Goal: Task Accomplishment & Management: Manage account settings

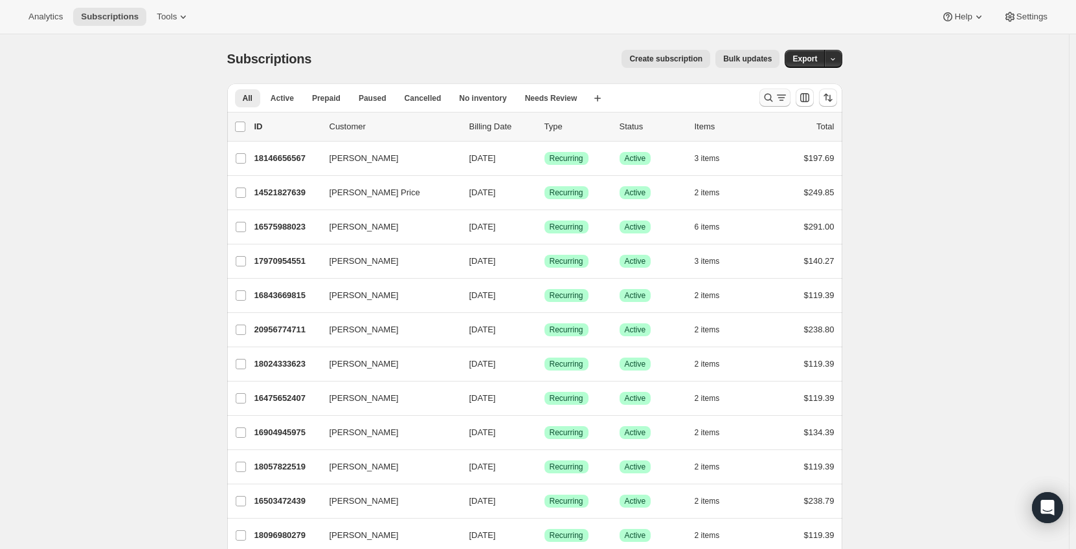
click at [769, 100] on icon "Search and filter results" at bounding box center [768, 97] width 13 height 13
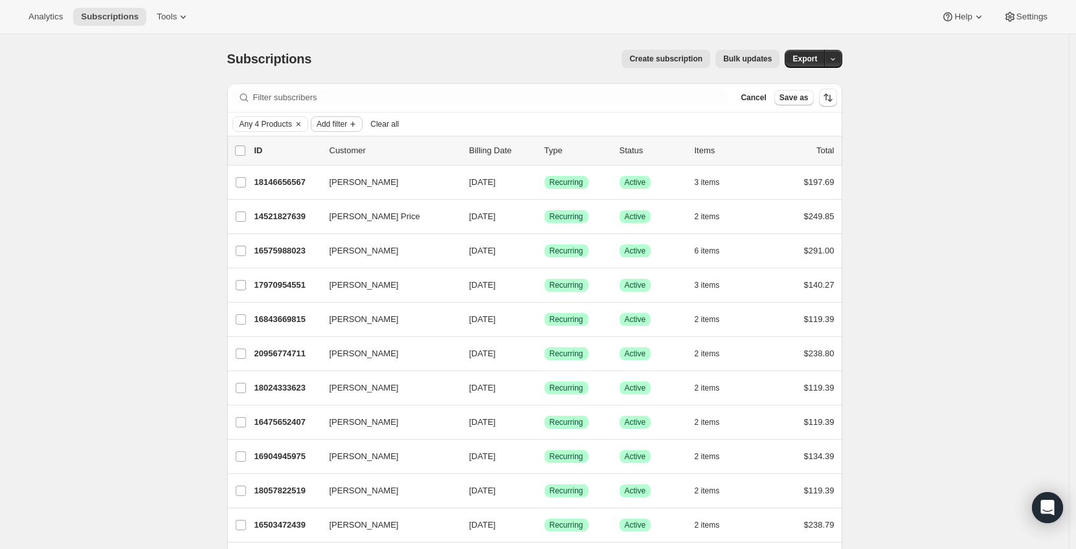
click at [351, 128] on icon "Add filter" at bounding box center [353, 124] width 10 height 10
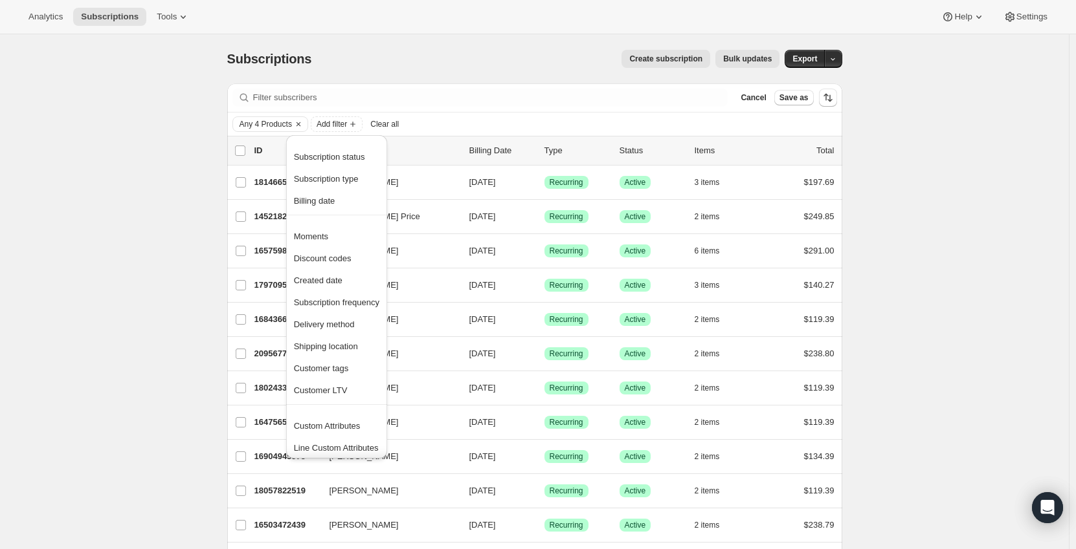
click at [335, 157] on span "Subscription status" at bounding box center [329, 157] width 71 height 10
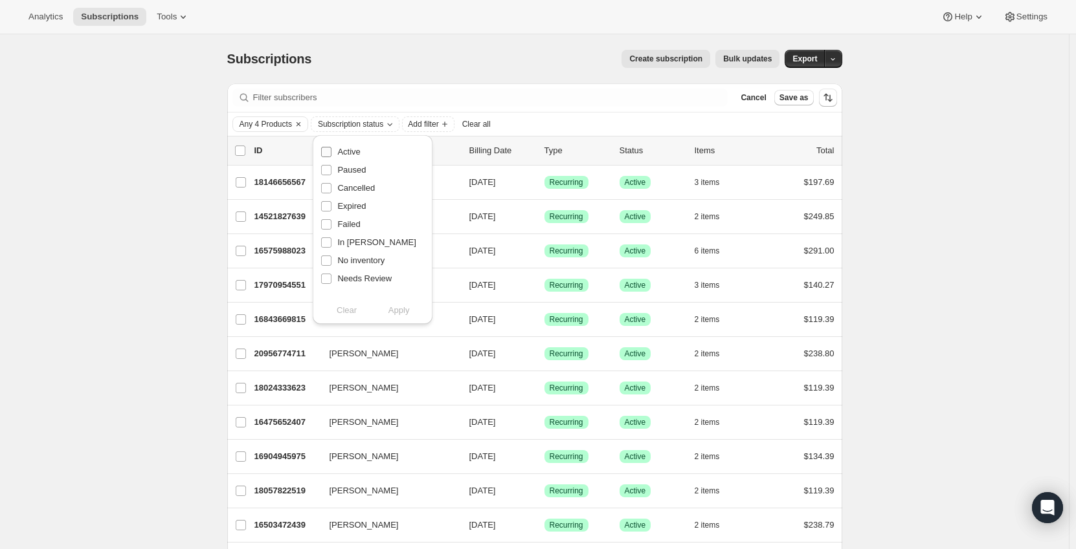
click at [353, 151] on span "Active" at bounding box center [348, 152] width 23 height 10
click at [331, 151] on input "Active" at bounding box center [326, 152] width 10 height 10
checkbox input "true"
click at [401, 311] on span "Apply" at bounding box center [398, 310] width 21 height 13
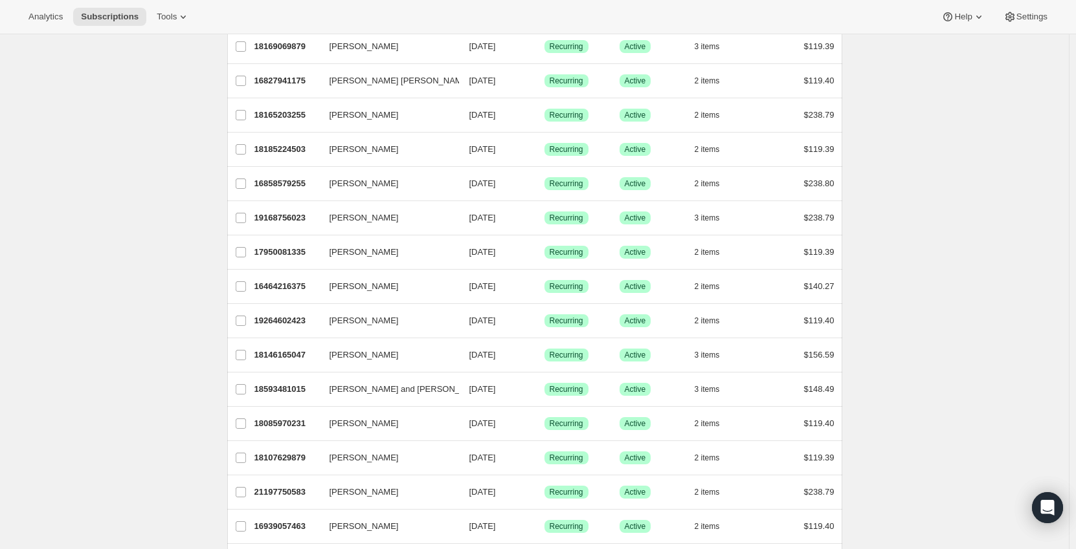
scroll to position [1310, 0]
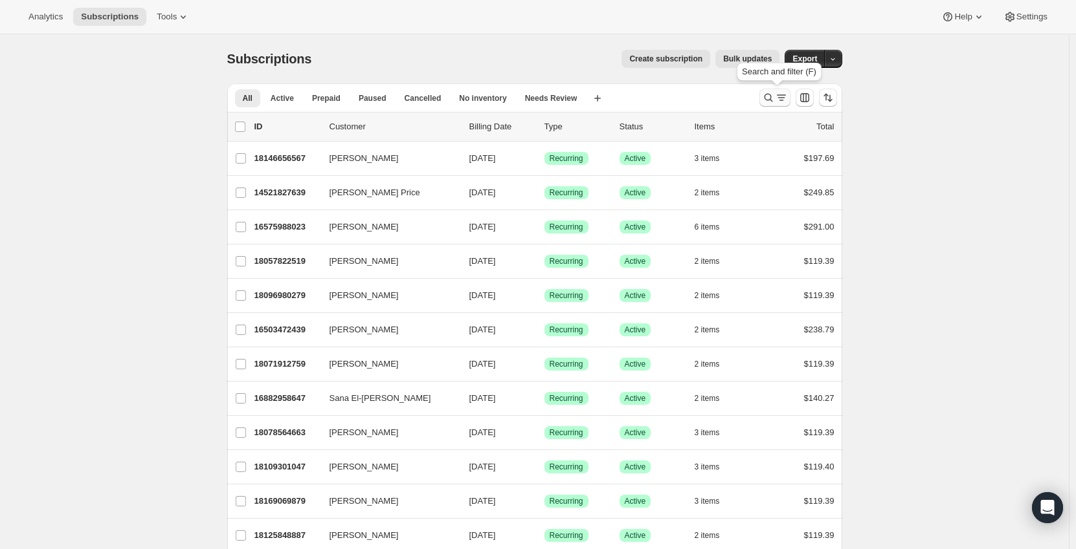
click at [775, 98] on icon "Search and filter results" at bounding box center [768, 97] width 13 height 13
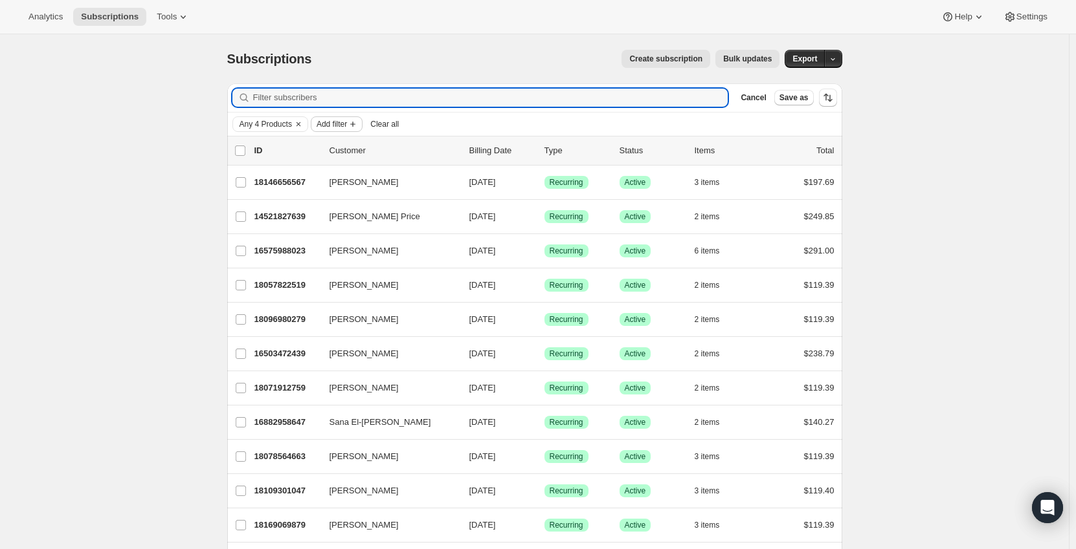
click at [346, 126] on span "Add filter" at bounding box center [331, 124] width 30 height 10
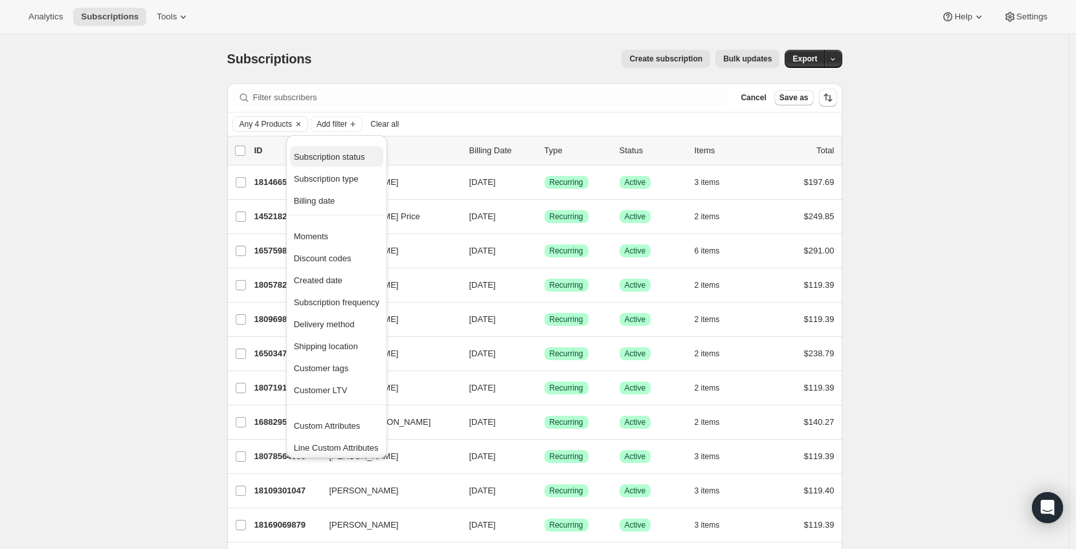
click at [343, 156] on span "Subscription status" at bounding box center [329, 157] width 71 height 10
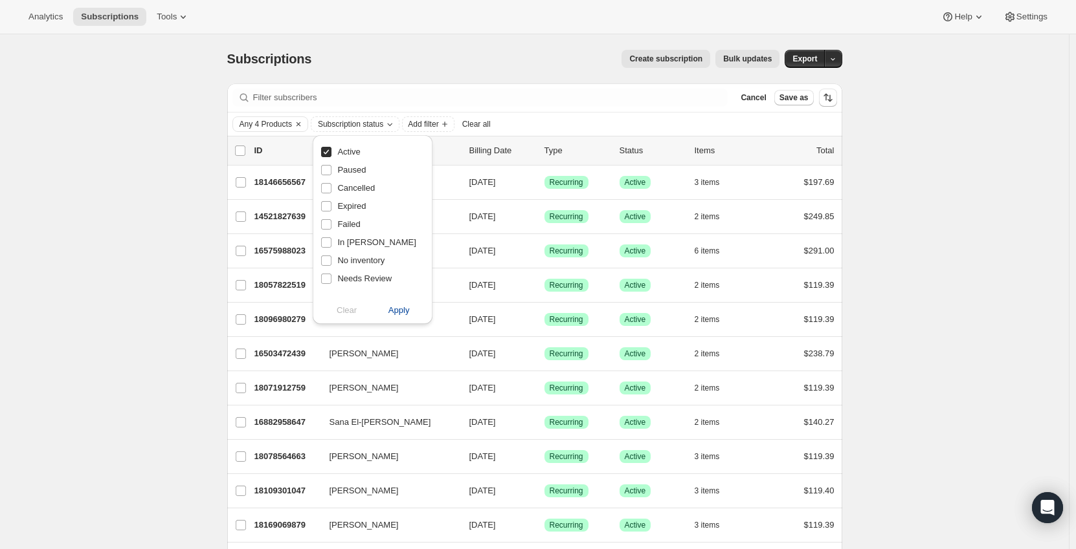
click at [396, 304] on span "Apply" at bounding box center [398, 310] width 21 height 13
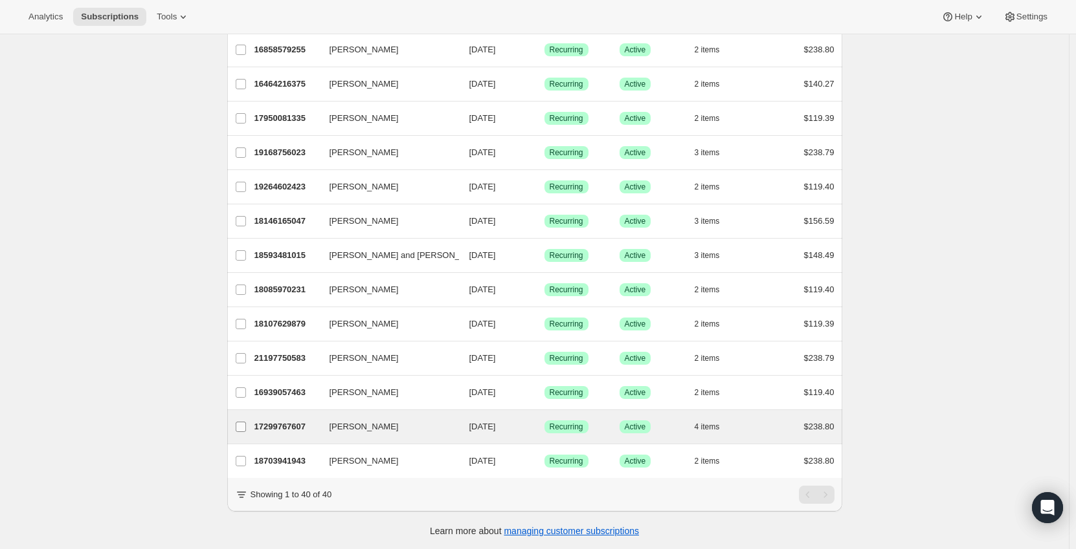
scroll to position [1070, 0]
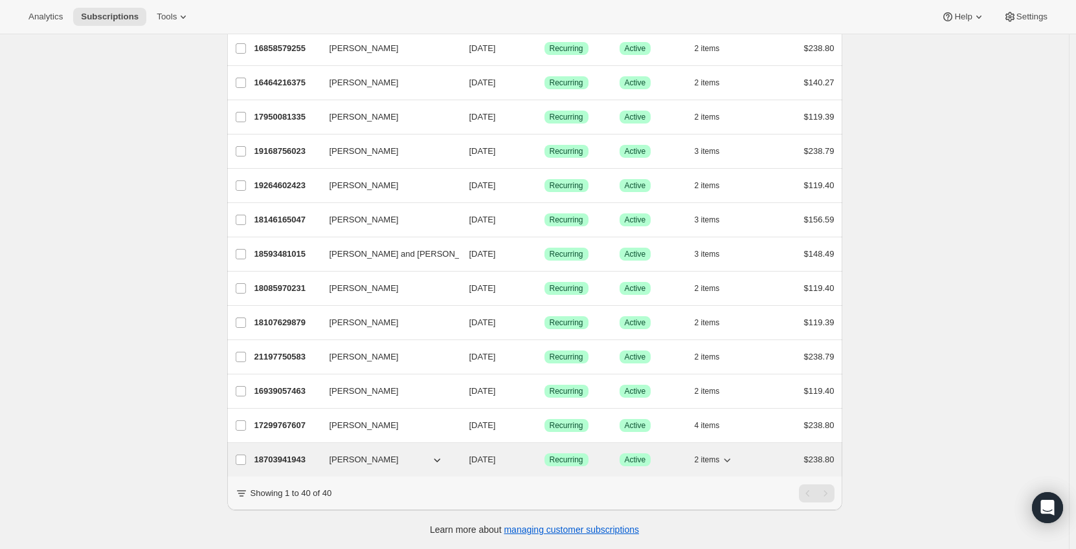
click at [325, 451] on div "18703941943 Cathy Stone 01/15/2026 Success Recurring Success Active 2 items $23…" at bounding box center [544, 460] width 580 height 18
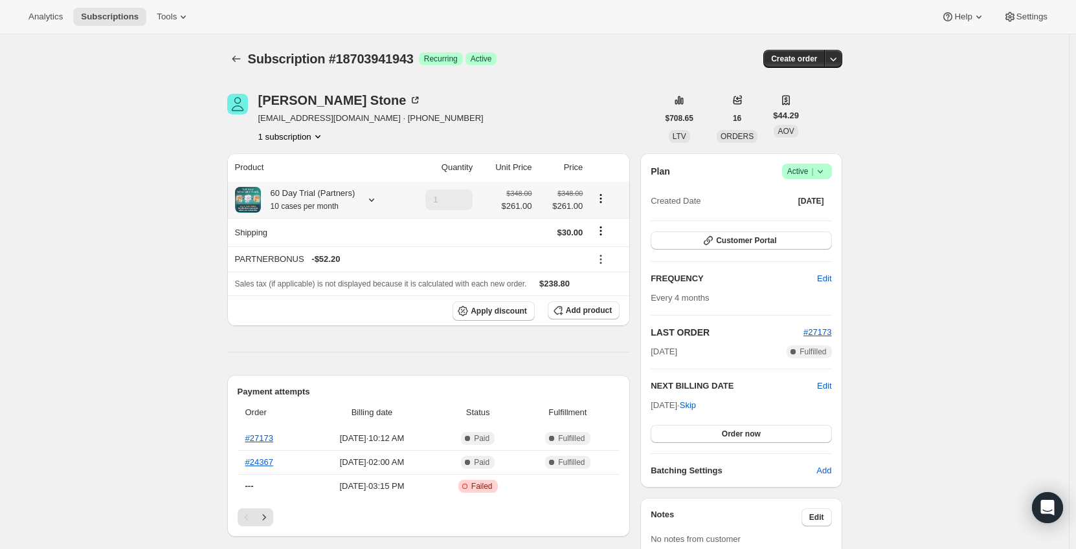
click at [374, 197] on icon at bounding box center [371, 200] width 13 height 13
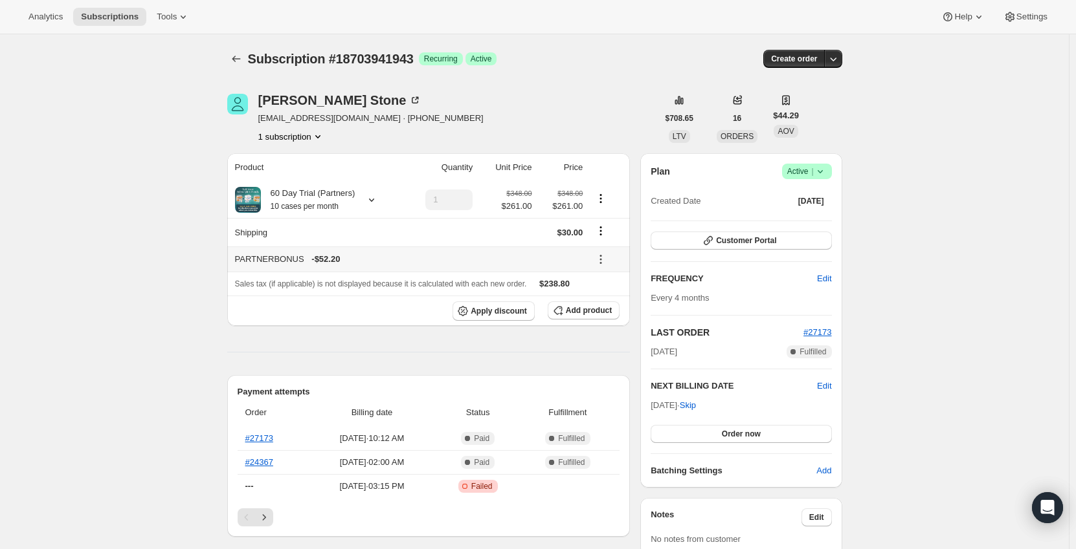
click at [602, 258] on icon at bounding box center [600, 259] width 13 height 13
click at [618, 306] on span "Remove" at bounding box center [609, 307] width 31 height 10
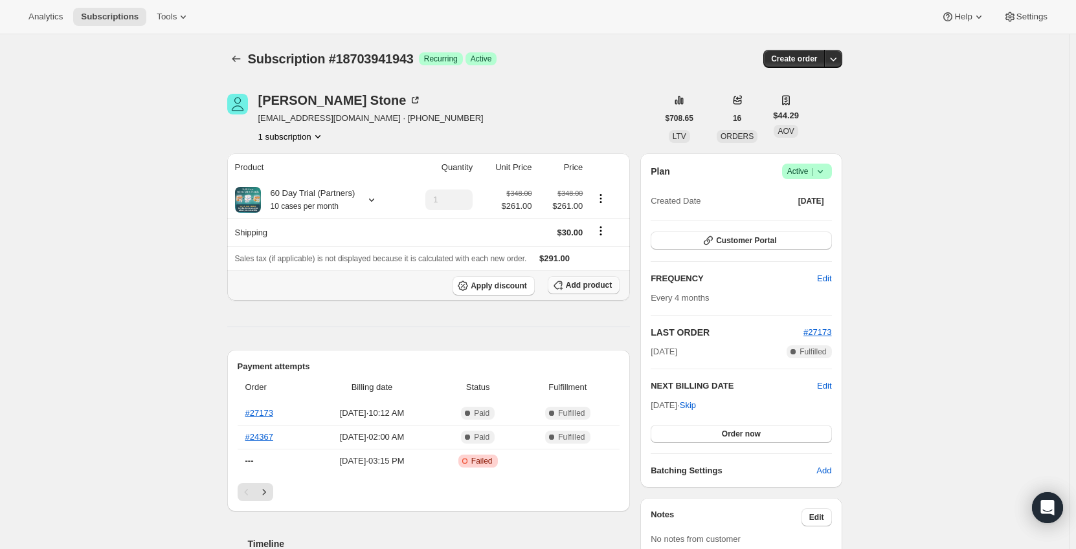
click at [598, 287] on span "Add product" at bounding box center [589, 285] width 46 height 10
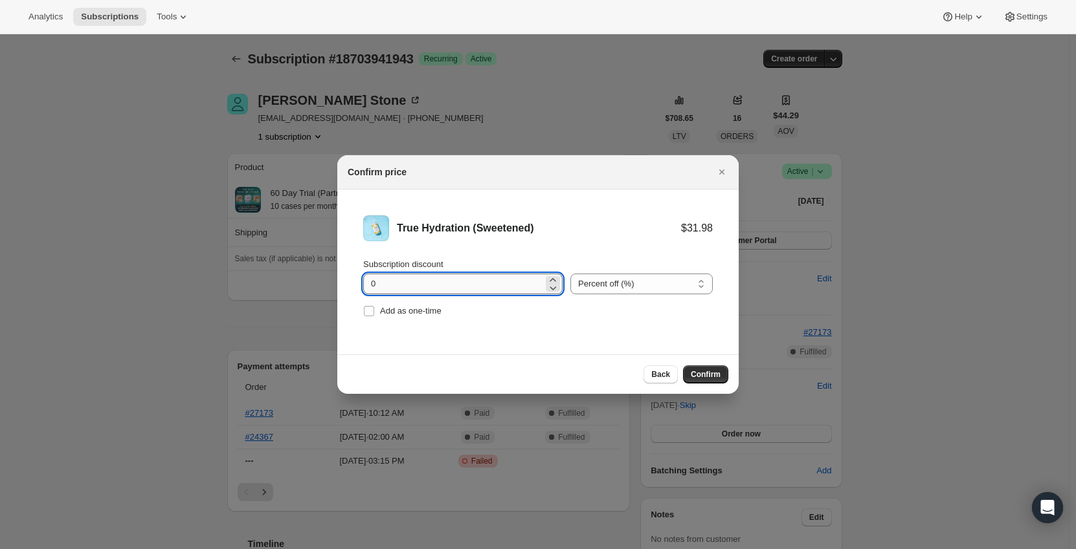
click at [424, 285] on input "0" at bounding box center [453, 284] width 180 height 21
drag, startPoint x: 386, startPoint y: 294, endPoint x: 335, endPoint y: 305, distance: 51.7
type input "11.1"
click at [650, 285] on select "Percent off (%) Amount off ($)" at bounding box center [641, 284] width 142 height 21
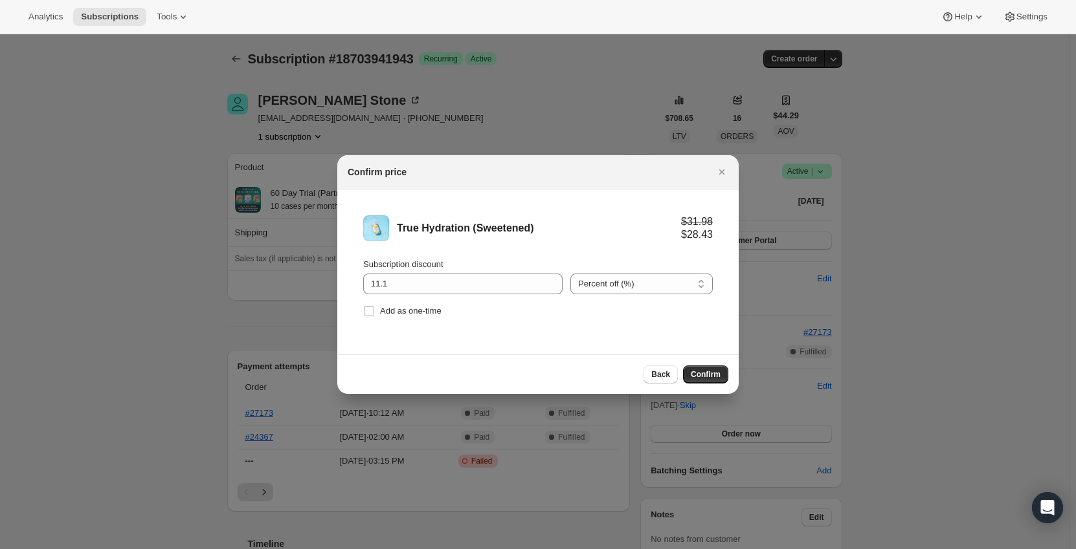
select select "fixed"
click at [570, 274] on select "Percent off (%) Amount off ($)" at bounding box center [641, 284] width 142 height 21
click at [711, 364] on div "Back Confirm" at bounding box center [537, 374] width 401 height 39
click at [709, 372] on span "Confirm" at bounding box center [706, 375] width 30 height 10
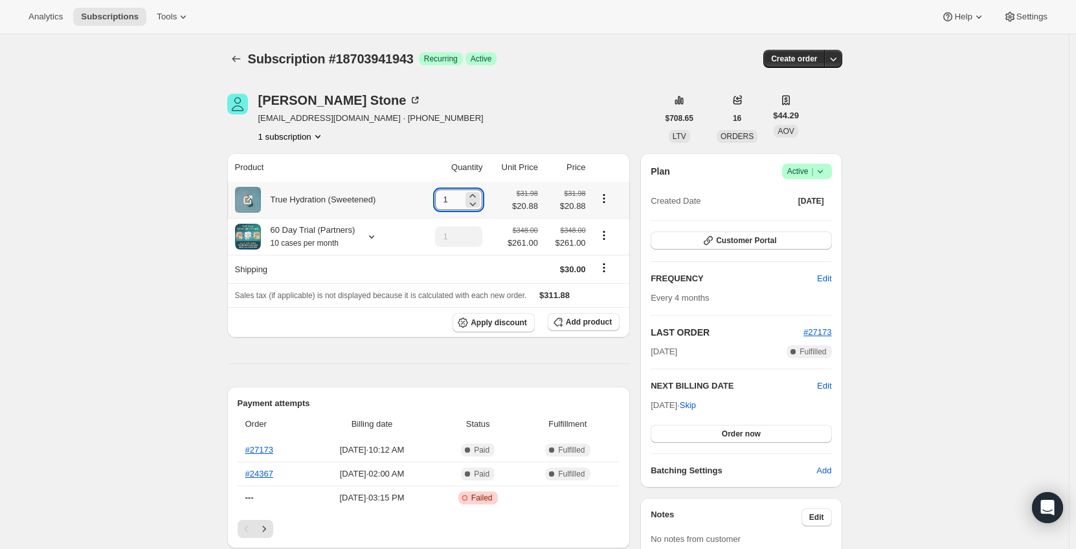
click at [463, 199] on input "1" at bounding box center [449, 200] width 28 height 21
click at [443, 198] on input "110" at bounding box center [444, 200] width 28 height 21
type input "10"
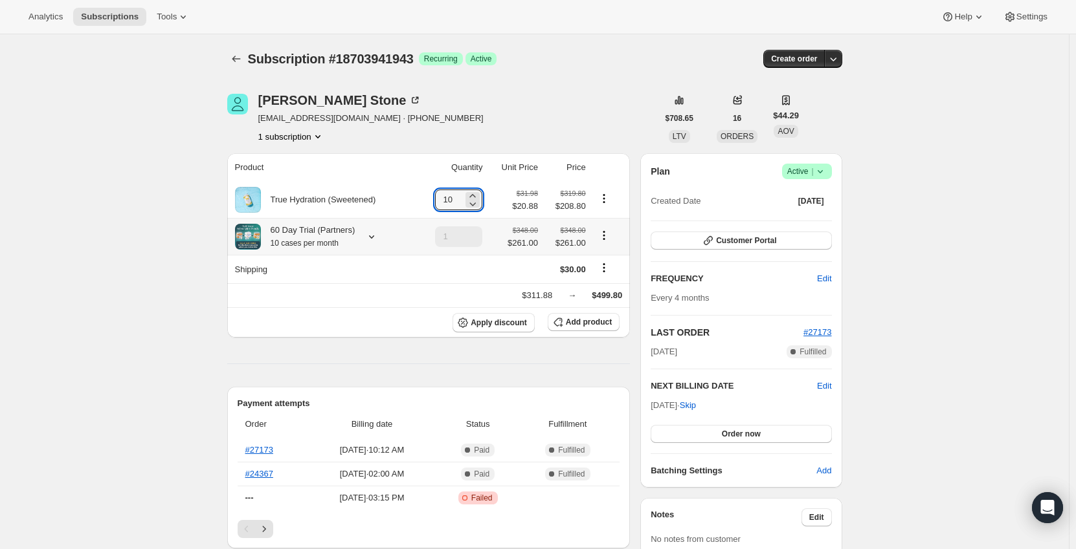
click at [371, 239] on icon at bounding box center [371, 237] width 5 height 3
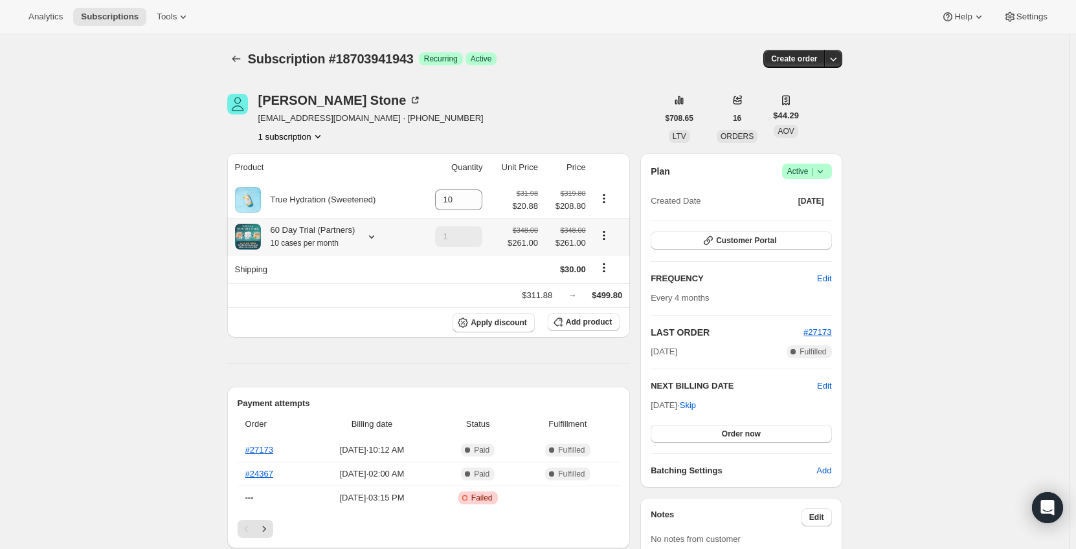
click at [602, 234] on icon "Product actions" at bounding box center [603, 235] width 13 height 13
click at [602, 278] on span "Remove" at bounding box center [606, 283] width 31 height 10
type input "0"
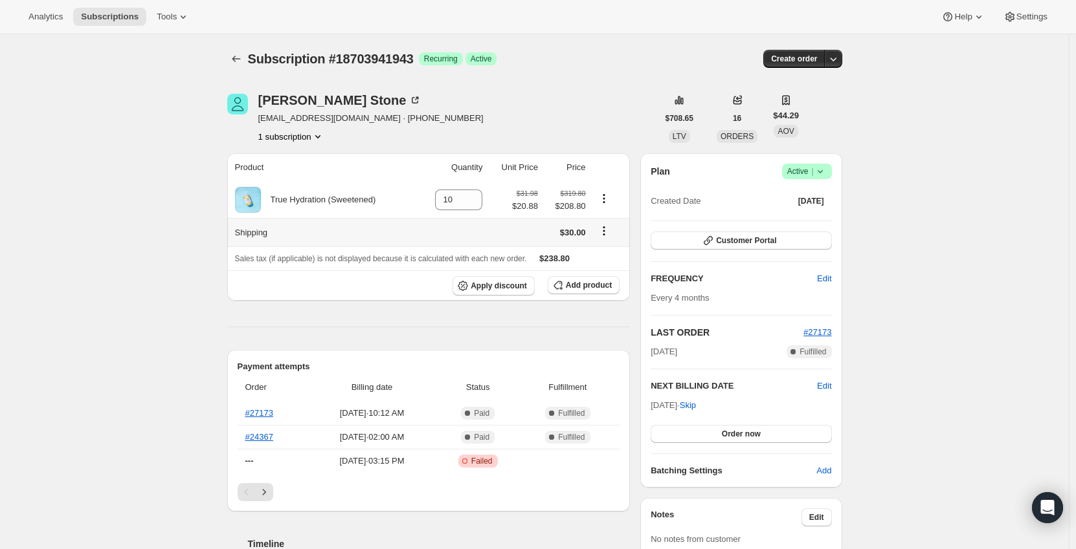
click at [604, 227] on icon "Shipping actions" at bounding box center [603, 231] width 13 height 13
click at [600, 260] on span "Edit shipping rate" at bounding box center [605, 257] width 65 height 10
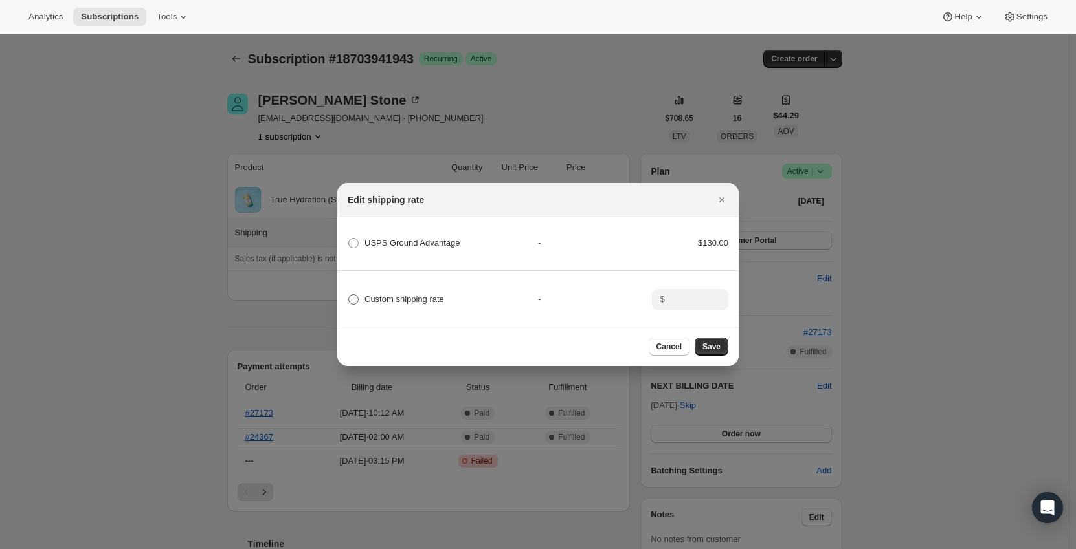
click at [394, 294] on span "Custom shipping rate" at bounding box center [404, 299] width 80 height 10
click at [349, 294] on input "Custom shipping rate" at bounding box center [348, 294] width 1 height 1
radio input "true"
click at [683, 290] on input ":rq2:" at bounding box center [689, 299] width 40 height 21
type input "0"
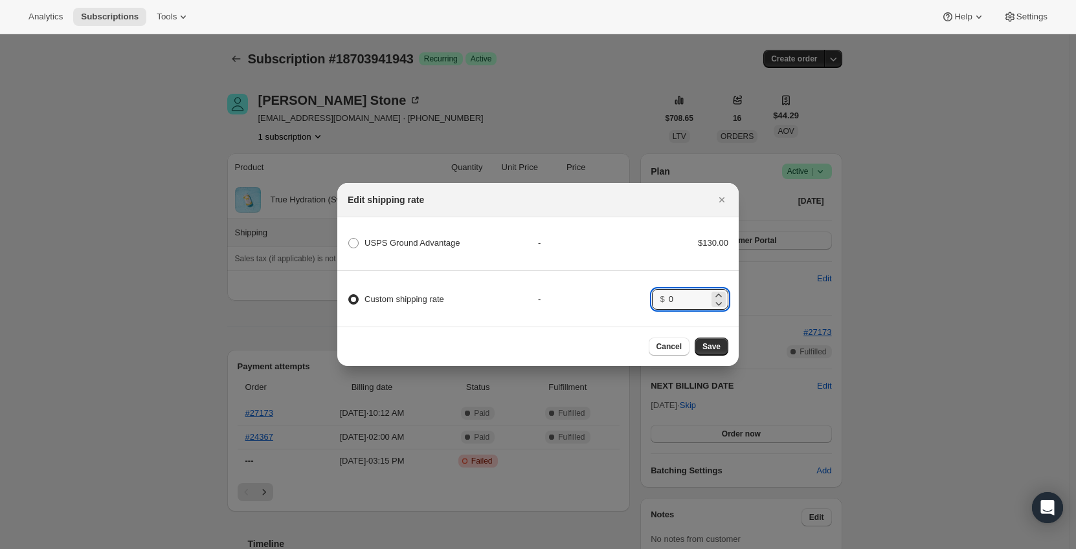
click at [635, 299] on div "-" at bounding box center [595, 299] width 114 height 13
click at [711, 346] on span "Save" at bounding box center [711, 347] width 18 height 10
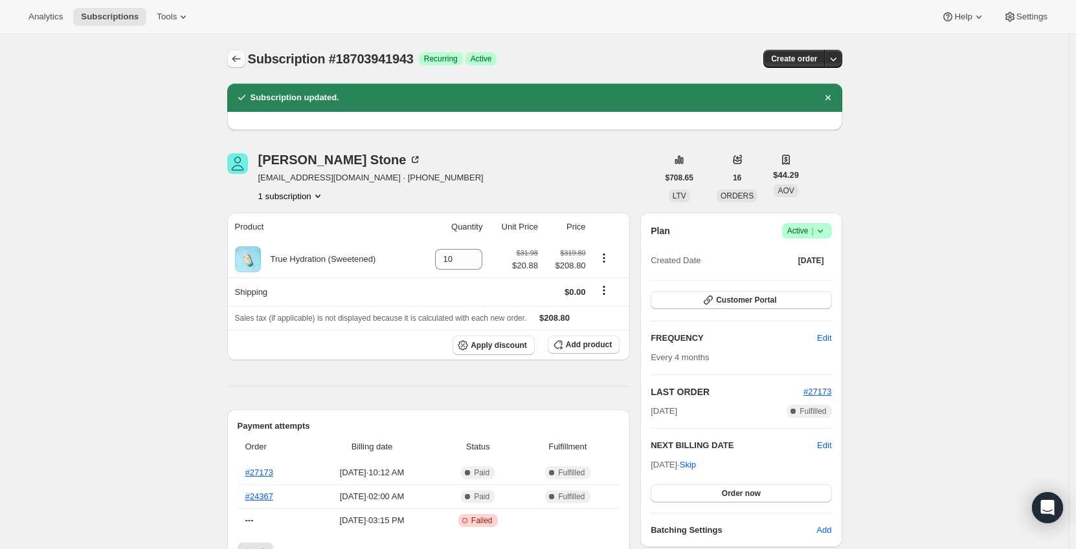
click at [237, 56] on icon "Subscriptions" at bounding box center [236, 58] width 13 height 13
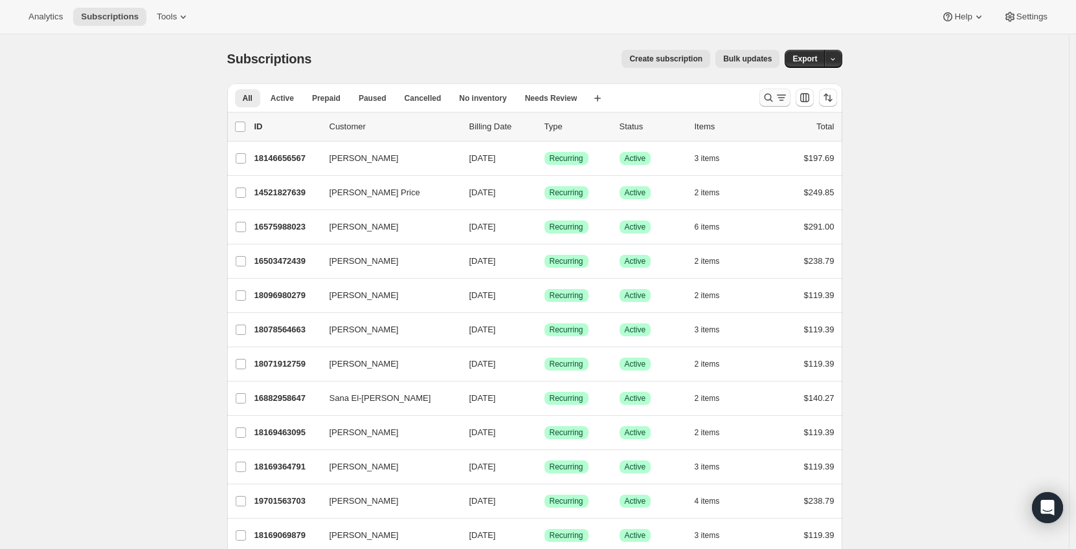
click at [788, 96] on icon "Search and filter results" at bounding box center [781, 97] width 13 height 13
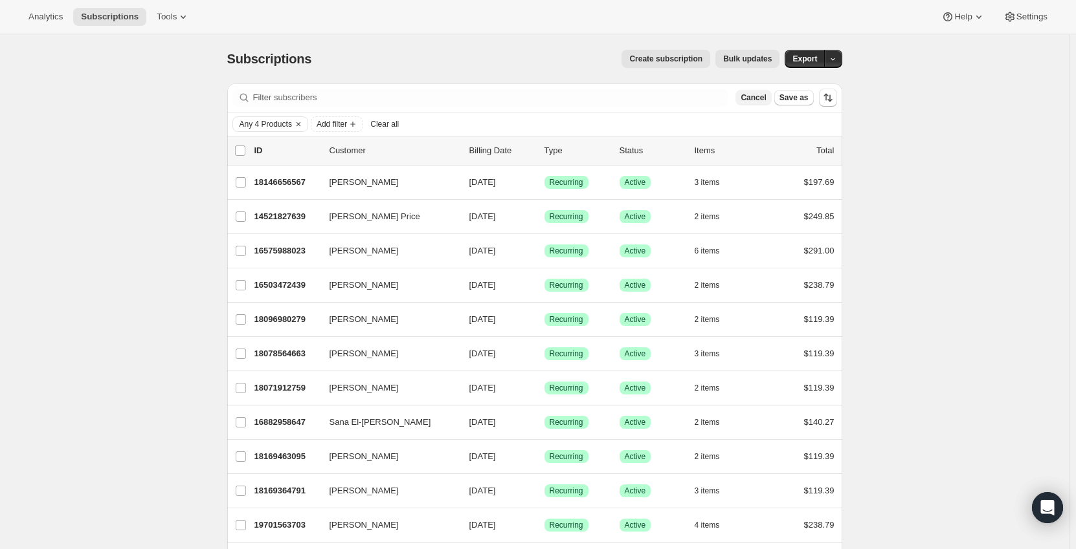
click at [755, 98] on span "Cancel" at bounding box center [752, 98] width 25 height 10
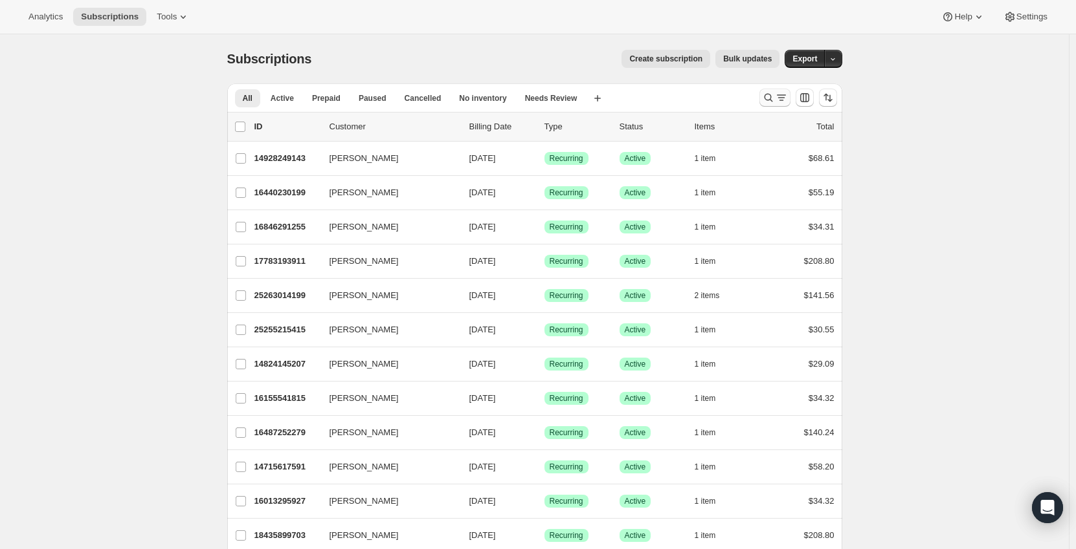
click at [772, 98] on icon "Search and filter results" at bounding box center [768, 98] width 8 height 8
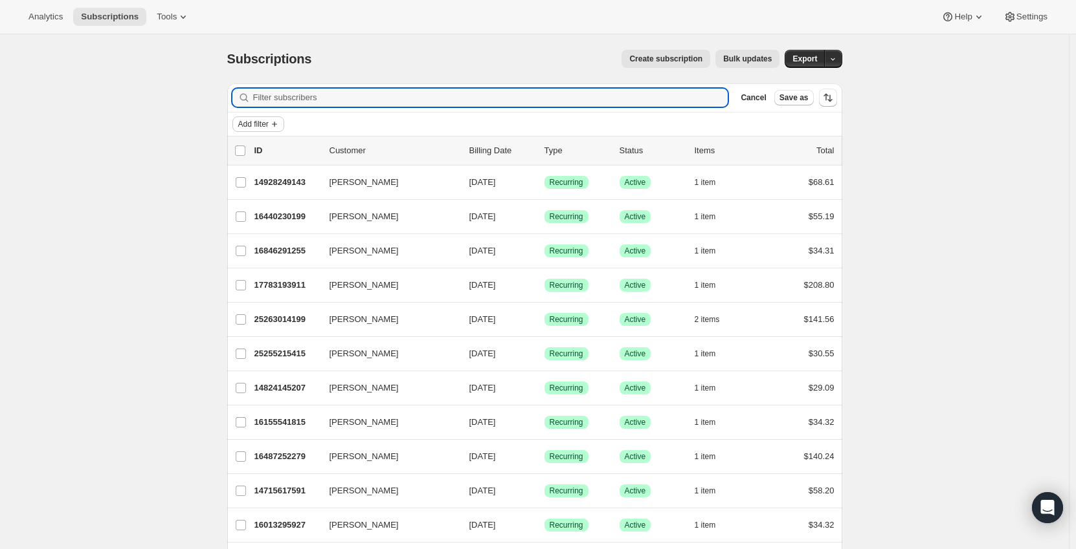
click at [267, 127] on span "Add filter" at bounding box center [253, 124] width 30 height 10
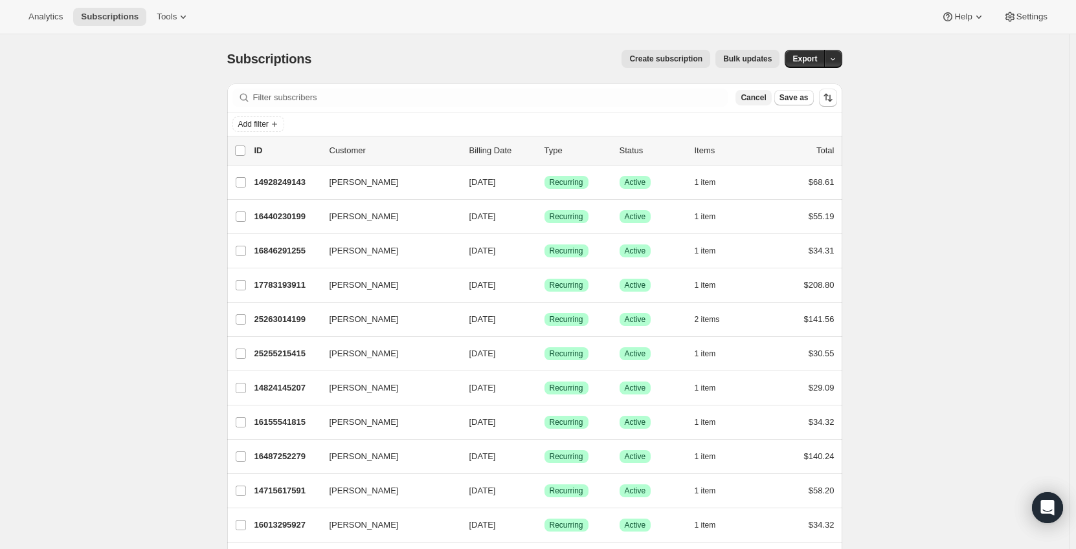
click at [759, 102] on button "Cancel" at bounding box center [753, 98] width 36 height 16
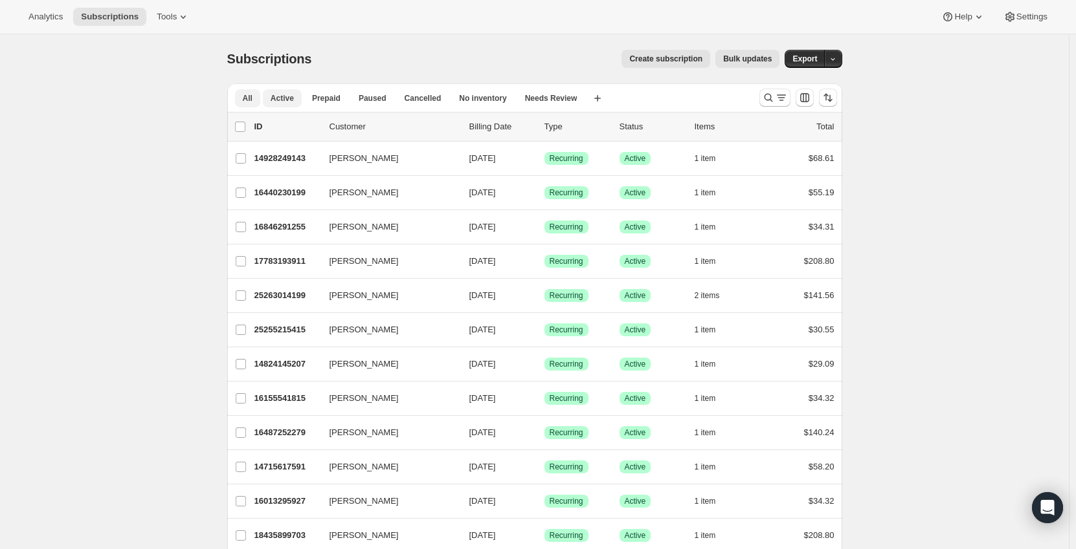
click at [279, 99] on span "Active" at bounding box center [282, 98] width 23 height 10
click at [779, 100] on icon "Search and filter results" at bounding box center [781, 97] width 13 height 13
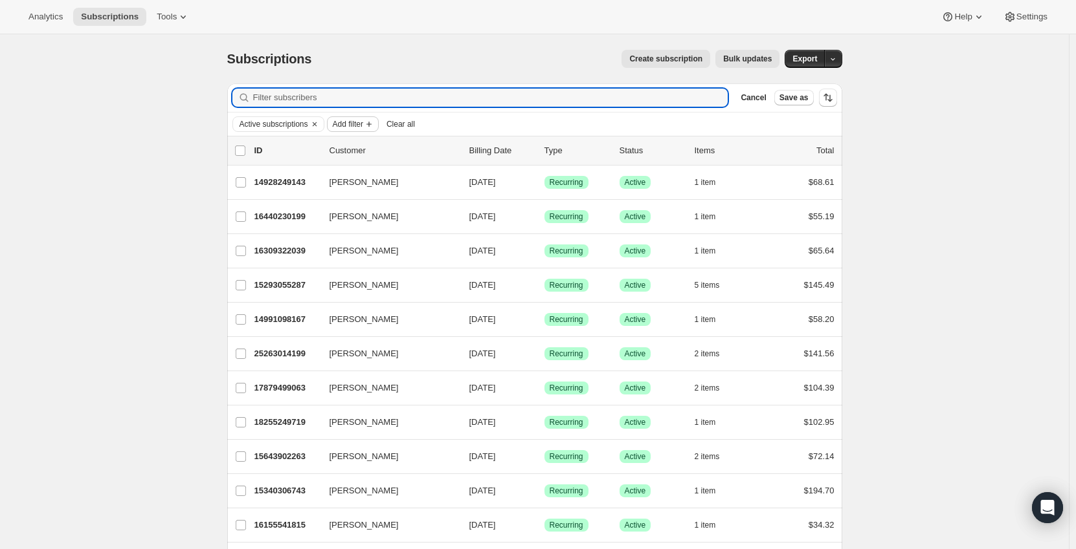
click at [353, 118] on button "Add filter" at bounding box center [353, 125] width 52 height 16
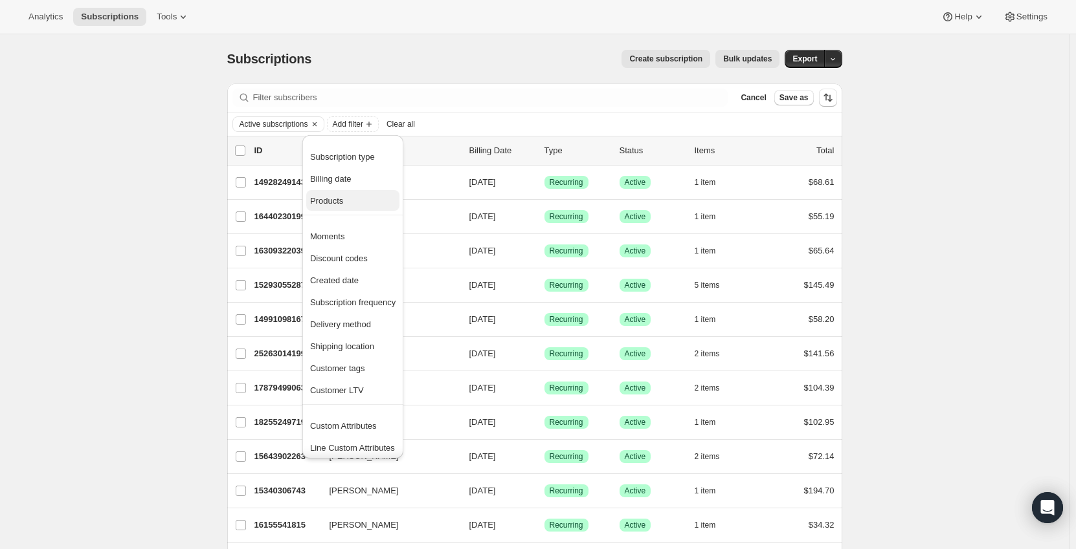
click at [349, 205] on span "Products" at bounding box center [352, 201] width 85 height 13
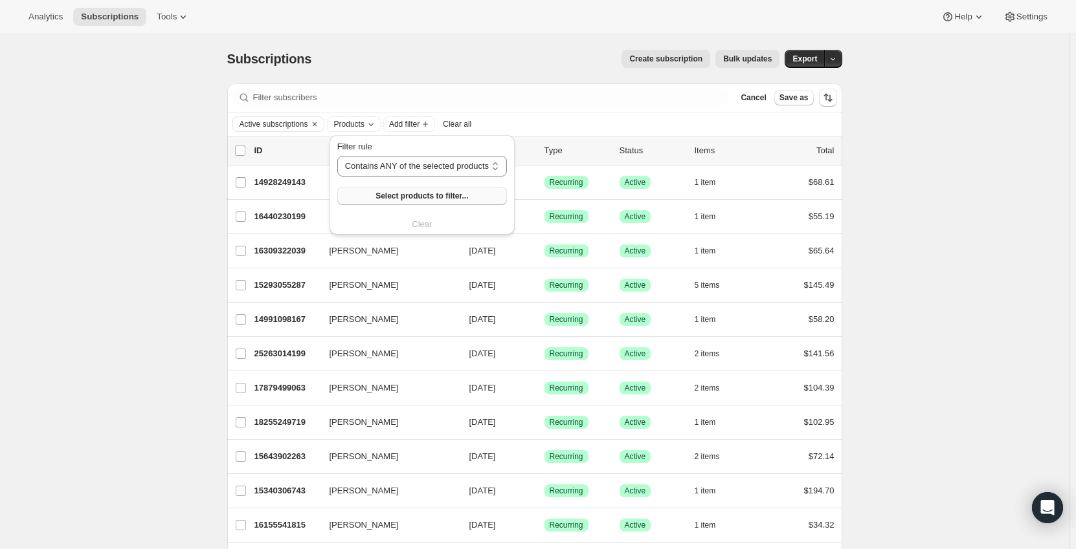
click at [401, 195] on span "Select products to filter..." at bounding box center [421, 196] width 93 height 10
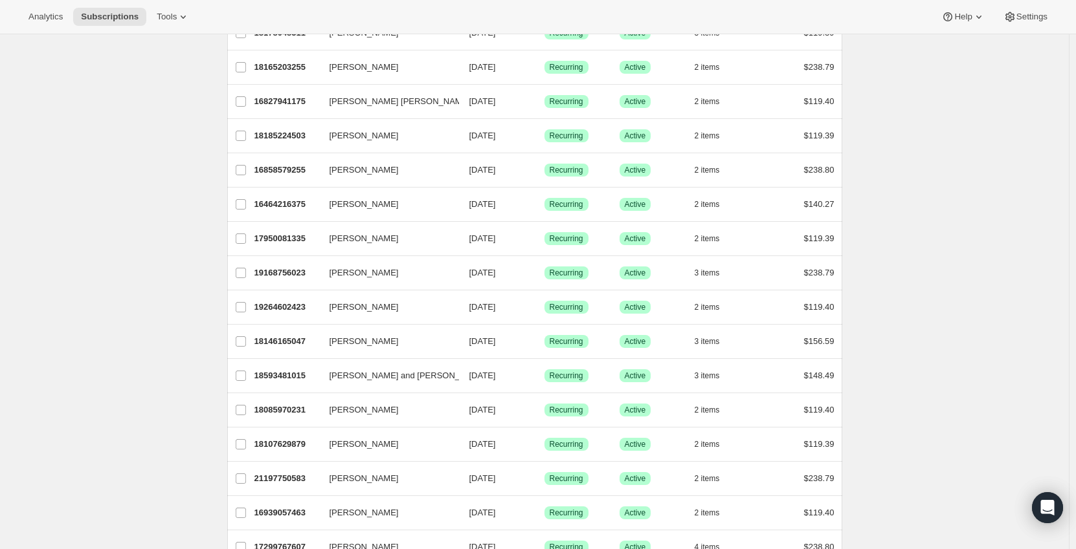
scroll to position [1036, 0]
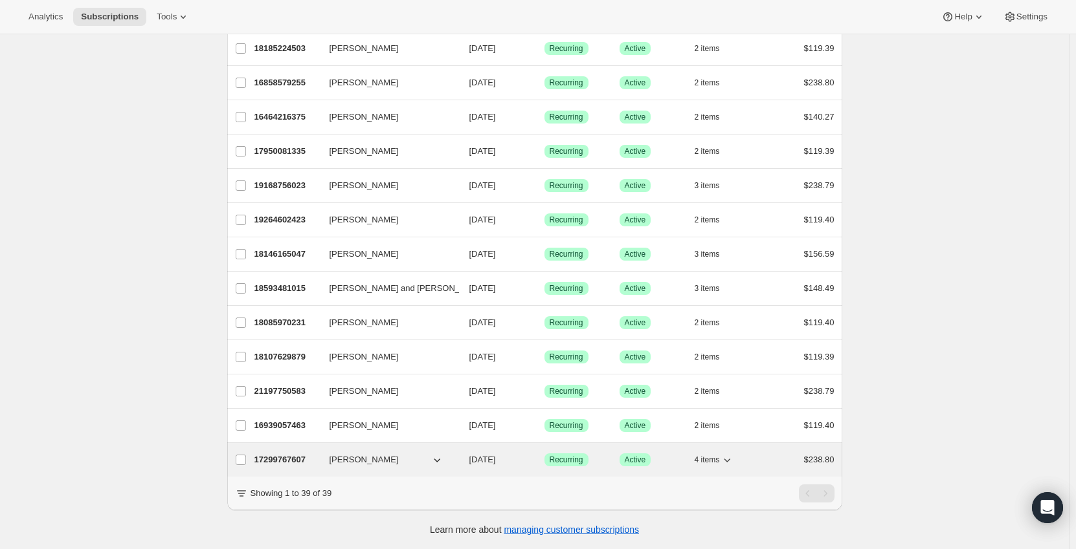
click at [281, 454] on p "17299767607" at bounding box center [286, 460] width 65 height 13
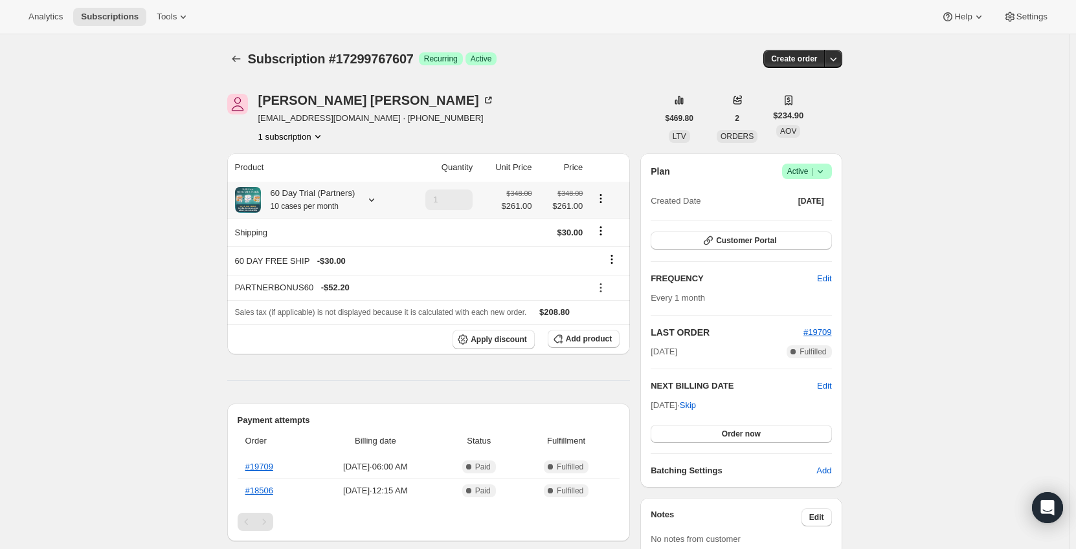
click at [351, 201] on div "60 Day Trial (Partners) 10 cases per month" at bounding box center [308, 200] width 94 height 26
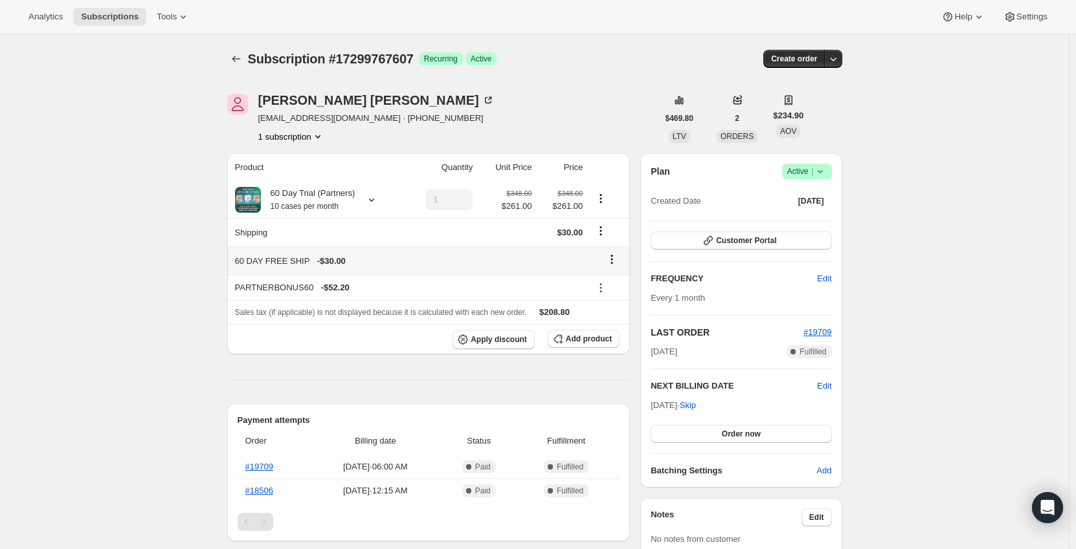
click at [618, 256] on icon at bounding box center [611, 259] width 13 height 13
click at [611, 294] on button "Remove" at bounding box center [615, 284] width 39 height 21
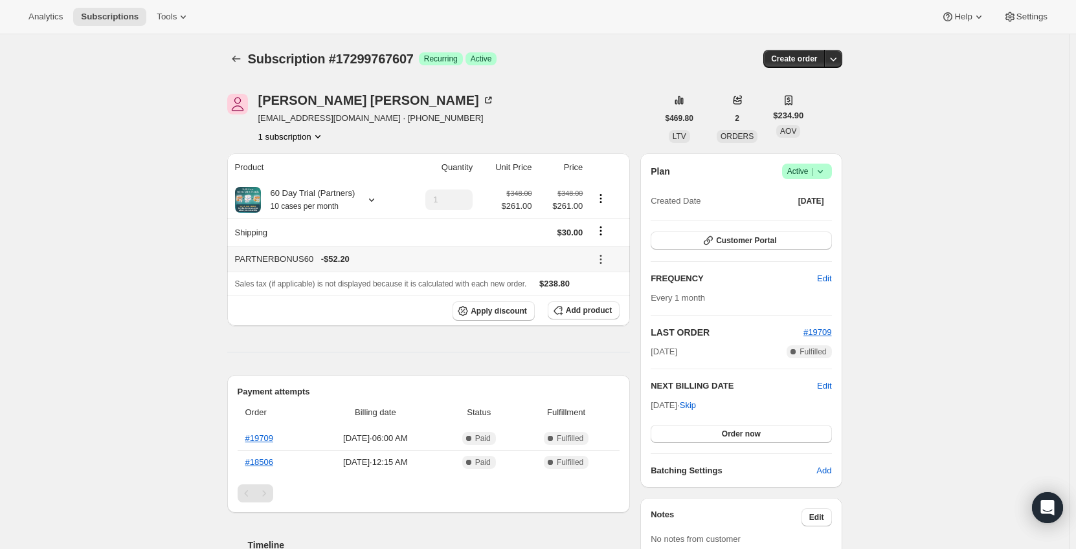
click at [601, 257] on icon at bounding box center [600, 259] width 13 height 13
click at [609, 305] on span "Remove" at bounding box center [609, 307] width 31 height 10
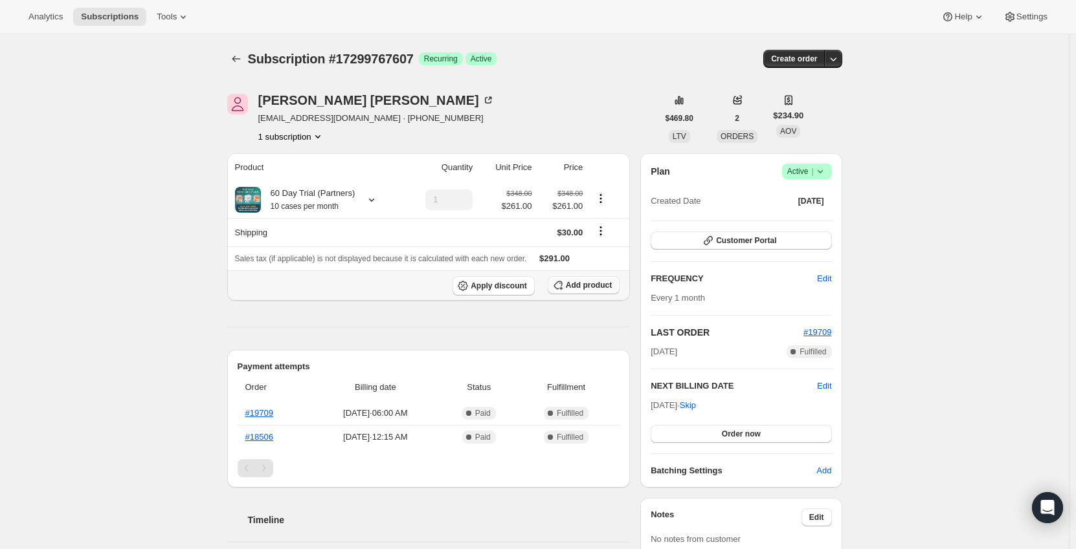
click at [602, 289] on span "Add product" at bounding box center [589, 285] width 46 height 10
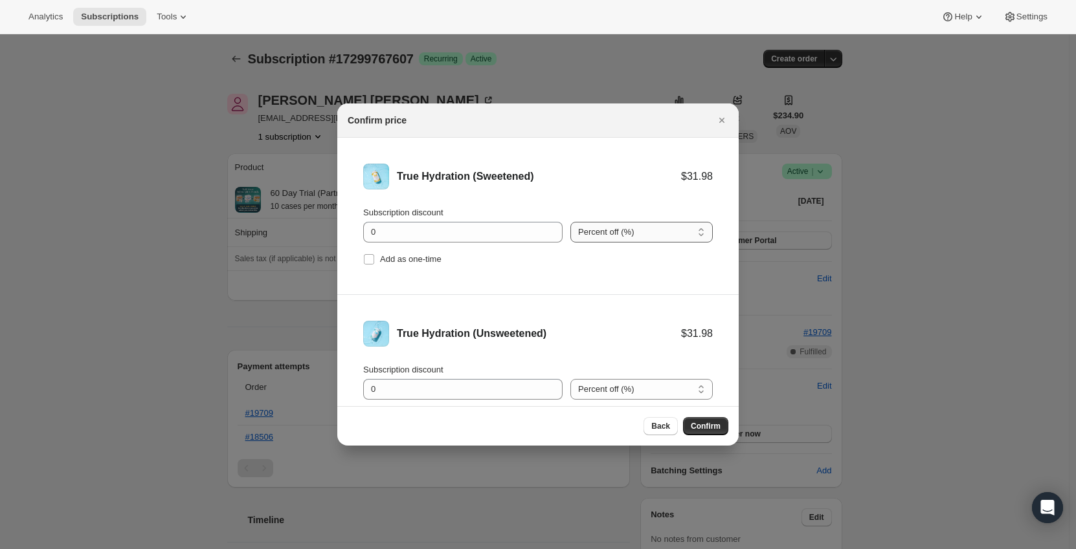
drag, startPoint x: 614, startPoint y: 232, endPoint x: 612, endPoint y: 241, distance: 9.3
click at [614, 232] on select "Percent off (%) Amount off ($)" at bounding box center [641, 232] width 142 height 21
select select "fixed"
click at [570, 222] on select "Percent off (%) Amount off ($)" at bounding box center [641, 232] width 142 height 21
drag, startPoint x: 624, startPoint y: 381, endPoint x: 625, endPoint y: 388, distance: 6.5
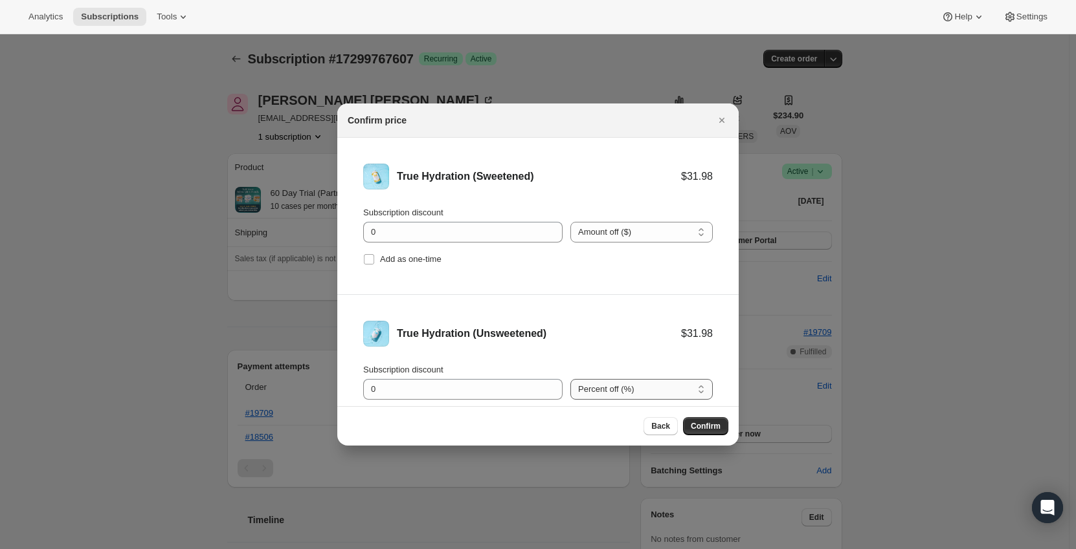
click at [624, 381] on select "Percent off (%) Amount off ($)" at bounding box center [641, 389] width 142 height 21
select select "fixed"
click at [570, 379] on select "Percent off (%) Amount off ($)" at bounding box center [641, 389] width 142 height 21
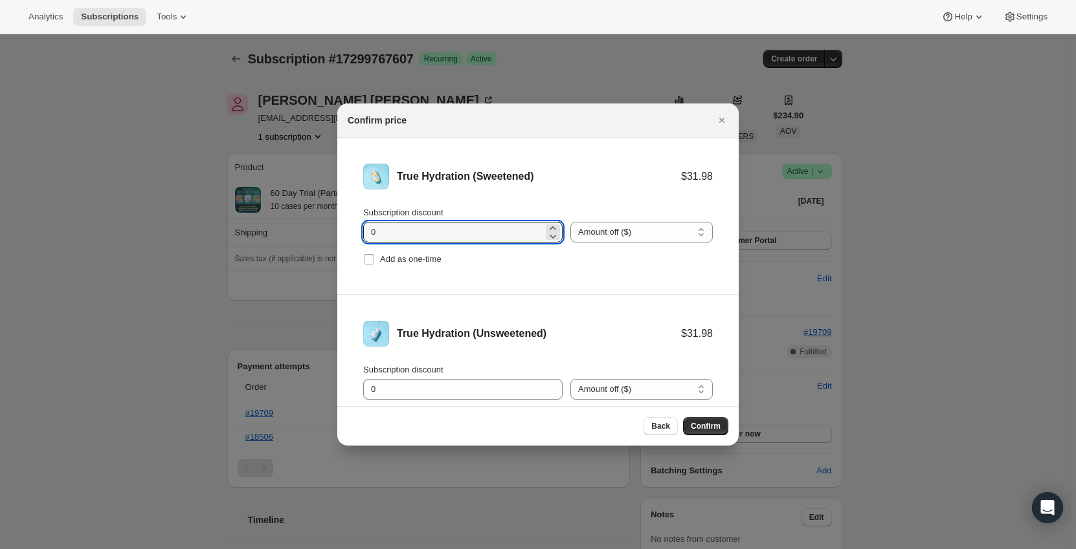
drag, startPoint x: 395, startPoint y: 230, endPoint x: 333, endPoint y: 235, distance: 61.7
type input "11.1"
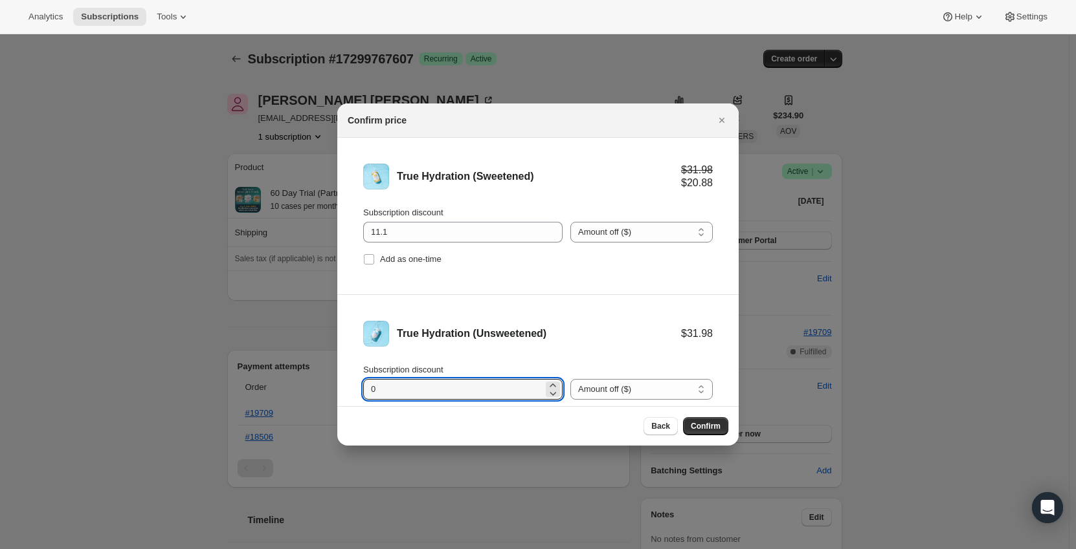
drag, startPoint x: 385, startPoint y: 386, endPoint x: 353, endPoint y: 386, distance: 31.7
click at [353, 386] on li "True Hydration (Unsweetened) $31.98 Subscription discount 0 Percent off (%) Amo…" at bounding box center [537, 373] width 401 height 157
type input "11.1"
click at [543, 318] on li "True Hydration (Unsweetened) $31.98 $20.88 Subscription discount 11.1 Percent o…" at bounding box center [537, 373] width 401 height 157
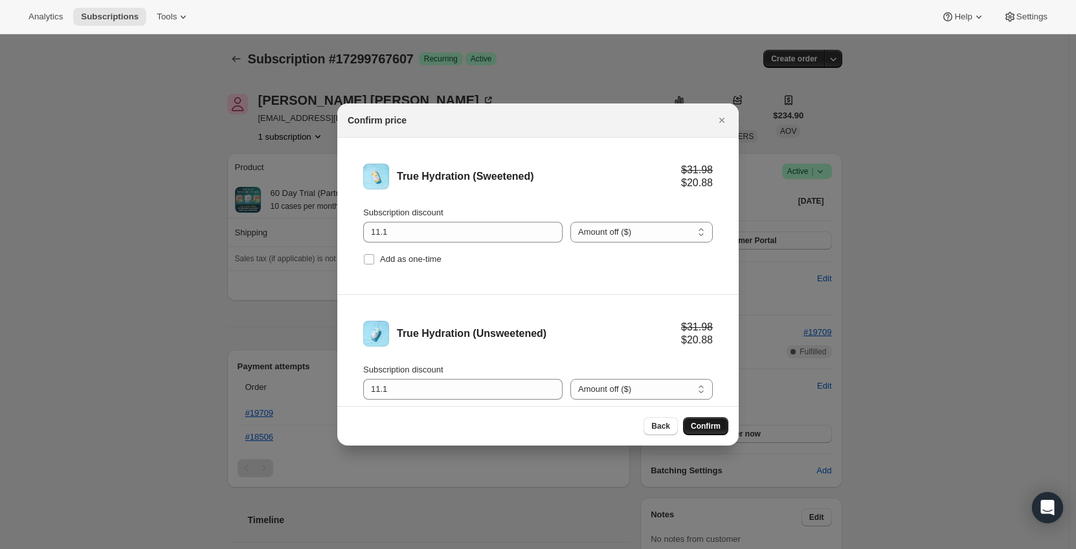
click at [713, 430] on span "Confirm" at bounding box center [706, 426] width 30 height 10
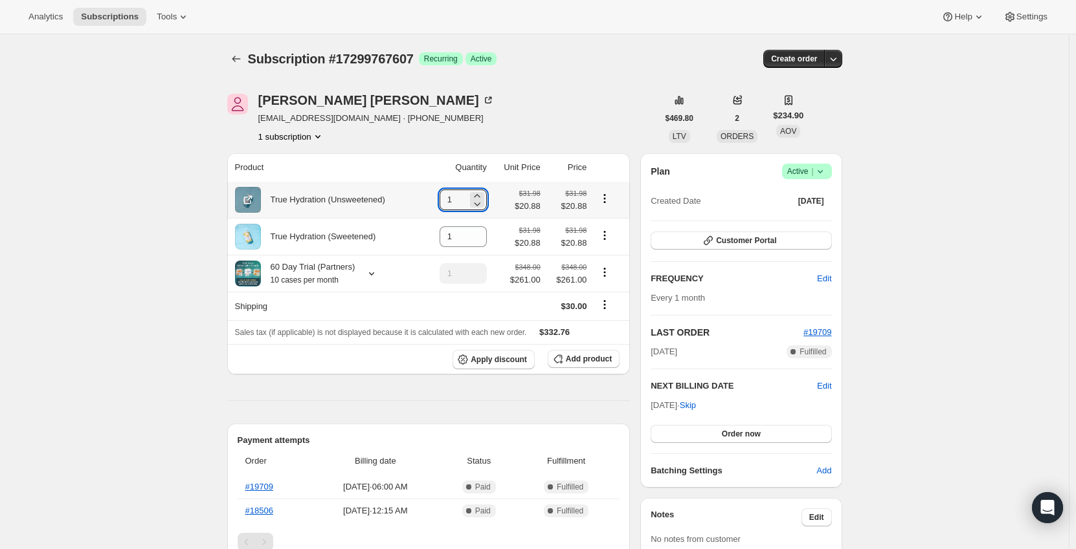
drag, startPoint x: 432, startPoint y: 203, endPoint x: 415, endPoint y: 205, distance: 16.9
click at [415, 205] on tr "True Hydration (Unsweetened) 1 $31.98 $20.88 $31.98 $20.88" at bounding box center [428, 200] width 403 height 36
type input "5"
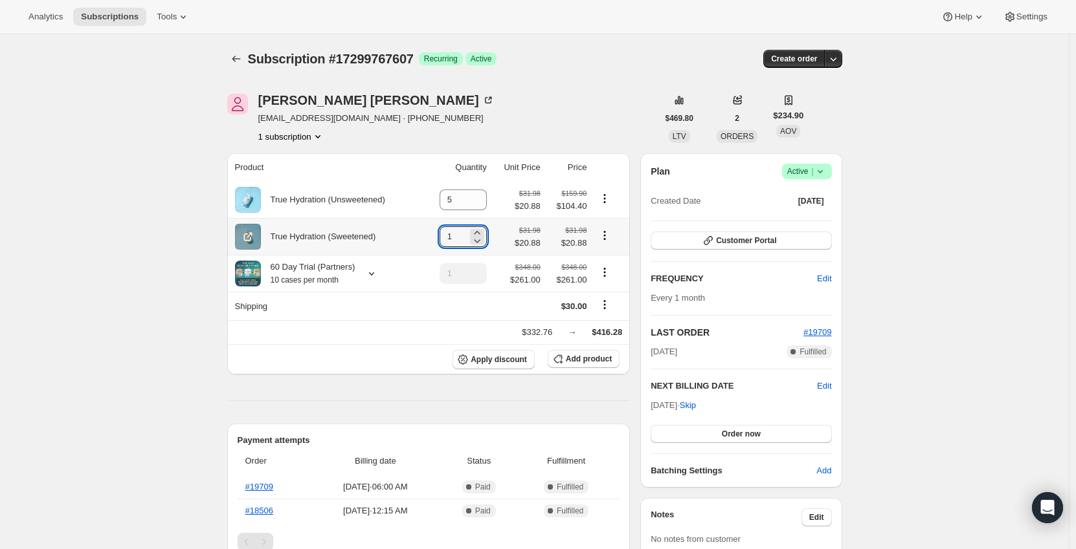
click at [443, 237] on td "1" at bounding box center [456, 236] width 67 height 37
type input "5"
click at [606, 271] on icon "Product actions" at bounding box center [604, 272] width 13 height 13
click at [606, 321] on span "Remove" at bounding box center [607, 321] width 31 height 10
type input "0"
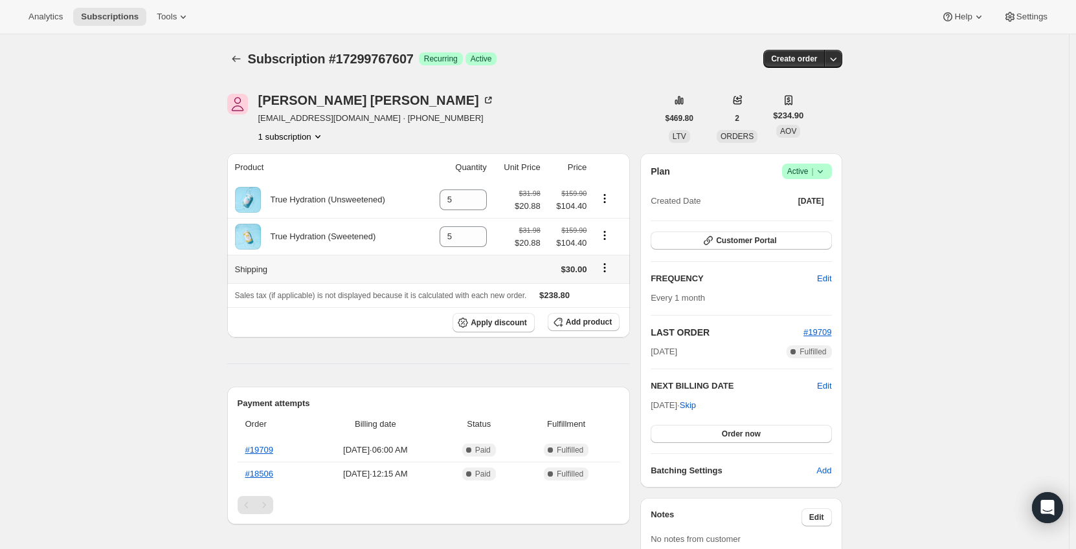
click at [614, 267] on button "Shipping actions" at bounding box center [604, 268] width 21 height 14
click at [609, 292] on span "Edit shipping rate" at bounding box center [607, 294] width 65 height 10
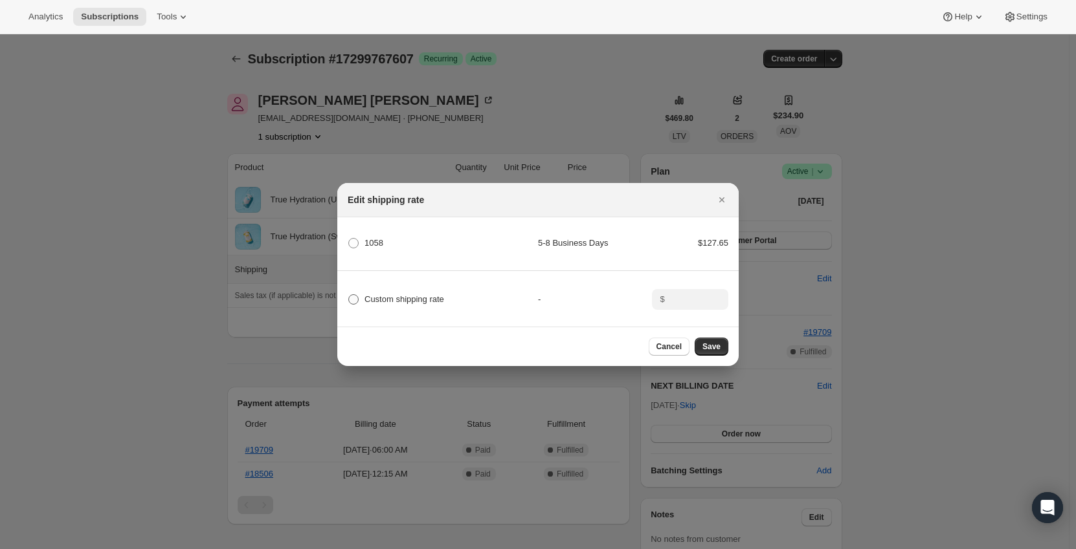
click at [443, 301] on span "Custom shipping rate" at bounding box center [404, 299] width 80 height 10
click at [349, 295] on input "Custom shipping rate" at bounding box center [348, 294] width 1 height 1
radio input "true"
click at [676, 297] on input ":r1us:" at bounding box center [689, 299] width 40 height 21
type input "0"
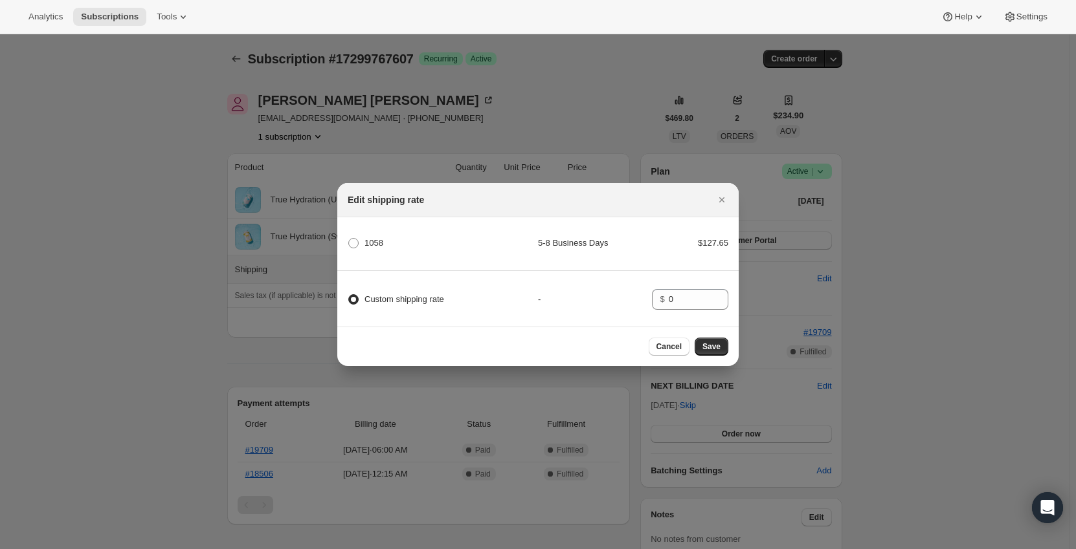
click at [591, 294] on div "-" at bounding box center [595, 299] width 114 height 13
click at [703, 351] on button "Save" at bounding box center [711, 347] width 34 height 18
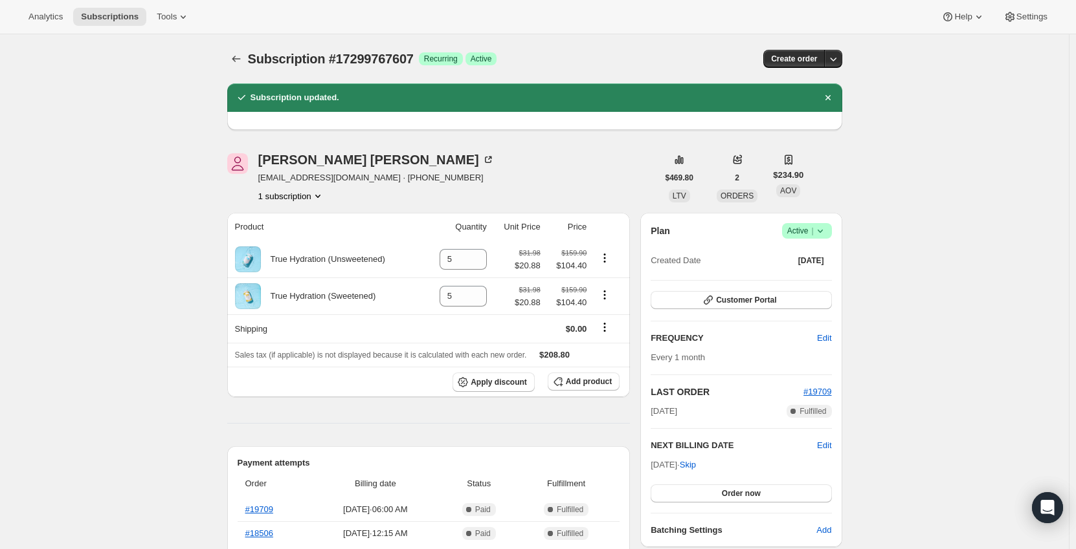
click at [241, 52] on button "Subscriptions" at bounding box center [236, 59] width 18 height 18
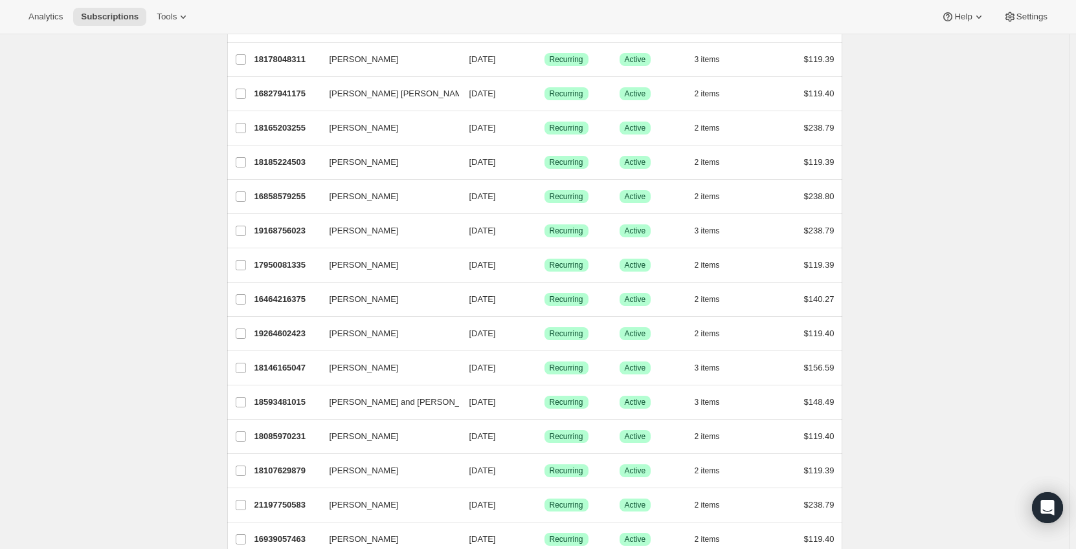
scroll to position [977, 0]
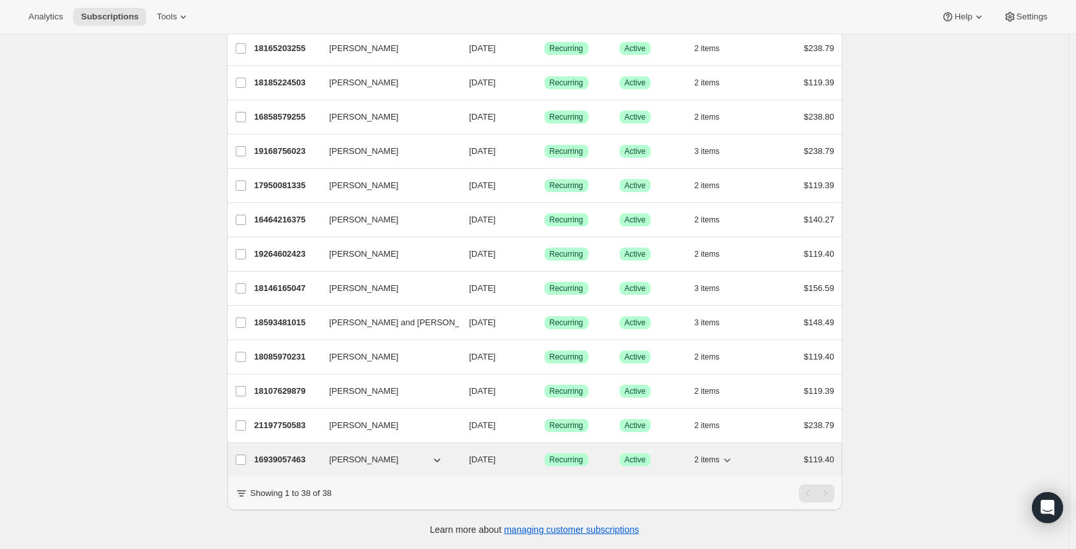
click at [296, 454] on p "16939057463" at bounding box center [286, 460] width 65 height 13
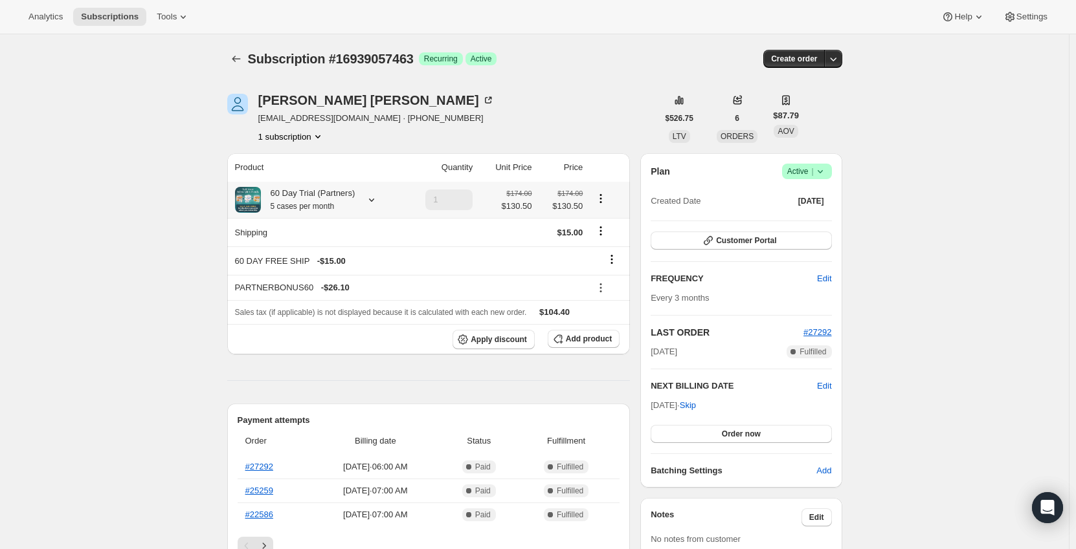
click at [331, 194] on div "60 Day Trial (Partners) 5 cases per month" at bounding box center [308, 200] width 94 height 26
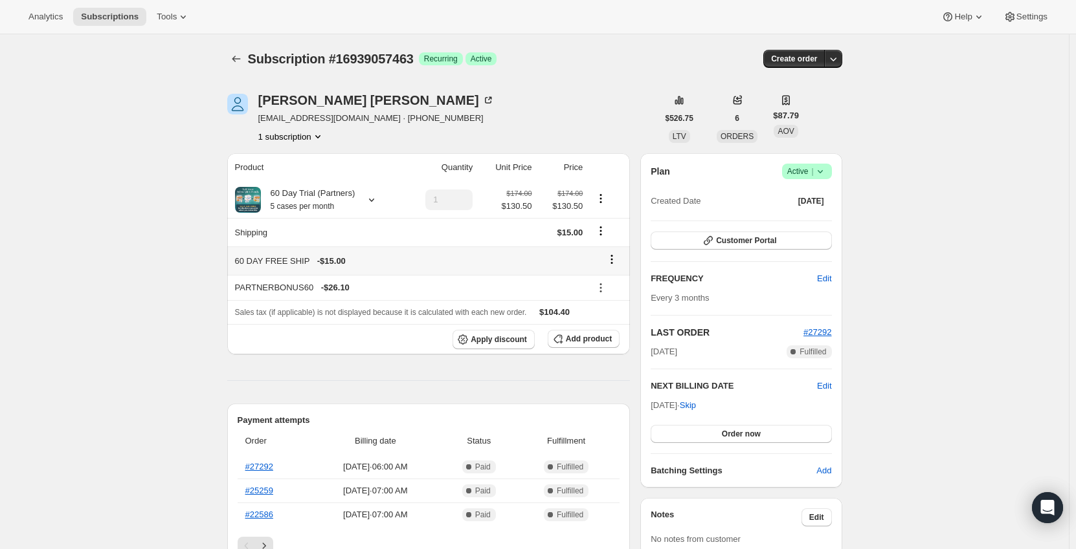
click at [612, 262] on icon at bounding box center [611, 259] width 13 height 13
click at [619, 283] on span "Remove" at bounding box center [615, 285] width 31 height 10
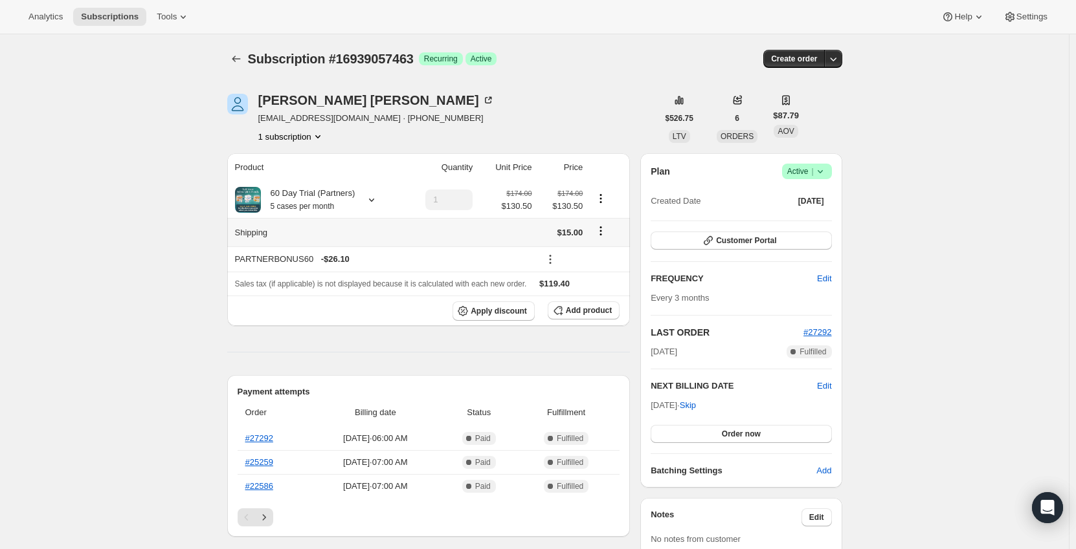
click at [606, 234] on icon "Shipping actions" at bounding box center [600, 231] width 13 height 13
click at [532, 258] on div "PARTNERBONUS60 - $26.10" at bounding box center [383, 259] width 297 height 13
click at [552, 260] on icon at bounding box center [550, 259] width 13 height 13
click at [575, 309] on span "Remove" at bounding box center [584, 307] width 31 height 10
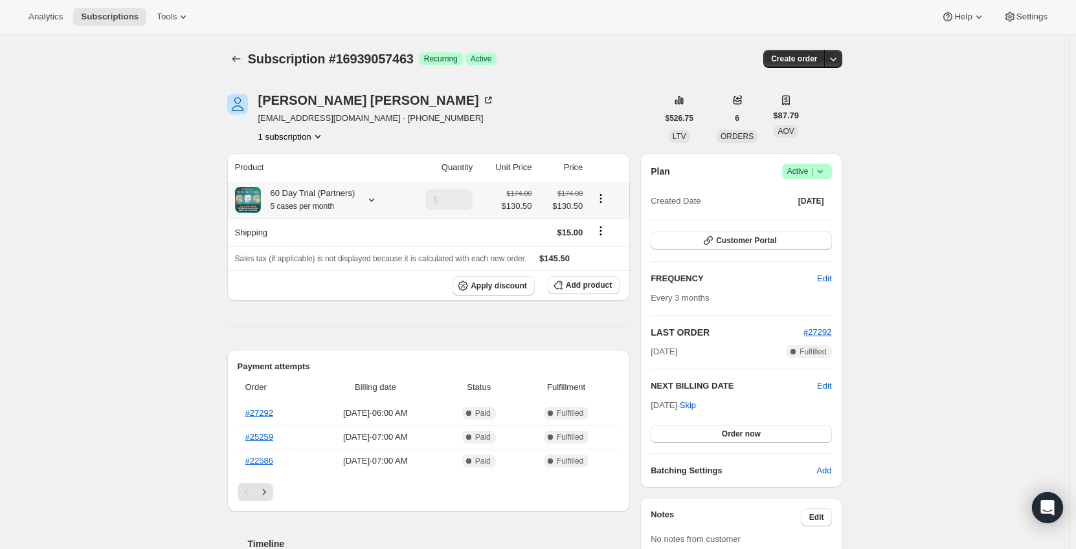
click at [599, 201] on icon "Product actions" at bounding box center [600, 198] width 13 height 13
click at [579, 288] on span "Add product" at bounding box center [589, 285] width 46 height 10
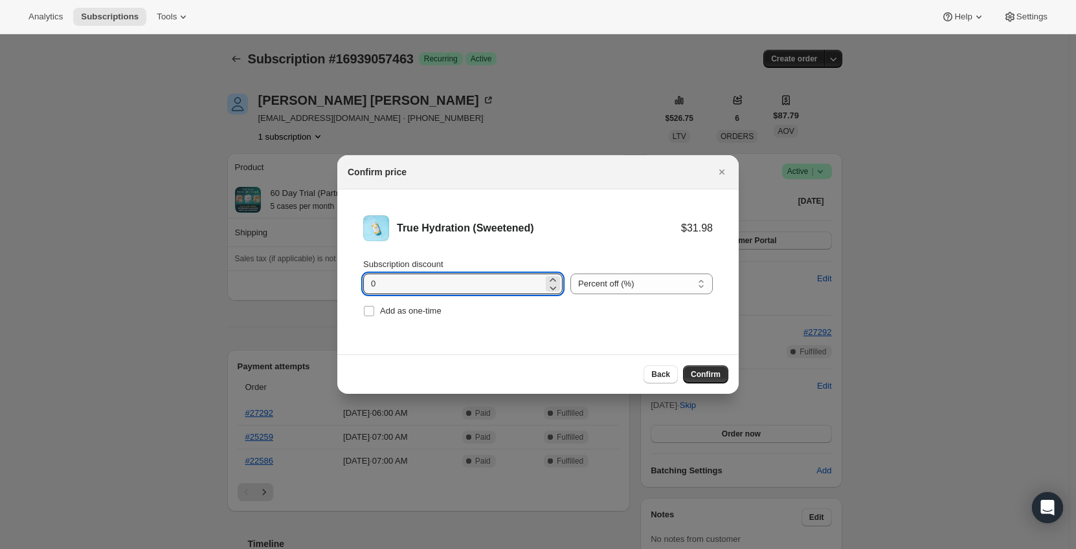
drag, startPoint x: 434, startPoint y: 282, endPoint x: 311, endPoint y: 285, distance: 123.7
type input "11.1"
click at [597, 272] on div "Percent off (%) Amount off ($) Percent off (%)" at bounding box center [641, 276] width 142 height 36
click at [607, 288] on select "Percent off (%) Amount off ($)" at bounding box center [641, 284] width 142 height 21
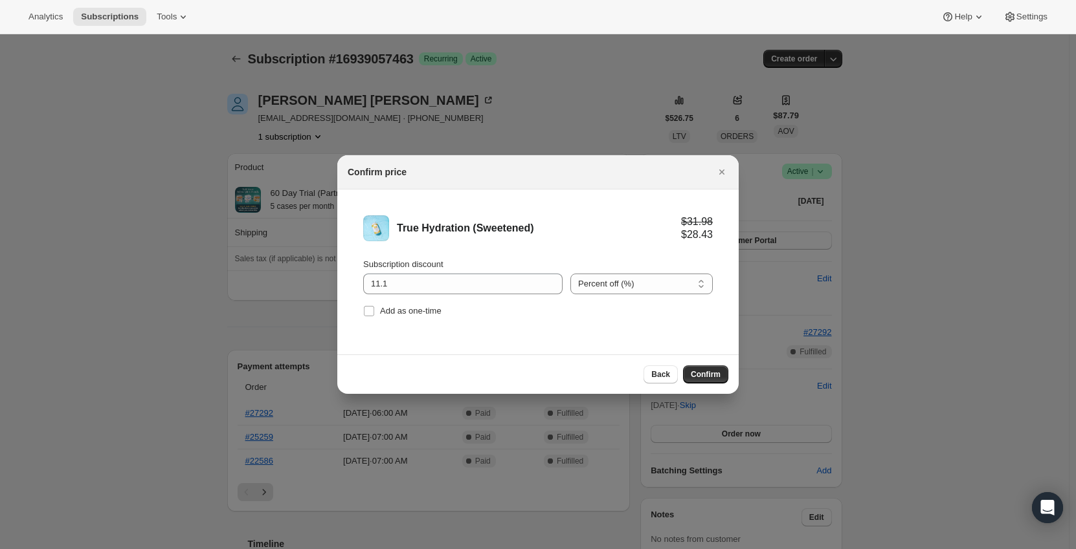
select select "fixed"
click at [570, 274] on select "Percent off (%) Amount off ($)" at bounding box center [641, 284] width 142 height 21
click at [658, 339] on li "True Hydration (Sweetened) $31.98 $20.88 Subscription discount 11.1 Percent off…" at bounding box center [537, 268] width 401 height 157
click at [705, 366] on button "Confirm" at bounding box center [705, 375] width 45 height 18
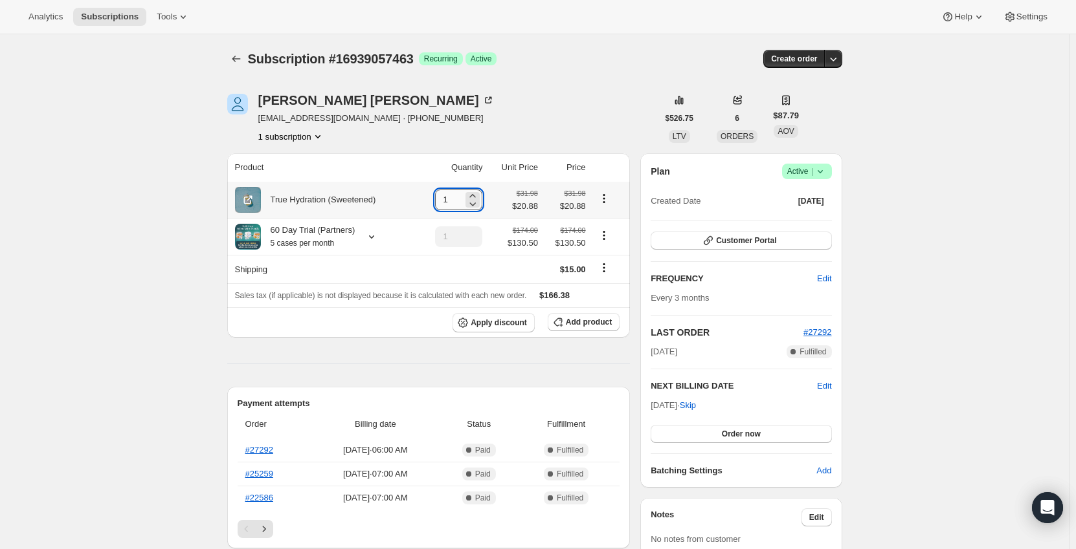
drag, startPoint x: 461, startPoint y: 202, endPoint x: 441, endPoint y: 204, distance: 20.8
click at [441, 204] on input "1" at bounding box center [449, 200] width 28 height 21
type input "5"
click at [412, 203] on div "True Hydration (Sweetened)" at bounding box center [324, 200] width 179 height 26
click at [368, 234] on icon at bounding box center [371, 236] width 13 height 13
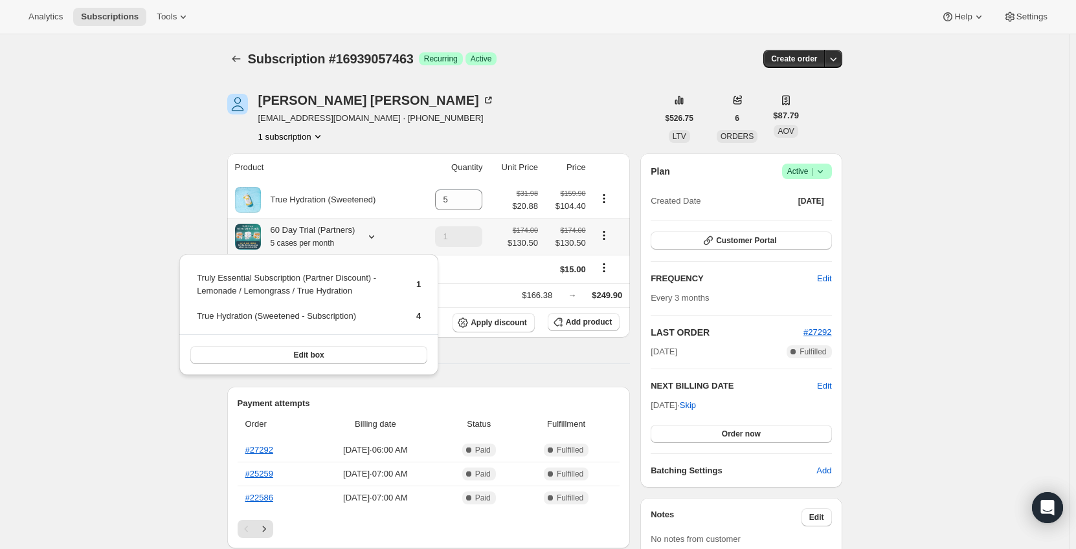
click at [368, 234] on icon at bounding box center [371, 236] width 13 height 13
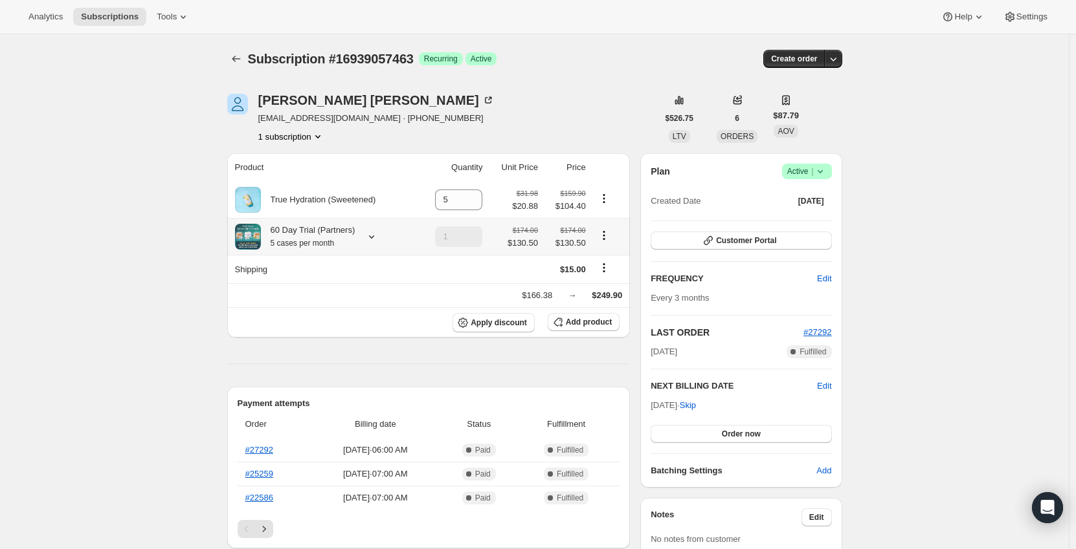
click at [601, 239] on icon "Product actions" at bounding box center [603, 235] width 13 height 13
click at [607, 278] on span "Remove" at bounding box center [606, 283] width 31 height 10
type input "0"
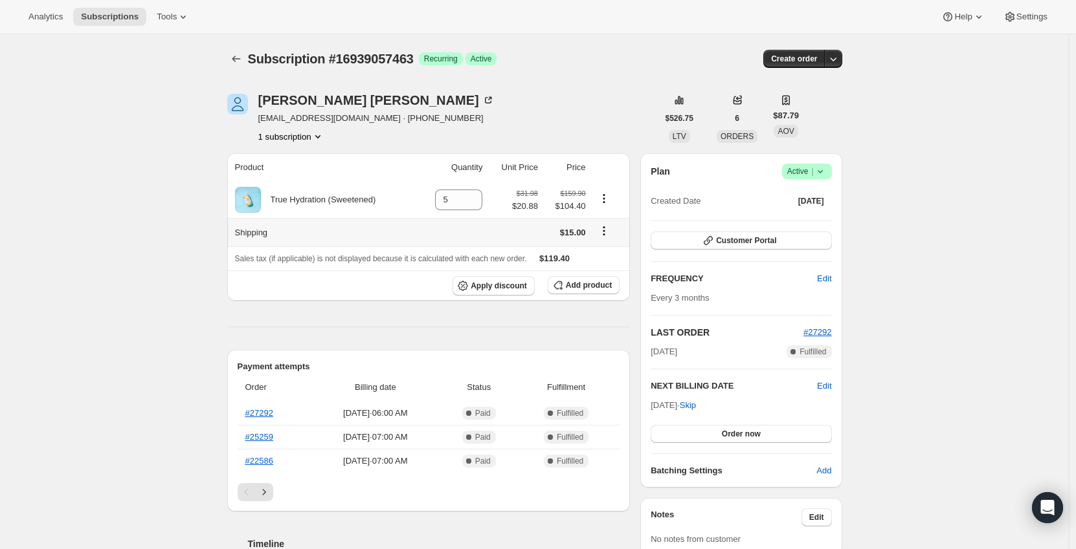
click at [602, 234] on icon "Shipping actions" at bounding box center [603, 231] width 13 height 13
click at [603, 254] on span "Edit shipping rate" at bounding box center [605, 257] width 65 height 10
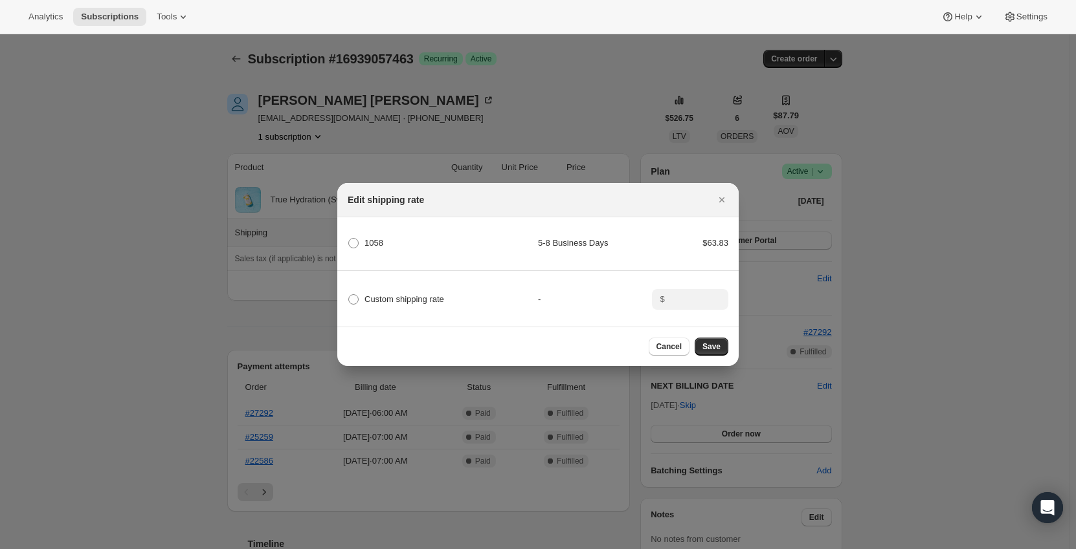
drag, startPoint x: 370, startPoint y: 295, endPoint x: 531, endPoint y: 296, distance: 160.5
click at [376, 295] on span "Custom shipping rate" at bounding box center [404, 299] width 80 height 10
click at [372, 296] on span "Custom shipping rate" at bounding box center [404, 299] width 80 height 10
click at [361, 297] on label "Custom shipping rate" at bounding box center [396, 300] width 96 height 18
click at [349, 295] on input "Custom shipping rate" at bounding box center [348, 294] width 1 height 1
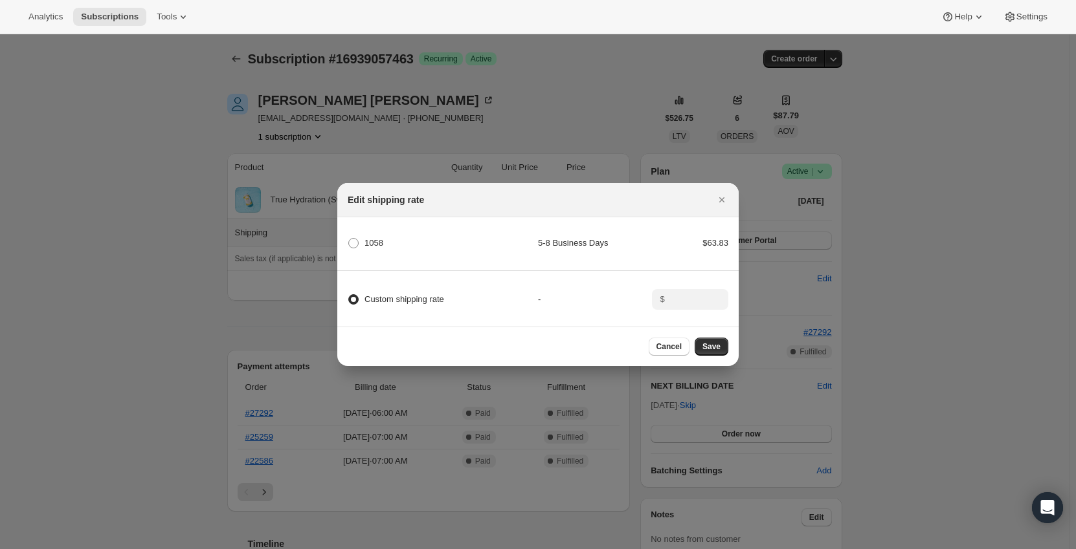
radio input "true"
click at [693, 303] on input ":r2tc:" at bounding box center [689, 299] width 40 height 21
type input "0"
click at [621, 296] on div "-" at bounding box center [595, 299] width 114 height 13
click at [711, 351] on span "Save" at bounding box center [711, 347] width 18 height 10
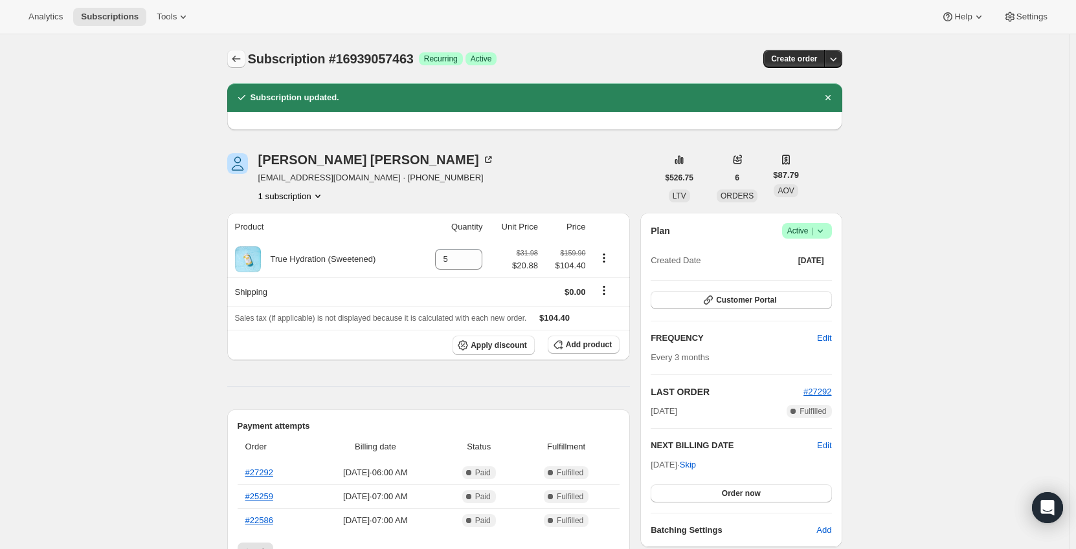
click at [237, 62] on icon "Subscriptions" at bounding box center [236, 58] width 13 height 13
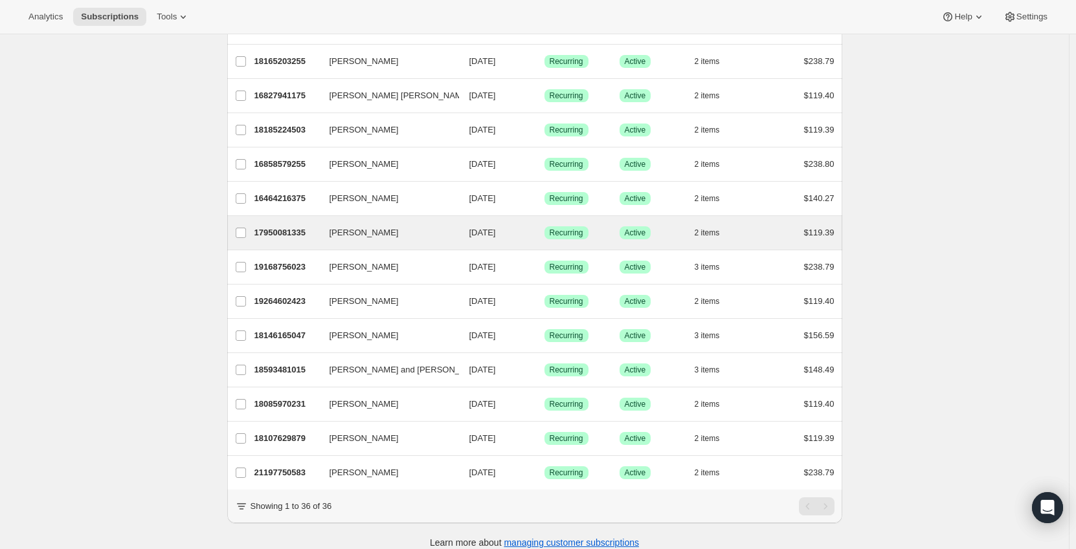
scroll to position [909, 0]
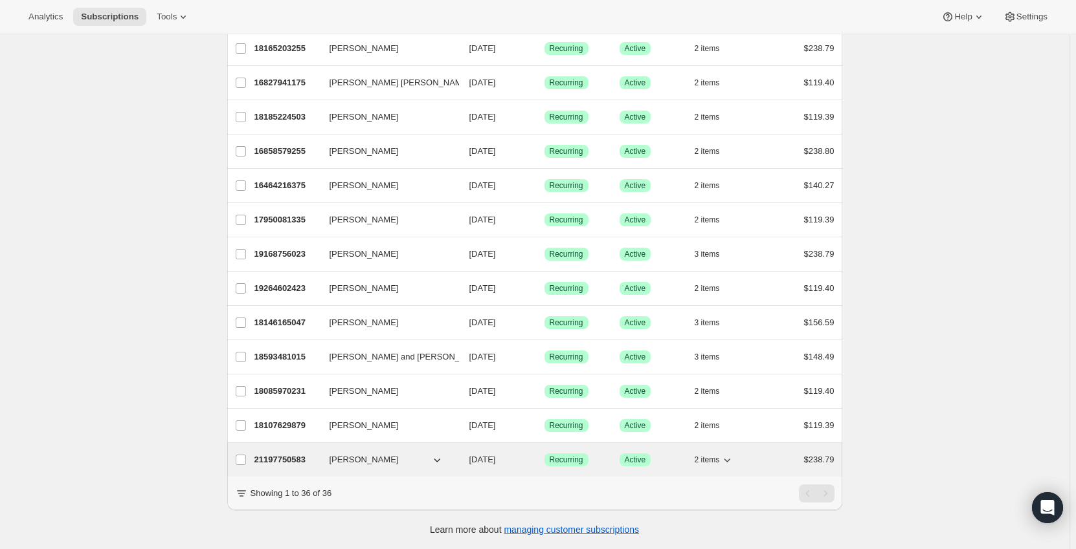
click at [289, 454] on p "21197750583" at bounding box center [286, 460] width 65 height 13
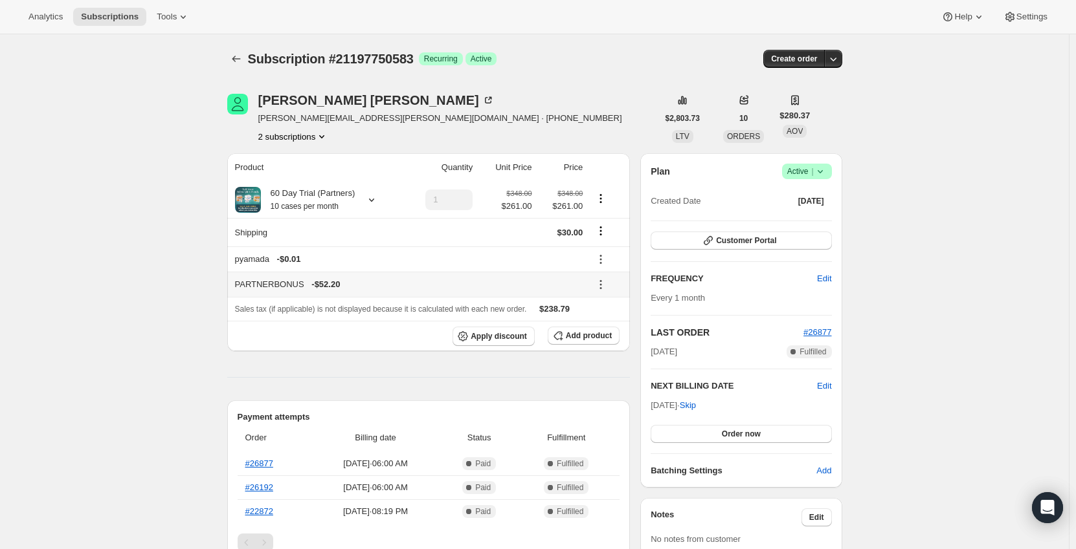
click at [601, 282] on icon at bounding box center [600, 284] width 13 height 13
click at [601, 329] on span "Remove" at bounding box center [609, 332] width 31 height 10
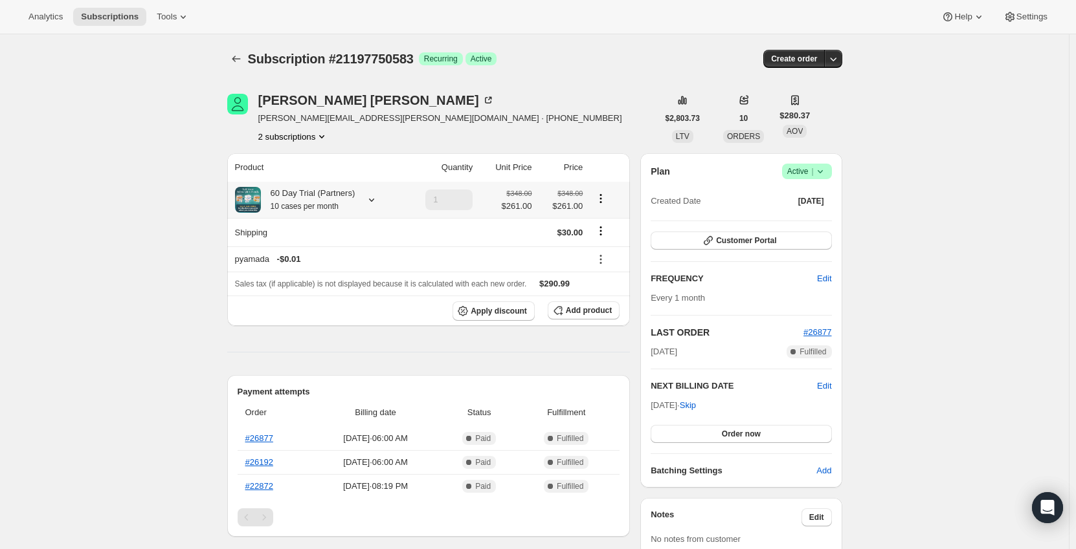
click at [374, 201] on icon at bounding box center [371, 200] width 13 height 13
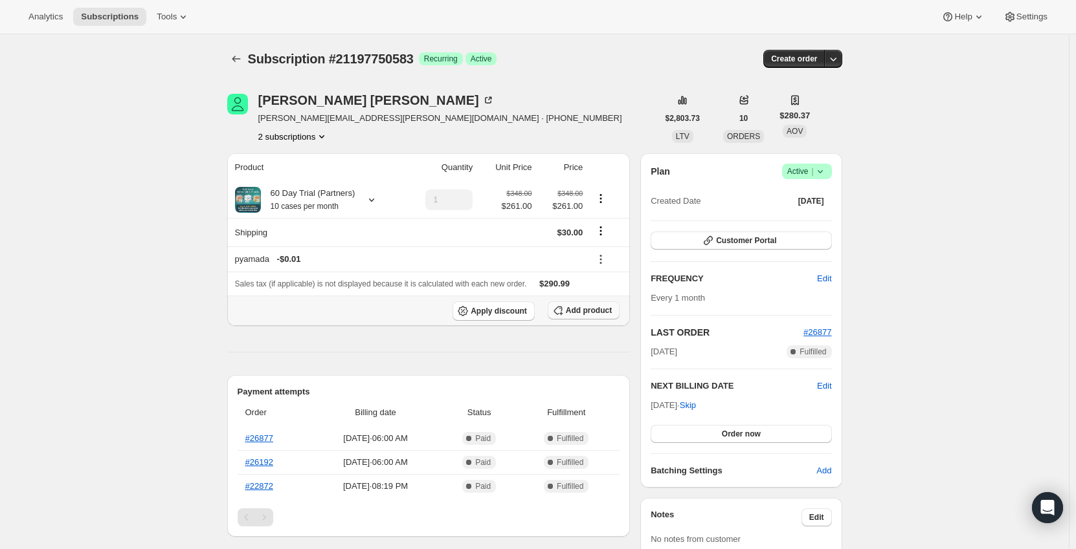
click at [594, 309] on span "Add product" at bounding box center [589, 310] width 46 height 10
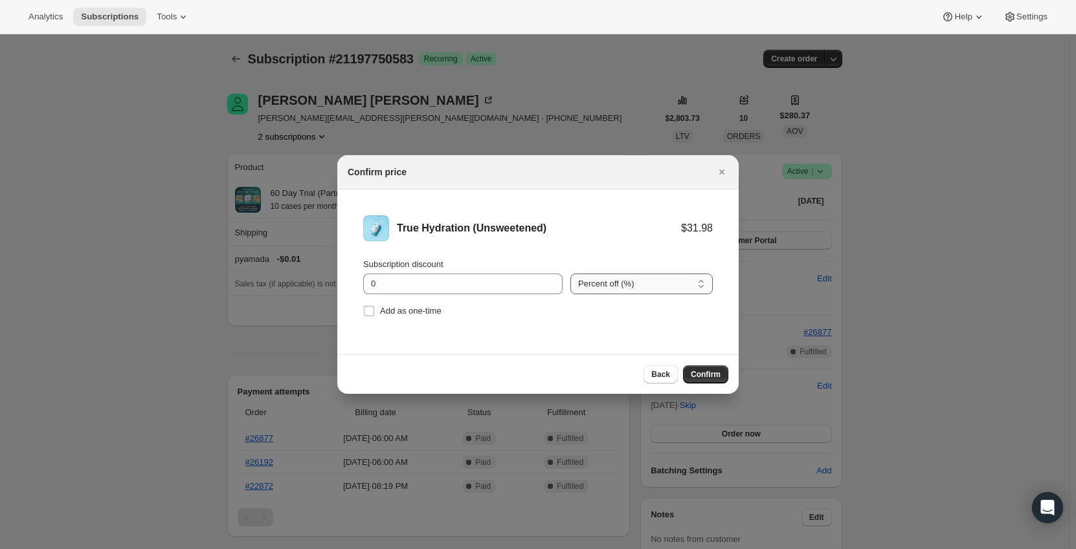
click at [603, 283] on select "Percent off (%) Amount off ($)" at bounding box center [641, 284] width 142 height 21
select select "fixed"
click at [570, 274] on select "Percent off (%) Amount off ($)" at bounding box center [641, 284] width 142 height 21
drag, startPoint x: 339, startPoint y: 282, endPoint x: 314, endPoint y: 282, distance: 24.6
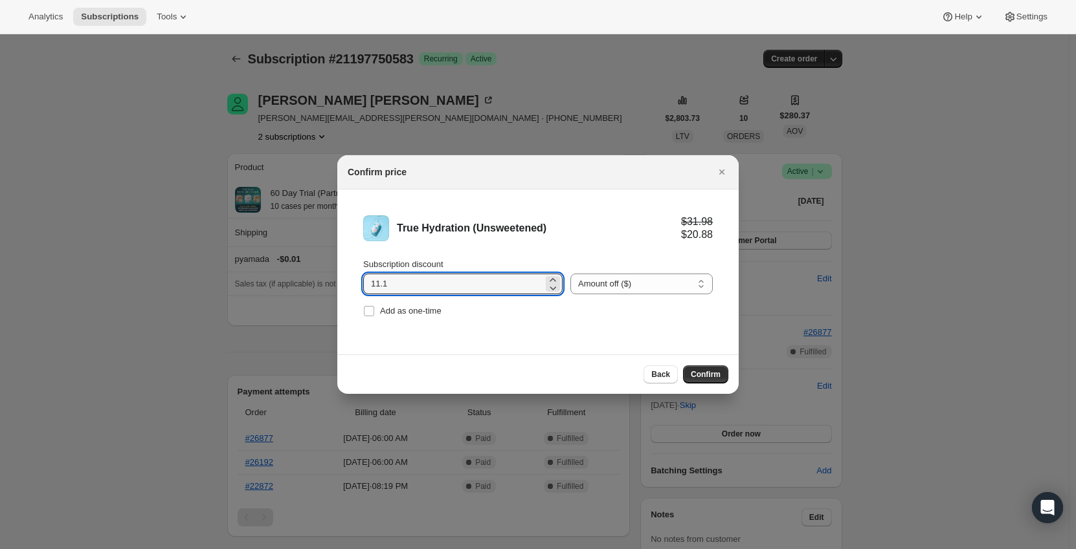
type input "11.1"
click at [620, 342] on li "True Hydration (Unsweetened) $31.98 $20.88 Subscription discount 11.1 Percent o…" at bounding box center [537, 268] width 401 height 157
click at [698, 375] on span "Confirm" at bounding box center [706, 375] width 30 height 10
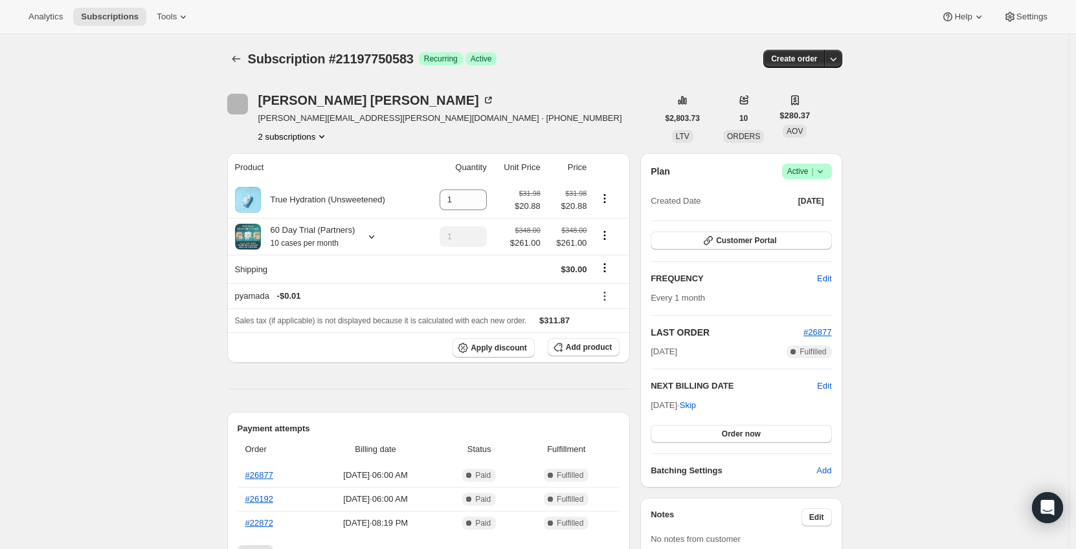
click at [165, 210] on div "Subscription #21197750583. This page is ready Subscription #21197750583 Success…" at bounding box center [534, 478] width 1069 height 889
click at [456, 201] on input "1" at bounding box center [453, 200] width 28 height 21
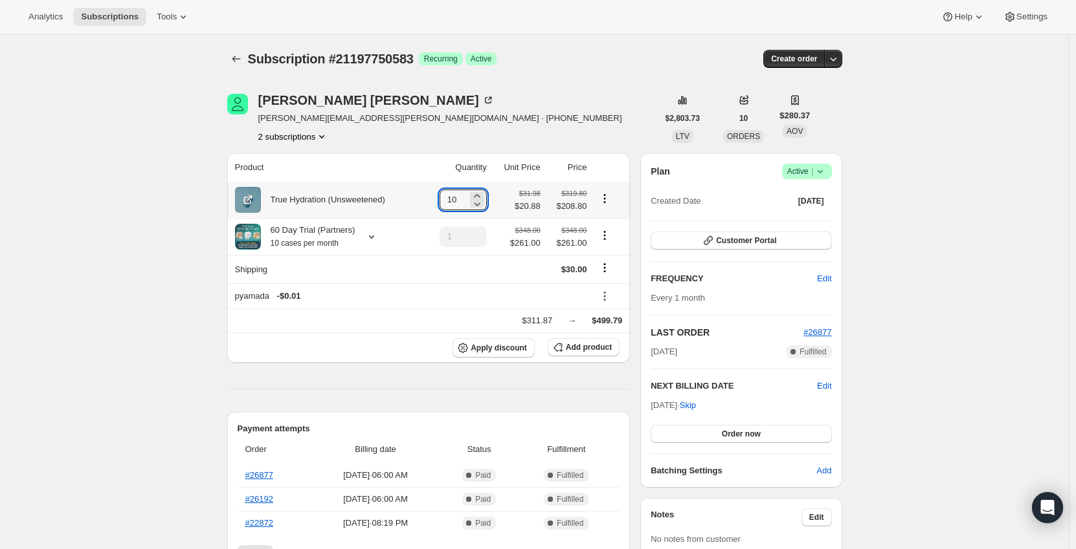
type input "10"
click at [420, 199] on div "True Hydration (Unsweetened)" at bounding box center [327, 200] width 185 height 26
click at [606, 236] on icon "Product actions" at bounding box center [605, 235] width 2 height 2
click at [610, 279] on span "Remove" at bounding box center [607, 283] width 31 height 10
type input "0"
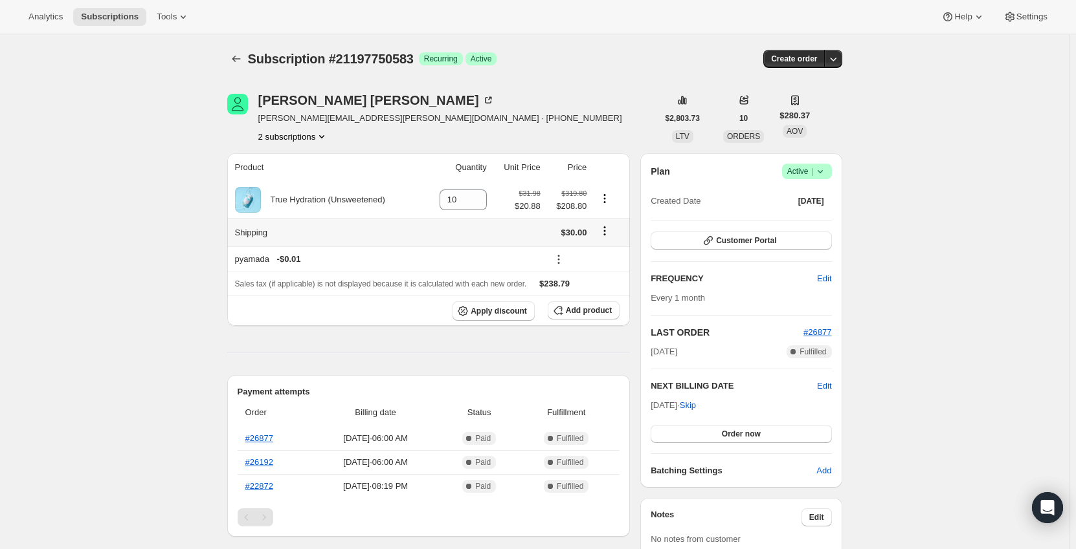
click at [608, 230] on icon "Shipping actions" at bounding box center [604, 231] width 13 height 13
click at [602, 255] on span "Edit shipping rate" at bounding box center [607, 257] width 65 height 10
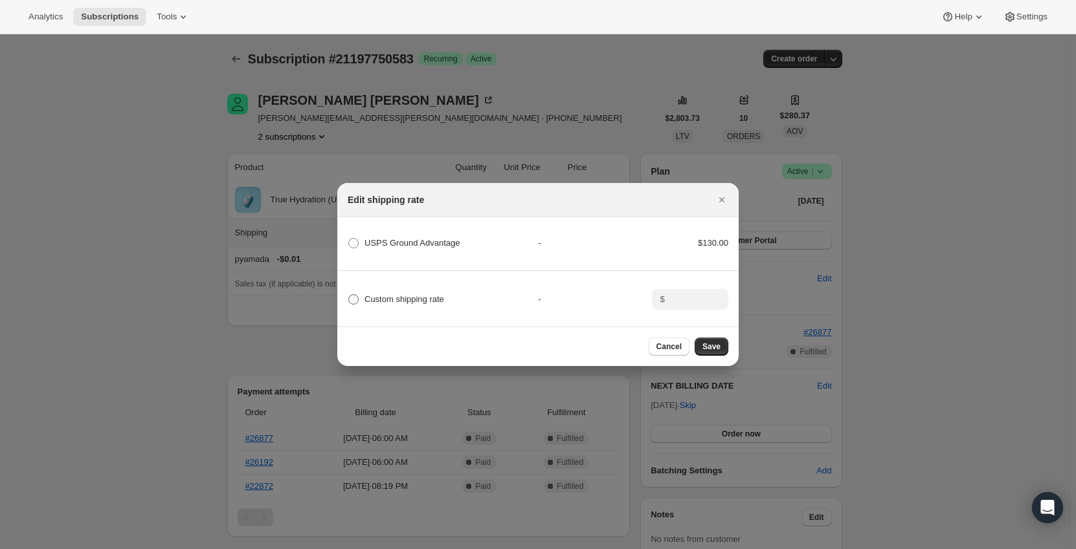
click at [357, 297] on span ":r3n6:" at bounding box center [353, 299] width 10 height 10
click at [349, 295] on input "Custom shipping rate" at bounding box center [348, 294] width 1 height 1
radio input "true"
click at [661, 300] on span "$" at bounding box center [662, 299] width 5 height 10
click at [667, 298] on div "$" at bounding box center [690, 299] width 76 height 21
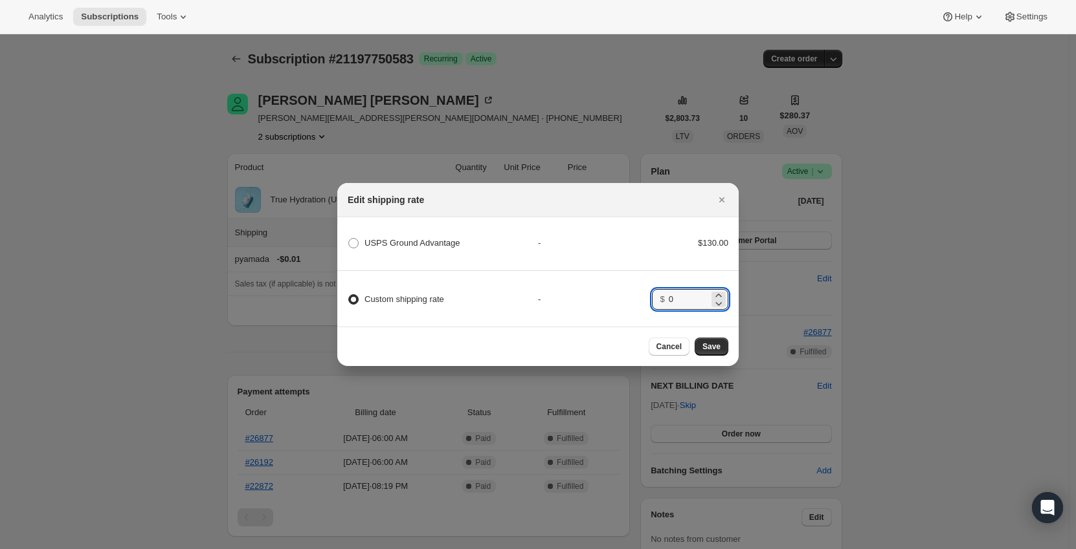
type input "0"
click at [628, 293] on div "-" at bounding box center [595, 299] width 114 height 13
click at [714, 346] on span "Save" at bounding box center [711, 347] width 18 height 10
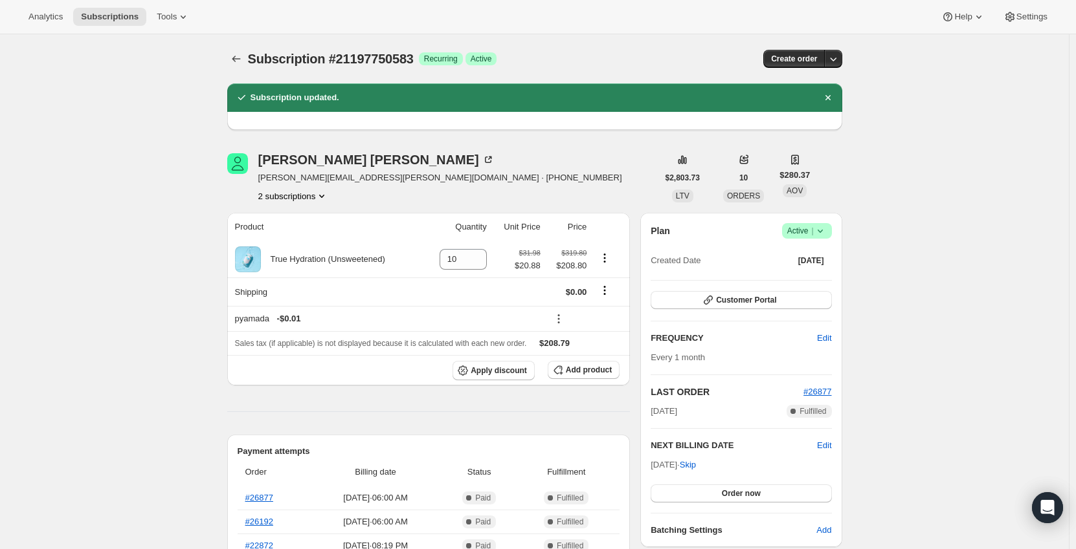
click at [237, 61] on icon "Subscriptions" at bounding box center [236, 58] width 13 height 13
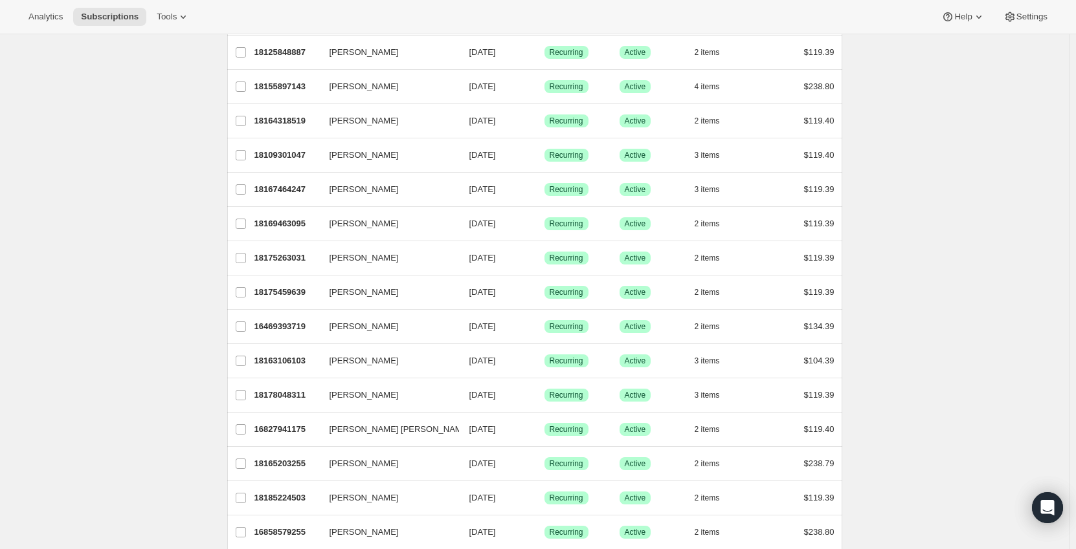
scroll to position [874, 0]
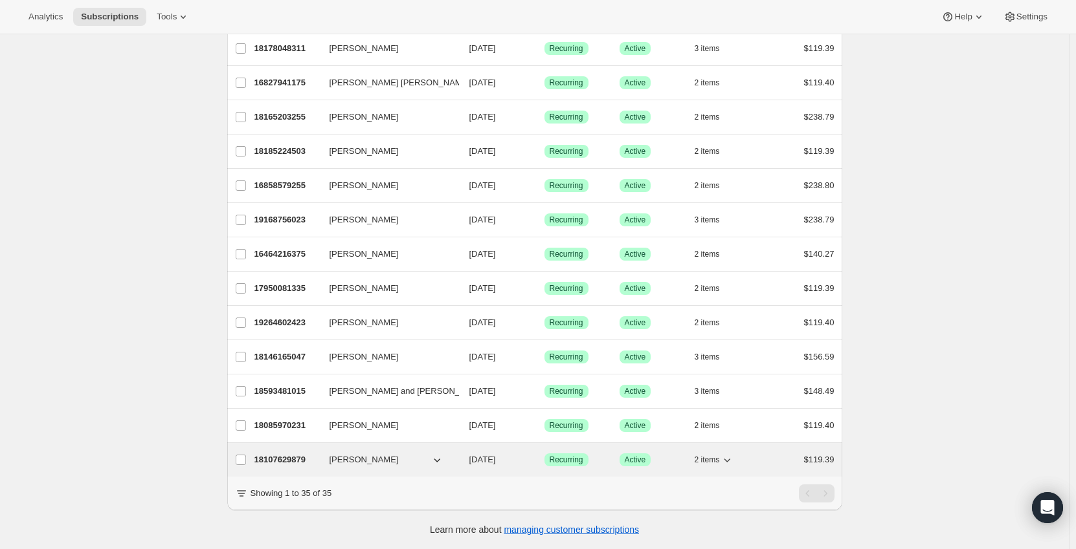
click at [274, 454] on p "18107629879" at bounding box center [286, 460] width 65 height 13
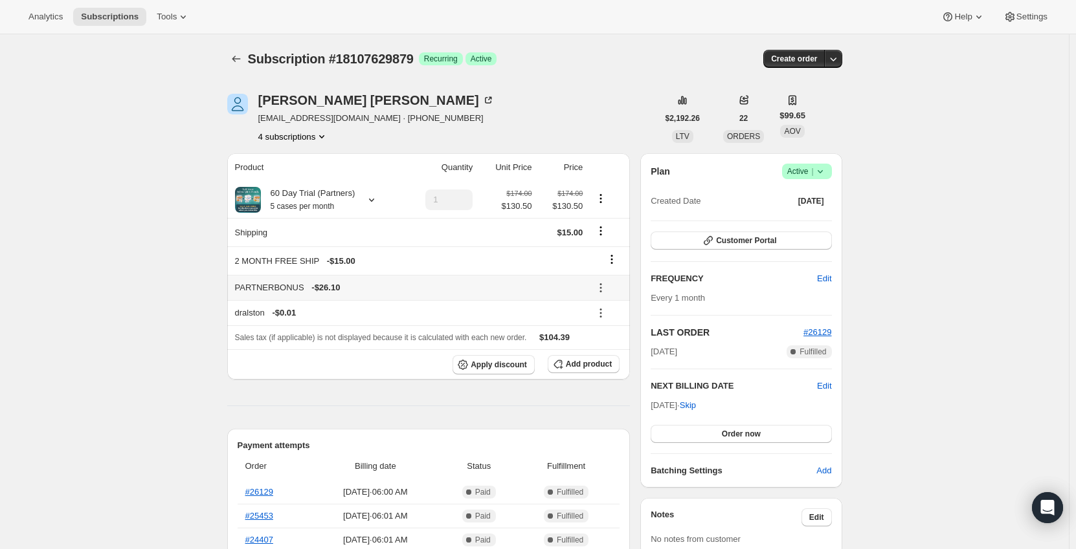
click at [601, 290] on icon at bounding box center [600, 288] width 13 height 13
click at [606, 333] on span "Remove" at bounding box center [609, 334] width 31 height 10
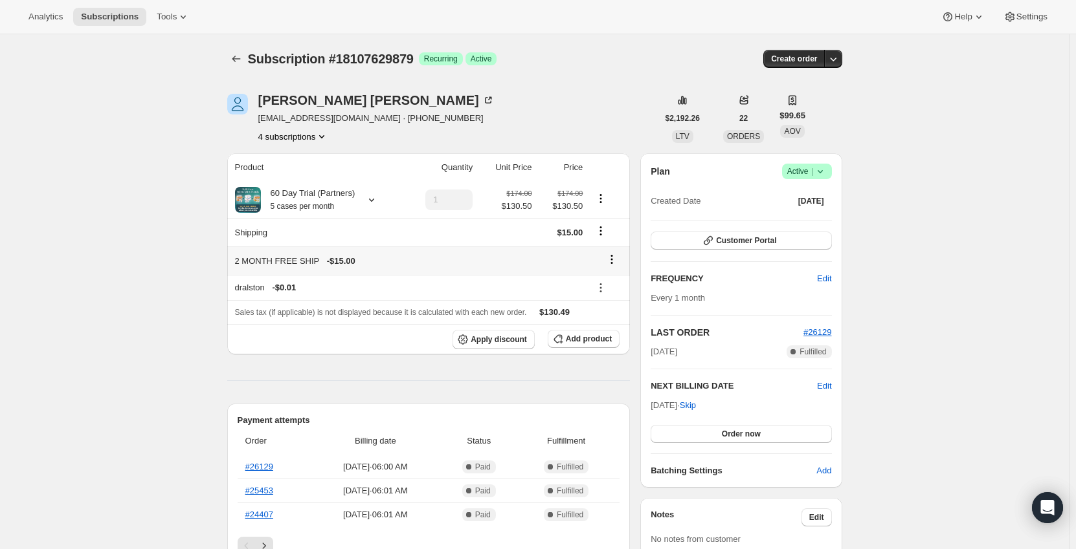
click at [611, 257] on icon at bounding box center [611, 259] width 13 height 13
click at [619, 286] on span "Remove" at bounding box center [615, 285] width 31 height 10
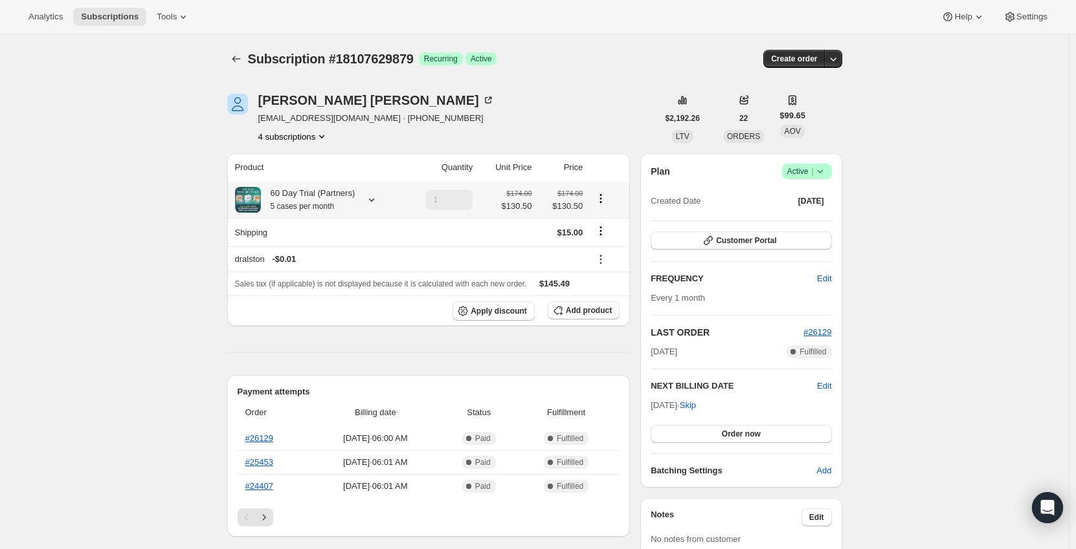
click at [367, 203] on icon at bounding box center [371, 200] width 13 height 13
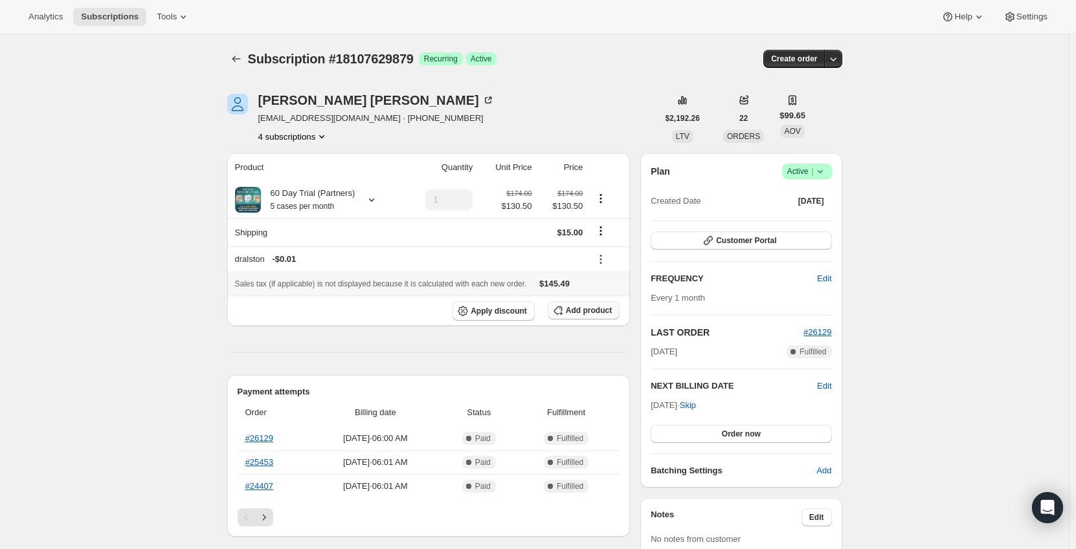
click at [582, 304] on button "Add product" at bounding box center [584, 311] width 72 height 18
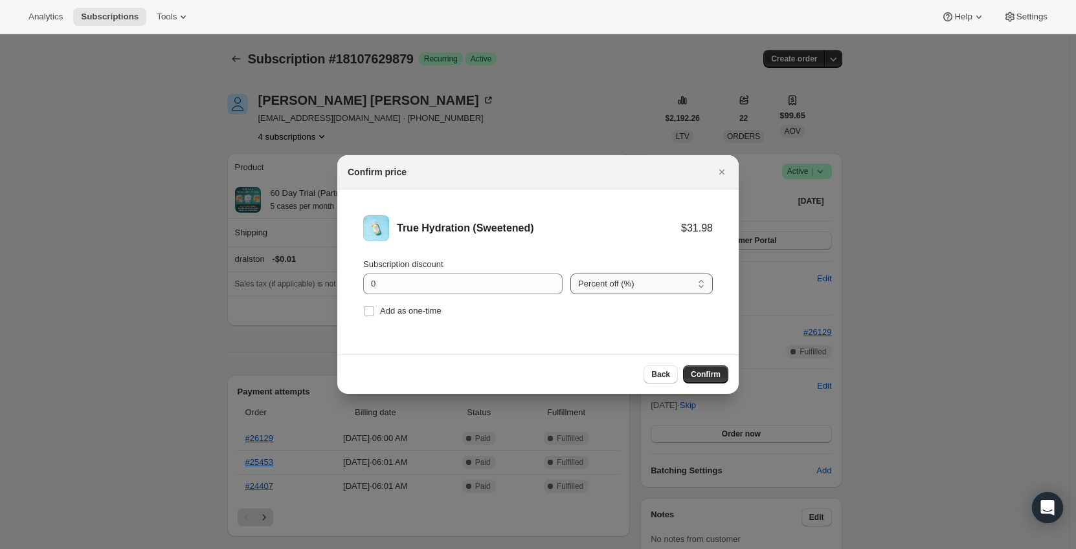
click at [654, 286] on select "Percent off (%) Amount off ($)" at bounding box center [641, 284] width 142 height 21
select select "fixed"
click at [570, 274] on select "Percent off (%) Amount off ($)" at bounding box center [641, 284] width 142 height 21
drag, startPoint x: 460, startPoint y: 285, endPoint x: 304, endPoint y: 285, distance: 155.3
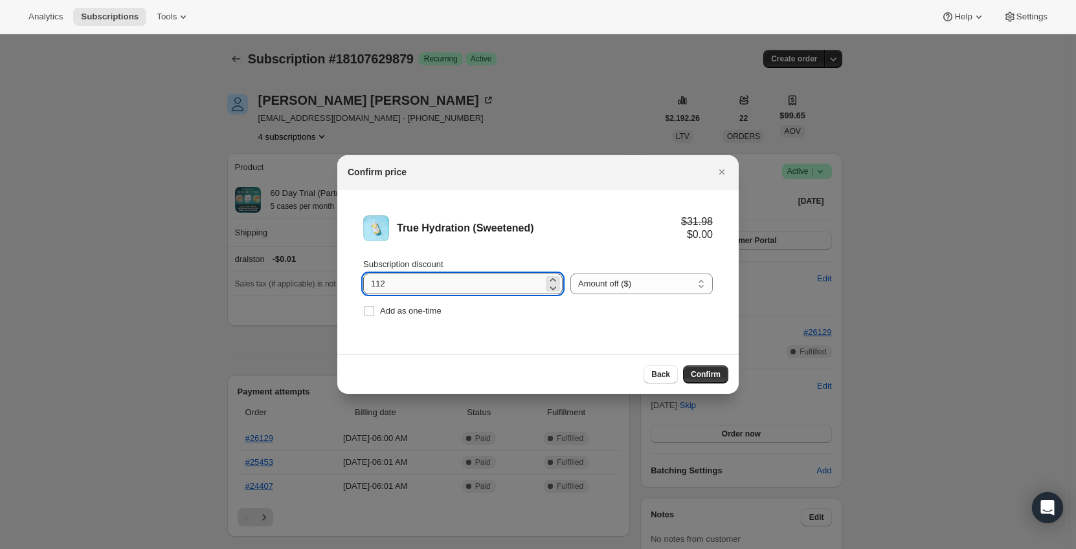
click at [381, 286] on input "112" at bounding box center [453, 284] width 180 height 21
click at [413, 284] on input "11" at bounding box center [453, 284] width 180 height 21
type input "11.1"
click at [518, 326] on li "True Hydration (Sweetened) $31.98 $20.88 Subscription discount 11.1 Percent off…" at bounding box center [537, 268] width 401 height 157
click at [700, 370] on span "Confirm" at bounding box center [706, 375] width 30 height 10
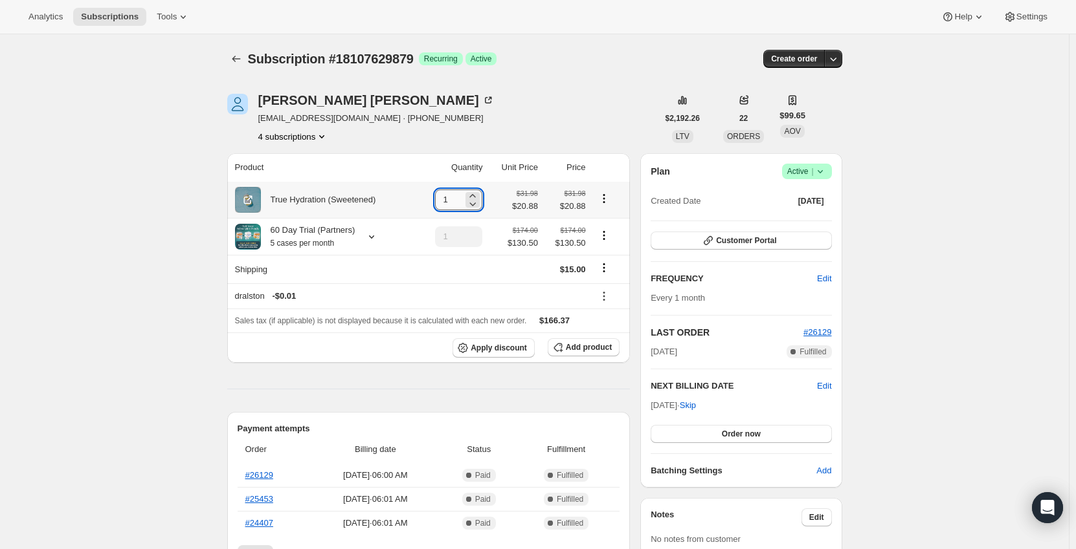
drag, startPoint x: 459, startPoint y: 199, endPoint x: 441, endPoint y: 199, distance: 17.5
click at [441, 199] on input "1" at bounding box center [449, 200] width 28 height 21
type input "5"
click at [428, 170] on th "Quantity" at bounding box center [451, 167] width 69 height 28
click at [601, 239] on icon "Product actions" at bounding box center [603, 235] width 13 height 13
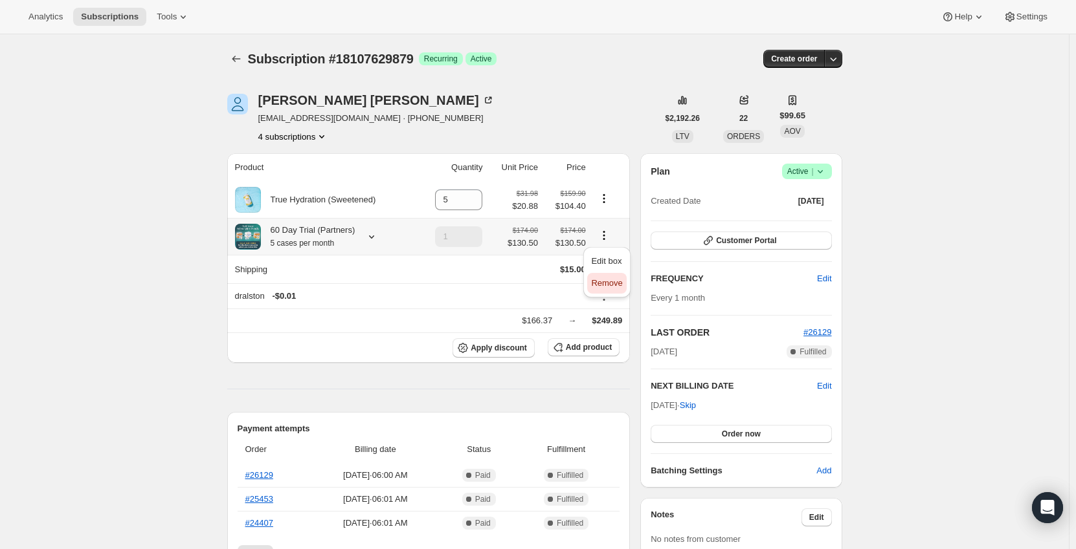
click at [606, 282] on span "Remove" at bounding box center [606, 283] width 31 height 10
type input "0"
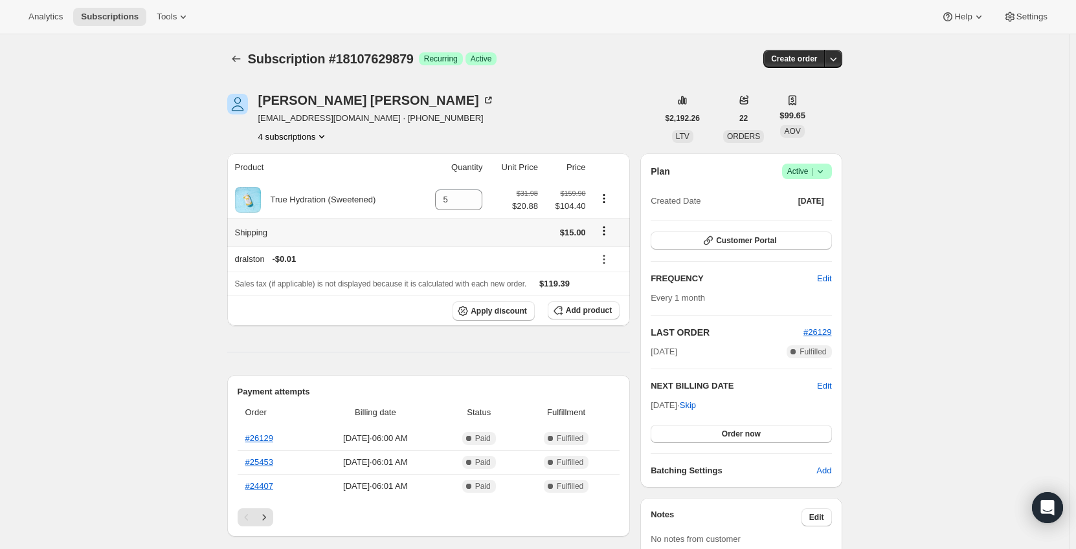
click at [607, 236] on icon "Shipping actions" at bounding box center [603, 231] width 13 height 13
click at [599, 261] on span "Edit shipping rate" at bounding box center [605, 257] width 65 height 10
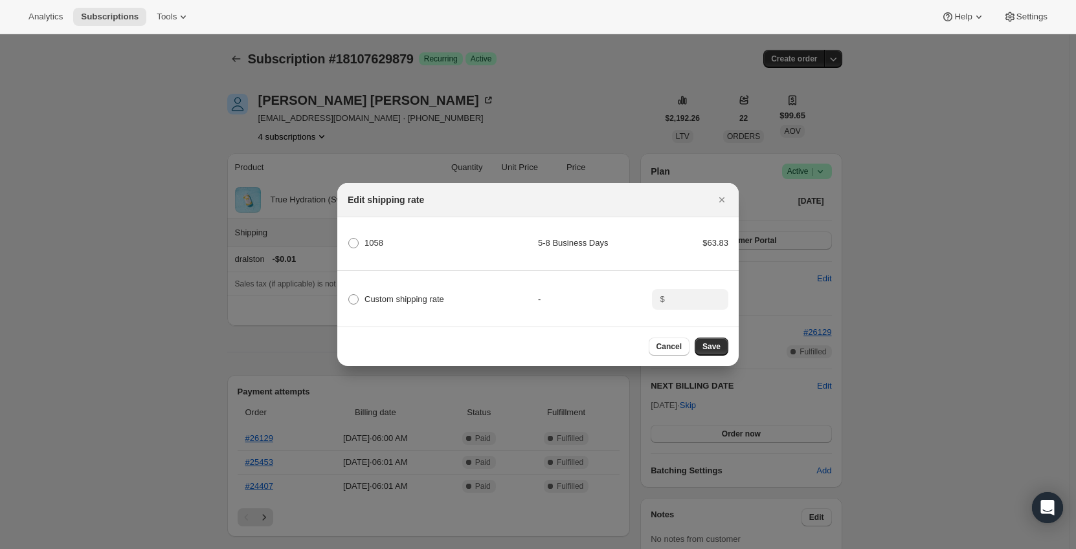
click at [352, 294] on span ":r4km:" at bounding box center [353, 299] width 10 height 10
click at [349, 294] on input "Custom shipping rate" at bounding box center [348, 294] width 1 height 1
radio input "true"
click at [690, 296] on input ":r4km:" at bounding box center [689, 299] width 40 height 21
type input "0"
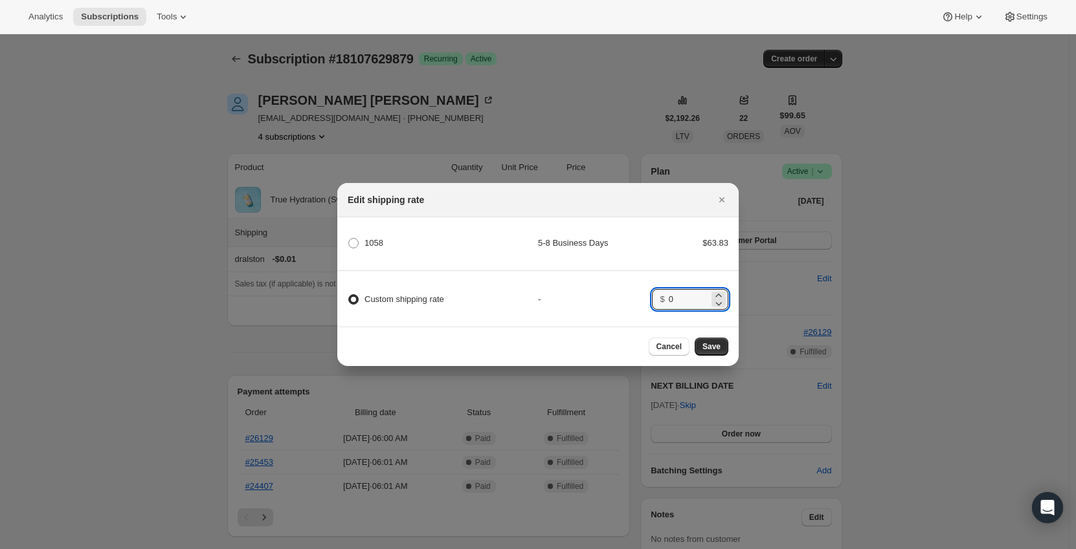
click at [614, 296] on div "-" at bounding box center [595, 299] width 114 height 13
click at [705, 350] on span "Save" at bounding box center [711, 347] width 18 height 10
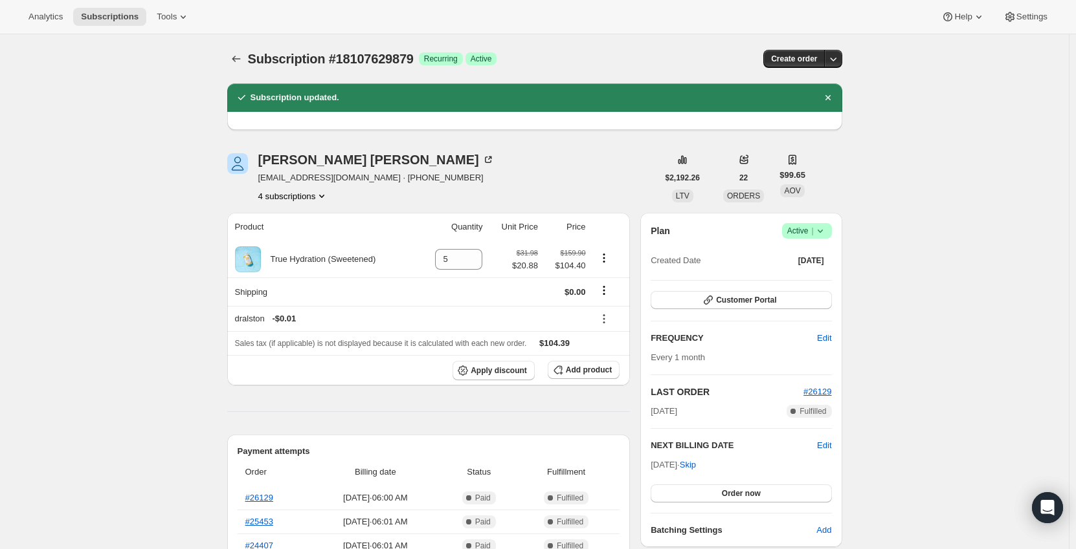
click at [236, 58] on icon "Subscriptions" at bounding box center [236, 58] width 13 height 13
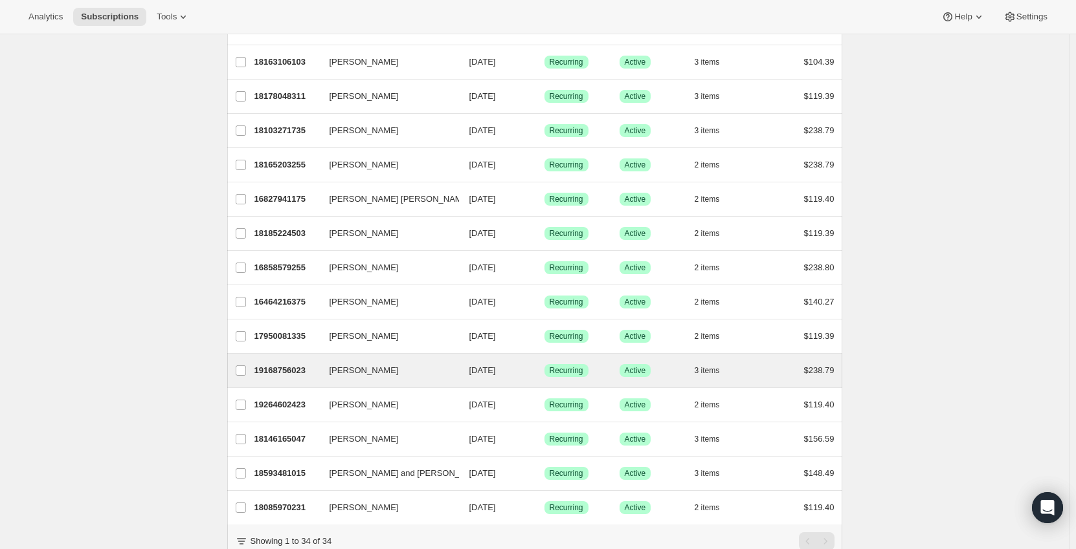
scroll to position [840, 0]
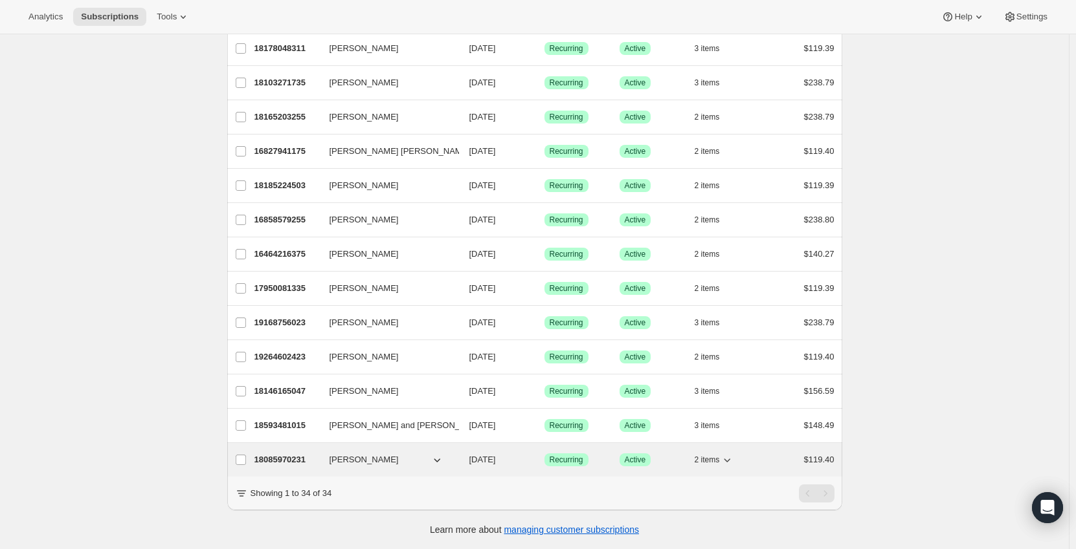
click at [296, 454] on p "18085970231" at bounding box center [286, 460] width 65 height 13
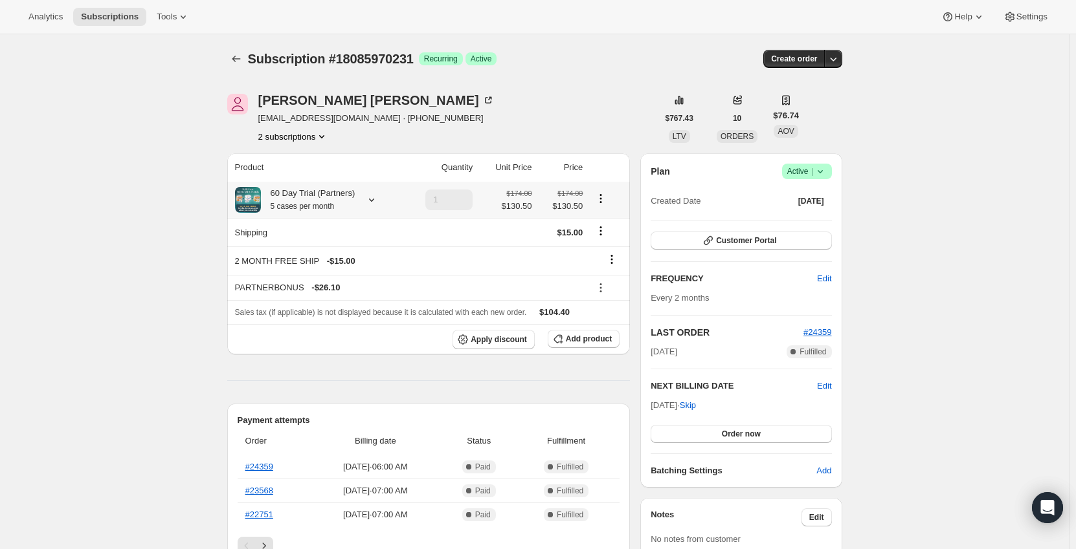
click at [368, 203] on icon at bounding box center [371, 200] width 13 height 13
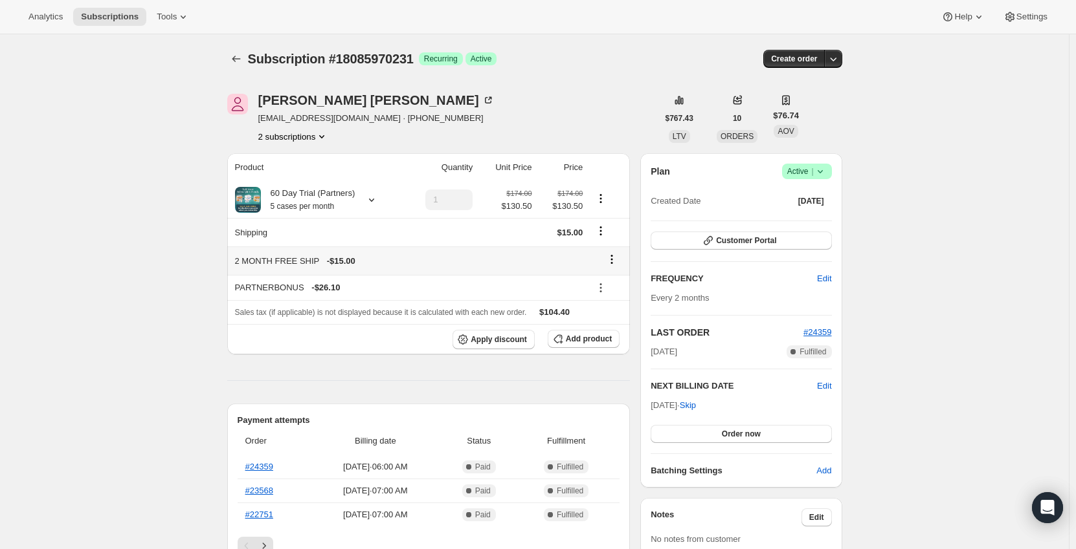
click at [613, 263] on icon at bounding box center [612, 263] width 2 height 2
click at [618, 289] on span "Remove" at bounding box center [615, 285] width 31 height 10
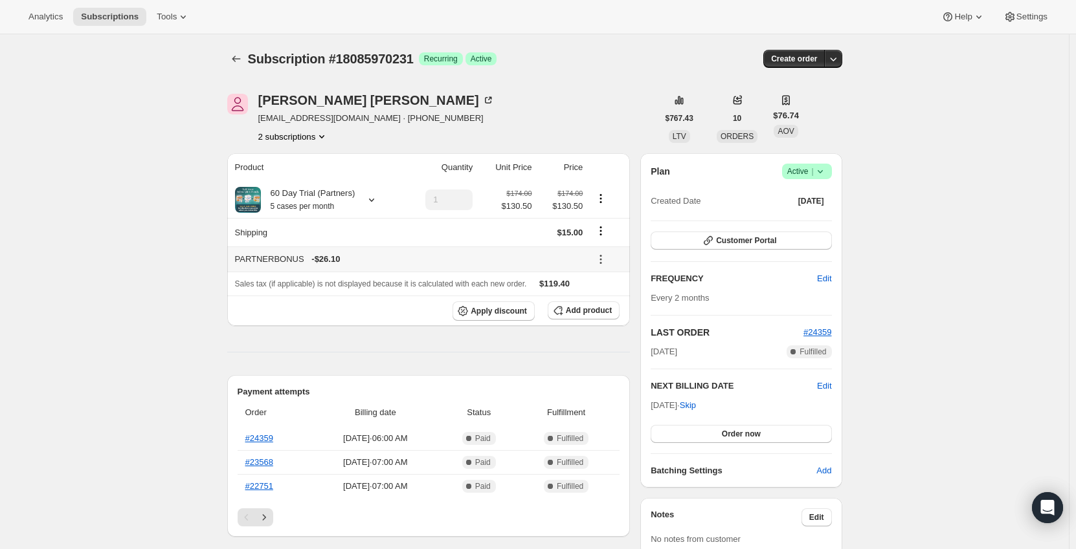
click at [607, 259] on icon at bounding box center [600, 259] width 13 height 13
click at [606, 309] on span "Remove" at bounding box center [609, 307] width 31 height 10
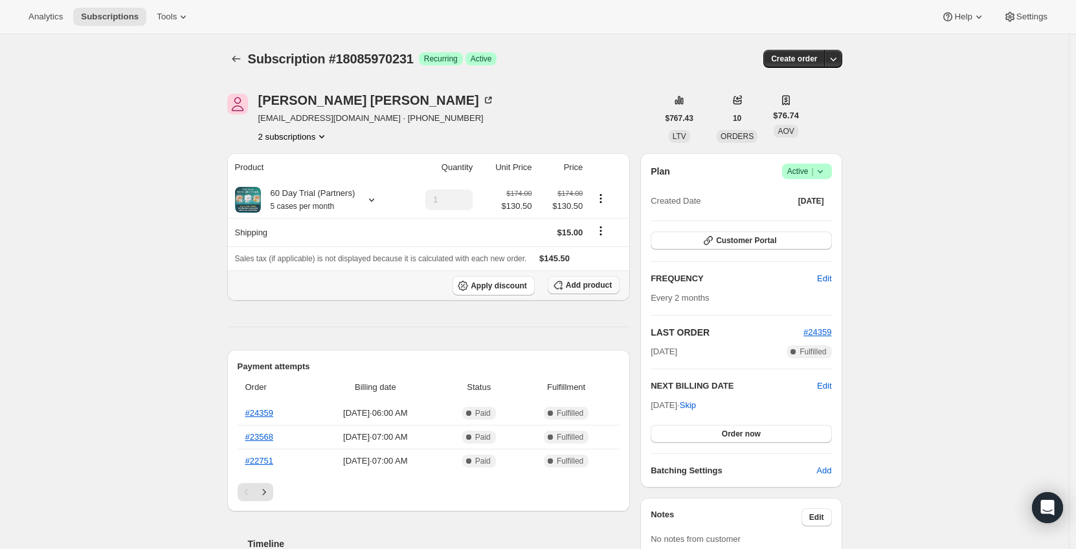
click at [588, 285] on span "Add product" at bounding box center [589, 285] width 46 height 10
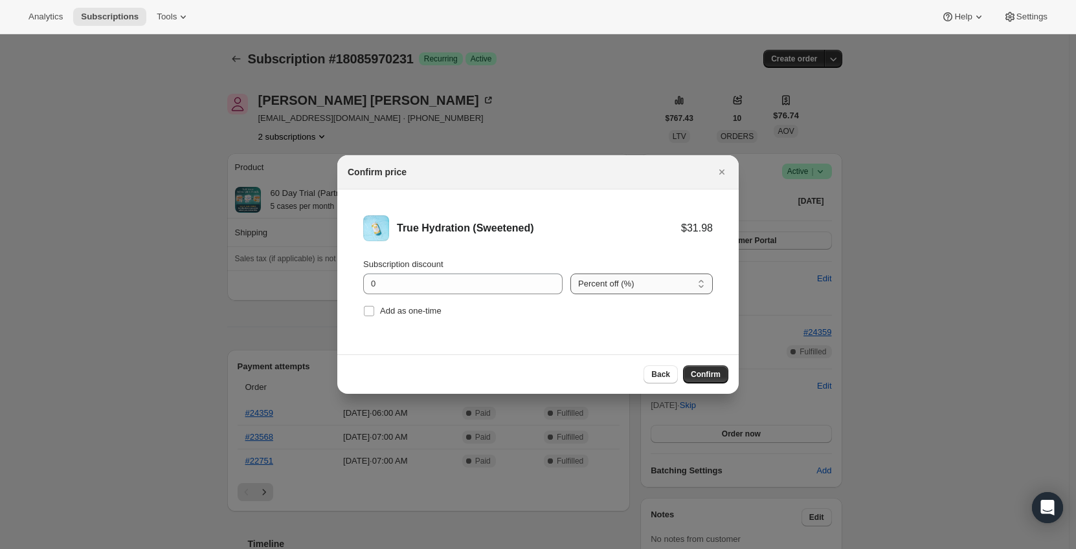
click at [605, 285] on select "Percent off (%) Amount off ($)" at bounding box center [641, 284] width 142 height 21
select select "fixed"
click at [570, 274] on select "Percent off (%) Amount off ($)" at bounding box center [641, 284] width 142 height 21
click at [459, 286] on input "0" at bounding box center [453, 284] width 180 height 21
drag, startPoint x: 427, startPoint y: 287, endPoint x: 340, endPoint y: 289, distance: 86.1
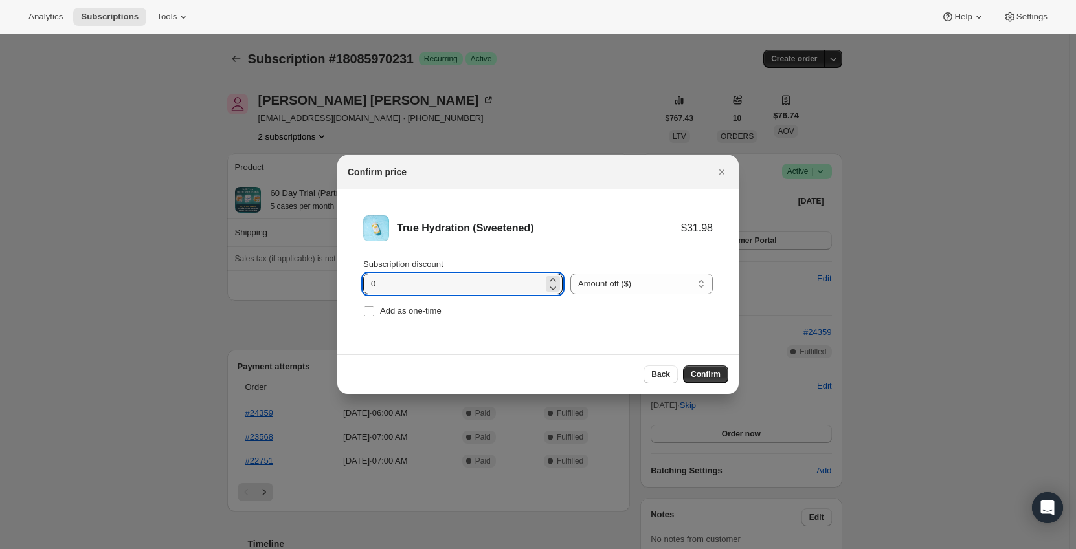
click at [340, 289] on li "True Hydration (Sweetened) $31.98 Subscription discount 0 Percent off (%) Amoun…" at bounding box center [537, 268] width 401 height 157
type input "11.1"
click at [509, 317] on div "Add as one-time" at bounding box center [538, 311] width 350 height 18
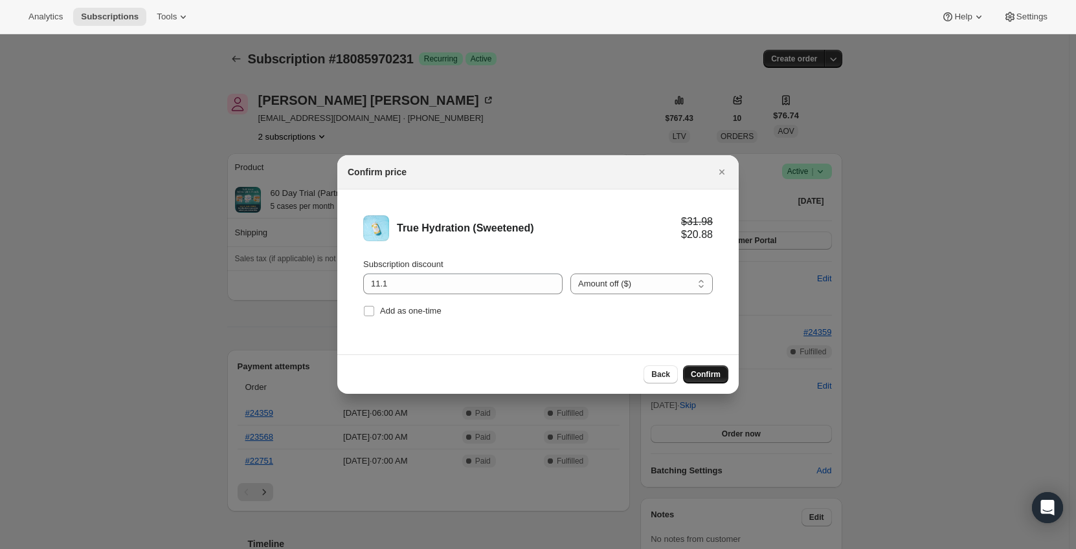
click at [717, 371] on span "Confirm" at bounding box center [706, 375] width 30 height 10
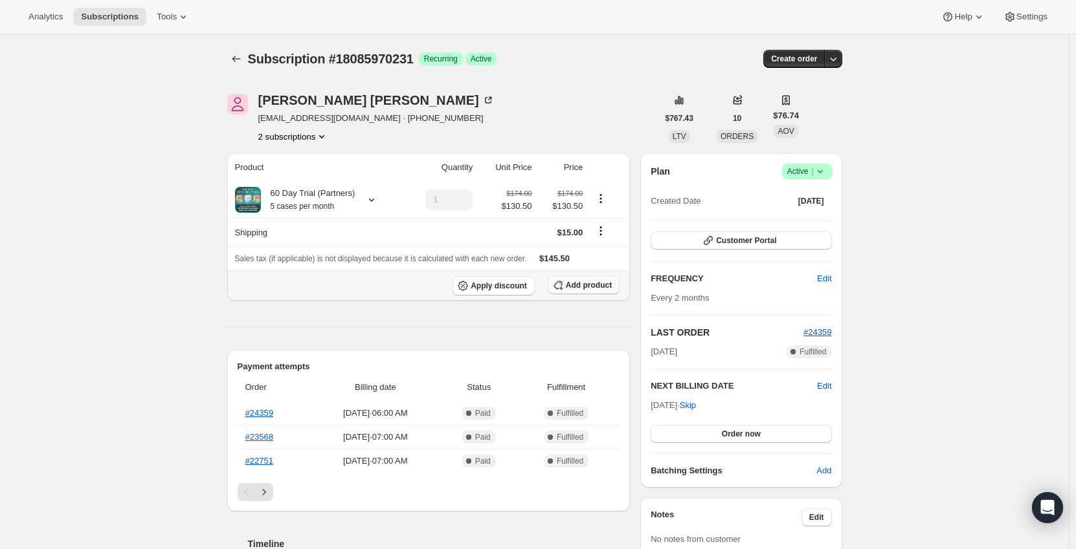
click at [589, 286] on span "Add product" at bounding box center [589, 285] width 46 height 10
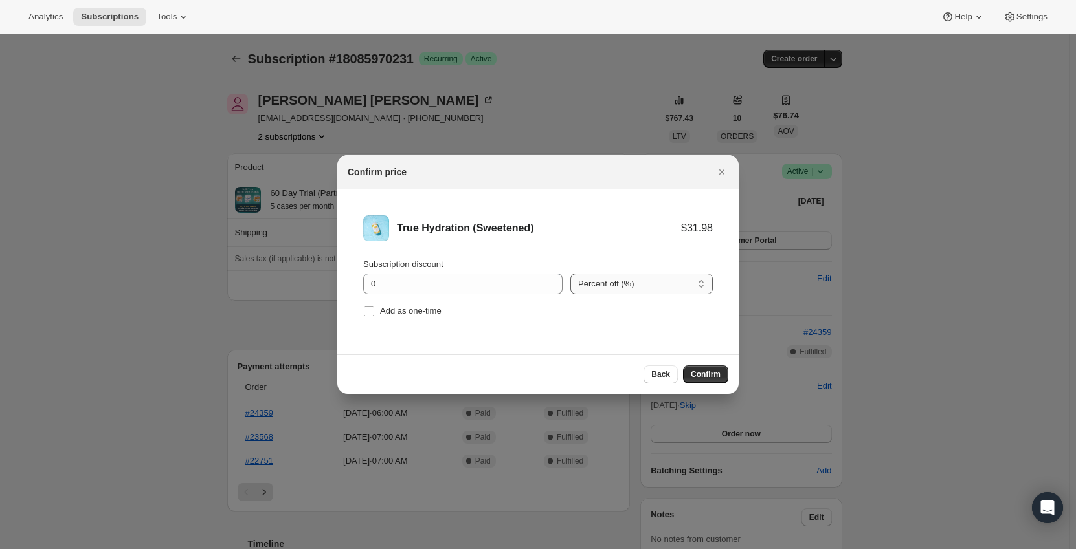
click at [649, 291] on select "Percent off (%) Amount off ($)" at bounding box center [641, 284] width 142 height 21
select select "fixed"
click at [570, 274] on select "Percent off (%) Amount off ($)" at bounding box center [641, 284] width 142 height 21
drag, startPoint x: 401, startPoint y: 282, endPoint x: 335, endPoint y: 287, distance: 65.6
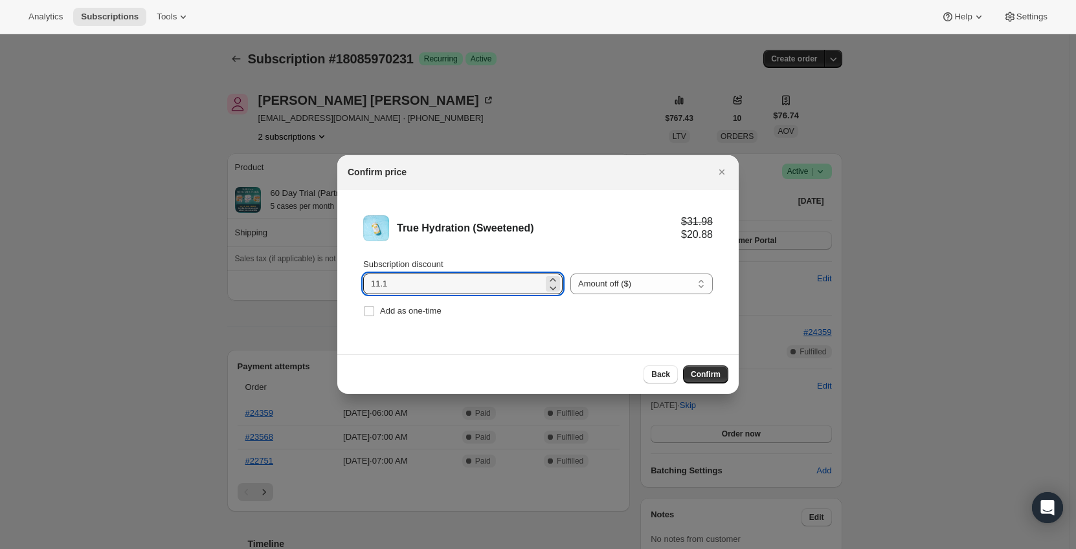
type input "11.1"
click at [520, 344] on li "True Hydration (Sweetened) $31.98 $20.88 Subscription discount 11.1 Percent off…" at bounding box center [537, 268] width 401 height 157
click at [700, 372] on span "Confirm" at bounding box center [706, 375] width 30 height 10
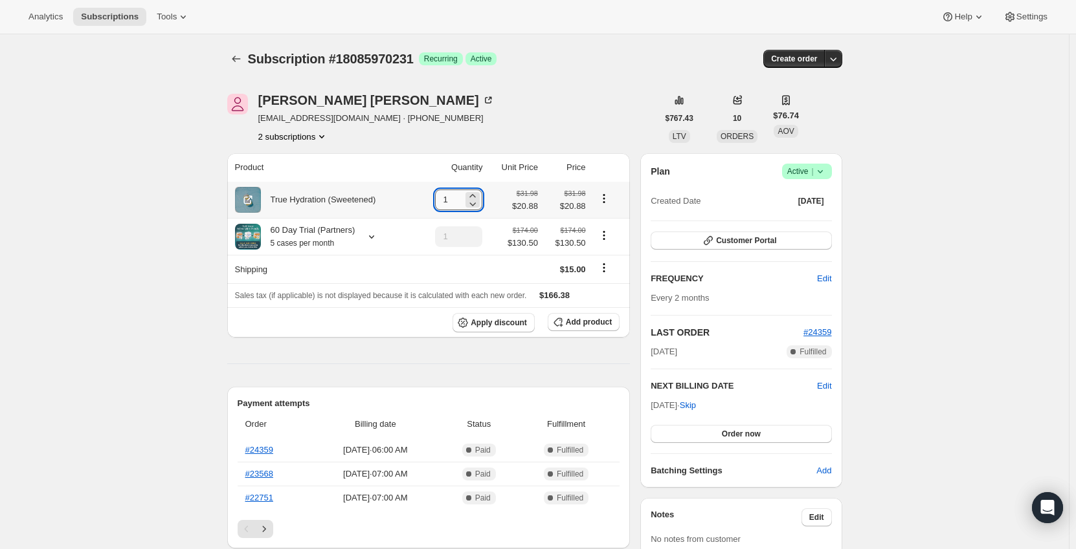
drag, startPoint x: 458, startPoint y: 199, endPoint x: 441, endPoint y: 201, distance: 17.0
click at [441, 201] on input "1" at bounding box center [449, 200] width 28 height 21
type input "5"
click at [604, 236] on icon "Product actions" at bounding box center [603, 235] width 13 height 13
click at [372, 230] on div "60 Day Trial (Partners) 5 cases per month" at bounding box center [324, 237] width 179 height 26
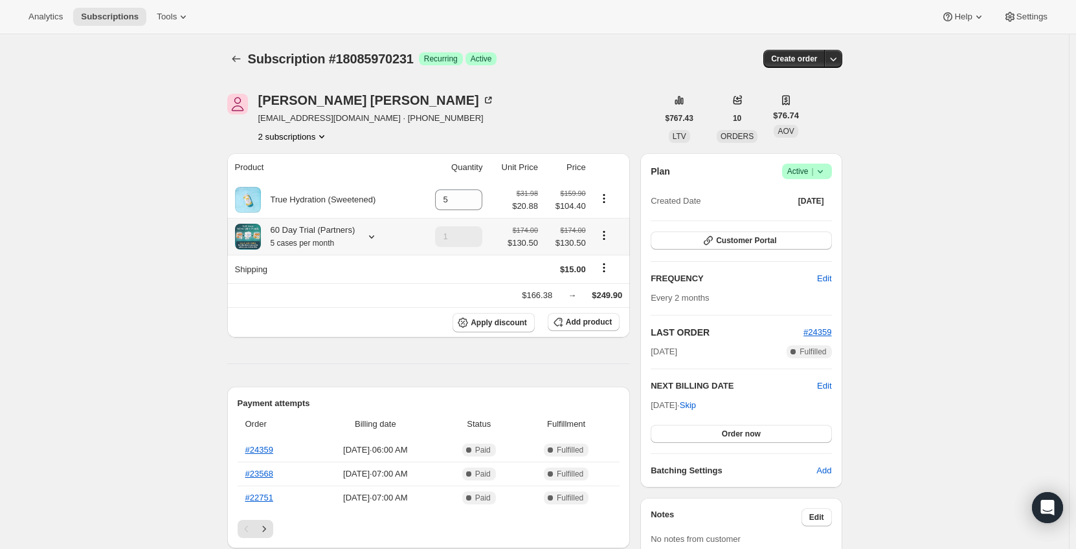
click at [370, 238] on icon at bounding box center [371, 237] width 5 height 3
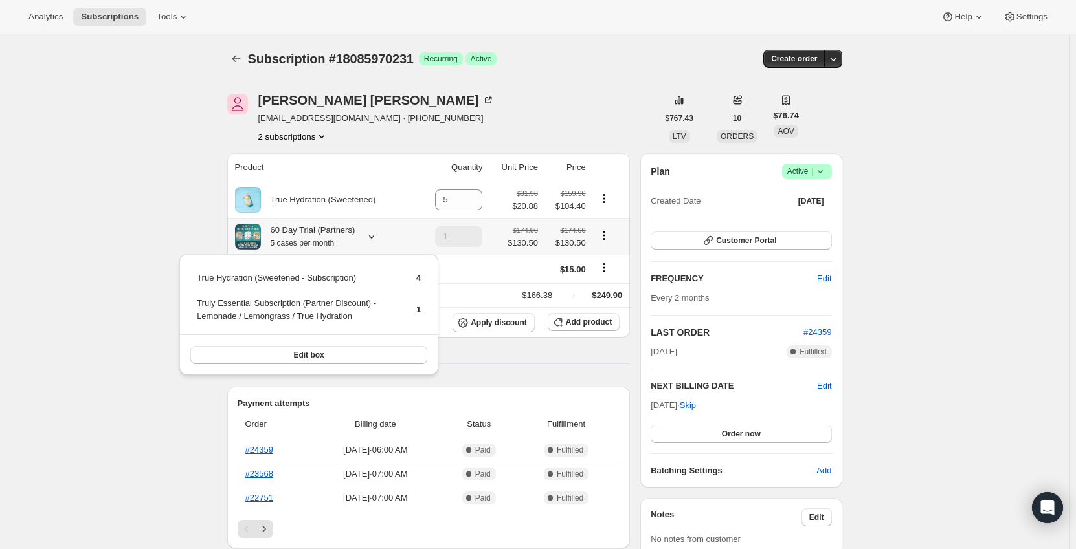
click at [370, 238] on icon at bounding box center [371, 237] width 5 height 3
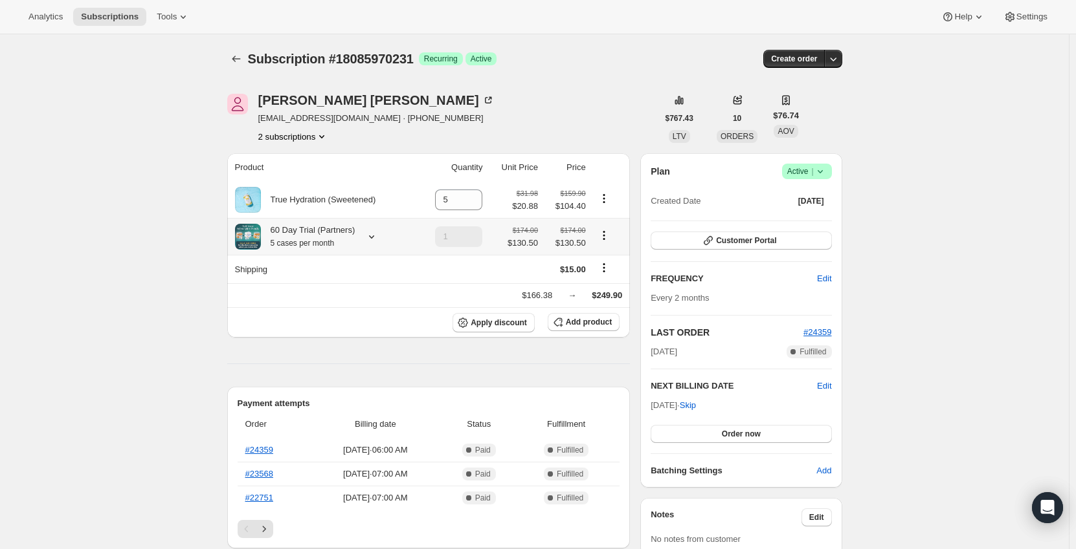
click at [605, 241] on icon "Product actions" at bounding box center [603, 235] width 13 height 13
click at [604, 280] on span "Remove" at bounding box center [606, 283] width 31 height 10
type input "0"
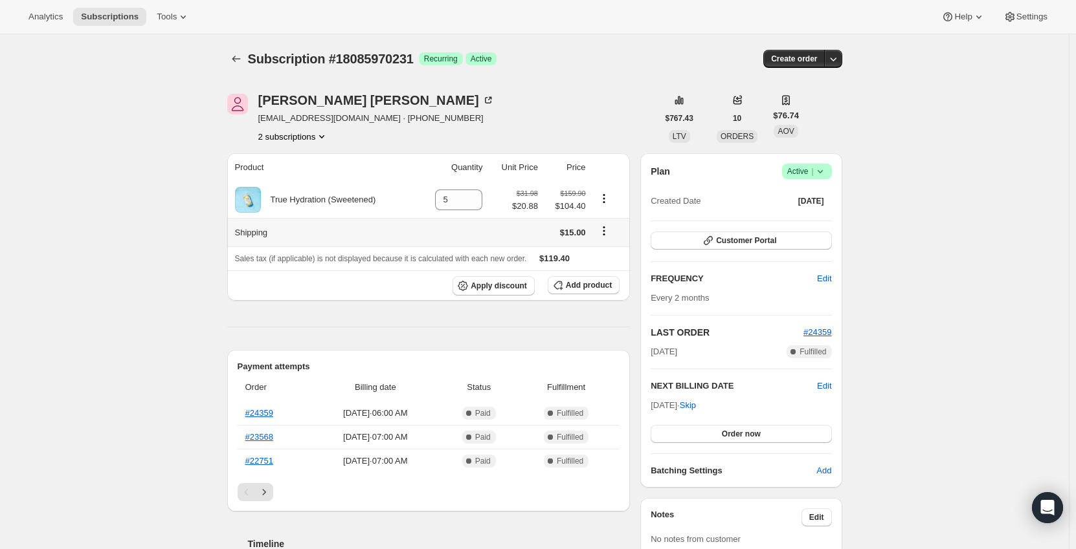
click at [605, 232] on icon "Shipping actions" at bounding box center [604, 231] width 2 height 2
click at [608, 256] on span "Edit shipping rate" at bounding box center [605, 257] width 65 height 10
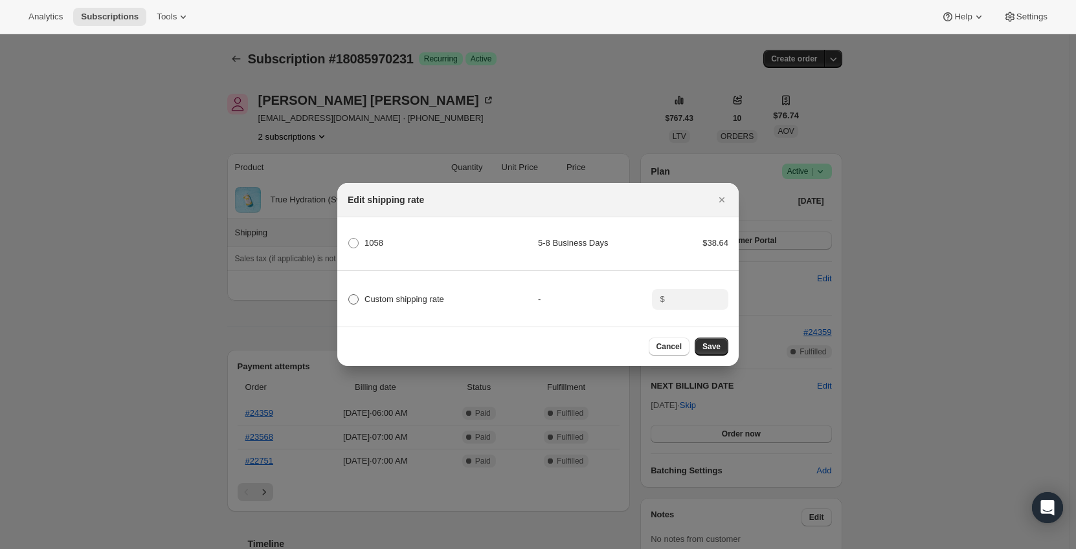
click at [412, 299] on span "Custom shipping rate" at bounding box center [404, 299] width 80 height 10
click at [349, 295] on input "Custom shipping rate" at bounding box center [348, 294] width 1 height 1
radio input "true"
click at [682, 296] on input ":rao:" at bounding box center [689, 299] width 40 height 21
type input "0"
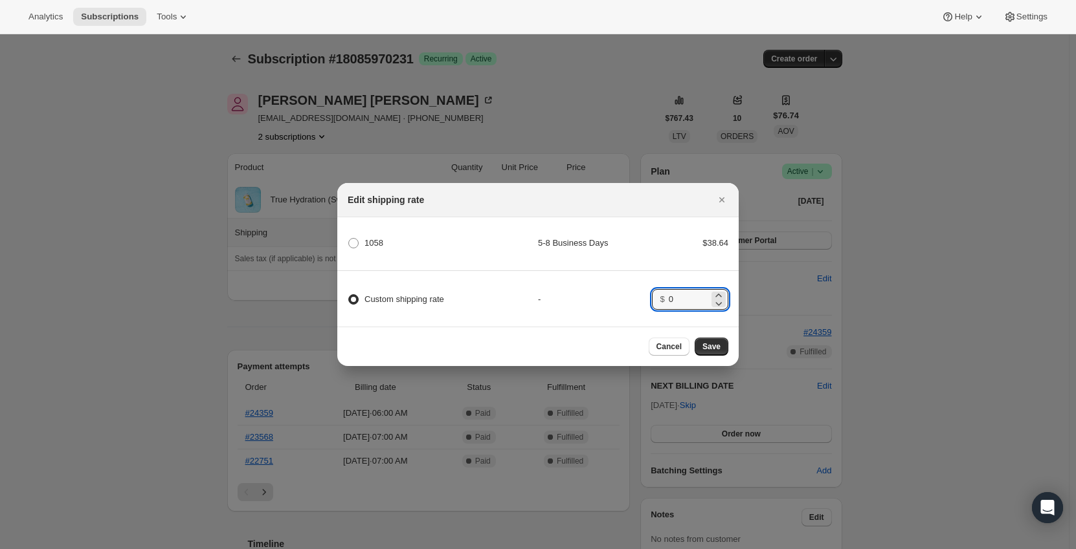
click at [631, 296] on div "-" at bounding box center [595, 299] width 114 height 13
click at [716, 352] on span "Save" at bounding box center [711, 347] width 18 height 10
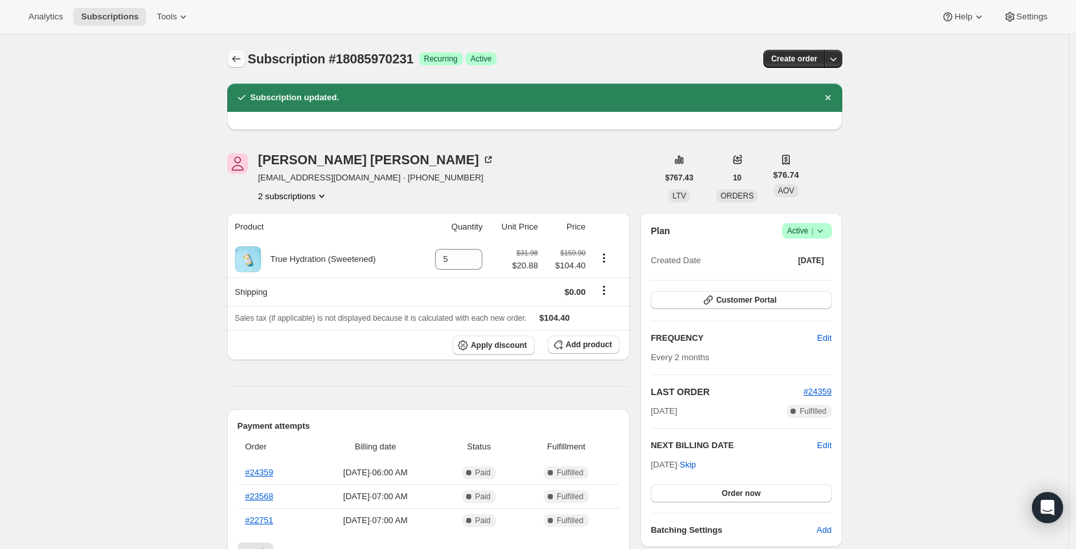
click at [239, 61] on icon "Subscriptions" at bounding box center [236, 58] width 13 height 13
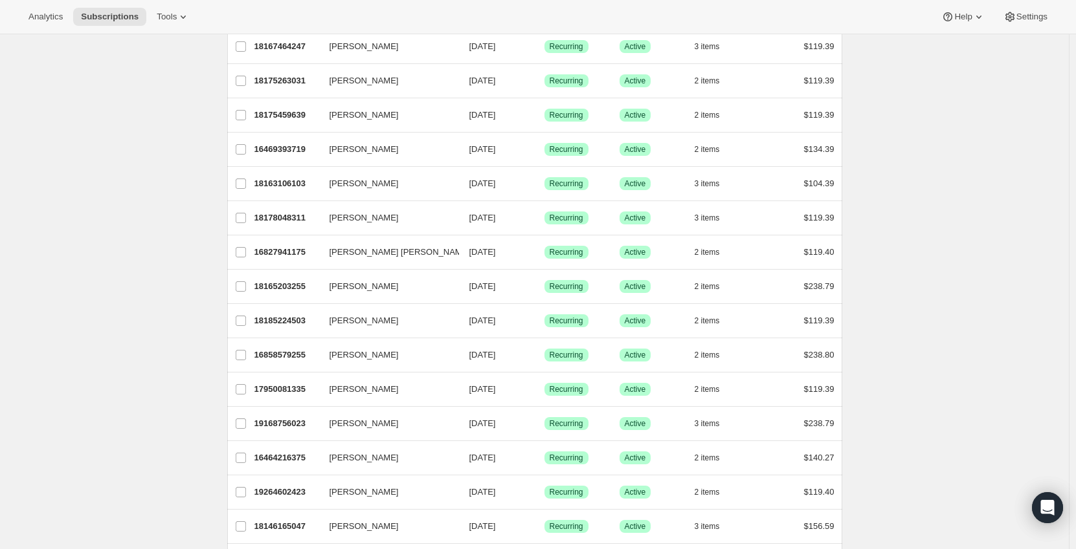
scroll to position [771, 0]
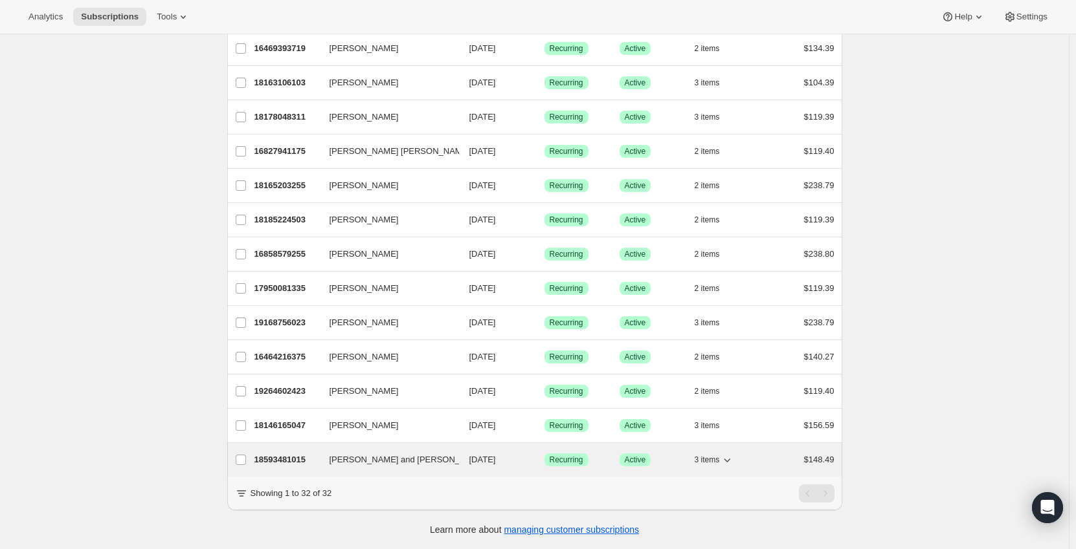
click at [293, 454] on p "18593481015" at bounding box center [286, 460] width 65 height 13
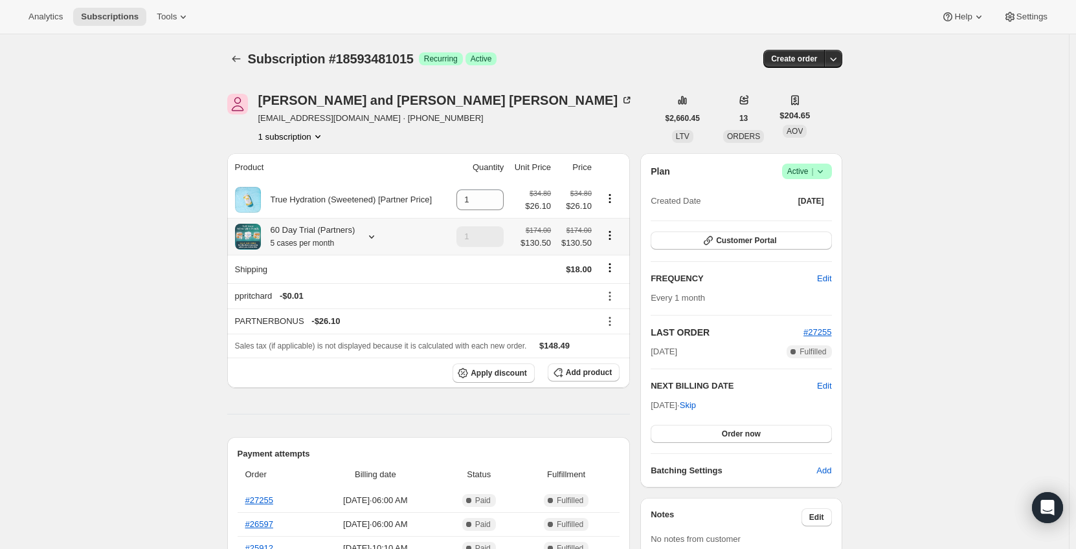
click at [367, 235] on icon at bounding box center [371, 236] width 13 height 13
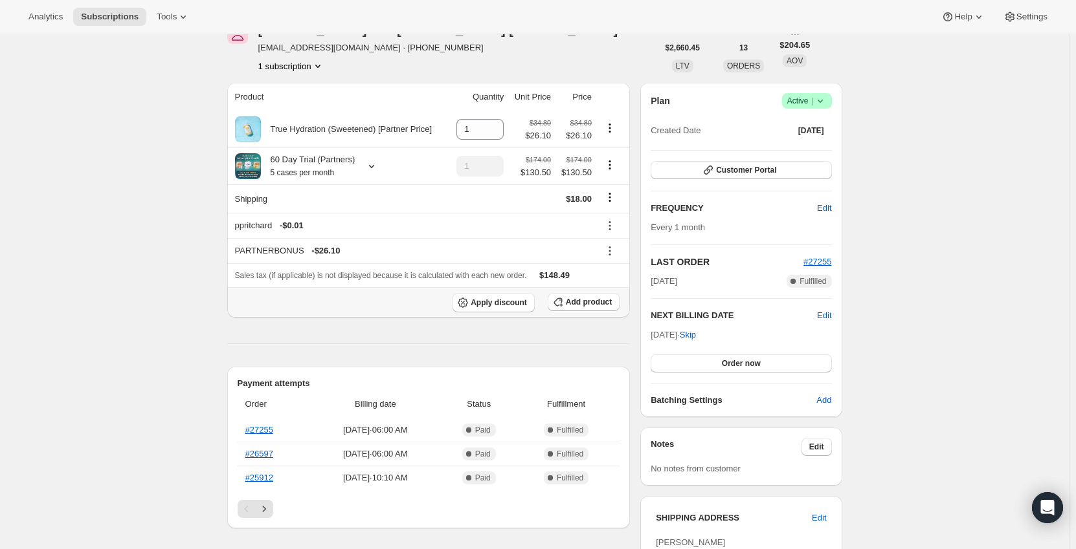
scroll to position [194, 0]
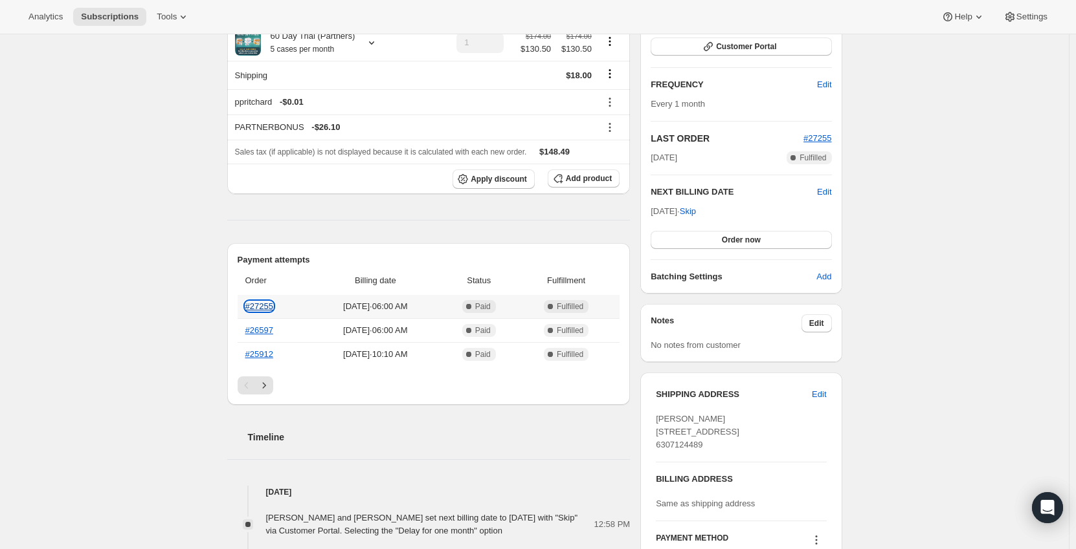
click at [263, 304] on link "#27255" at bounding box center [259, 307] width 28 height 10
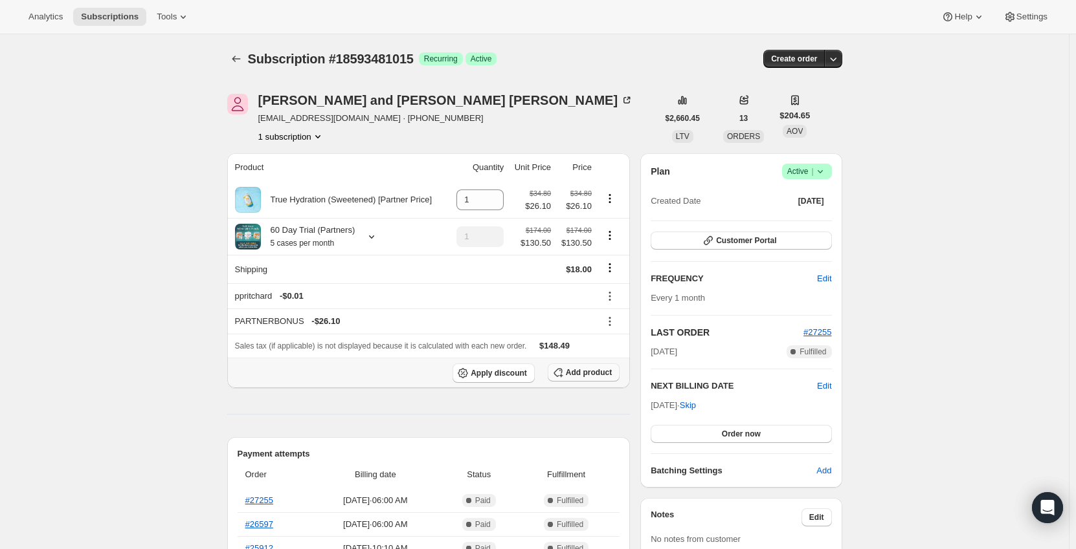
click at [599, 373] on span "Add product" at bounding box center [589, 373] width 46 height 10
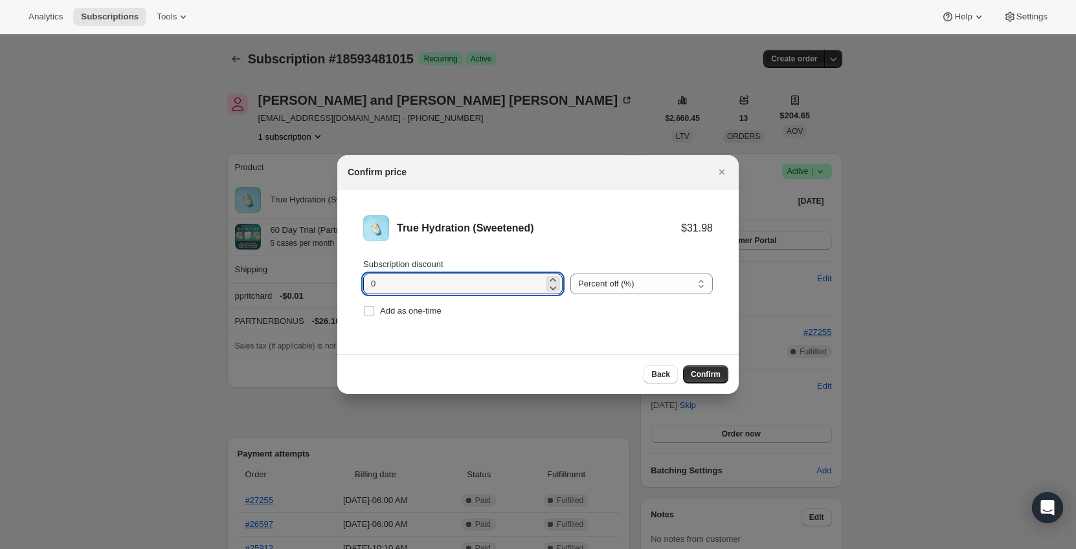
drag, startPoint x: 450, startPoint y: 282, endPoint x: 302, endPoint y: 278, distance: 148.9
type input "11.1"
click at [525, 324] on li "True Hydration (Sweetened) $31.98 $28.43 Subscription discount 11.1 Percent off…" at bounding box center [537, 268] width 401 height 157
click at [618, 287] on select "Percent off (%) Amount off ($)" at bounding box center [641, 284] width 142 height 21
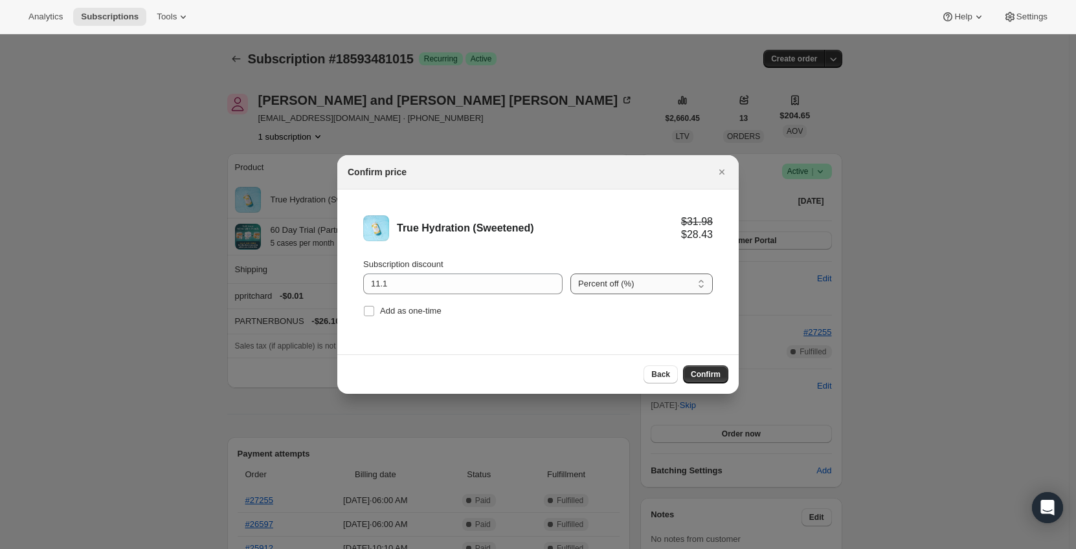
select select "fixed"
click at [570, 274] on select "Percent off (%) Amount off ($)" at bounding box center [641, 284] width 142 height 21
click at [518, 324] on li "True Hydration (Sweetened) $31.98 $20.88 Subscription discount 11.1 Percent off…" at bounding box center [537, 268] width 401 height 157
click at [709, 377] on span "Confirm" at bounding box center [706, 375] width 30 height 10
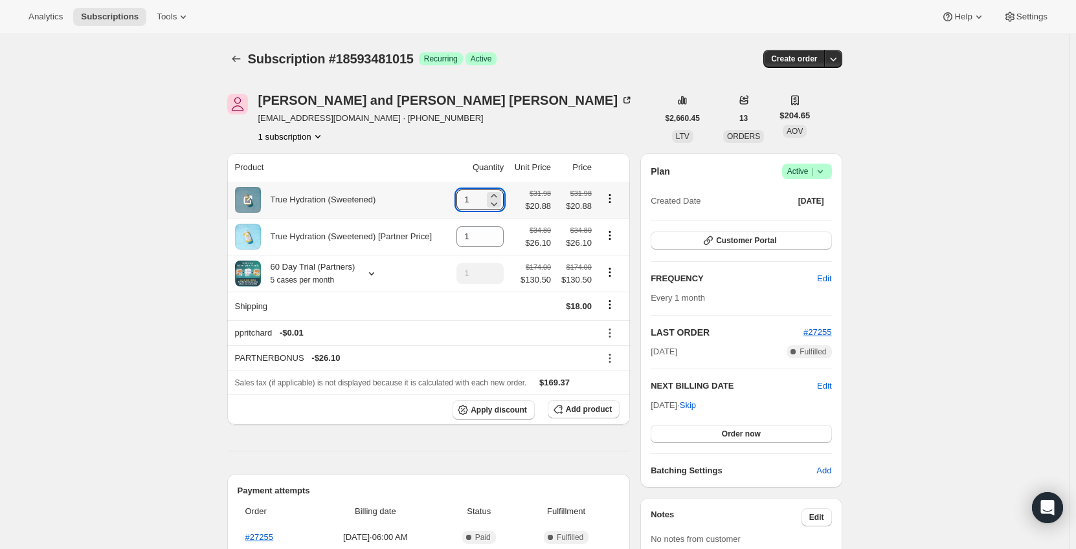
drag, startPoint x: 478, startPoint y: 197, endPoint x: 456, endPoint y: 201, distance: 23.0
click at [456, 201] on td "1" at bounding box center [478, 200] width 58 height 36
type input "5"
click at [445, 194] on div "True Hydration (Sweetened)" at bounding box center [340, 200] width 210 height 26
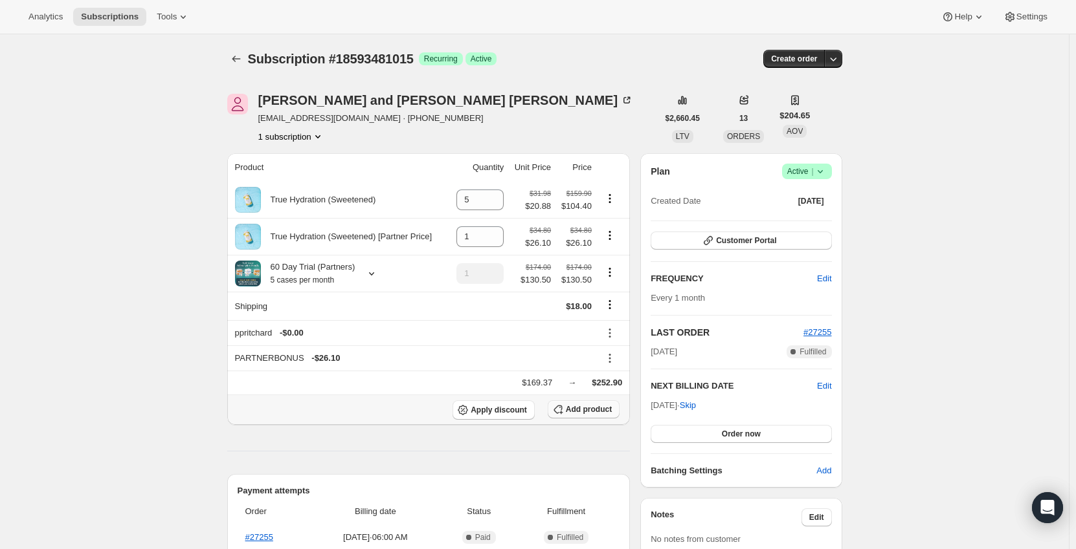
click at [592, 411] on span "Add product" at bounding box center [589, 410] width 46 height 10
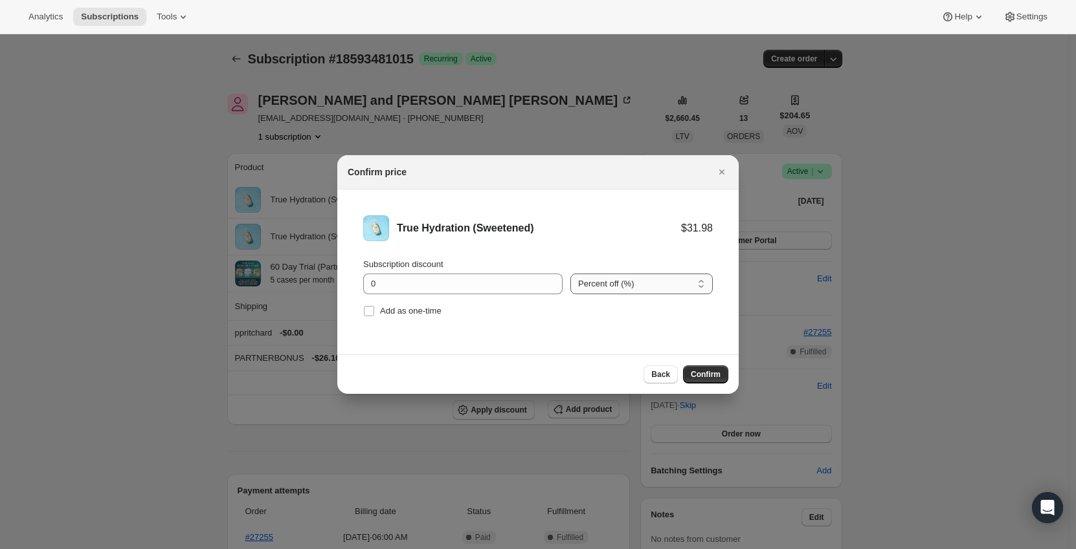
click at [583, 284] on select "Percent off (%) Amount off ($)" at bounding box center [641, 284] width 142 height 21
click at [452, 280] on input "0" at bounding box center [453, 284] width 180 height 21
drag, startPoint x: 362, startPoint y: 293, endPoint x: 333, endPoint y: 293, distance: 29.1
click at [536, 239] on div "True Hydration (Sweetened) $31.98 $27.18" at bounding box center [538, 229] width 350 height 26
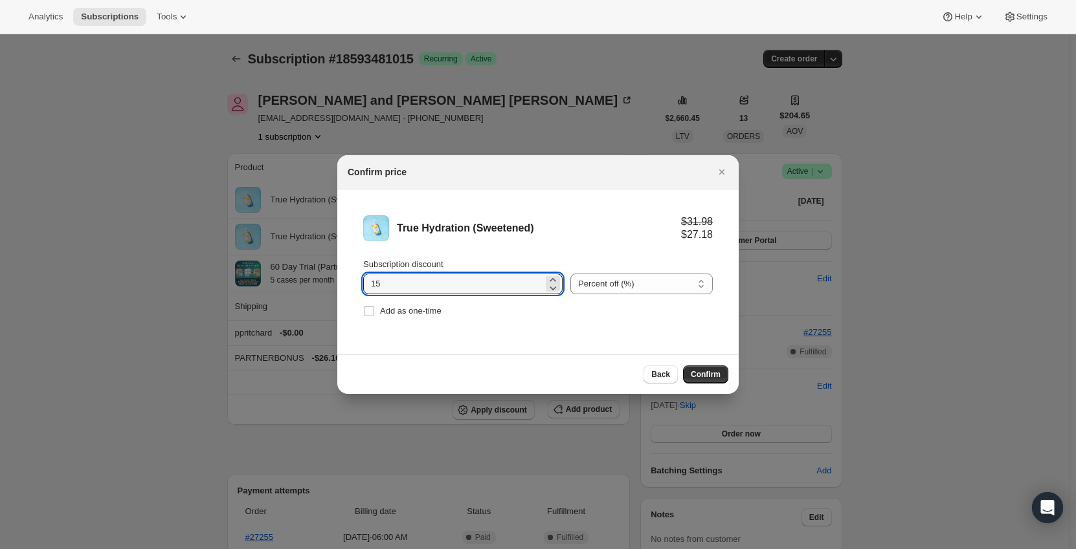
drag, startPoint x: 426, startPoint y: 286, endPoint x: 316, endPoint y: 287, distance: 110.0
click at [546, 239] on div "True Hydration (Sweetened) $31.98 $24.62" at bounding box center [538, 229] width 350 height 26
drag, startPoint x: 409, startPoint y: 281, endPoint x: 300, endPoint y: 281, distance: 109.4
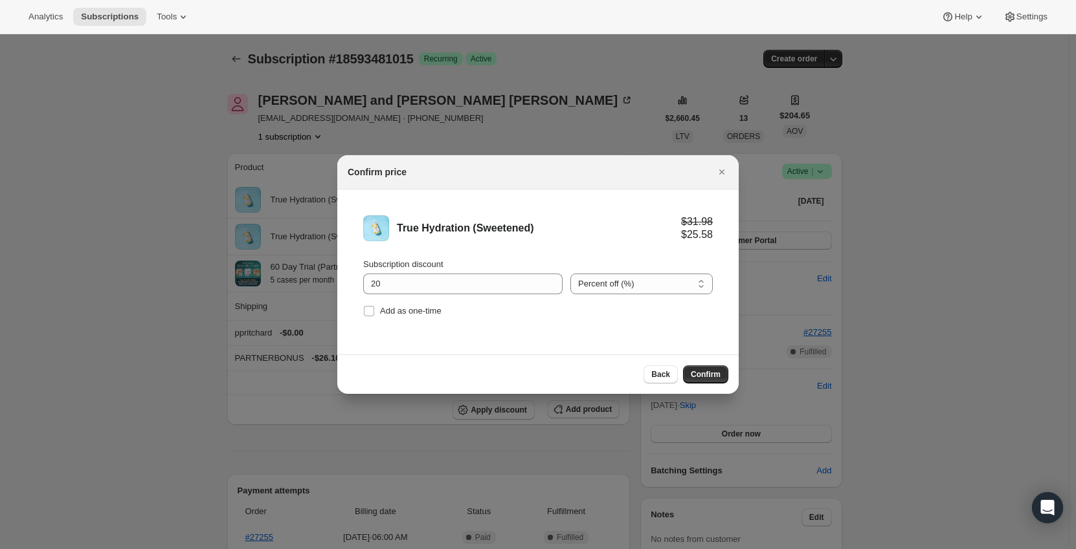
click at [519, 247] on li "True Hydration (Sweetened) $31.98 $25.58 Subscription discount 20 Percent off (…" at bounding box center [537, 268] width 401 height 157
drag, startPoint x: 412, startPoint y: 282, endPoint x: 339, endPoint y: 284, distance: 72.5
click at [339, 284] on li "True Hydration (Sweetened) $31.98 $25.58 Subscription discount 20 Percent off (…" at bounding box center [537, 268] width 401 height 157
click at [552, 225] on div "True Hydration (Sweetened)" at bounding box center [539, 228] width 284 height 13
drag, startPoint x: 416, startPoint y: 283, endPoint x: 376, endPoint y: 284, distance: 39.5
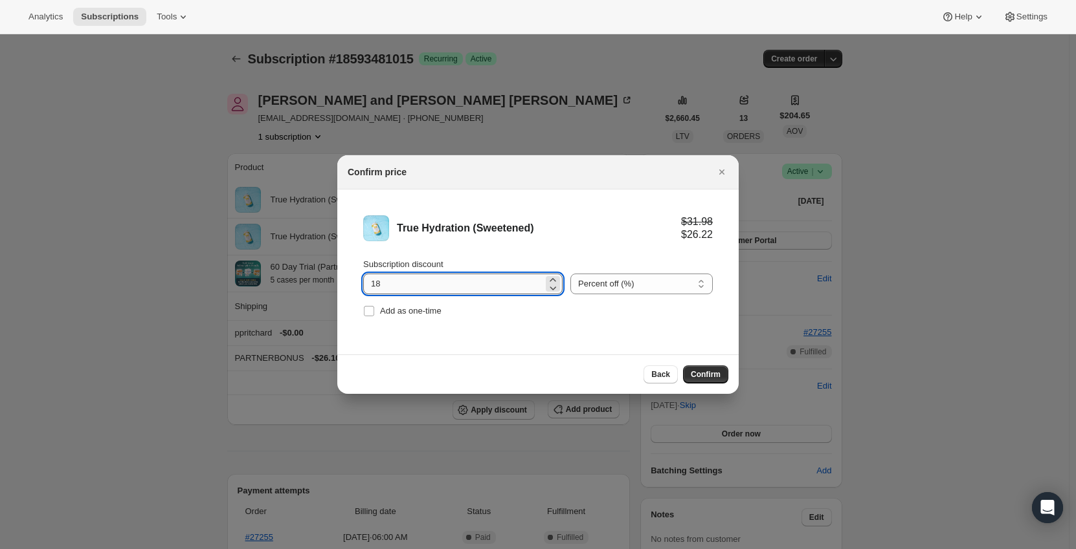
click at [376, 284] on input "18" at bounding box center [453, 284] width 180 height 21
type input "19"
click at [486, 244] on li "True Hydration (Sweetened) $31.98 $25.90 Subscription discount 19 Percent off (…" at bounding box center [537, 268] width 401 height 157
click at [623, 286] on select "Percent off (%) Amount off ($)" at bounding box center [641, 284] width 142 height 21
select select "fixed"
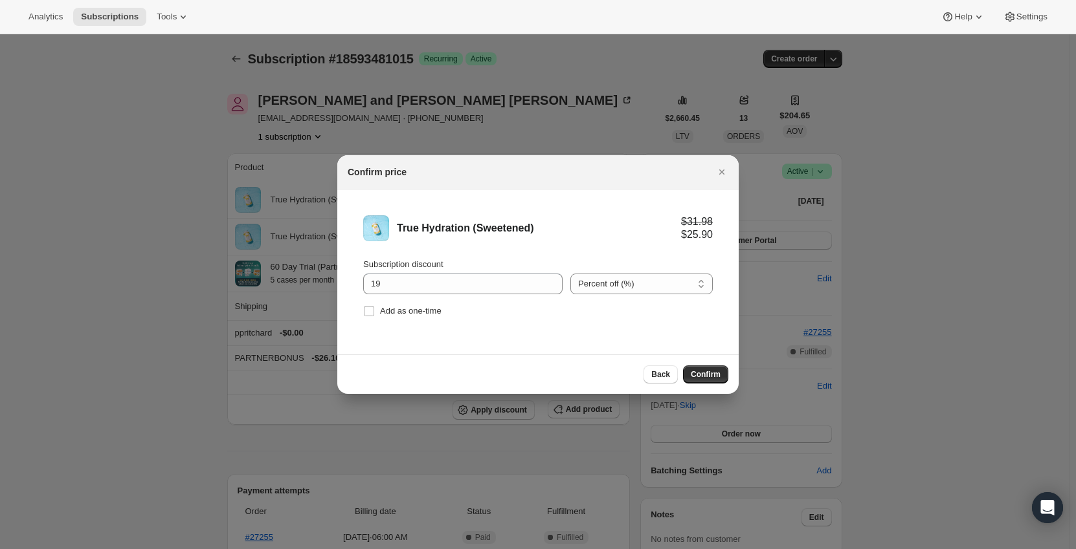
click at [570, 274] on select "Percent off (%) Amount off ($)" at bounding box center [641, 284] width 142 height 21
drag, startPoint x: 346, startPoint y: 290, endPoint x: 316, endPoint y: 290, distance: 29.8
type input "5.88"
click at [487, 203] on li "True Hydration (Sweetened) $31.98 $26.10 Subscription discount 5.88 Percent off…" at bounding box center [537, 268] width 401 height 157
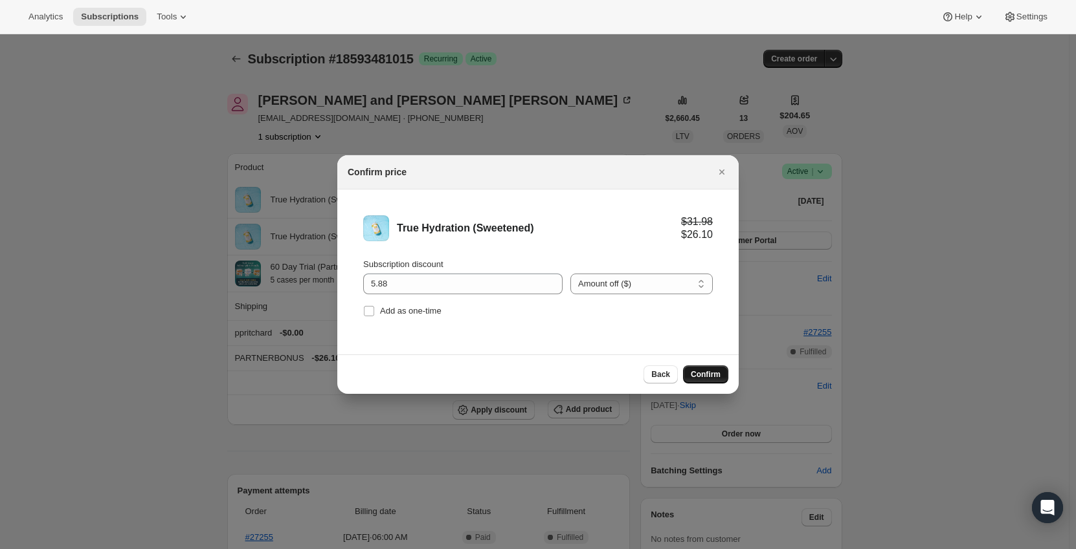
click at [713, 374] on span "Confirm" at bounding box center [706, 375] width 30 height 10
type input "1"
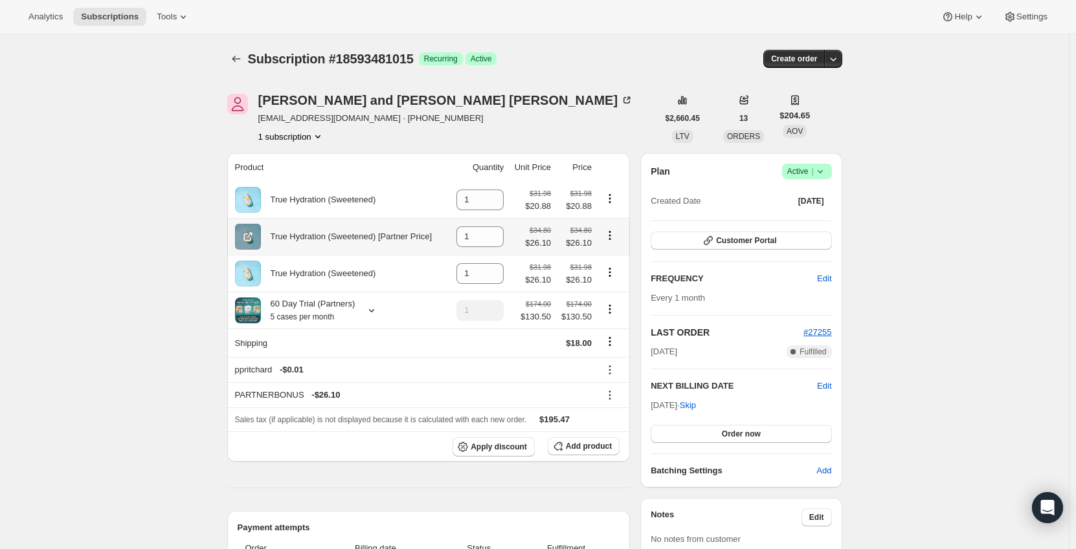
click at [614, 233] on icon "Product actions" at bounding box center [609, 235] width 13 height 13
click at [614, 260] on span "Remove" at bounding box center [604, 261] width 31 height 10
type input "0"
click at [372, 313] on icon at bounding box center [371, 310] width 5 height 3
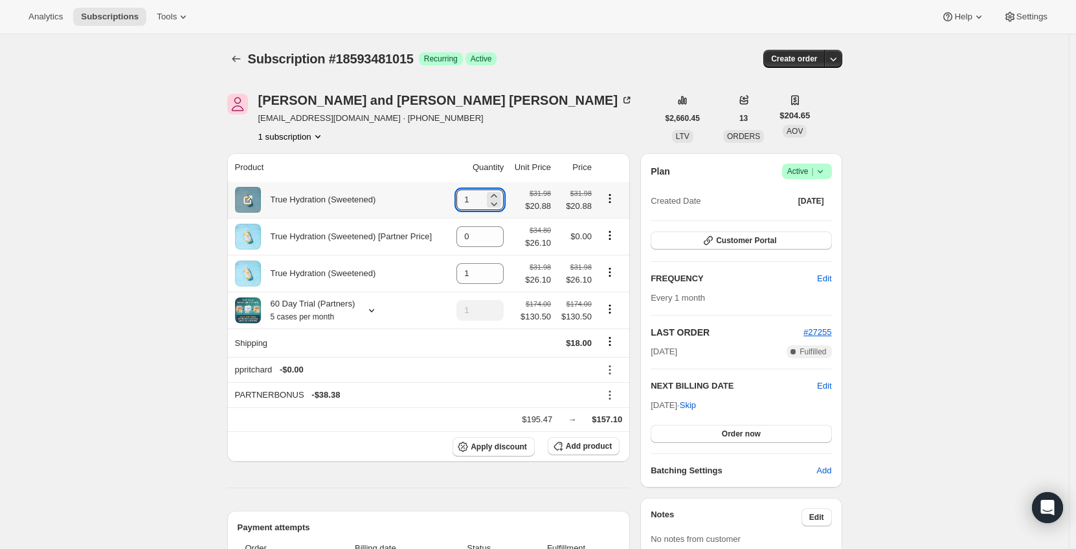
drag, startPoint x: 480, startPoint y: 201, endPoint x: 450, endPoint y: 202, distance: 29.8
click at [450, 202] on tr "True Hydration (Sweetened) 1 $31.98 $20.88 $31.98 $20.88" at bounding box center [428, 200] width 403 height 36
type input "5"
click at [611, 311] on icon "Product actions" at bounding box center [609, 309] width 13 height 13
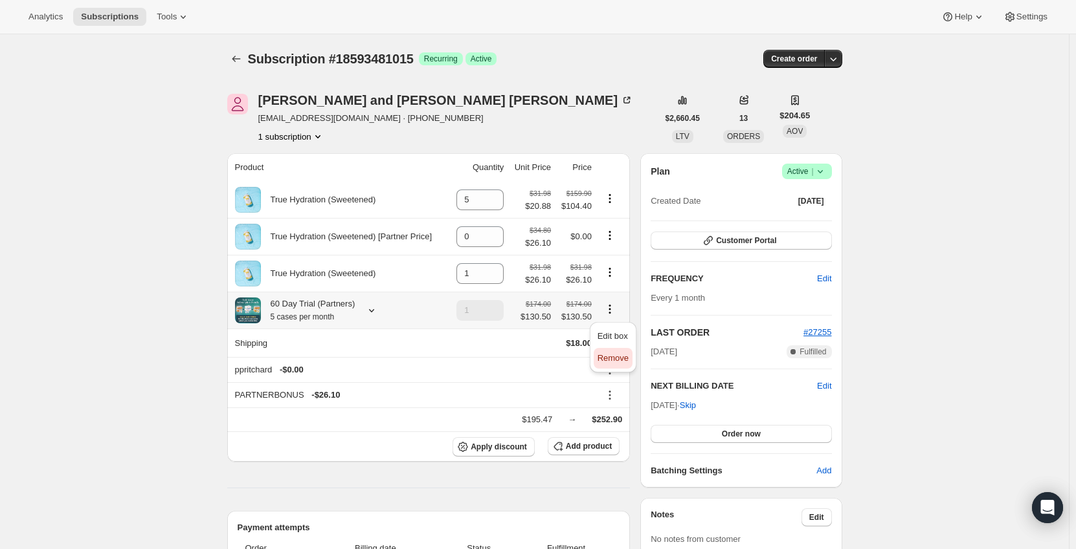
click at [616, 357] on span "Remove" at bounding box center [612, 358] width 31 height 10
type input "0"
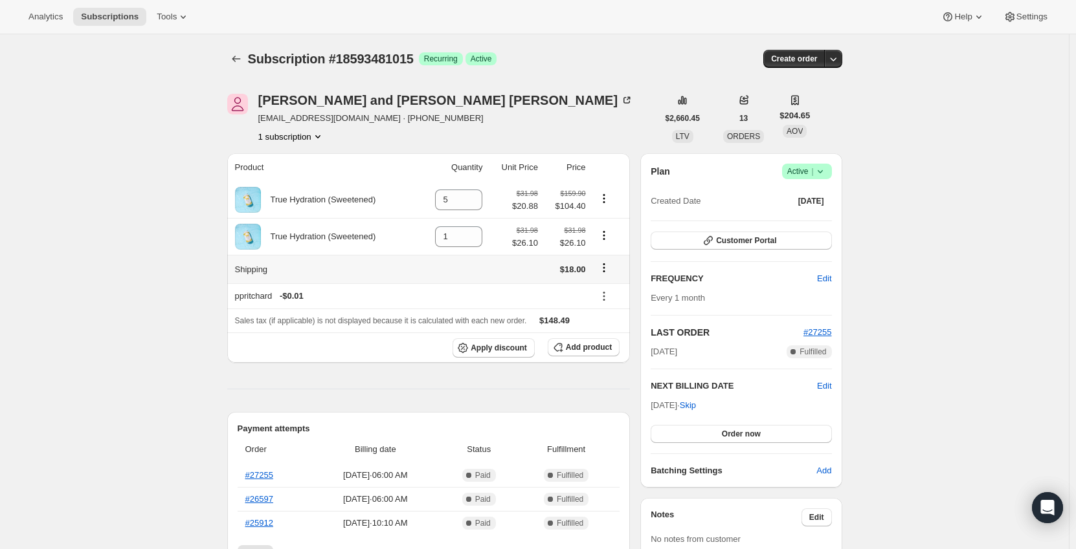
click at [610, 268] on icon "Shipping actions" at bounding box center [603, 267] width 13 height 13
click at [604, 291] on span "Edit shipping rate" at bounding box center [605, 294] width 65 height 10
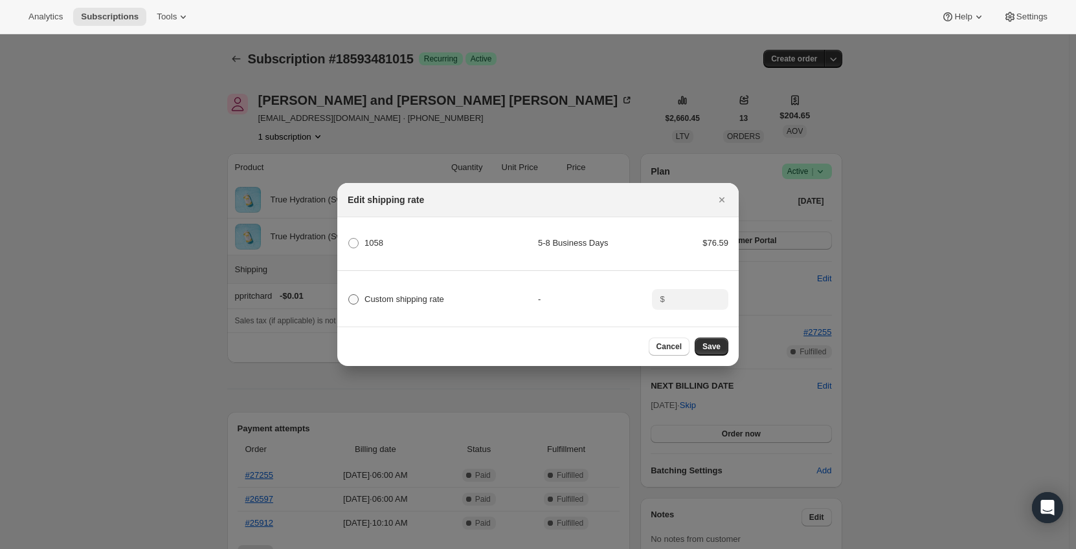
click at [367, 297] on span "Custom shipping rate" at bounding box center [404, 299] width 80 height 10
click at [349, 295] on input "Custom shipping rate" at bounding box center [348, 294] width 1 height 1
radio input "true"
click at [681, 295] on input ":r1dr:" at bounding box center [689, 299] width 40 height 21
type input "0"
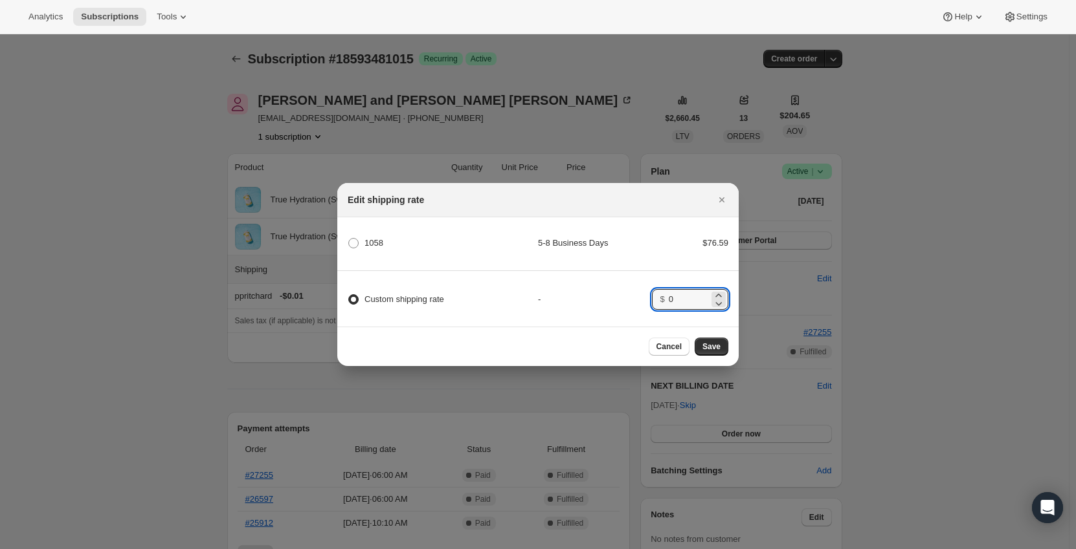
click at [584, 285] on div "Custom shipping rate - $ 0" at bounding box center [537, 293] width 405 height 45
click at [712, 352] on span "Save" at bounding box center [711, 347] width 18 height 10
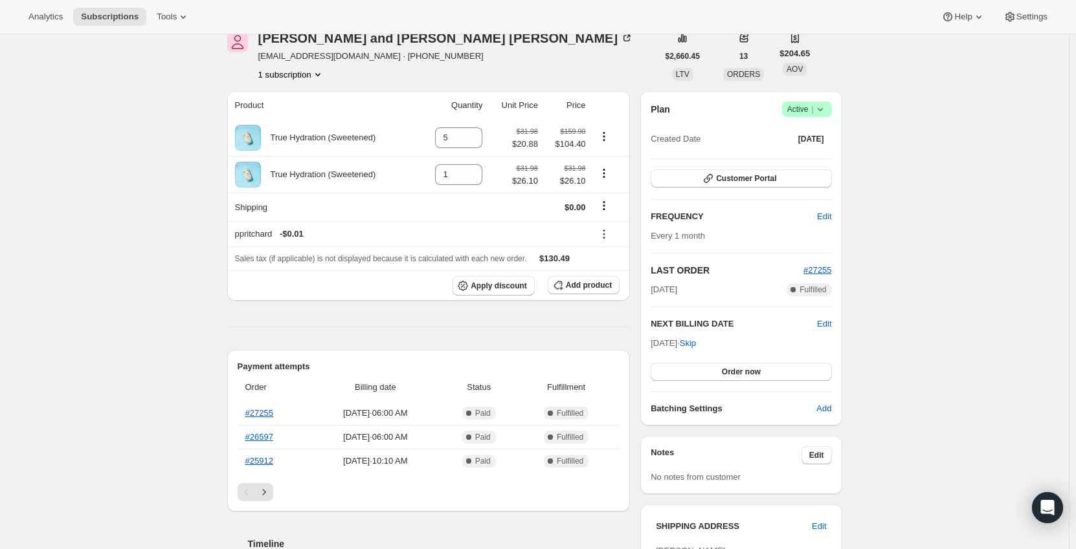
scroll to position [129, 0]
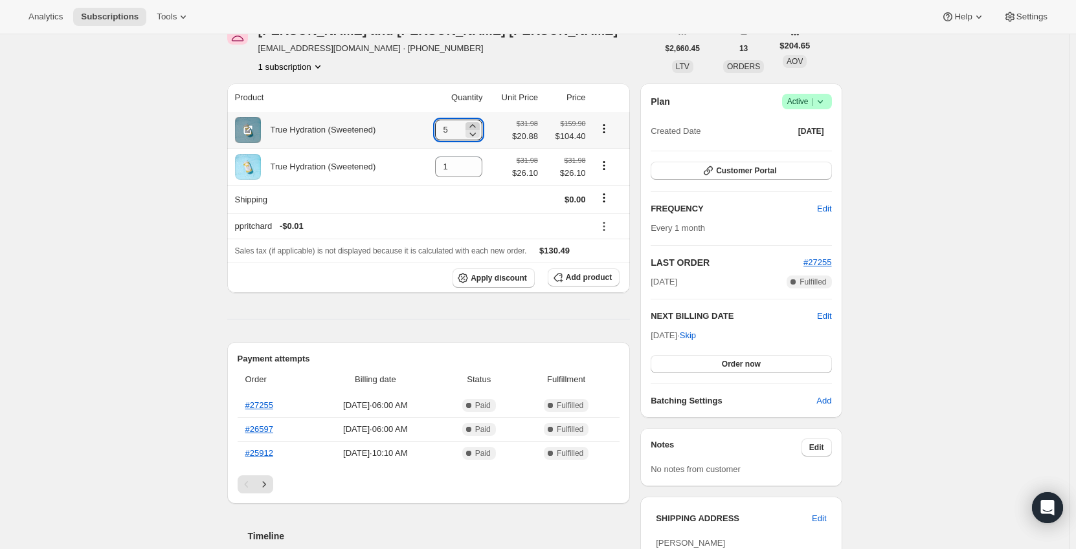
click at [476, 124] on icon at bounding box center [472, 126] width 13 height 13
type input "6"
click at [605, 164] on icon "Product actions" at bounding box center [603, 165] width 13 height 13
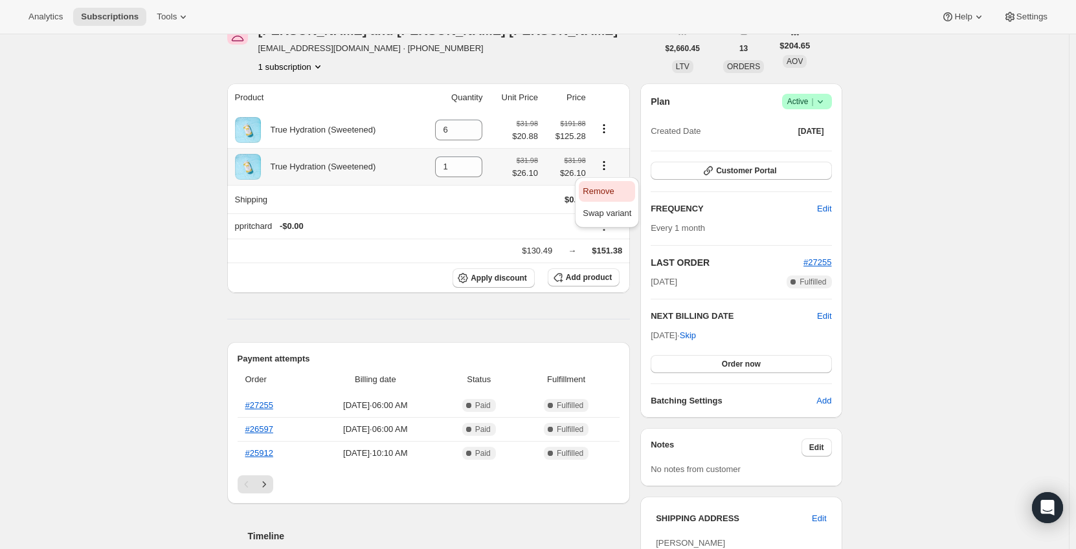
click at [606, 192] on span "Remove" at bounding box center [598, 191] width 31 height 10
type input "0"
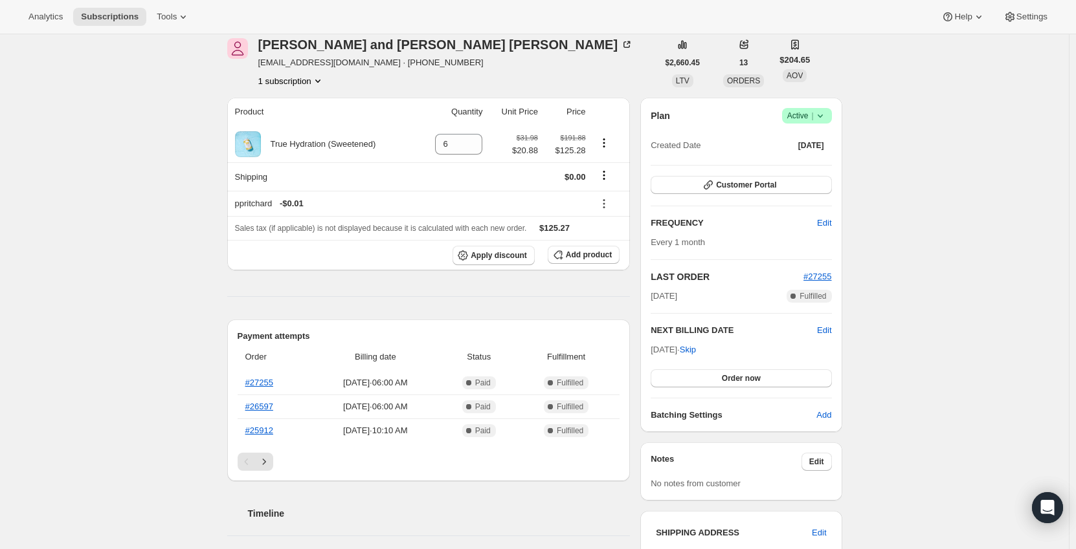
scroll to position [65, 0]
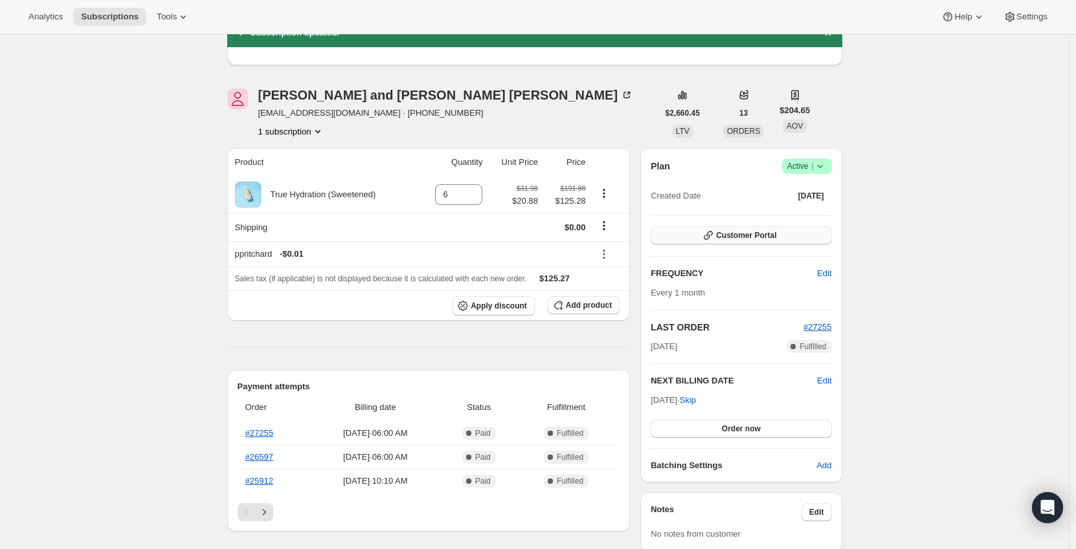
click at [770, 232] on span "Customer Portal" at bounding box center [746, 235] width 60 height 10
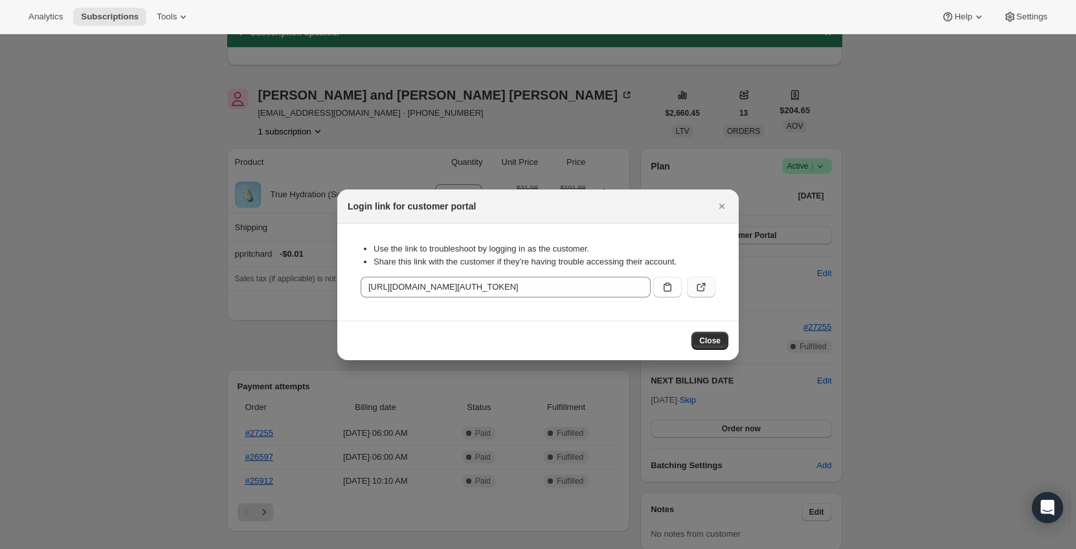
click at [700, 285] on icon ":r1lj:" at bounding box center [700, 287] width 13 height 13
click at [720, 209] on icon "Close" at bounding box center [721, 206] width 13 height 13
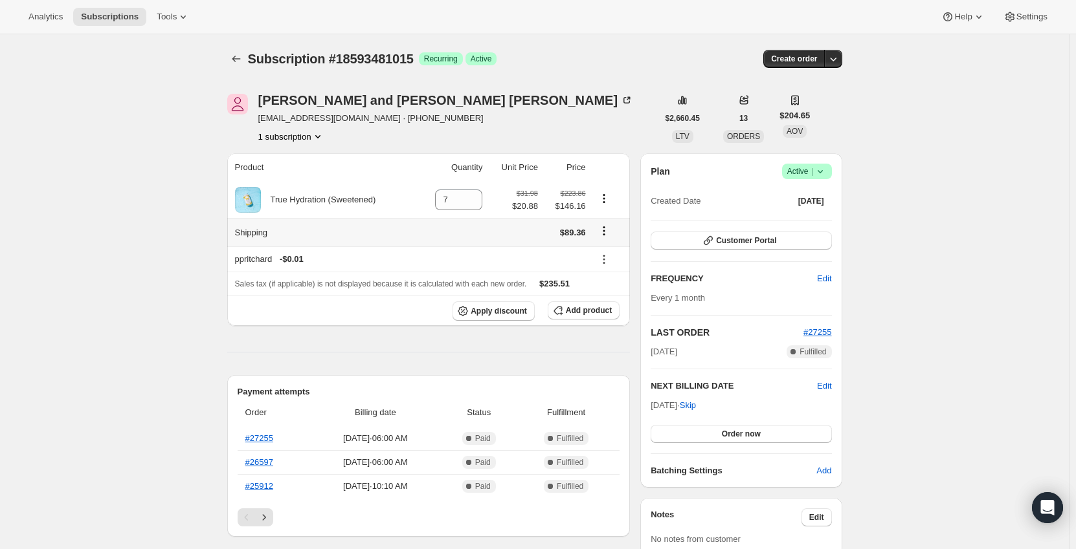
click at [608, 230] on icon "Shipping actions" at bounding box center [603, 231] width 13 height 13
click at [606, 256] on span "Edit shipping rate" at bounding box center [605, 257] width 65 height 10
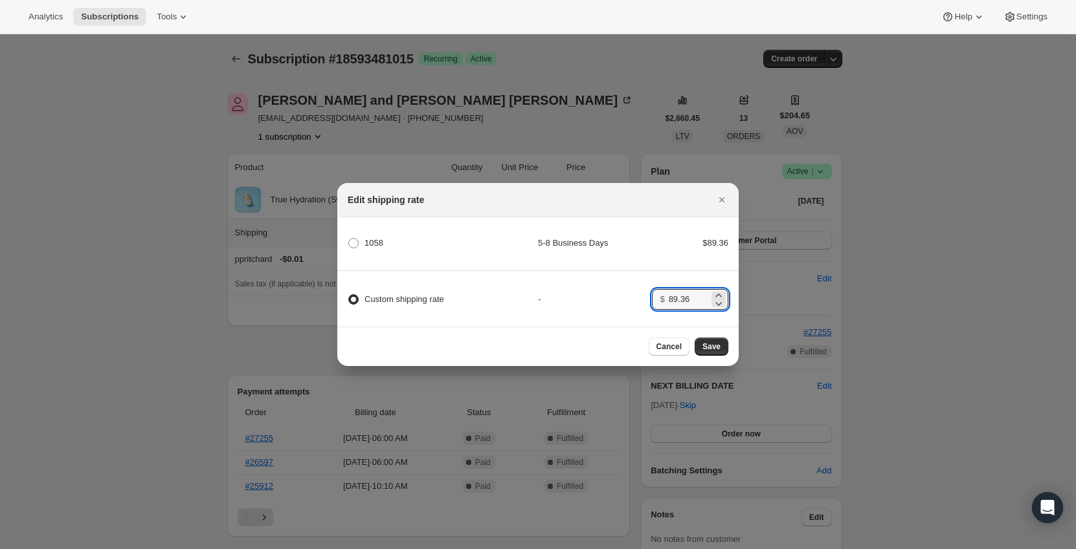
drag, startPoint x: 692, startPoint y: 294, endPoint x: 660, endPoint y: 298, distance: 32.7
click at [660, 298] on div "$ 89.36" at bounding box center [690, 299] width 76 height 21
type input "0"
click at [669, 311] on div "Custom shipping rate - $ 0" at bounding box center [537, 293] width 405 height 45
click at [722, 353] on button "Save" at bounding box center [711, 347] width 34 height 18
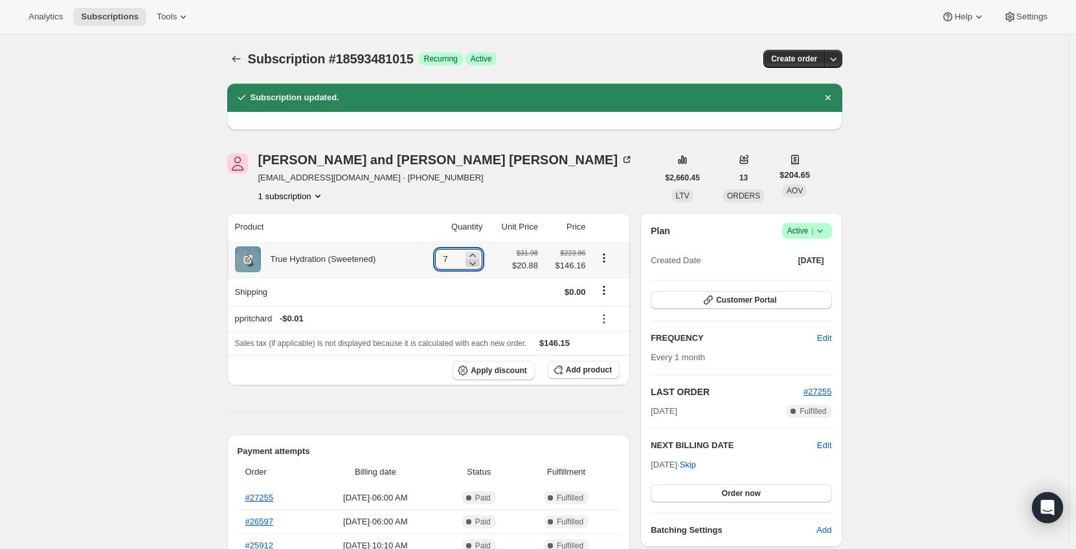
click at [478, 263] on icon at bounding box center [472, 263] width 13 height 13
type input "6"
click at [232, 50] on button "Subscriptions" at bounding box center [236, 59] width 18 height 18
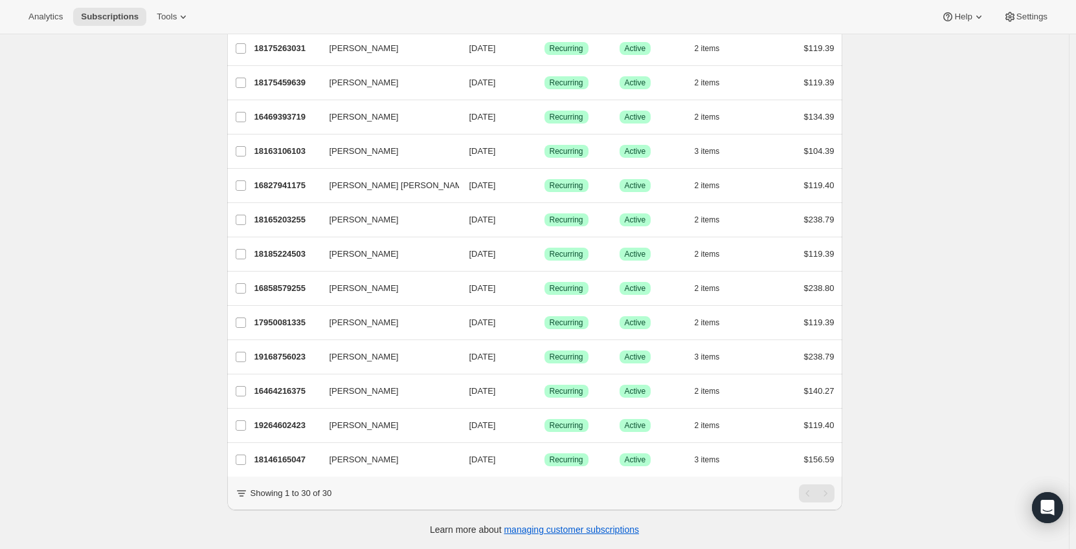
scroll to position [703, 0]
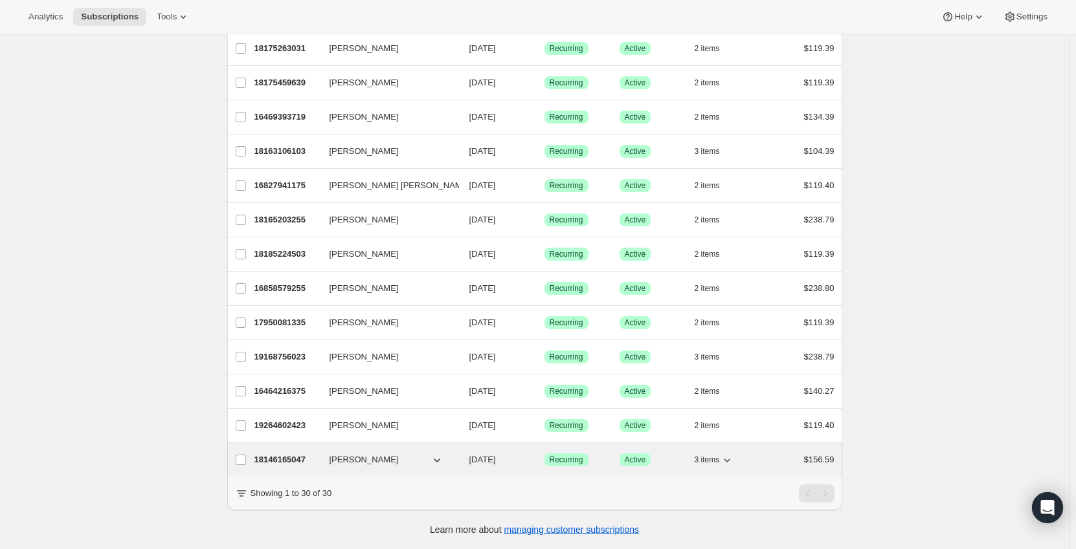
click at [287, 454] on p "18146165047" at bounding box center [286, 460] width 65 height 13
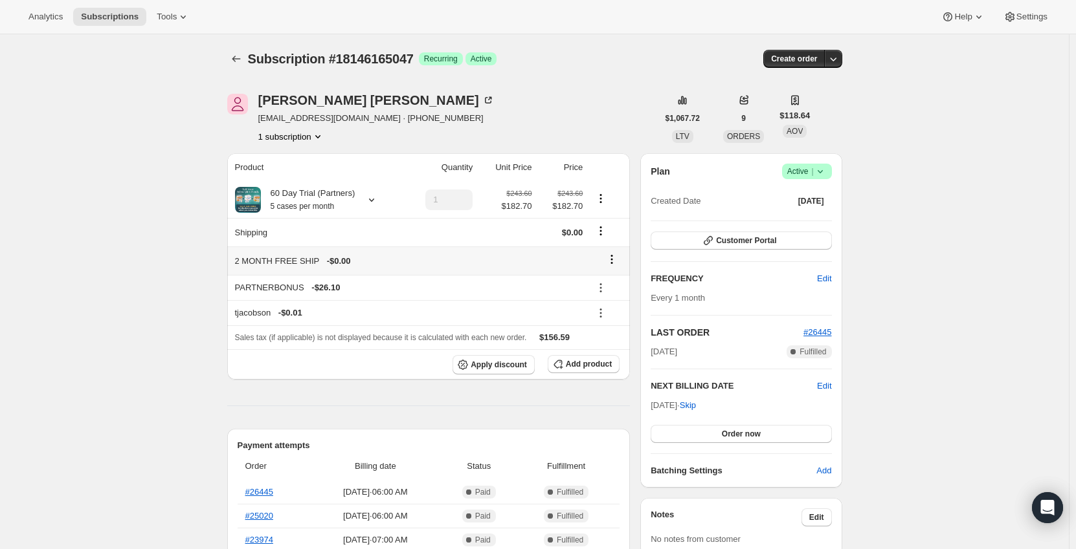
click at [613, 260] on icon at bounding box center [612, 260] width 2 height 2
click at [617, 289] on span "Remove" at bounding box center [615, 285] width 31 height 10
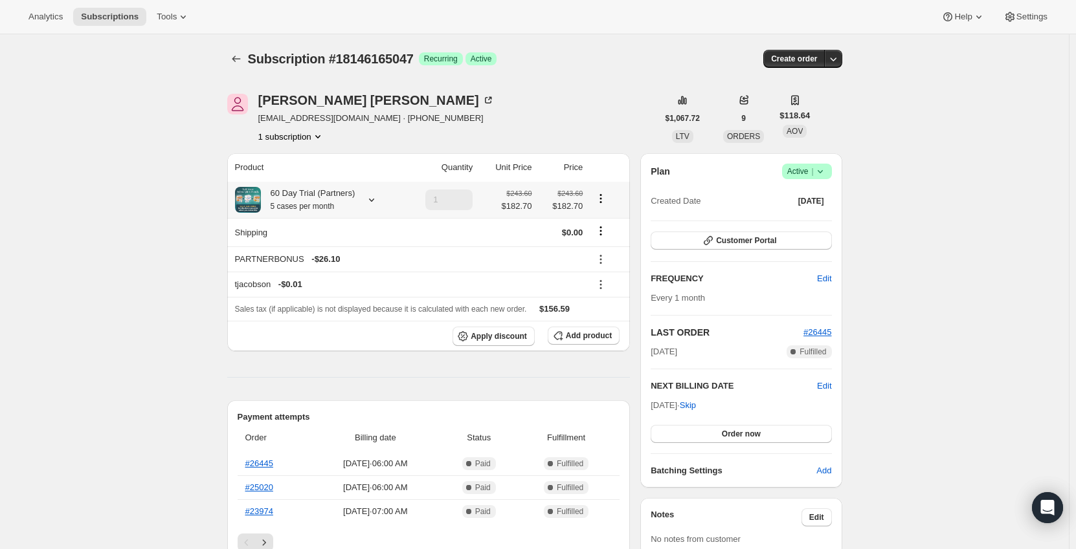
click at [372, 201] on icon at bounding box center [371, 200] width 5 height 3
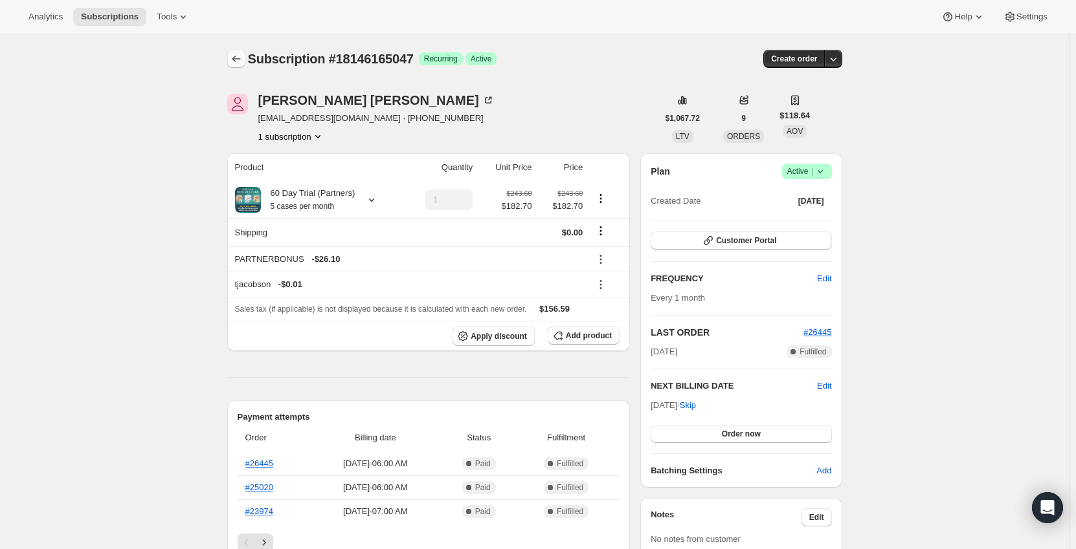
click at [236, 61] on icon "Subscriptions" at bounding box center [236, 58] width 13 height 13
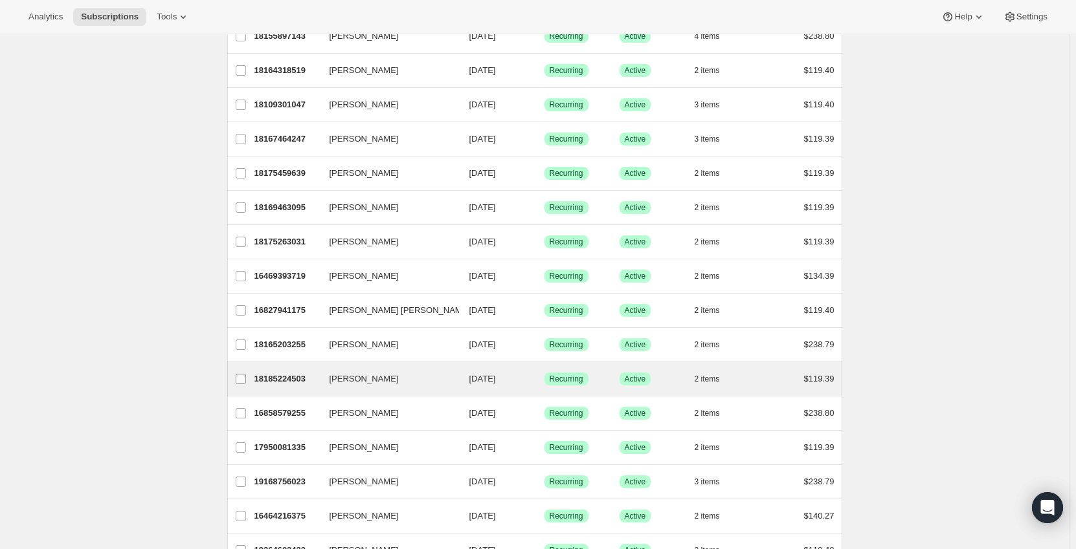
scroll to position [669, 0]
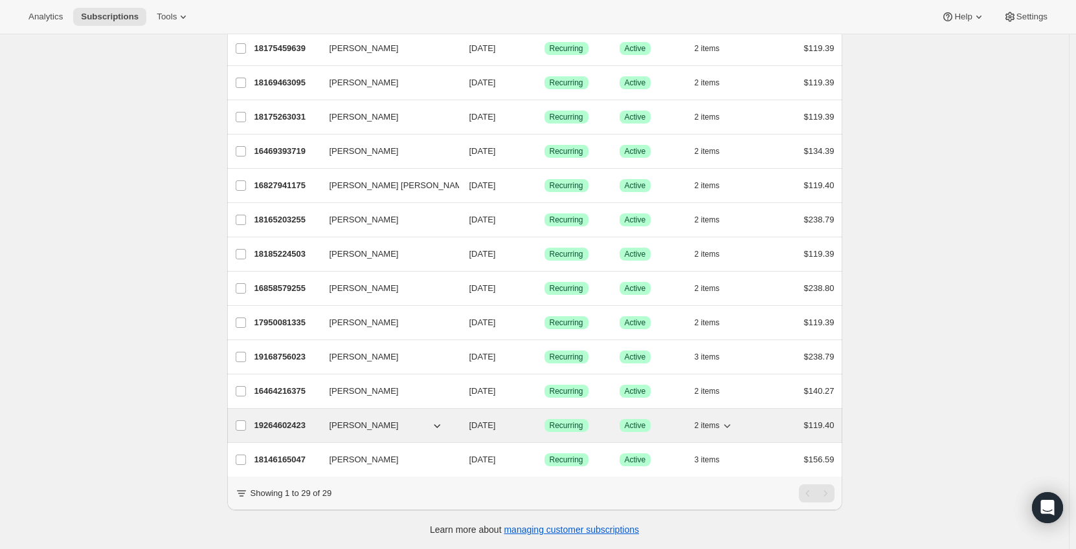
click at [297, 419] on p "19264602423" at bounding box center [286, 425] width 65 height 13
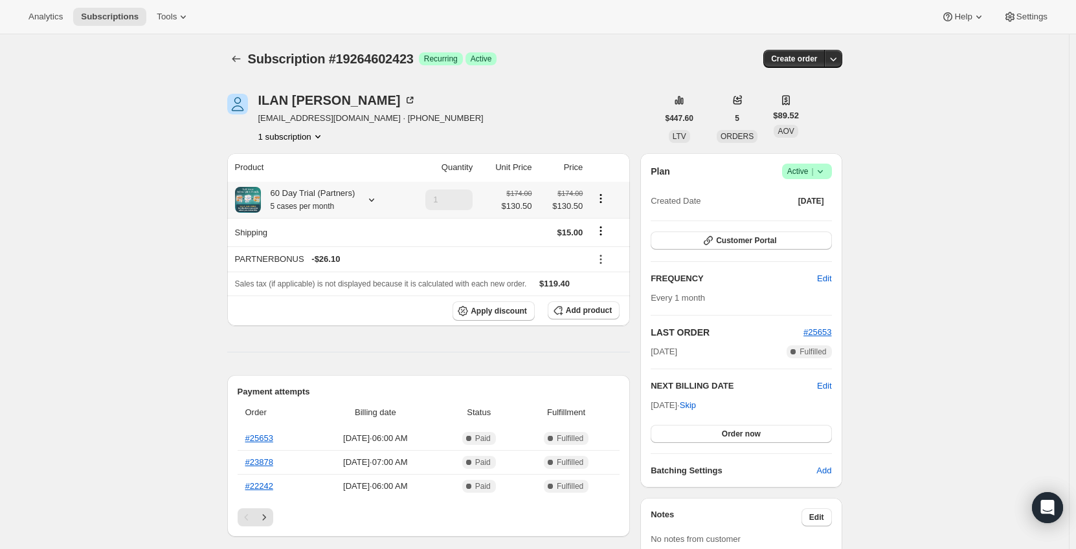
click at [367, 206] on icon at bounding box center [371, 200] width 13 height 13
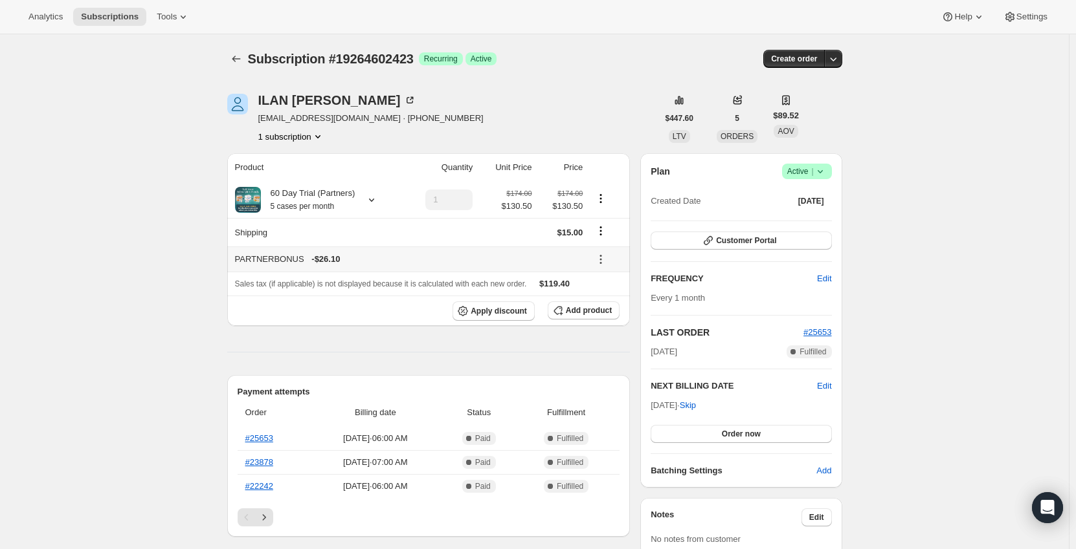
click at [611, 263] on button at bounding box center [600, 259] width 21 height 14
click at [619, 302] on span "Remove" at bounding box center [609, 307] width 31 height 10
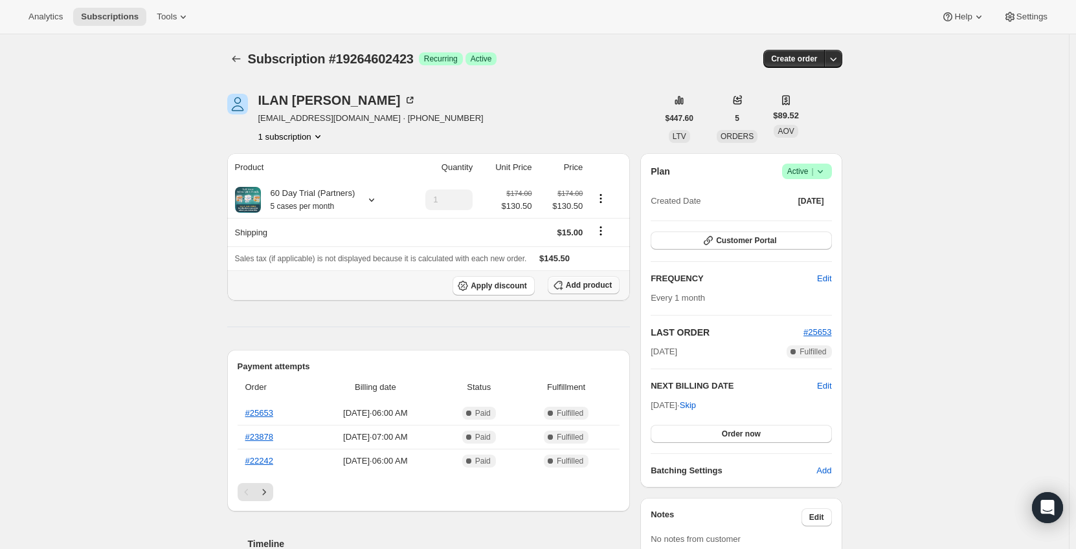
click at [585, 291] on button "Add product" at bounding box center [584, 285] width 72 height 18
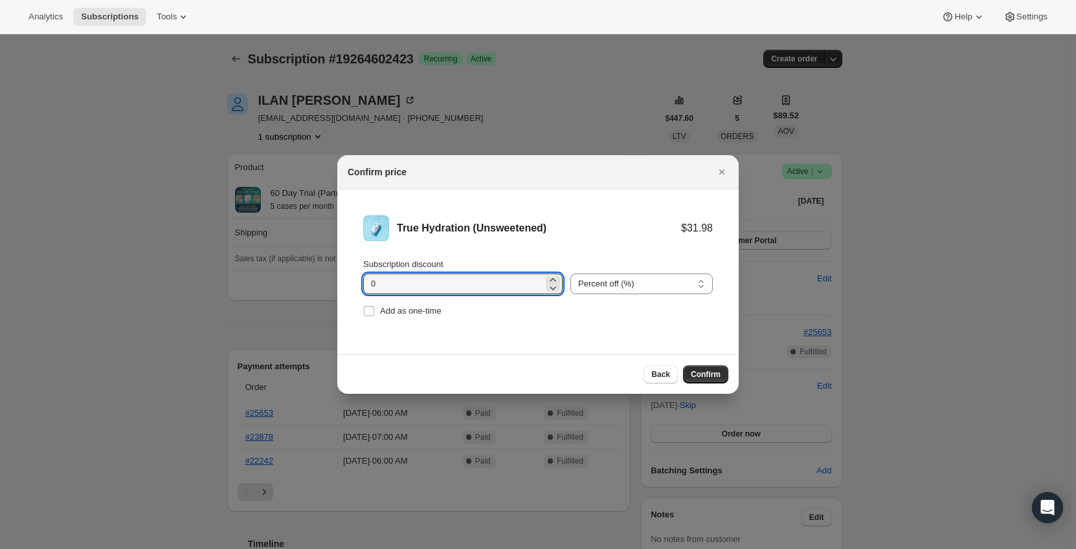
drag, startPoint x: 437, startPoint y: 280, endPoint x: 305, endPoint y: 278, distance: 132.0
type input "11.1"
click at [602, 284] on select "Percent off (%) Amount off ($)" at bounding box center [641, 284] width 142 height 21
select select "fixed"
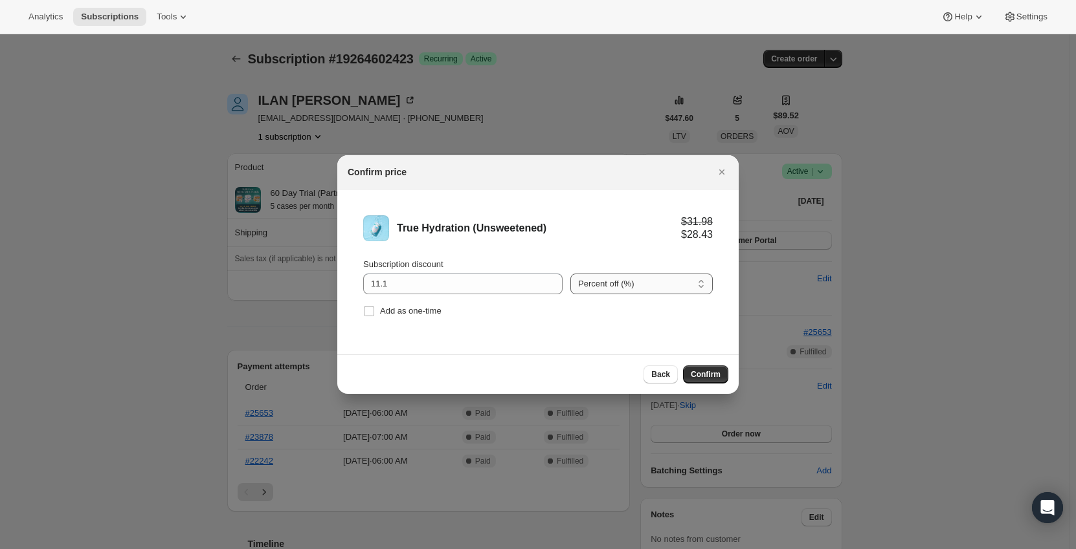
click at [570, 274] on select "Percent off (%) Amount off ($)" at bounding box center [641, 284] width 142 height 21
click at [618, 237] on div "True Hydration (Unsweetened) $31.98 $20.88" at bounding box center [538, 229] width 350 height 26
click at [709, 370] on span "Confirm" at bounding box center [706, 375] width 30 height 10
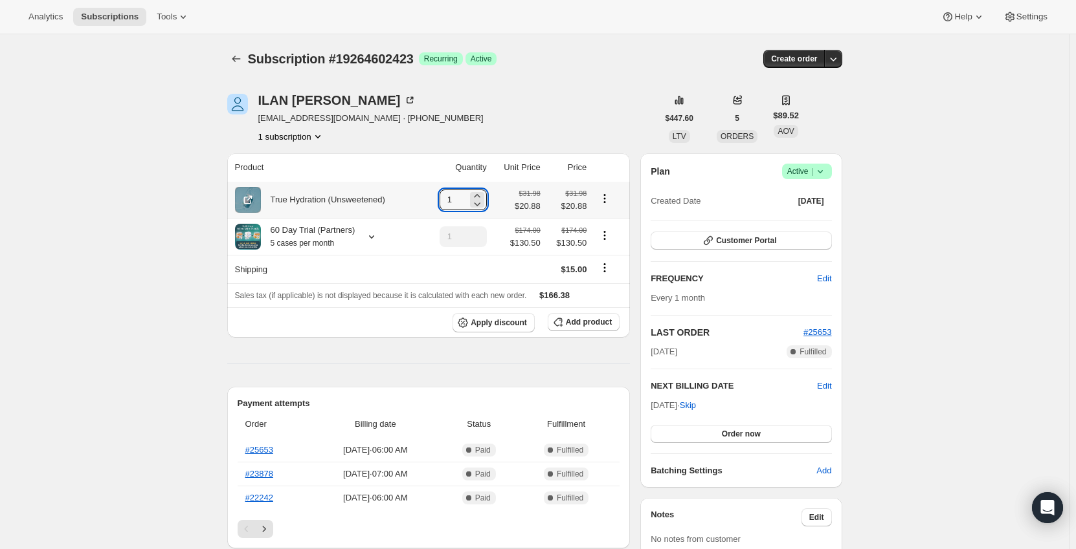
drag, startPoint x: 463, startPoint y: 197, endPoint x: 442, endPoint y: 197, distance: 20.7
click at [442, 197] on td "1" at bounding box center [456, 200] width 67 height 36
type input "5"
click at [414, 166] on th "Product" at bounding box center [325, 167] width 197 height 28
click at [606, 232] on icon "Product actions" at bounding box center [604, 235] width 13 height 13
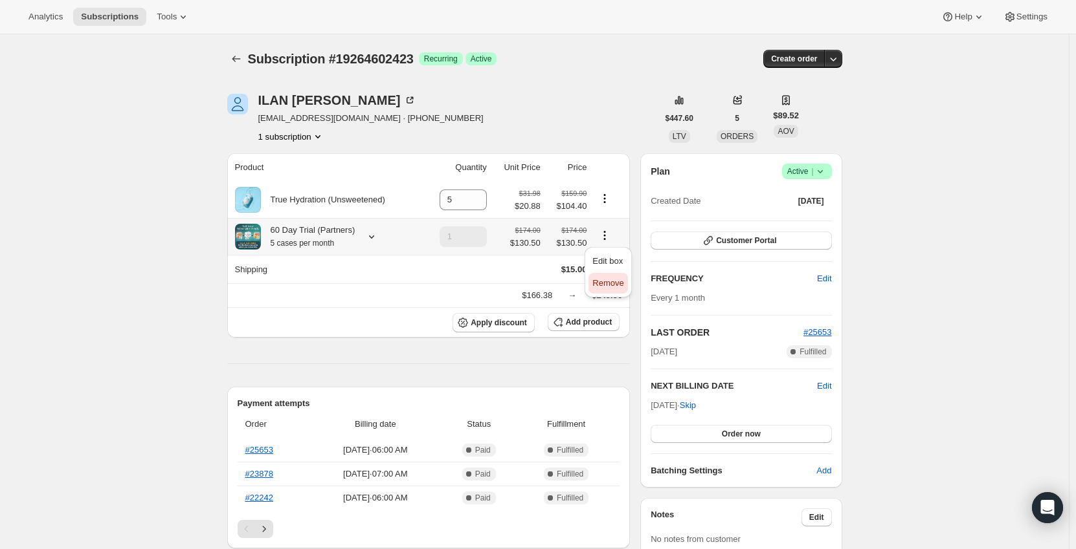
click at [605, 280] on span "Remove" at bounding box center [607, 283] width 31 height 10
type input "0"
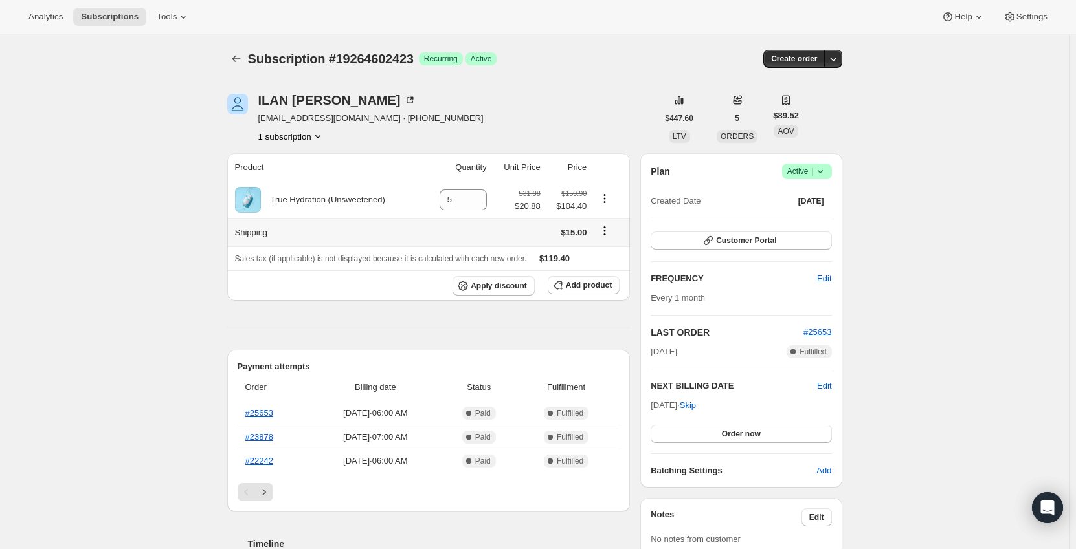
click at [603, 230] on icon "Shipping actions" at bounding box center [604, 231] width 13 height 13
click at [612, 254] on span "Edit shipping rate" at bounding box center [607, 257] width 65 height 10
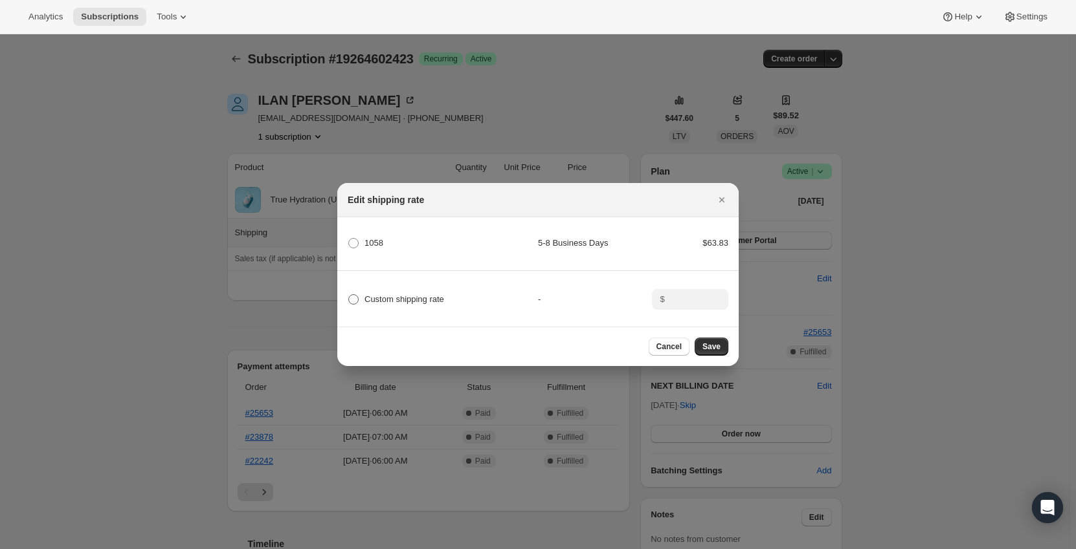
click at [377, 301] on span "Custom shipping rate" at bounding box center [404, 299] width 80 height 10
click at [349, 295] on input "Custom shipping rate" at bounding box center [348, 294] width 1 height 1
radio input "true"
click at [678, 294] on input ":r19f:" at bounding box center [689, 299] width 40 height 21
type input "0"
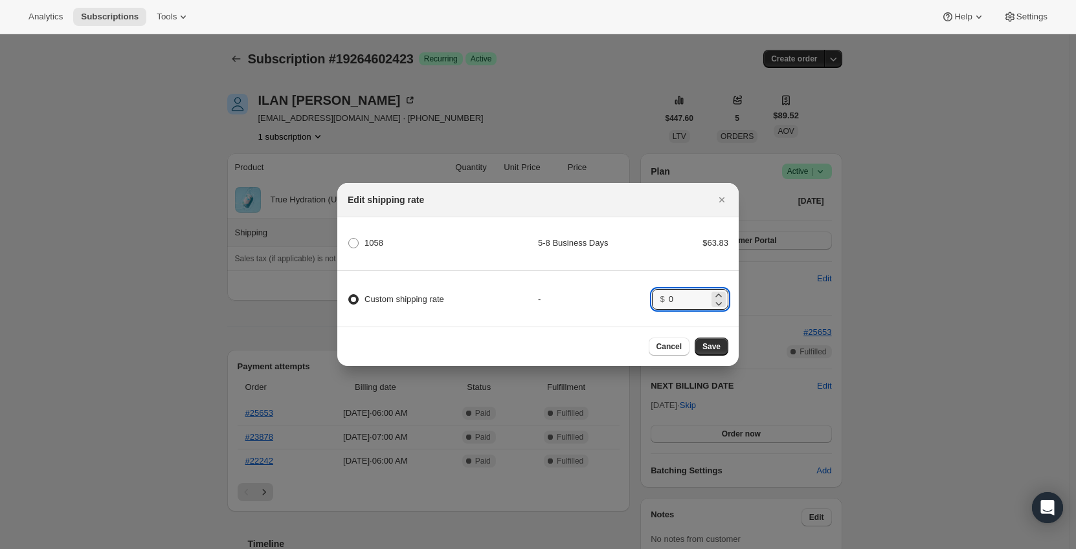
click at [616, 296] on div "-" at bounding box center [595, 299] width 114 height 13
click at [711, 352] on span "Save" at bounding box center [711, 347] width 18 height 10
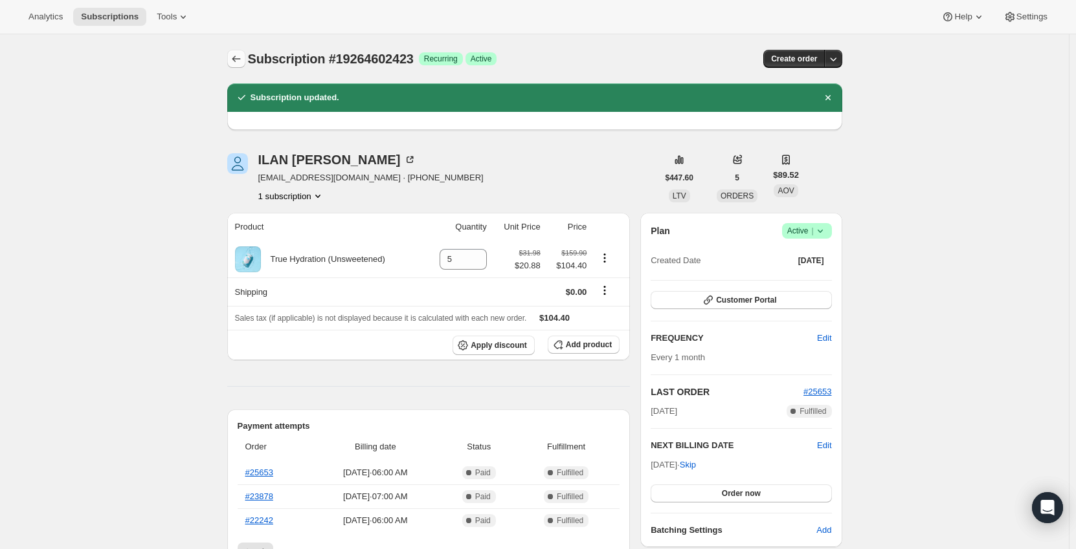
click at [239, 65] on icon "Subscriptions" at bounding box center [236, 58] width 13 height 13
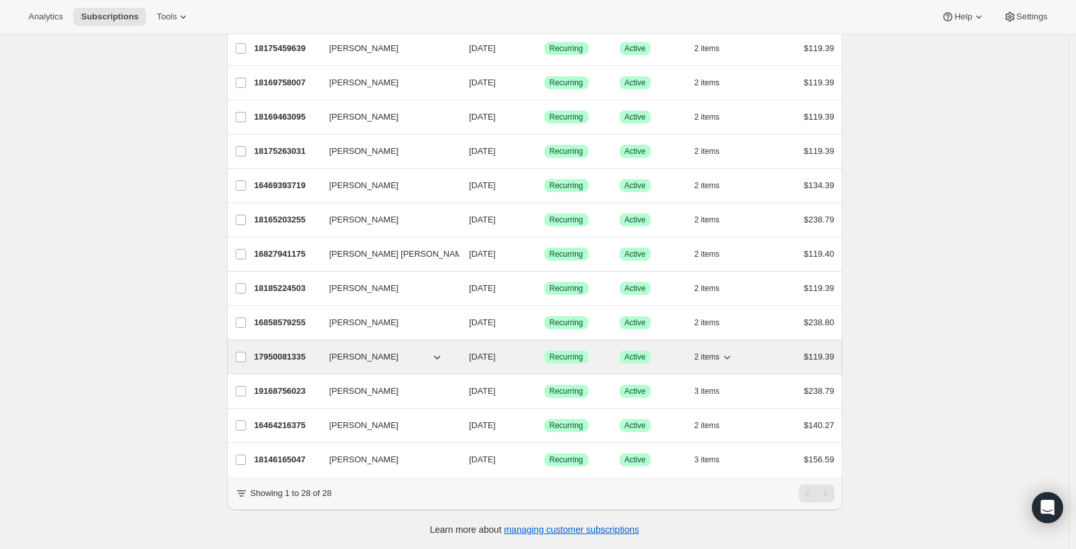
scroll to position [634, 0]
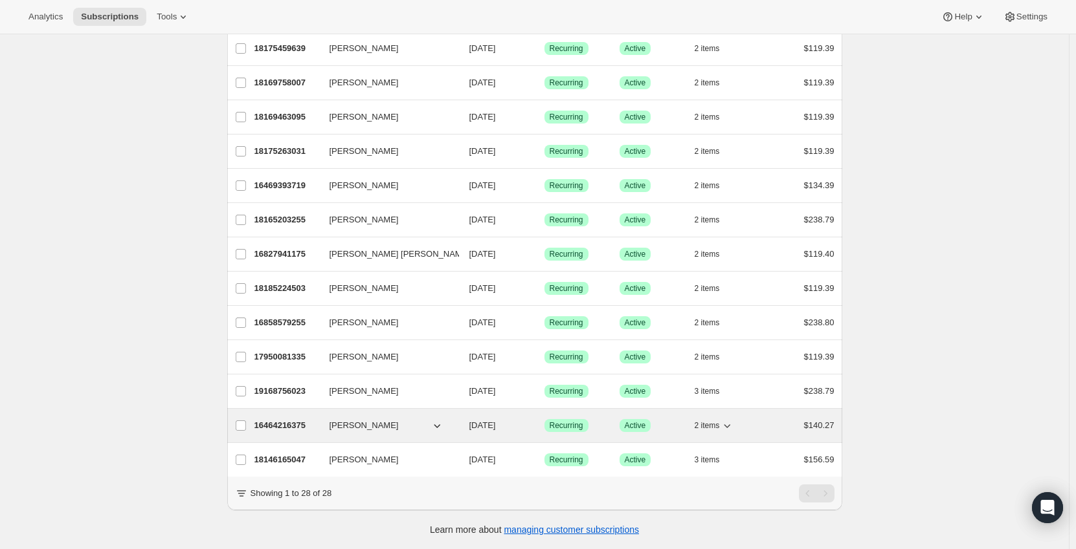
click at [293, 419] on p "16464216375" at bounding box center [286, 425] width 65 height 13
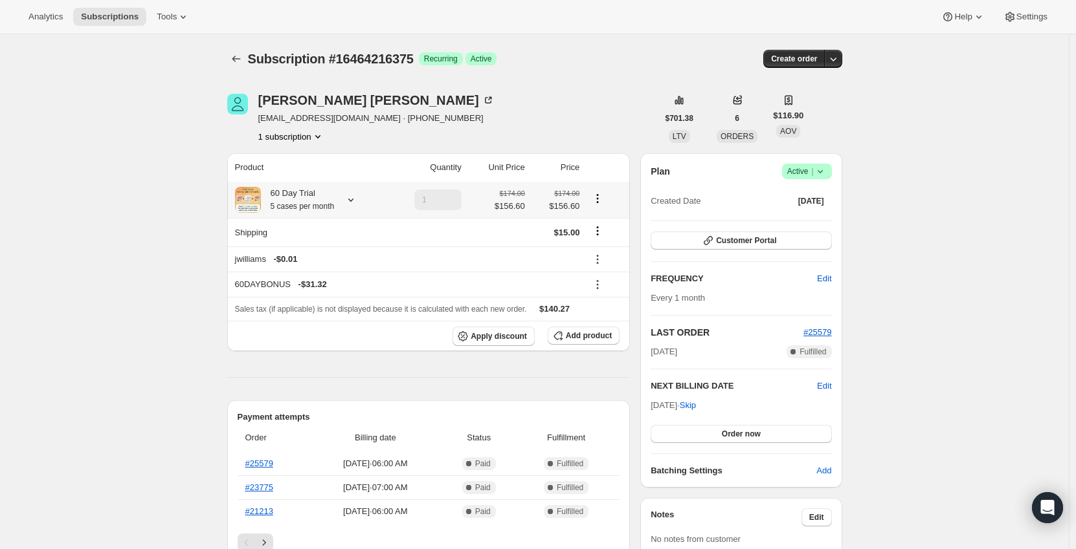
click at [352, 202] on icon at bounding box center [350, 200] width 13 height 13
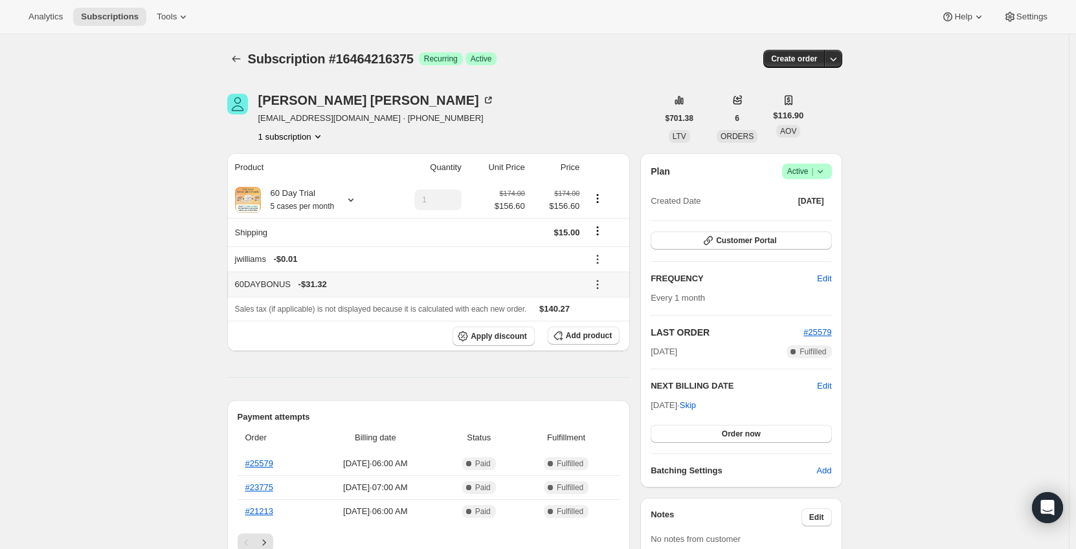
click at [601, 281] on icon at bounding box center [597, 284] width 13 height 13
click at [608, 333] on span "Remove" at bounding box center [608, 332] width 31 height 10
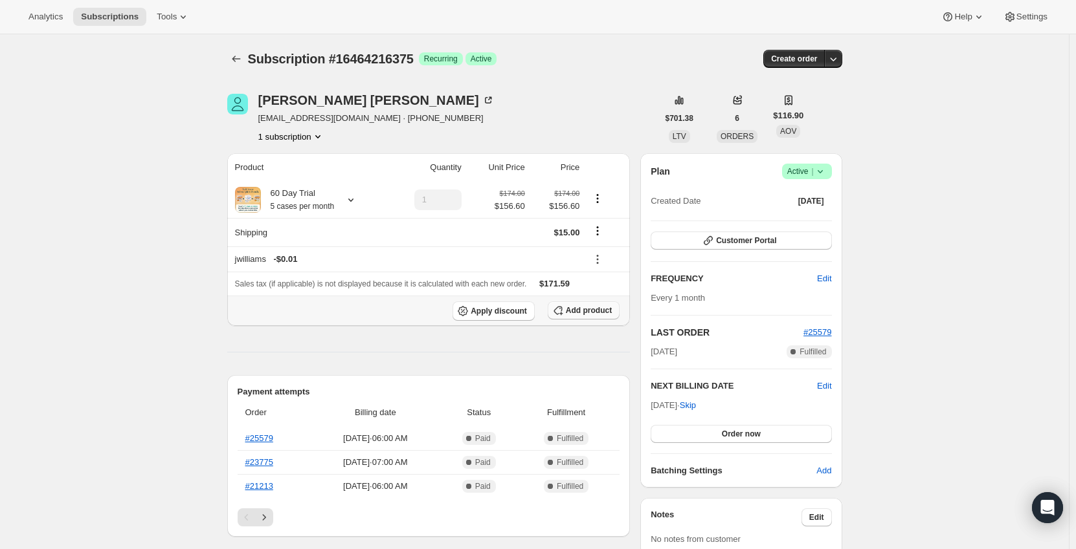
click at [600, 313] on span "Add product" at bounding box center [589, 310] width 46 height 10
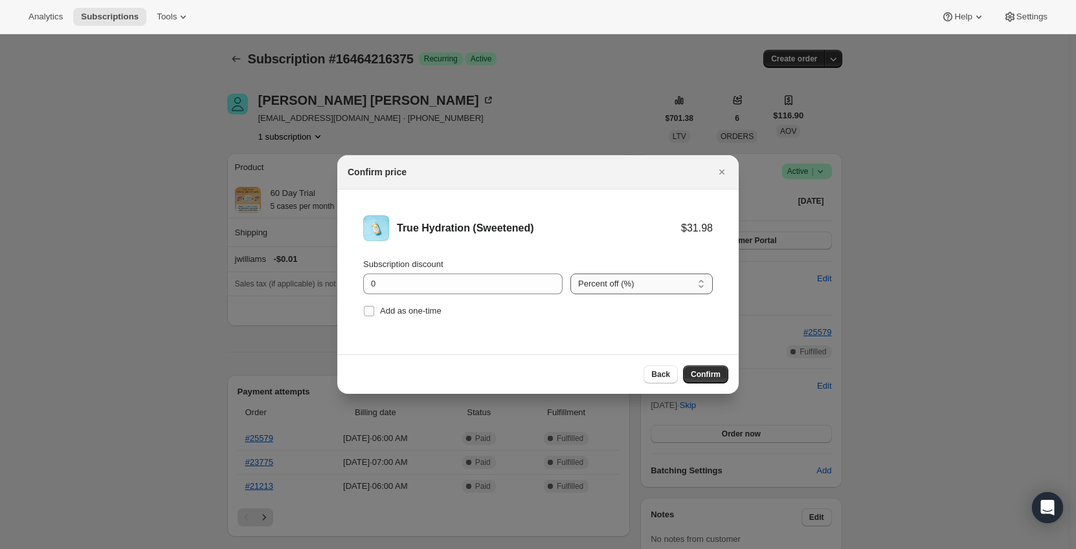
drag, startPoint x: 612, startPoint y: 281, endPoint x: 605, endPoint y: 294, distance: 14.8
click at [612, 281] on select "Percent off (%) Amount off ($)" at bounding box center [641, 284] width 142 height 21
select select "fixed"
click at [570, 274] on select "Percent off (%) Amount off ($)" at bounding box center [641, 284] width 142 height 21
drag, startPoint x: 432, startPoint y: 274, endPoint x: 324, endPoint y: 278, distance: 108.2
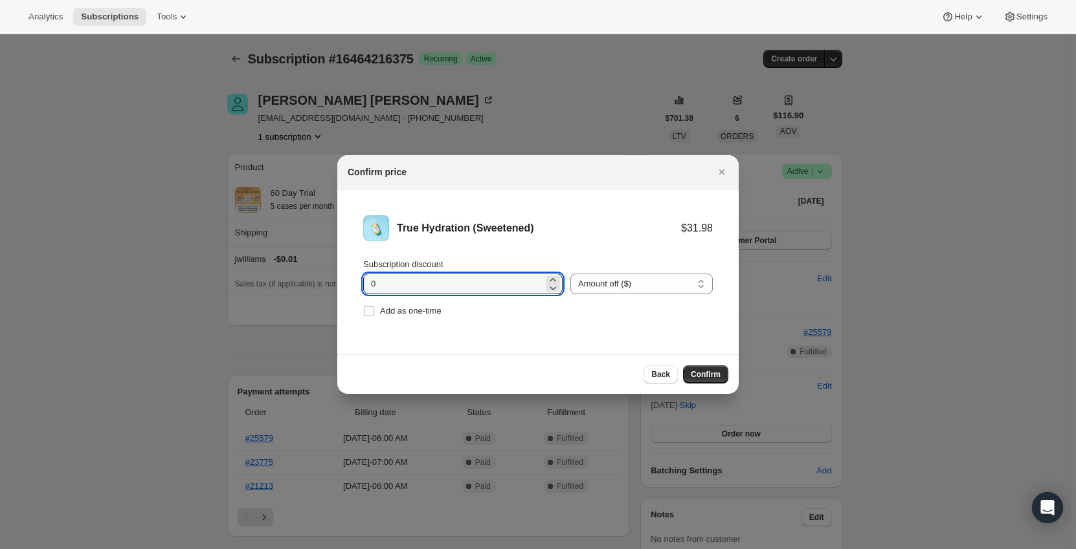
type input "6.93"
click at [574, 229] on div "True Hydration (Sweetened)" at bounding box center [539, 228] width 284 height 13
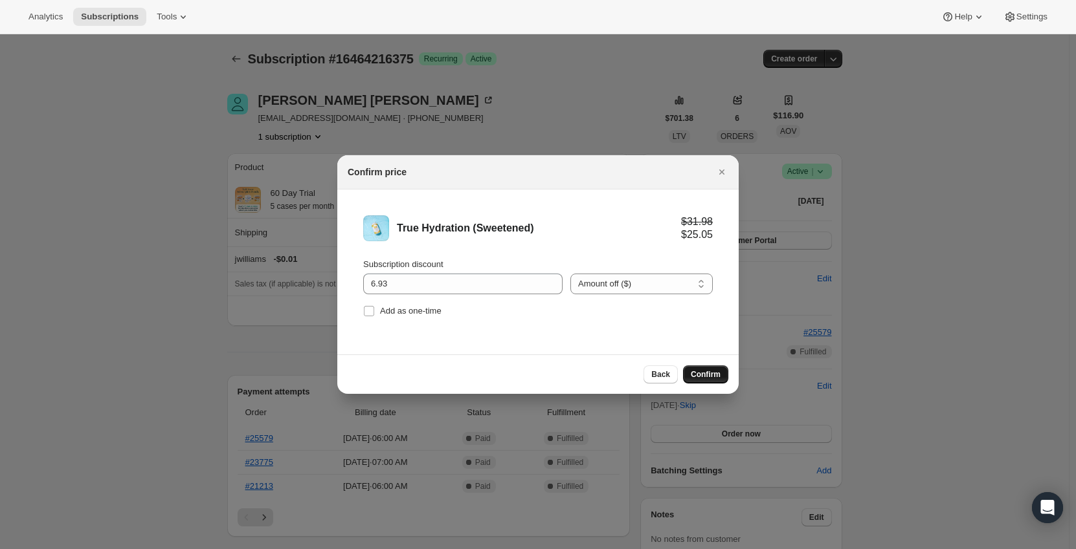
click at [697, 375] on span "Confirm" at bounding box center [706, 375] width 30 height 10
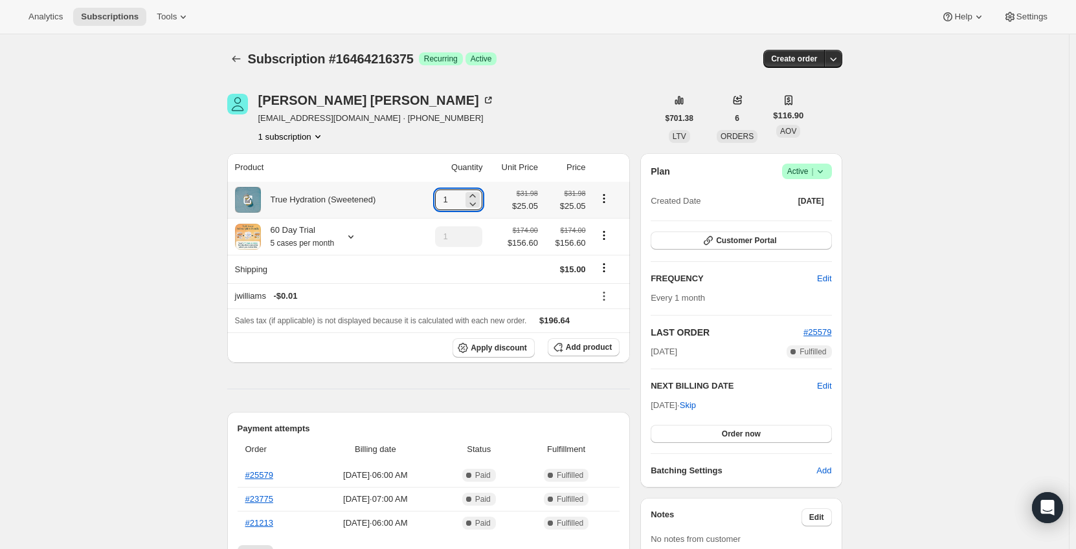
drag, startPoint x: 459, startPoint y: 197, endPoint x: 423, endPoint y: 200, distance: 36.3
click at [423, 200] on td "1" at bounding box center [451, 200] width 69 height 36
type input "5"
click at [411, 183] on th "True Hydration (Sweetened)" at bounding box center [322, 200] width 191 height 36
click at [609, 237] on icon "Product actions" at bounding box center [603, 235] width 13 height 13
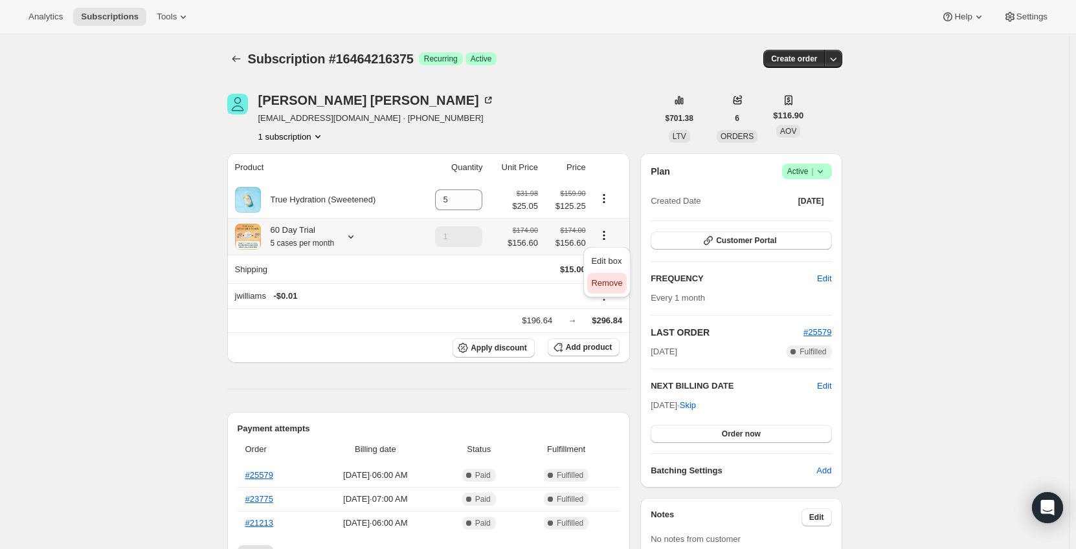
click at [616, 280] on span "Remove" at bounding box center [606, 283] width 31 height 10
type input "0"
click at [352, 235] on icon at bounding box center [350, 236] width 13 height 13
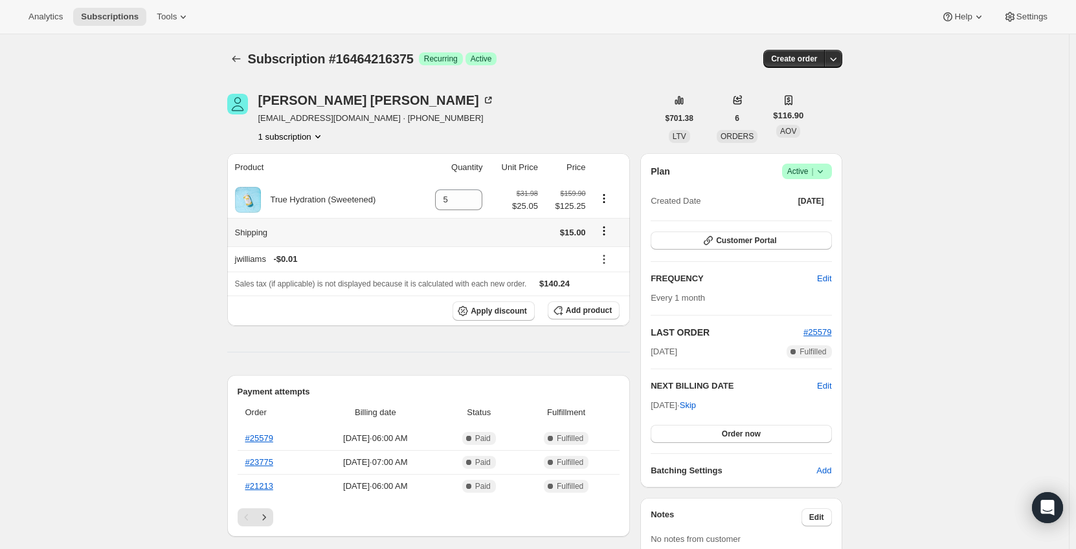
click at [605, 232] on icon "Shipping actions" at bounding box center [603, 231] width 13 height 13
click at [260, 436] on link "#25579" at bounding box center [259, 439] width 28 height 10
click at [234, 65] on button "Subscriptions" at bounding box center [236, 59] width 18 height 18
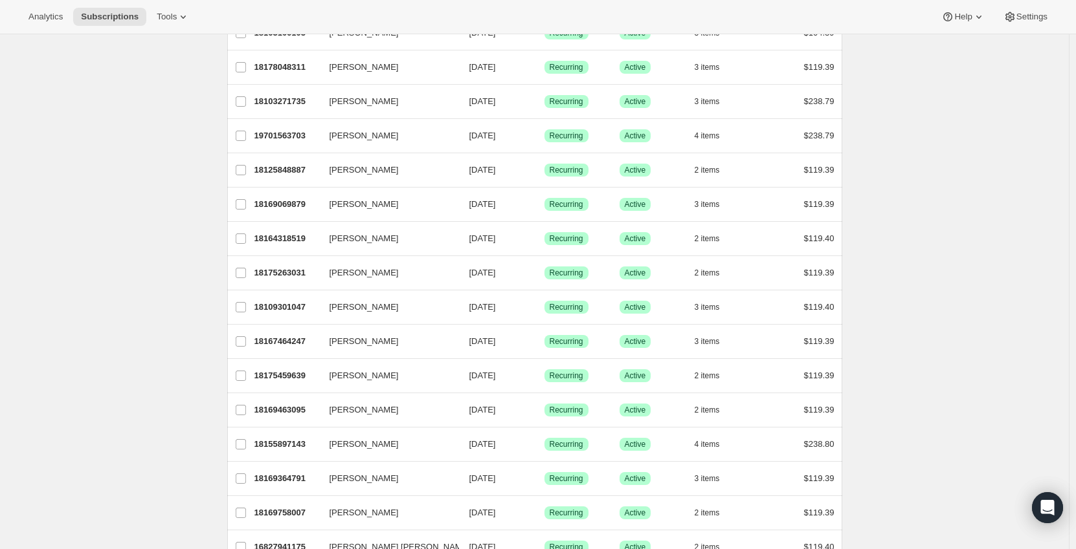
scroll to position [566, 0]
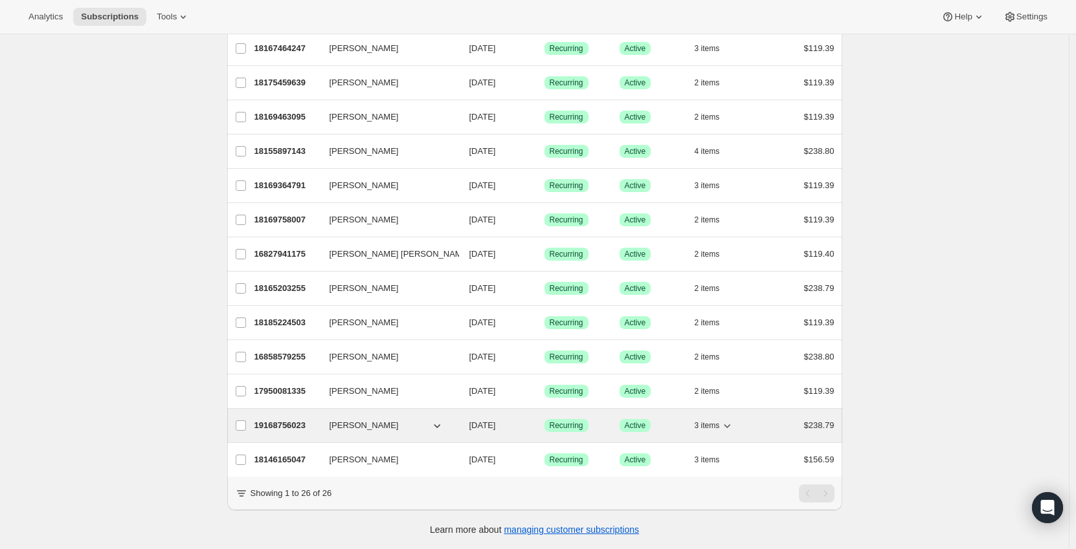
click at [300, 419] on p "19168756023" at bounding box center [286, 425] width 65 height 13
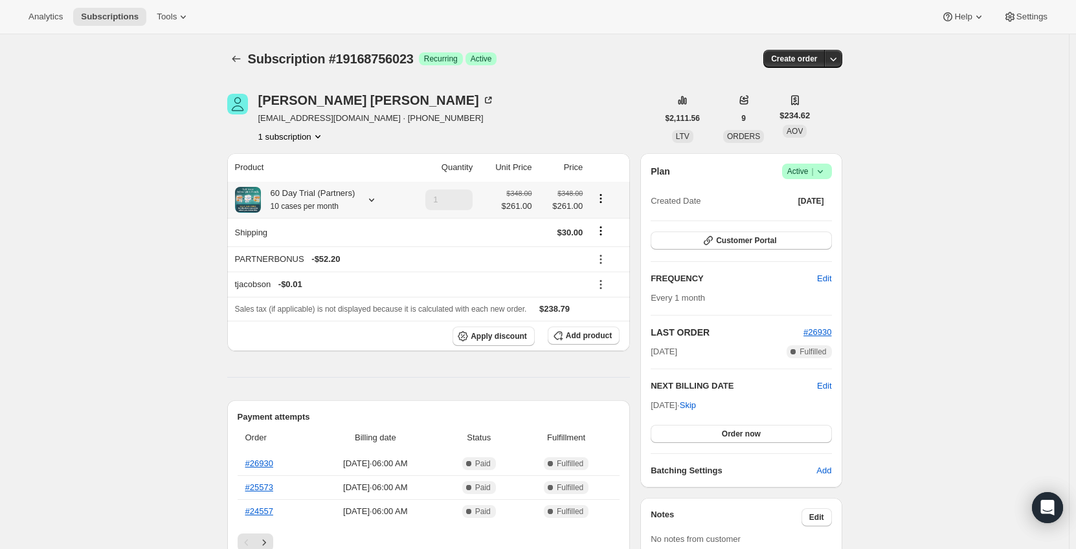
click at [348, 199] on div "60 Day Trial (Partners) 10 cases per month" at bounding box center [308, 200] width 94 height 26
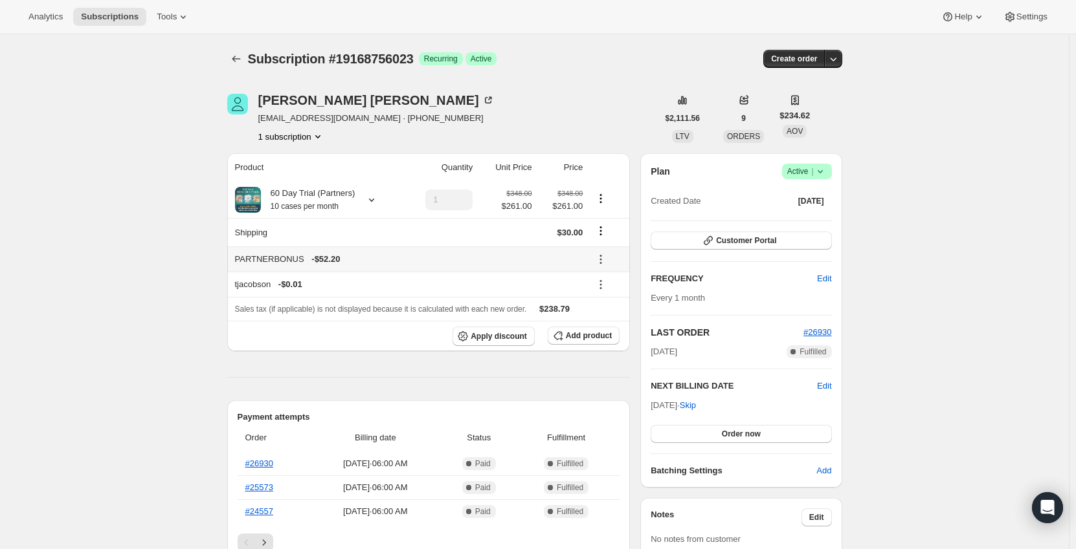
click at [601, 262] on icon at bounding box center [600, 259] width 13 height 13
click at [605, 300] on span "Remove" at bounding box center [609, 306] width 31 height 13
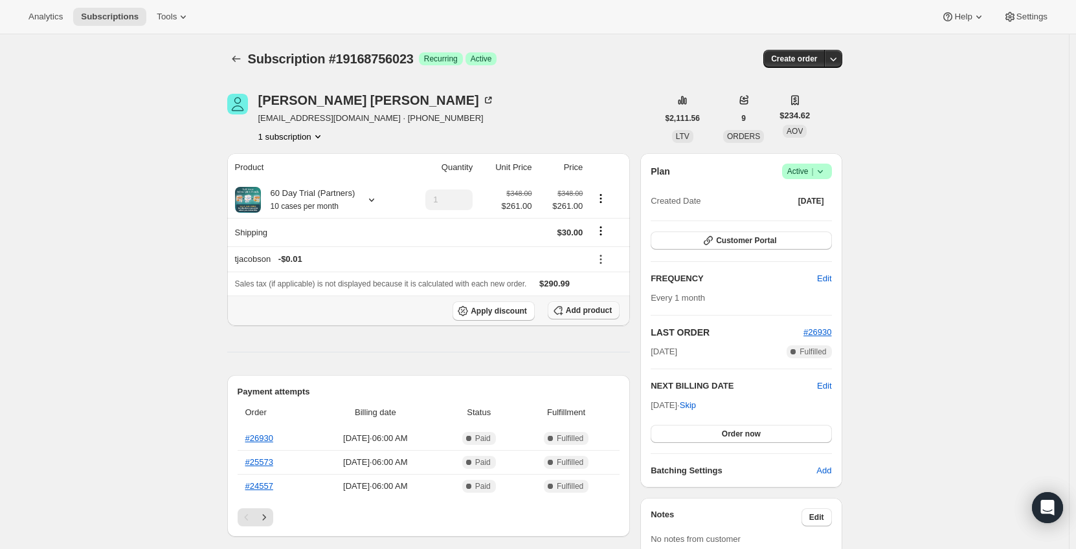
click at [586, 305] on button "Add product" at bounding box center [584, 311] width 72 height 18
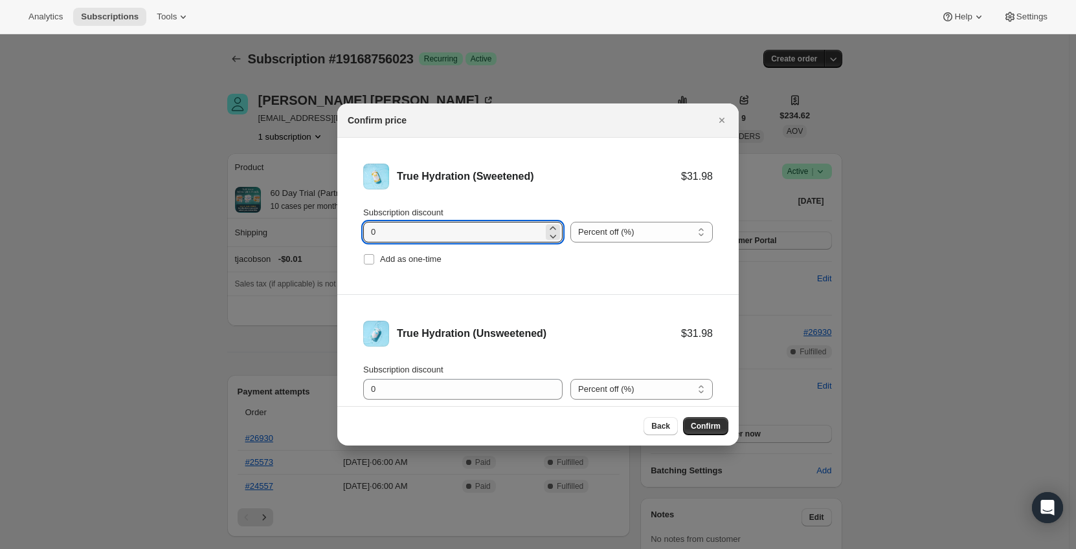
drag, startPoint x: 394, startPoint y: 229, endPoint x: 268, endPoint y: 229, distance: 126.2
type input "11.1"
drag, startPoint x: 602, startPoint y: 236, endPoint x: 601, endPoint y: 243, distance: 6.5
click at [602, 236] on select "Percent off (%) Amount off ($)" at bounding box center [641, 232] width 142 height 21
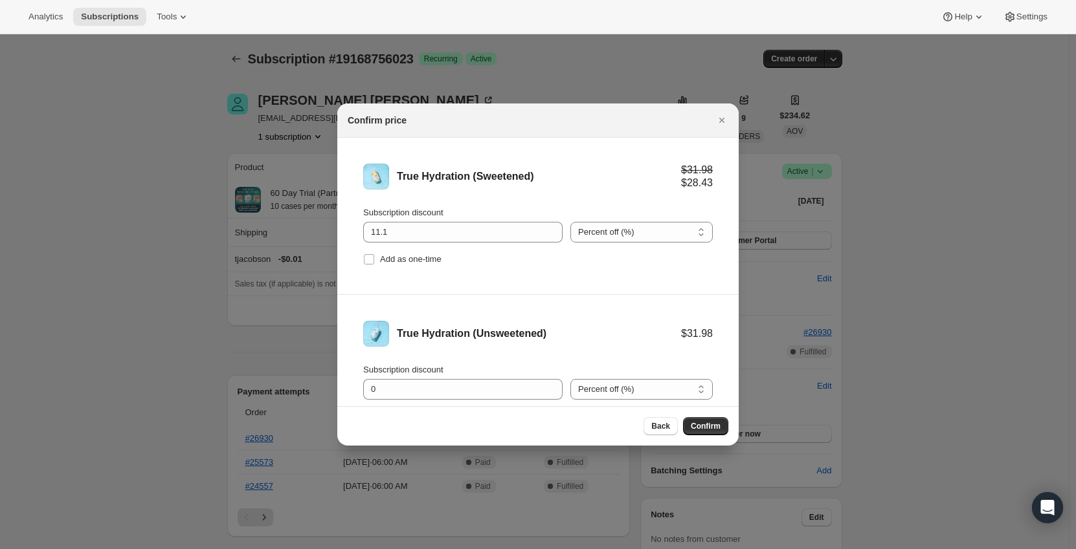
select select "fixed"
click at [570, 222] on select "Percent off (%) Amount off ($)" at bounding box center [641, 232] width 142 height 21
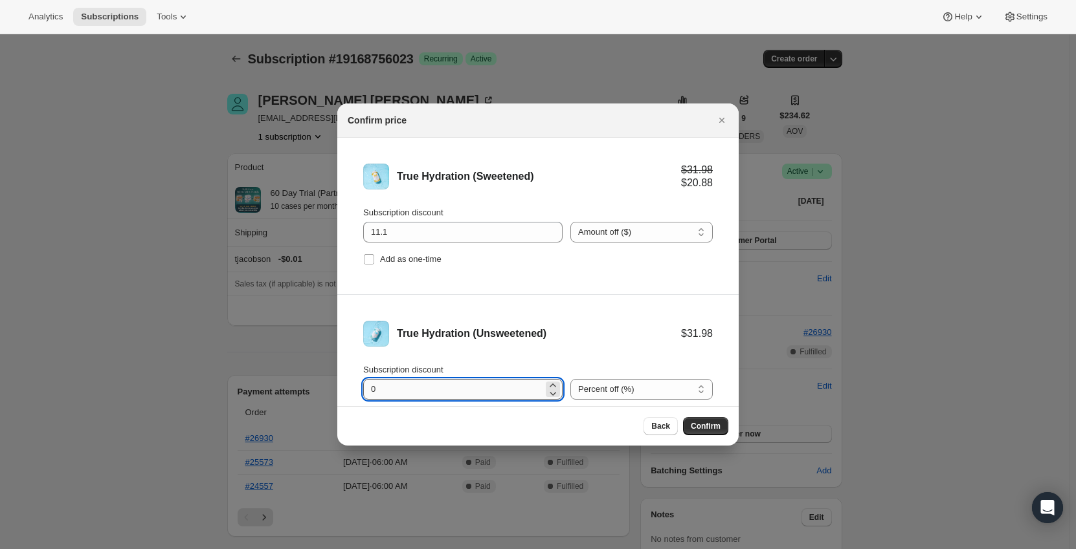
click at [448, 399] on input "0" at bounding box center [453, 389] width 180 height 21
drag, startPoint x: 410, startPoint y: 386, endPoint x: 304, endPoint y: 385, distance: 106.2
type input "11.1"
click at [588, 388] on select "Percent off (%) Amount off ($)" at bounding box center [641, 389] width 142 height 21
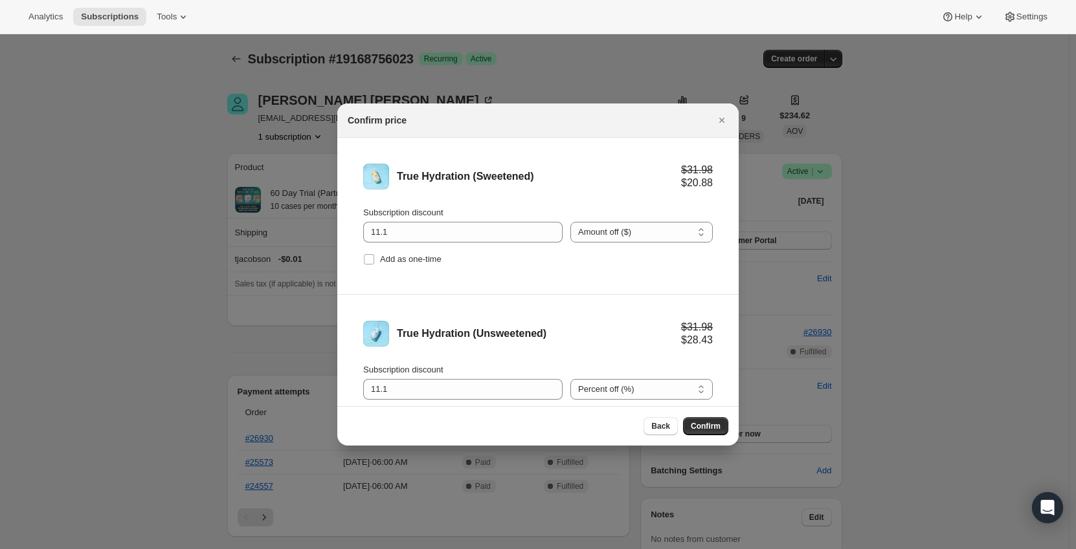
select select "fixed"
click at [570, 379] on select "Percent off (%) Amount off ($)" at bounding box center [641, 389] width 142 height 21
click at [616, 340] on div "True Hydration (Unsweetened)" at bounding box center [539, 333] width 284 height 13
click at [698, 425] on span "Confirm" at bounding box center [706, 426] width 30 height 10
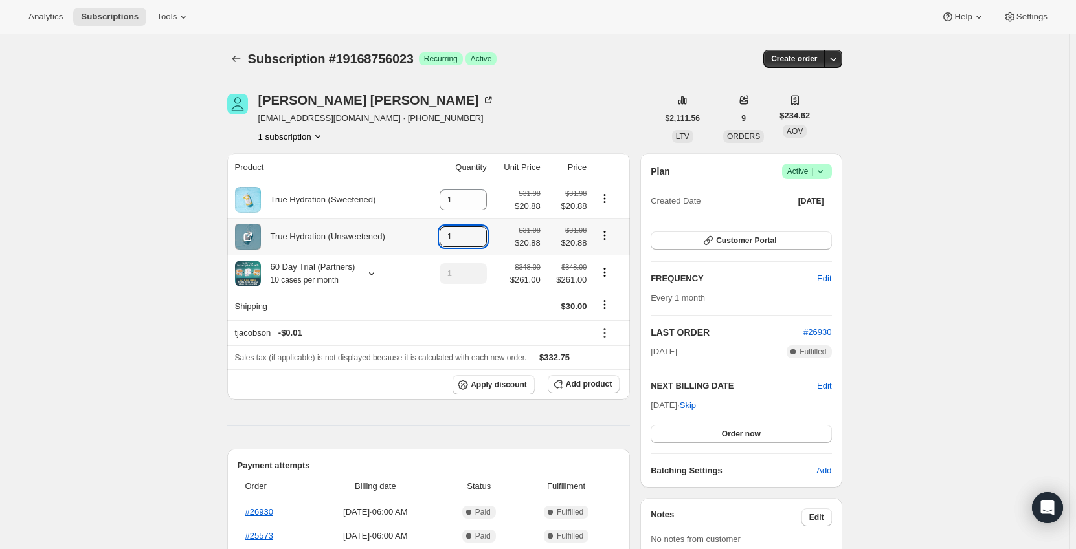
drag, startPoint x: 462, startPoint y: 241, endPoint x: 439, endPoint y: 239, distance: 23.4
click at [439, 239] on td "1" at bounding box center [456, 236] width 67 height 37
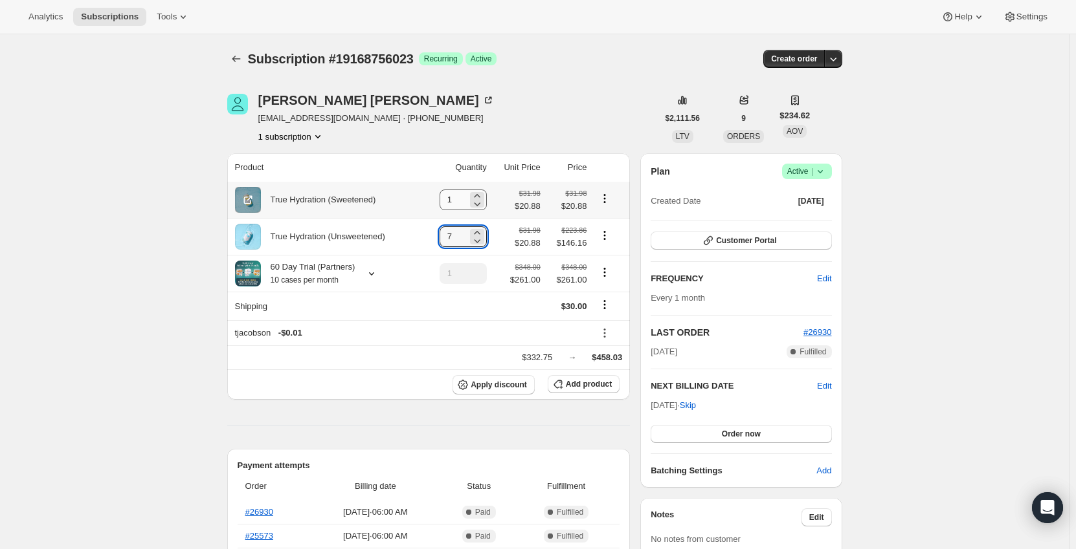
type input "7"
drag, startPoint x: 460, startPoint y: 201, endPoint x: 445, endPoint y: 201, distance: 14.9
click at [445, 201] on input "1" at bounding box center [453, 200] width 28 height 21
type input "3"
click at [370, 274] on icon at bounding box center [371, 273] width 13 height 13
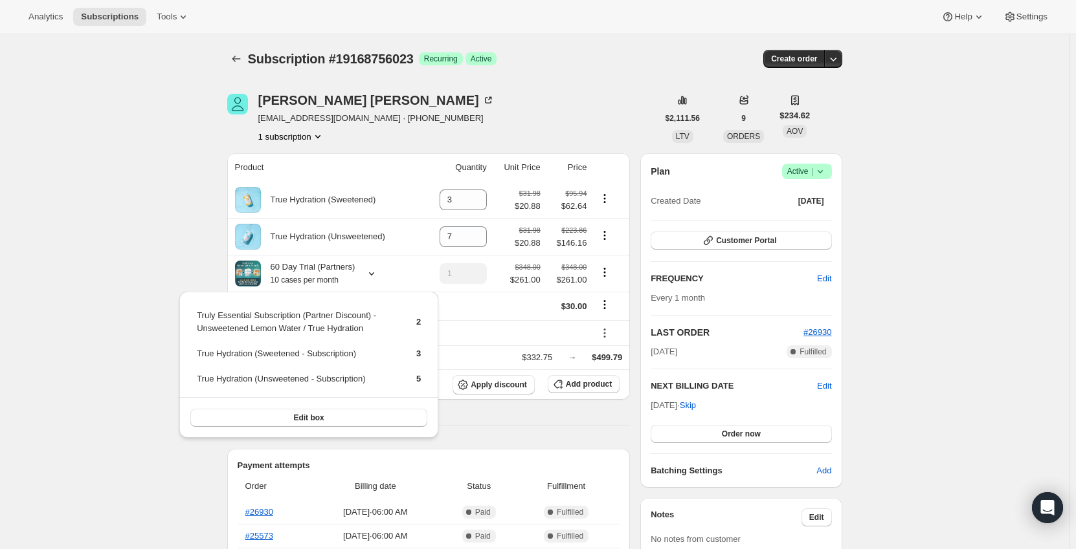
drag, startPoint x: 163, startPoint y: 246, endPoint x: 482, endPoint y: 279, distance: 320.8
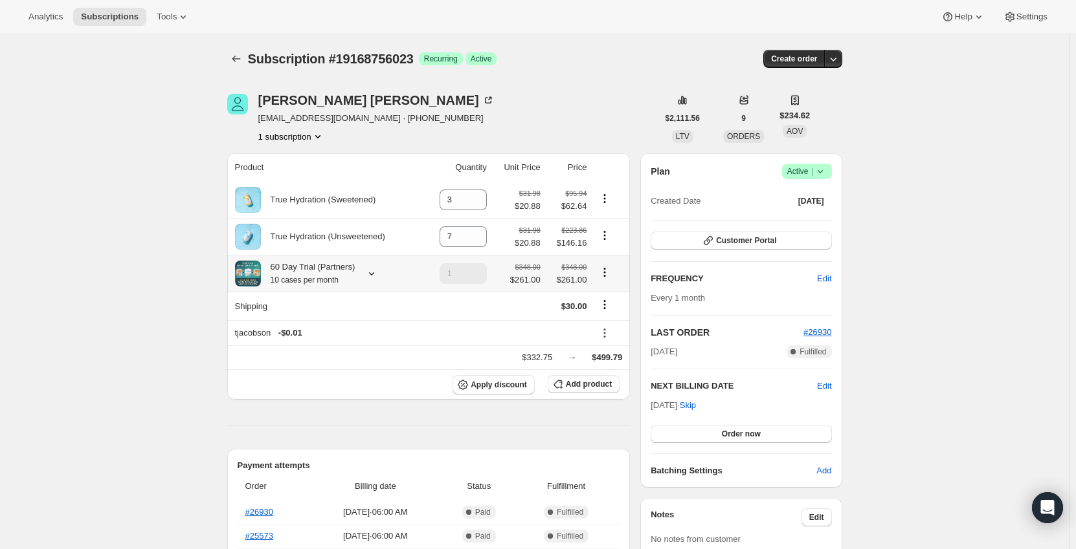
click at [608, 272] on icon "Product actions" at bounding box center [604, 272] width 13 height 13
click at [612, 320] on span "Remove" at bounding box center [607, 321] width 31 height 10
type input "0"
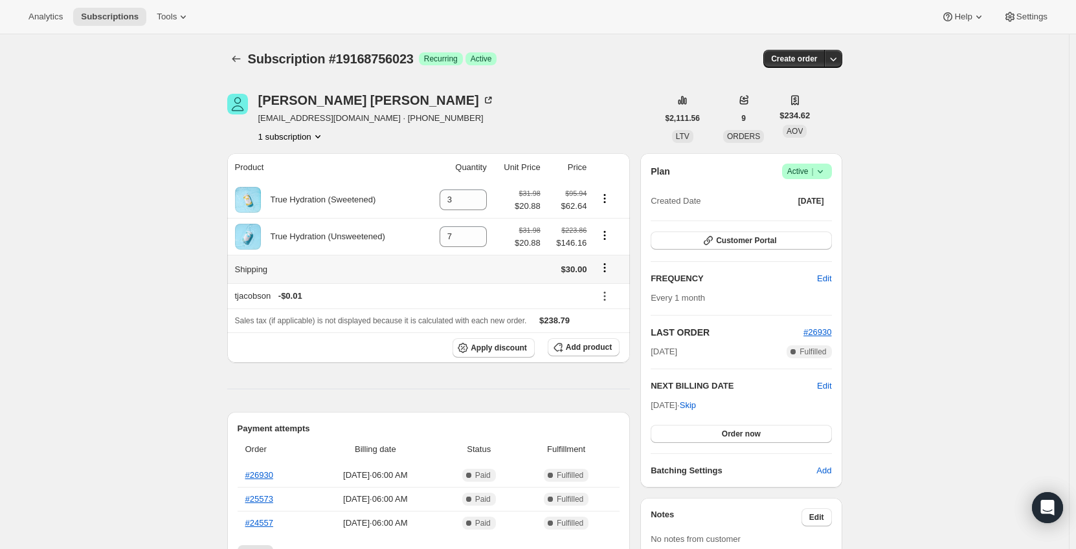
click at [605, 263] on icon "Shipping actions" at bounding box center [604, 267] width 13 height 13
click at [611, 293] on span "Edit shipping rate" at bounding box center [607, 294] width 65 height 10
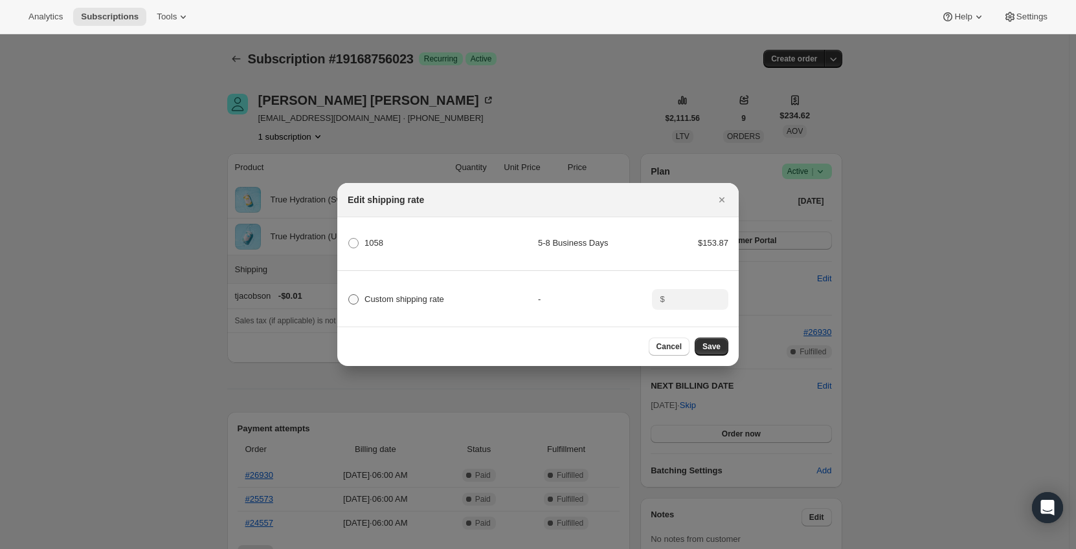
click at [400, 294] on span "Custom shipping rate" at bounding box center [404, 299] width 80 height 10
click at [349, 294] on input "Custom shipping rate" at bounding box center [348, 294] width 1 height 1
radio input "true"
click at [680, 295] on input ":r2sg:" at bounding box center [689, 299] width 40 height 21
type input "0"
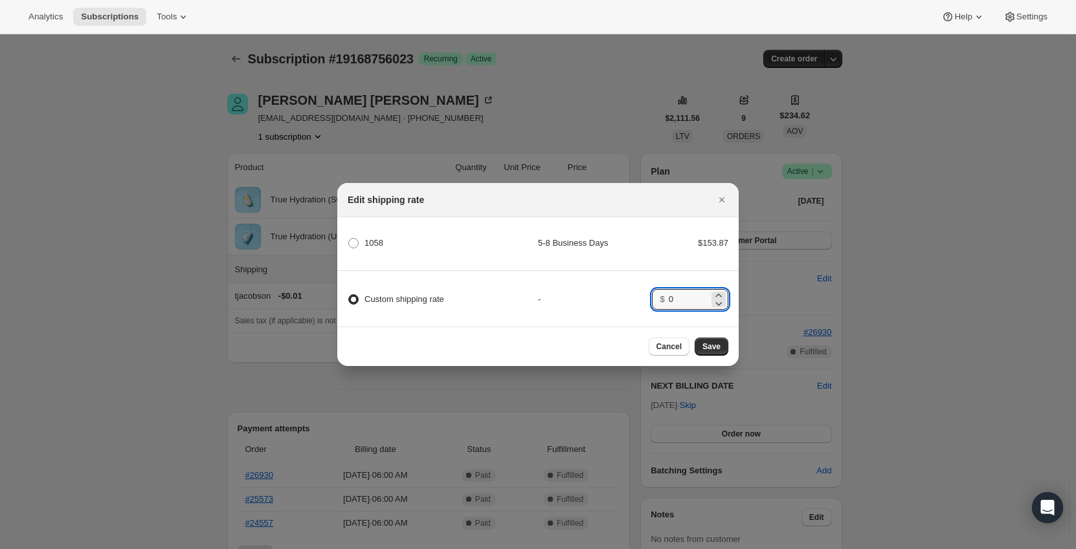
click at [640, 288] on div "Custom shipping rate - $ 0" at bounding box center [537, 293] width 405 height 45
click at [720, 356] on button "Save" at bounding box center [711, 347] width 34 height 18
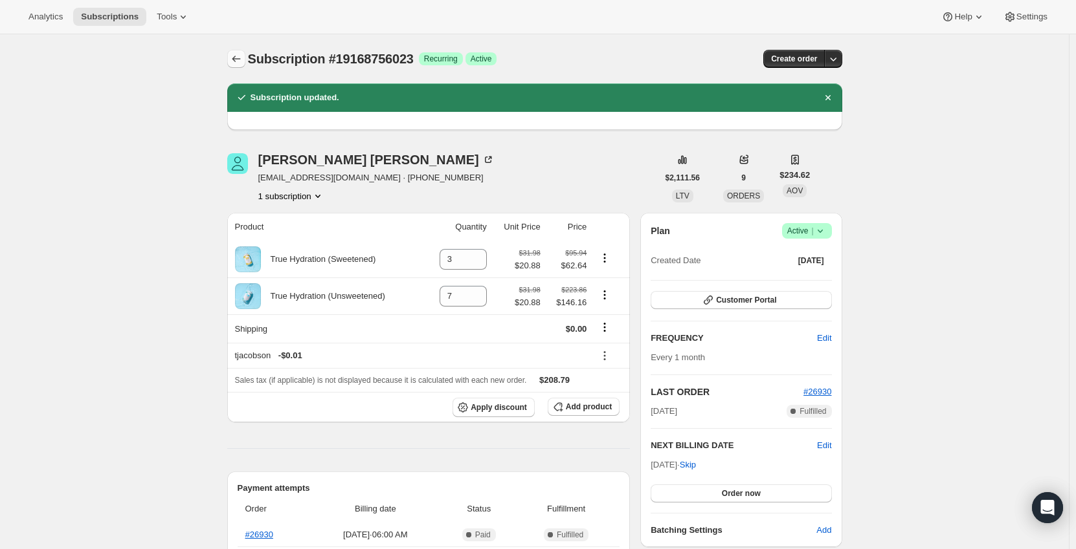
click at [240, 58] on icon "Subscriptions" at bounding box center [236, 58] width 13 height 13
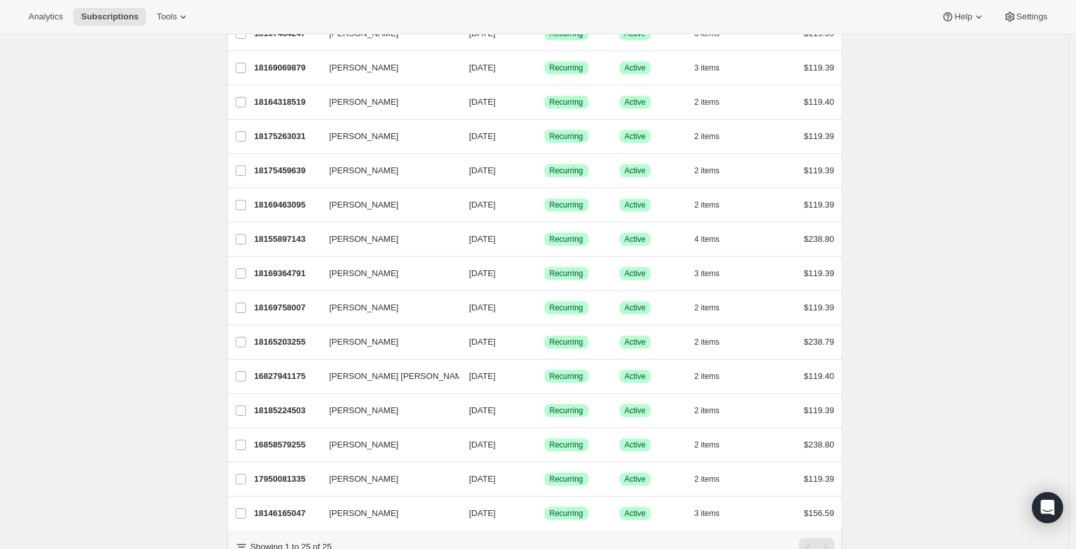
scroll to position [531, 0]
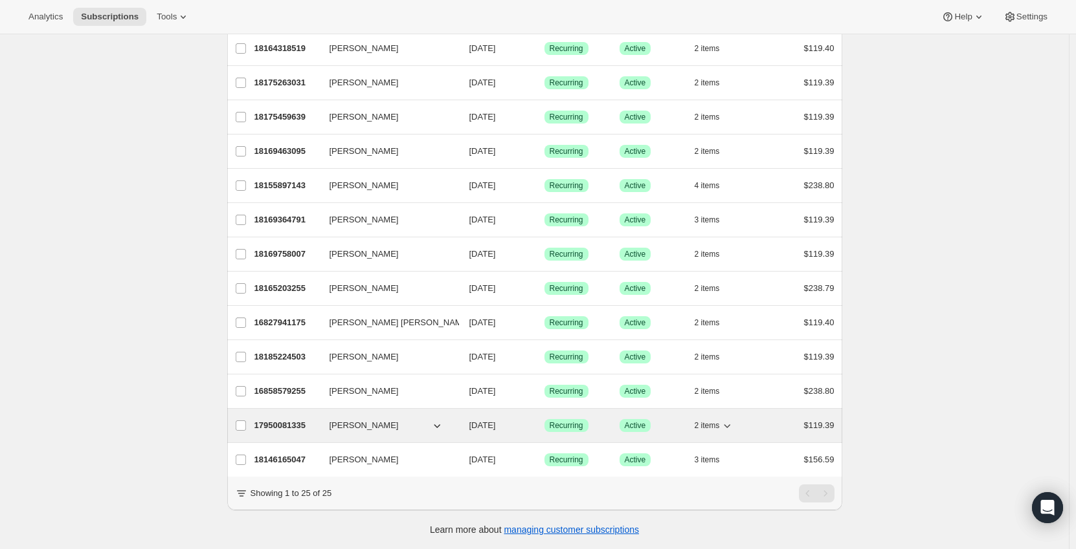
click at [289, 417] on div "17950081335 [PERSON_NAME] [DATE] Success Recurring Success Active 2 items $119.…" at bounding box center [544, 426] width 580 height 18
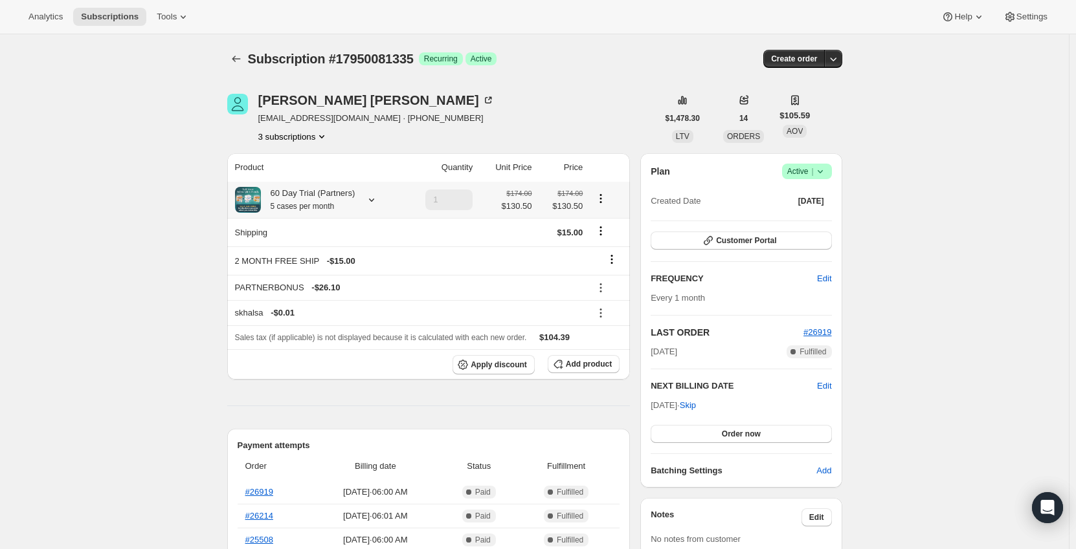
click at [371, 197] on icon at bounding box center [371, 200] width 13 height 13
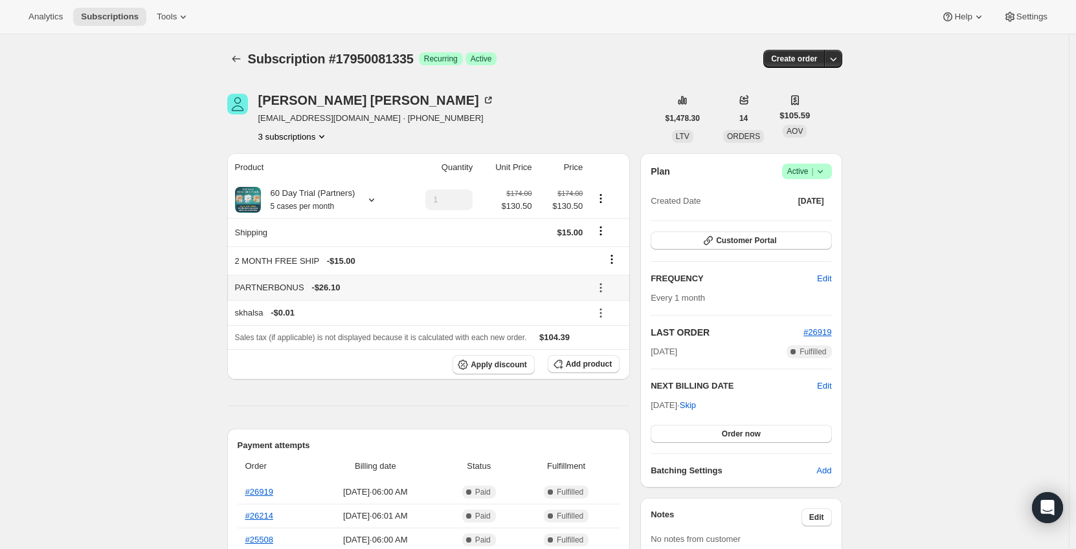
click at [611, 283] on button at bounding box center [600, 288] width 21 height 14
click at [603, 335] on span "Remove" at bounding box center [609, 334] width 31 height 10
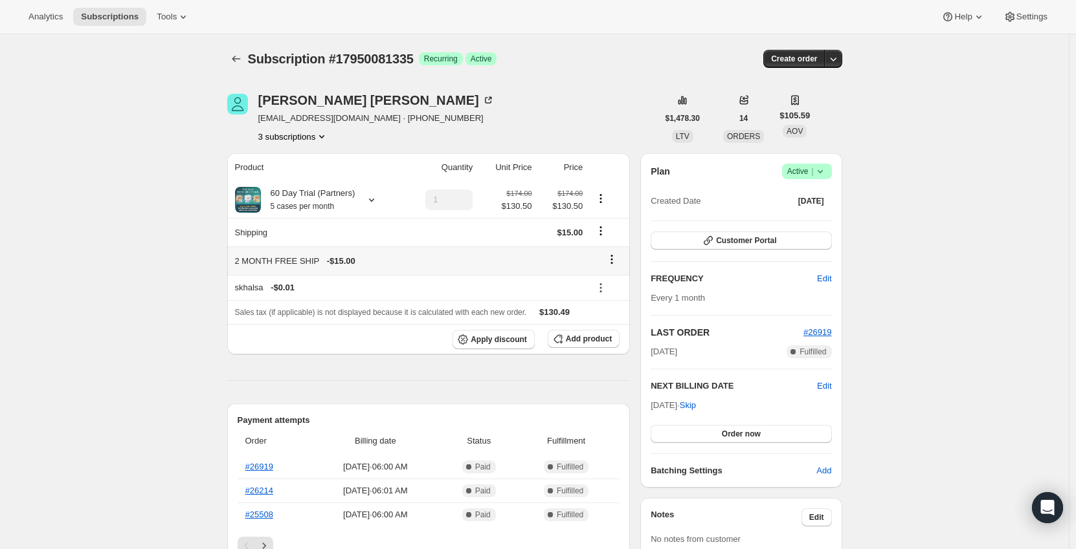
click at [616, 256] on icon at bounding box center [611, 259] width 13 height 13
click at [609, 287] on span "Remove" at bounding box center [615, 285] width 31 height 10
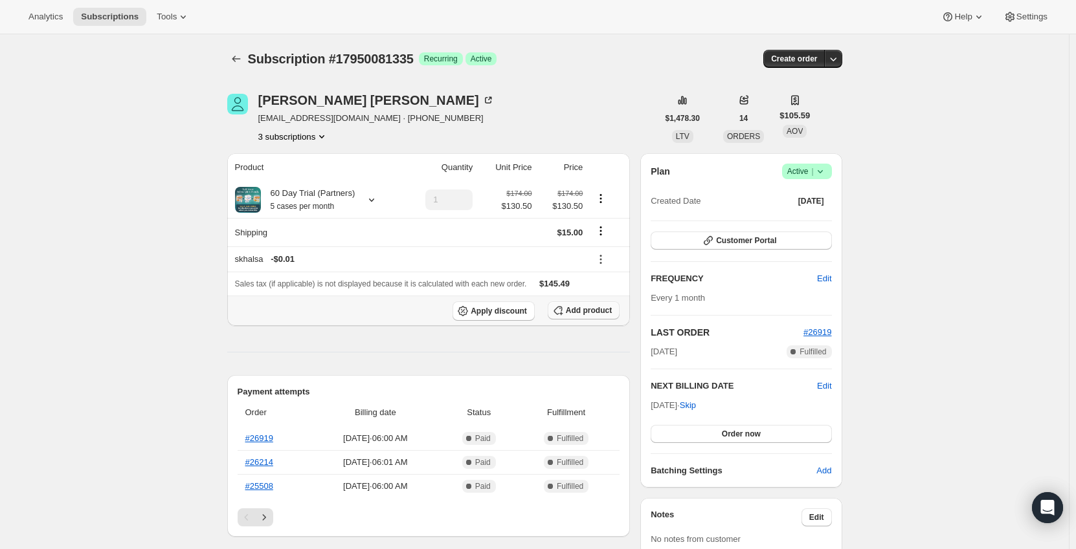
click at [578, 309] on span "Add product" at bounding box center [589, 310] width 46 height 10
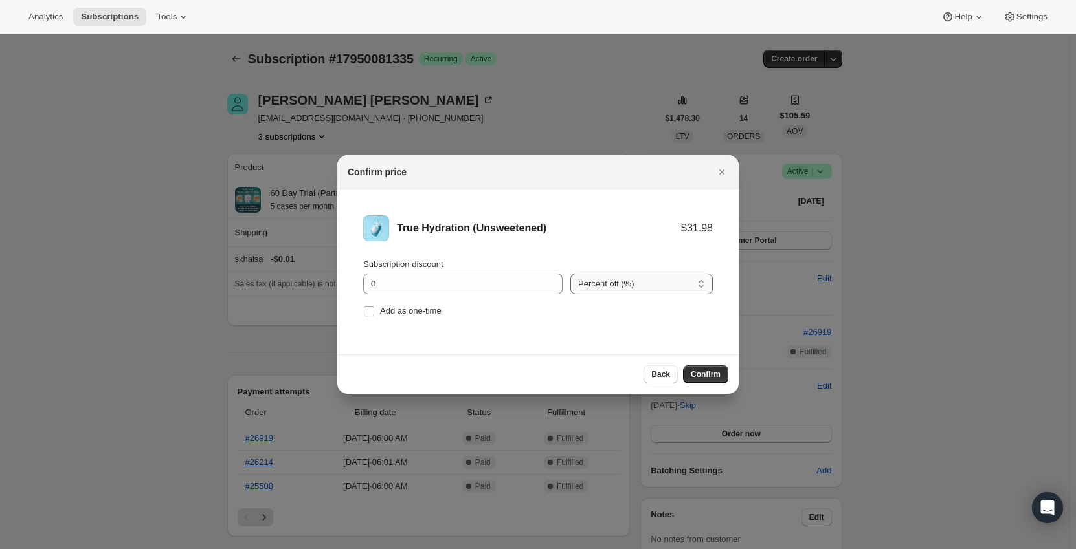
click at [595, 286] on select "Percent off (%) Amount off ($)" at bounding box center [641, 284] width 142 height 21
select select "fixed"
click at [570, 274] on select "Percent off (%) Amount off ($)" at bounding box center [641, 284] width 142 height 21
drag, startPoint x: 409, startPoint y: 285, endPoint x: 296, endPoint y: 282, distance: 112.6
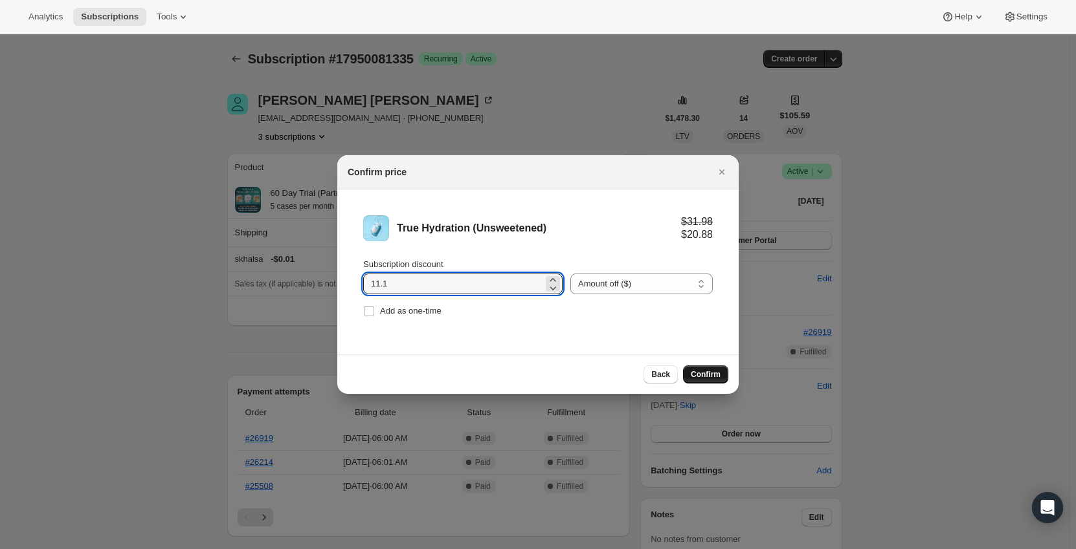
type input "11.1"
click at [701, 381] on button "Confirm" at bounding box center [705, 375] width 45 height 18
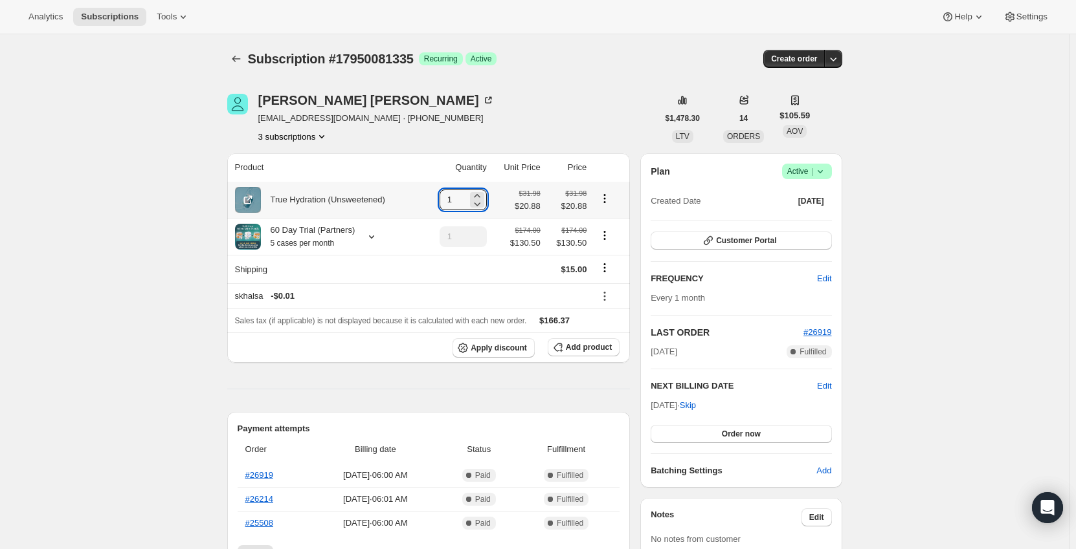
drag, startPoint x: 460, startPoint y: 200, endPoint x: 441, endPoint y: 202, distance: 18.9
click at [441, 202] on td "1" at bounding box center [456, 200] width 67 height 36
type input "5"
click at [370, 238] on icon at bounding box center [371, 237] width 5 height 3
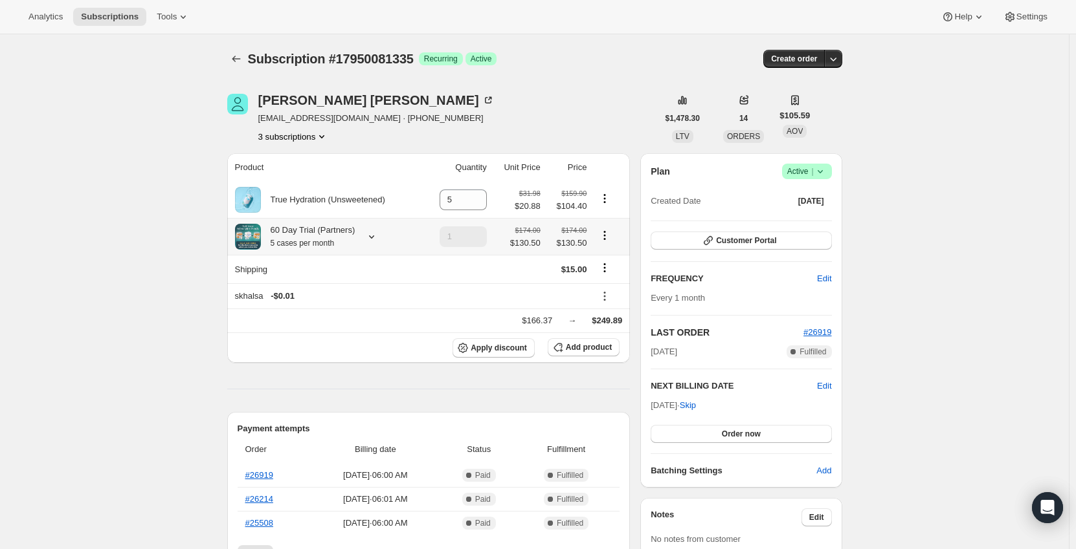
click at [605, 238] on icon "Product actions" at bounding box center [604, 235] width 13 height 13
click at [614, 282] on span "Remove" at bounding box center [607, 283] width 31 height 10
type input "0"
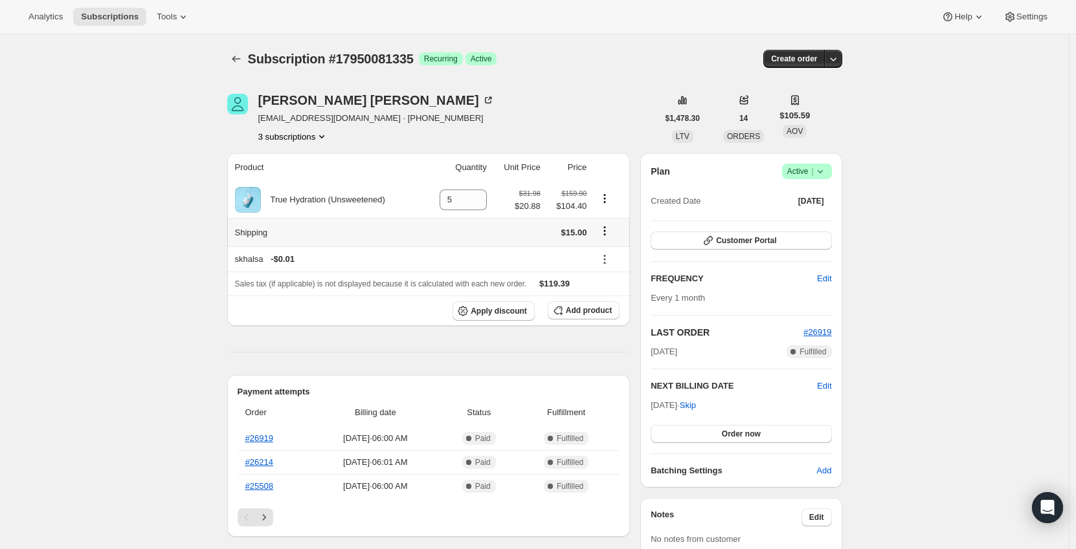
click at [606, 232] on icon "Shipping actions" at bounding box center [604, 231] width 13 height 13
click at [597, 256] on span "Edit shipping rate" at bounding box center [607, 257] width 65 height 10
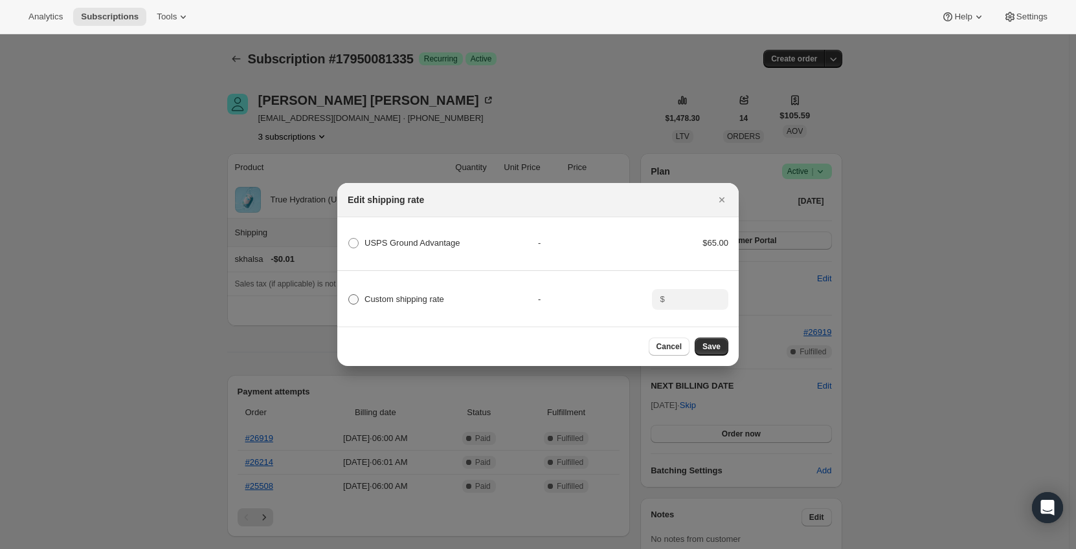
click at [409, 300] on span "Custom shipping rate" at bounding box center [404, 299] width 80 height 10
click at [349, 295] on input "Custom shipping rate" at bounding box center [348, 294] width 1 height 1
radio input "true"
click at [688, 297] on input ":r3ou:" at bounding box center [689, 299] width 40 height 21
type input "0"
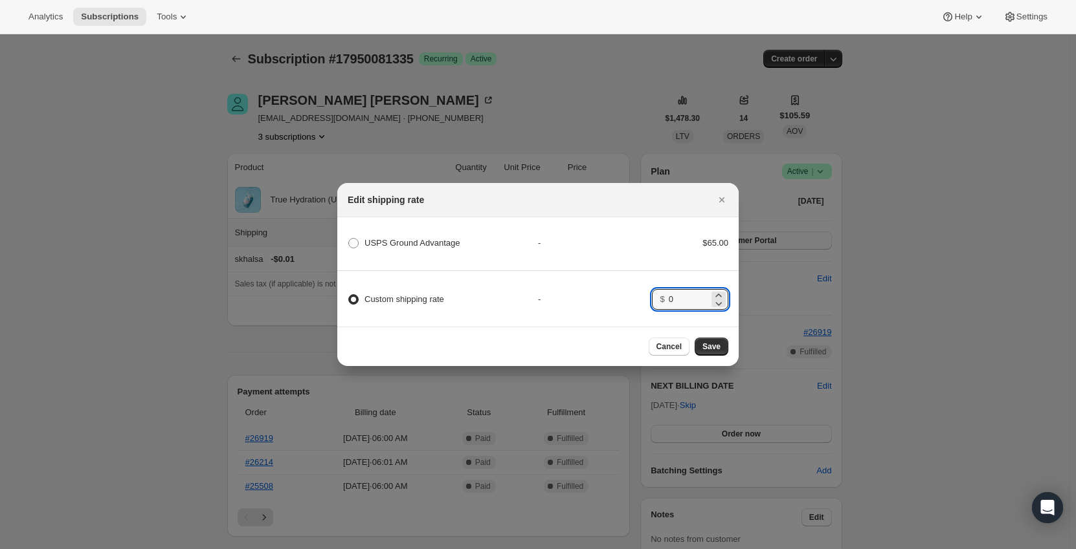
click at [636, 279] on div "Custom shipping rate - $ 0" at bounding box center [537, 293] width 405 height 45
click at [711, 351] on span "Save" at bounding box center [711, 347] width 18 height 10
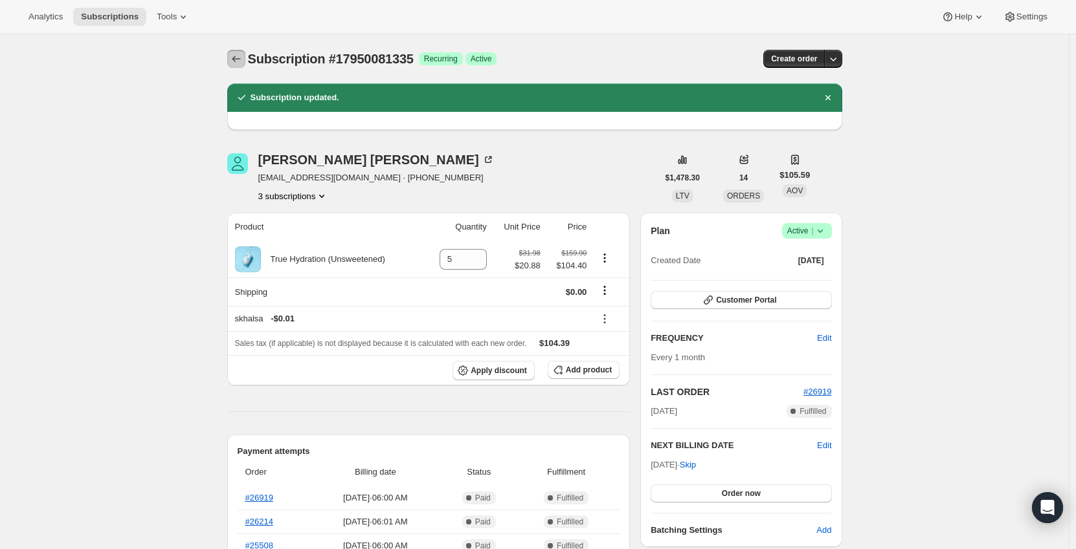
drag, startPoint x: 238, startPoint y: 54, endPoint x: 181, endPoint y: 61, distance: 57.4
click at [236, 60] on icon "Subscriptions" at bounding box center [236, 59] width 8 height 6
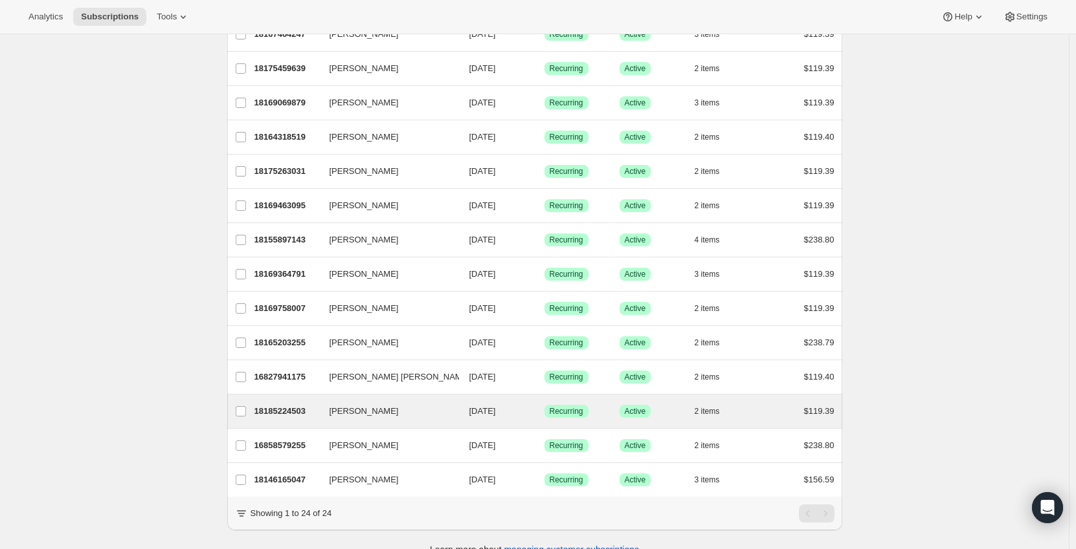
scroll to position [497, 0]
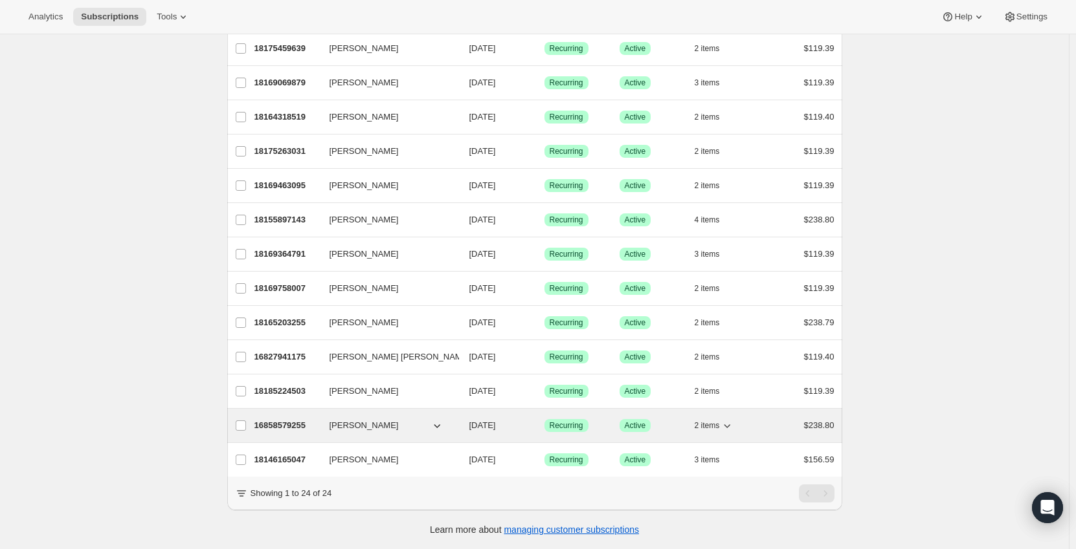
click at [291, 419] on p "16858579255" at bounding box center [286, 425] width 65 height 13
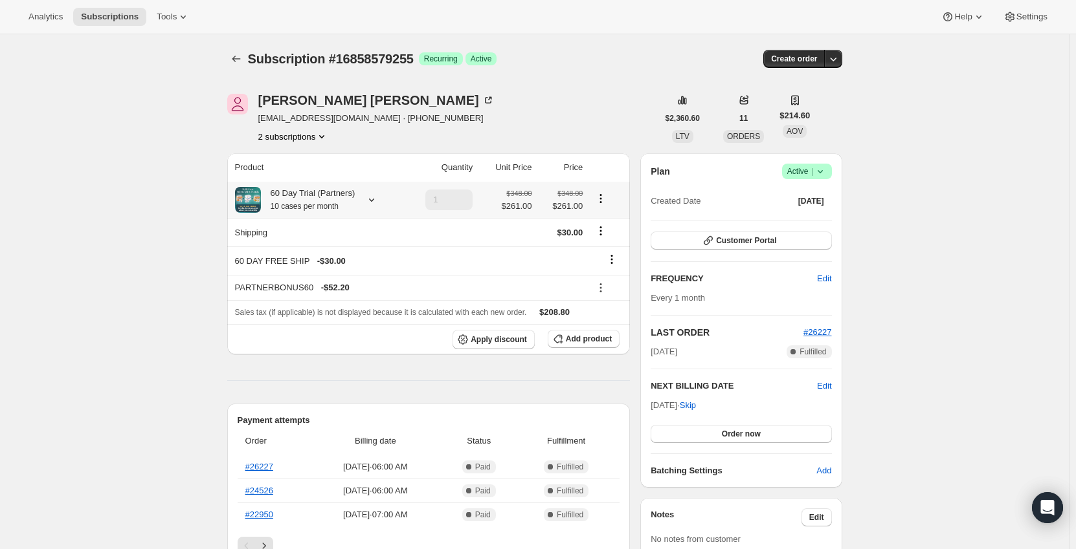
click at [353, 195] on div "60 Day Trial (Partners) 10 cases per month" at bounding box center [308, 200] width 94 height 26
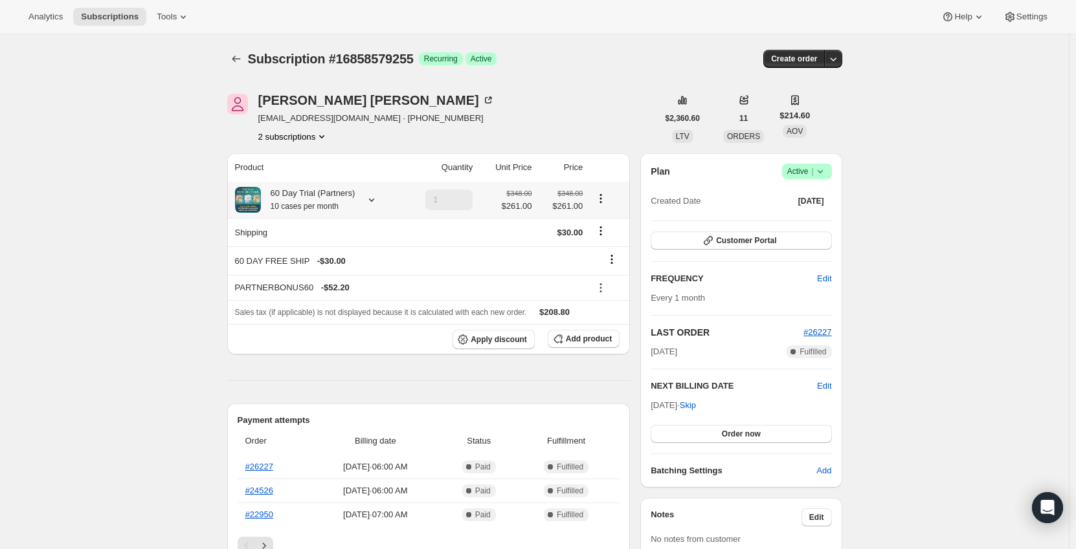
click at [370, 199] on icon at bounding box center [371, 200] width 13 height 13
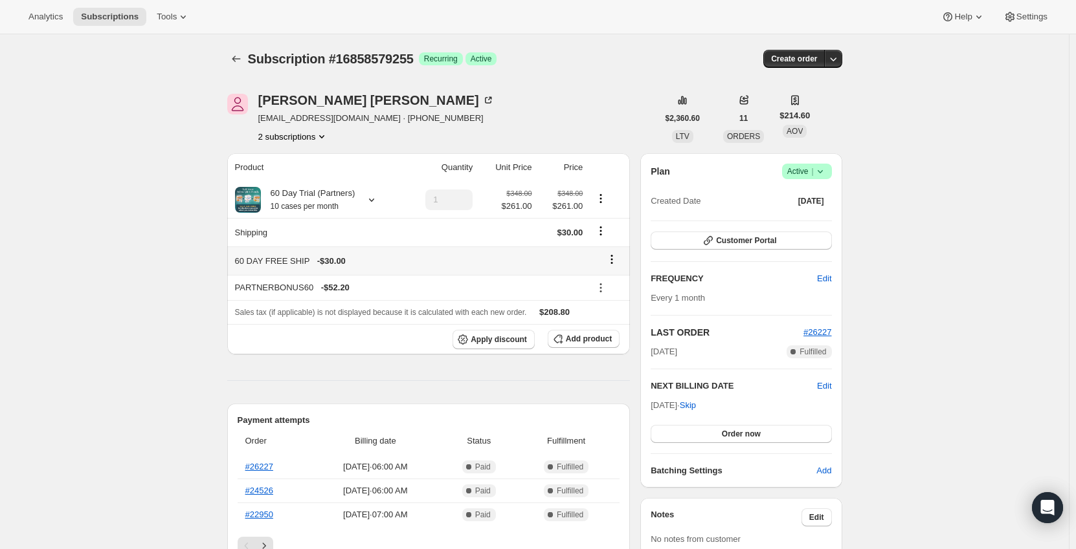
click at [618, 261] on icon at bounding box center [611, 259] width 13 height 13
click at [615, 285] on span "Remove" at bounding box center [615, 285] width 31 height 10
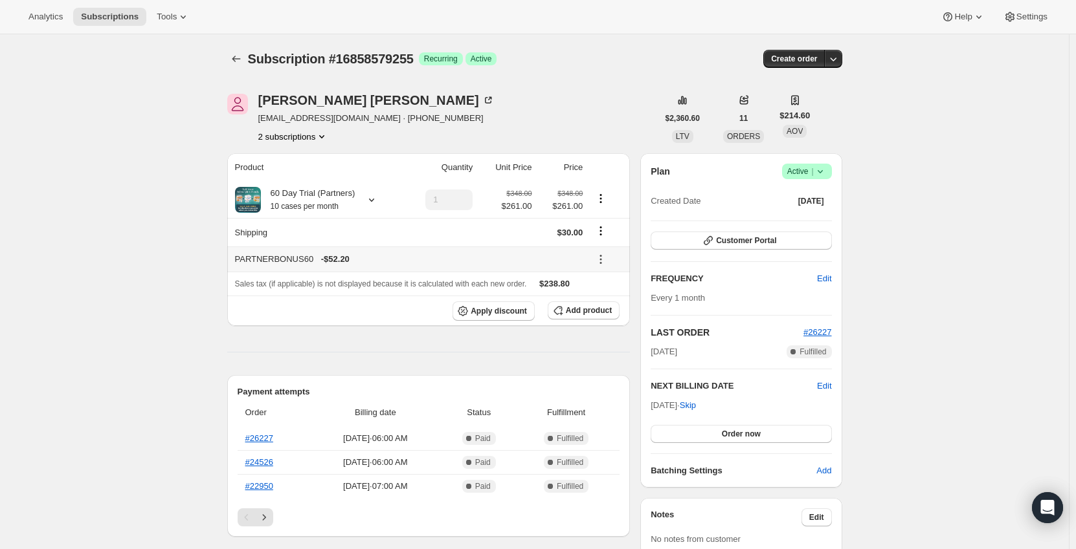
click at [598, 258] on icon at bounding box center [600, 259] width 13 height 13
click at [605, 305] on span "Remove" at bounding box center [609, 307] width 31 height 10
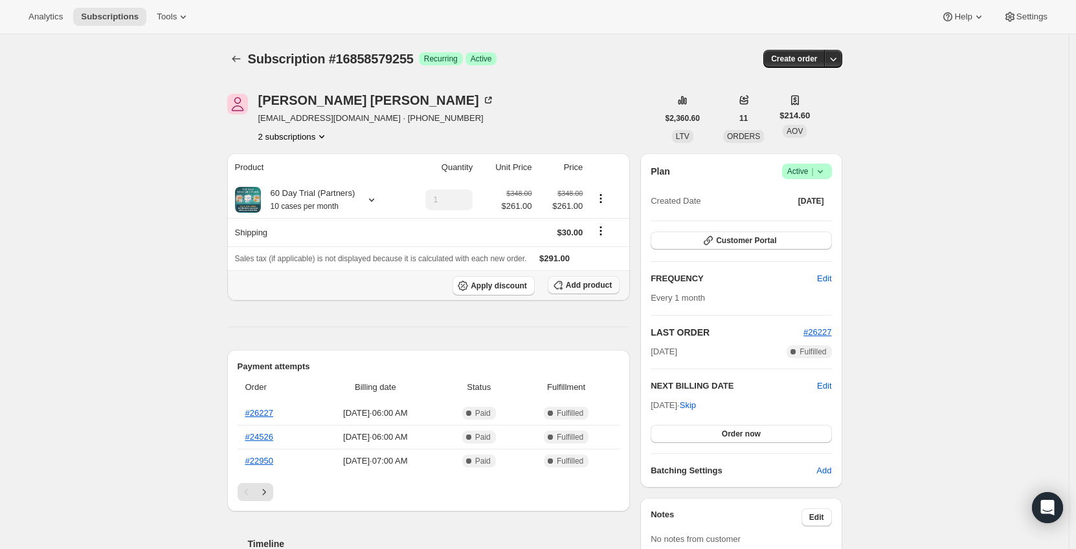
click at [588, 277] on button "Add product" at bounding box center [584, 285] width 72 height 18
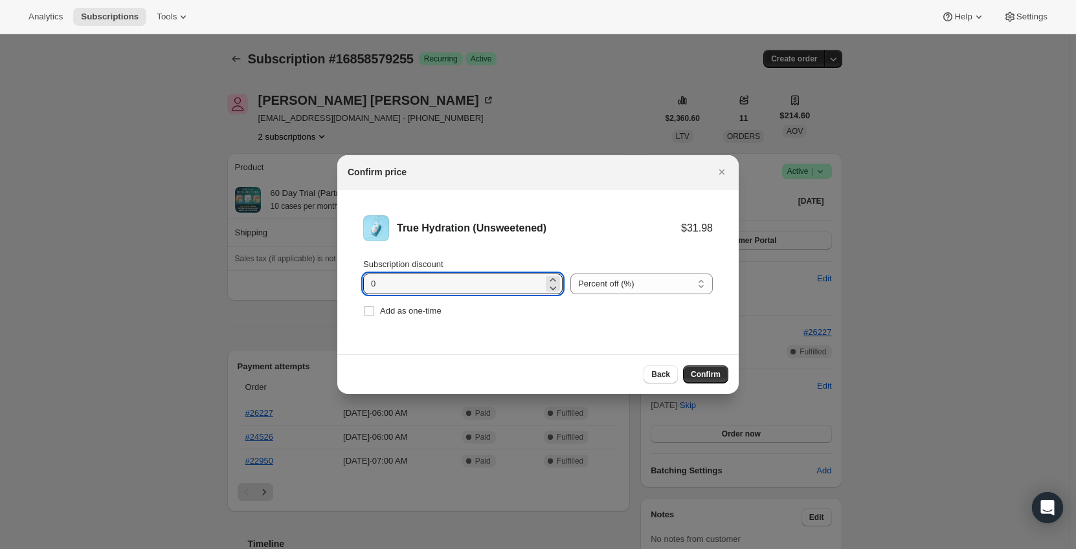
drag, startPoint x: 387, startPoint y: 281, endPoint x: 278, endPoint y: 283, distance: 109.4
type input "11.1"
click at [650, 289] on select "Percent off (%) Amount off ($)" at bounding box center [641, 284] width 142 height 21
select select "fixed"
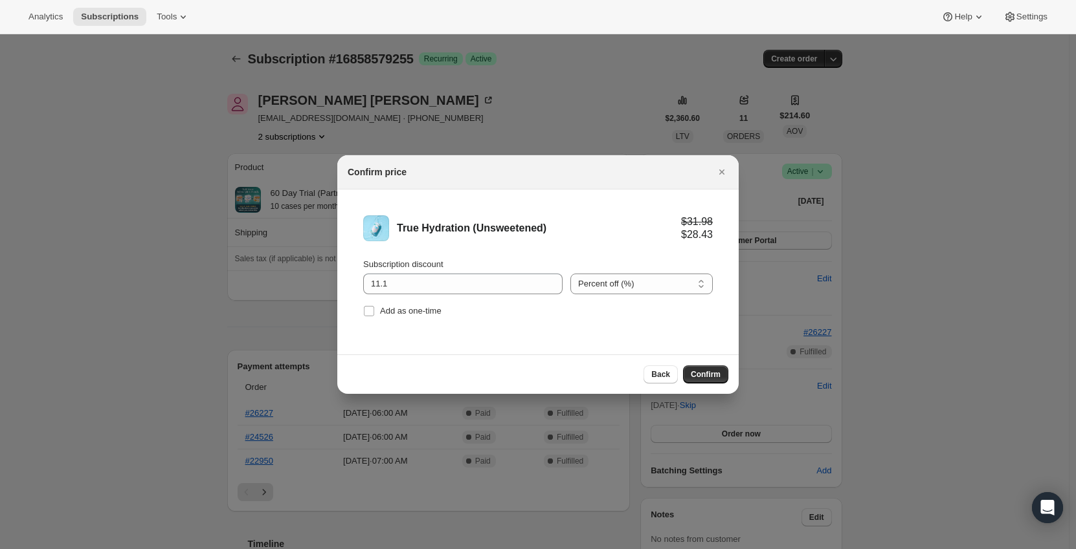
click at [570, 274] on select "Percent off (%) Amount off ($)" at bounding box center [641, 284] width 142 height 21
click at [556, 345] on li "True Hydration (Unsweetened) $31.98 $20.88 Subscription discount 11.1 Percent o…" at bounding box center [537, 268] width 401 height 157
click at [697, 385] on div "Back Confirm" at bounding box center [537, 374] width 401 height 39
click at [705, 377] on span "Confirm" at bounding box center [706, 375] width 30 height 10
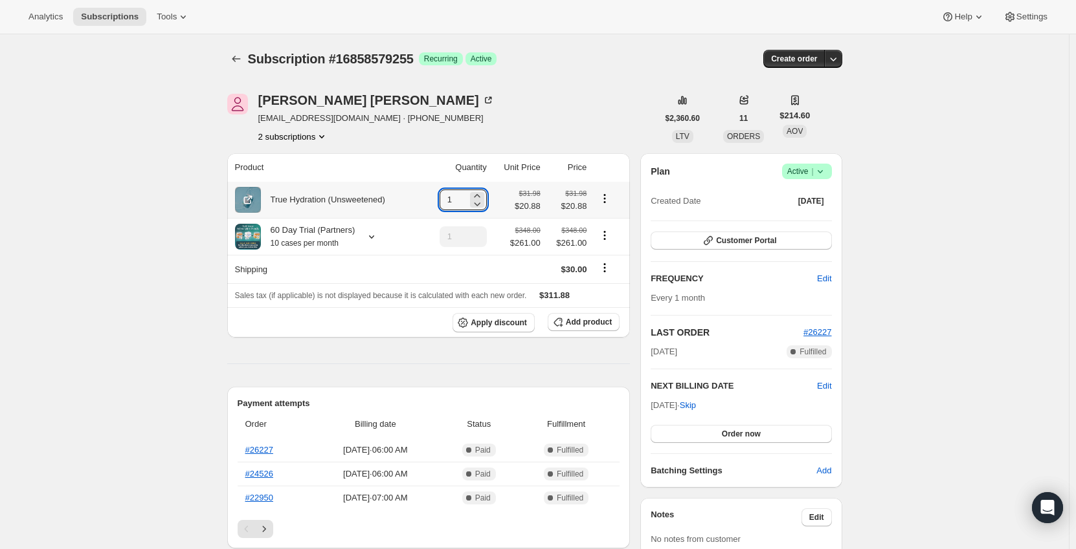
drag, startPoint x: 461, startPoint y: 200, endPoint x: 431, endPoint y: 199, distance: 29.8
click at [431, 199] on td "1" at bounding box center [456, 200] width 67 height 36
type input "10"
click at [412, 195] on div "True Hydration (Unsweetened)" at bounding box center [327, 200] width 185 height 26
click at [371, 234] on icon at bounding box center [371, 236] width 13 height 13
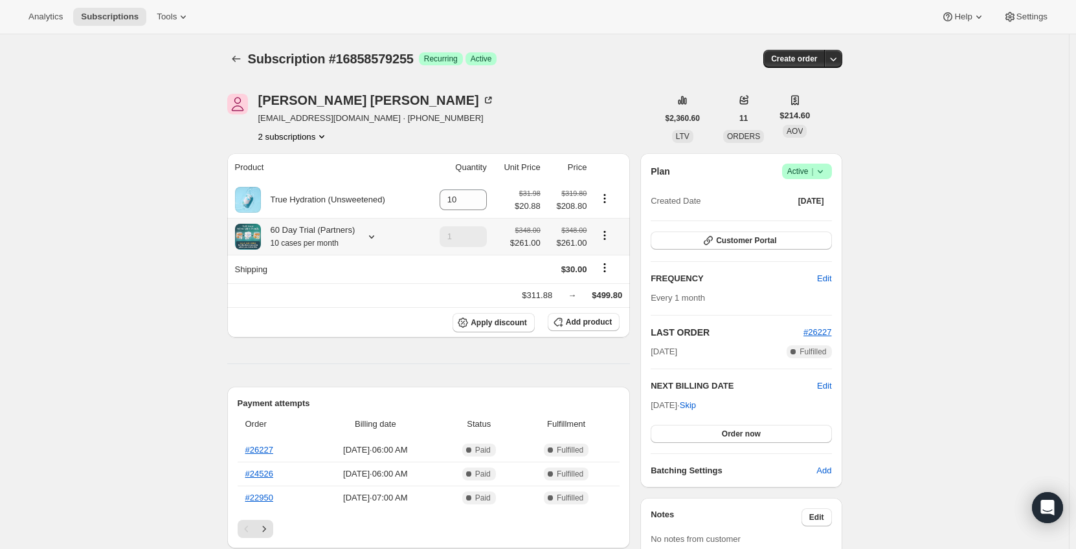
click at [610, 235] on icon "Product actions" at bounding box center [604, 235] width 13 height 13
click at [609, 286] on span "Remove" at bounding box center [607, 283] width 31 height 10
type input "0"
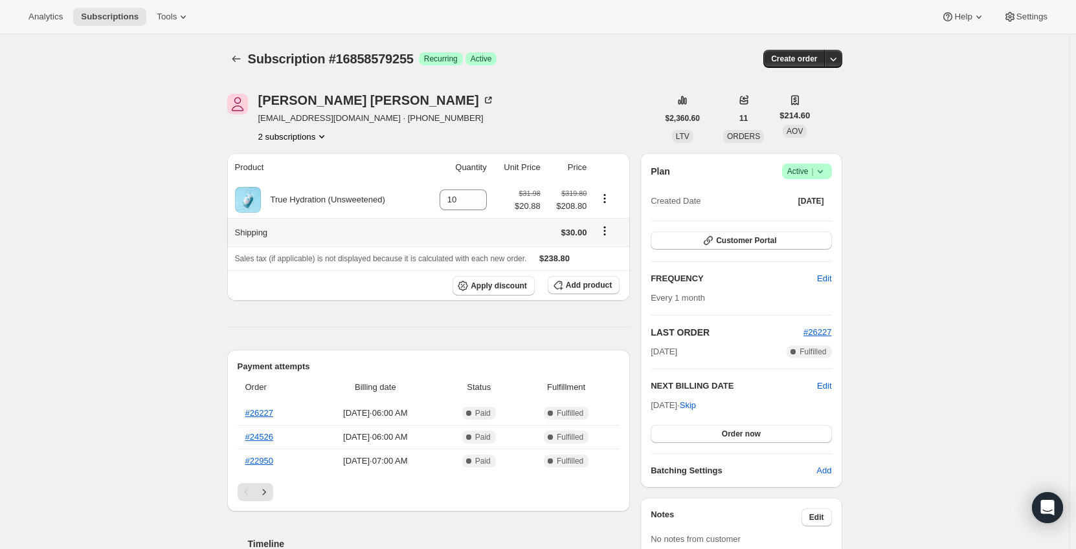
click at [609, 232] on icon "Shipping actions" at bounding box center [604, 231] width 13 height 13
click at [607, 258] on span "Edit shipping rate" at bounding box center [607, 257] width 65 height 10
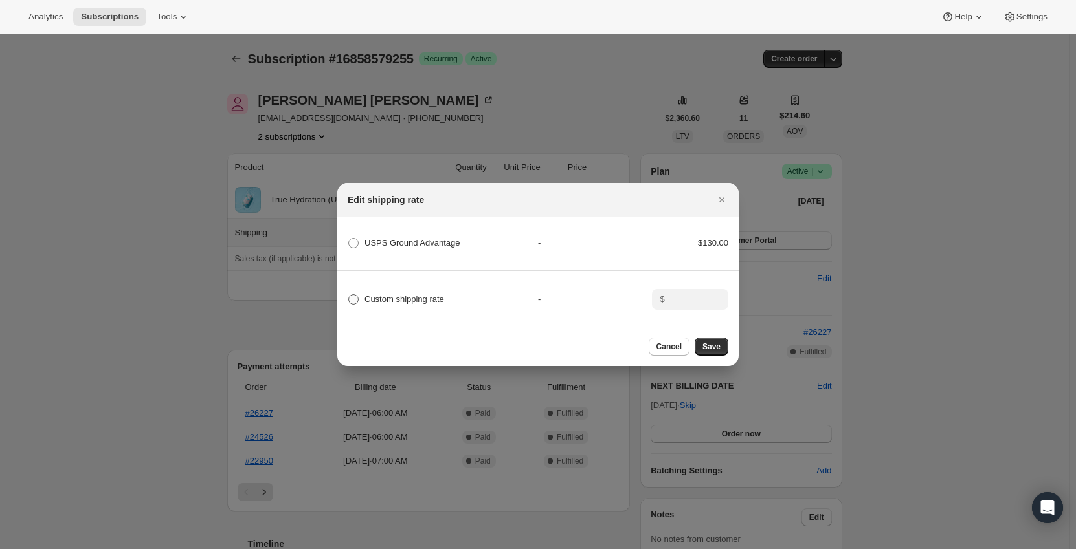
click at [403, 294] on span "Custom shipping rate" at bounding box center [404, 299] width 80 height 10
click at [349, 294] on input "Custom shipping rate" at bounding box center [348, 294] width 1 height 1
radio input "true"
click at [678, 296] on input ":r4k1:" at bounding box center [689, 299] width 40 height 21
type input "0"
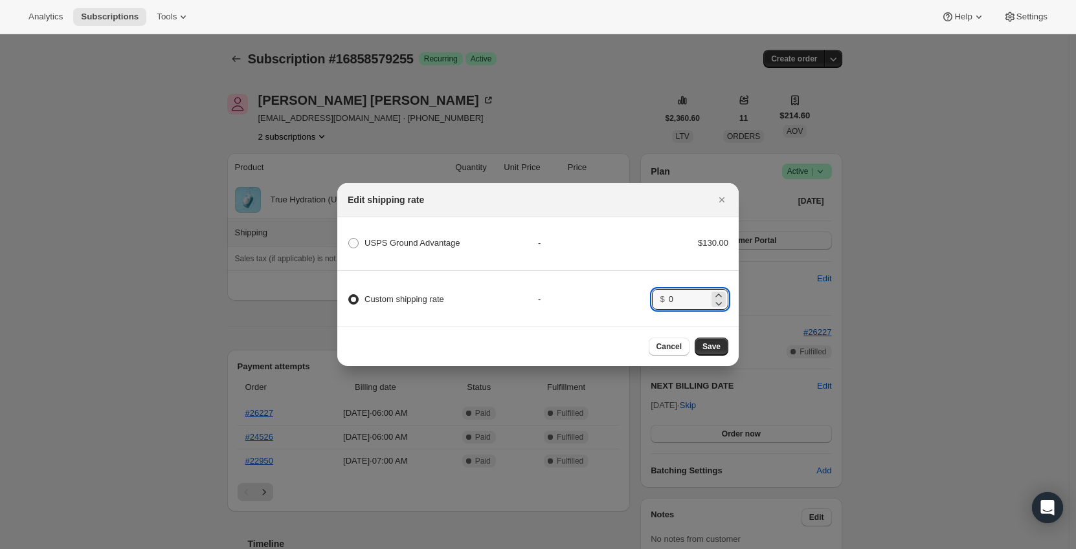
drag, startPoint x: 505, startPoint y: 271, endPoint x: 583, endPoint y: 285, distance: 79.7
click at [505, 271] on div "Custom shipping rate - $ 0" at bounding box center [537, 293] width 405 height 45
click at [703, 350] on button "Save" at bounding box center [711, 347] width 34 height 18
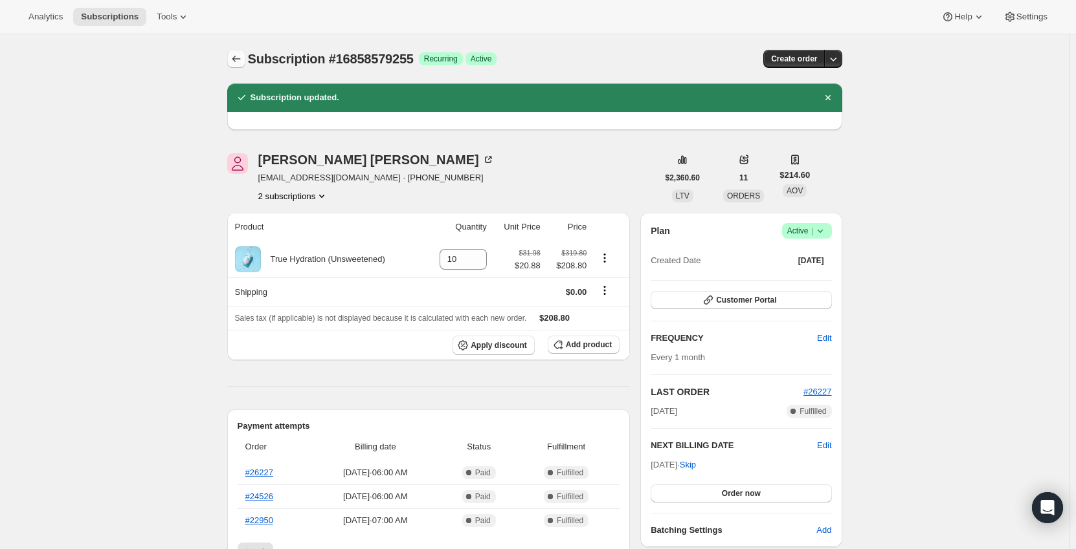
click at [234, 56] on icon "Subscriptions" at bounding box center [236, 58] width 13 height 13
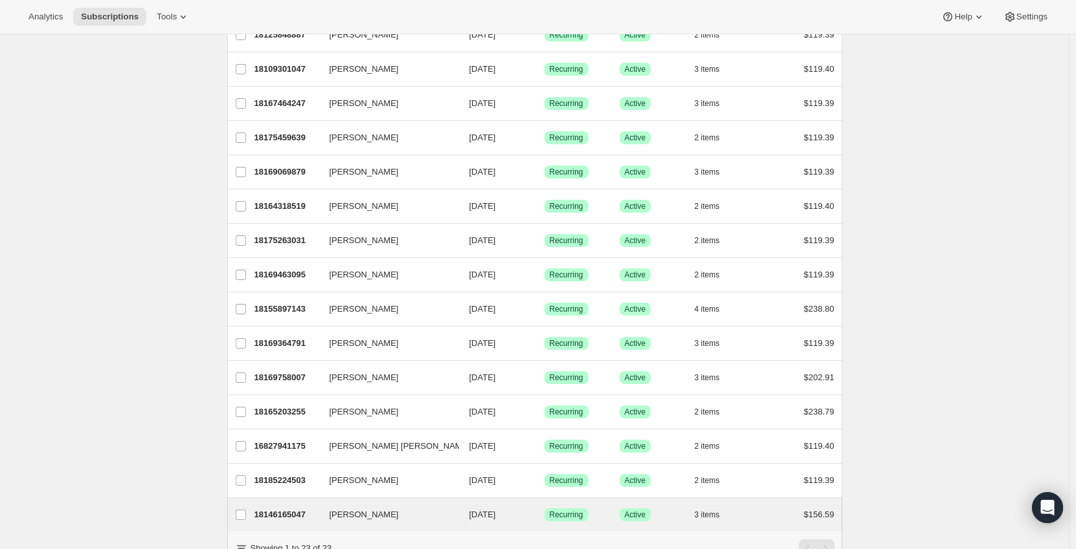
scroll to position [463, 0]
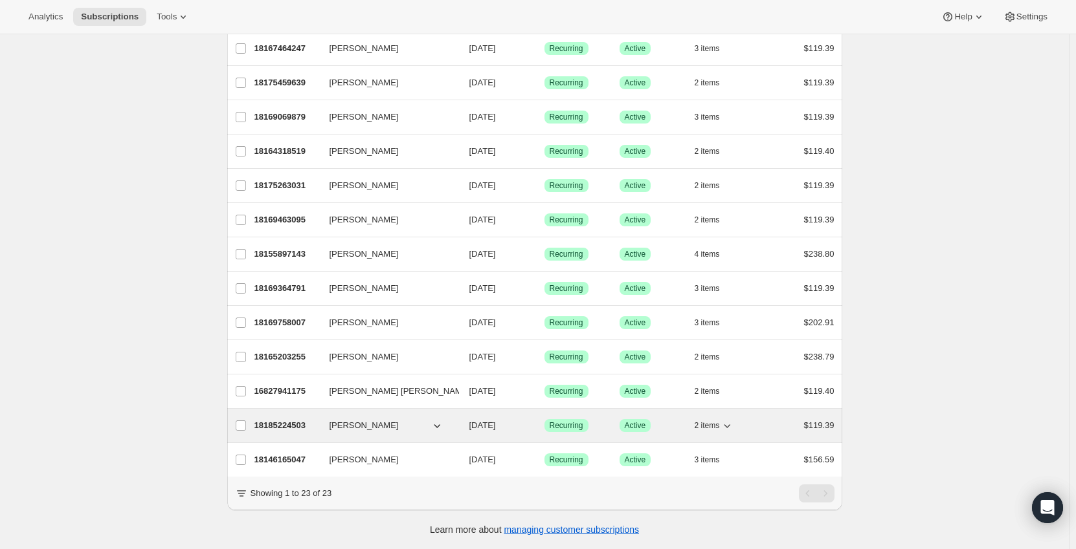
click at [297, 419] on p "18185224503" at bounding box center [286, 425] width 65 height 13
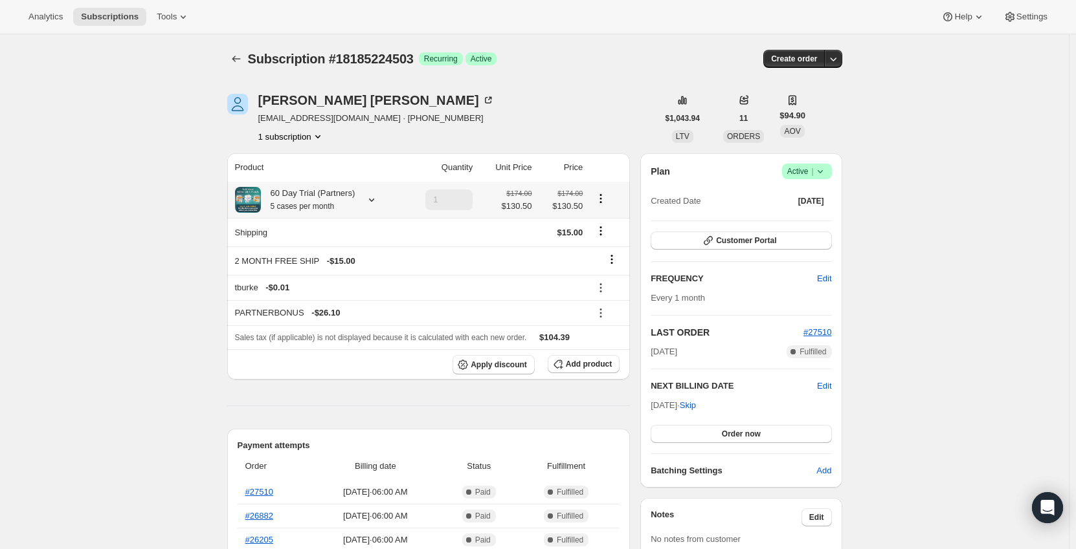
click at [362, 199] on div at bounding box center [369, 200] width 18 height 13
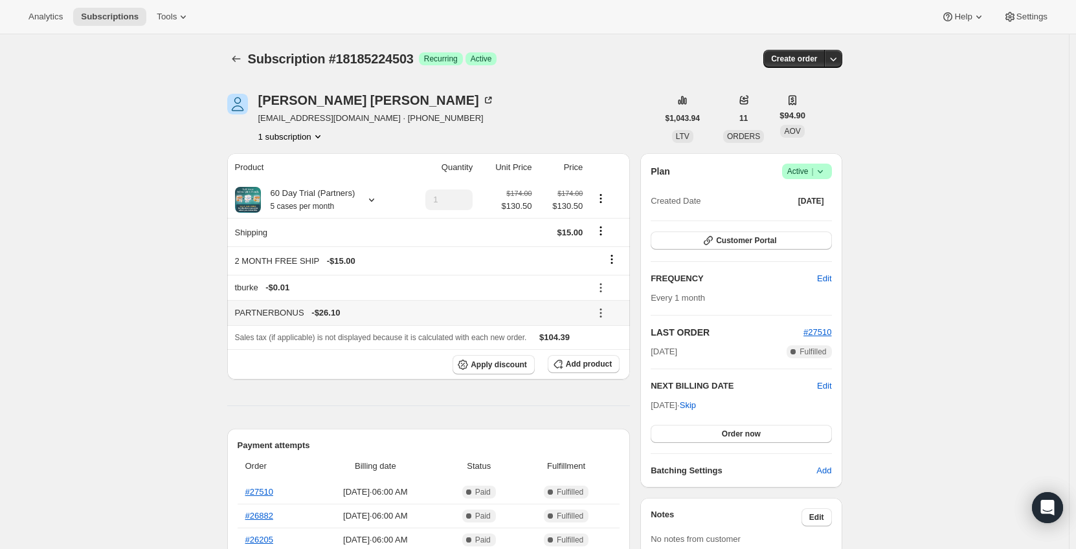
click at [605, 309] on icon at bounding box center [600, 313] width 13 height 13
click at [611, 353] on span "Remove" at bounding box center [609, 359] width 31 height 13
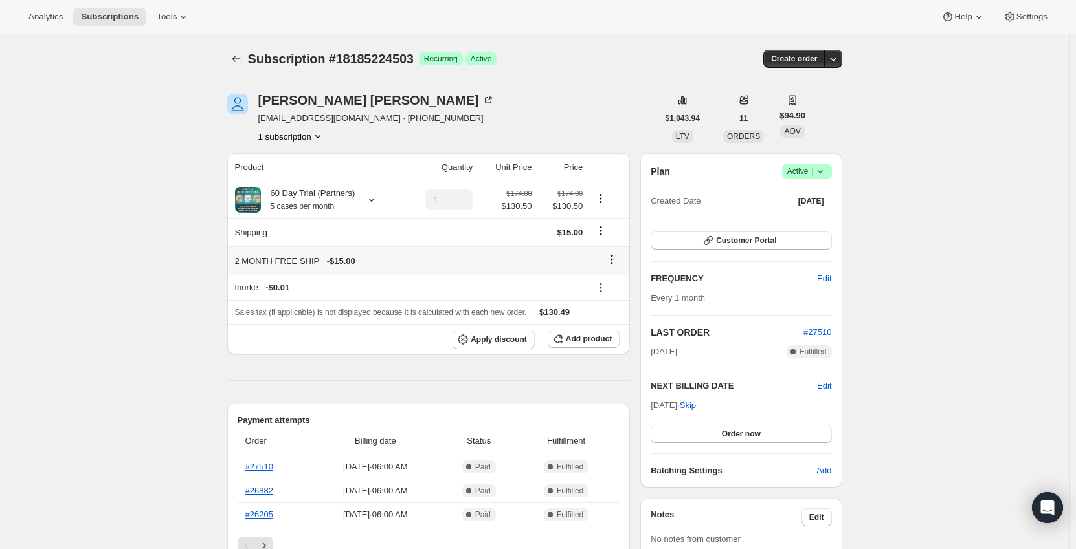
click at [613, 261] on icon at bounding box center [611, 259] width 13 height 13
click at [613, 286] on span "Remove" at bounding box center [615, 285] width 31 height 10
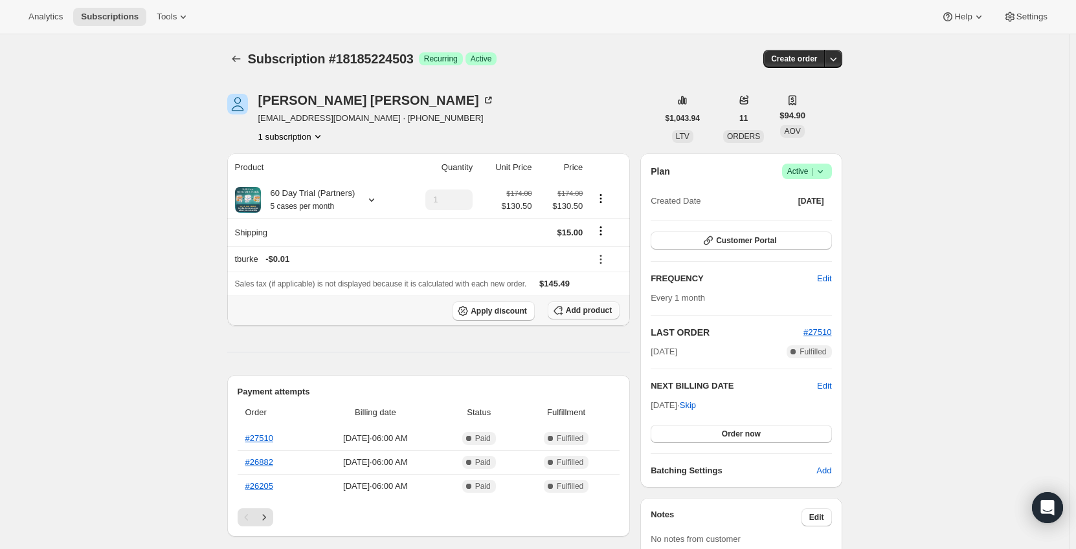
click at [590, 308] on span "Add product" at bounding box center [589, 310] width 46 height 10
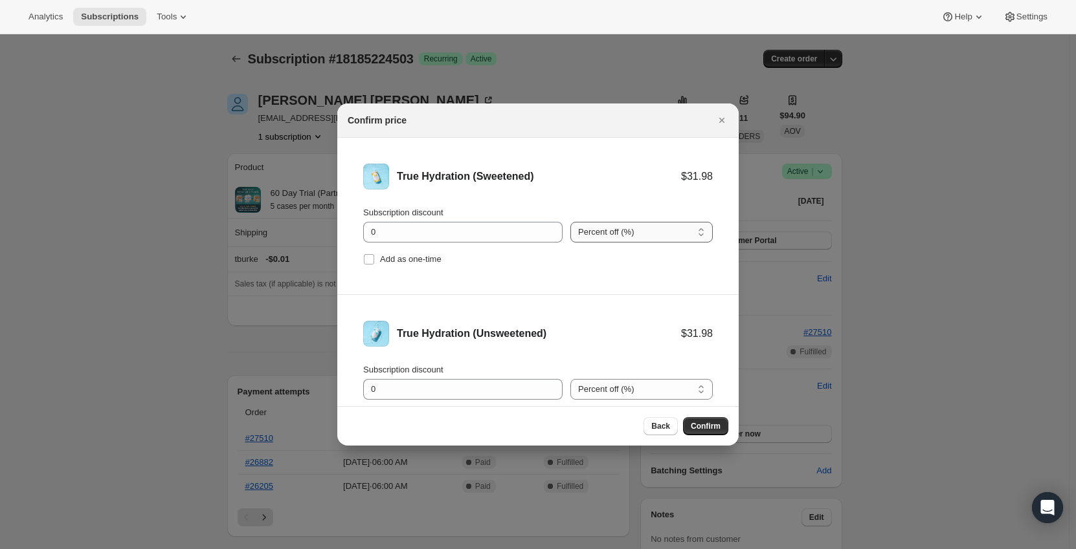
click at [601, 227] on select "Percent off (%) Amount off ($)" at bounding box center [641, 232] width 142 height 21
select select "fixed"
click at [570, 222] on select "Percent off (%) Amount off ($)" at bounding box center [641, 232] width 142 height 21
click at [618, 399] on select "Percent off (%) Amount off ($)" at bounding box center [641, 389] width 142 height 21
select select "fixed"
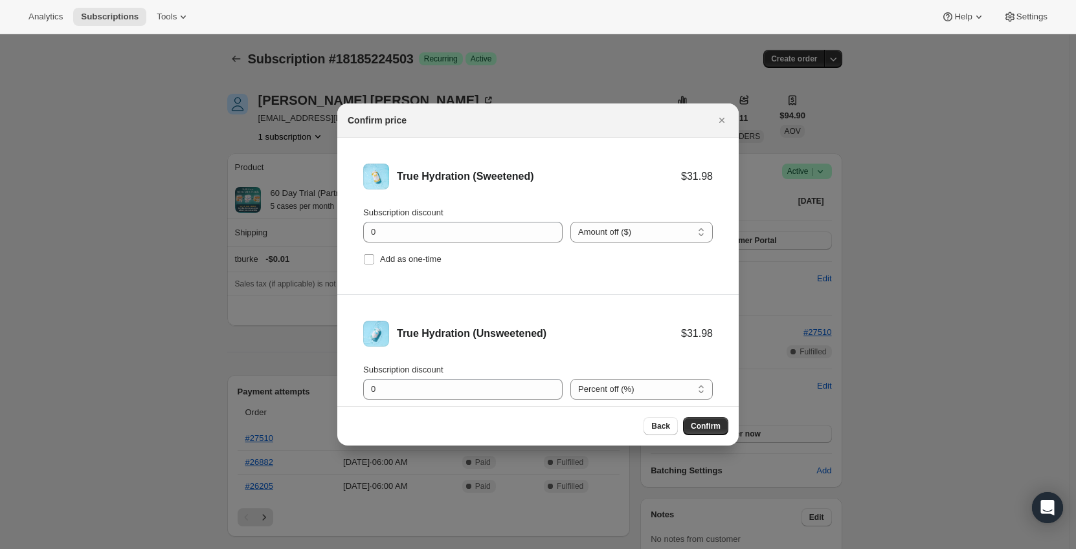
click at [570, 379] on select "Percent off (%) Amount off ($)" at bounding box center [641, 389] width 142 height 21
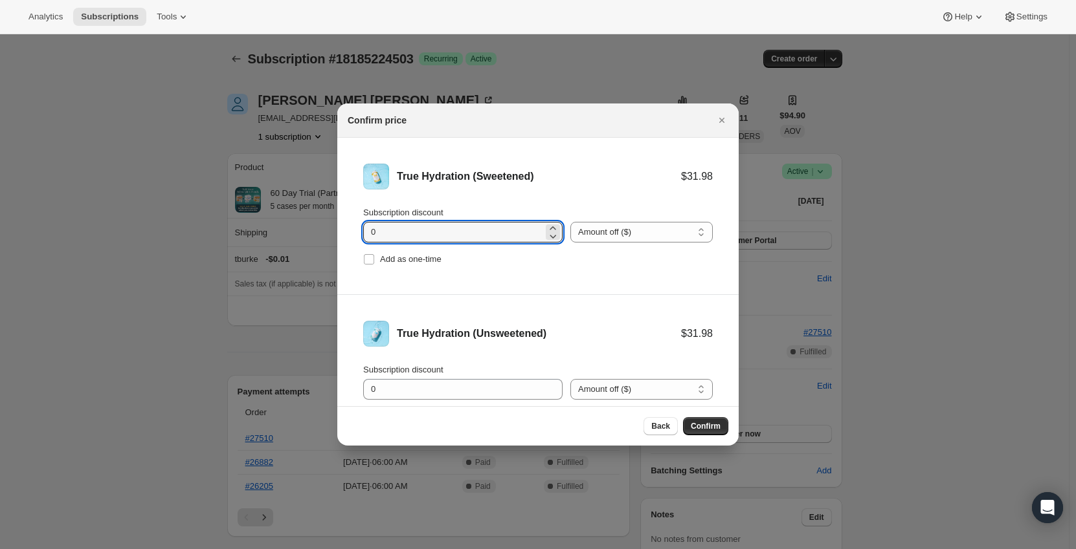
drag, startPoint x: 394, startPoint y: 232, endPoint x: 327, endPoint y: 232, distance: 66.0
type input "11.1"
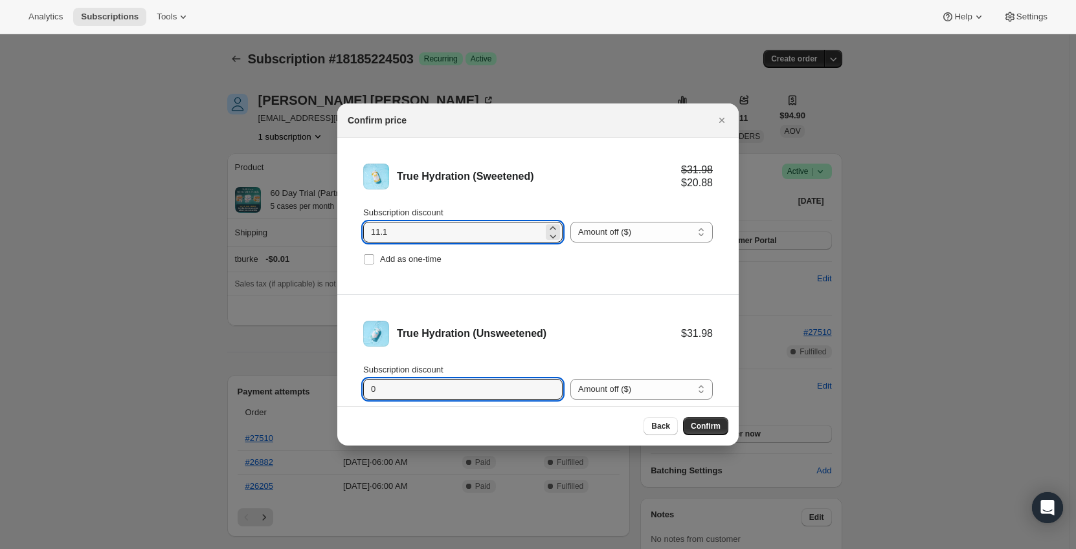
drag, startPoint x: 378, startPoint y: 387, endPoint x: 347, endPoint y: 390, distance: 31.2
click at [347, 390] on li "True Hydration (Unsweetened) $31.98 Subscription discount 0 Percent off (%) Amo…" at bounding box center [537, 373] width 401 height 157
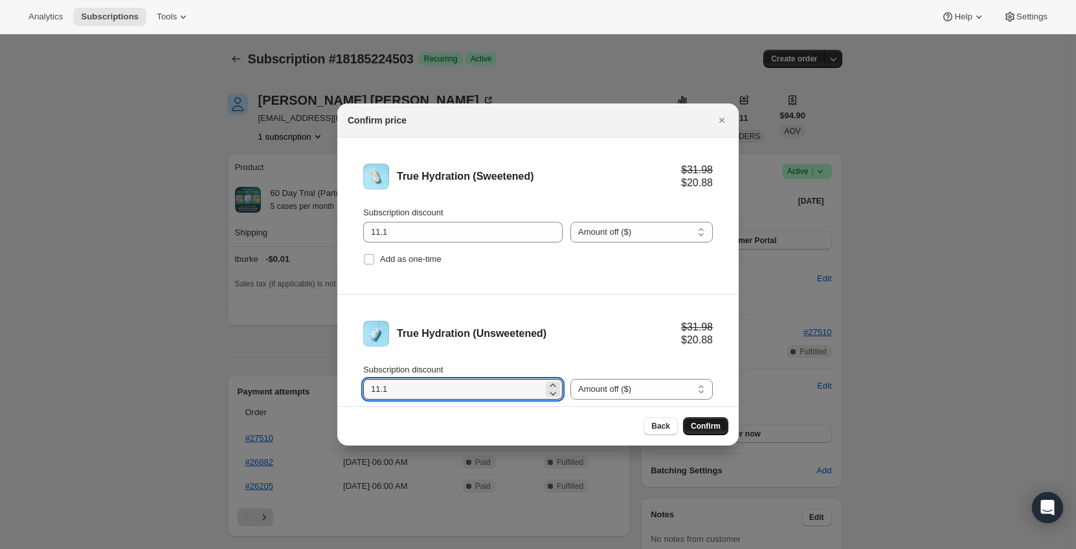
type input "11.1"
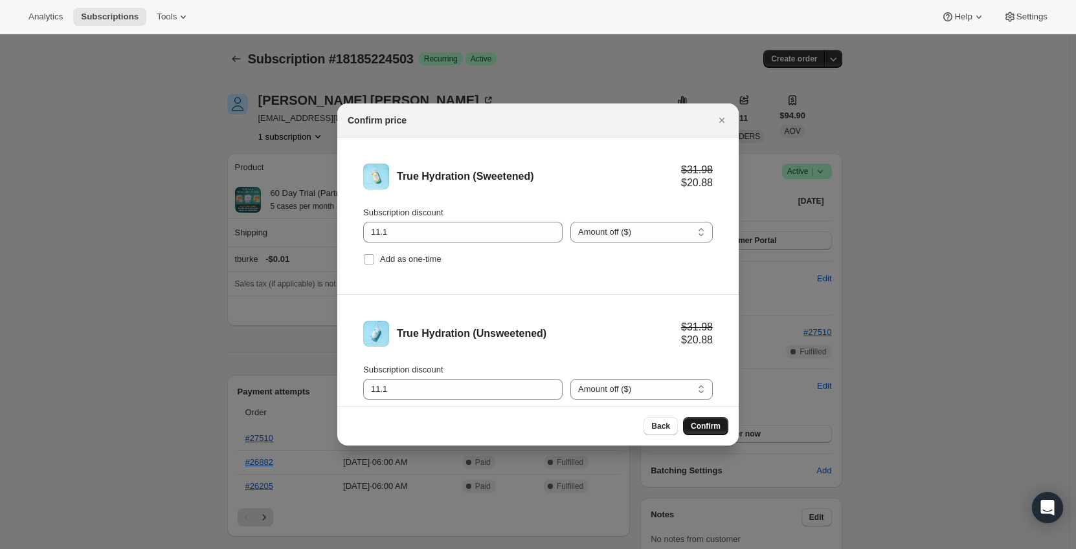
click at [707, 425] on span "Confirm" at bounding box center [706, 426] width 30 height 10
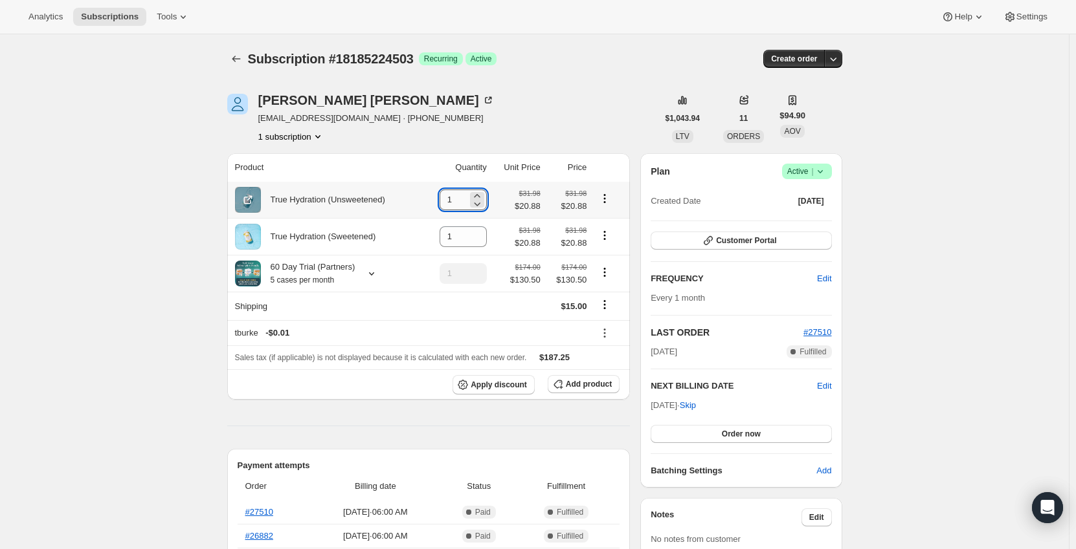
drag, startPoint x: 461, startPoint y: 201, endPoint x: 445, endPoint y: 201, distance: 15.5
click at [445, 201] on input "1" at bounding box center [453, 200] width 28 height 21
drag, startPoint x: 446, startPoint y: 240, endPoint x: 436, endPoint y: 240, distance: 9.7
click at [436, 240] on td "1" at bounding box center [456, 236] width 67 height 37
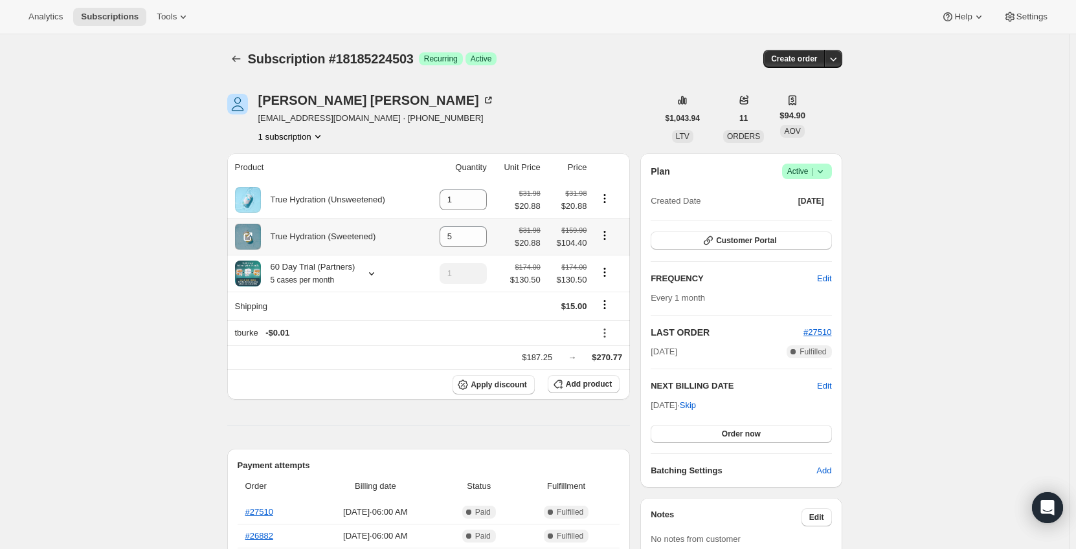
click at [424, 224] on th "True Hydration (Sweetened)" at bounding box center [325, 236] width 197 height 37
drag, startPoint x: 454, startPoint y: 233, endPoint x: 443, endPoint y: 234, distance: 11.1
click at [443, 234] on input "5" at bounding box center [453, 237] width 28 height 21
type input "4"
click at [438, 231] on td "4" at bounding box center [456, 236] width 67 height 37
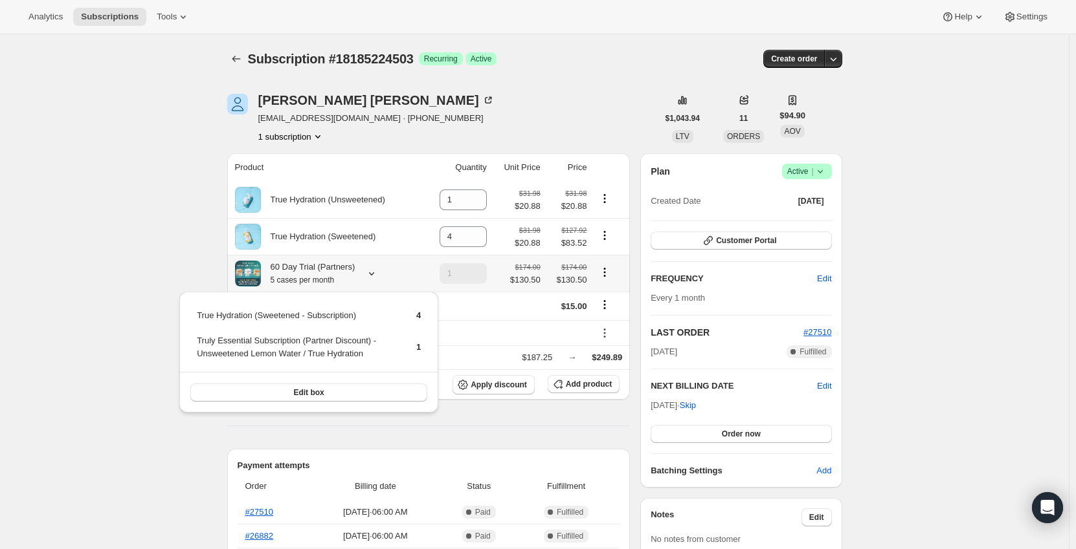
click at [368, 274] on icon at bounding box center [371, 273] width 13 height 13
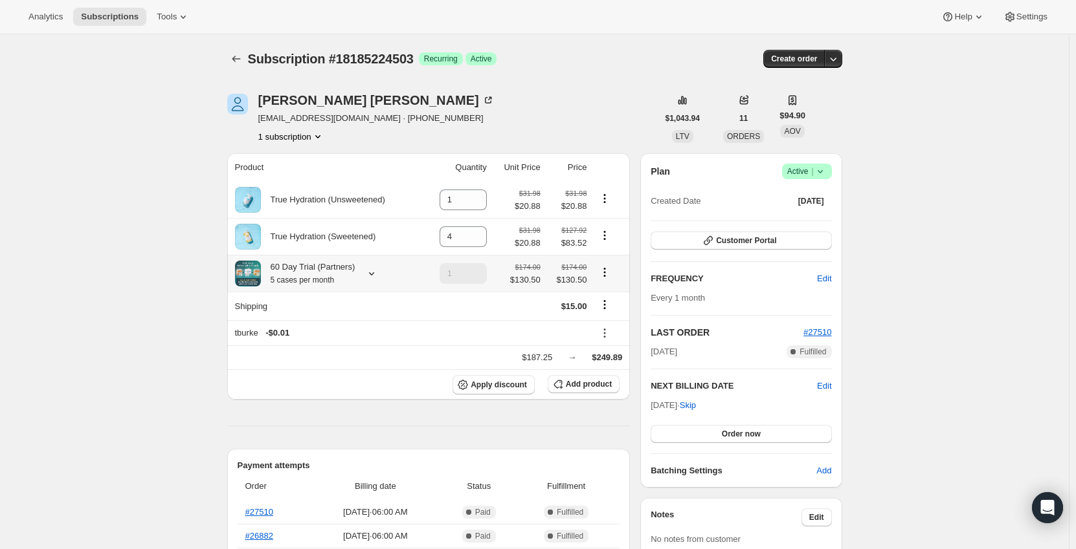
click at [606, 279] on icon "Product actions" at bounding box center [604, 272] width 13 height 13
click at [602, 322] on span "Remove" at bounding box center [607, 321] width 31 height 10
type input "0"
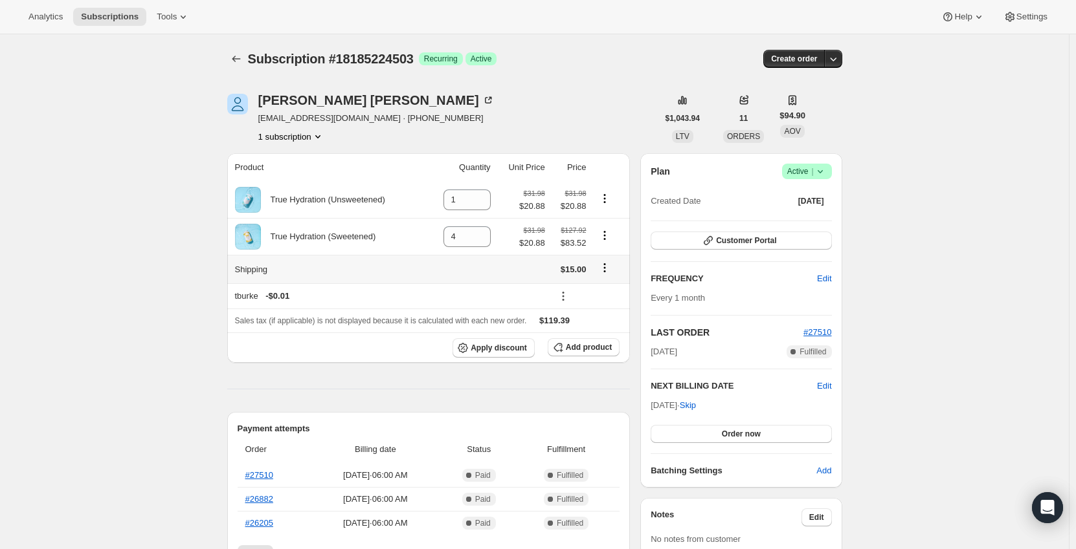
click at [605, 269] on icon "Shipping actions" at bounding box center [604, 268] width 2 height 2
click at [608, 293] on span "Edit shipping rate" at bounding box center [607, 294] width 65 height 10
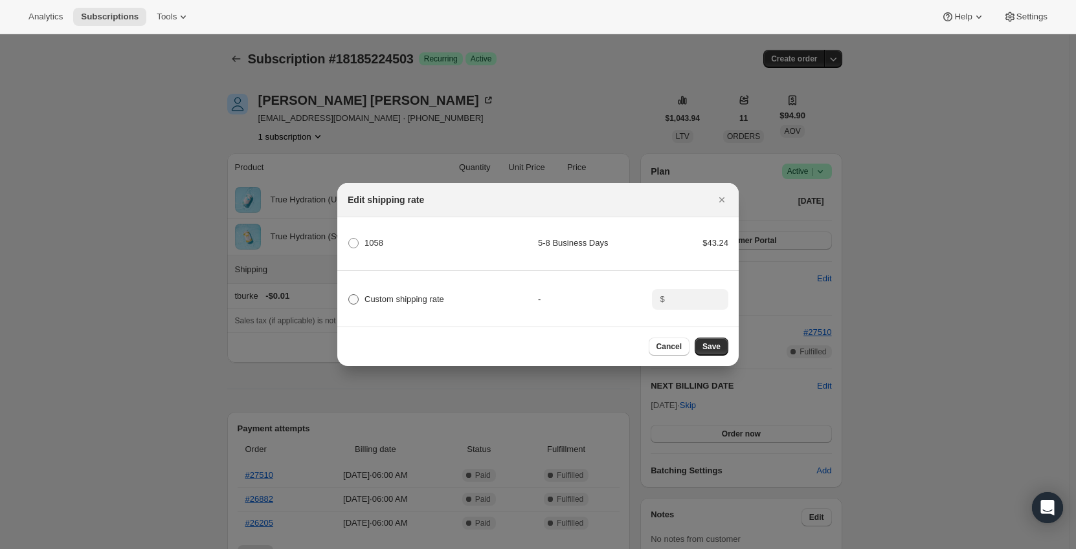
click at [394, 296] on span "Custom shipping rate" at bounding box center [404, 299] width 80 height 10
click at [349, 295] on input "Custom shipping rate" at bounding box center [348, 294] width 1 height 1
radio input "true"
click at [686, 295] on input ":r5ic:" at bounding box center [689, 299] width 40 height 21
type input "0"
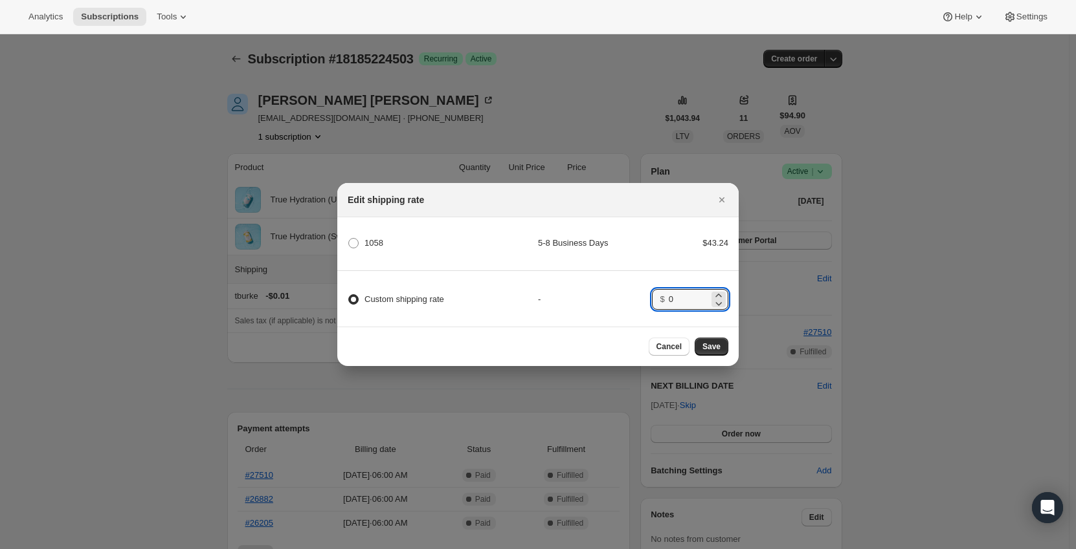
click at [635, 294] on div "-" at bounding box center [595, 299] width 114 height 13
click at [709, 347] on span "Save" at bounding box center [711, 347] width 18 height 10
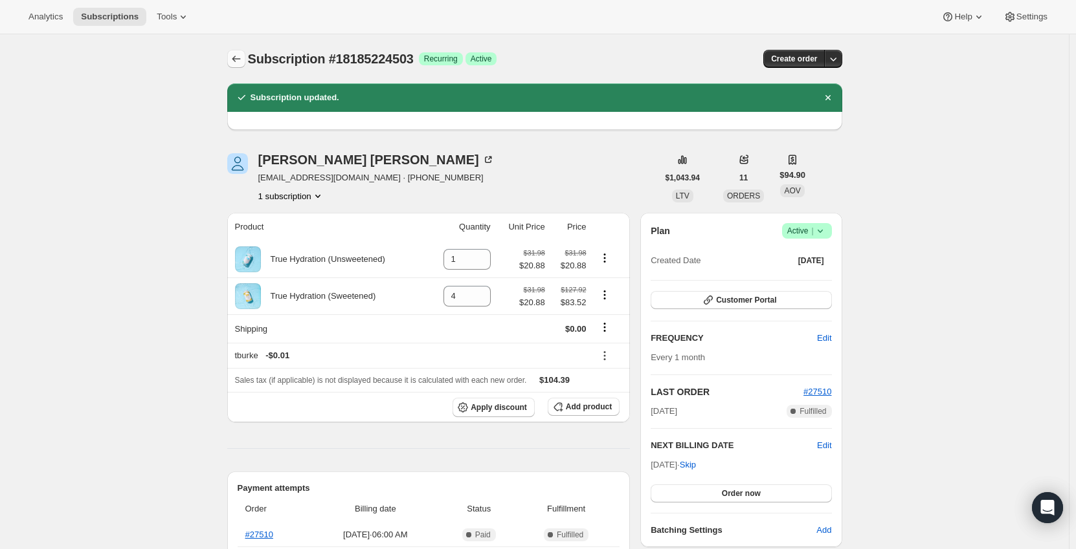
click at [238, 54] on icon "Subscriptions" at bounding box center [236, 58] width 13 height 13
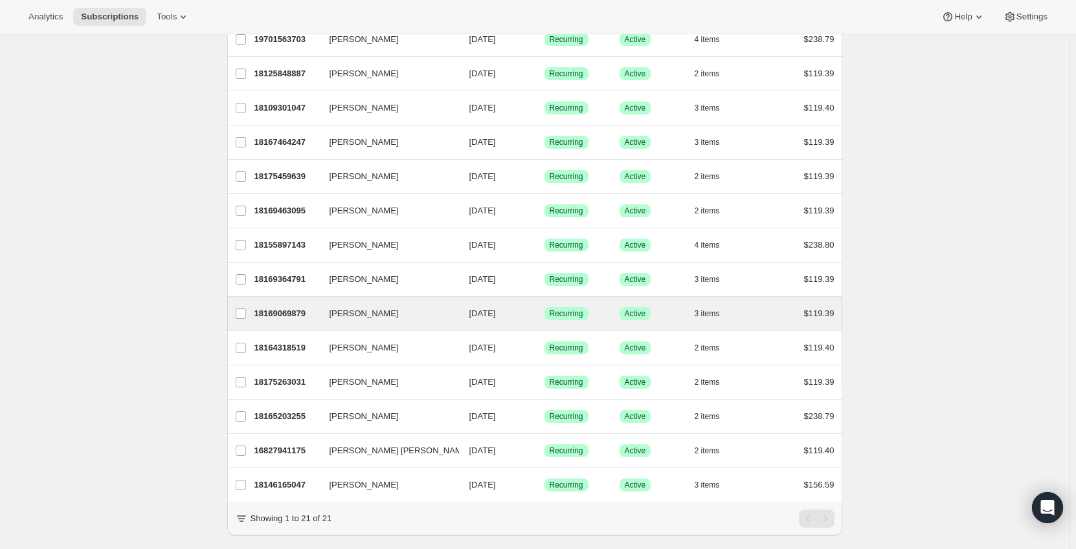
scroll to position [394, 0]
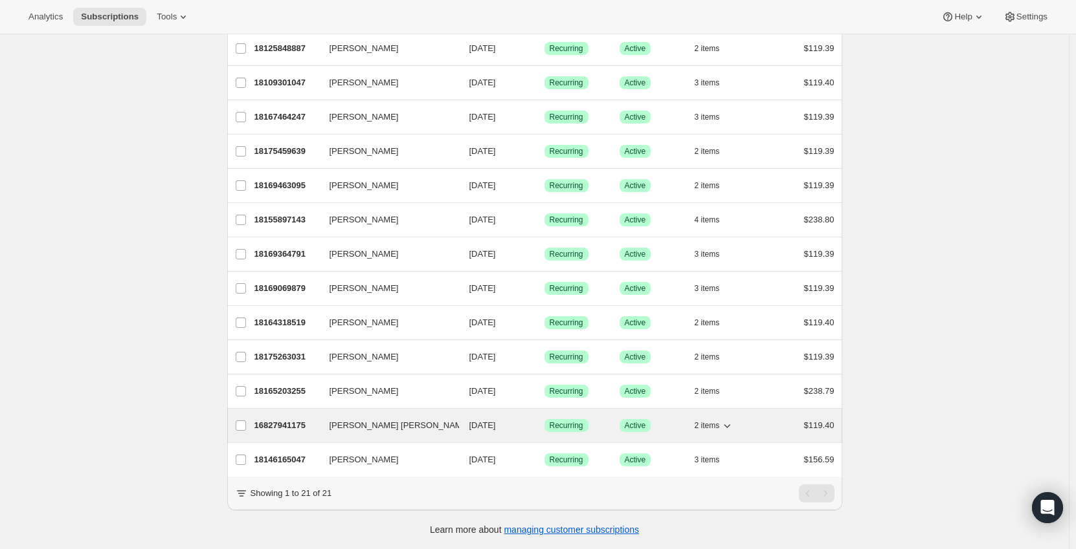
click at [285, 419] on p "16827941175" at bounding box center [286, 425] width 65 height 13
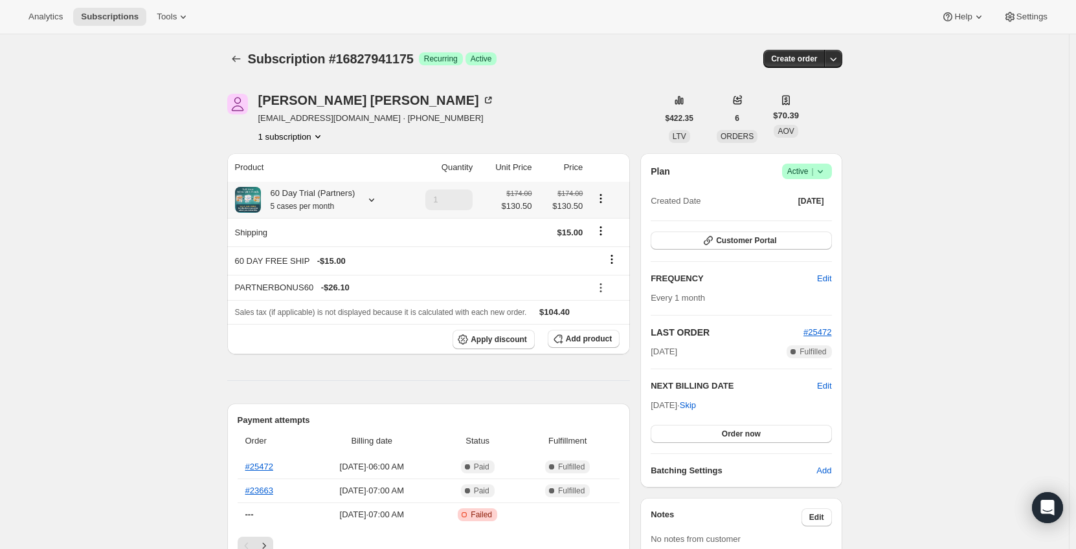
click at [376, 192] on div "60 Day Trial (Partners) 5 cases per month" at bounding box center [317, 200] width 164 height 26
click at [370, 201] on icon at bounding box center [371, 200] width 13 height 13
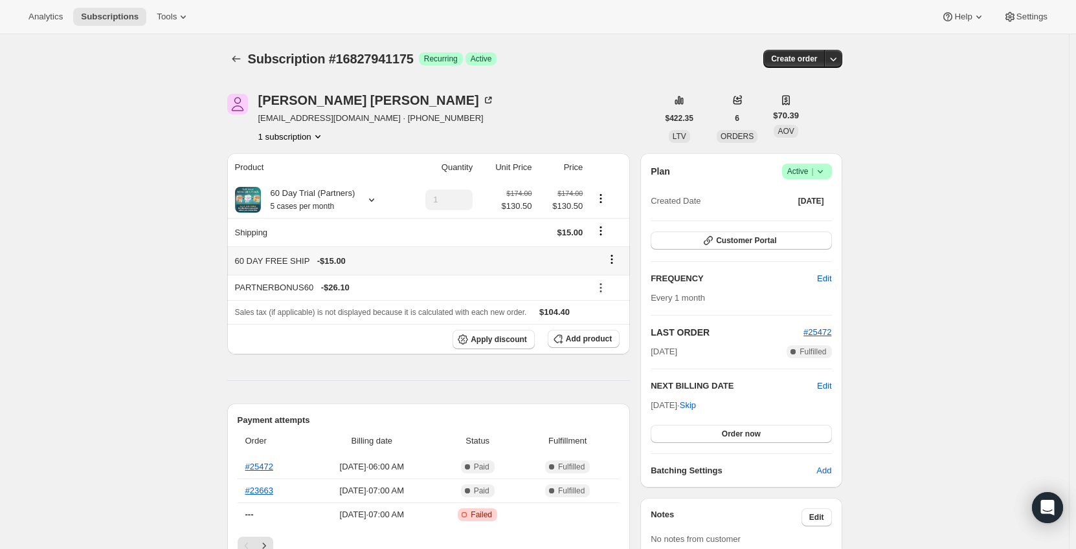
click at [617, 255] on icon at bounding box center [611, 259] width 13 height 13
click at [623, 282] on span "Remove" at bounding box center [615, 285] width 31 height 10
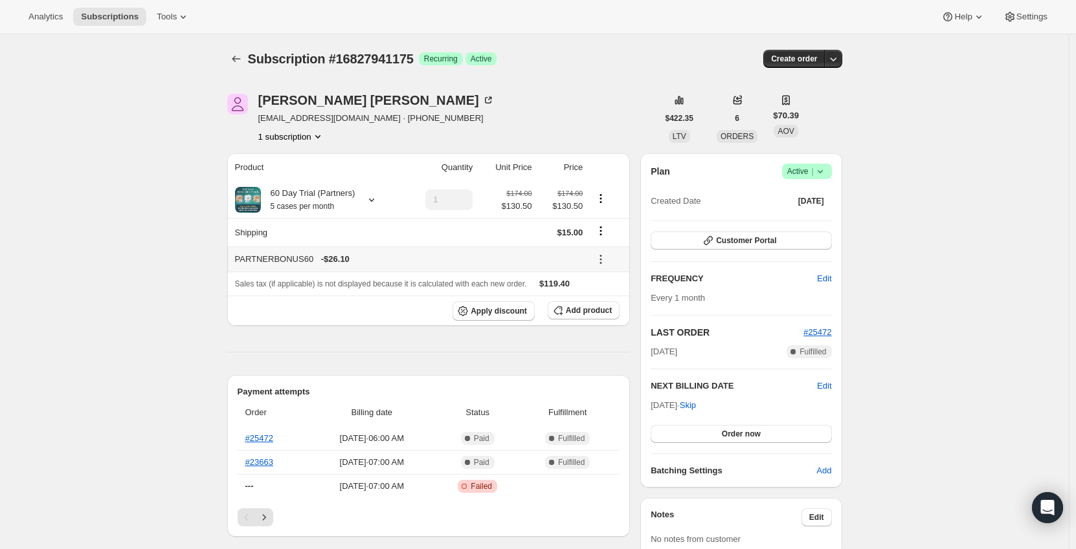
click at [604, 257] on icon at bounding box center [600, 259] width 13 height 13
click at [610, 306] on span "Remove" at bounding box center [609, 307] width 31 height 10
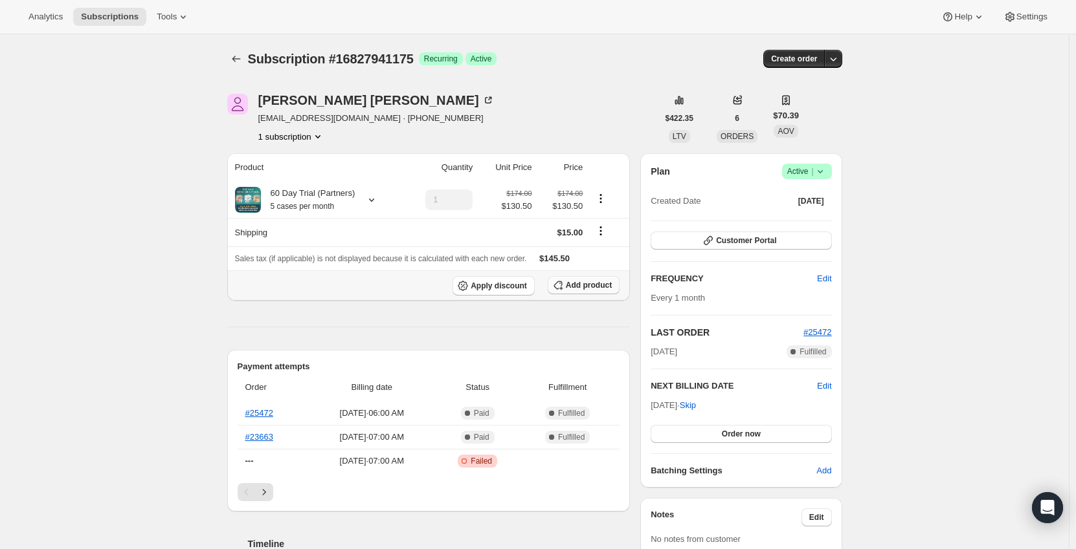
click at [590, 291] on button "Add product" at bounding box center [584, 285] width 72 height 18
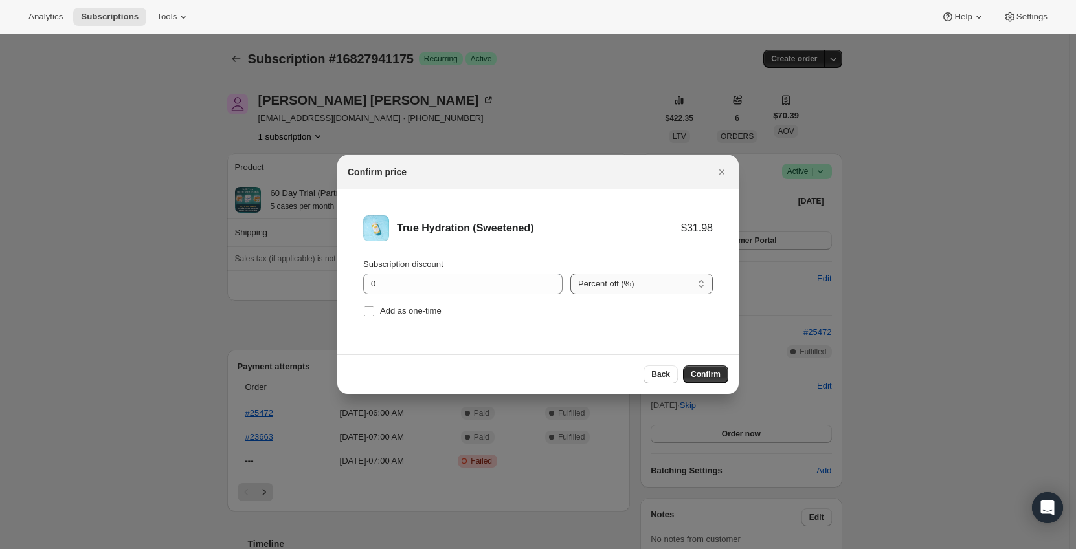
click at [630, 283] on select "Percent off (%) Amount off ($)" at bounding box center [641, 284] width 142 height 21
select select "fixed"
click at [570, 274] on select "Percent off (%) Amount off ($)" at bounding box center [641, 284] width 142 height 21
drag, startPoint x: 345, startPoint y: 280, endPoint x: 330, endPoint y: 280, distance: 14.9
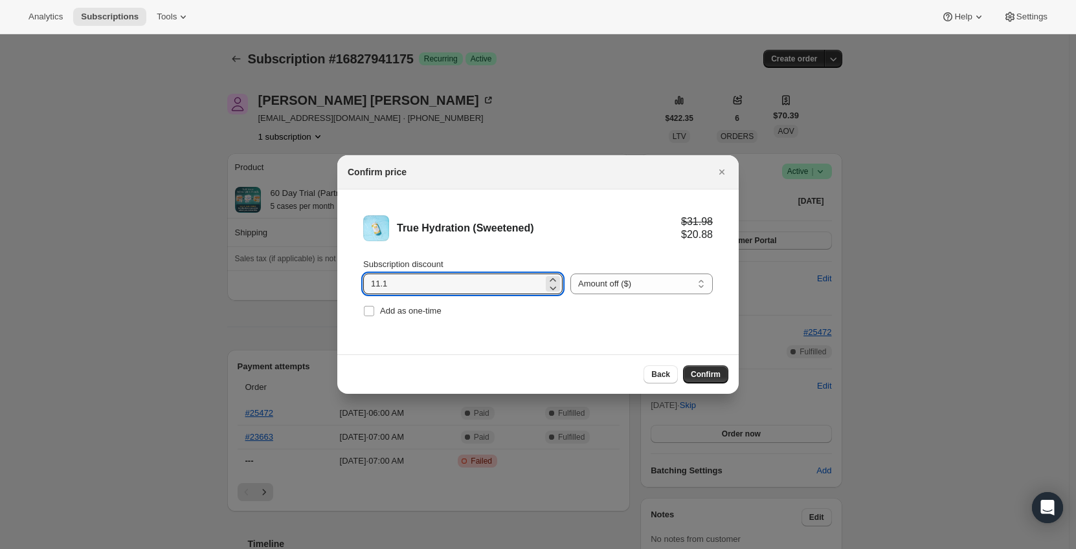
type input "11.1"
click at [445, 239] on div "True Hydration (Sweetened) $31.98 $20.88" at bounding box center [538, 229] width 350 height 26
click at [700, 373] on span "Confirm" at bounding box center [706, 375] width 30 height 10
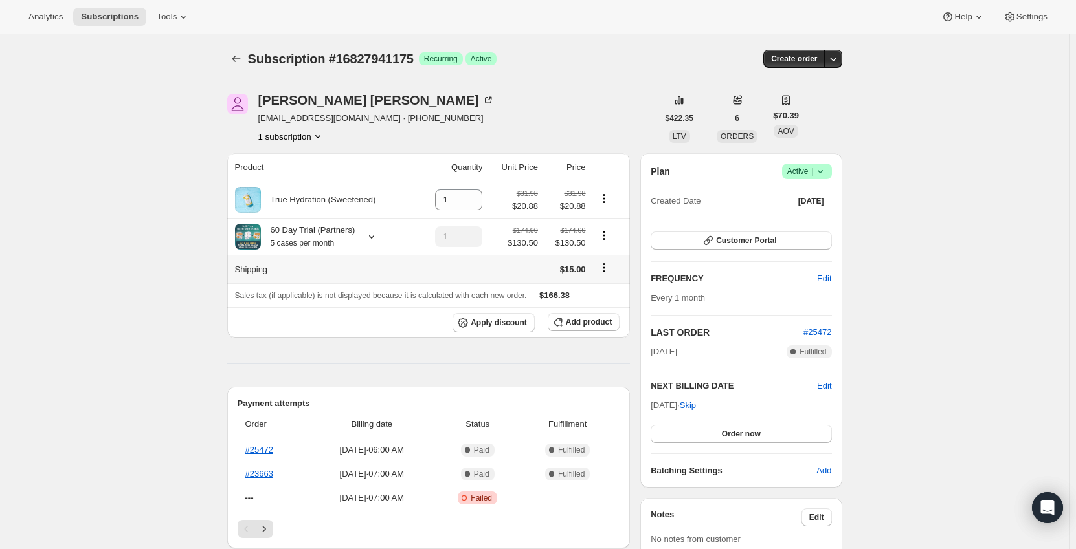
click at [608, 271] on icon "Shipping actions" at bounding box center [603, 267] width 13 height 13
drag, startPoint x: 454, startPoint y: 197, endPoint x: 435, endPoint y: 199, distance: 19.5
click at [435, 199] on td "1" at bounding box center [451, 200] width 69 height 36
type input "5"
click at [366, 239] on icon at bounding box center [371, 236] width 13 height 13
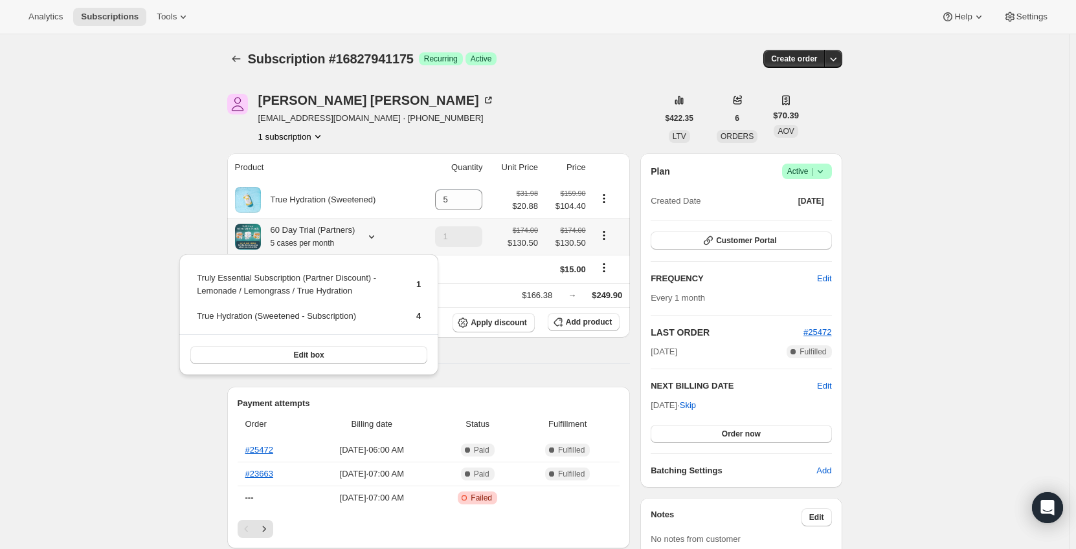
click at [366, 239] on icon at bounding box center [371, 236] width 13 height 13
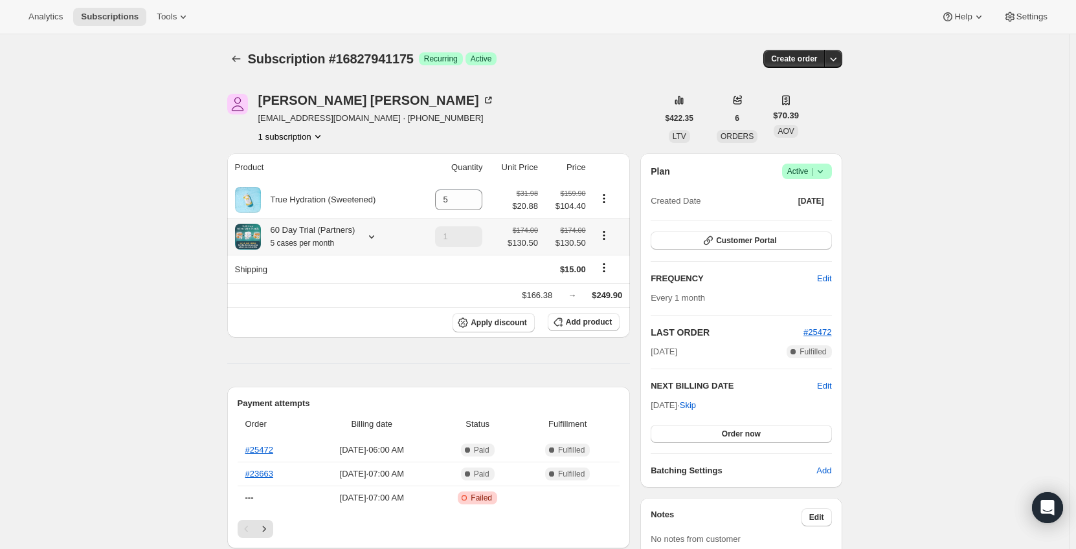
click at [608, 233] on icon "Product actions" at bounding box center [603, 235] width 13 height 13
click at [613, 282] on span "Remove" at bounding box center [606, 283] width 31 height 10
type input "0"
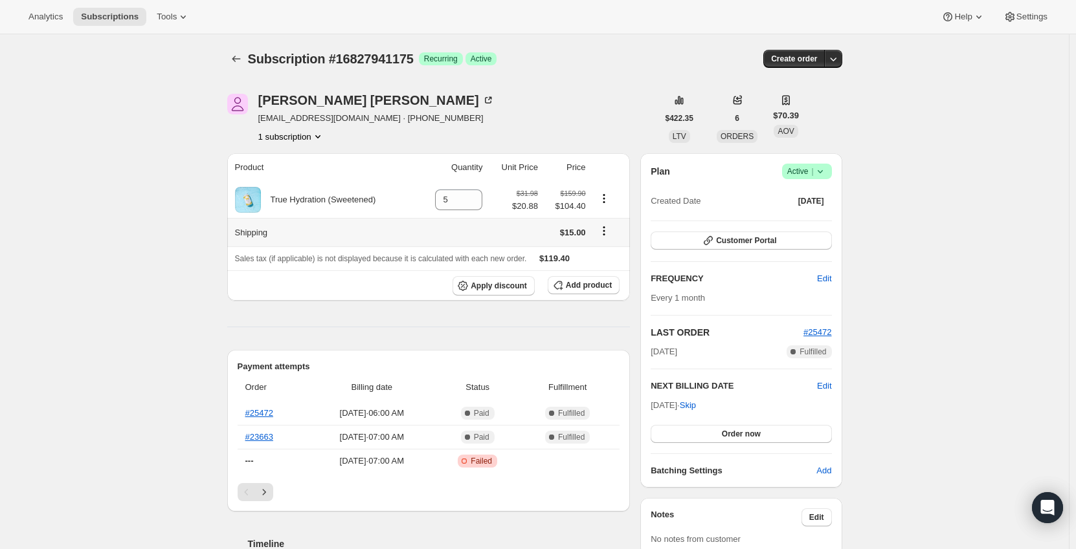
click at [610, 227] on icon "Shipping actions" at bounding box center [603, 231] width 13 height 13
click at [602, 254] on span "Edit shipping rate" at bounding box center [605, 257] width 65 height 10
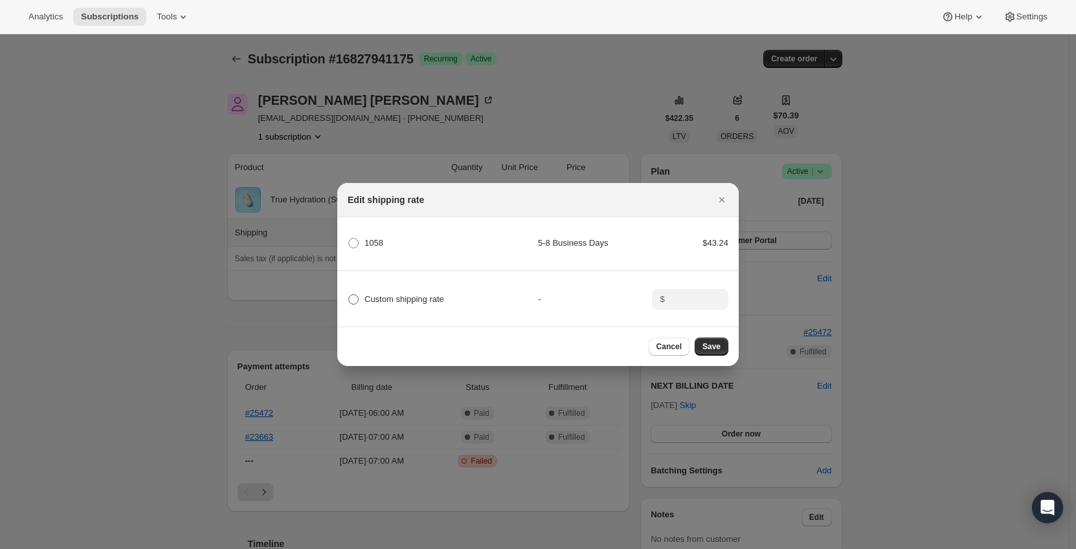
click at [407, 300] on span "Custom shipping rate" at bounding box center [404, 299] width 80 height 10
click at [349, 295] on input "Custom shipping rate" at bounding box center [348, 294] width 1 height 1
radio input "true"
click at [688, 297] on input ":r6du:" at bounding box center [689, 299] width 40 height 21
type input "0"
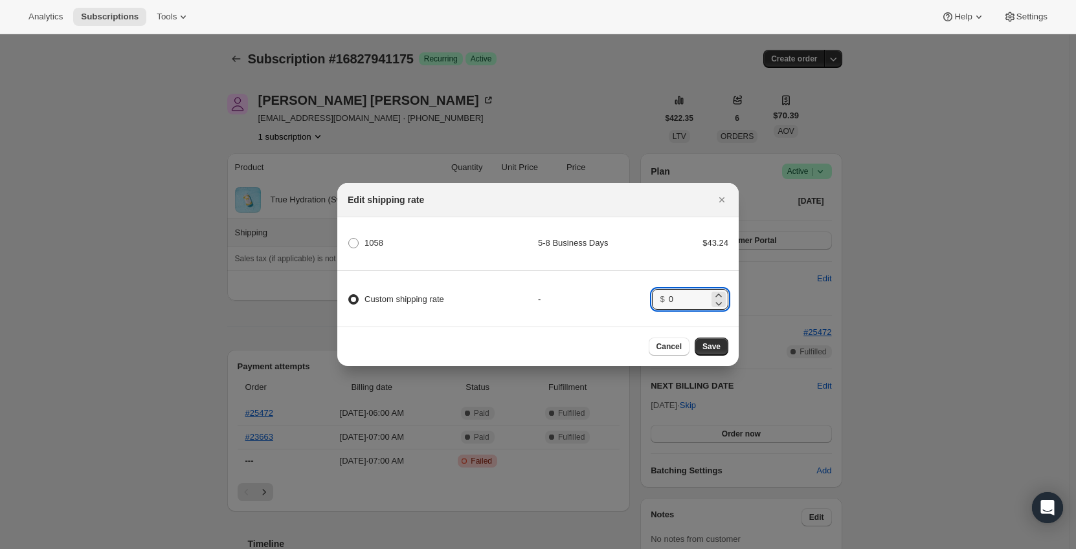
click at [617, 286] on div "Custom shipping rate - $ 0" at bounding box center [537, 293] width 405 height 45
click at [700, 342] on button "Save" at bounding box center [711, 347] width 34 height 18
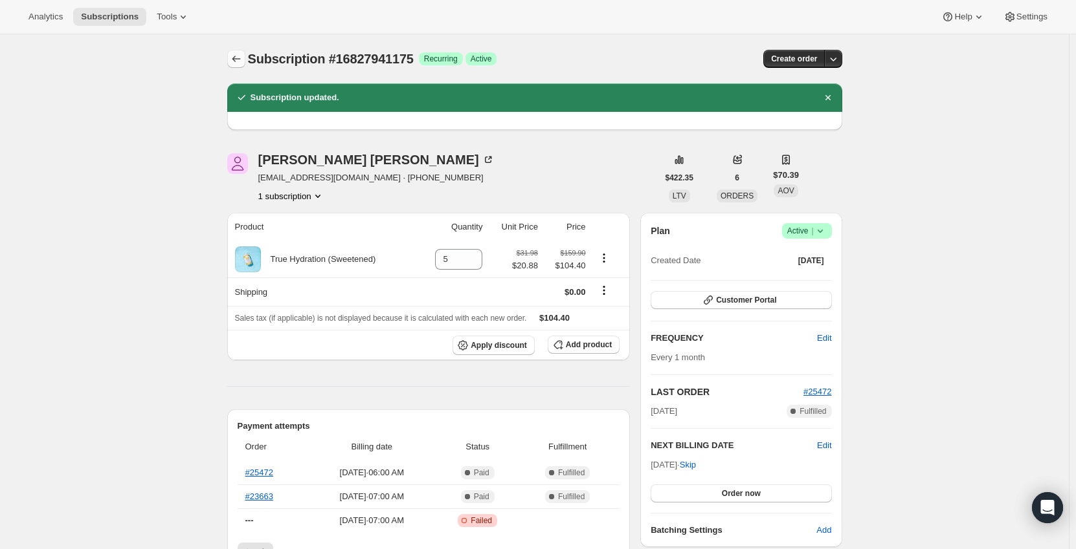
click at [236, 58] on icon "Subscriptions" at bounding box center [236, 58] width 13 height 13
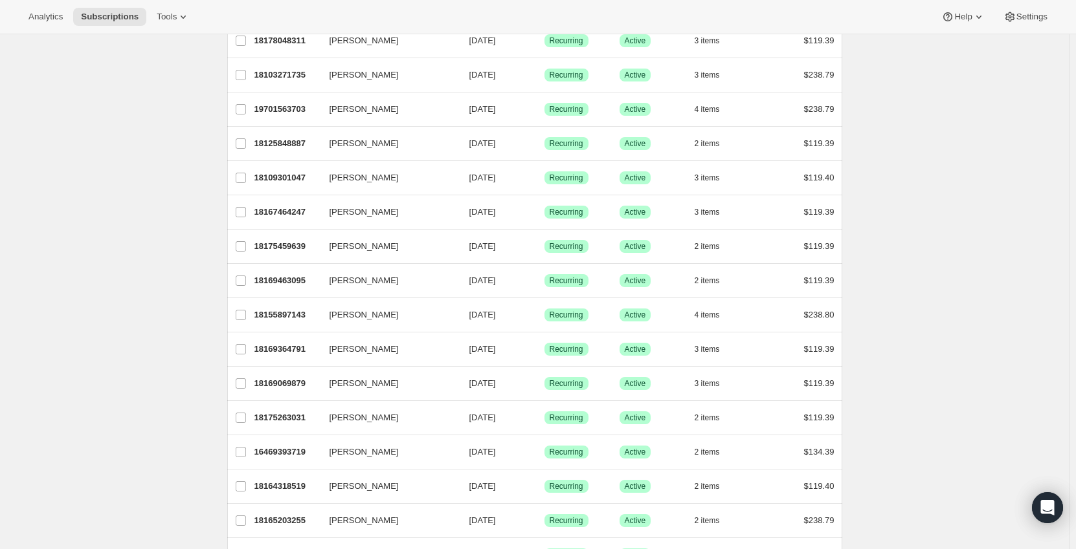
scroll to position [360, 0]
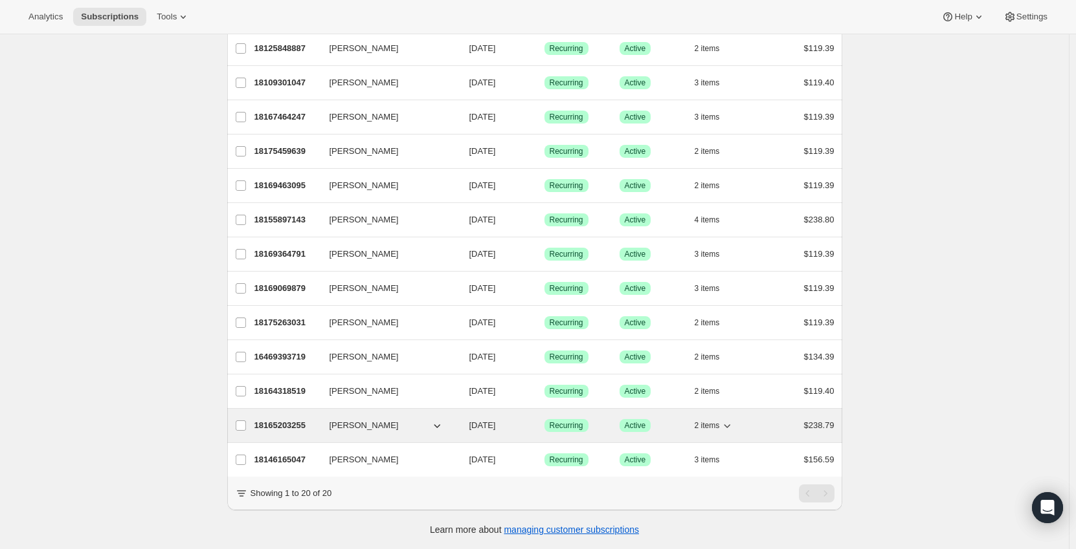
click at [285, 419] on p "18165203255" at bounding box center [286, 425] width 65 height 13
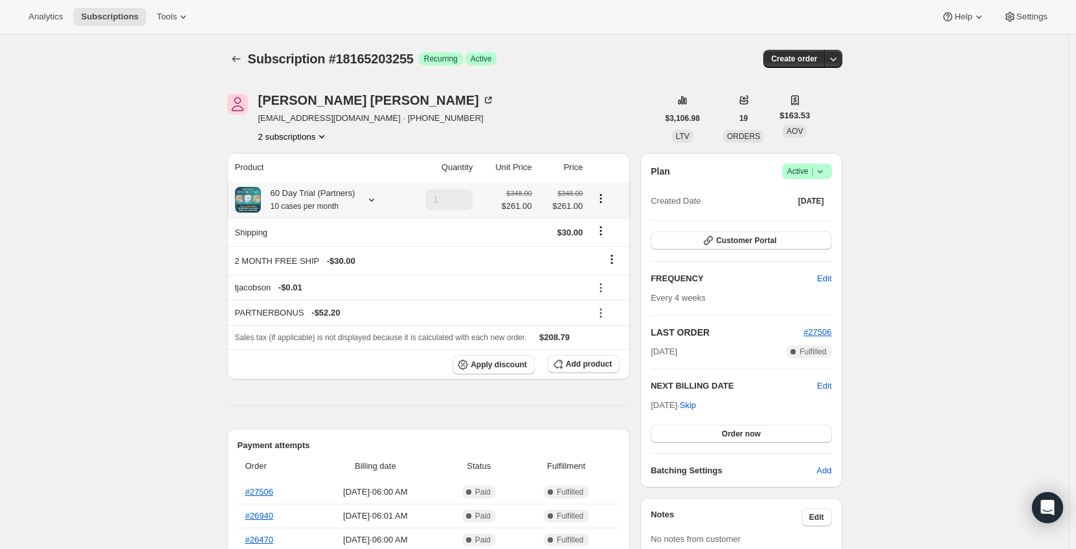
click at [354, 198] on div "60 Day Trial (Partners) 10 cases per month" at bounding box center [317, 200] width 164 height 26
click at [368, 201] on icon at bounding box center [371, 200] width 13 height 13
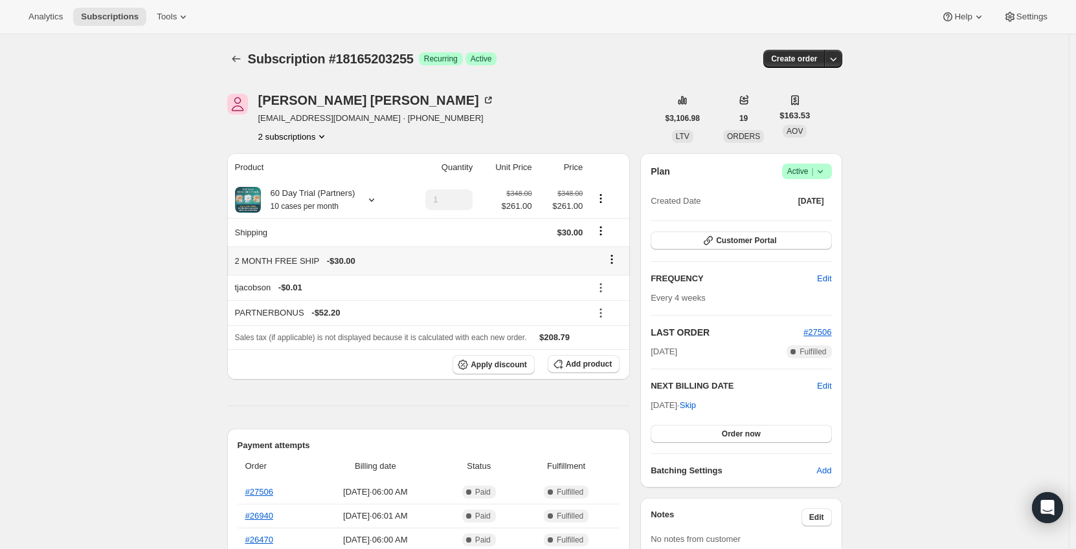
click at [616, 256] on icon at bounding box center [611, 259] width 13 height 13
click at [603, 283] on span "Remove" at bounding box center [615, 285] width 31 height 10
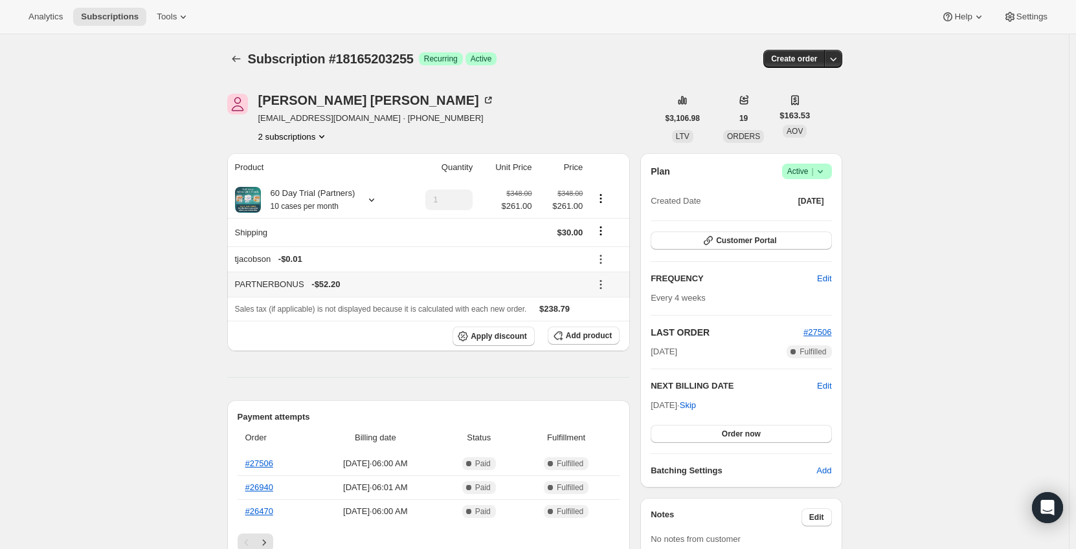
click at [599, 280] on icon at bounding box center [600, 284] width 13 height 13
click at [605, 331] on span "Remove" at bounding box center [609, 332] width 31 height 10
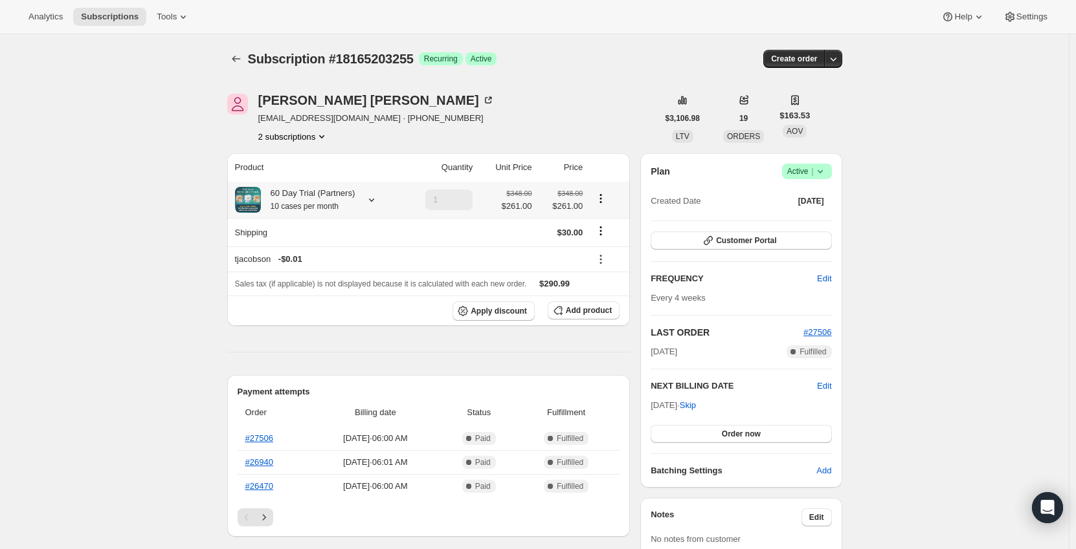
click at [607, 198] on icon "Product actions" at bounding box center [600, 198] width 13 height 13
click at [608, 226] on span "Edit box" at bounding box center [603, 224] width 30 height 10
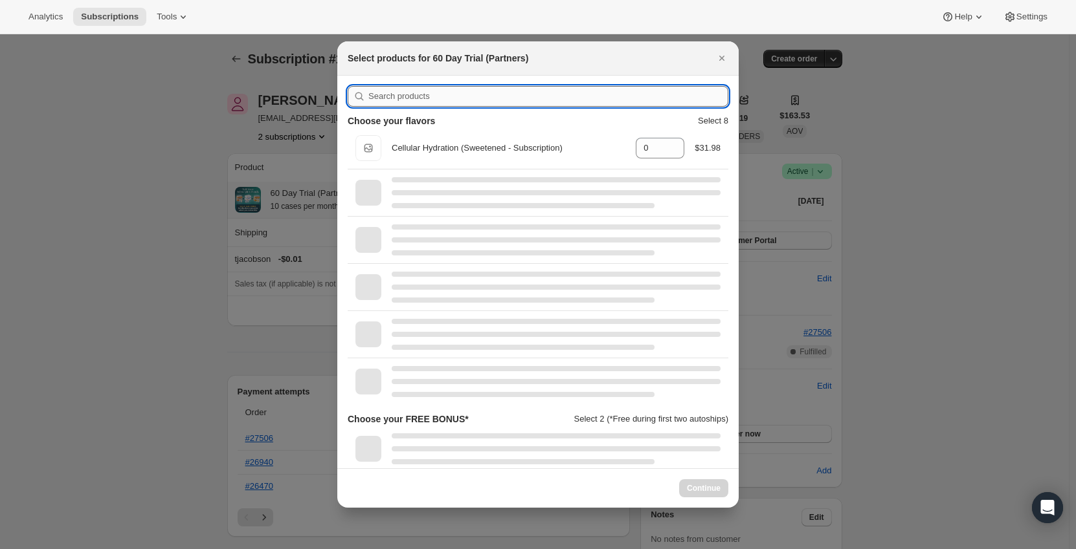
click at [405, 97] on input ":r71o:" at bounding box center [548, 96] width 360 height 21
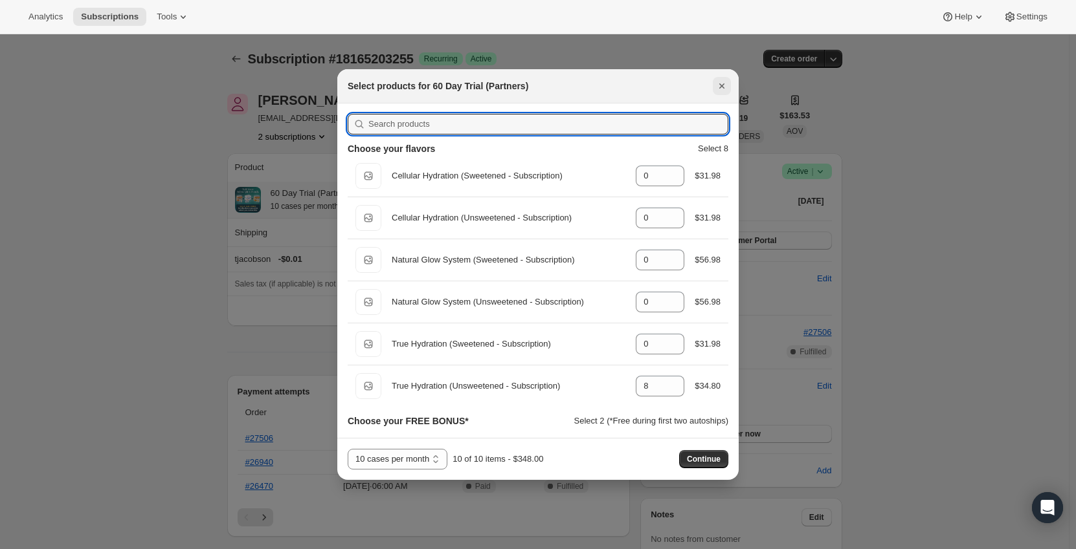
click at [726, 85] on icon "Close" at bounding box center [721, 86] width 13 height 13
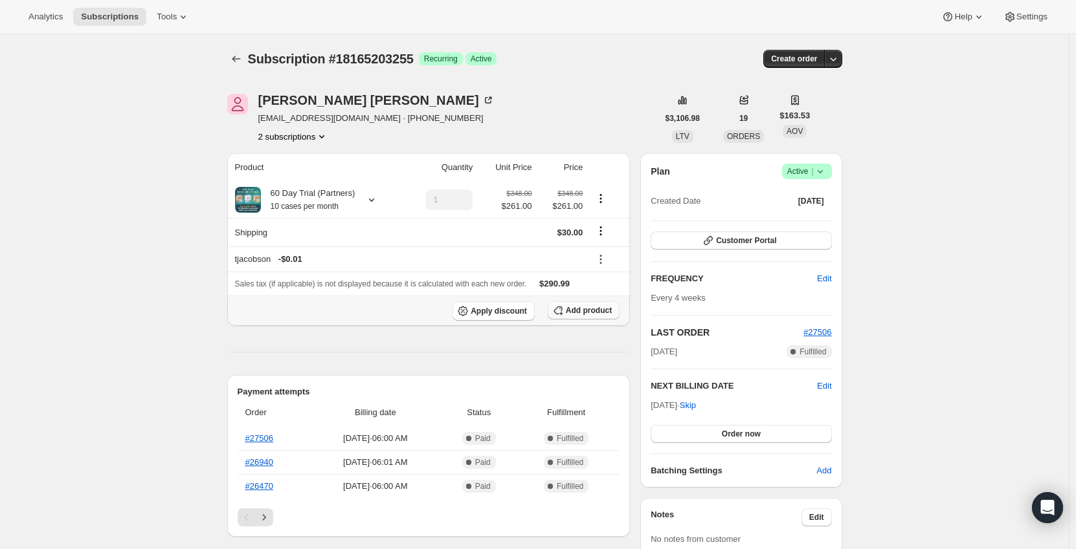
click at [586, 314] on span "Add product" at bounding box center [589, 310] width 46 height 10
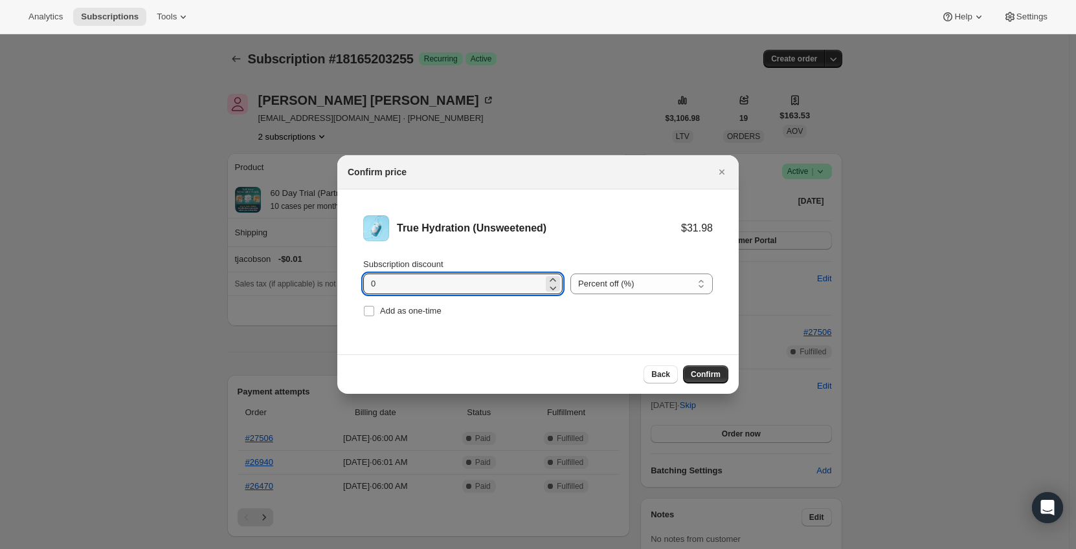
drag, startPoint x: 303, startPoint y: 274, endPoint x: 294, endPoint y: 275, distance: 9.1
type input "11.1"
click at [683, 276] on select "Percent off (%) Amount off ($)" at bounding box center [641, 284] width 142 height 21
select select "fixed"
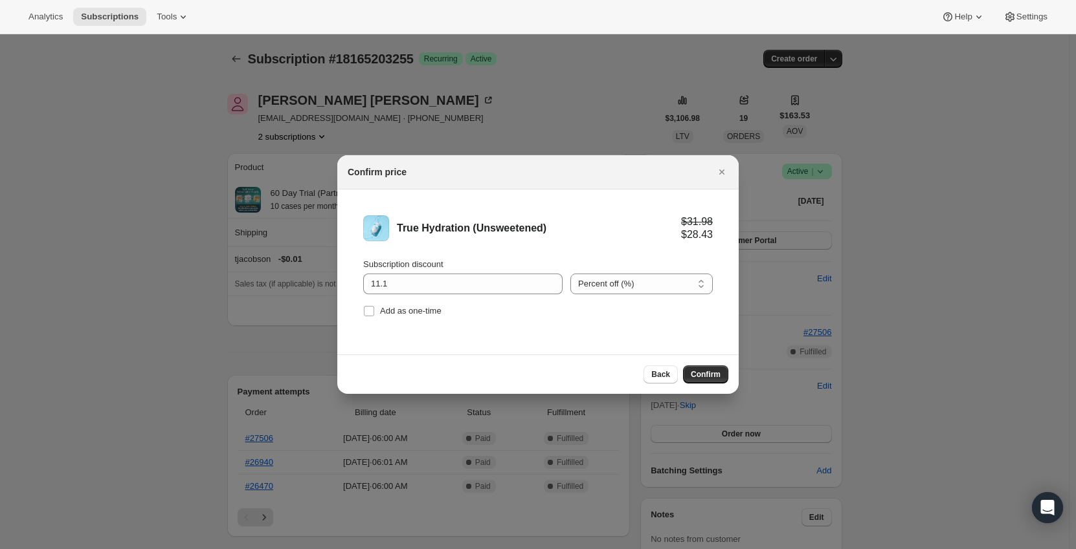
click at [570, 274] on select "Percent off (%) Amount off ($)" at bounding box center [641, 284] width 142 height 21
click at [614, 349] on div "True Hydration (Unsweetened) $31.98 $20.88 Subscription discount 11.1 Percent o…" at bounding box center [537, 272] width 401 height 165
click at [709, 373] on span "Confirm" at bounding box center [706, 375] width 30 height 10
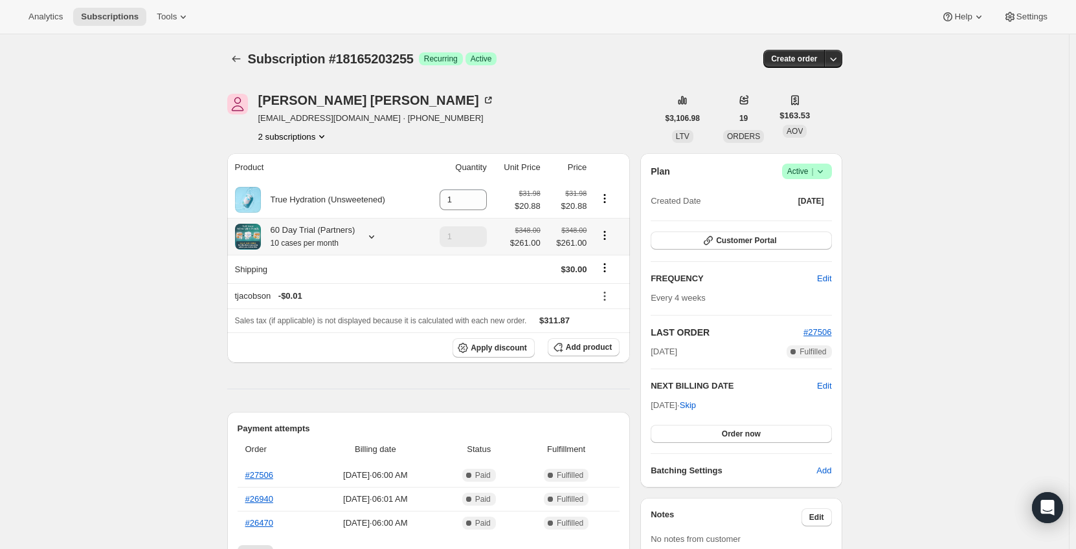
click at [373, 236] on icon at bounding box center [371, 236] width 13 height 13
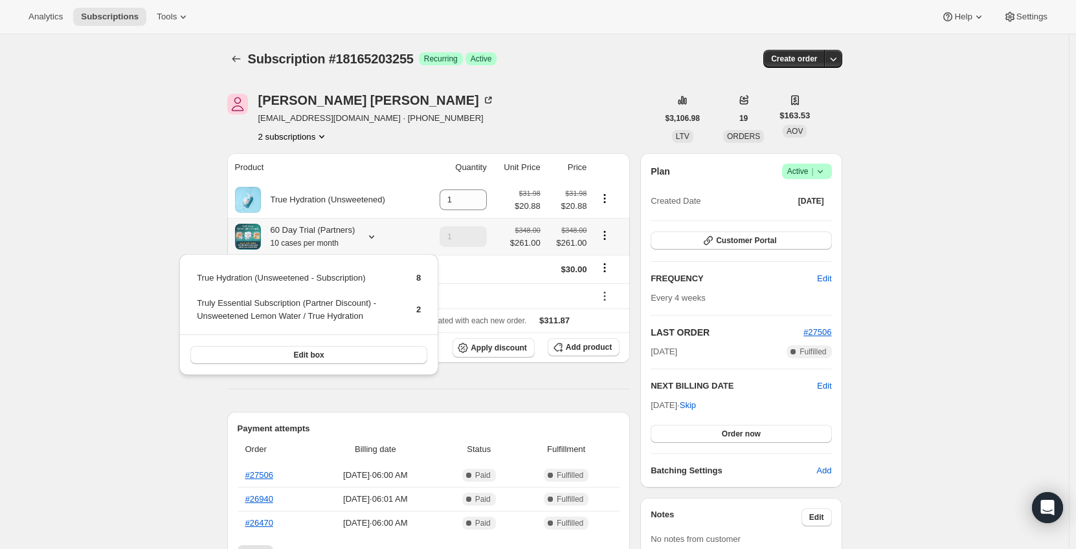
click at [373, 236] on icon at bounding box center [371, 236] width 13 height 13
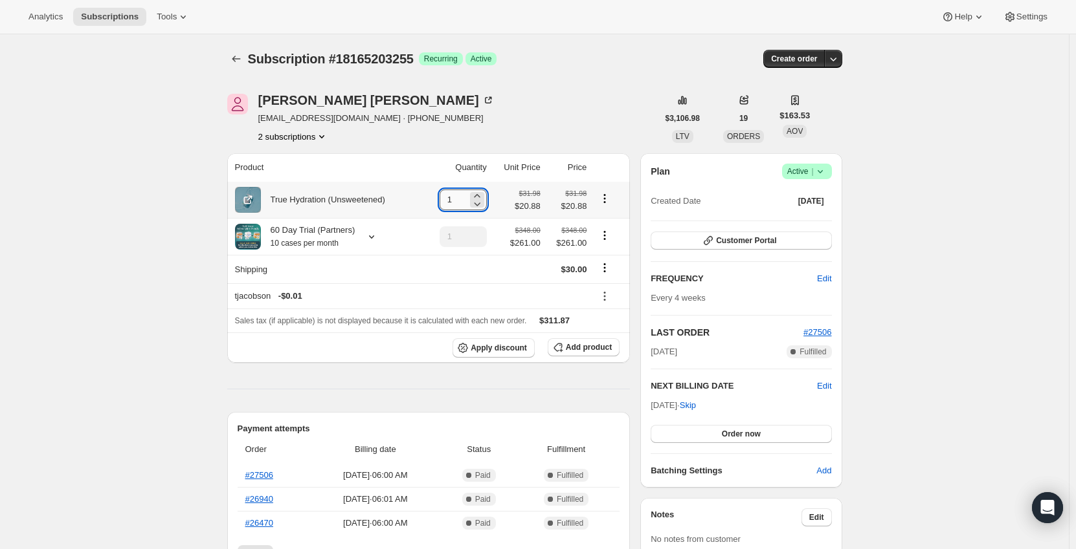
click at [465, 201] on input "1" at bounding box center [453, 200] width 28 height 21
type input "10"
click at [611, 234] on icon "Product actions" at bounding box center [604, 235] width 13 height 13
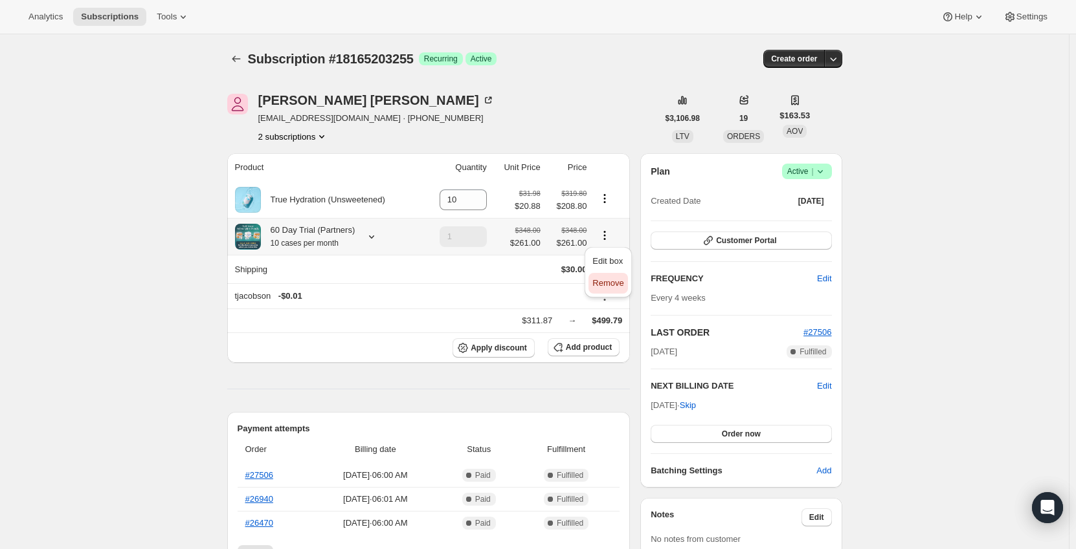
click at [611, 280] on span "Remove" at bounding box center [607, 283] width 31 height 10
type input "0"
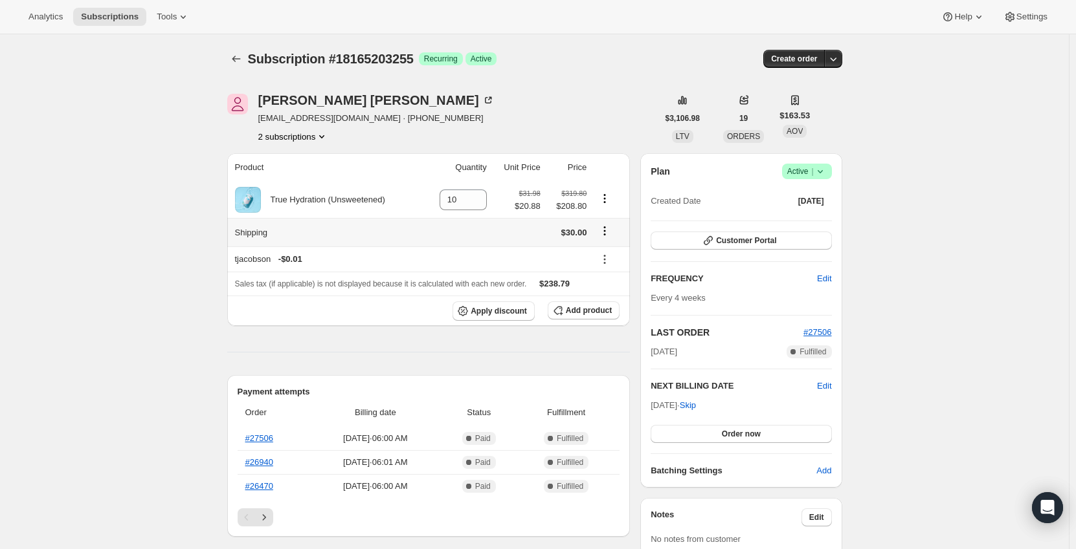
click at [603, 236] on icon "Shipping actions" at bounding box center [604, 231] width 13 height 13
click at [605, 257] on span "Edit shipping rate" at bounding box center [607, 257] width 65 height 10
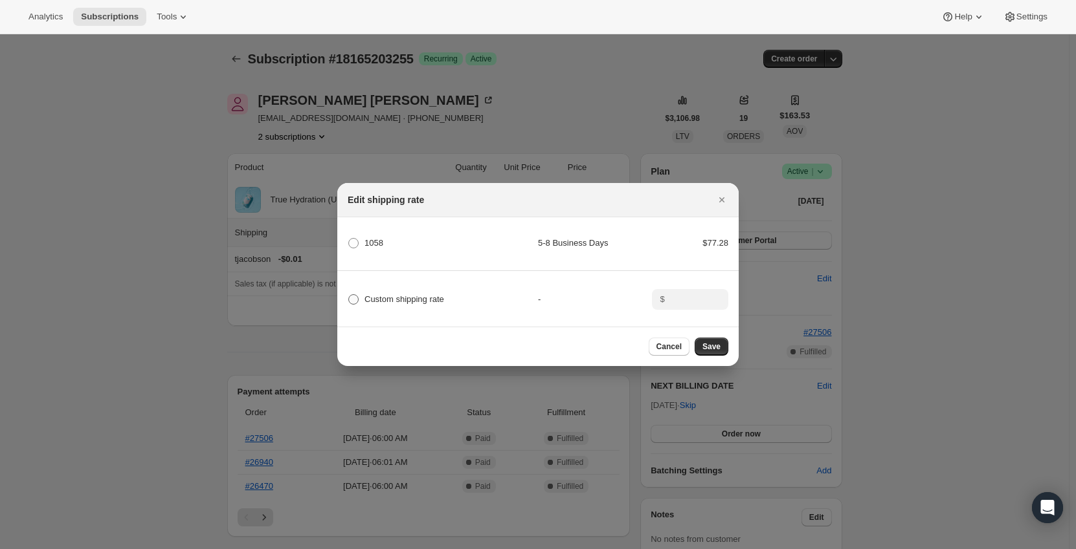
click at [378, 294] on span "Custom shipping rate" at bounding box center [404, 299] width 80 height 10
click at [349, 294] on input "Custom shipping rate" at bounding box center [348, 294] width 1 height 1
radio input "true"
click at [682, 296] on input ":r79r:" at bounding box center [689, 299] width 40 height 21
type input "0"
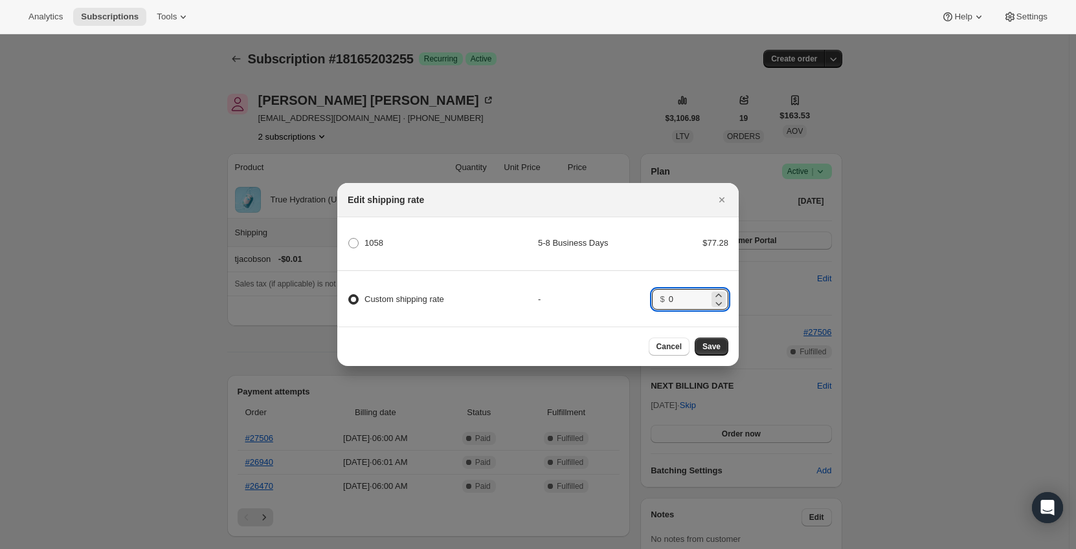
click at [634, 293] on div "-" at bounding box center [595, 299] width 114 height 13
click at [726, 348] on button "Save" at bounding box center [711, 347] width 34 height 18
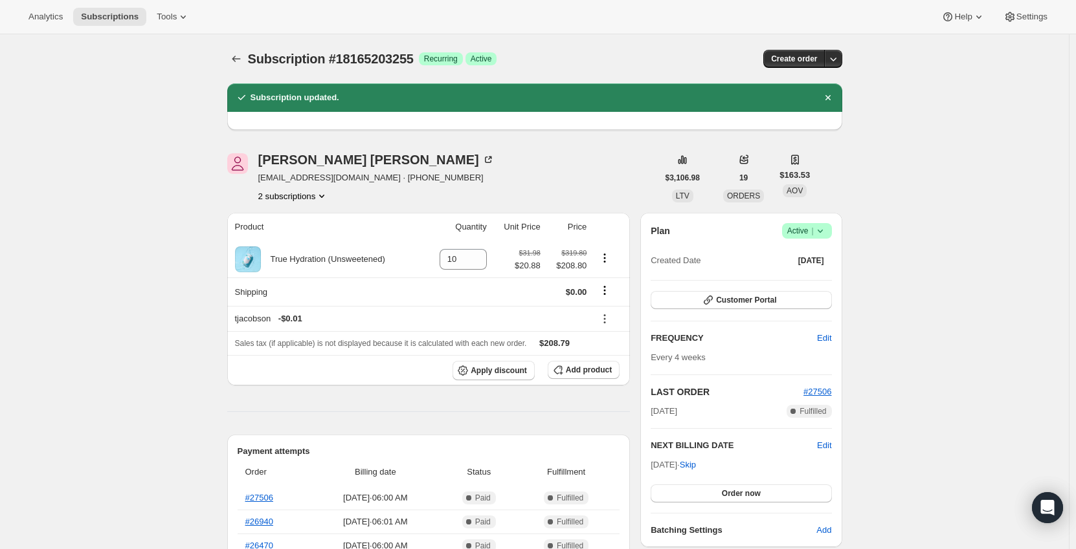
click at [238, 61] on icon "Subscriptions" at bounding box center [236, 58] width 13 height 13
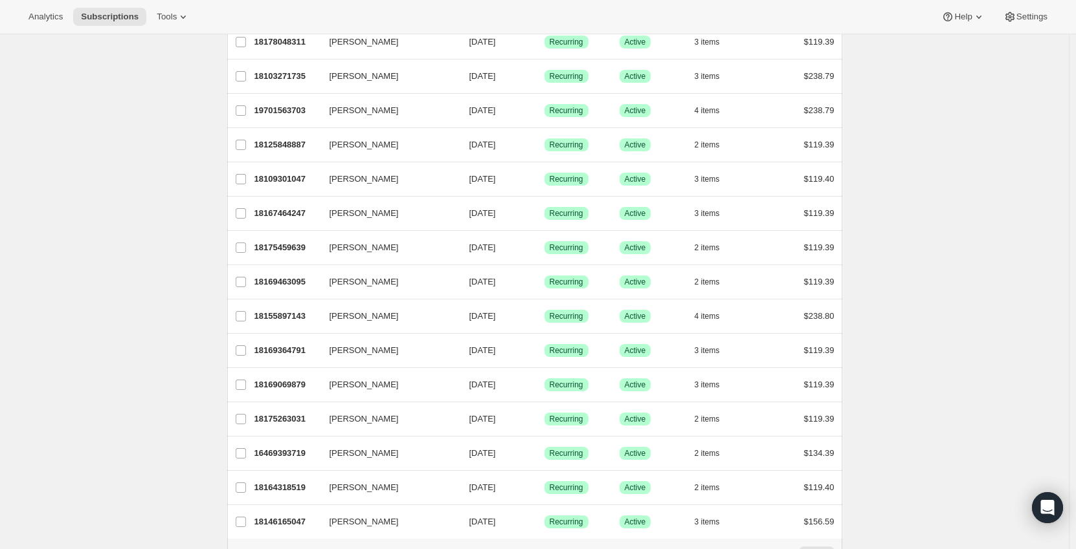
scroll to position [326, 0]
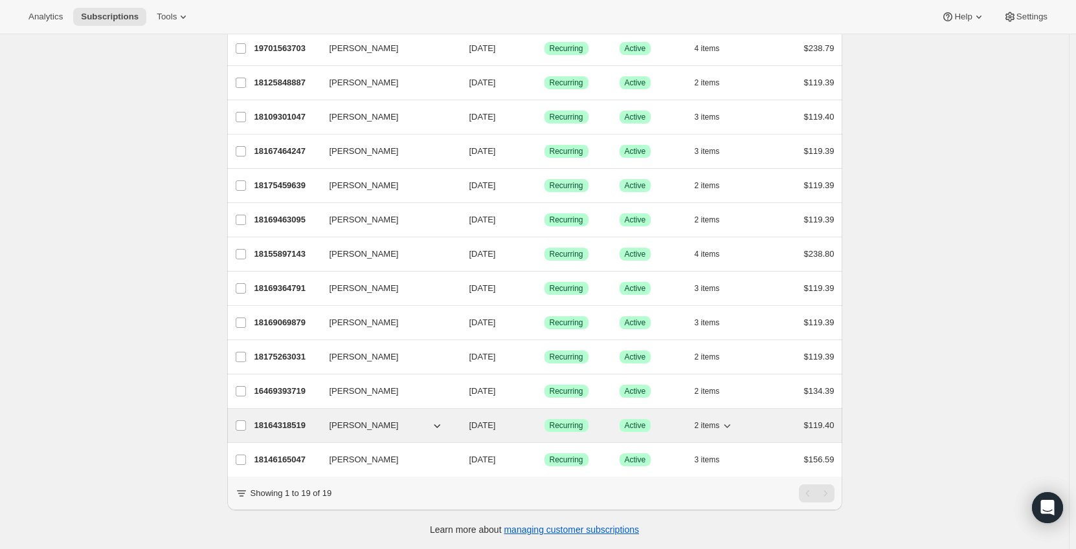
click at [335, 419] on span "[PERSON_NAME]" at bounding box center [363, 425] width 69 height 13
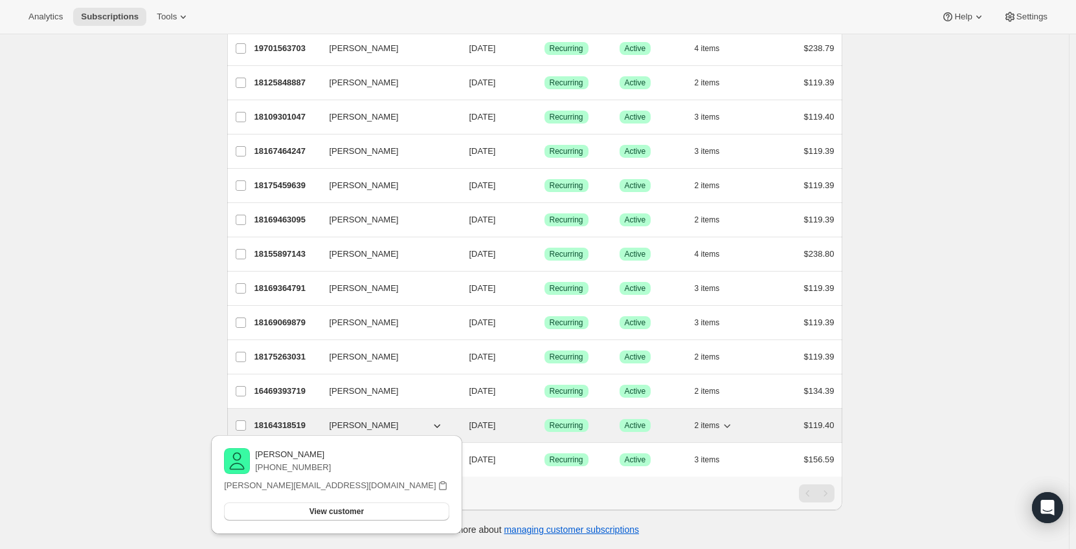
click at [306, 419] on p "18164318519" at bounding box center [286, 425] width 65 height 13
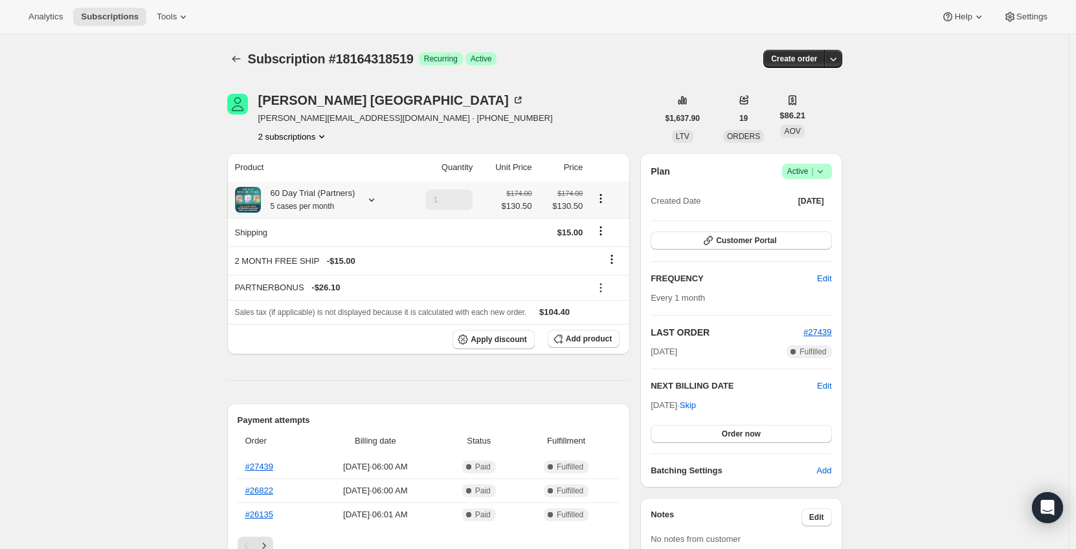
click at [361, 201] on div at bounding box center [369, 200] width 18 height 13
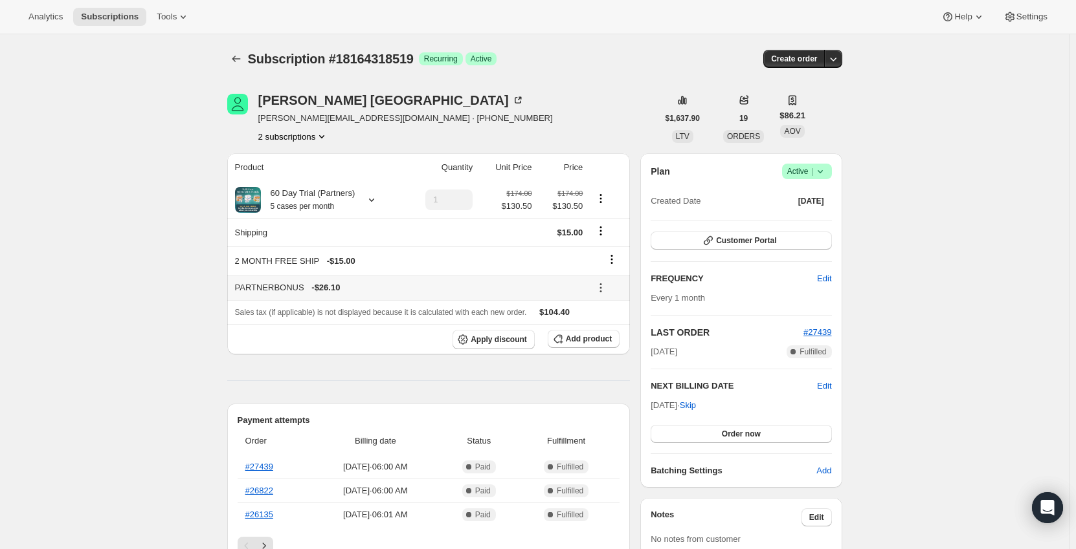
click at [605, 287] on icon at bounding box center [600, 288] width 13 height 13
click at [612, 337] on span "Remove" at bounding box center [609, 334] width 31 height 10
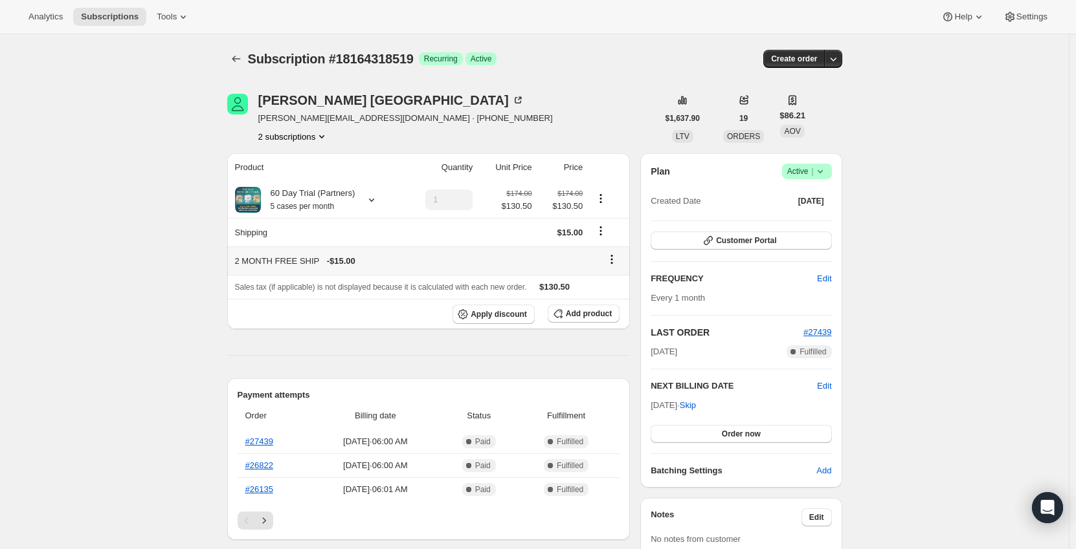
click at [614, 257] on icon at bounding box center [611, 259] width 13 height 13
click at [617, 283] on span "Remove" at bounding box center [615, 285] width 31 height 10
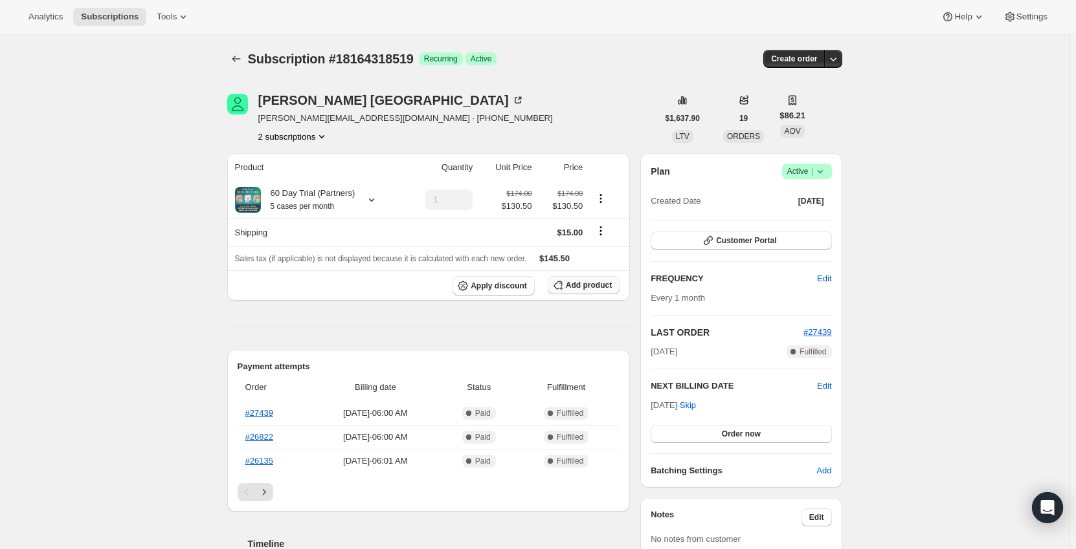
click at [591, 288] on span "Add product" at bounding box center [589, 285] width 46 height 10
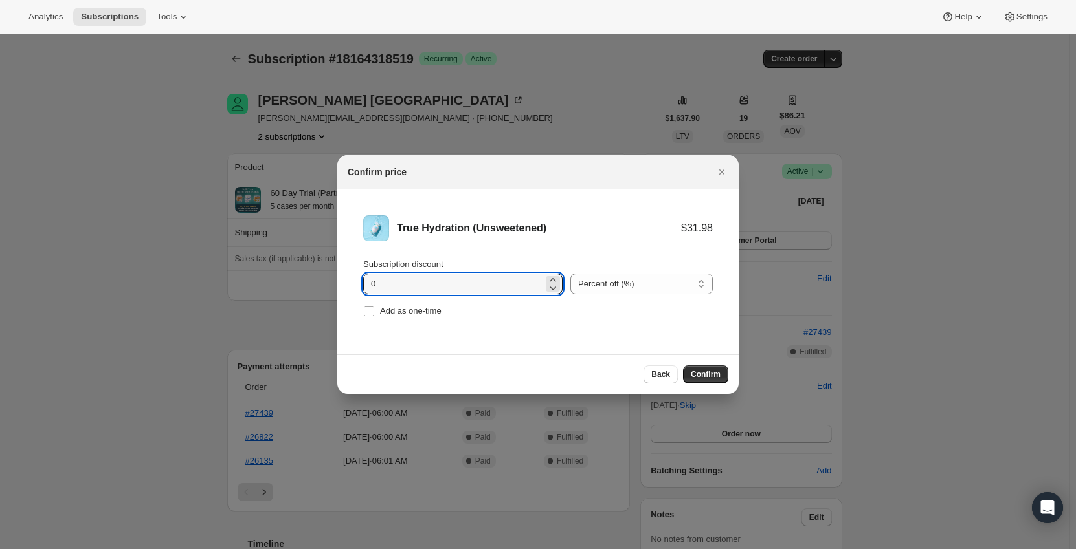
drag, startPoint x: 344, startPoint y: 289, endPoint x: 335, endPoint y: 290, distance: 9.8
type input "11.1"
drag, startPoint x: 630, startPoint y: 277, endPoint x: 628, endPoint y: 295, distance: 18.2
click at [630, 277] on select "Percent off (%) Amount off ($)" at bounding box center [641, 284] width 142 height 21
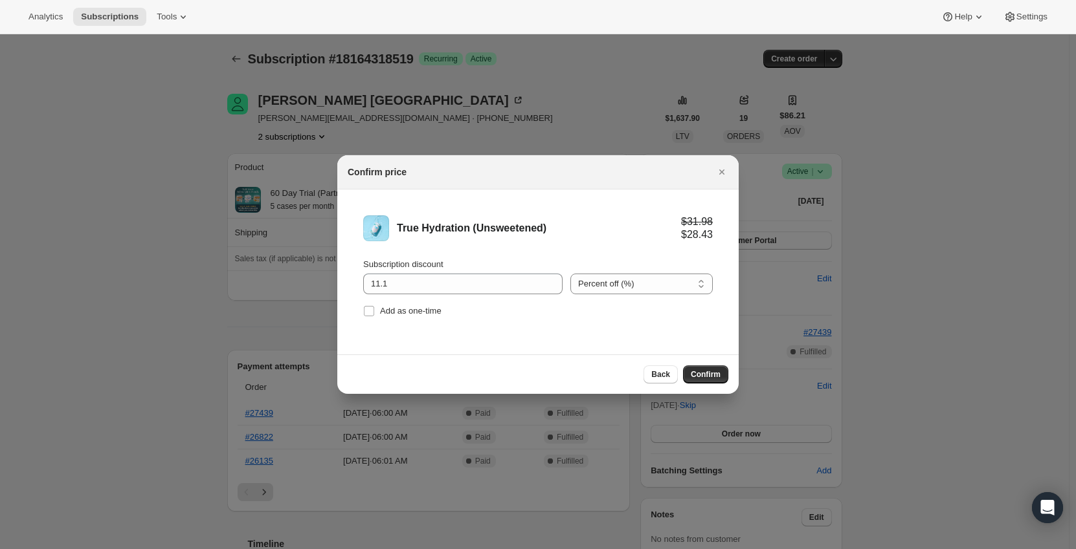
select select "fixed"
click at [570, 274] on select "Percent off (%) Amount off ($)" at bounding box center [641, 284] width 142 height 21
click at [593, 344] on li "True Hydration (Unsweetened) $31.98 $20.88 Subscription discount 11.1 Percent o…" at bounding box center [537, 268] width 401 height 157
click at [708, 372] on span "Confirm" at bounding box center [706, 375] width 30 height 10
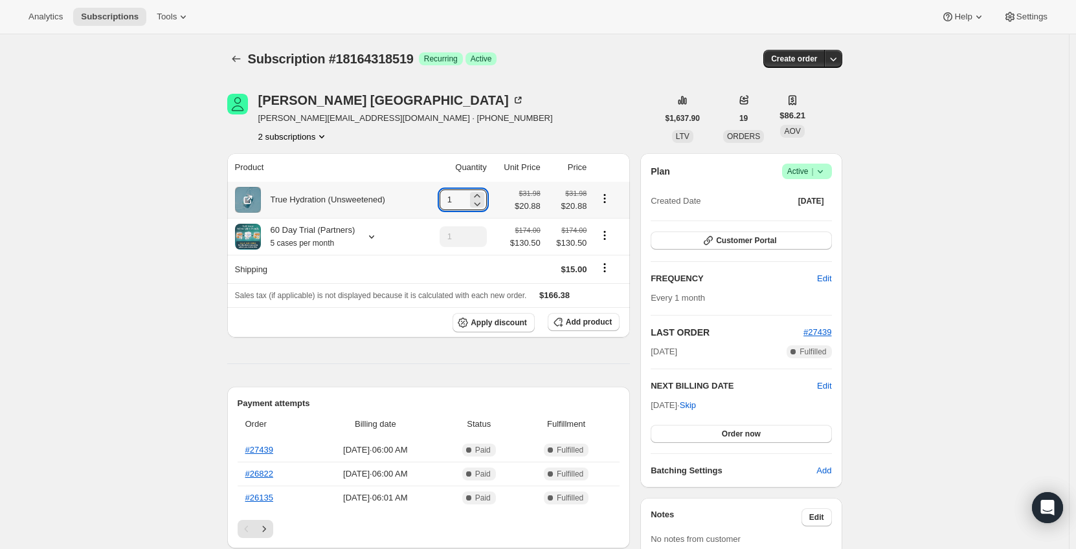
drag, startPoint x: 452, startPoint y: 199, endPoint x: 441, endPoint y: 200, distance: 11.0
click at [441, 200] on td "1" at bounding box center [456, 200] width 67 height 36
type input "5"
click at [394, 201] on div "True Hydration (Unsweetened)" at bounding box center [327, 200] width 185 height 26
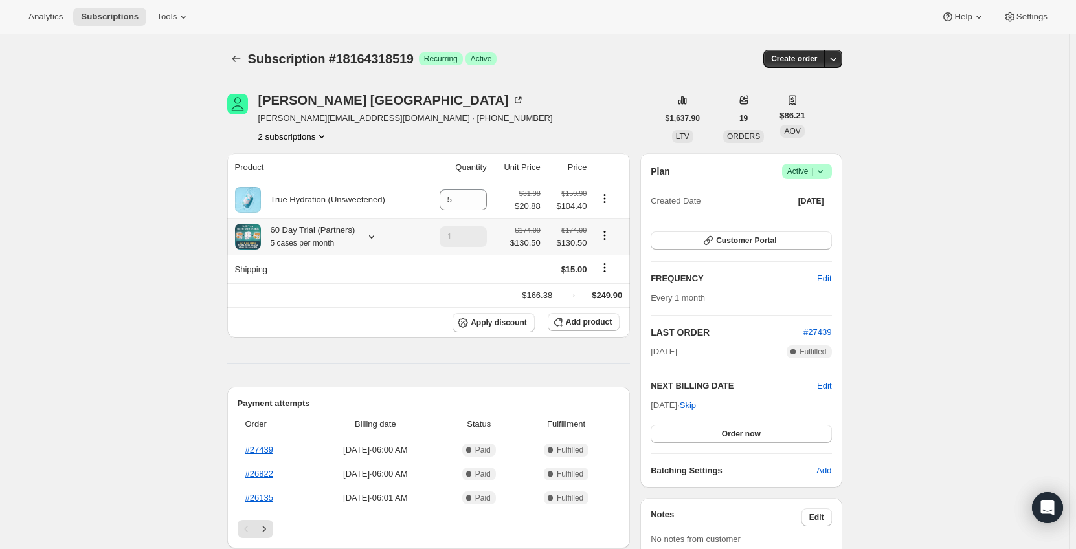
click at [609, 233] on icon "Product actions" at bounding box center [604, 235] width 13 height 13
click at [612, 287] on span "Remove" at bounding box center [607, 283] width 31 height 10
type input "0"
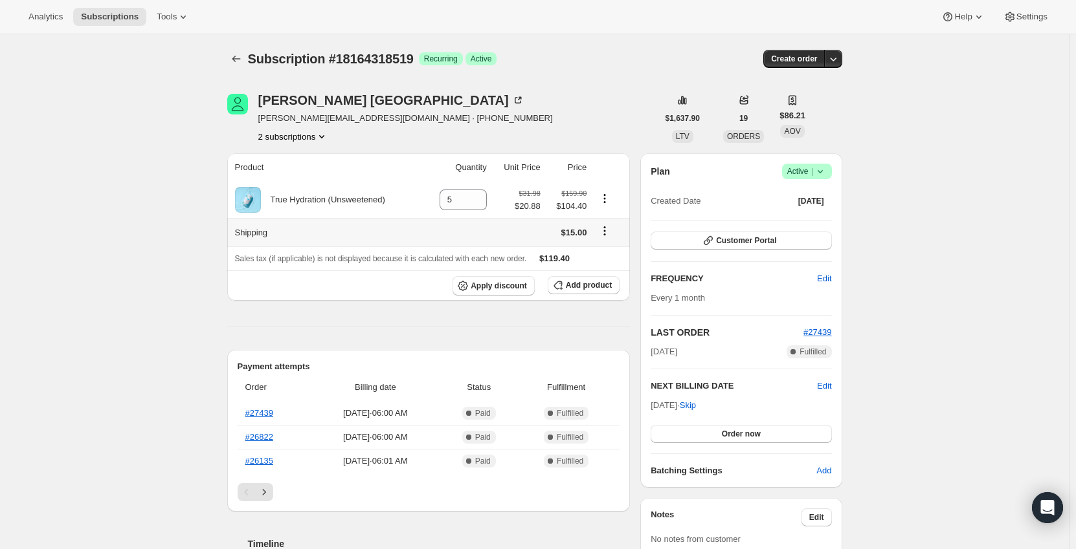
click at [603, 228] on icon "Shipping actions" at bounding box center [604, 231] width 13 height 13
click at [597, 261] on span "Edit shipping rate" at bounding box center [607, 257] width 65 height 10
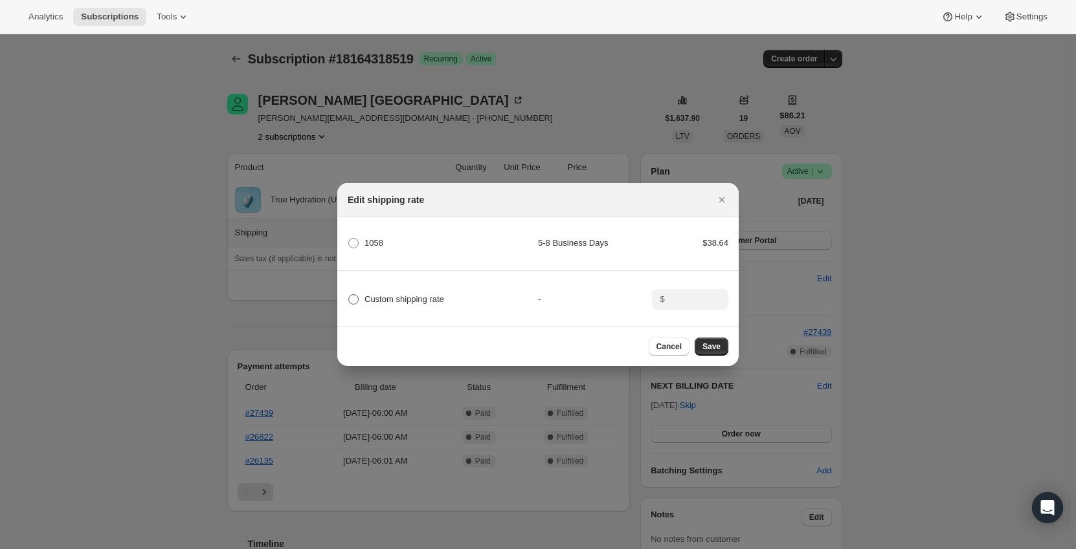
click at [355, 296] on span ":r83l:" at bounding box center [353, 299] width 10 height 10
click at [349, 295] on input "Custom shipping rate" at bounding box center [348, 294] width 1 height 1
radio input "true"
click at [694, 297] on input ":r83l:" at bounding box center [689, 299] width 40 height 21
type input "0"
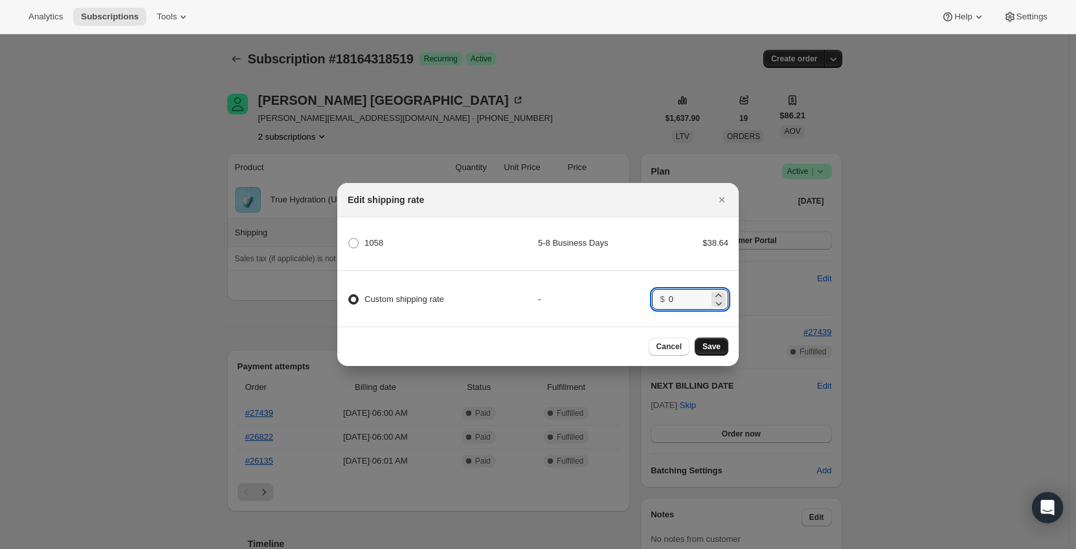
click at [715, 352] on span "Save" at bounding box center [711, 347] width 18 height 10
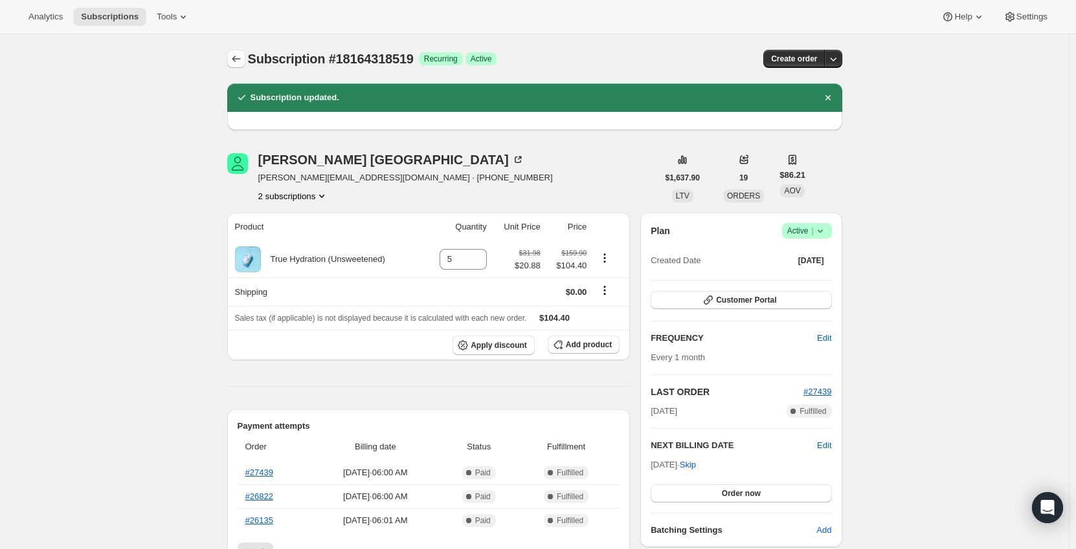
click at [239, 58] on icon "Subscriptions" at bounding box center [236, 58] width 13 height 13
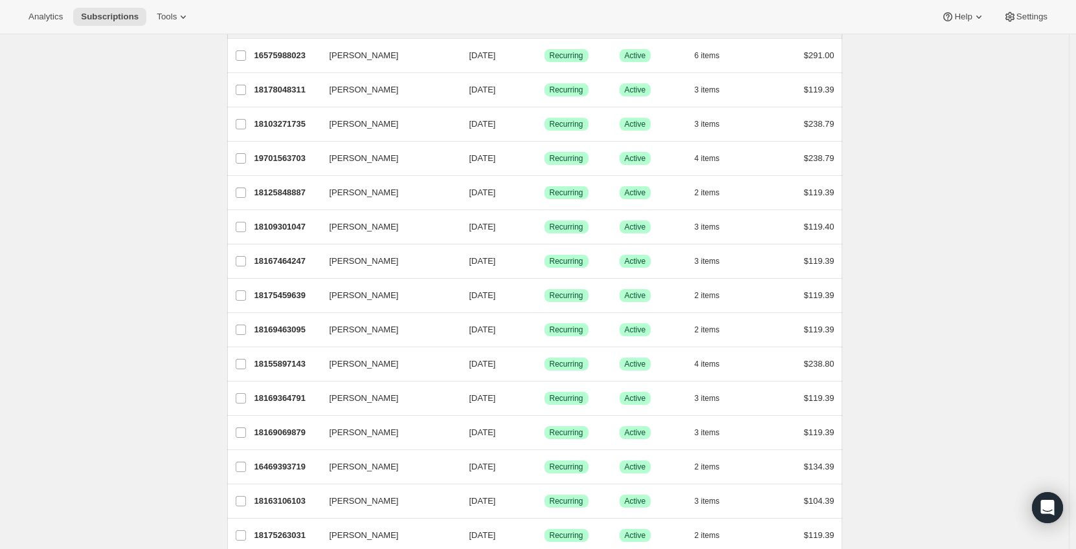
scroll to position [291, 0]
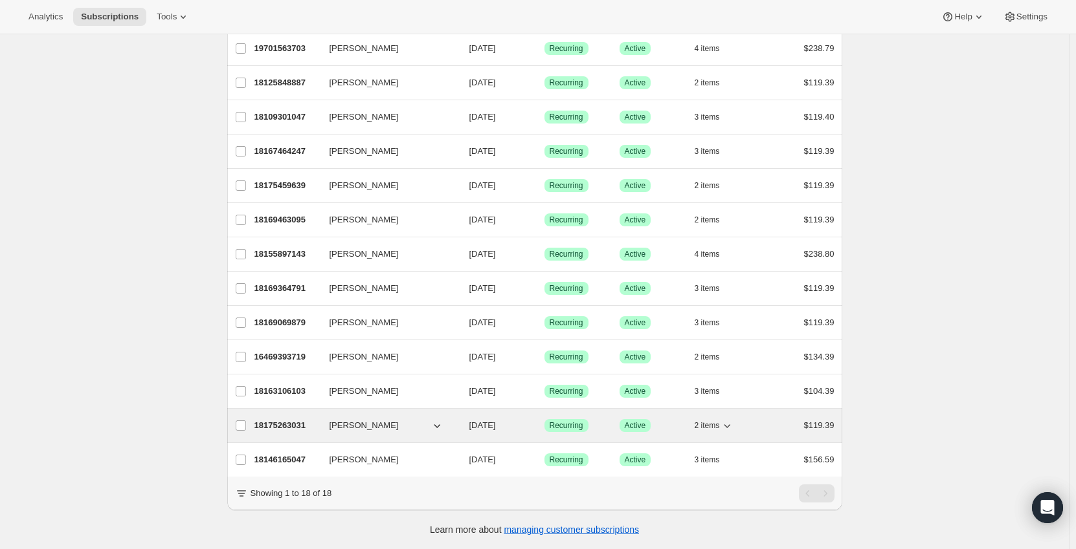
click at [302, 419] on p "18175263031" at bounding box center [286, 425] width 65 height 13
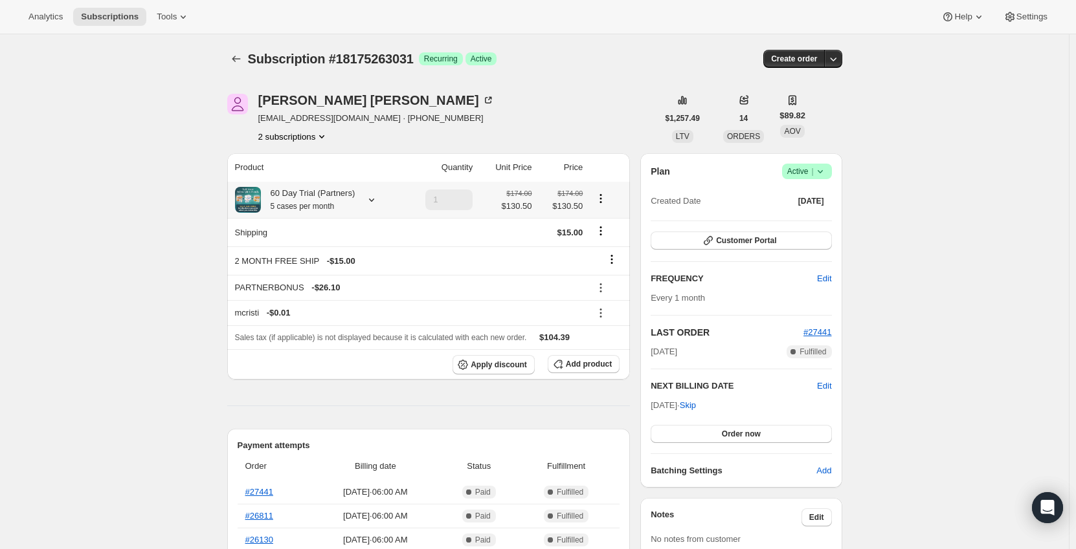
click at [367, 196] on icon at bounding box center [371, 200] width 13 height 13
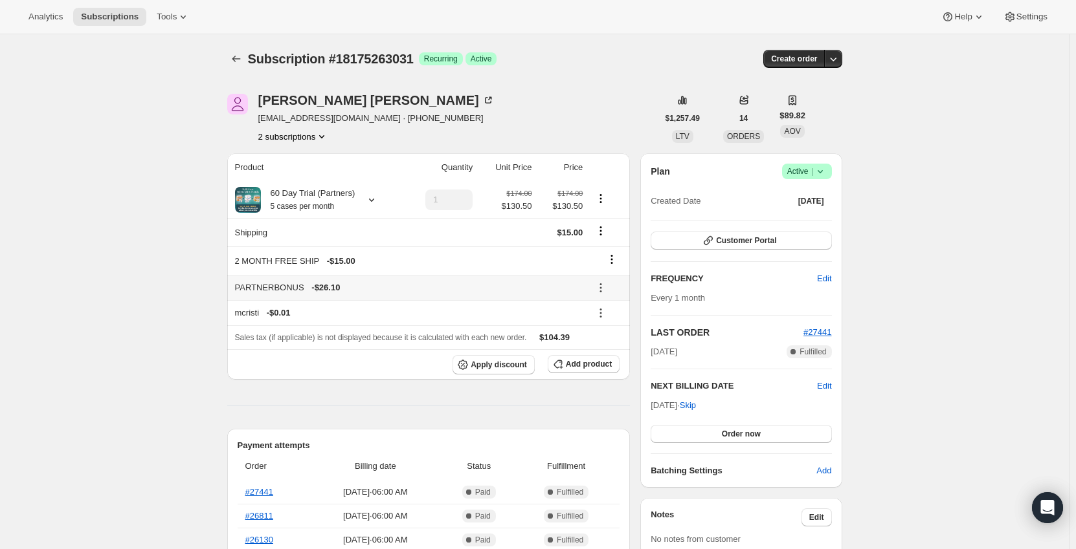
click at [605, 284] on icon at bounding box center [600, 288] width 13 height 13
click at [609, 333] on span "Remove" at bounding box center [609, 334] width 31 height 10
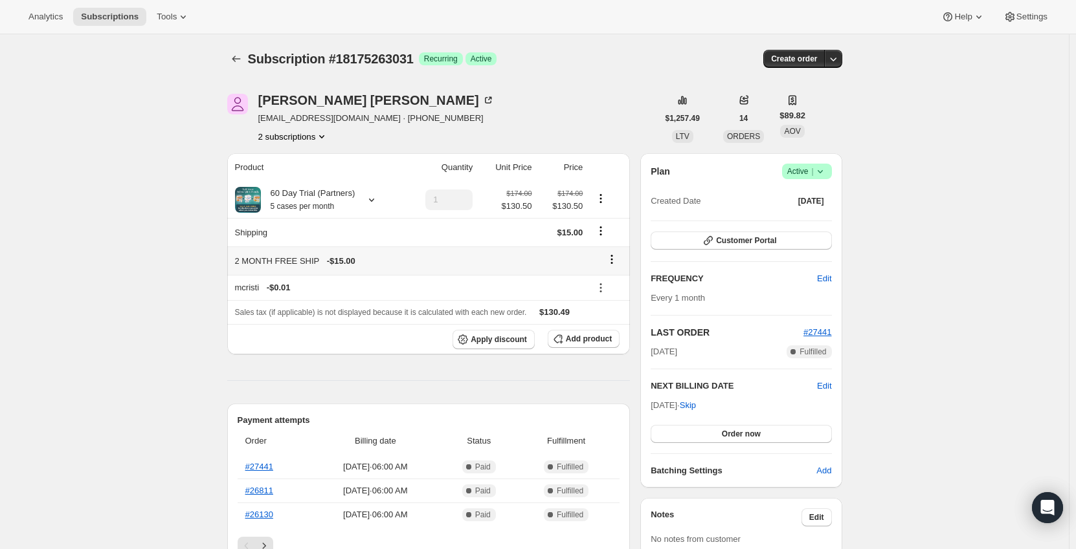
click at [618, 262] on icon at bounding box center [611, 259] width 13 height 13
click at [620, 282] on span "Remove" at bounding box center [615, 285] width 31 height 10
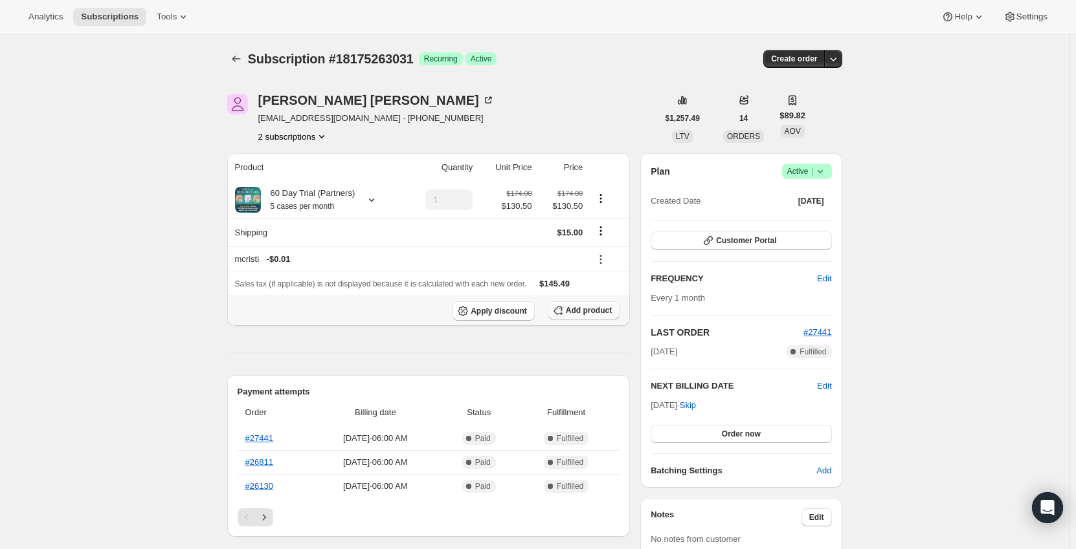
click at [593, 311] on span "Add product" at bounding box center [589, 310] width 46 height 10
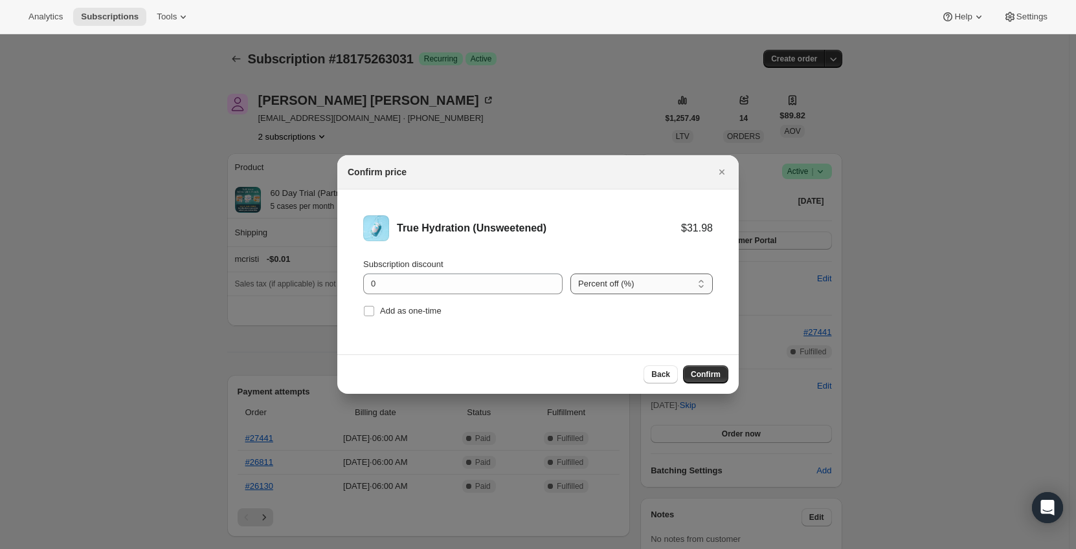
click at [618, 279] on select "Percent off (%) Amount off ($)" at bounding box center [641, 284] width 142 height 21
select select "fixed"
click at [570, 274] on select "Percent off (%) Amount off ($)" at bounding box center [641, 284] width 142 height 21
drag, startPoint x: 463, startPoint y: 283, endPoint x: 327, endPoint y: 286, distance: 135.9
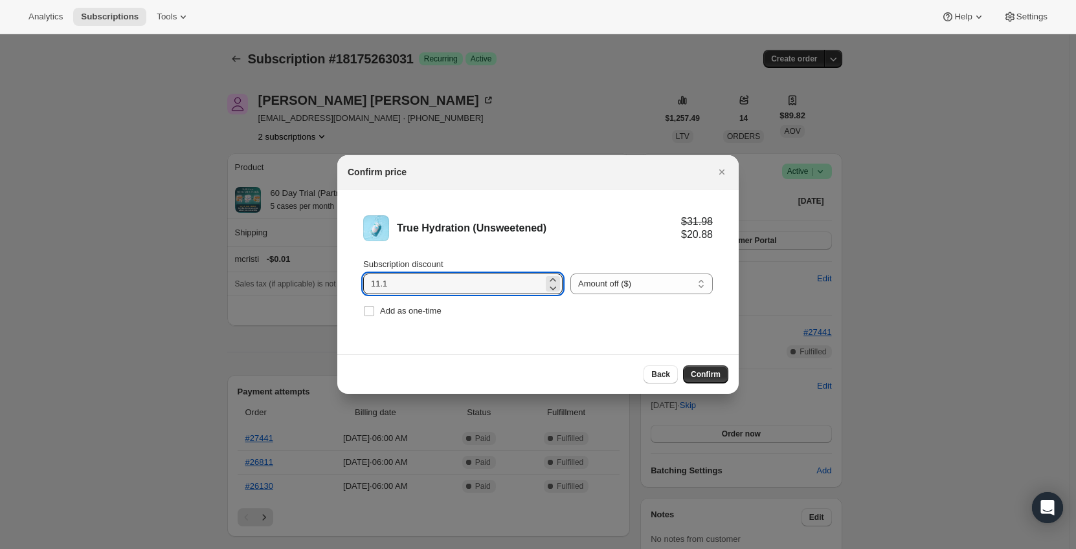
type input "11.1"
click at [568, 320] on li "True Hydration (Unsweetened) $31.98 $20.88 Subscription discount 11.1 Percent o…" at bounding box center [537, 268] width 401 height 157
click at [713, 376] on span "Confirm" at bounding box center [706, 375] width 30 height 10
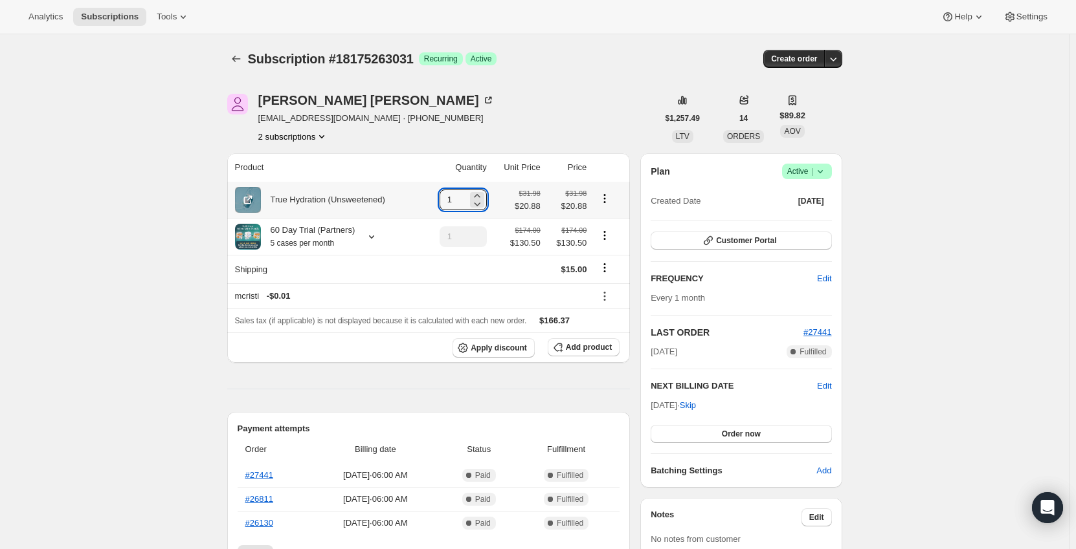
drag, startPoint x: 454, startPoint y: 199, endPoint x: 438, endPoint y: 200, distance: 16.8
click at [438, 200] on td "1" at bounding box center [456, 200] width 67 height 36
type input "5"
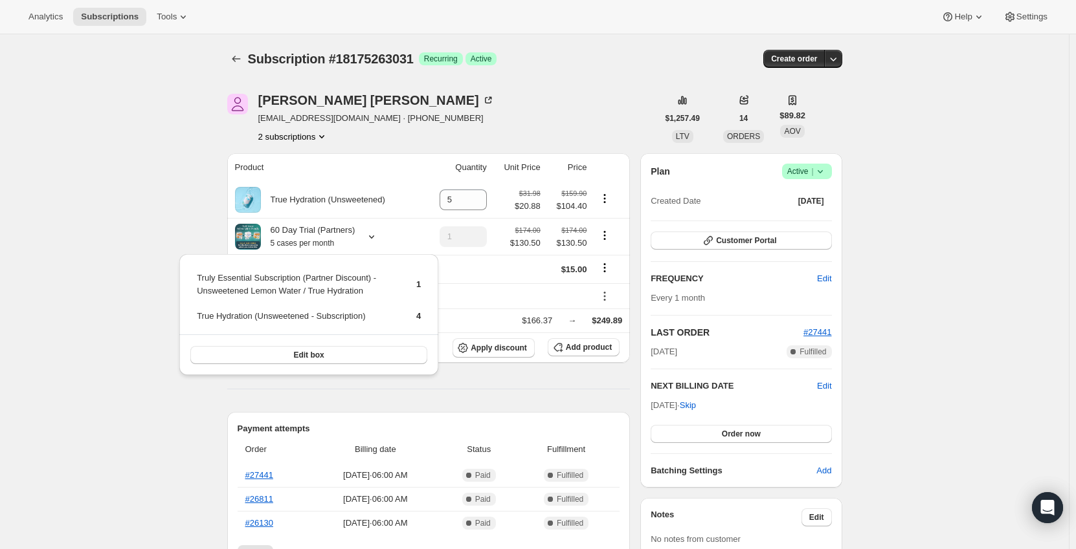
drag, startPoint x: 177, startPoint y: 230, endPoint x: 479, endPoint y: 241, distance: 302.5
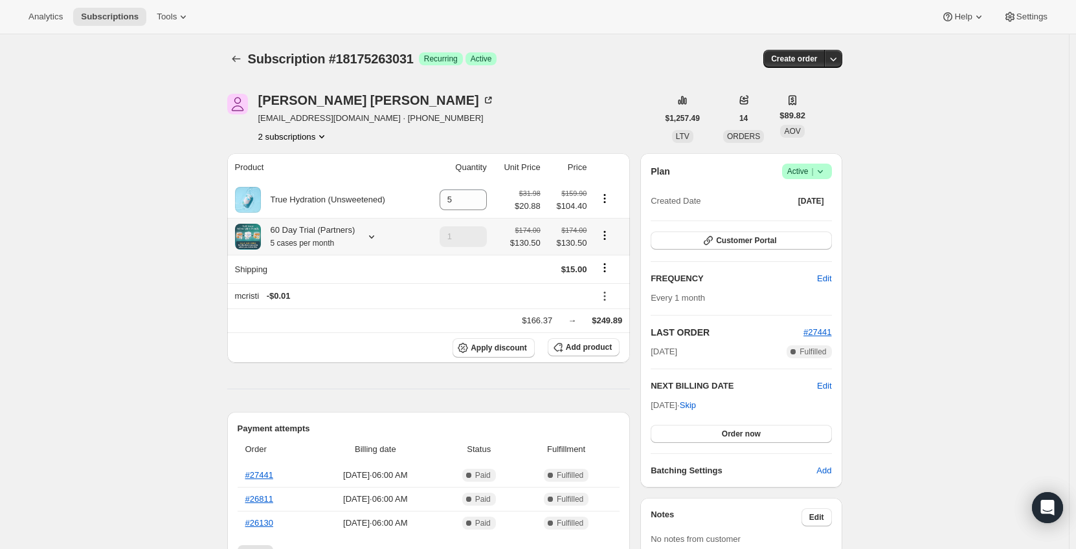
click at [610, 238] on icon "Product actions" at bounding box center [604, 235] width 13 height 13
click at [611, 283] on span "Remove" at bounding box center [607, 283] width 31 height 10
type input "0"
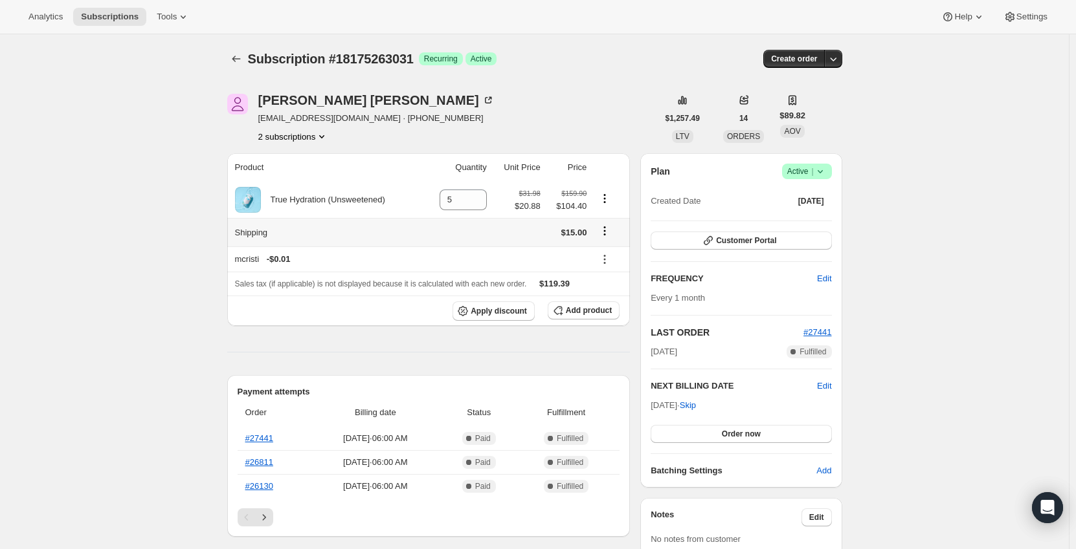
click at [606, 232] on icon "Shipping actions" at bounding box center [605, 231] width 2 height 2
click at [610, 261] on span "Edit shipping rate" at bounding box center [607, 257] width 65 height 10
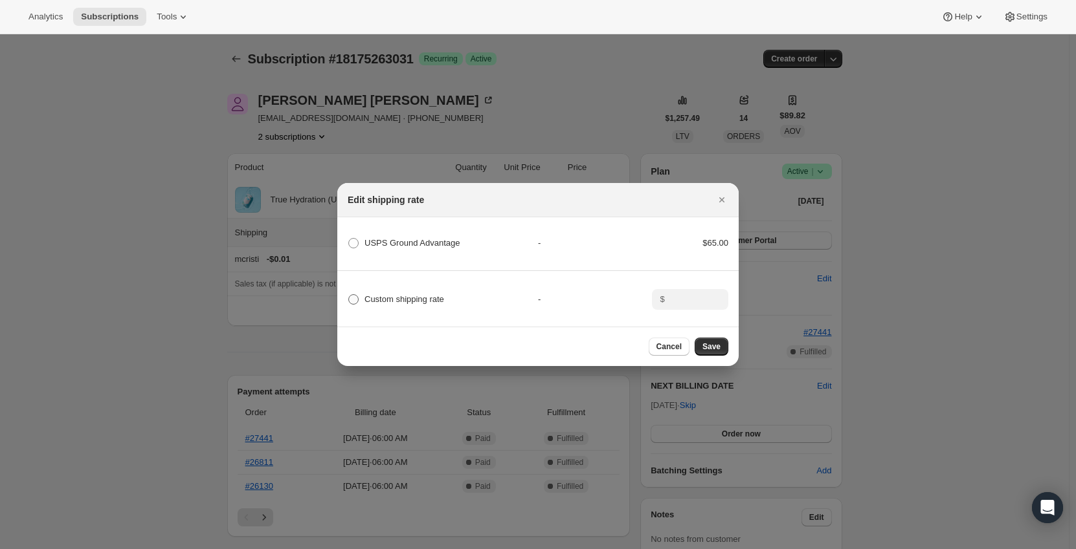
click at [405, 299] on span "Custom shipping rate" at bounding box center [404, 299] width 80 height 10
click at [349, 295] on input "Custom shipping rate" at bounding box center [348, 294] width 1 height 1
radio input "true"
click at [685, 297] on input ":r8u8:" at bounding box center [689, 299] width 40 height 21
type input "0"
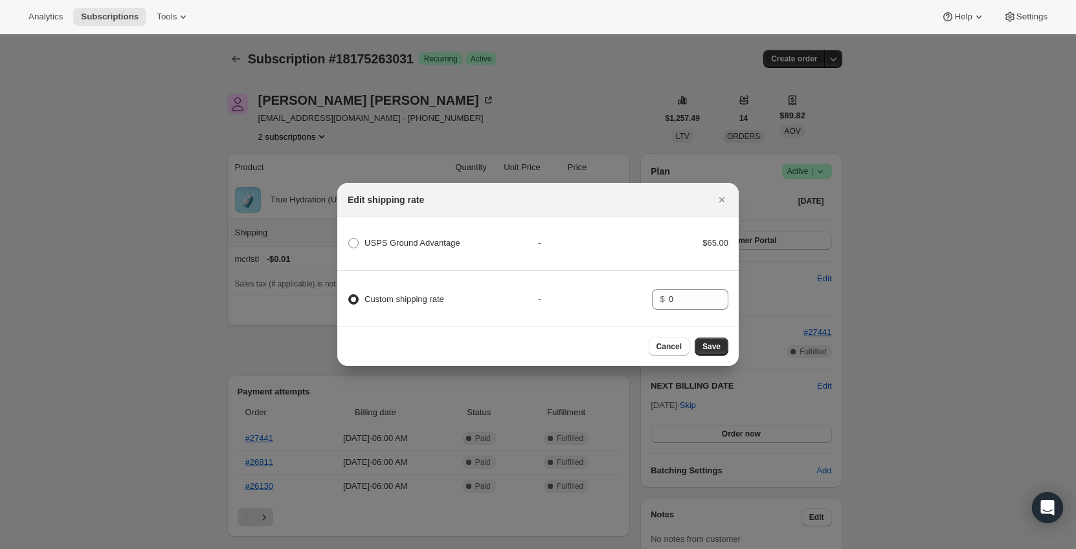
click at [629, 295] on div "-" at bounding box center [595, 299] width 114 height 13
click at [711, 348] on span "Save" at bounding box center [711, 347] width 18 height 10
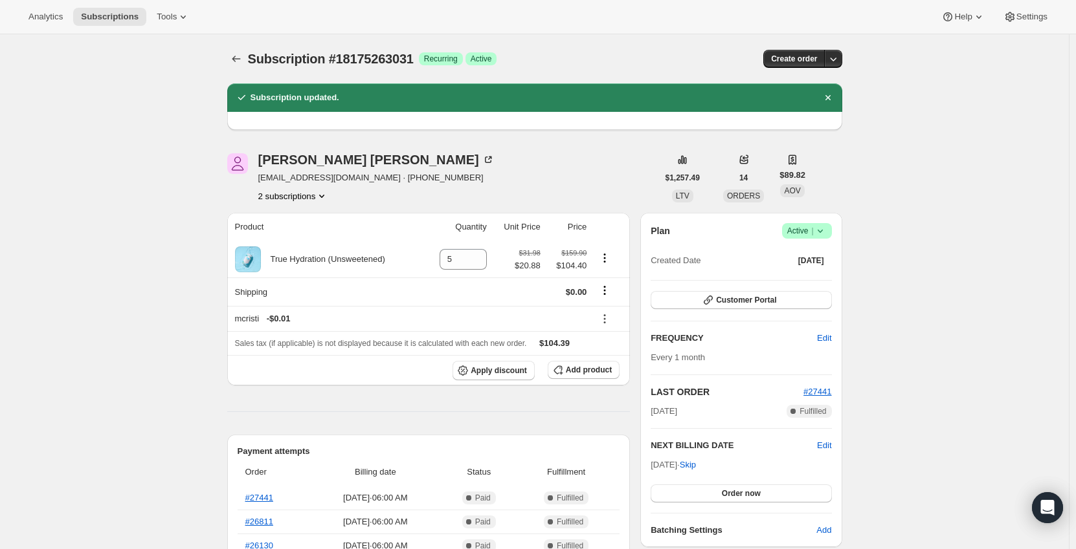
click at [516, 168] on div "[PERSON_NAME] [EMAIL_ADDRESS][DOMAIN_NAME] · [PHONE_NUMBER] 2 subscriptions" at bounding box center [442, 177] width 430 height 49
click at [243, 56] on icon "Subscriptions" at bounding box center [236, 58] width 13 height 13
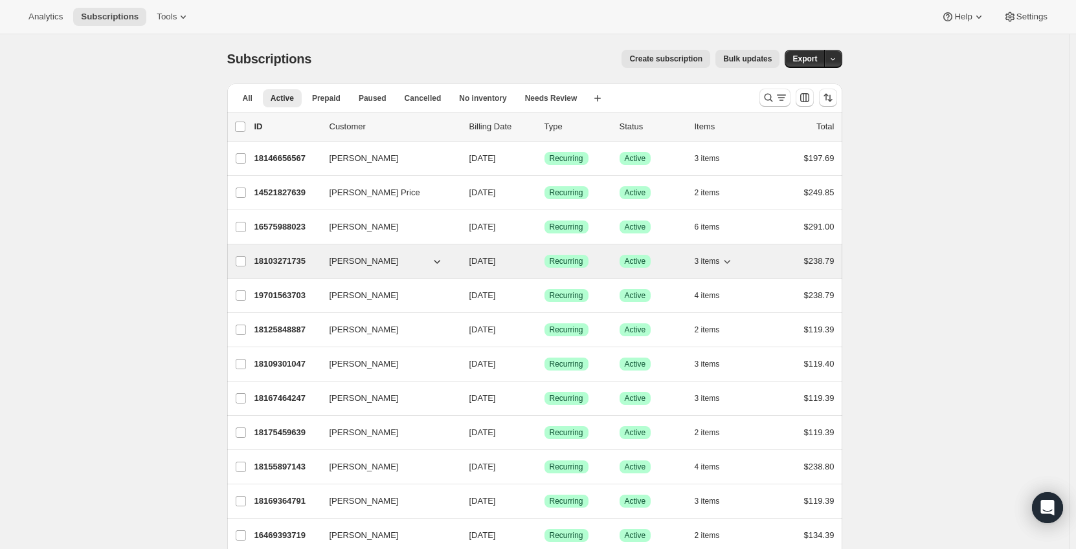
scroll to position [188, 0]
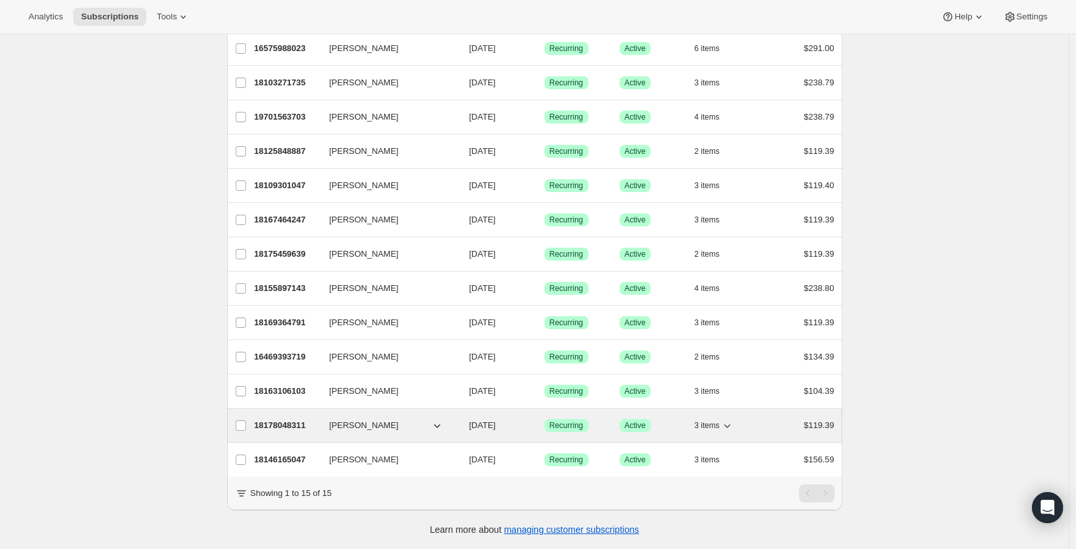
click at [296, 419] on p "18178048311" at bounding box center [286, 425] width 65 height 13
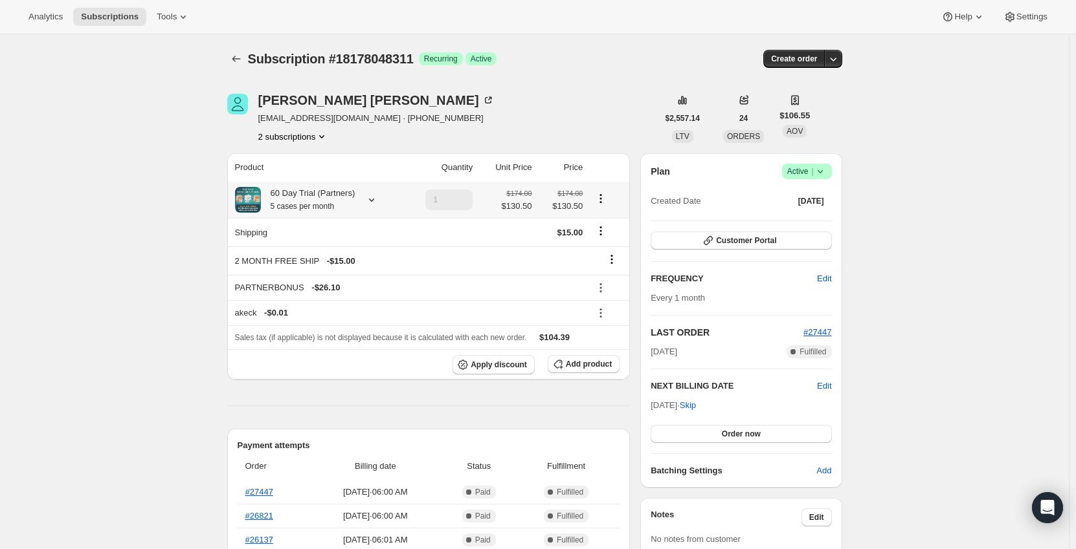
click at [379, 201] on div "60 Day Trial (Partners) 5 cases per month" at bounding box center [317, 200] width 164 height 26
click at [370, 201] on icon at bounding box center [371, 200] width 5 height 3
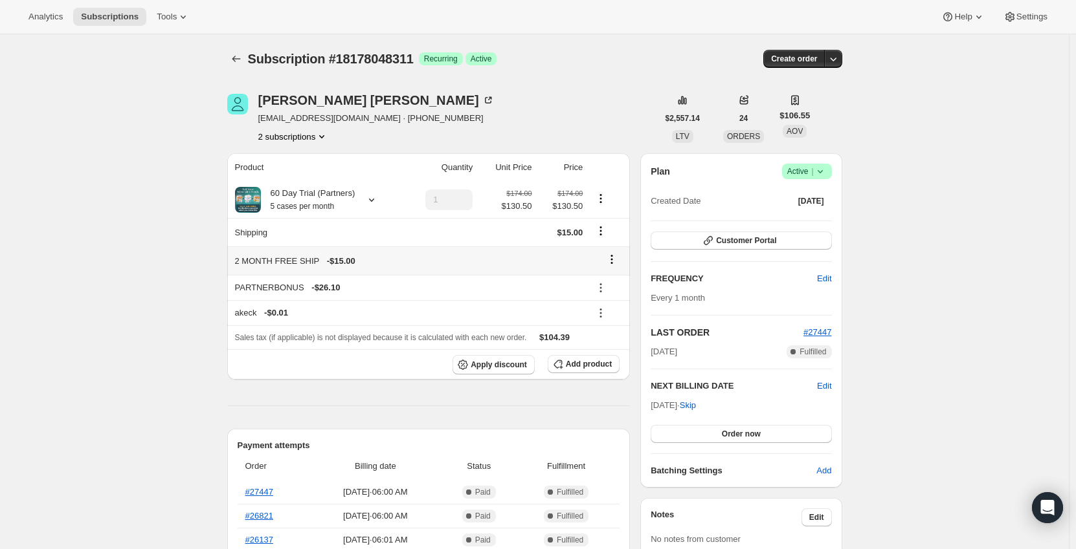
click at [613, 256] on icon at bounding box center [612, 256] width 2 height 2
click at [614, 282] on span "Remove" at bounding box center [615, 285] width 31 height 10
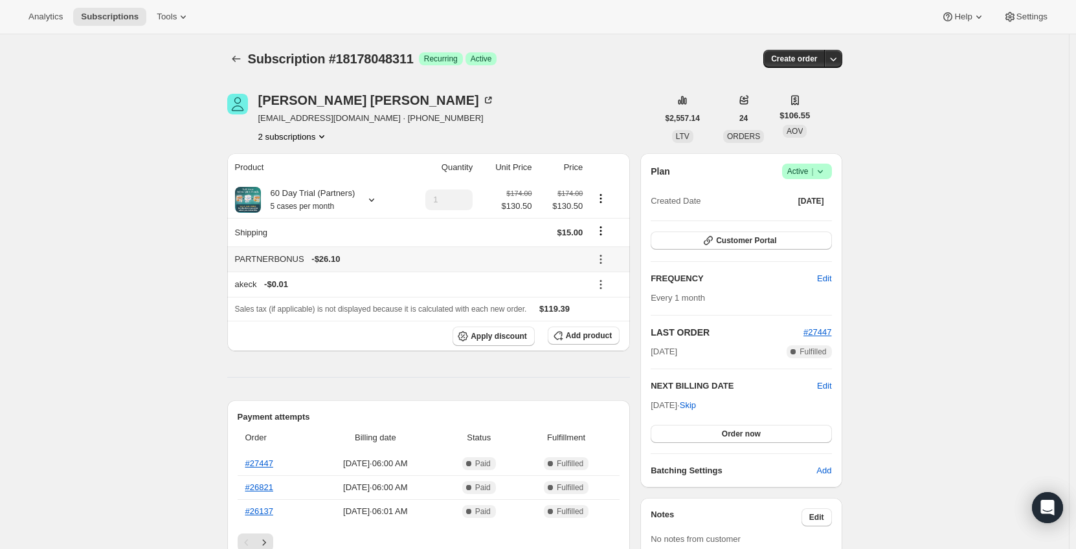
click at [601, 260] on icon at bounding box center [600, 259] width 13 height 13
click at [610, 304] on span "Remove" at bounding box center [609, 307] width 31 height 10
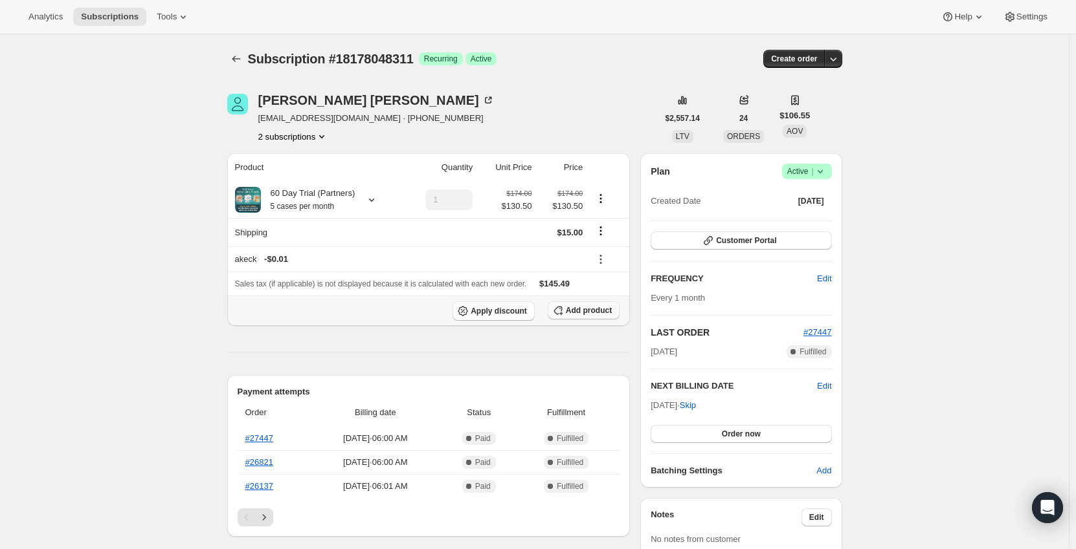
click at [590, 305] on button "Add product" at bounding box center [584, 311] width 72 height 18
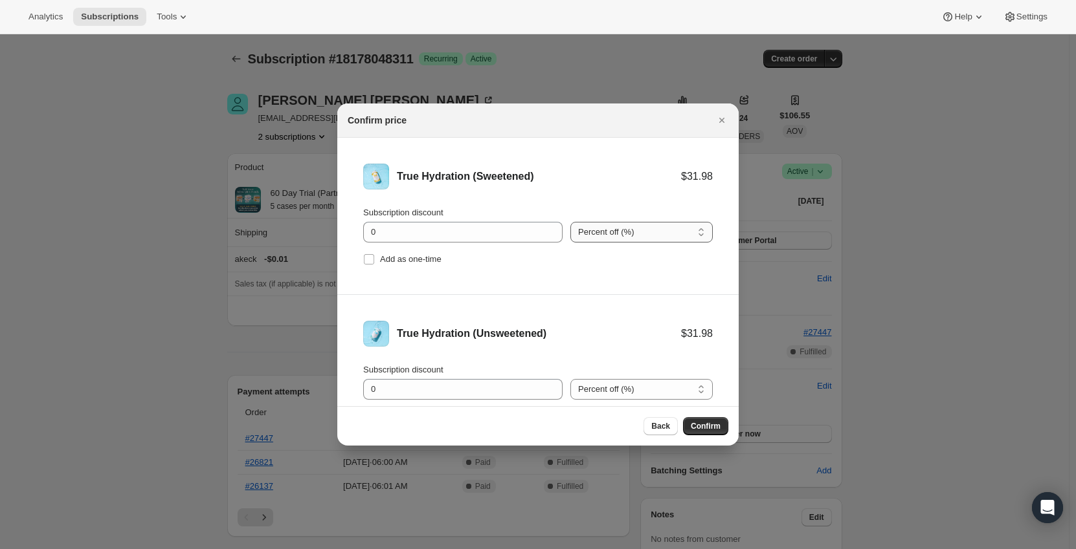
click at [601, 217] on div ":r9h0:" at bounding box center [641, 212] width 142 height 13
click at [627, 226] on select "Percent off (%) Amount off ($)" at bounding box center [641, 232] width 142 height 21
select select "fixed"
click at [570, 222] on select "Percent off (%) Amount off ($)" at bounding box center [641, 232] width 142 height 21
click at [614, 386] on select "Percent off (%) Amount off ($)" at bounding box center [641, 389] width 142 height 21
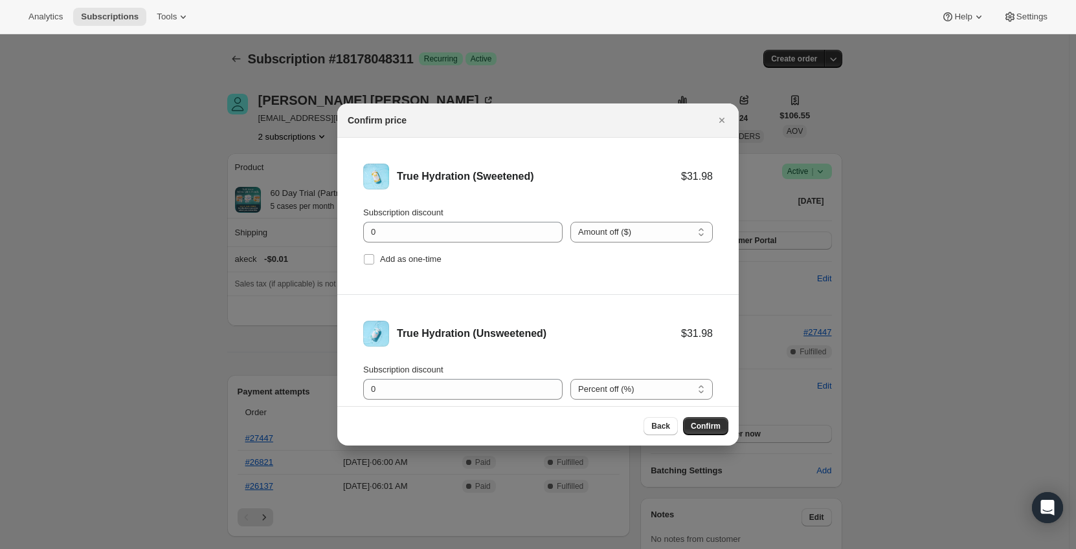
select select "fixed"
click at [570, 379] on select "Percent off (%) Amount off ($)" at bounding box center [641, 389] width 142 height 21
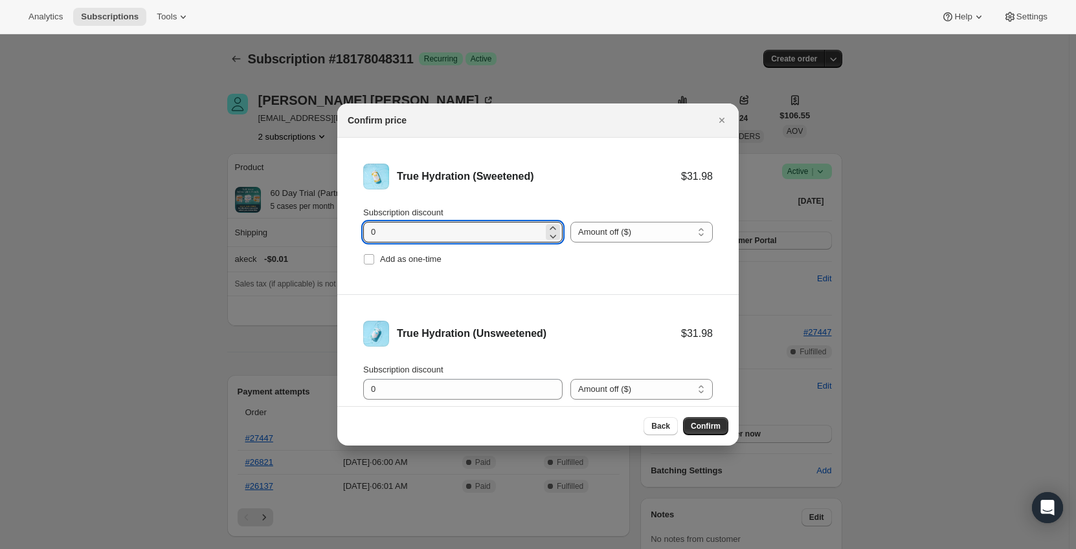
drag, startPoint x: 430, startPoint y: 229, endPoint x: 307, endPoint y: 232, distance: 123.7
type input "11.1"
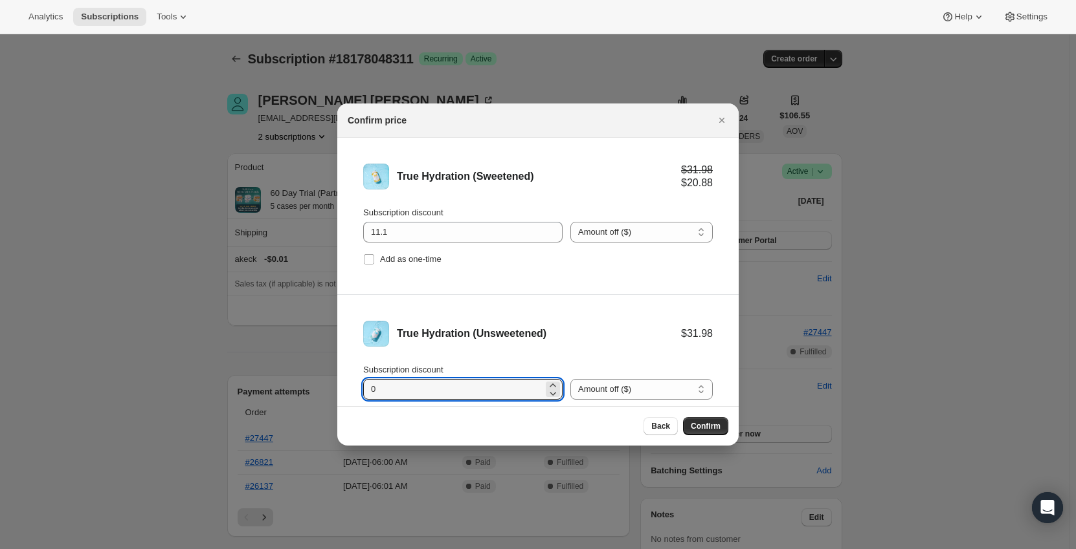
drag, startPoint x: 364, startPoint y: 384, endPoint x: 346, endPoint y: 384, distance: 17.5
click at [346, 384] on li "True Hydration (Unsweetened) $31.98 Subscription discount 0 Percent off (%) Amo…" at bounding box center [537, 373] width 401 height 157
type input "11.1"
click at [708, 427] on span "Confirm" at bounding box center [706, 426] width 30 height 10
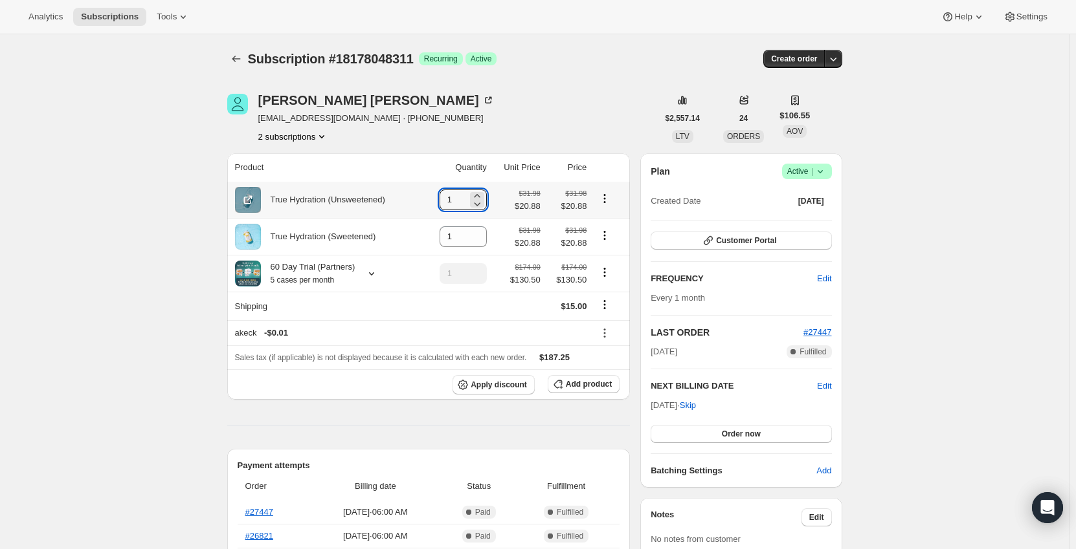
drag, startPoint x: 460, startPoint y: 201, endPoint x: 432, endPoint y: 205, distance: 28.2
click at [433, 203] on td "1" at bounding box center [456, 200] width 67 height 36
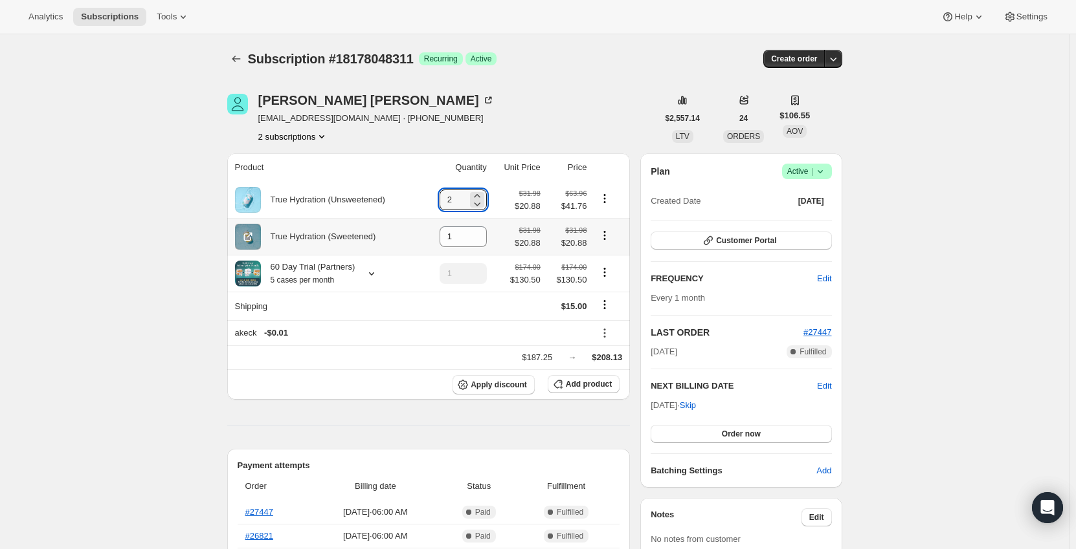
type input "2"
click at [437, 241] on td "1" at bounding box center [456, 236] width 67 height 37
type input "3"
click at [427, 215] on td "2" at bounding box center [456, 200] width 67 height 36
click at [370, 280] on icon at bounding box center [371, 273] width 13 height 13
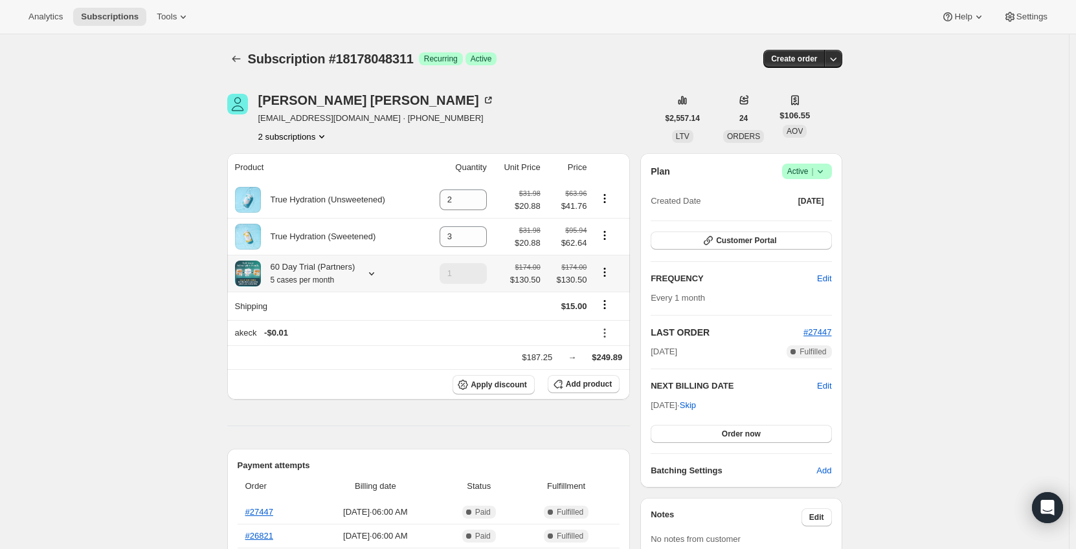
click at [606, 272] on icon "Product actions" at bounding box center [604, 272] width 13 height 13
click at [616, 320] on span "Remove" at bounding box center [607, 321] width 31 height 10
type input "0"
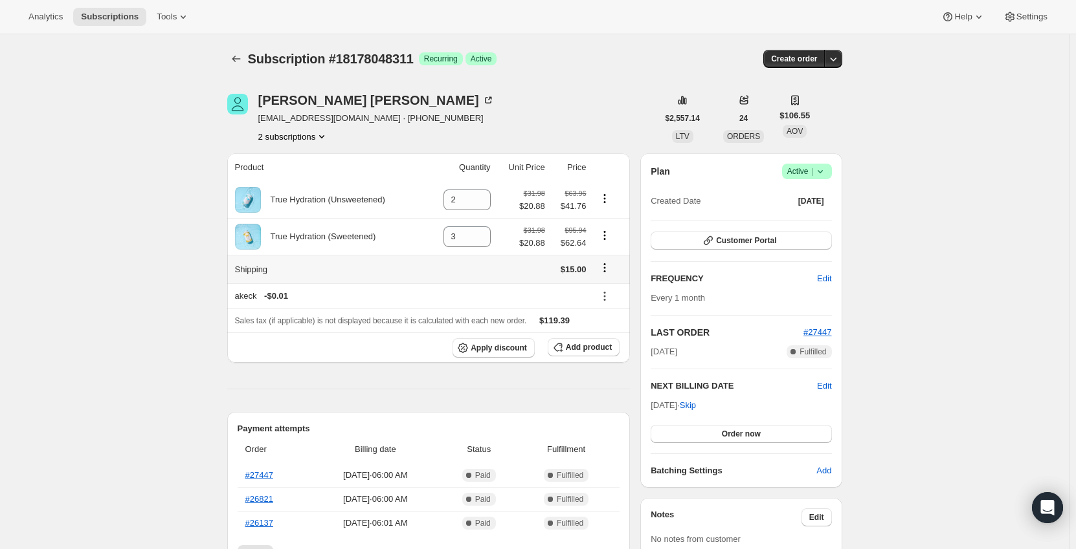
click at [605, 272] on icon "Shipping actions" at bounding box center [604, 267] width 13 height 13
click at [604, 299] on span "Edit shipping rate" at bounding box center [607, 294] width 65 height 10
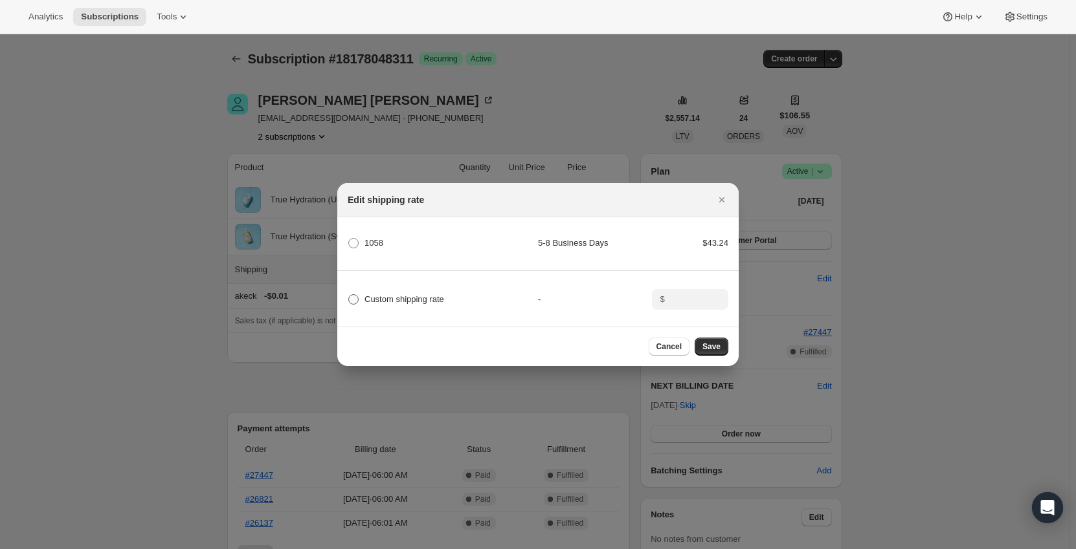
click at [365, 296] on span "Custom shipping rate" at bounding box center [404, 299] width 80 height 10
click at [349, 295] on input "Custom shipping rate" at bounding box center [348, 294] width 1 height 1
radio input "true"
click at [678, 300] on input ":r9ra:" at bounding box center [689, 299] width 40 height 21
type input "0"
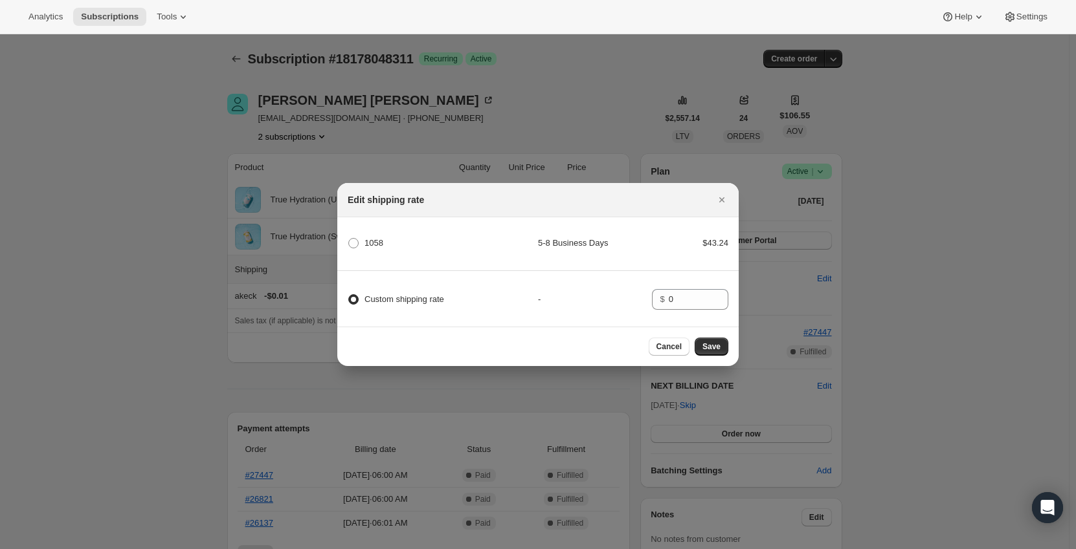
click at [608, 293] on div "-" at bounding box center [595, 299] width 114 height 13
click at [709, 352] on span "Save" at bounding box center [711, 347] width 18 height 10
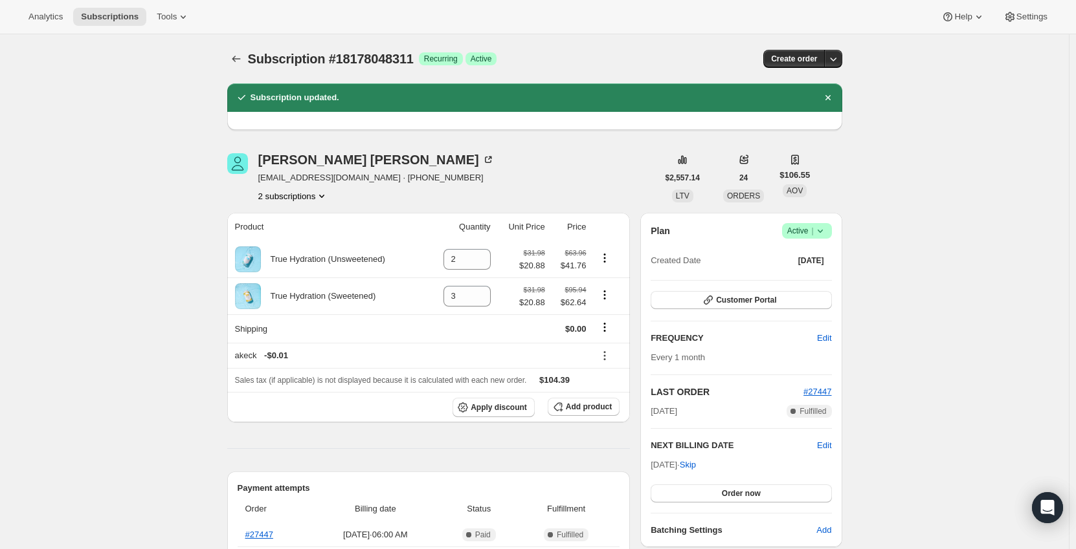
click at [239, 60] on icon "Subscriptions" at bounding box center [236, 58] width 13 height 13
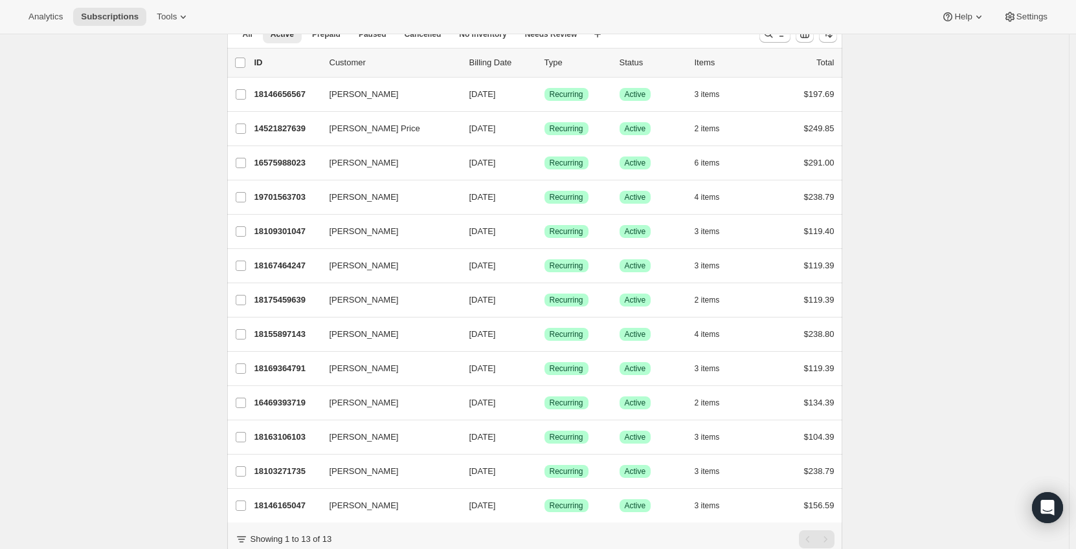
scroll to position [120, 0]
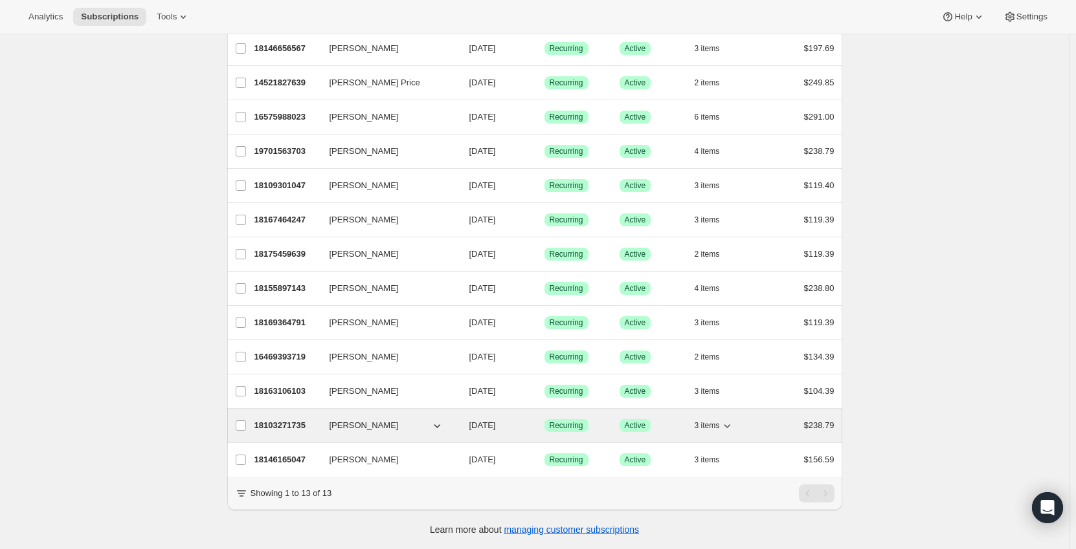
click at [282, 419] on p "18103271735" at bounding box center [286, 425] width 65 height 13
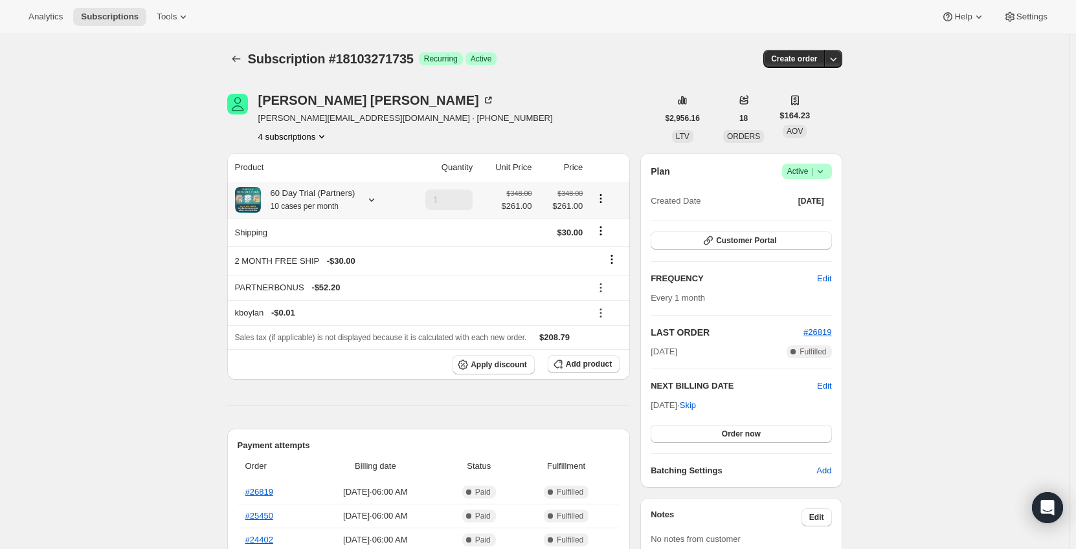
click at [360, 202] on div at bounding box center [369, 200] width 18 height 13
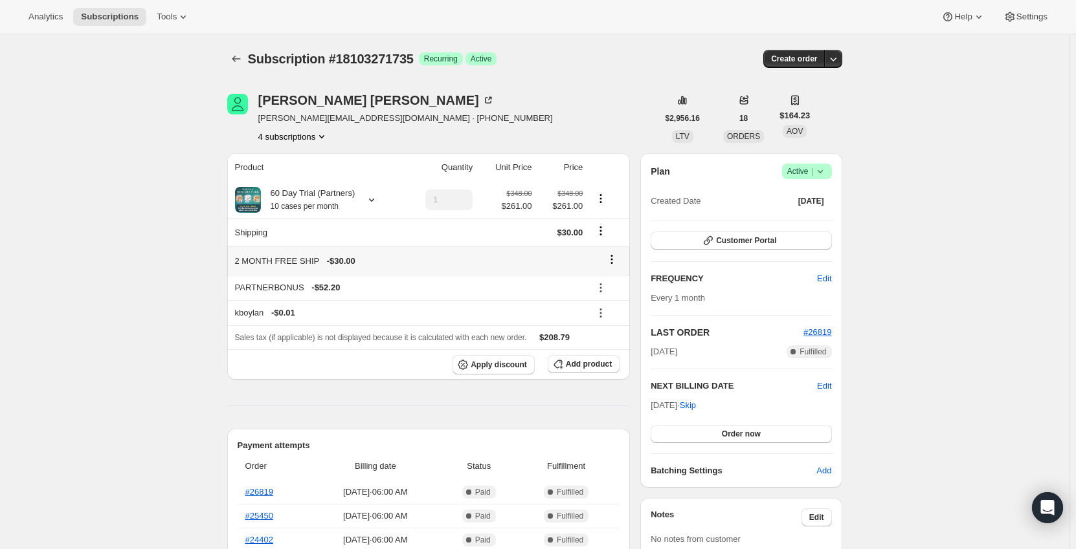
click at [617, 258] on icon at bounding box center [611, 259] width 13 height 13
click at [619, 280] on span "Remove" at bounding box center [615, 285] width 31 height 10
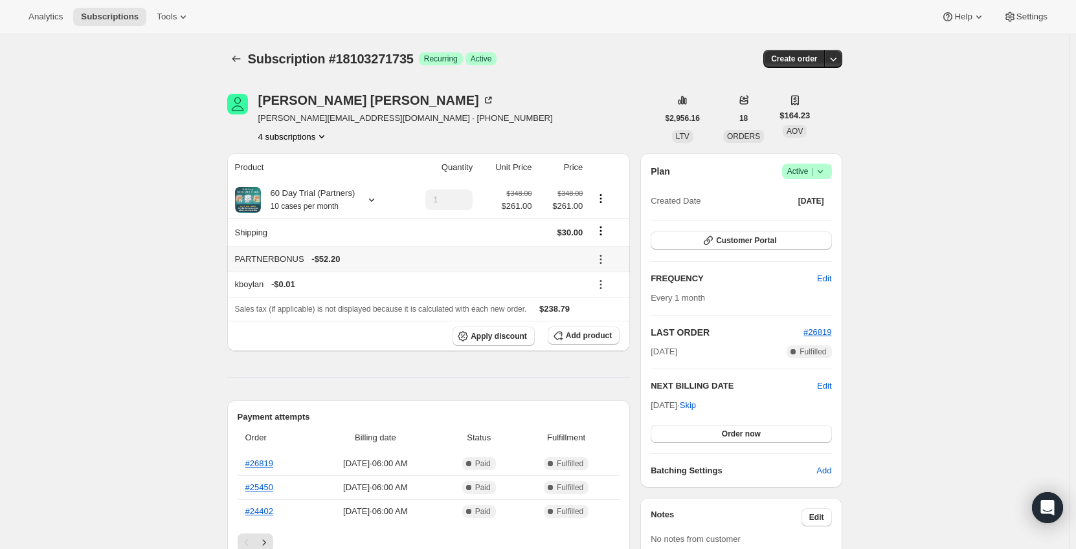
click at [603, 262] on icon at bounding box center [600, 259] width 13 height 13
click at [605, 302] on span "Remove" at bounding box center [609, 307] width 31 height 10
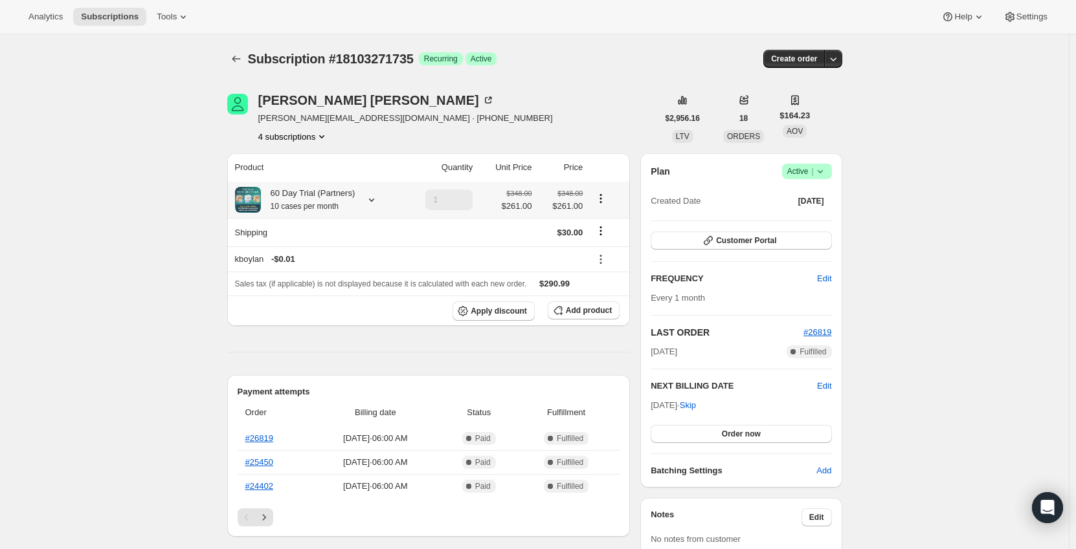
click at [602, 196] on icon "Product actions" at bounding box center [601, 195] width 2 height 2
click at [574, 305] on button "Add product" at bounding box center [584, 311] width 72 height 18
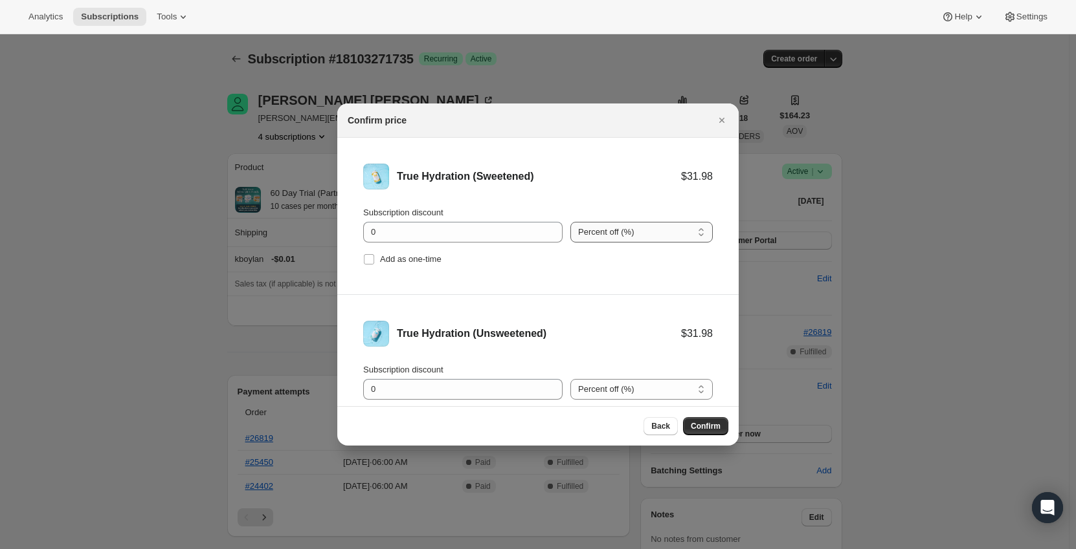
click at [587, 234] on select "Percent off (%) Amount off ($)" at bounding box center [641, 232] width 142 height 21
select select "fixed"
click at [570, 222] on select "Percent off (%) Amount off ($)" at bounding box center [641, 232] width 142 height 21
click at [615, 388] on select "Percent off (%) Amount off ($)" at bounding box center [641, 389] width 142 height 21
select select "fixed"
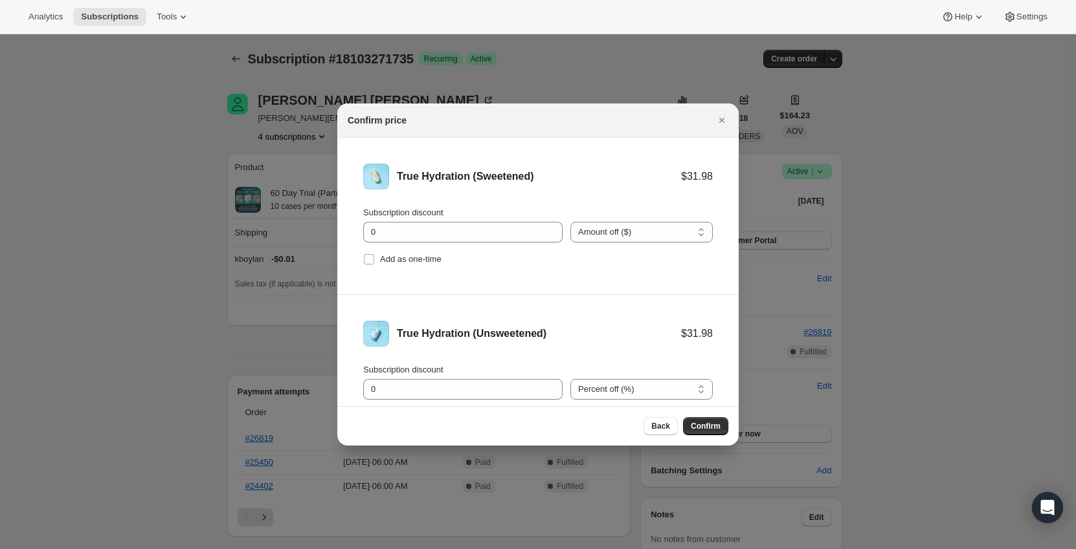
click at [570, 379] on select "Percent off (%) Amount off ($)" at bounding box center [641, 389] width 142 height 21
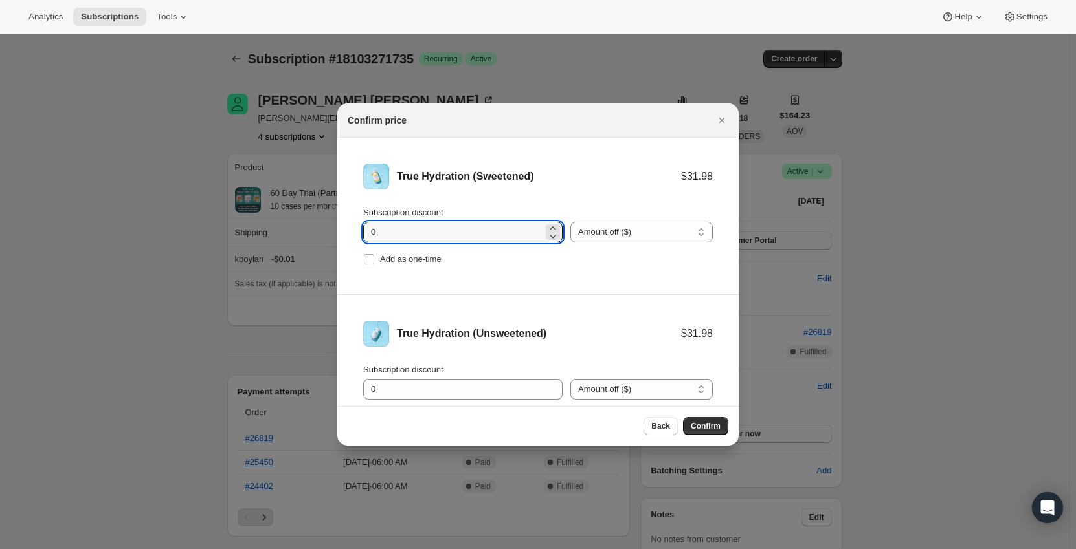
drag, startPoint x: 395, startPoint y: 223, endPoint x: 341, endPoint y: 225, distance: 53.8
click at [341, 225] on li "True Hydration (Sweetened) $31.98 Subscription discount 0 Percent off (%) Amoun…" at bounding box center [537, 216] width 401 height 157
type input "11.1"
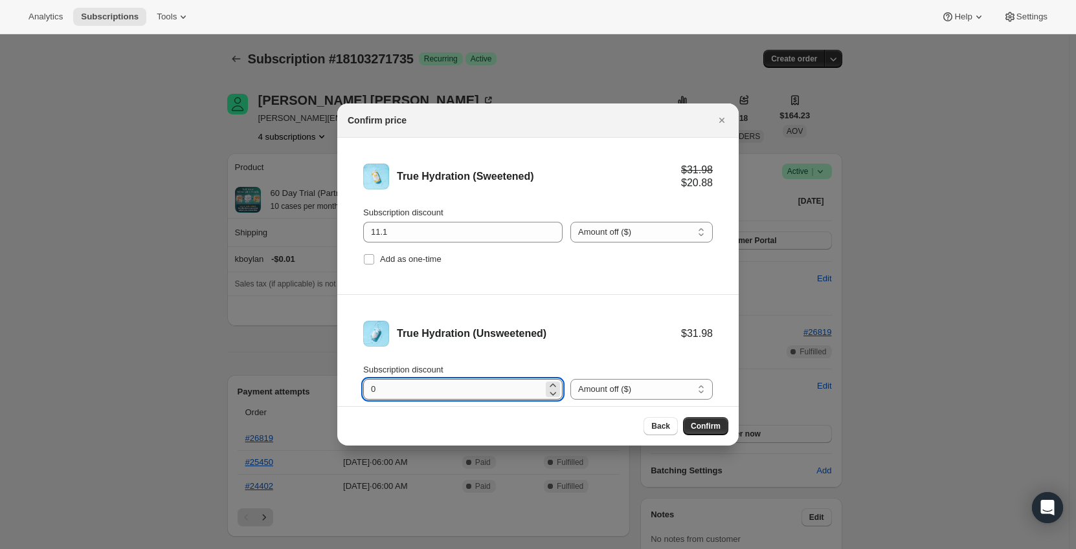
drag, startPoint x: 383, startPoint y: 388, endPoint x: 364, endPoint y: 385, distance: 19.6
click at [364, 386] on input "0" at bounding box center [453, 389] width 180 height 21
type input "11.1"
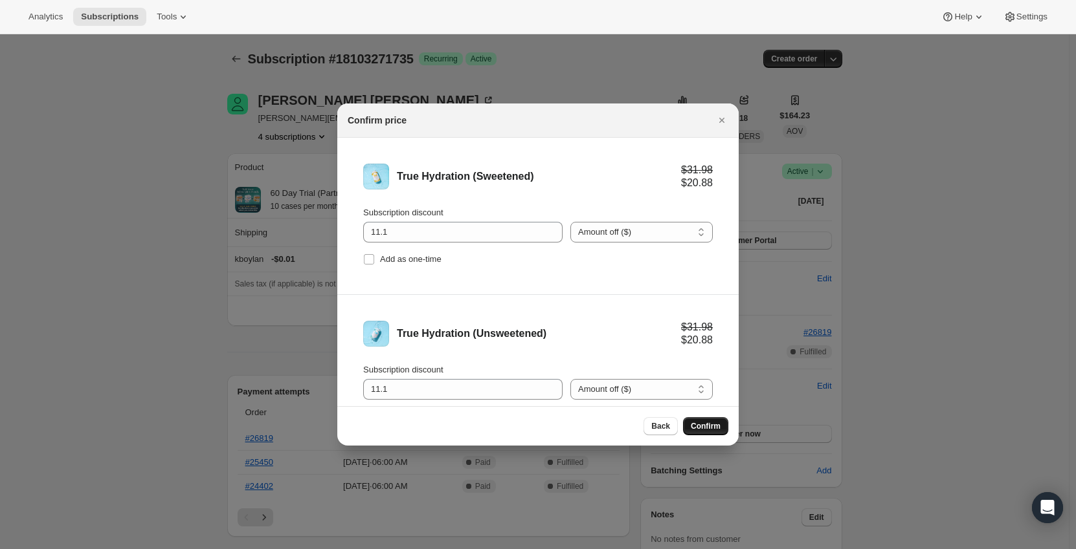
click at [707, 426] on span "Confirm" at bounding box center [706, 426] width 30 height 10
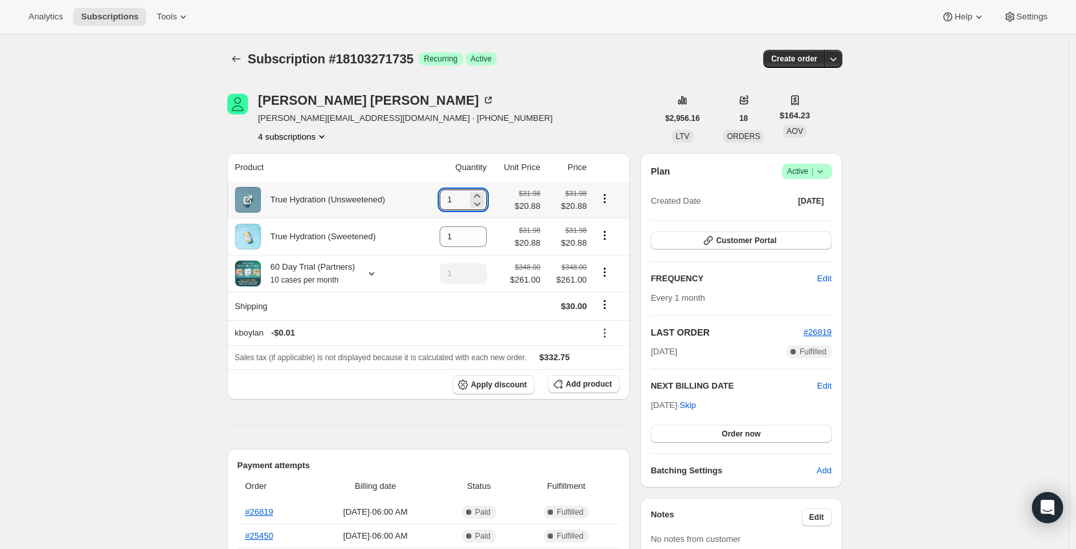
drag, startPoint x: 461, startPoint y: 204, endPoint x: 434, endPoint y: 205, distance: 27.9
click at [434, 205] on td "1" at bounding box center [456, 200] width 67 height 36
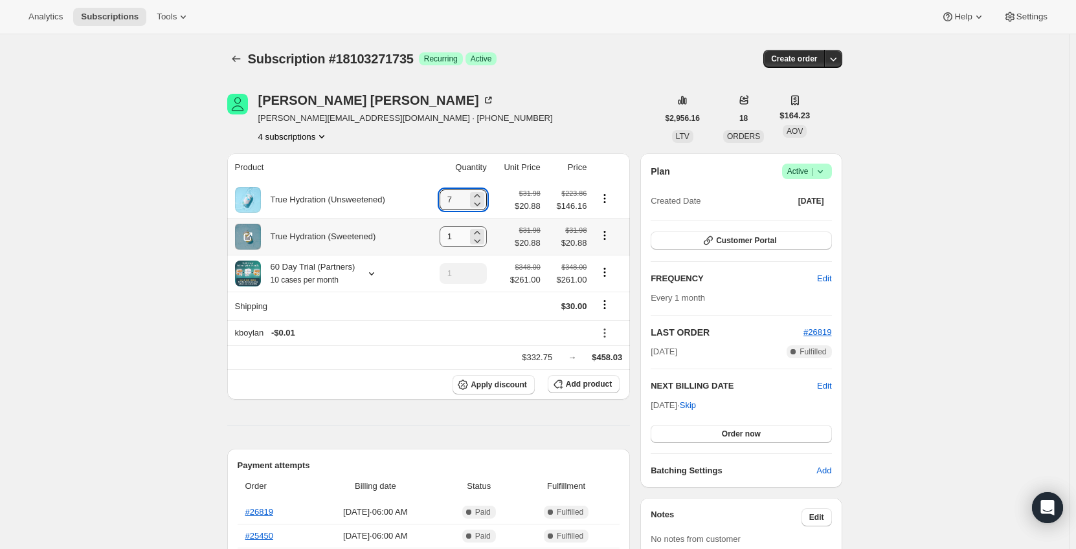
type input "7"
drag, startPoint x: 461, startPoint y: 242, endPoint x: 433, endPoint y: 241, distance: 27.8
click at [433, 241] on td "1" at bounding box center [456, 236] width 67 height 37
type input "3"
click at [405, 221] on th "True Hydration (Sweetened)" at bounding box center [325, 236] width 197 height 37
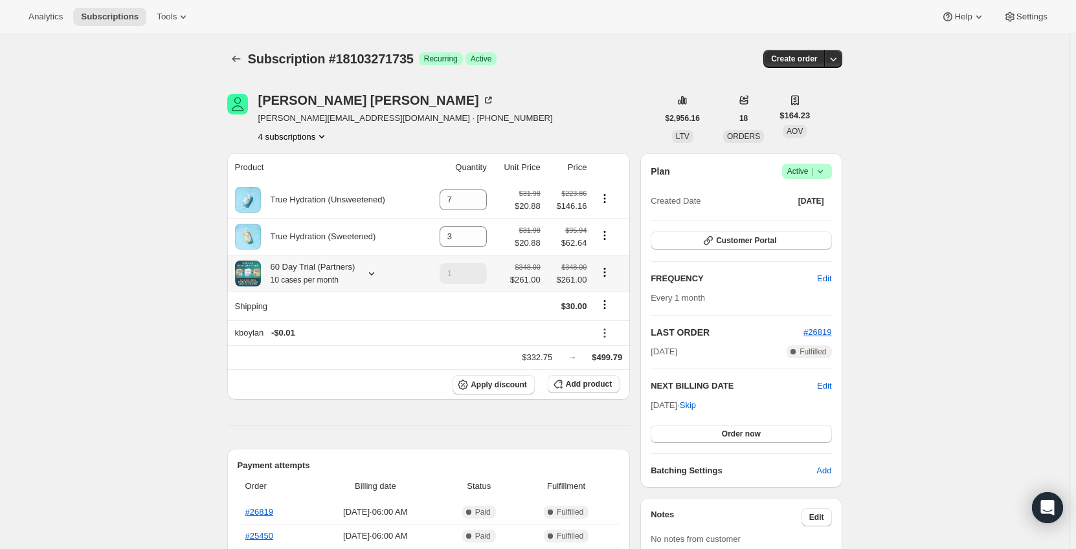
click at [611, 273] on icon "Product actions" at bounding box center [604, 272] width 13 height 13
click at [615, 318] on span "Remove" at bounding box center [607, 321] width 31 height 10
type input "0"
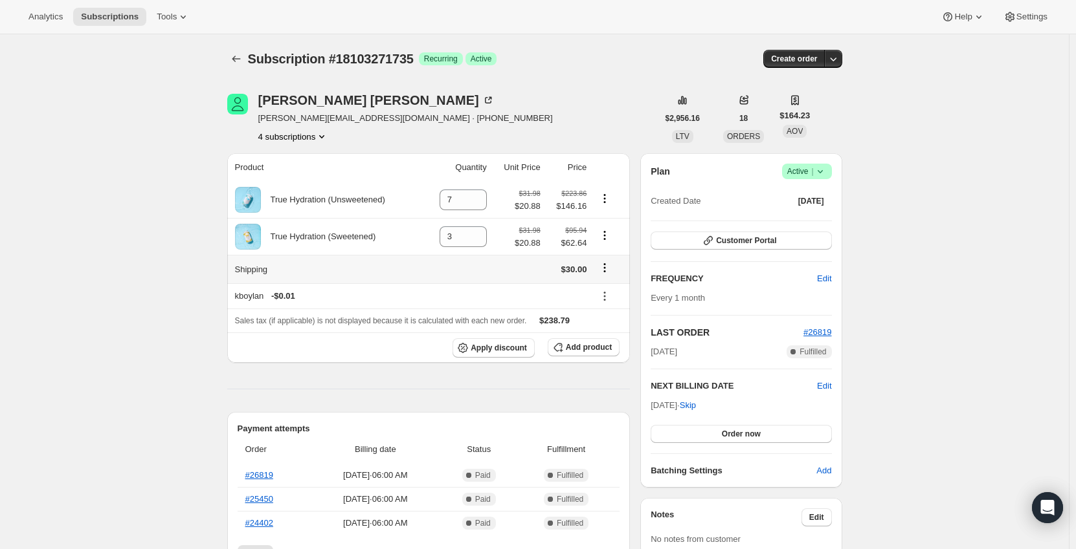
click at [607, 271] on icon "Shipping actions" at bounding box center [604, 267] width 13 height 13
click at [622, 304] on div "Edit shipping rate" at bounding box center [607, 294] width 80 height 28
click at [619, 293] on span "Edit shipping rate" at bounding box center [607, 294] width 65 height 10
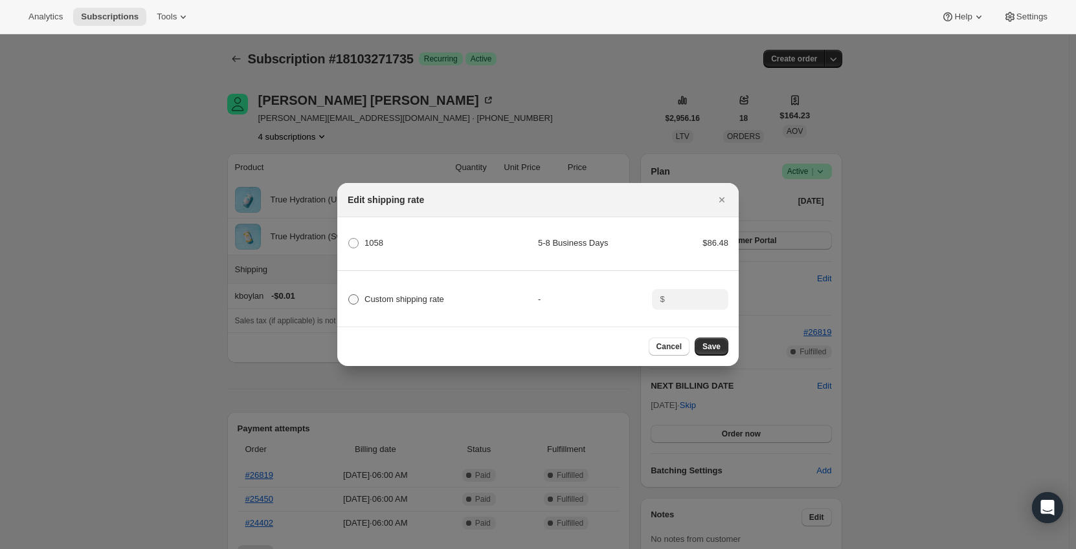
click at [390, 294] on span "Custom shipping rate" at bounding box center [404, 299] width 80 height 10
click at [349, 294] on input "Custom shipping rate" at bounding box center [348, 294] width 1 height 1
radio input "true"
click at [701, 296] on input ":rap8:" at bounding box center [689, 299] width 40 height 21
type input "0"
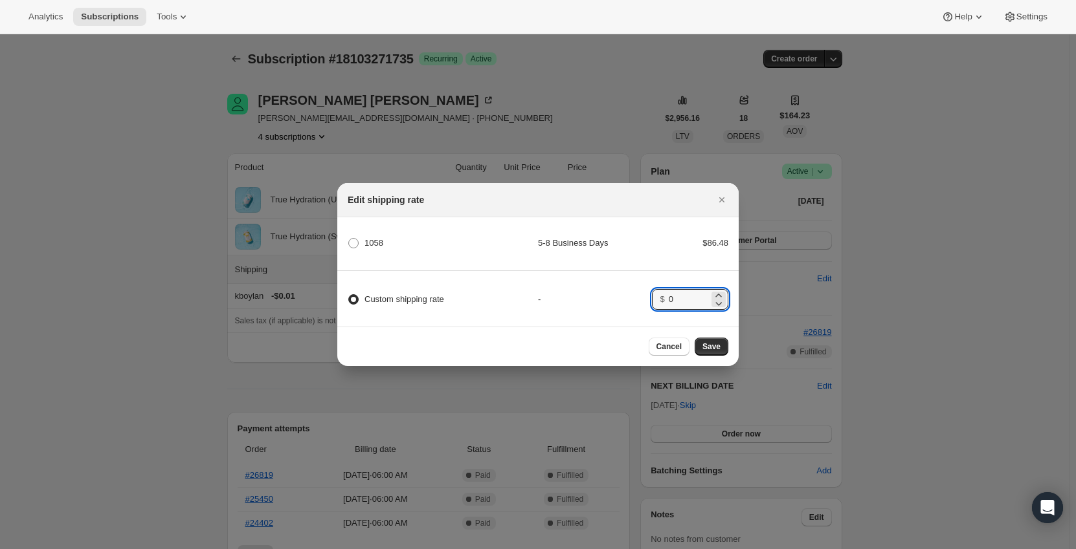
click at [641, 294] on div "-" at bounding box center [595, 299] width 114 height 13
click at [713, 348] on span "Save" at bounding box center [711, 347] width 18 height 10
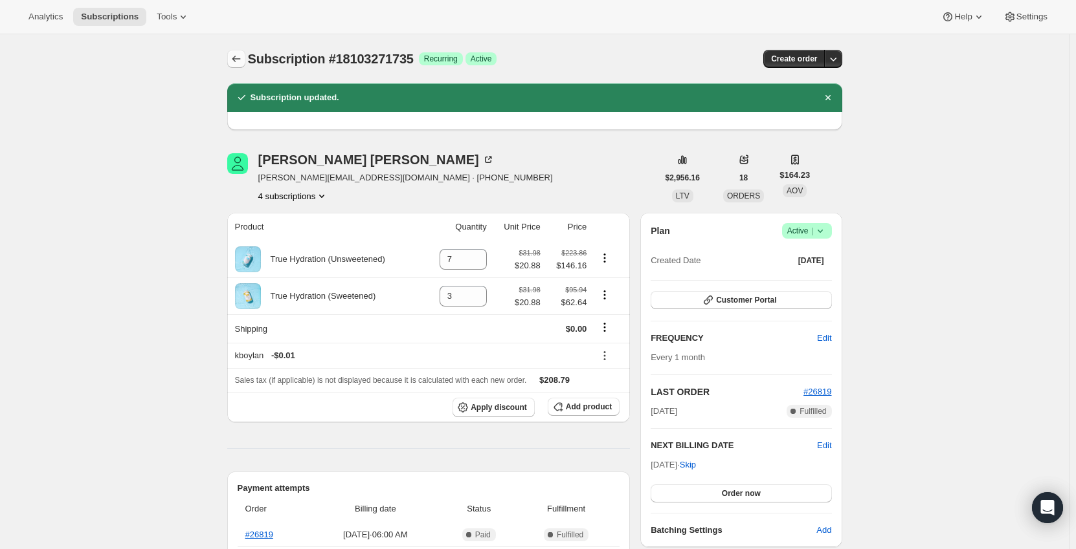
click at [238, 58] on icon "Subscriptions" at bounding box center [236, 58] width 13 height 13
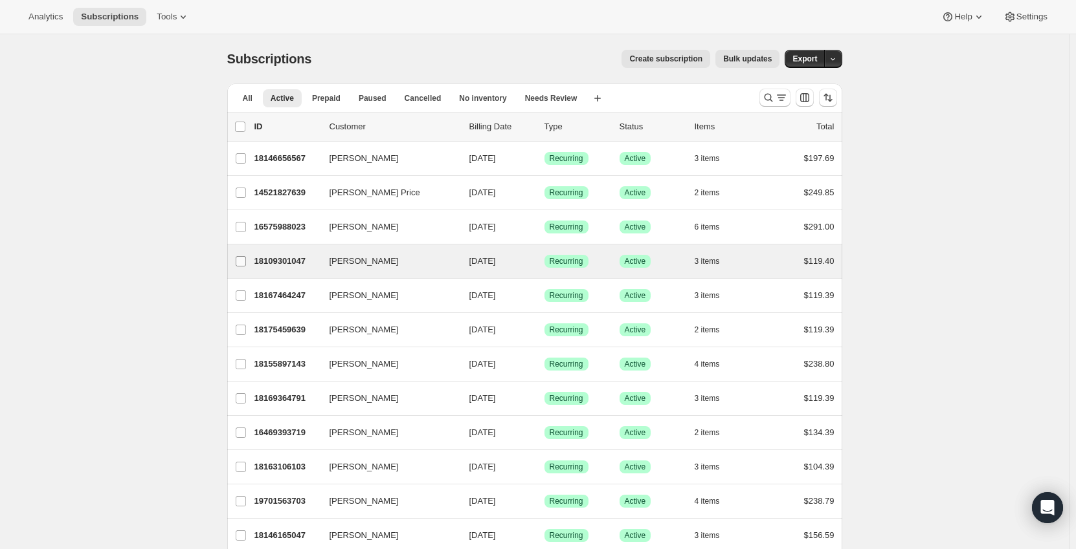
scroll to position [85, 0]
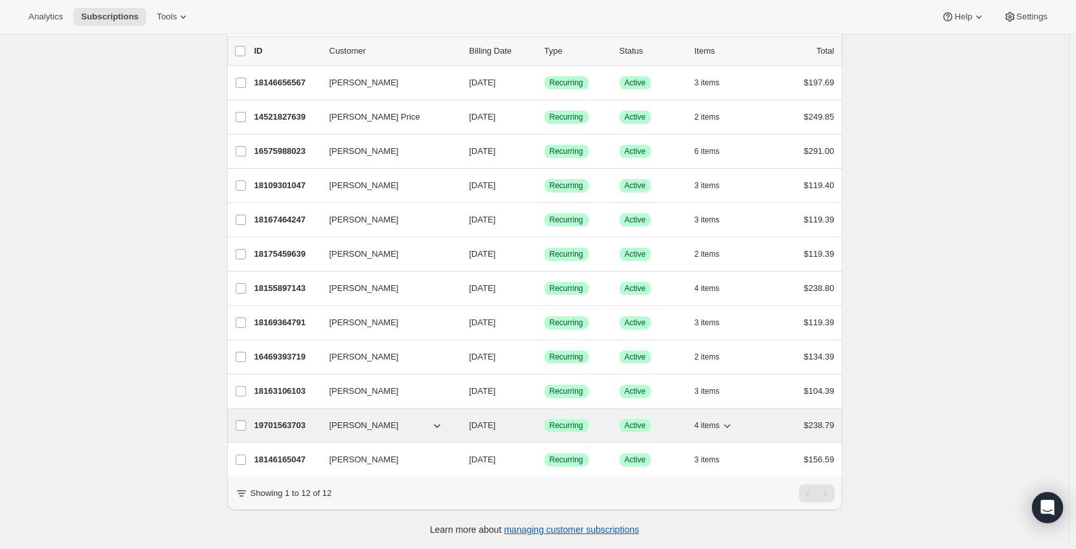
click at [292, 417] on div "19701563703 [PERSON_NAME] [DATE] Success Recurring Success Active 4 items $238.…" at bounding box center [544, 426] width 580 height 18
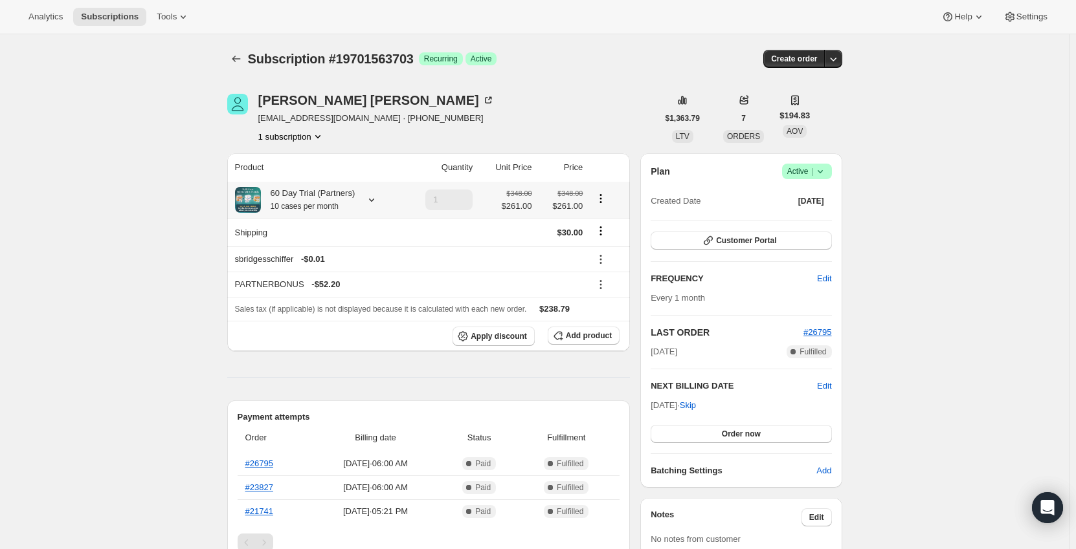
click at [307, 204] on small "10 cases per month" at bounding box center [305, 206] width 68 height 9
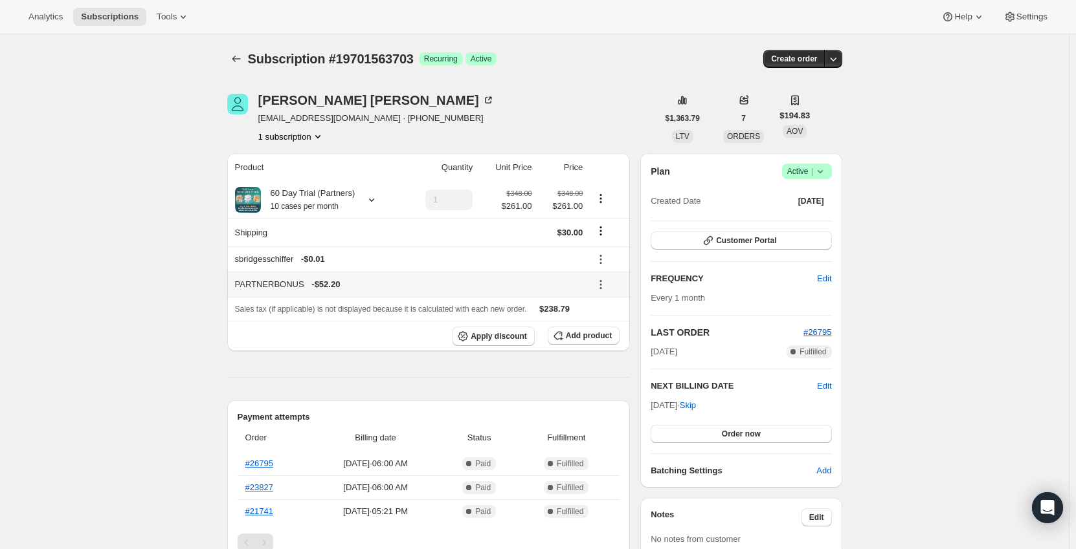
click at [601, 286] on icon at bounding box center [600, 284] width 13 height 13
click at [609, 331] on span "Remove" at bounding box center [609, 332] width 31 height 10
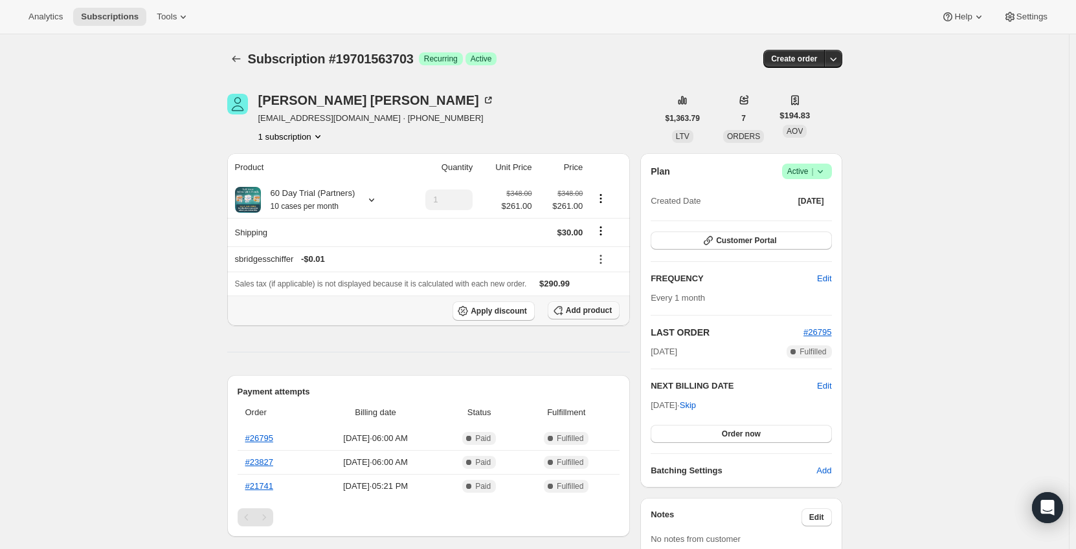
click at [570, 313] on span "Add product" at bounding box center [589, 310] width 46 height 10
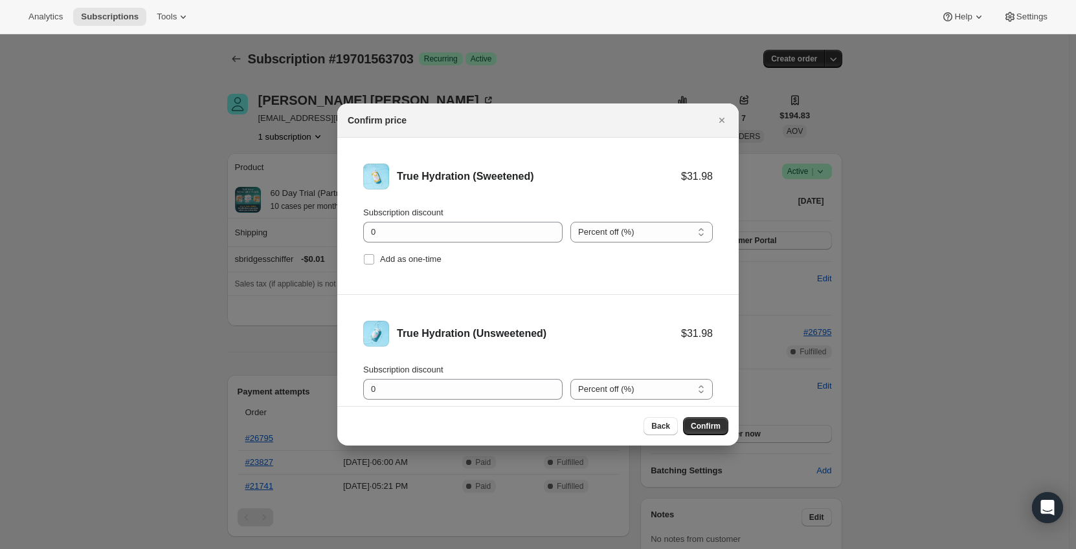
drag, startPoint x: 577, startPoint y: 227, endPoint x: 581, endPoint y: 243, distance: 16.6
click at [577, 227] on select "Percent off (%) Amount off ($)" at bounding box center [641, 232] width 142 height 21
select select "fixed"
click at [570, 222] on select "Percent off (%) Amount off ($)" at bounding box center [641, 232] width 142 height 21
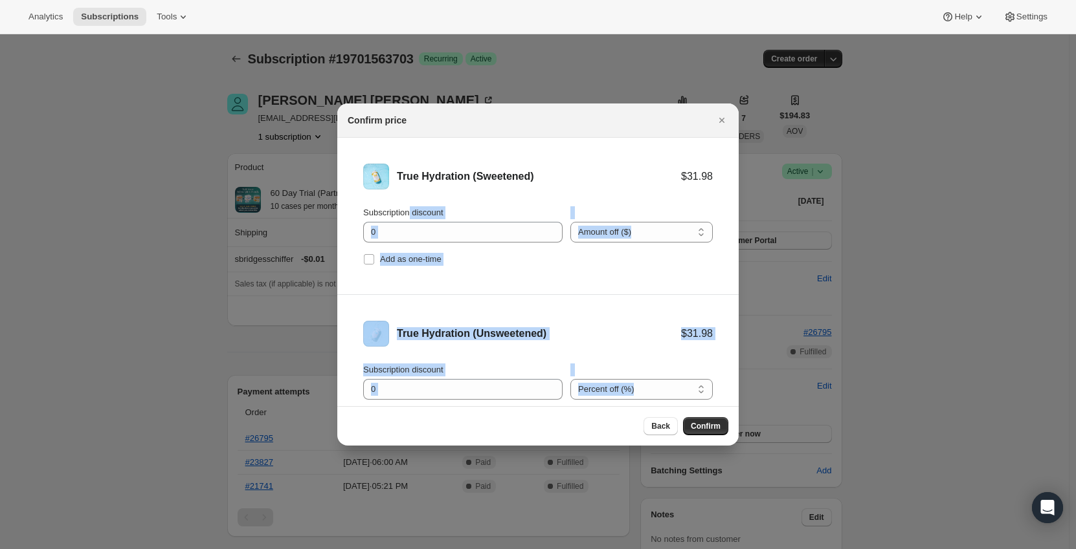
click at [428, 236] on input "0" at bounding box center [453, 232] width 180 height 21
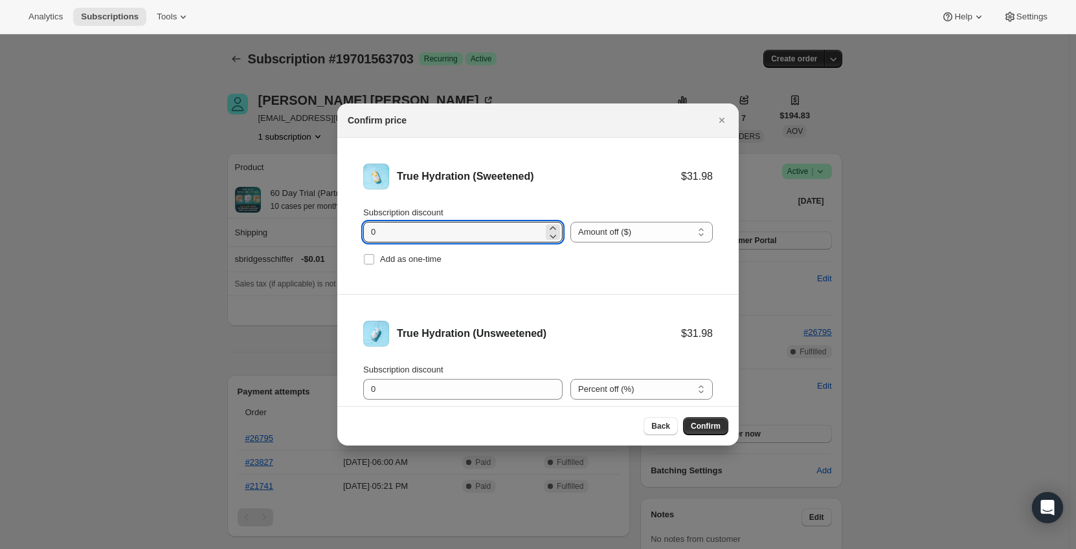
drag, startPoint x: 353, startPoint y: 229, endPoint x: 323, endPoint y: 228, distance: 29.8
type input "11.1"
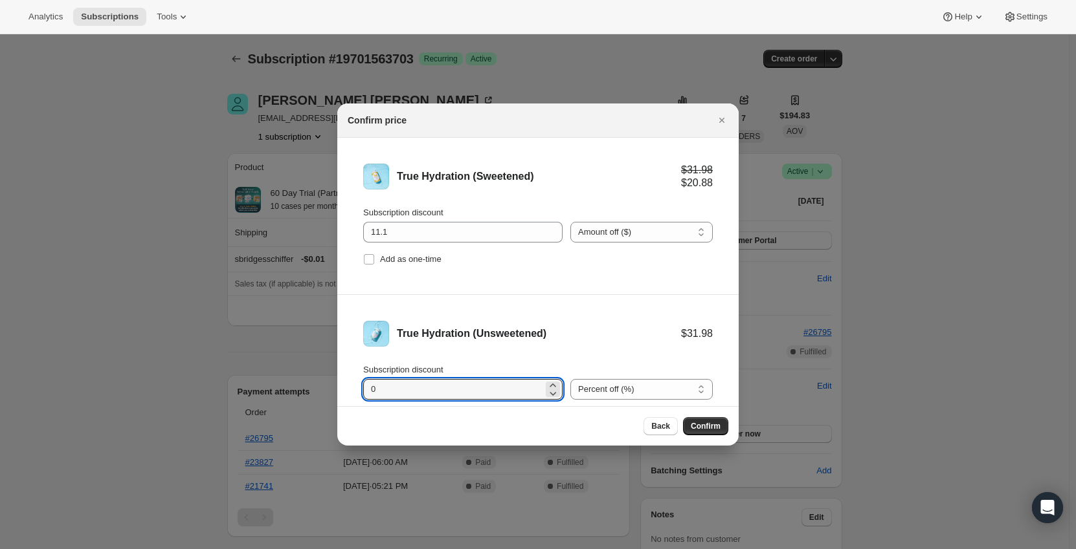
drag, startPoint x: 423, startPoint y: 394, endPoint x: 315, endPoint y: 388, distance: 108.2
type input "11.1"
click at [630, 307] on li "True Hydration (Unsweetened) $31.98 $28.43 Subscription discount 11.1 Percent o…" at bounding box center [537, 373] width 401 height 157
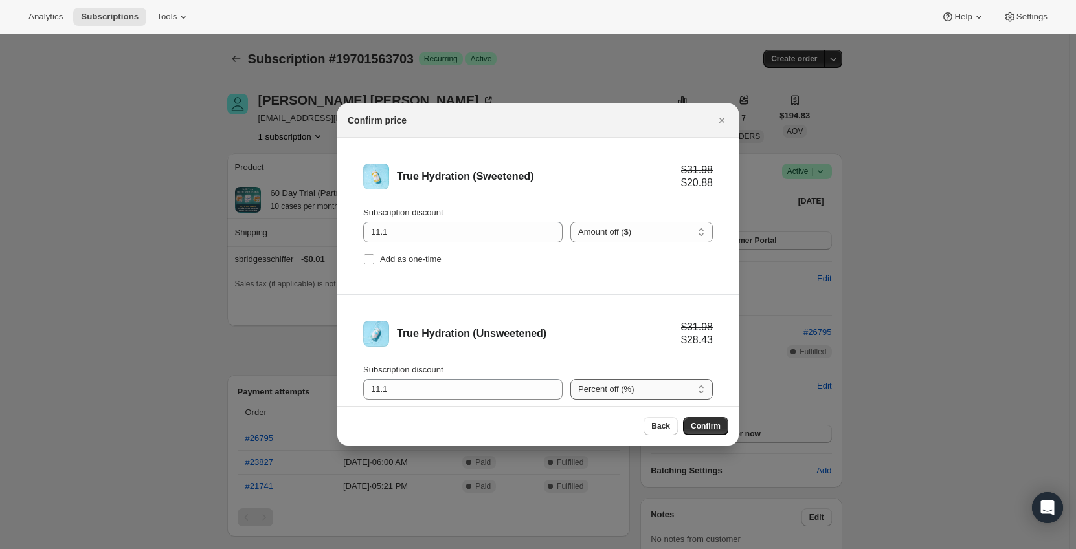
click at [660, 394] on select "Percent off (%) Amount off ($)" at bounding box center [641, 389] width 142 height 21
select select "fixed"
click at [570, 379] on select "Percent off (%) Amount off ($)" at bounding box center [641, 389] width 142 height 21
click at [638, 340] on div "True Hydration (Unsweetened)" at bounding box center [539, 333] width 284 height 13
click at [704, 427] on span "Confirm" at bounding box center [706, 426] width 30 height 10
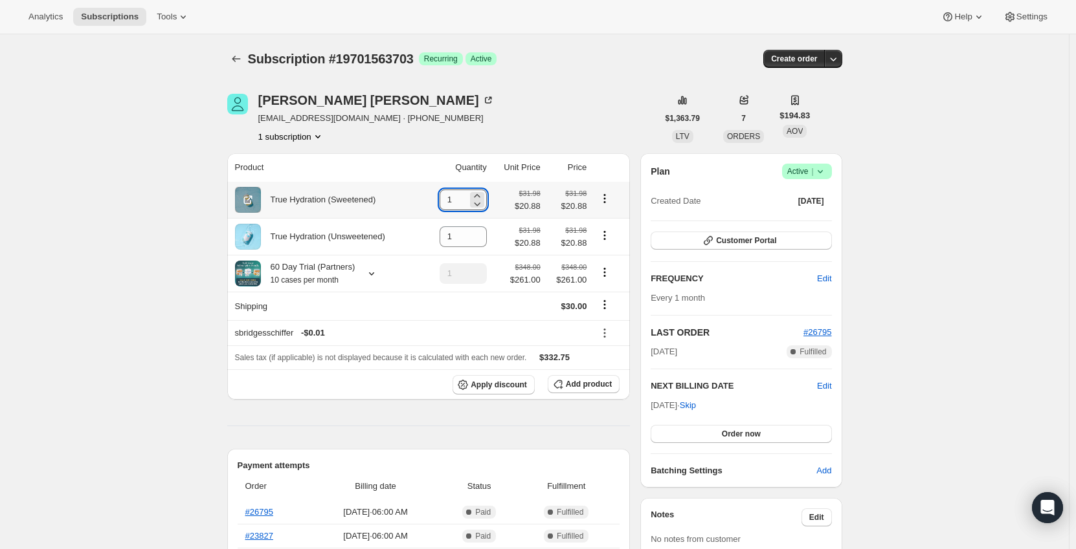
drag, startPoint x: 460, startPoint y: 201, endPoint x: 445, endPoint y: 199, distance: 14.4
click at [445, 199] on input "1" at bounding box center [453, 200] width 28 height 21
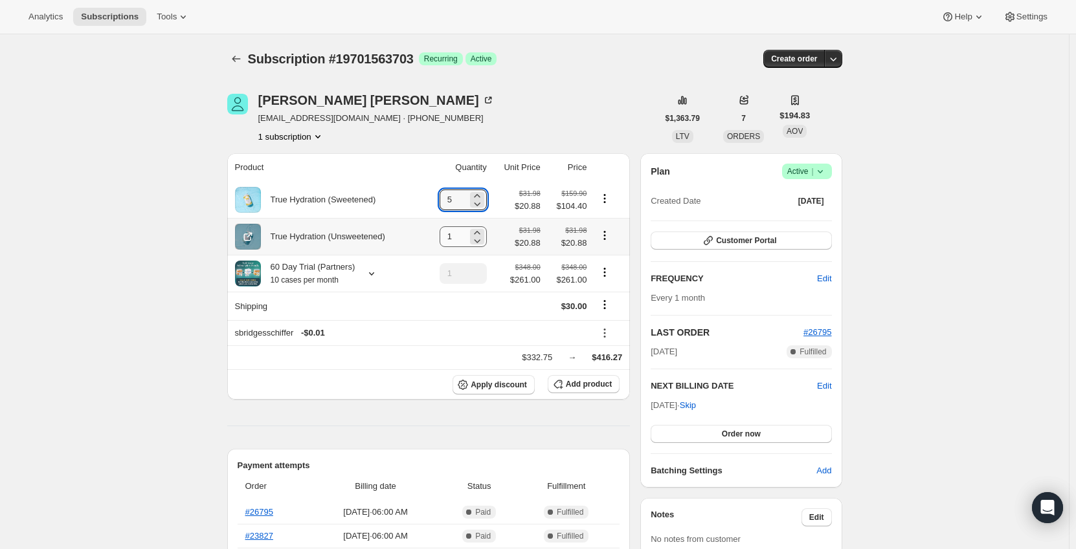
type input "5"
drag, startPoint x: 450, startPoint y: 243, endPoint x: 435, endPoint y: 243, distance: 15.5
click at [435, 243] on td "1" at bounding box center [456, 236] width 67 height 37
type input "5"
click at [369, 273] on icon at bounding box center [371, 273] width 13 height 13
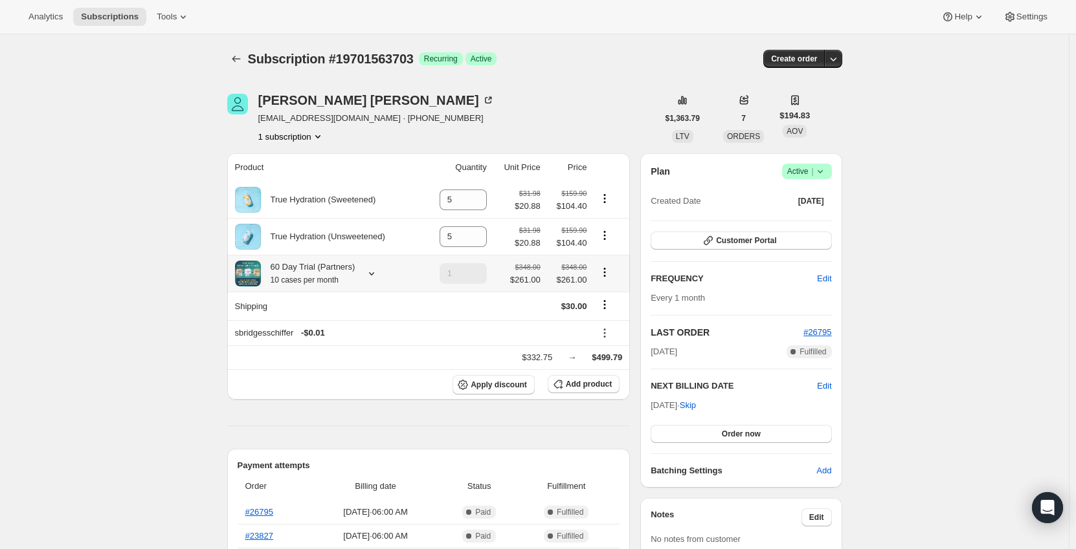
click at [606, 270] on icon "Product actions" at bounding box center [605, 269] width 2 height 2
click at [619, 322] on span "Remove" at bounding box center [607, 321] width 31 height 10
type input "0"
click at [619, 322] on td at bounding box center [609, 332] width 39 height 25
click at [632, 133] on div "[PERSON_NAME] [EMAIL_ADDRESS][DOMAIN_NAME] · [PHONE_NUMBER] 1 subscription" at bounding box center [442, 118] width 430 height 49
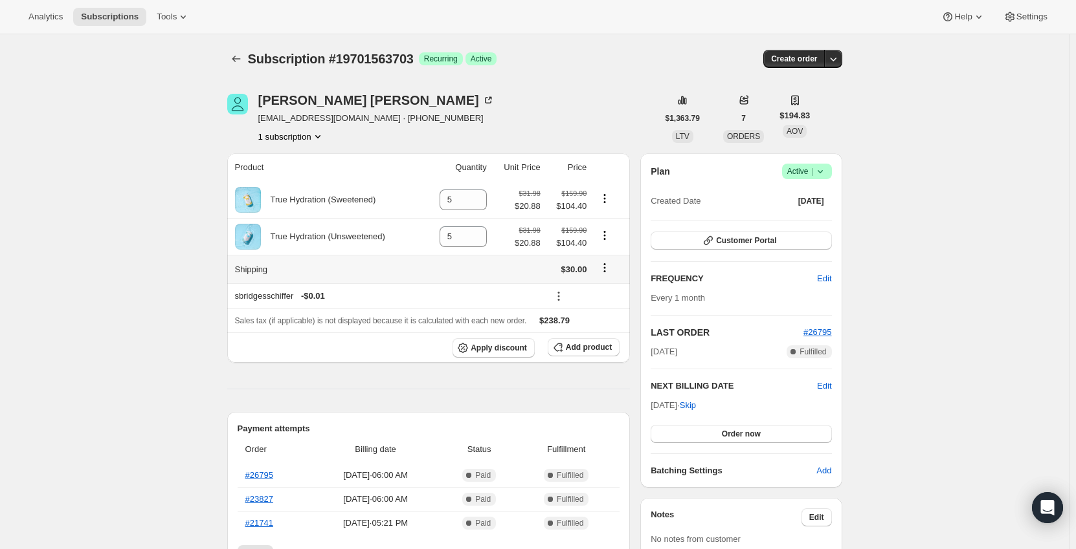
click at [608, 271] on icon "Shipping actions" at bounding box center [604, 267] width 13 height 13
click at [609, 293] on span "Edit shipping rate" at bounding box center [607, 294] width 65 height 10
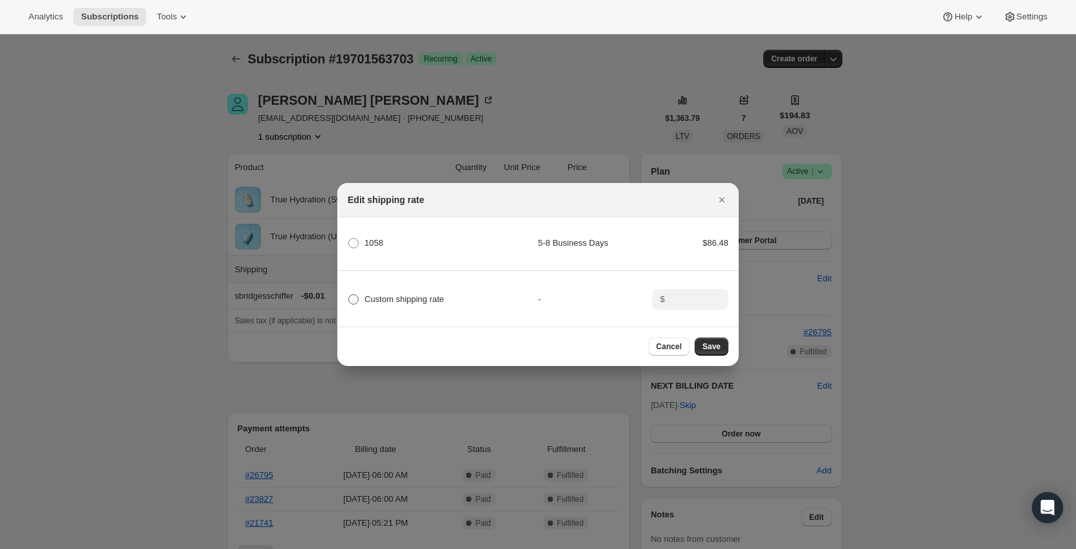
click at [412, 296] on span "Custom shipping rate" at bounding box center [404, 299] width 80 height 10
click at [349, 295] on input "Custom shipping rate" at bounding box center [348, 294] width 1 height 1
radio input "true"
click at [684, 299] on input ":rbjs:" at bounding box center [689, 299] width 40 height 21
type input "0"
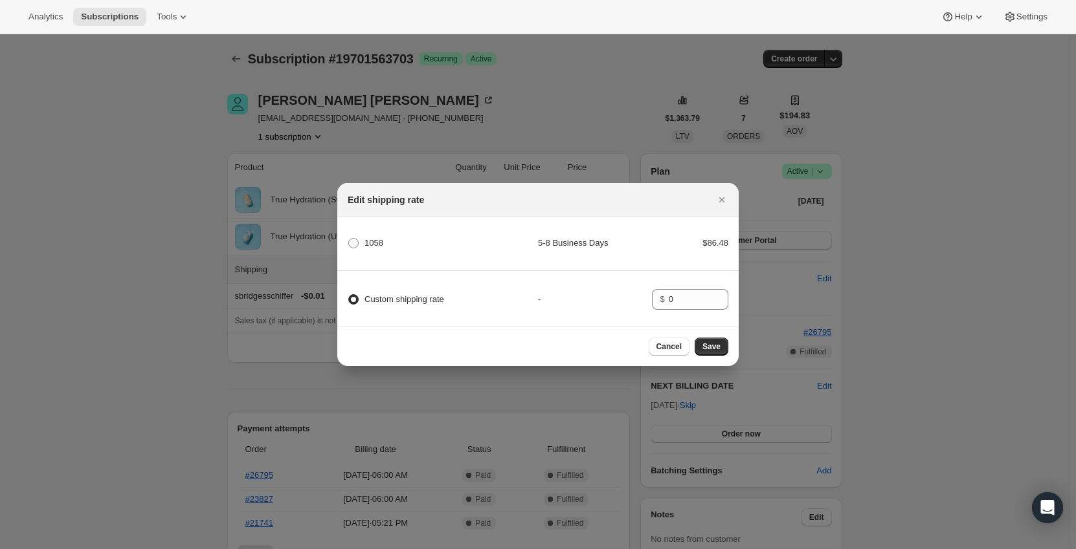
click at [630, 289] on div "Custom shipping rate - $ 0" at bounding box center [537, 293] width 405 height 45
click at [715, 349] on span "Save" at bounding box center [711, 347] width 18 height 10
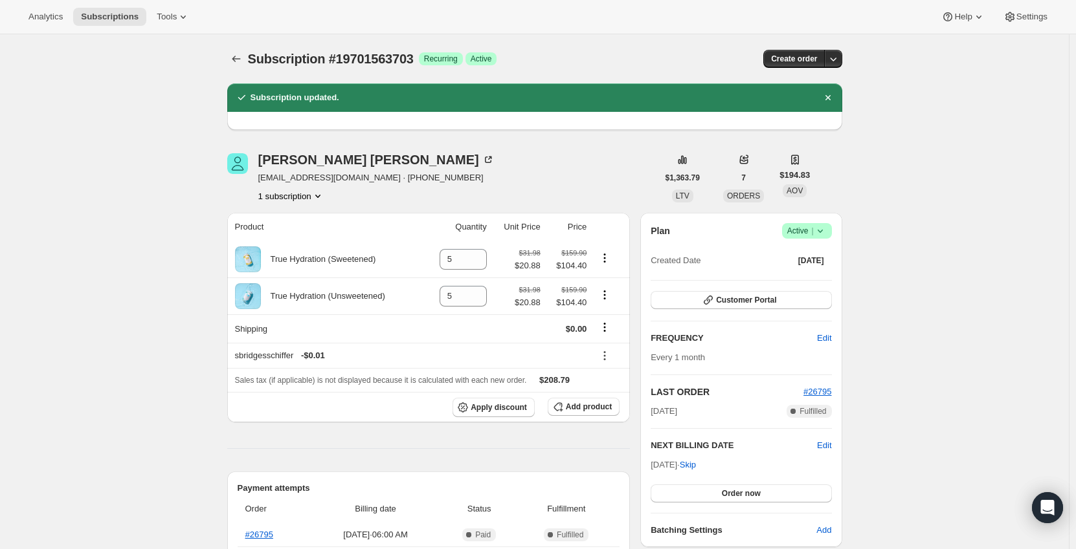
drag, startPoint x: 236, startPoint y: 59, endPoint x: 150, endPoint y: 67, distance: 85.8
click at [239, 54] on icon "Subscriptions" at bounding box center [236, 58] width 13 height 13
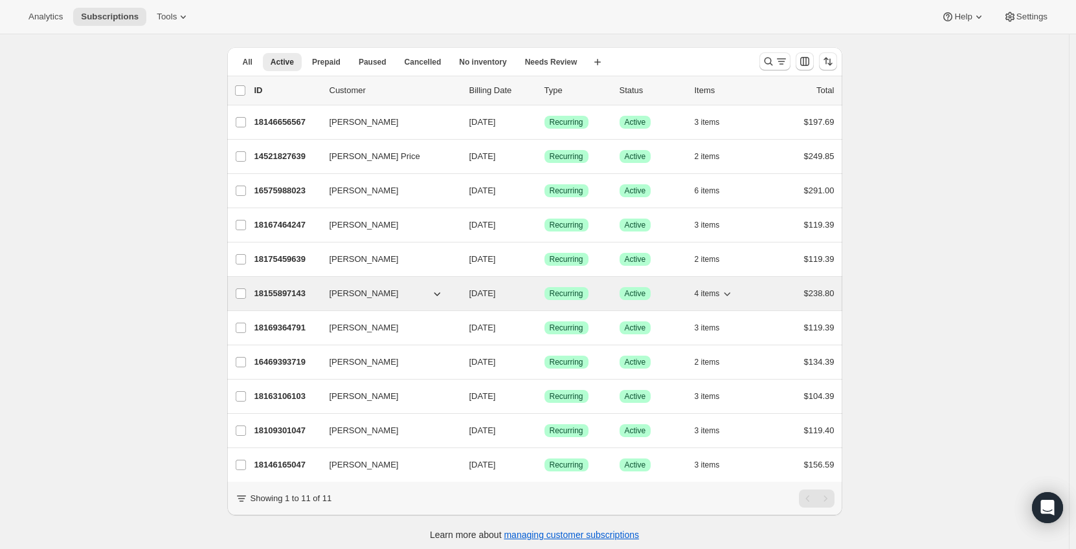
scroll to position [51, 0]
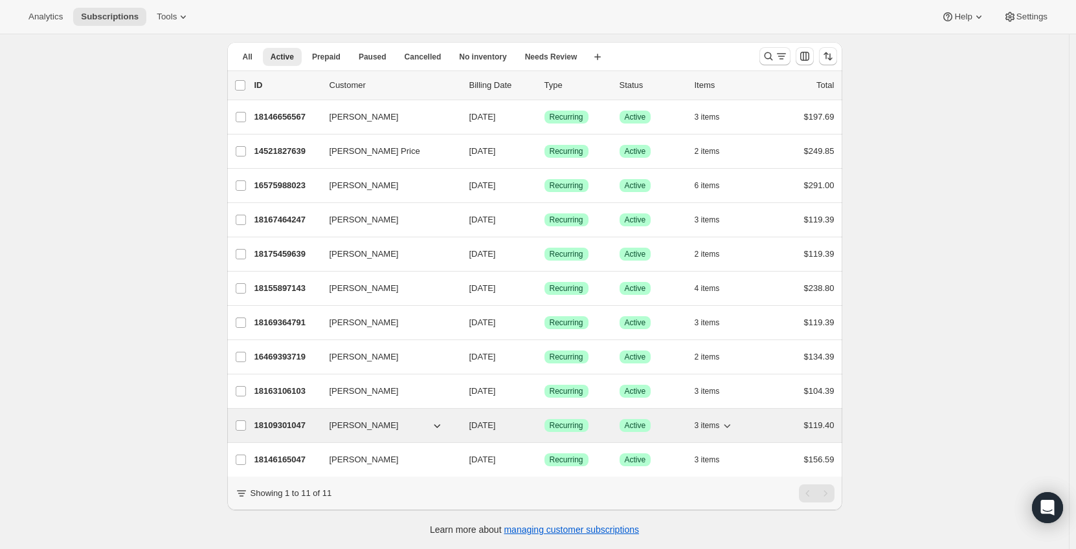
click at [287, 419] on p "18109301047" at bounding box center [286, 425] width 65 height 13
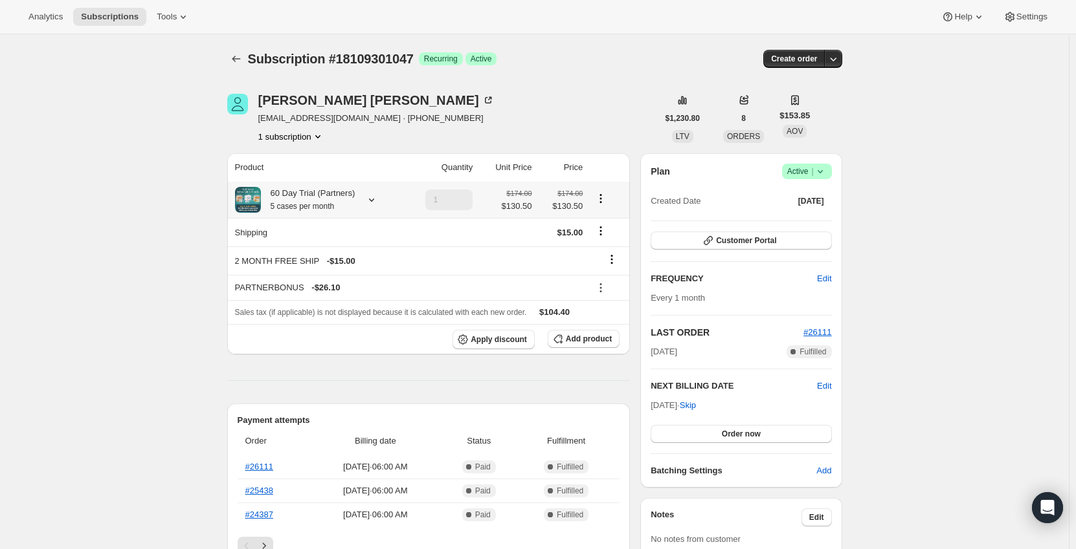
click at [372, 197] on icon at bounding box center [371, 200] width 13 height 13
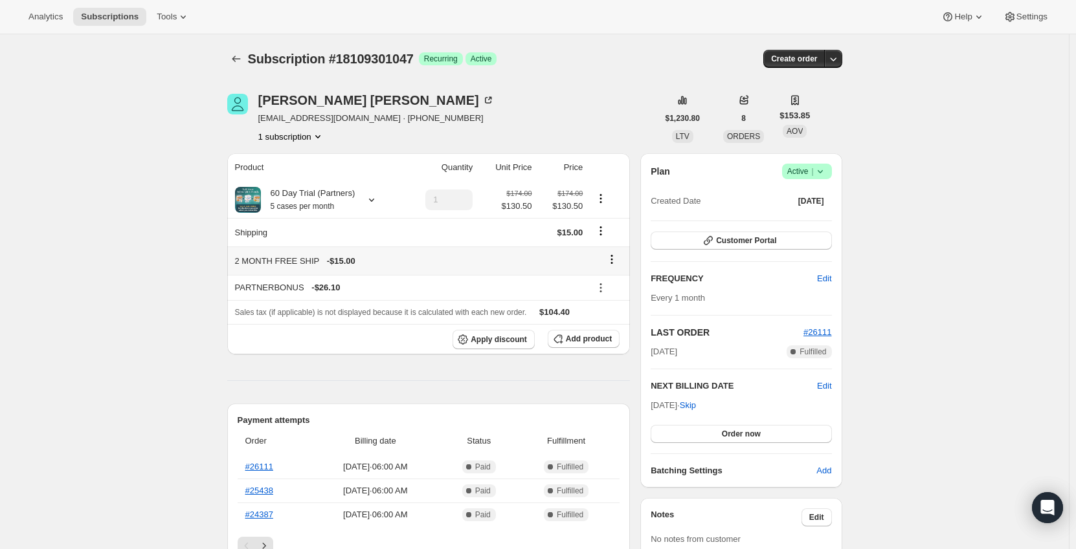
click at [612, 260] on icon at bounding box center [611, 259] width 13 height 13
click at [614, 291] on button "Remove" at bounding box center [615, 284] width 39 height 21
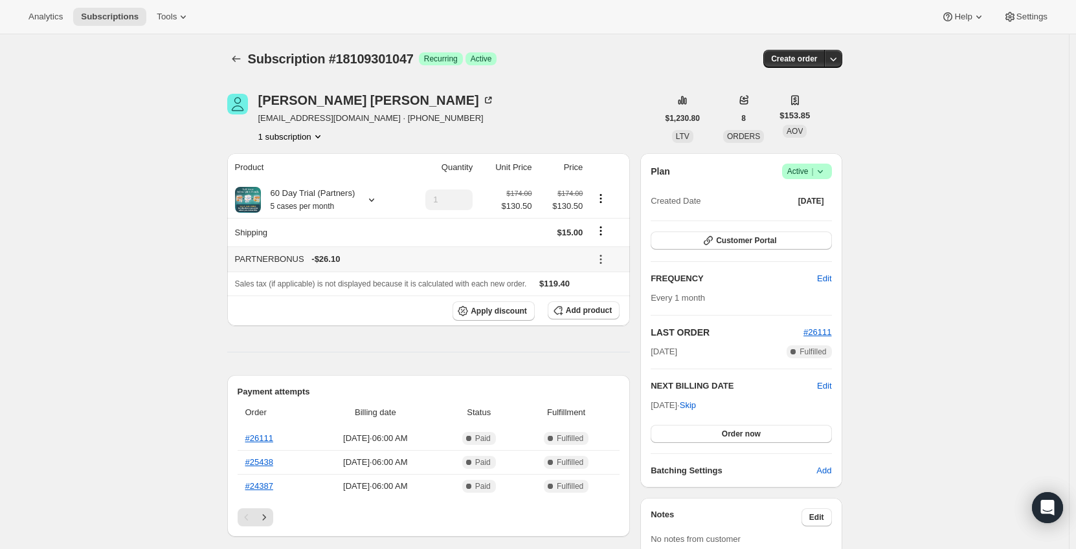
click at [602, 258] on icon at bounding box center [600, 259] width 13 height 13
drag, startPoint x: 604, startPoint y: 283, endPoint x: 613, endPoint y: 307, distance: 25.6
click at [613, 307] on ul "Edit Remove" at bounding box center [609, 295] width 39 height 43
click at [610, 305] on span "Remove" at bounding box center [609, 307] width 31 height 10
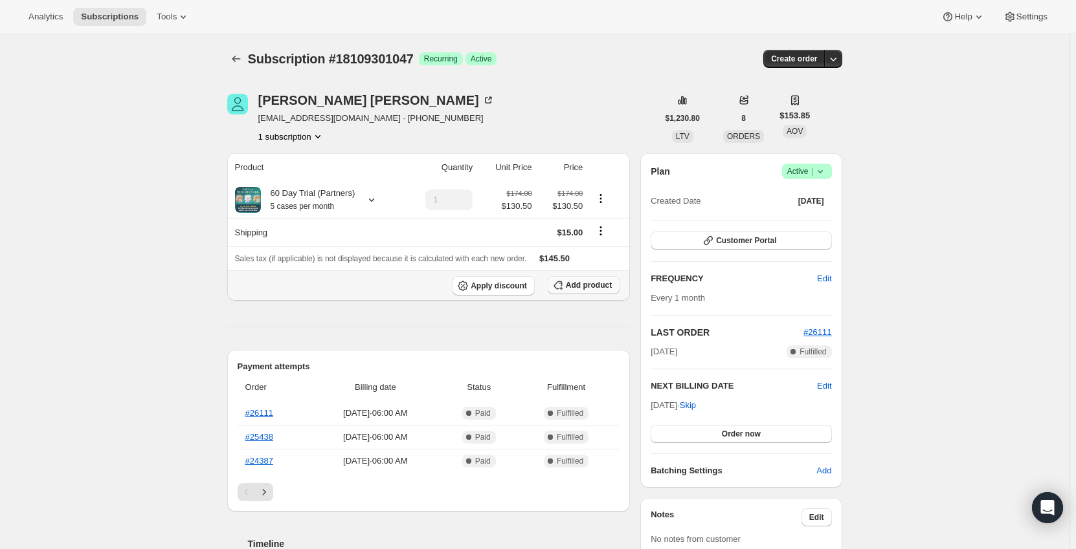
click at [583, 287] on span "Add product" at bounding box center [589, 285] width 46 height 10
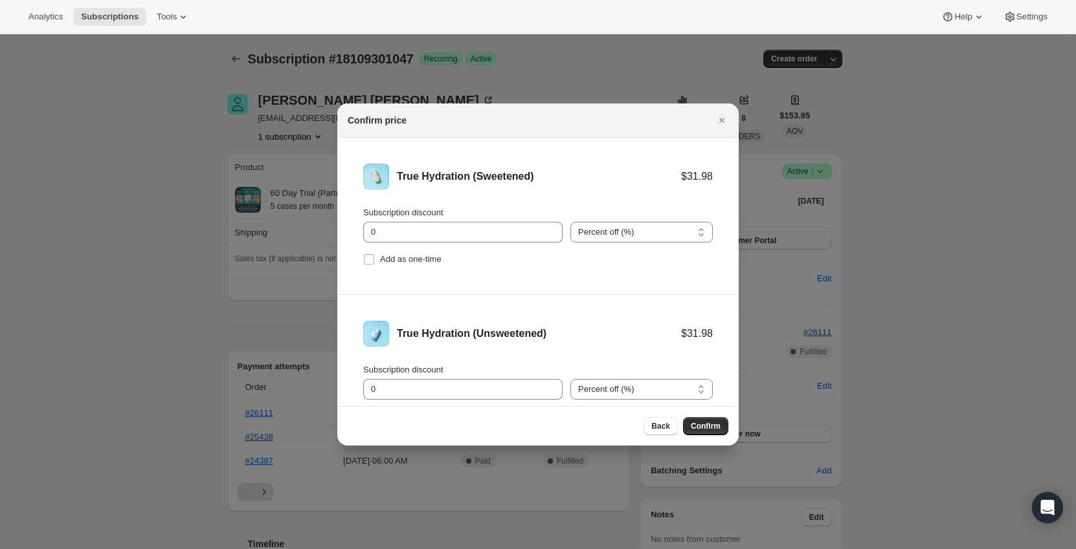
drag, startPoint x: 590, startPoint y: 227, endPoint x: 606, endPoint y: 245, distance: 24.3
click at [590, 227] on select "Percent off (%) Amount off ($)" at bounding box center [641, 232] width 142 height 21
select select "fixed"
click at [570, 222] on select "Percent off (%) Amount off ($)" at bounding box center [641, 232] width 142 height 21
click at [597, 397] on select "Percent off (%) Amount off ($)" at bounding box center [641, 389] width 142 height 21
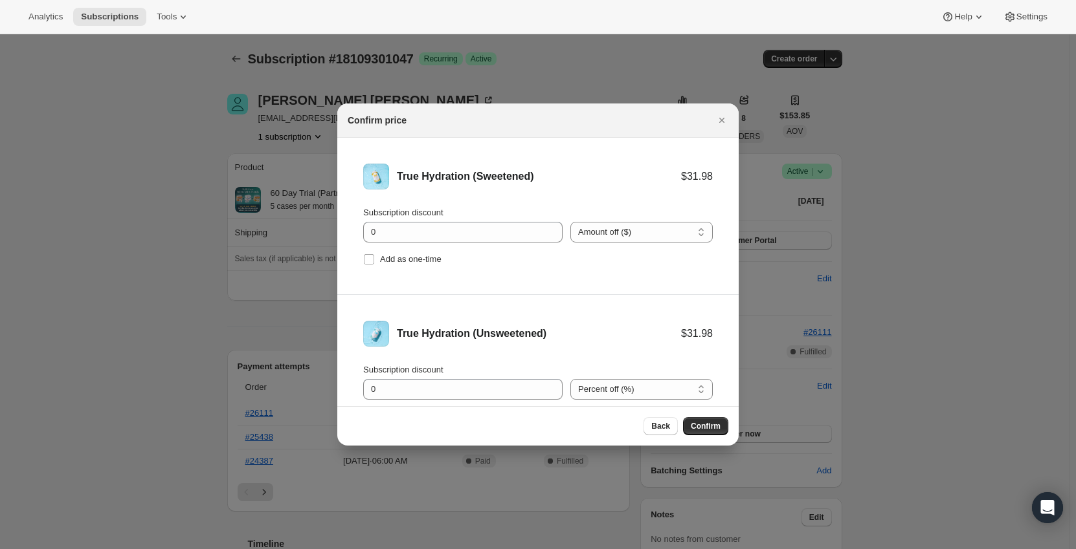
select select "fixed"
click at [570, 379] on select "Percent off (%) Amount off ($)" at bounding box center [641, 389] width 142 height 21
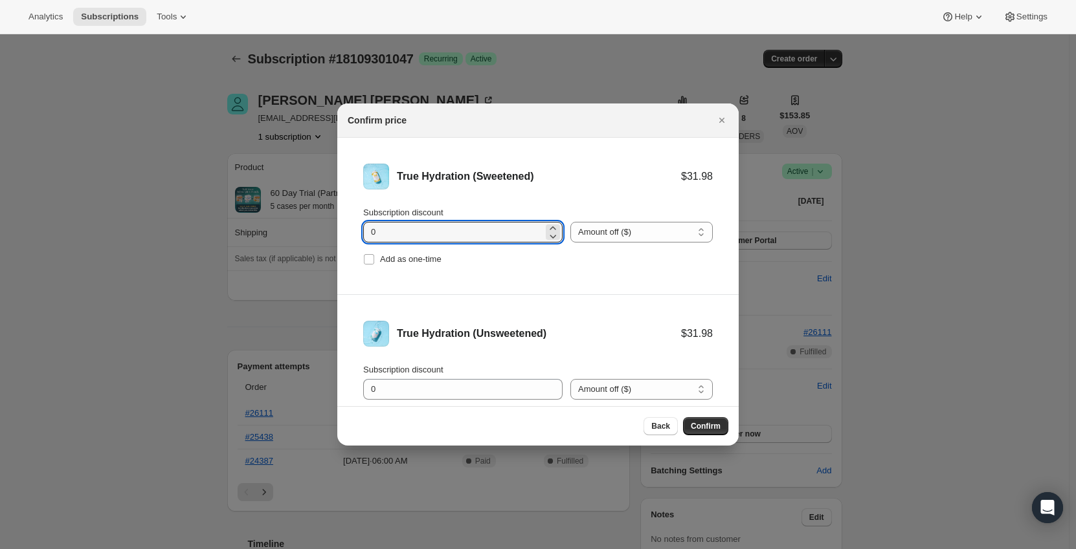
drag, startPoint x: 459, startPoint y: 240, endPoint x: 251, endPoint y: 224, distance: 208.4
type input "11.1"
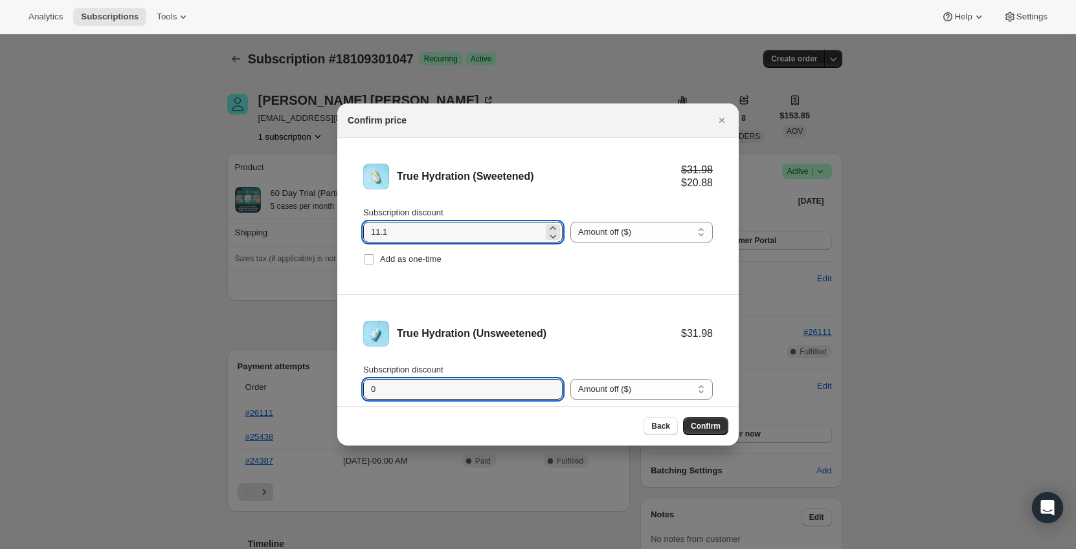
drag, startPoint x: 455, startPoint y: 395, endPoint x: 323, endPoint y: 409, distance: 132.8
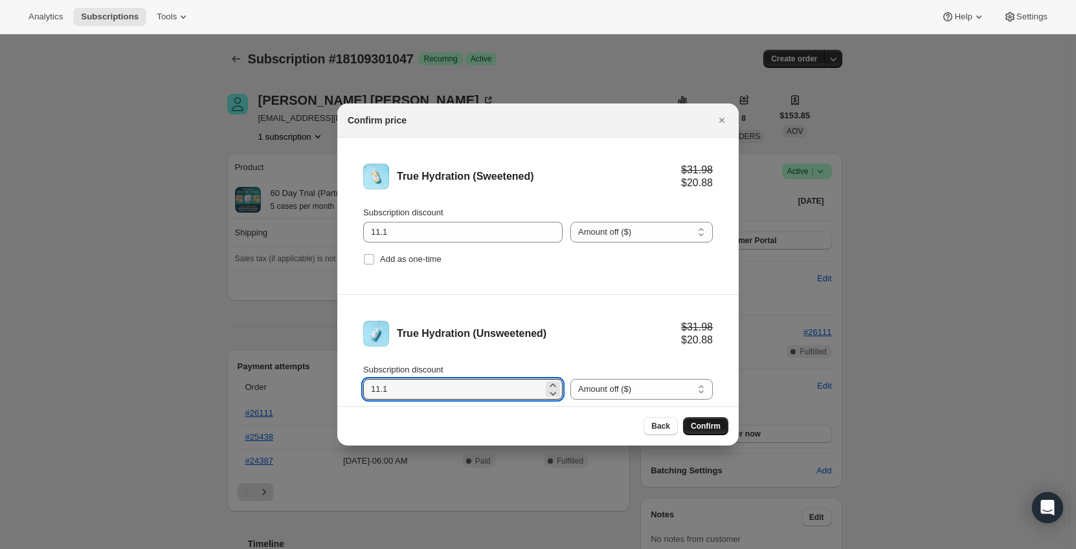
type input "11.1"
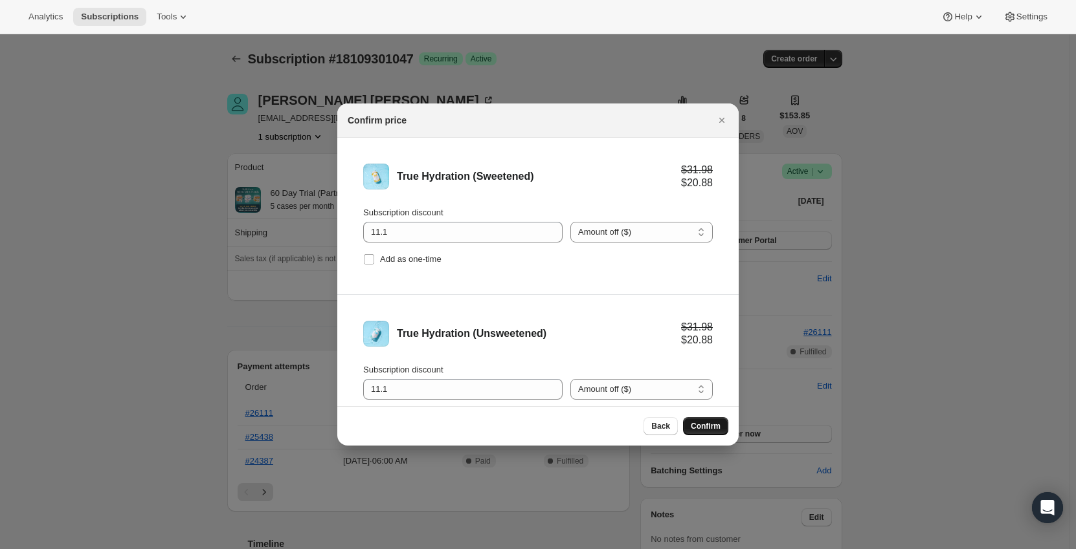
click at [698, 421] on button "Confirm" at bounding box center [705, 426] width 45 height 18
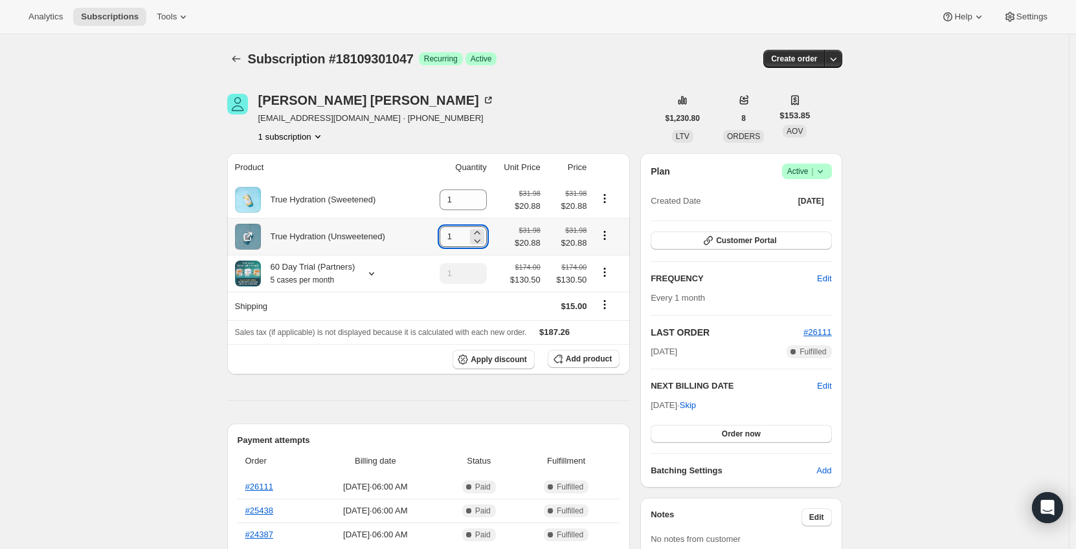
drag, startPoint x: 454, startPoint y: 237, endPoint x: 445, endPoint y: 236, distance: 9.8
click at [445, 236] on input "1" at bounding box center [453, 237] width 28 height 21
type input "2"
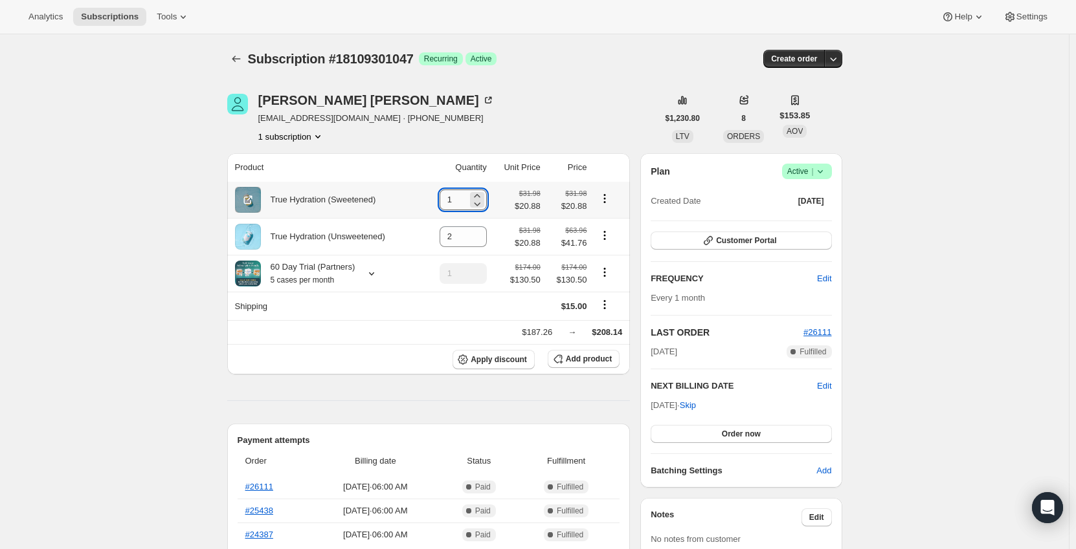
drag, startPoint x: 454, startPoint y: 201, endPoint x: 443, endPoint y: 201, distance: 11.0
click at [443, 201] on input "1" at bounding box center [453, 200] width 28 height 21
type input "3"
click at [421, 182] on th "True Hydration (Sweetened)" at bounding box center [325, 200] width 197 height 36
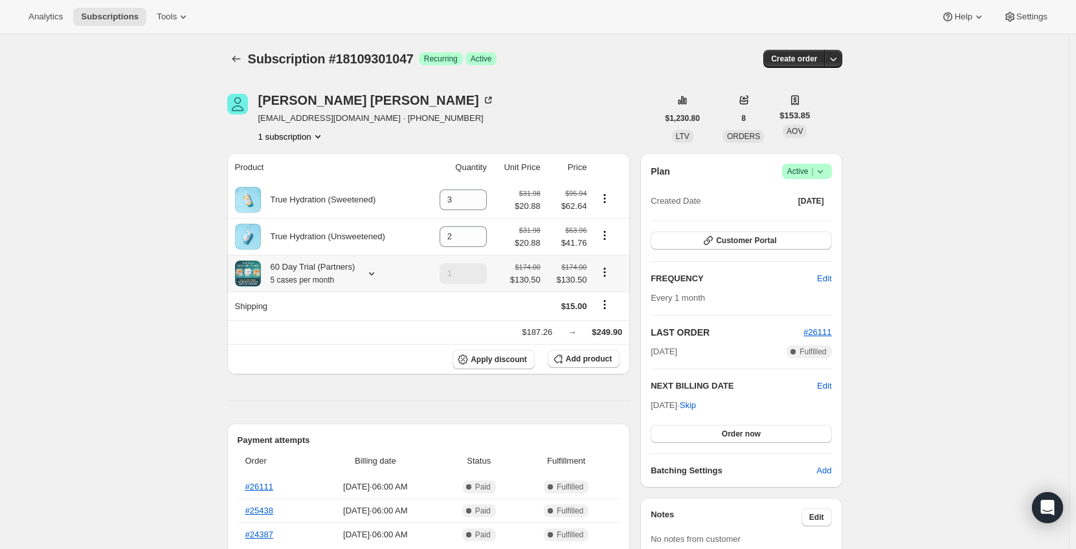
click at [610, 274] on icon "Product actions" at bounding box center [604, 272] width 13 height 13
click at [612, 321] on span "Remove" at bounding box center [607, 321] width 31 height 10
type input "0"
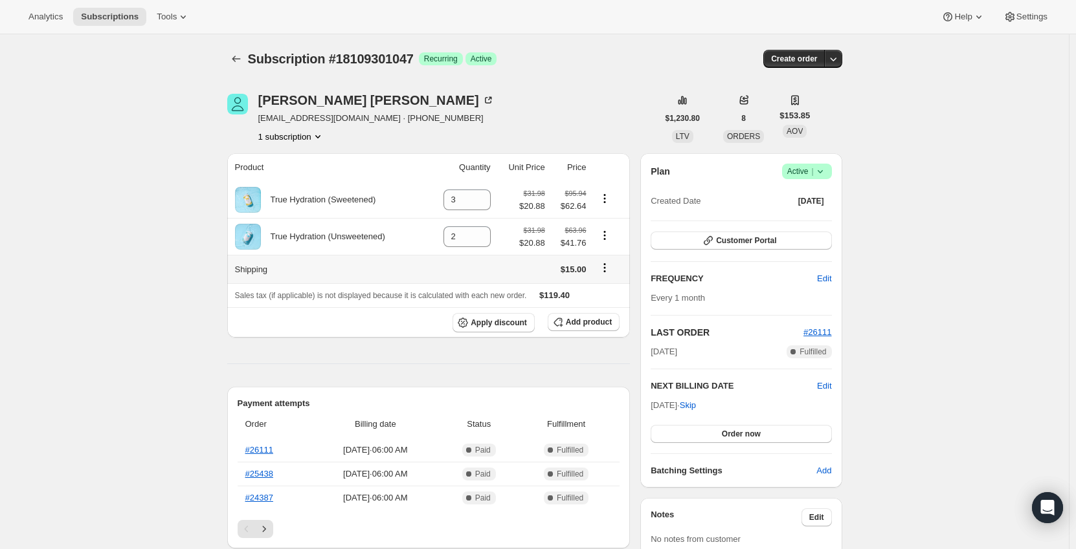
click at [601, 269] on icon "Shipping actions" at bounding box center [604, 267] width 13 height 13
click at [595, 296] on span "Edit shipping rate" at bounding box center [607, 294] width 65 height 10
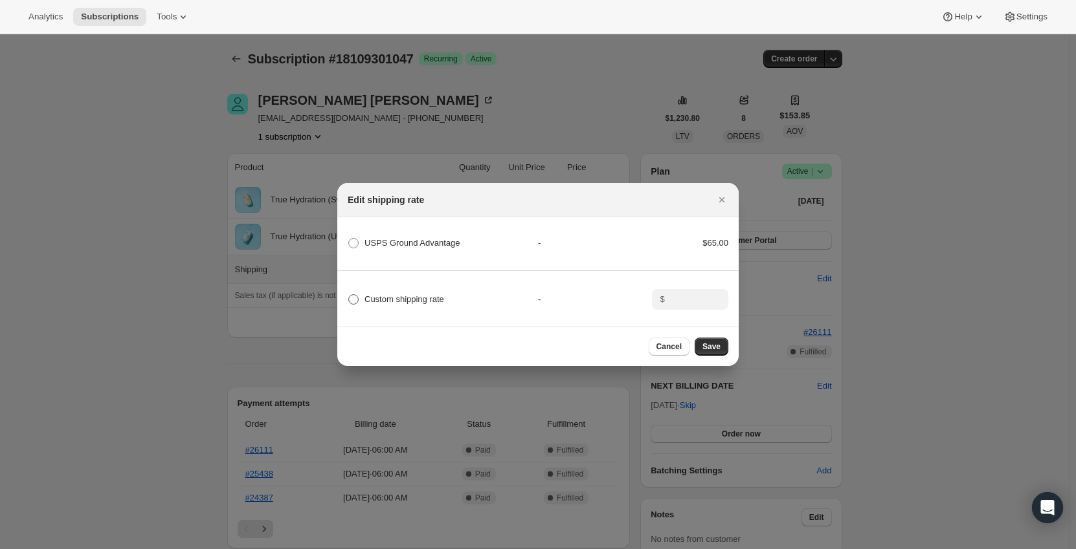
click at [406, 294] on span "Custom shipping rate" at bounding box center [404, 299] width 80 height 10
click at [349, 294] on input "Custom shipping rate" at bounding box center [348, 294] width 1 height 1
radio input "true"
drag, startPoint x: 698, startPoint y: 297, endPoint x: 691, endPoint y: 298, distance: 7.1
click at [694, 298] on input ":rcfi:" at bounding box center [689, 299] width 40 height 21
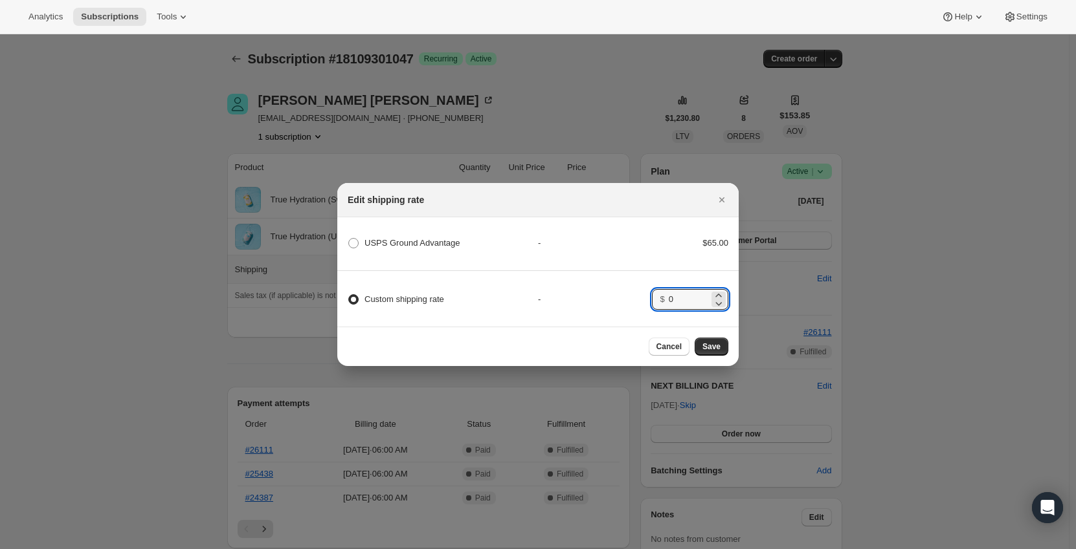
type input "0"
click at [645, 285] on div "Custom shipping rate - $ 0" at bounding box center [537, 293] width 405 height 45
click at [715, 352] on span "Save" at bounding box center [711, 347] width 18 height 10
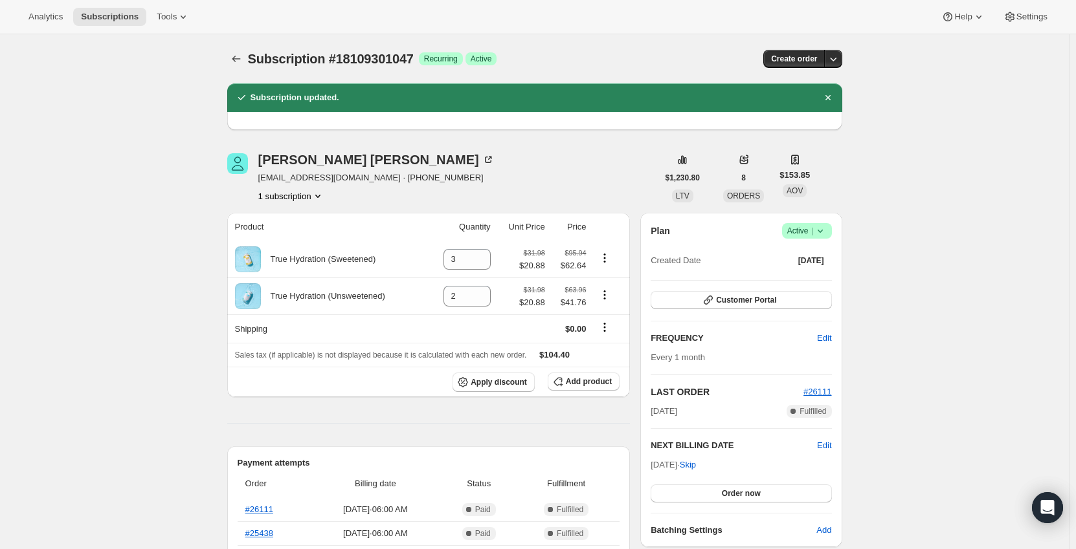
click at [237, 56] on icon "Subscriptions" at bounding box center [236, 58] width 13 height 13
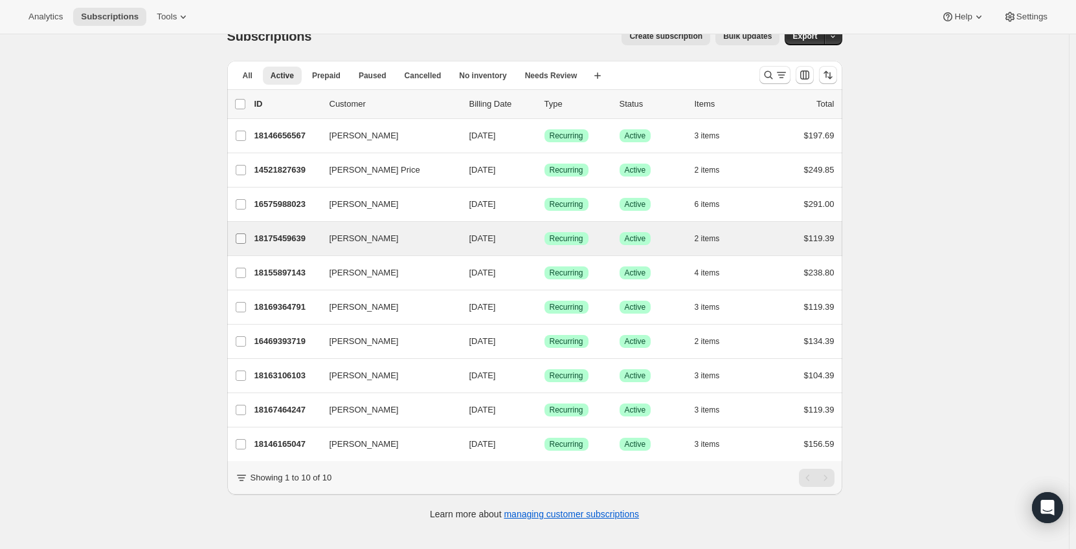
scroll to position [34, 0]
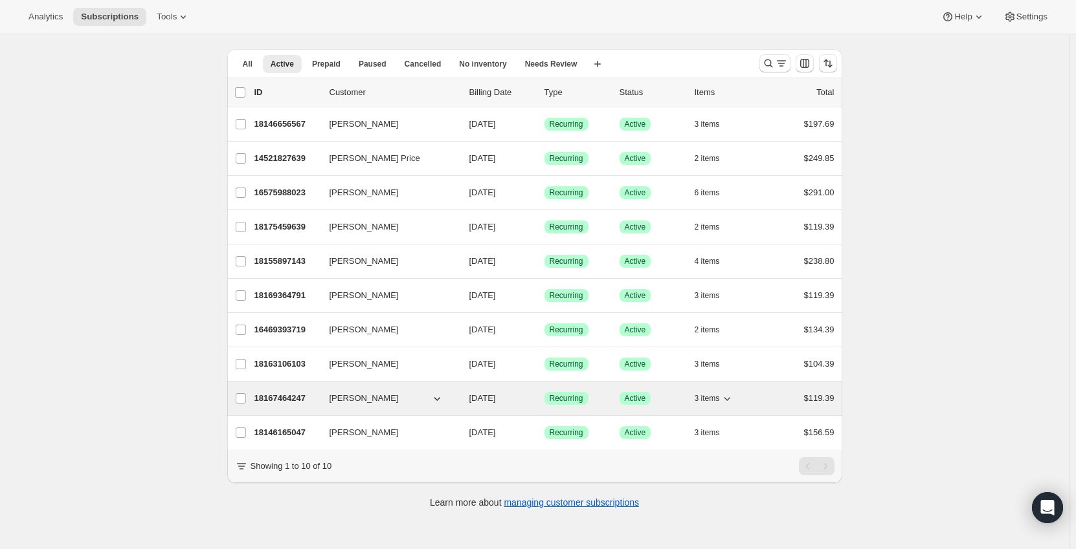
click at [284, 395] on p "18167464247" at bounding box center [286, 398] width 65 height 13
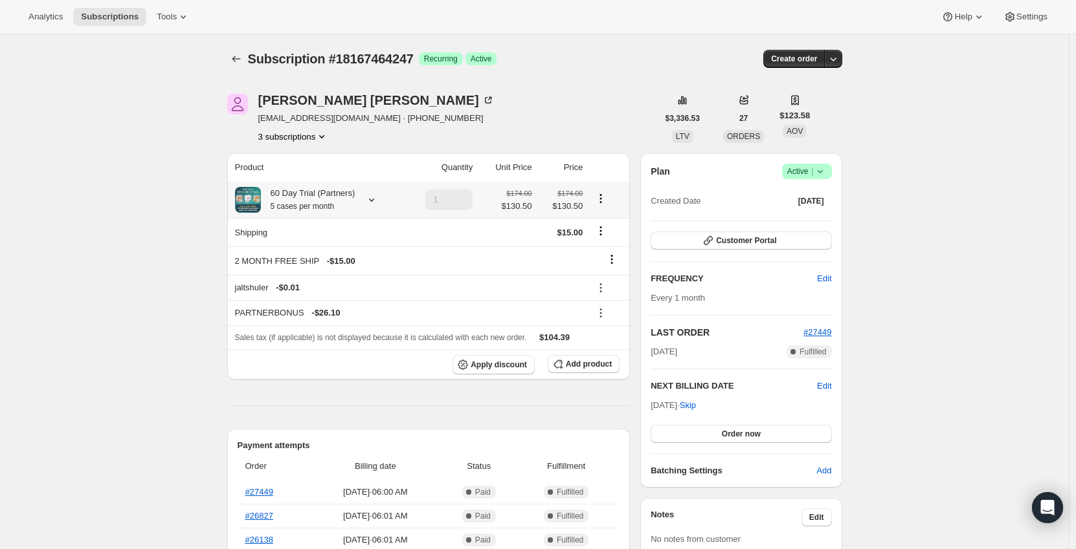
click at [361, 204] on div at bounding box center [369, 200] width 18 height 13
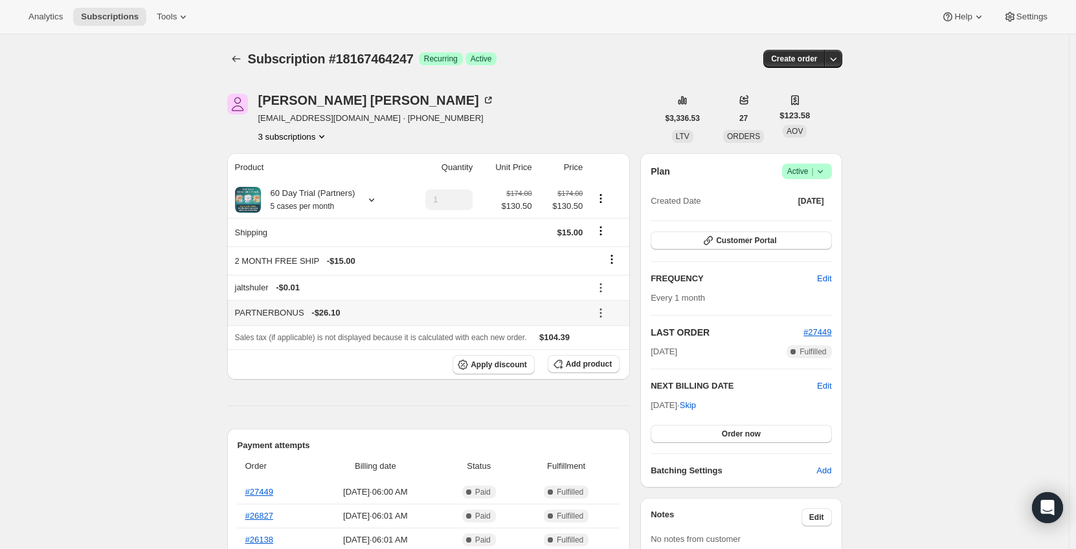
click at [602, 309] on icon at bounding box center [601, 310] width 2 height 2
click at [606, 368] on button "Remove" at bounding box center [609, 359] width 39 height 21
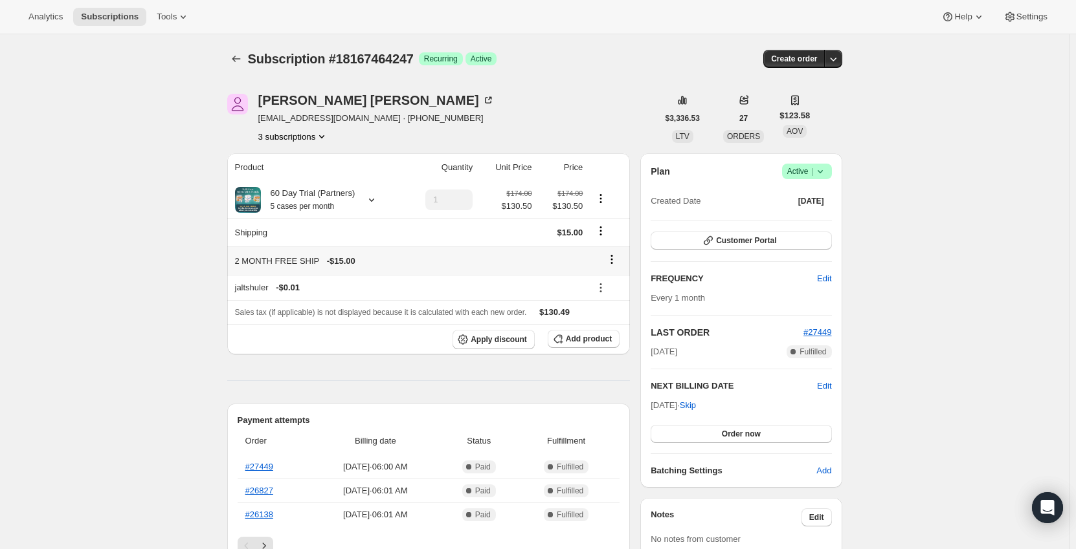
click at [613, 260] on icon at bounding box center [612, 260] width 2 height 2
click at [607, 288] on span "Remove" at bounding box center [615, 285] width 31 height 10
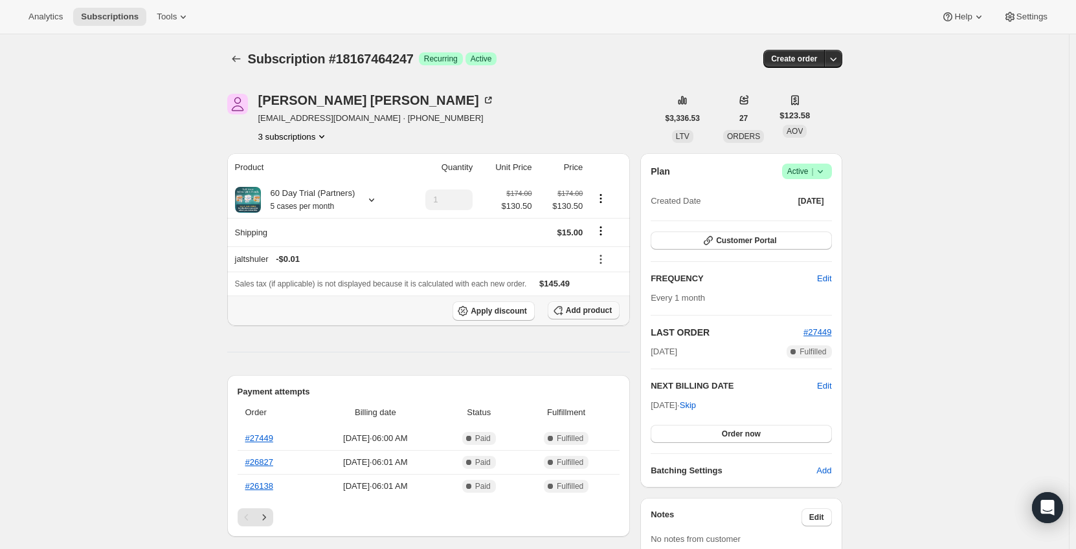
click at [577, 310] on span "Add product" at bounding box center [589, 310] width 46 height 10
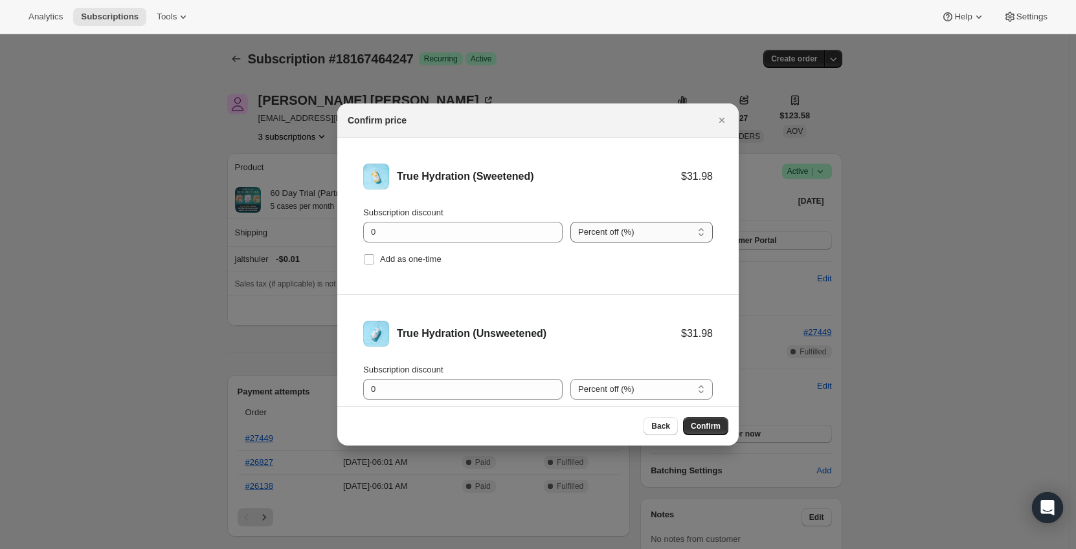
click at [608, 238] on select "Percent off (%) Amount off ($)" at bounding box center [641, 232] width 142 height 21
select select "fixed"
click at [570, 222] on select "Percent off (%) Amount off ($)" at bounding box center [641, 232] width 142 height 21
click at [625, 392] on select "Percent off (%) Amount off ($)" at bounding box center [641, 389] width 142 height 21
select select "fixed"
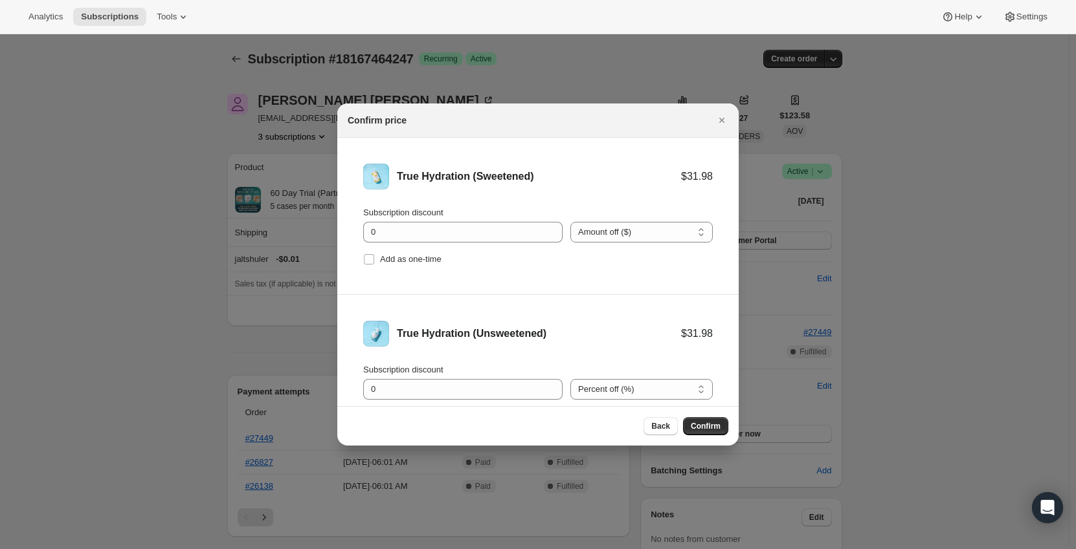
click at [570, 379] on select "Percent off (%) Amount off ($)" at bounding box center [641, 389] width 142 height 21
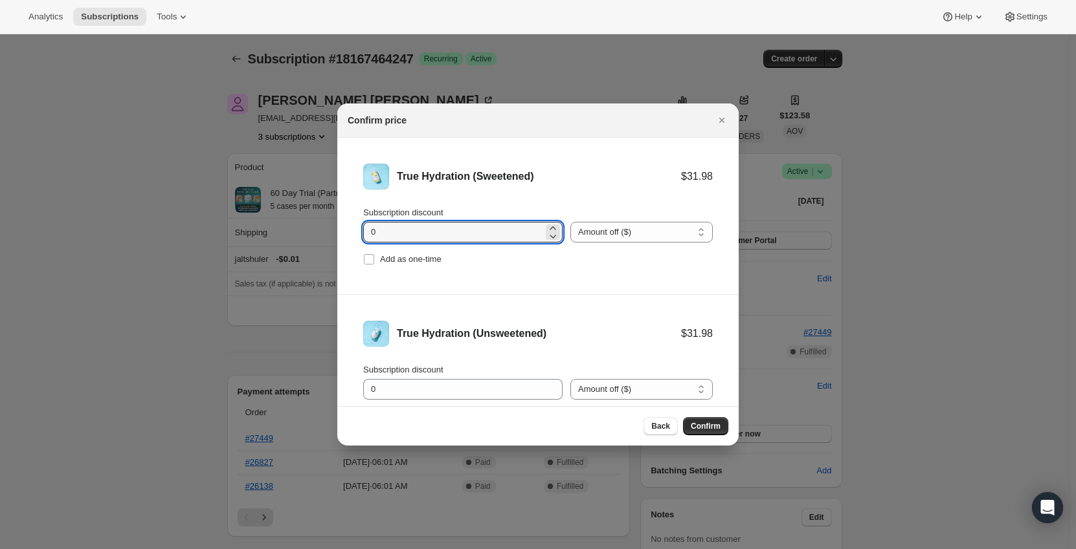
drag, startPoint x: 350, startPoint y: 239, endPoint x: 314, endPoint y: 243, distance: 35.7
type input "11.1"
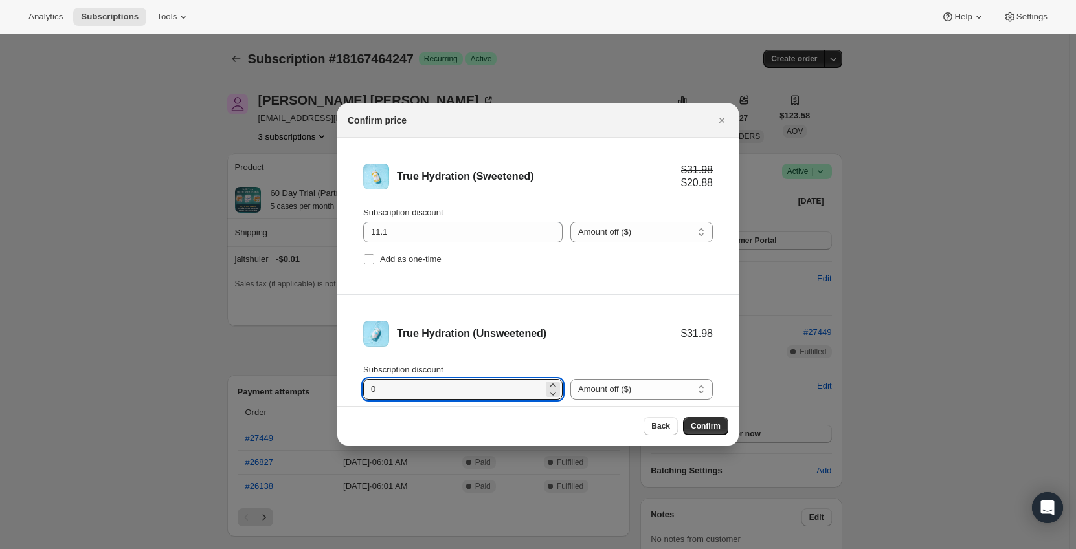
drag, startPoint x: 406, startPoint y: 381, endPoint x: 238, endPoint y: 411, distance: 170.4
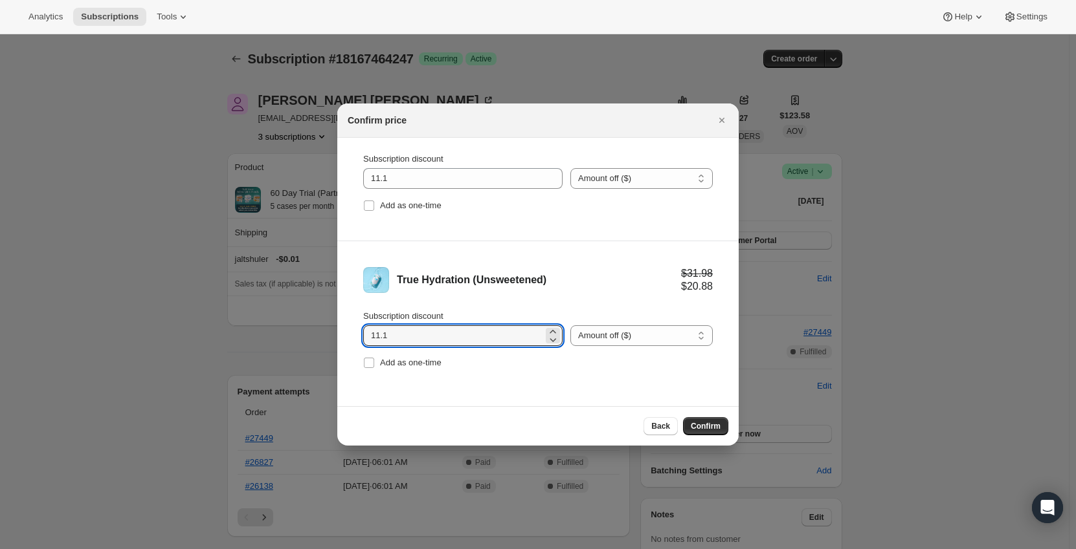
type input "11.1"
click at [543, 264] on li "True Hydration (Unsweetened) $31.98 $20.88 Subscription discount 11.1 Percent o…" at bounding box center [537, 319] width 401 height 157
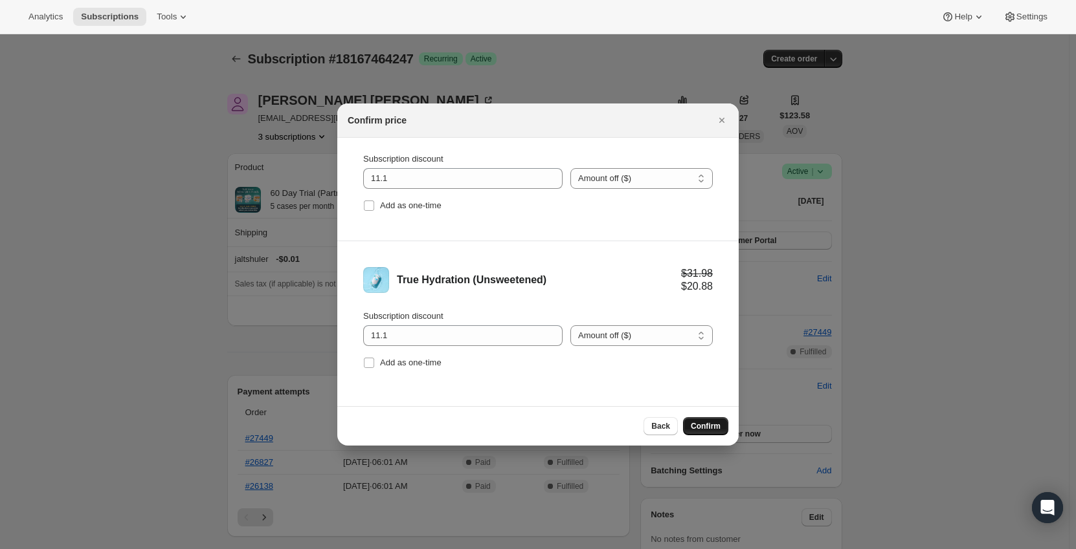
click at [704, 426] on span "Confirm" at bounding box center [706, 426] width 30 height 10
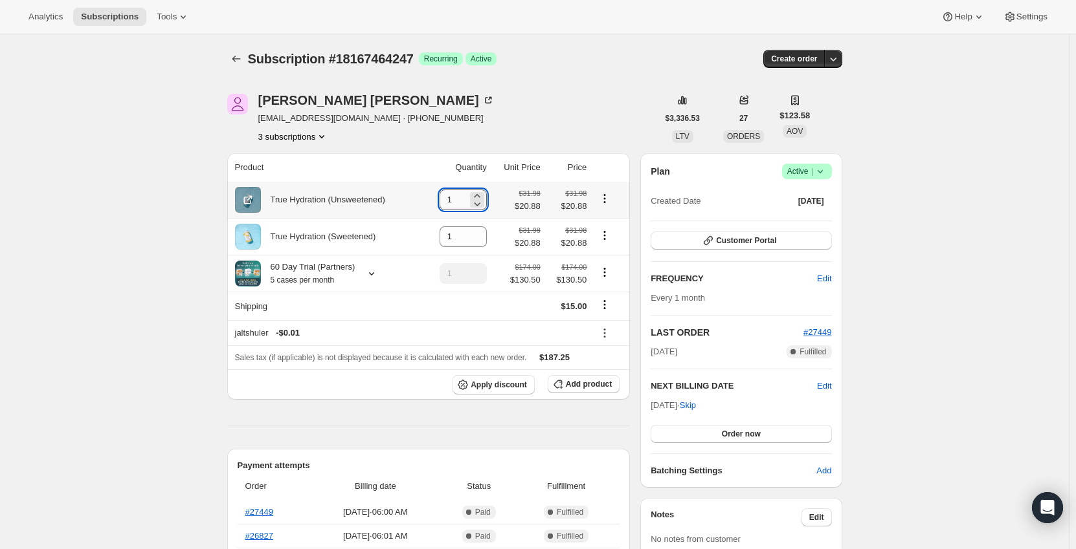
drag, startPoint x: 465, startPoint y: 203, endPoint x: 445, endPoint y: 203, distance: 20.1
click at [445, 203] on input "1" at bounding box center [453, 200] width 28 height 21
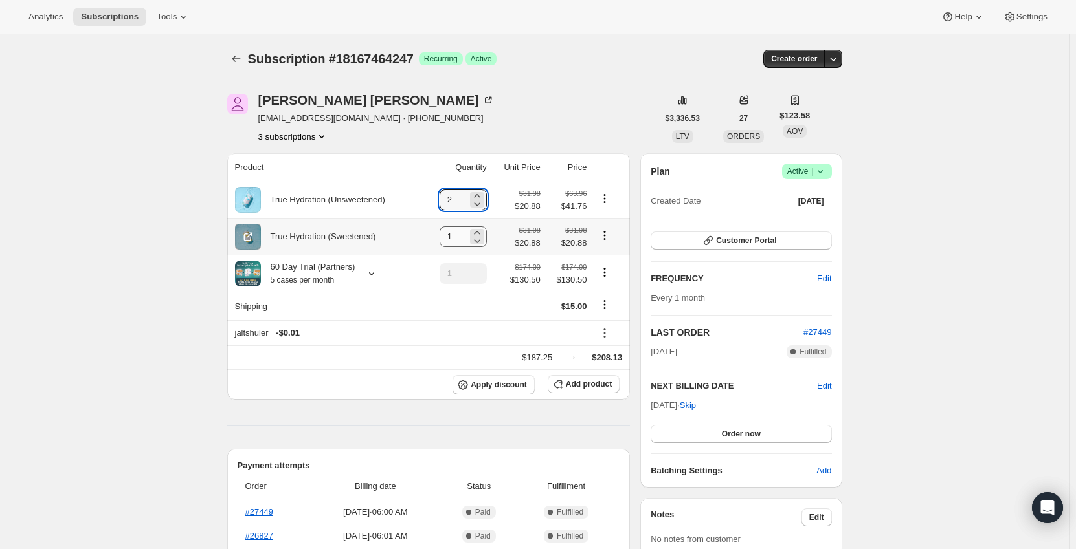
type input "2"
click at [439, 241] on td "3" at bounding box center [456, 236] width 67 height 37
type input "3"
click at [440, 227] on td "3" at bounding box center [456, 236] width 67 height 37
click at [615, 272] on button "Product actions" at bounding box center [604, 272] width 21 height 14
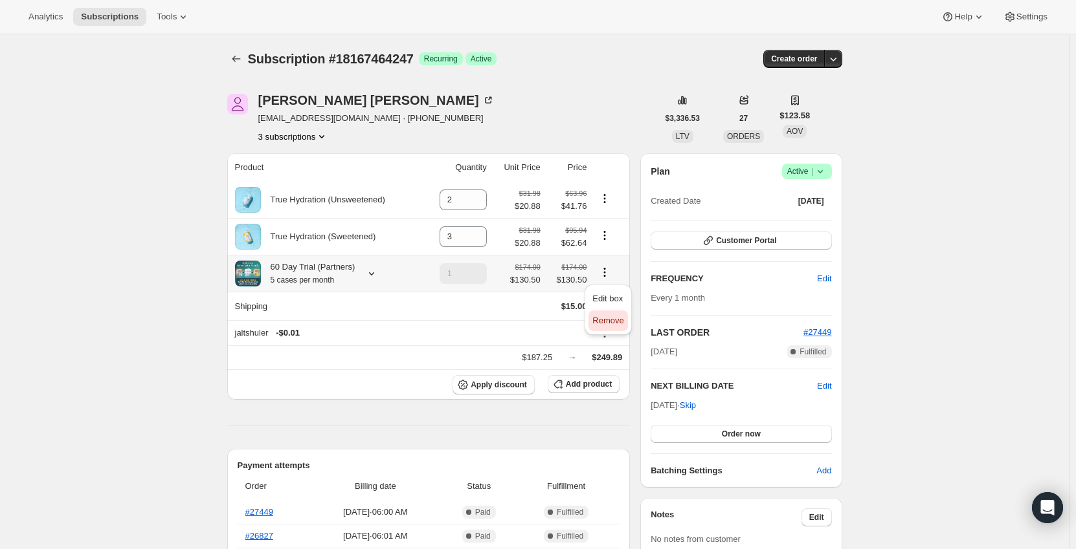
click at [606, 321] on span "Remove" at bounding box center [607, 321] width 31 height 10
type input "0"
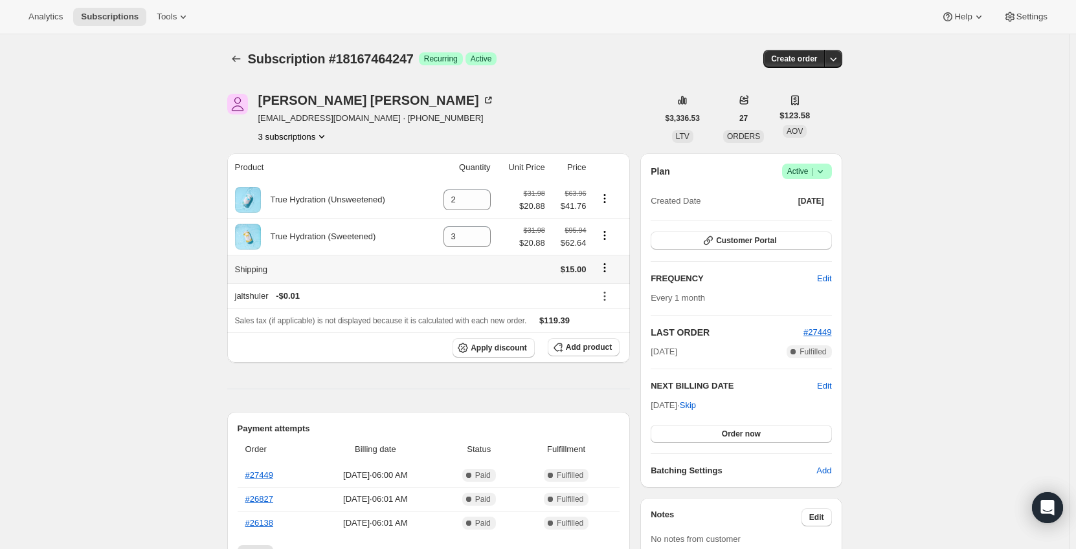
click at [605, 268] on icon "Shipping actions" at bounding box center [604, 267] width 13 height 13
click at [612, 291] on span "Edit shipping rate" at bounding box center [607, 294] width 65 height 10
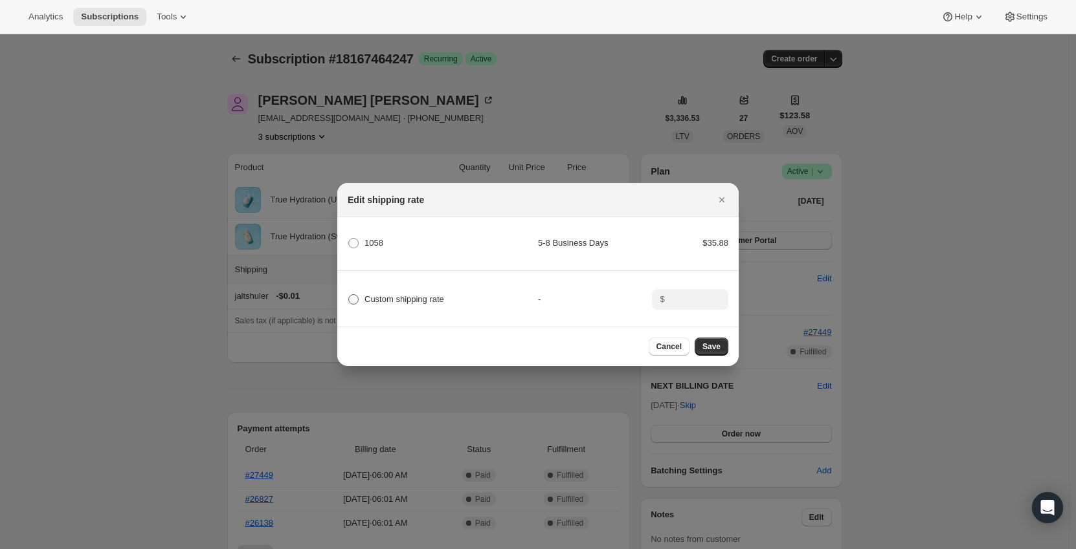
click at [401, 296] on span "Custom shipping rate" at bounding box center [404, 299] width 80 height 10
click at [349, 295] on input "Custom shipping rate" at bounding box center [348, 294] width 1 height 1
radio input "true"
click at [694, 299] on input ":rdbi:" at bounding box center [689, 299] width 40 height 21
type input "0"
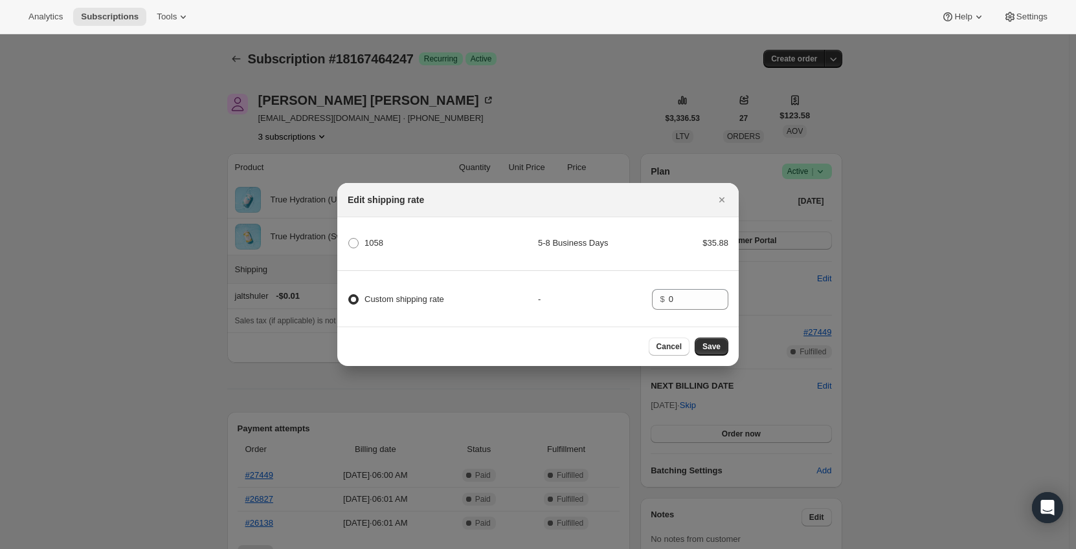
click at [642, 286] on div "Custom shipping rate - $ 0" at bounding box center [537, 293] width 405 height 45
click at [705, 350] on span "Save" at bounding box center [711, 347] width 18 height 10
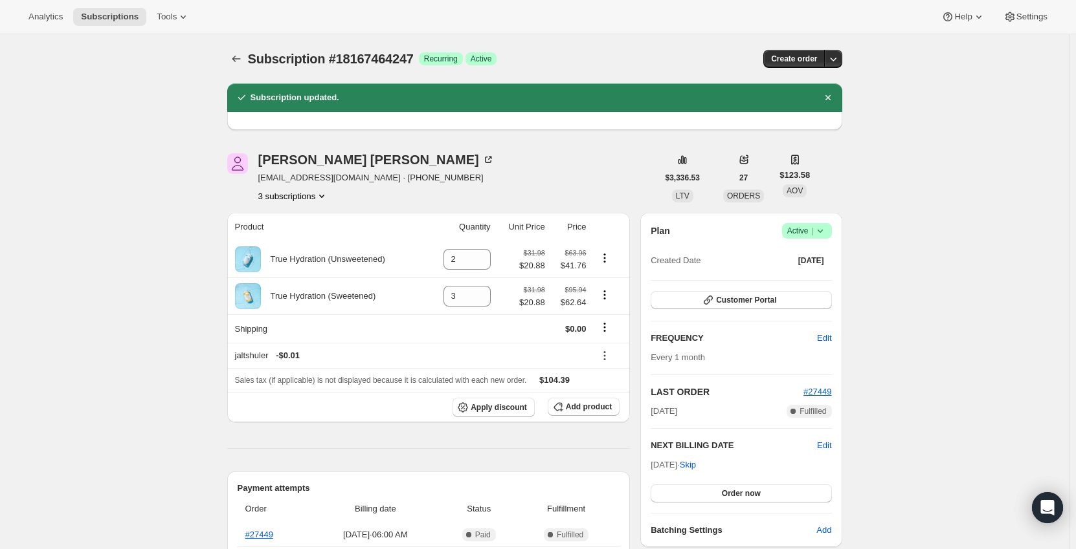
click at [236, 62] on icon "Subscriptions" at bounding box center [236, 58] width 13 height 13
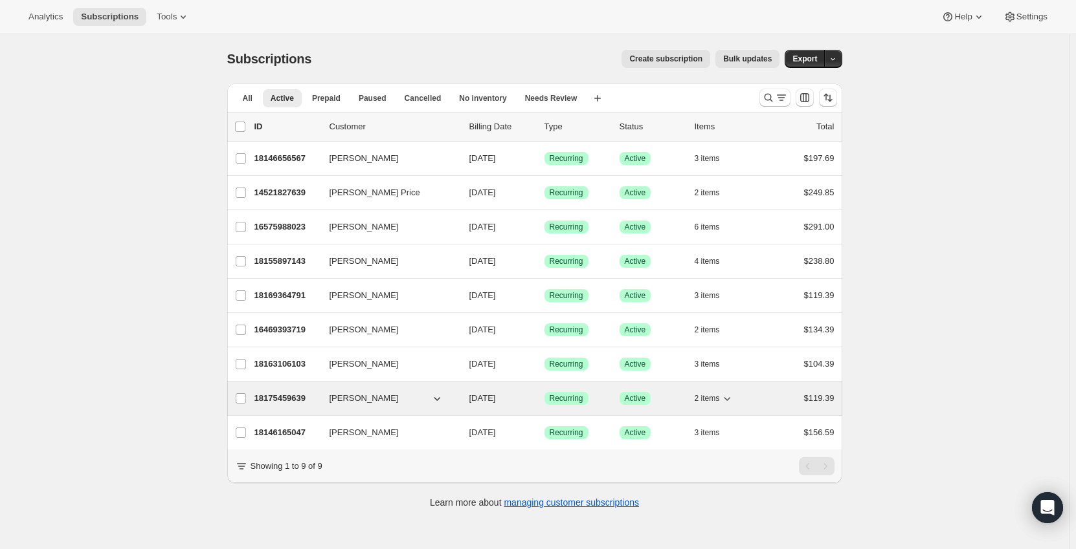
click at [293, 395] on p "18175459639" at bounding box center [286, 398] width 65 height 13
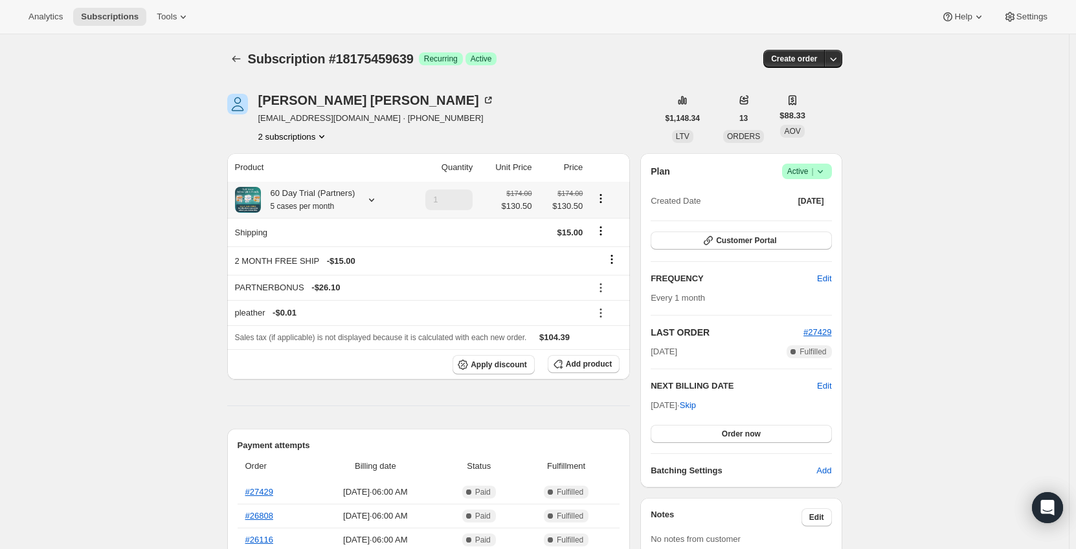
click at [374, 201] on icon at bounding box center [371, 200] width 13 height 13
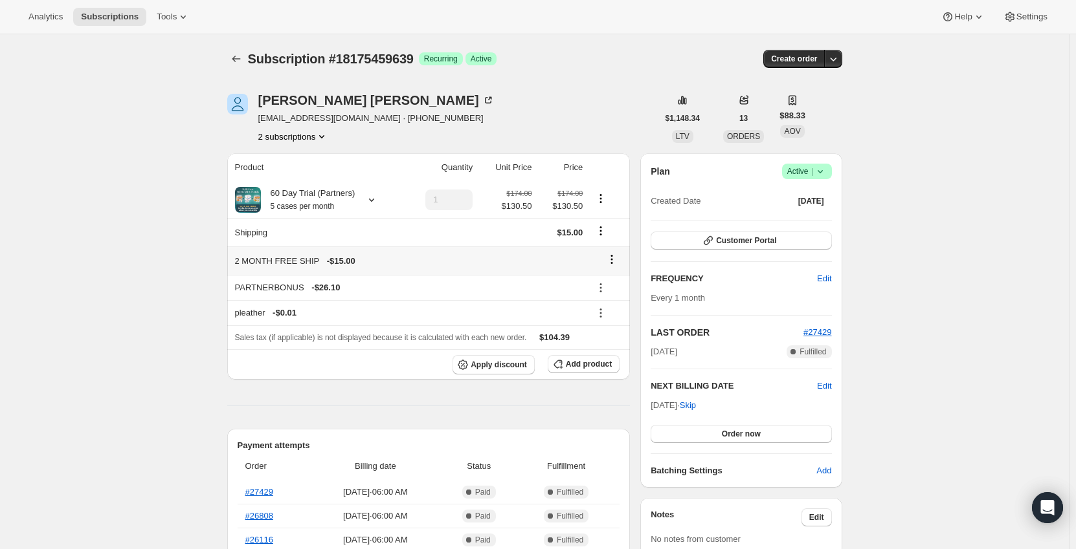
click at [618, 256] on icon at bounding box center [611, 259] width 13 height 13
click at [613, 289] on span "Remove" at bounding box center [615, 285] width 31 height 10
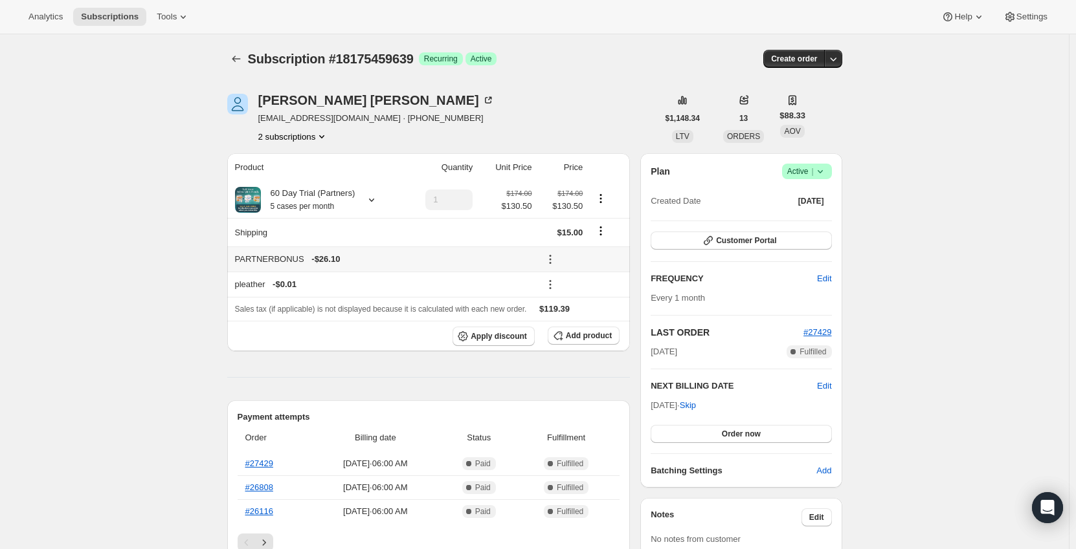
click at [548, 258] on icon at bounding box center [550, 259] width 13 height 13
click at [579, 305] on span "Remove" at bounding box center [584, 307] width 31 height 10
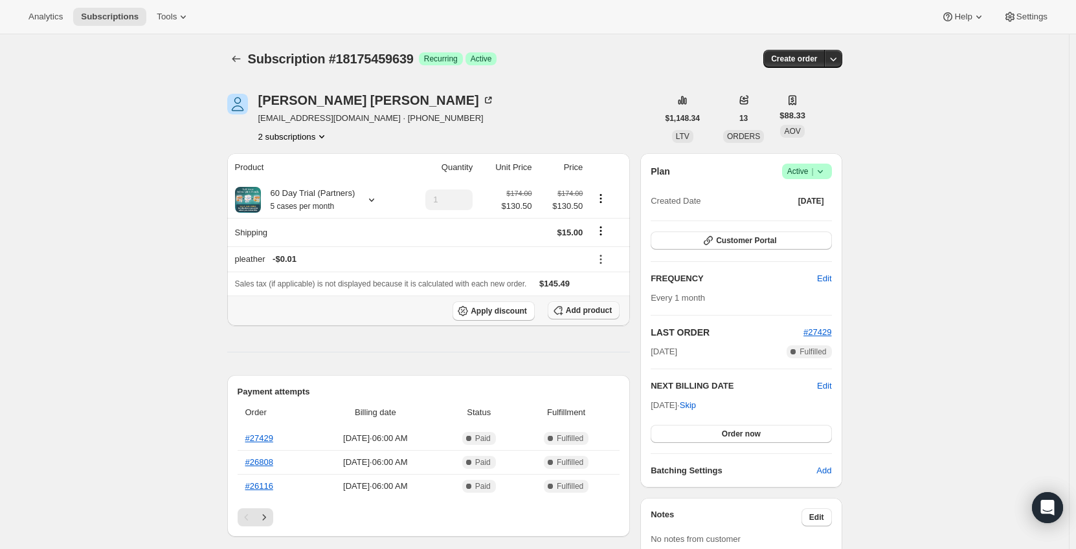
click at [579, 308] on span "Add product" at bounding box center [589, 310] width 46 height 10
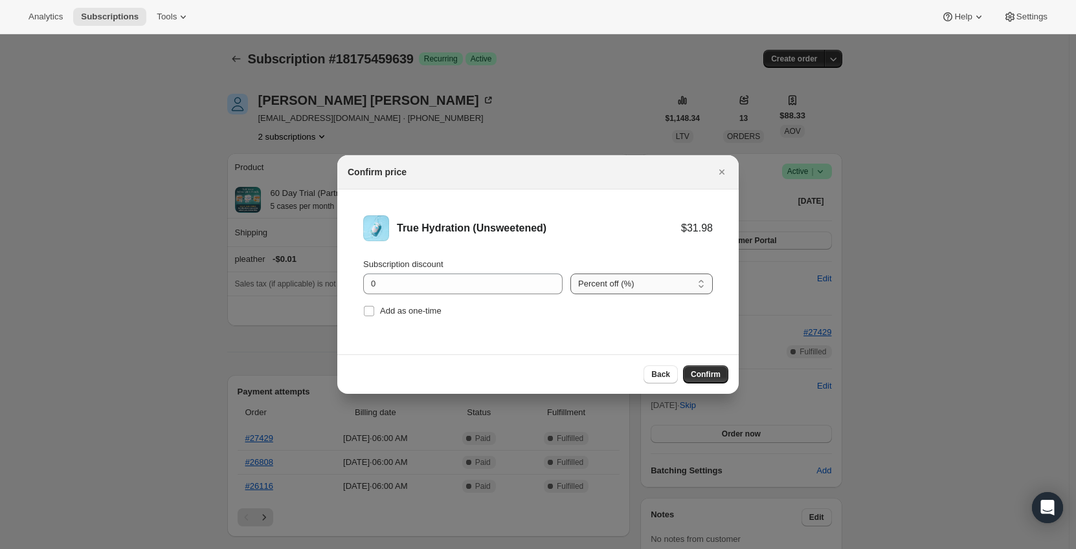
click at [624, 291] on select "Percent off (%) Amount off ($)" at bounding box center [641, 284] width 142 height 21
select select "fixed"
click at [570, 274] on select "Percent off (%) Amount off ($)" at bounding box center [641, 284] width 142 height 21
drag, startPoint x: 440, startPoint y: 288, endPoint x: 337, endPoint y: 288, distance: 102.9
click at [337, 288] on li "True Hydration (Unsweetened) $31.98 Subscription discount 0 Percent off (%) Amo…" at bounding box center [537, 268] width 401 height 157
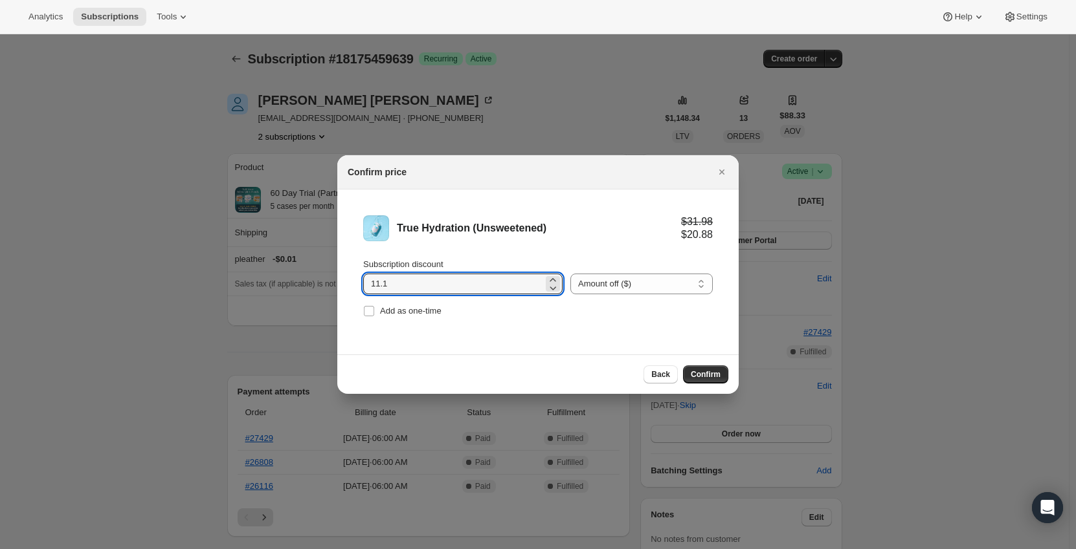
type input "11.1"
click at [568, 224] on div "True Hydration (Unsweetened)" at bounding box center [539, 228] width 284 height 13
click at [702, 372] on span "Confirm" at bounding box center [706, 375] width 30 height 10
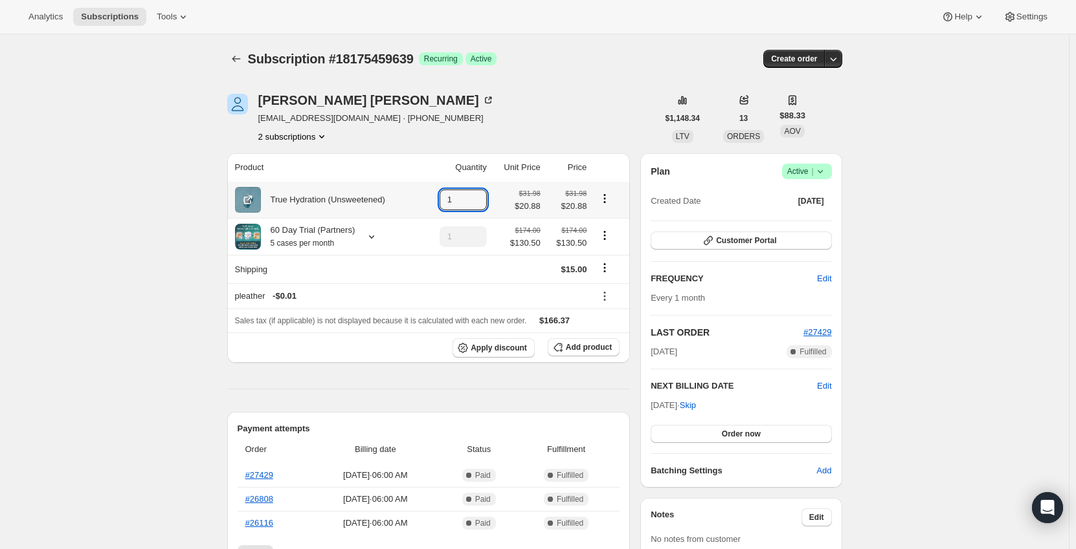
click at [442, 195] on td "1" at bounding box center [456, 200] width 67 height 36
drag, startPoint x: 457, startPoint y: 199, endPoint x: 436, endPoint y: 199, distance: 21.4
click at [436, 199] on td "1" at bounding box center [456, 200] width 67 height 36
type input "5"
click at [605, 234] on icon "Product actions" at bounding box center [604, 235] width 13 height 13
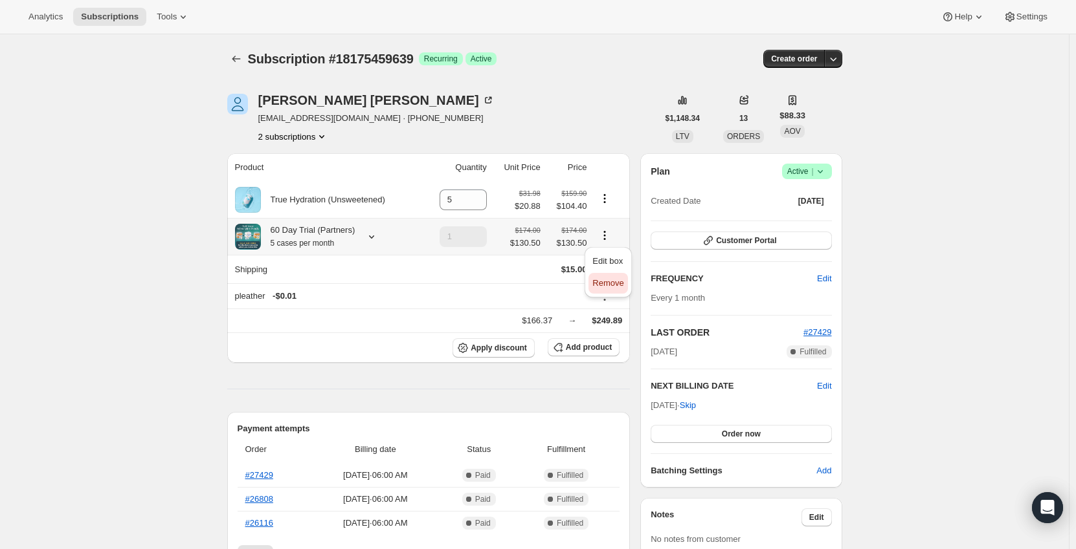
click at [609, 282] on span "Remove" at bounding box center [607, 283] width 31 height 10
type input "0"
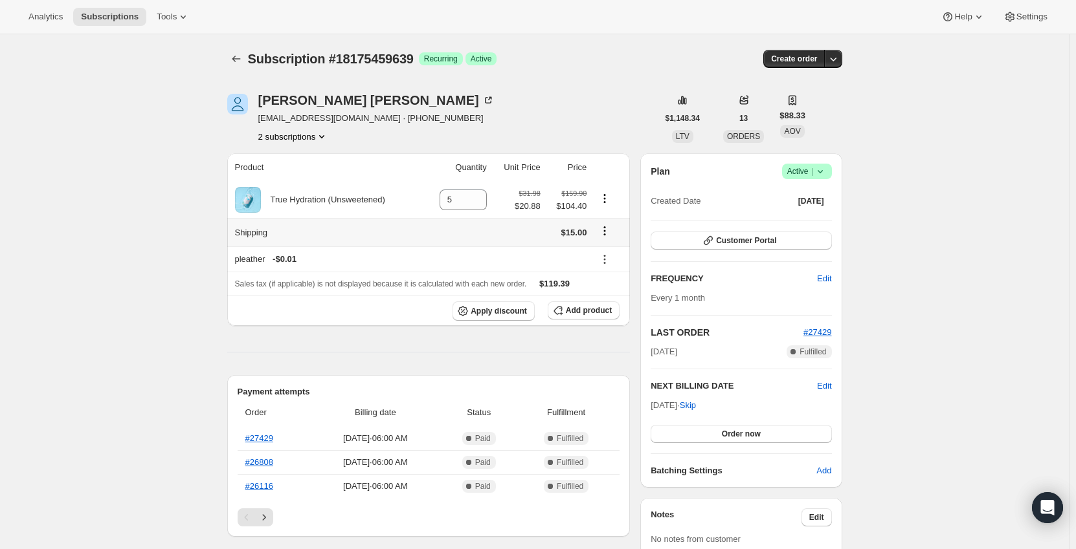
click at [603, 222] on td at bounding box center [609, 232] width 39 height 28
click at [606, 231] on icon "Shipping actions" at bounding box center [604, 231] width 13 height 13
click at [599, 255] on span "Edit shipping rate" at bounding box center [607, 257] width 65 height 10
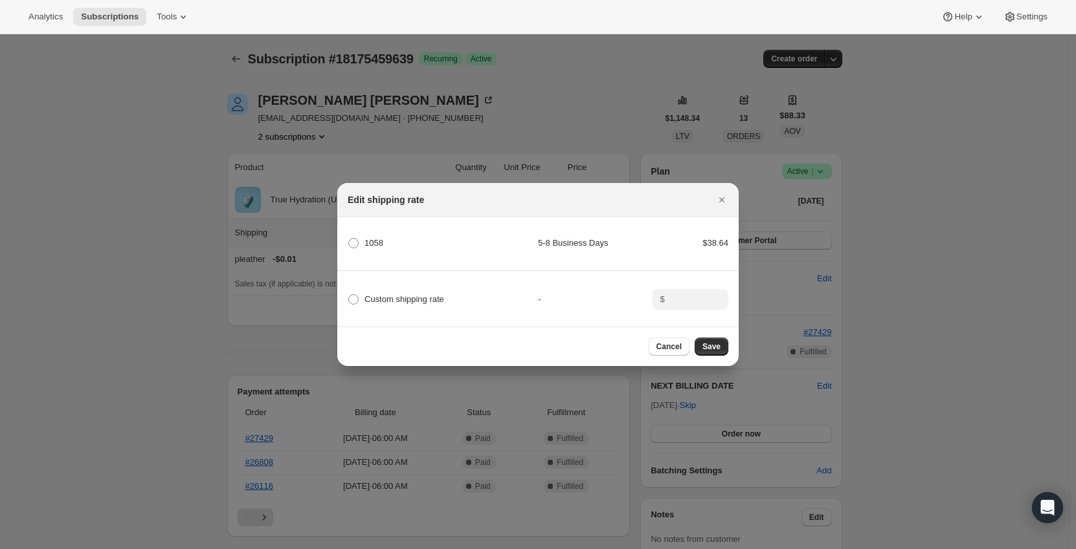
click at [352, 294] on span ":re4l:" at bounding box center [353, 299] width 10 height 10
click at [349, 294] on input "Custom shipping rate" at bounding box center [348, 294] width 1 height 1
radio input "true"
click at [687, 303] on input ":re4l:" at bounding box center [689, 299] width 40 height 21
type input "0"
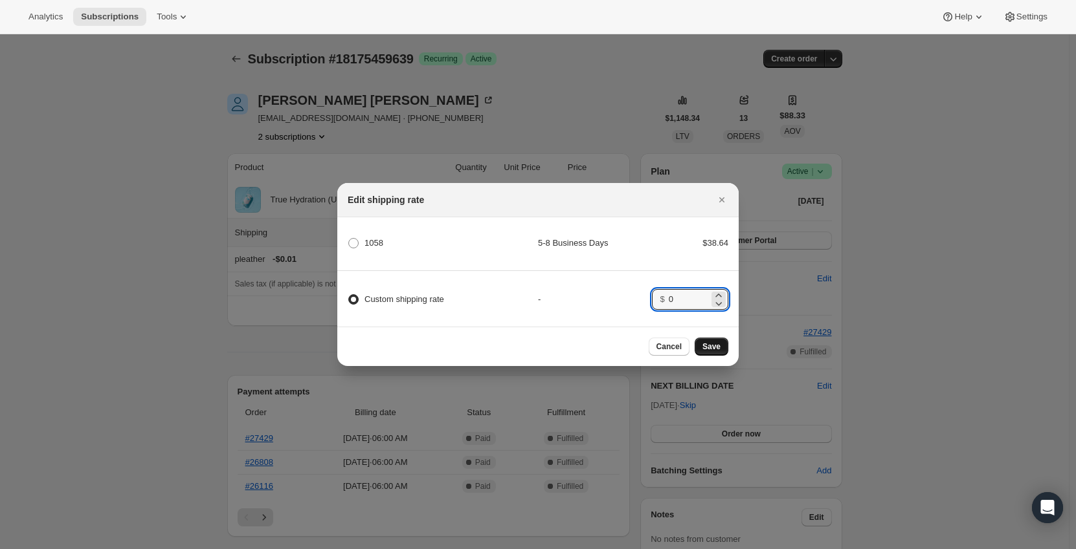
click at [707, 342] on button "Save" at bounding box center [711, 347] width 34 height 18
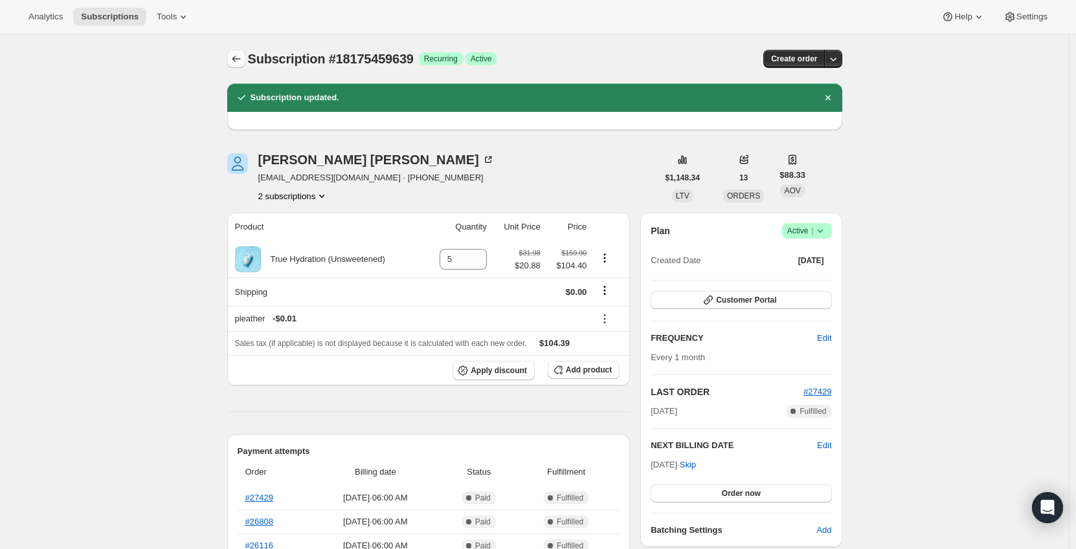
click at [239, 60] on icon "Subscriptions" at bounding box center [236, 58] width 13 height 13
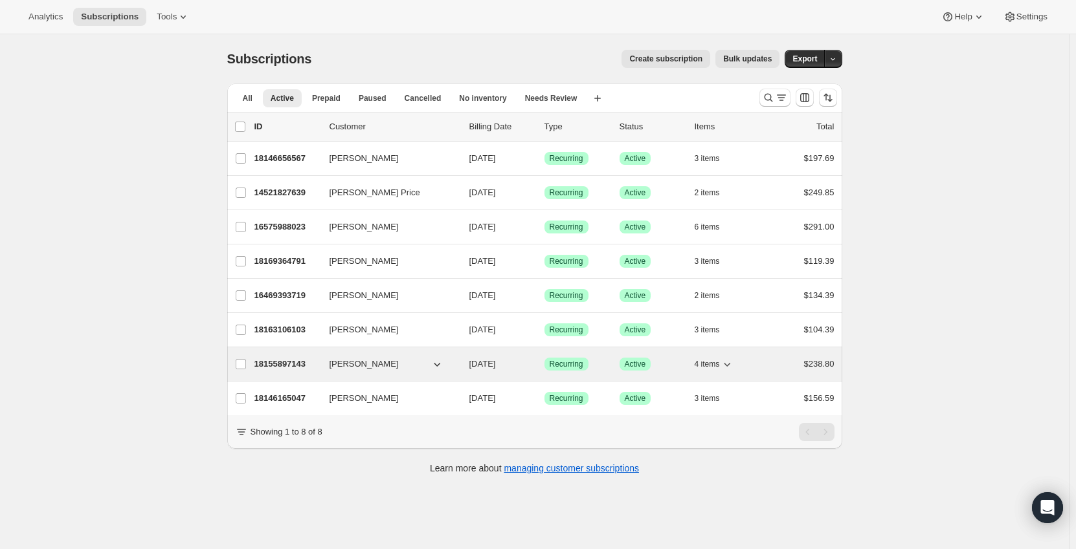
click at [287, 359] on p "18155897143" at bounding box center [286, 364] width 65 height 13
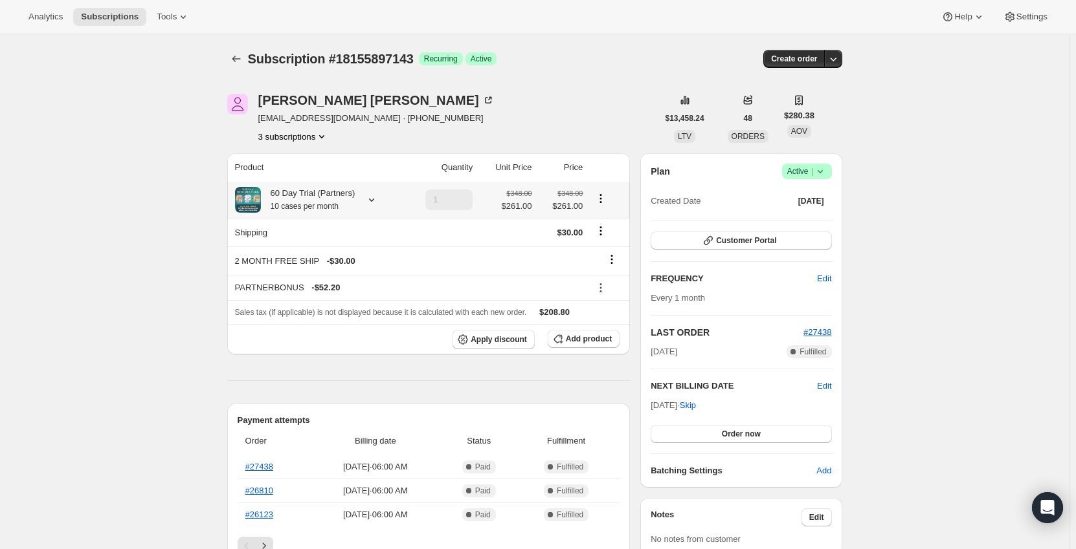
click at [366, 197] on icon at bounding box center [371, 200] width 13 height 13
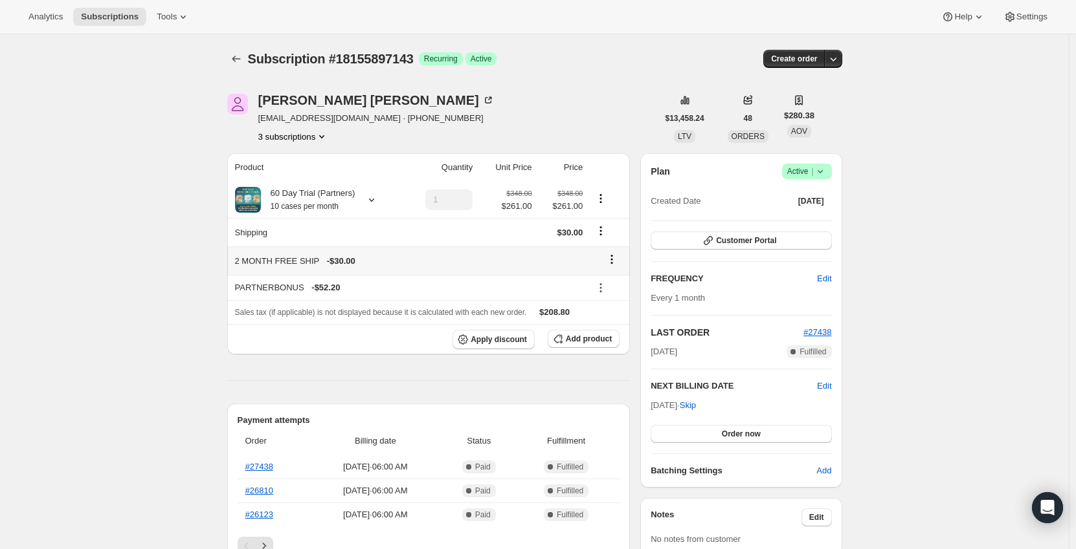
click at [611, 265] on icon at bounding box center [611, 259] width 13 height 13
click at [614, 285] on span "Remove" at bounding box center [615, 285] width 31 height 10
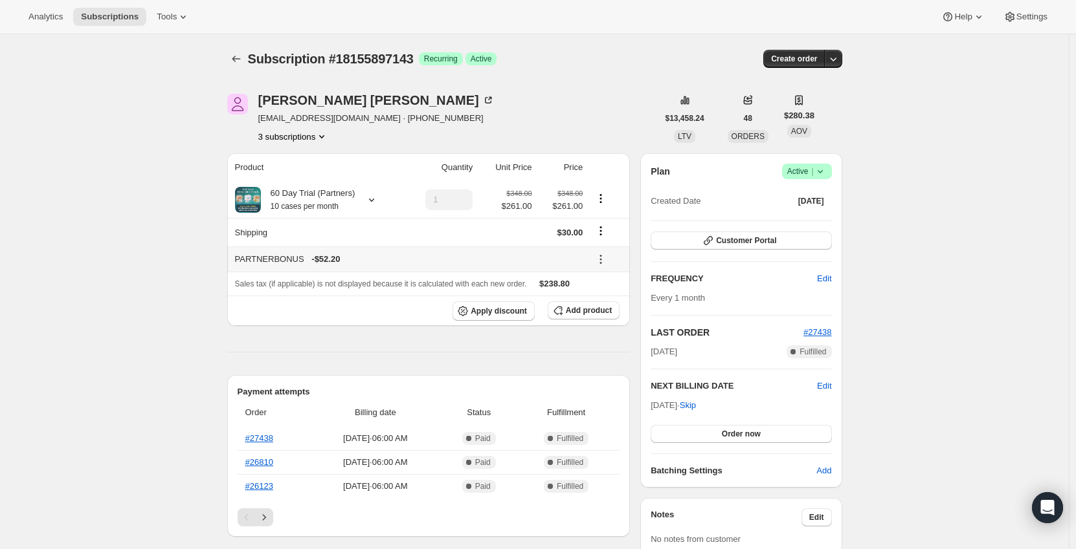
click at [599, 256] on icon at bounding box center [600, 259] width 13 height 13
click at [609, 306] on span "Remove" at bounding box center [609, 307] width 31 height 10
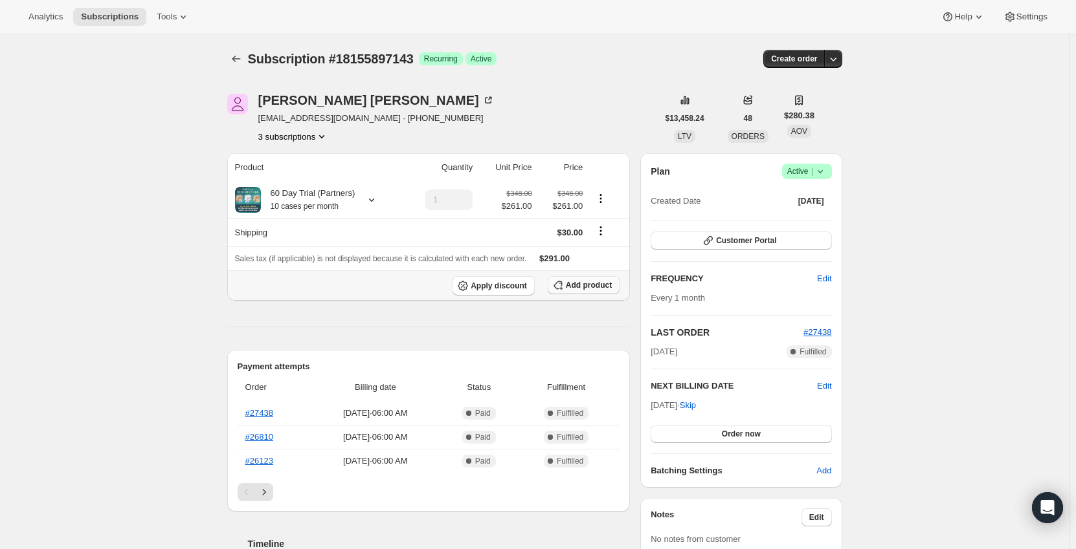
click at [590, 278] on button "Add product" at bounding box center [584, 285] width 72 height 18
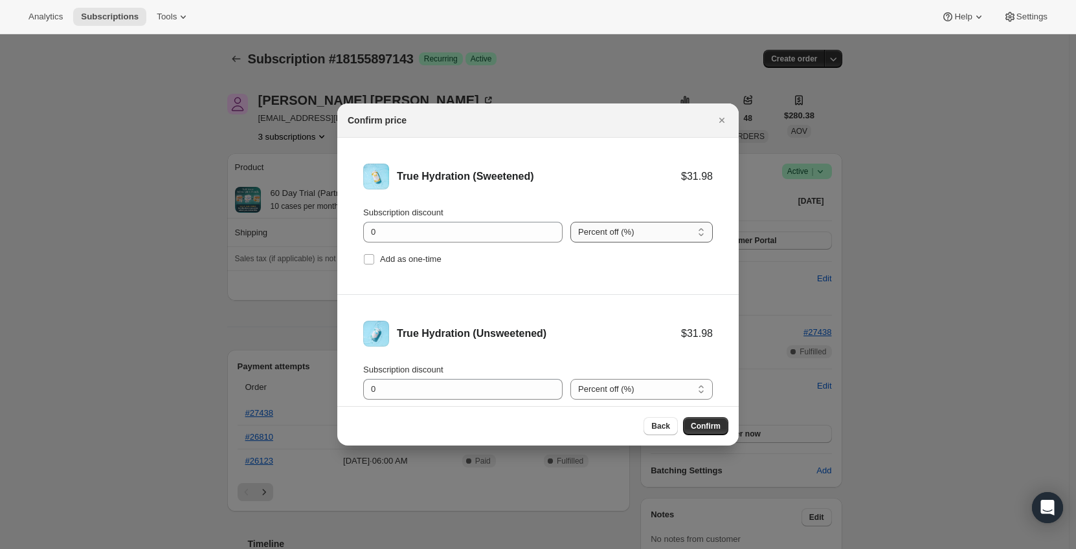
click at [615, 230] on select "Percent off (%) Amount off ($)" at bounding box center [641, 232] width 142 height 21
select select "fixed"
click at [570, 222] on select "Percent off (%) Amount off ($)" at bounding box center [641, 232] width 142 height 21
click at [619, 390] on select "Percent off (%) Amount off ($)" at bounding box center [641, 389] width 142 height 21
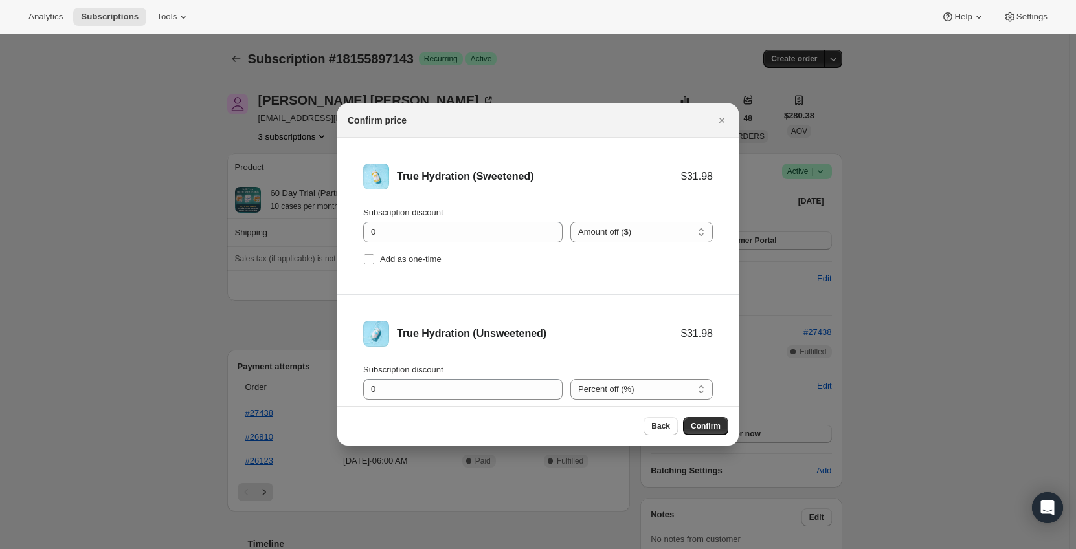
drag, startPoint x: 618, startPoint y: 390, endPoint x: 618, endPoint y: 400, distance: 10.4
click at [618, 390] on select "Percent off (%) Amount off ($)" at bounding box center [641, 389] width 142 height 21
select select "fixed"
click at [570, 379] on select "Percent off (%) Amount off ($)" at bounding box center [641, 389] width 142 height 21
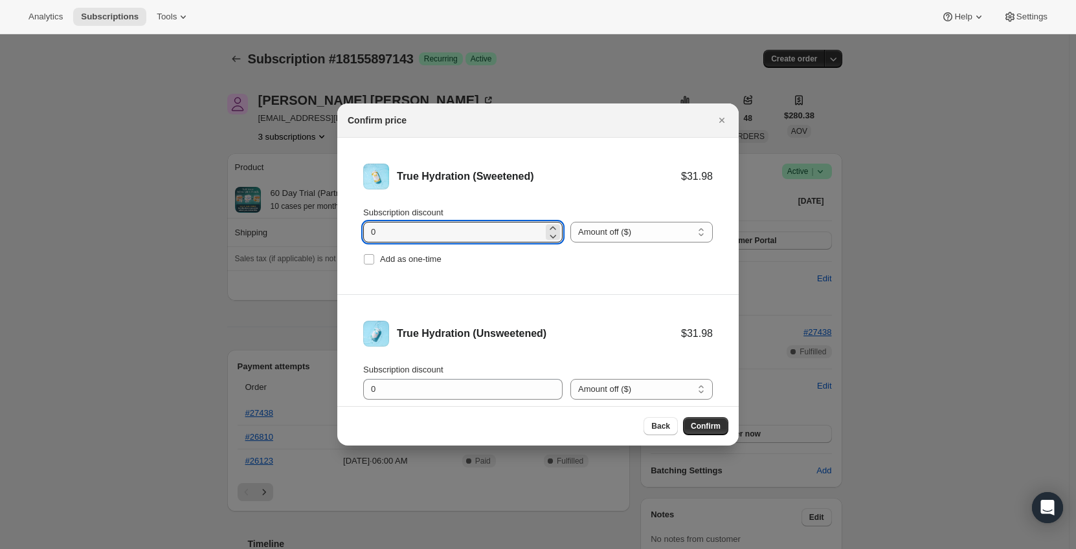
drag, startPoint x: 334, startPoint y: 230, endPoint x: 307, endPoint y: 232, distance: 26.7
type input "11.1"
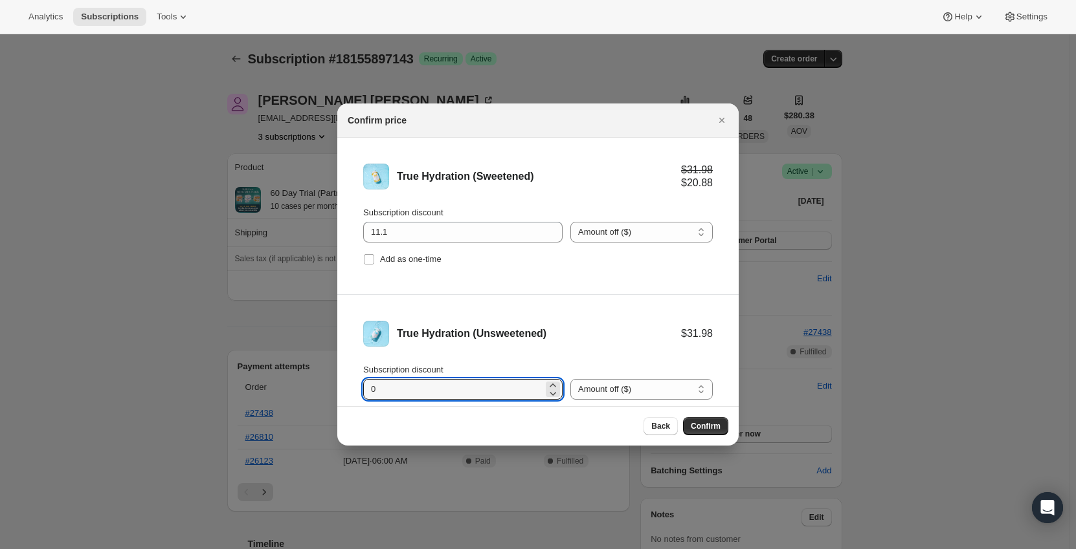
drag, startPoint x: 390, startPoint y: 382, endPoint x: 362, endPoint y: 384, distance: 27.9
click at [362, 384] on li "True Hydration (Unsweetened) $31.98 Subscription discount 0 Percent off (%) Amo…" at bounding box center [537, 373] width 401 height 157
type input "11.1"
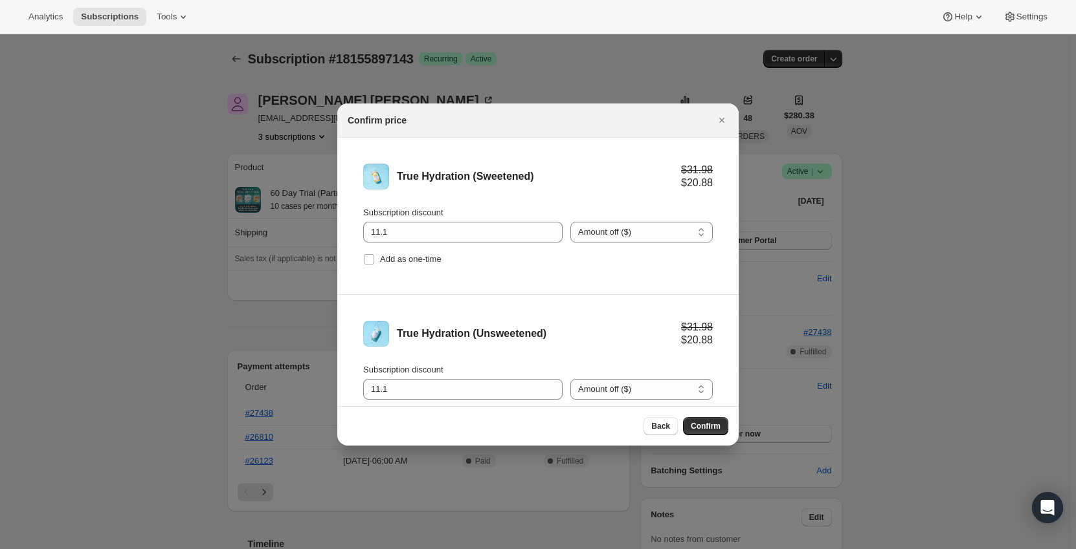
click at [599, 289] on li "True Hydration (Sweetened) $31.98 $20.88 Subscription discount 11.1 Percent off…" at bounding box center [537, 216] width 401 height 157
click at [695, 419] on button "Confirm" at bounding box center [705, 426] width 45 height 18
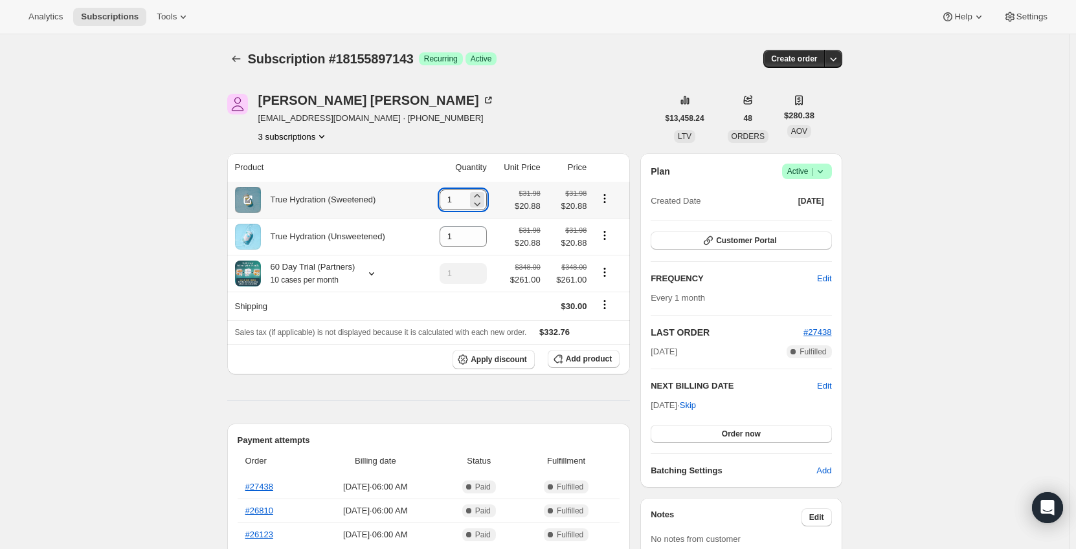
drag, startPoint x: 462, startPoint y: 201, endPoint x: 447, endPoint y: 204, distance: 15.9
click at [447, 204] on input "1" at bounding box center [453, 200] width 28 height 21
type input "5"
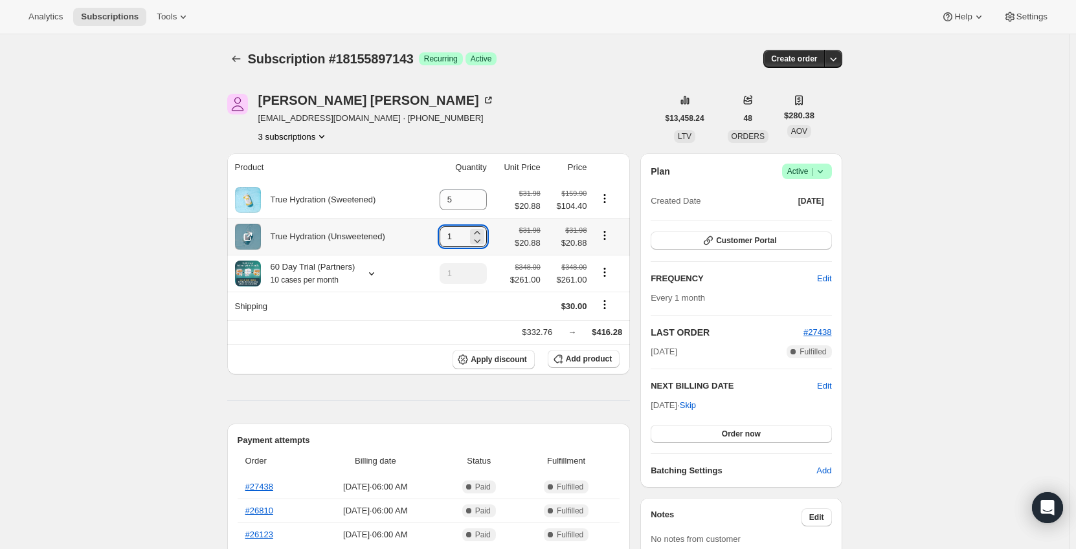
drag, startPoint x: 456, startPoint y: 241, endPoint x: 439, endPoint y: 241, distance: 16.8
click at [439, 241] on td "1" at bounding box center [456, 236] width 67 height 37
type input "5"
click at [424, 217] on th "True Hydration (Sweetened)" at bounding box center [325, 200] width 197 height 36
click at [606, 270] on icon "Product actions" at bounding box center [605, 269] width 2 height 2
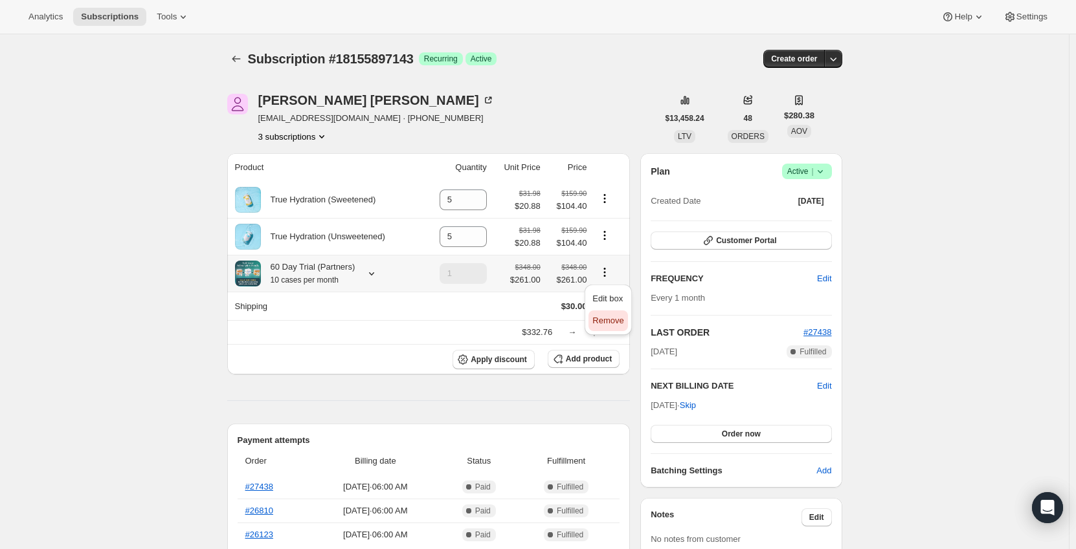
click at [614, 318] on span "Remove" at bounding box center [607, 321] width 31 height 10
type input "0"
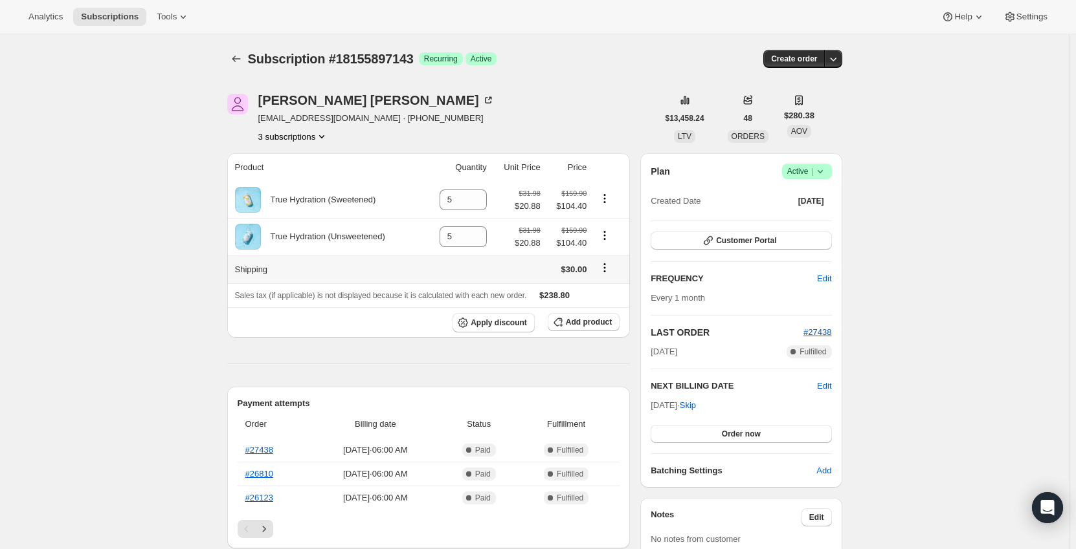
click at [604, 270] on icon "Shipping actions" at bounding box center [604, 267] width 13 height 13
click at [601, 293] on span "Edit shipping rate" at bounding box center [607, 294] width 65 height 10
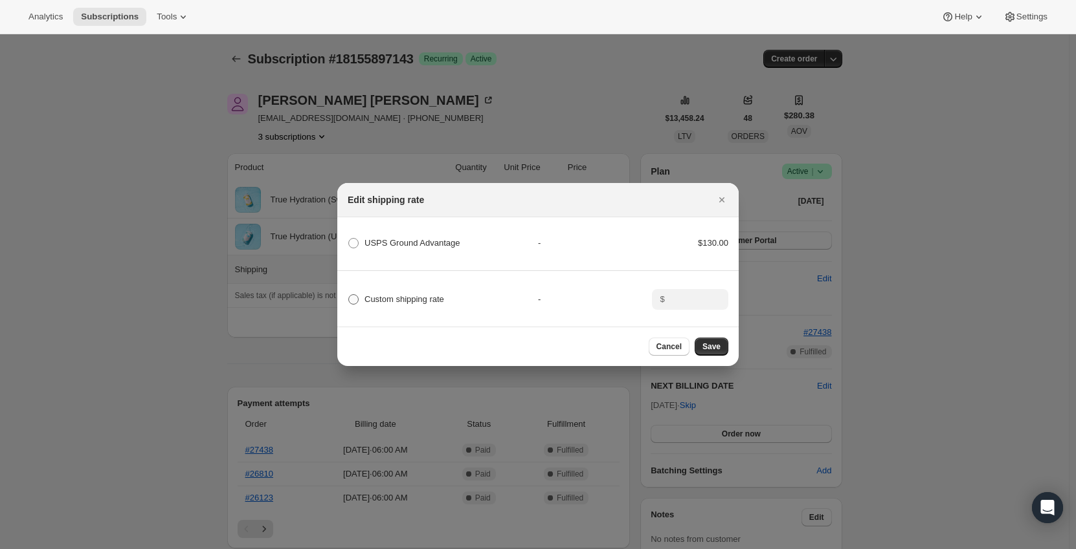
click at [383, 294] on span "Custom shipping rate" at bounding box center [404, 299] width 80 height 10
click at [349, 294] on input "Custom shipping rate" at bounding box center [348, 294] width 1 height 1
radio input "true"
click at [674, 297] on input "0" at bounding box center [689, 299] width 40 height 21
type input "0"
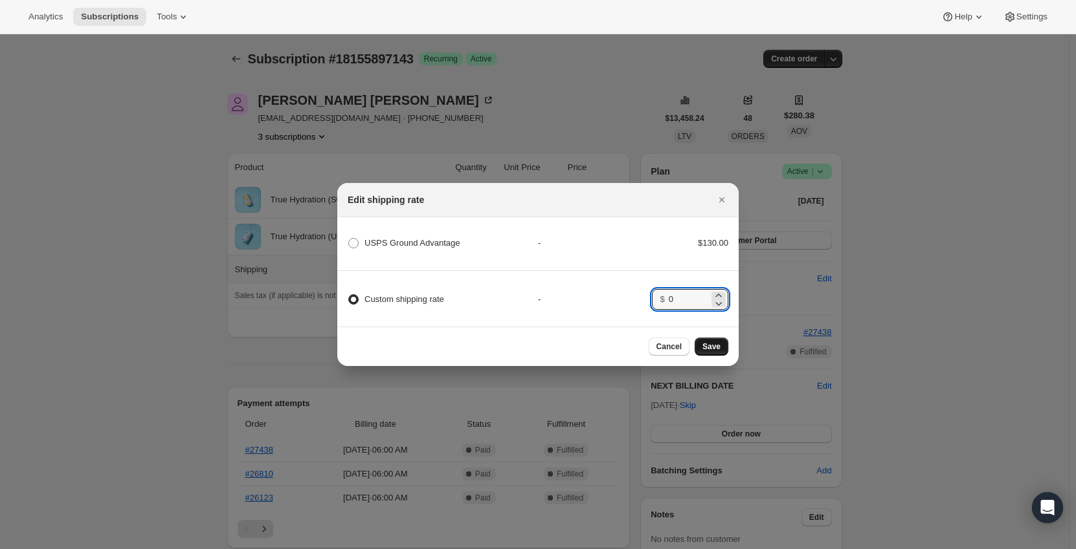
click at [711, 350] on span "Save" at bounding box center [711, 347] width 18 height 10
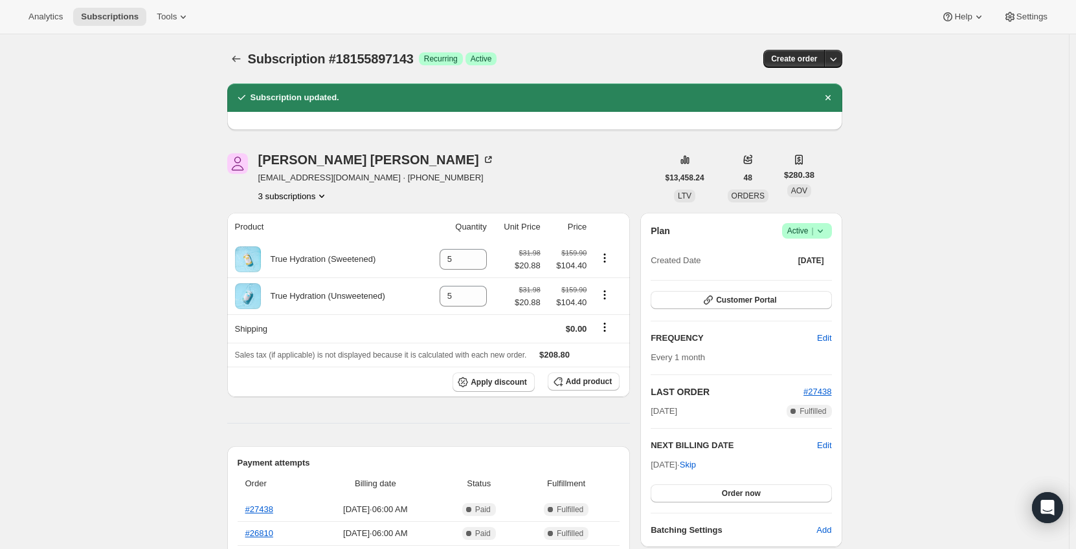
click at [164, 157] on div "Subscription #18155897143. This page is ready Subscription #18155897143 Success…" at bounding box center [534, 508] width 1069 height 949
click at [240, 56] on icon "Subscriptions" at bounding box center [236, 58] width 13 height 13
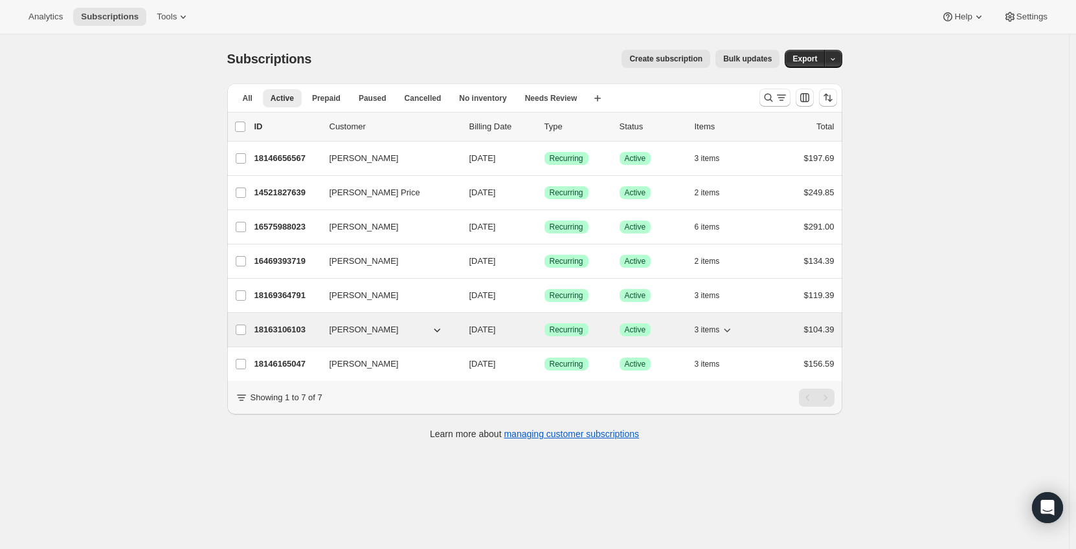
click at [301, 324] on p "18163106103" at bounding box center [286, 330] width 65 height 13
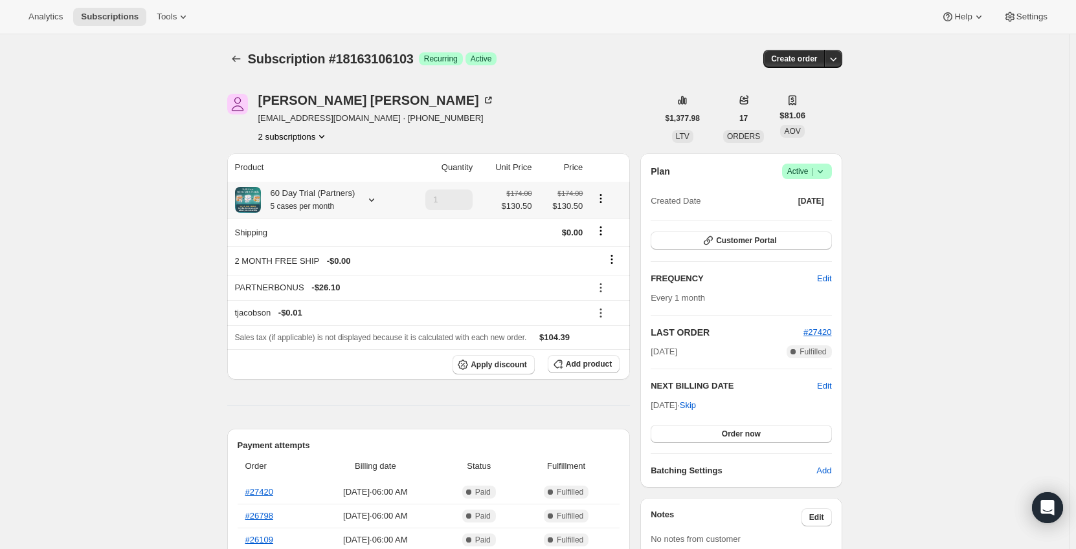
click at [366, 193] on div "60 Day Trial (Partners) 5 cases per month" at bounding box center [317, 200] width 164 height 26
click at [368, 199] on icon at bounding box center [371, 200] width 13 height 13
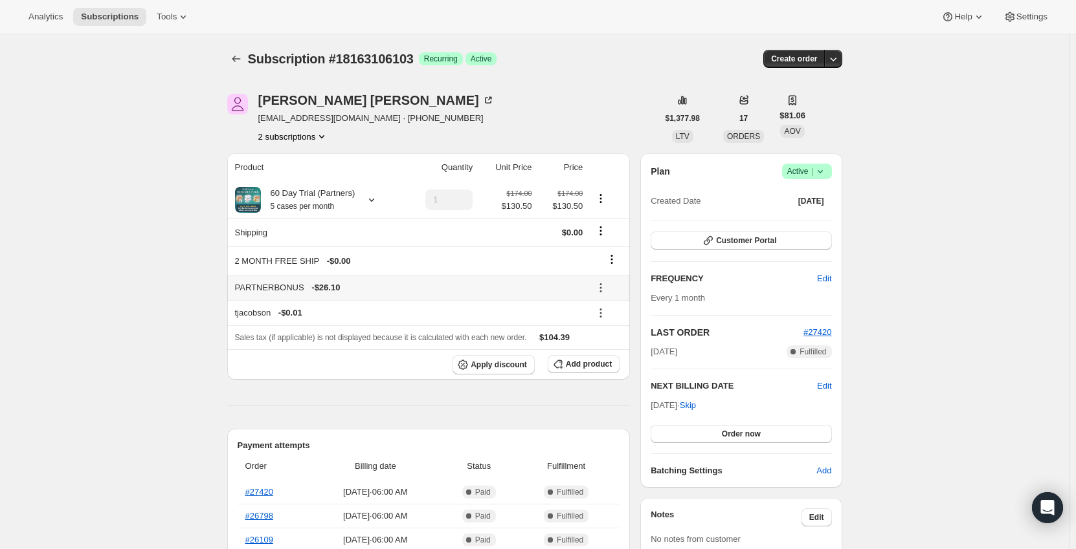
click at [602, 282] on icon at bounding box center [600, 288] width 13 height 13
click at [607, 332] on span "Remove" at bounding box center [609, 334] width 31 height 10
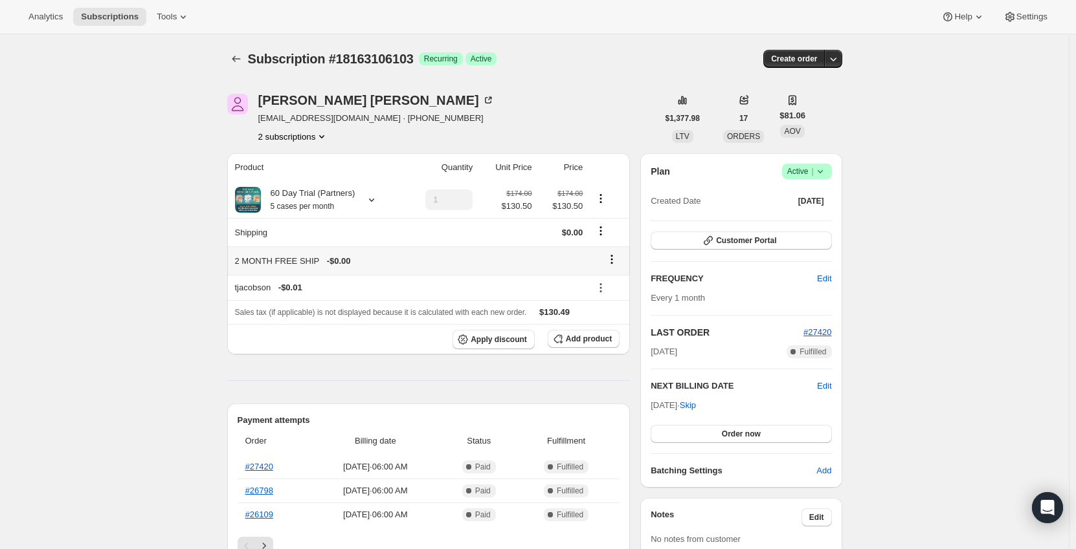
click at [618, 261] on icon at bounding box center [611, 259] width 13 height 13
click at [617, 287] on span "Remove" at bounding box center [615, 285] width 31 height 10
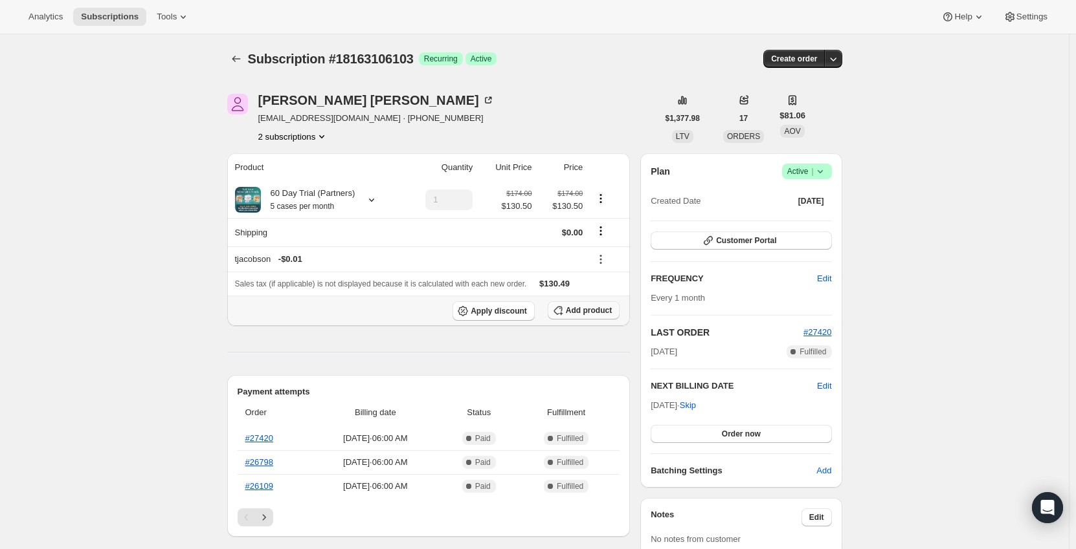
click at [581, 311] on span "Add product" at bounding box center [589, 310] width 46 height 10
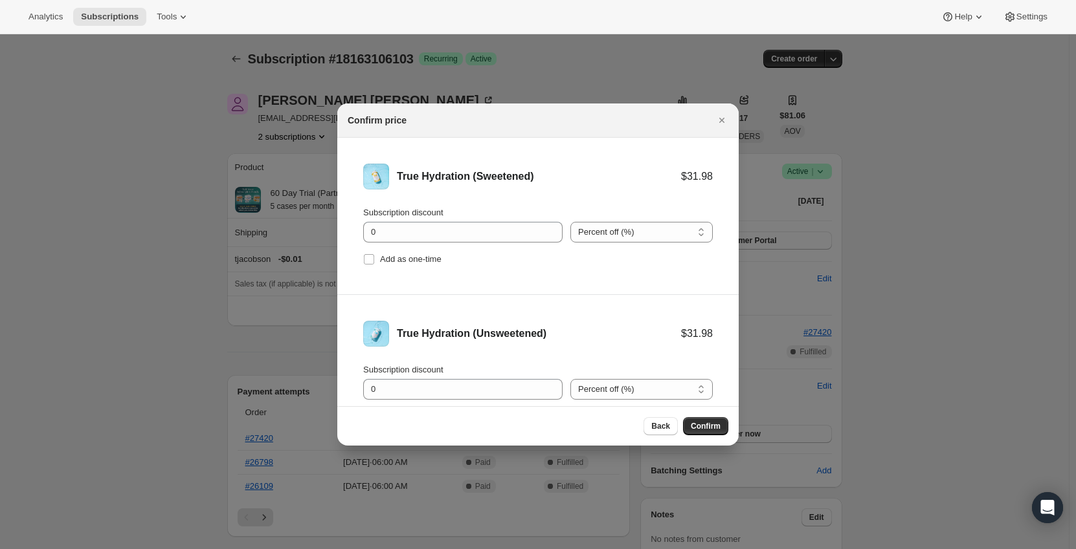
click at [609, 216] on div ":rfg8:" at bounding box center [641, 212] width 142 height 13
drag, startPoint x: 611, startPoint y: 230, endPoint x: 609, endPoint y: 285, distance: 54.4
click at [612, 230] on select "Percent off (%) Amount off ($)" at bounding box center [641, 232] width 142 height 21
select select "fixed"
click at [570, 222] on select "Percent off (%) Amount off ($)" at bounding box center [641, 232] width 142 height 21
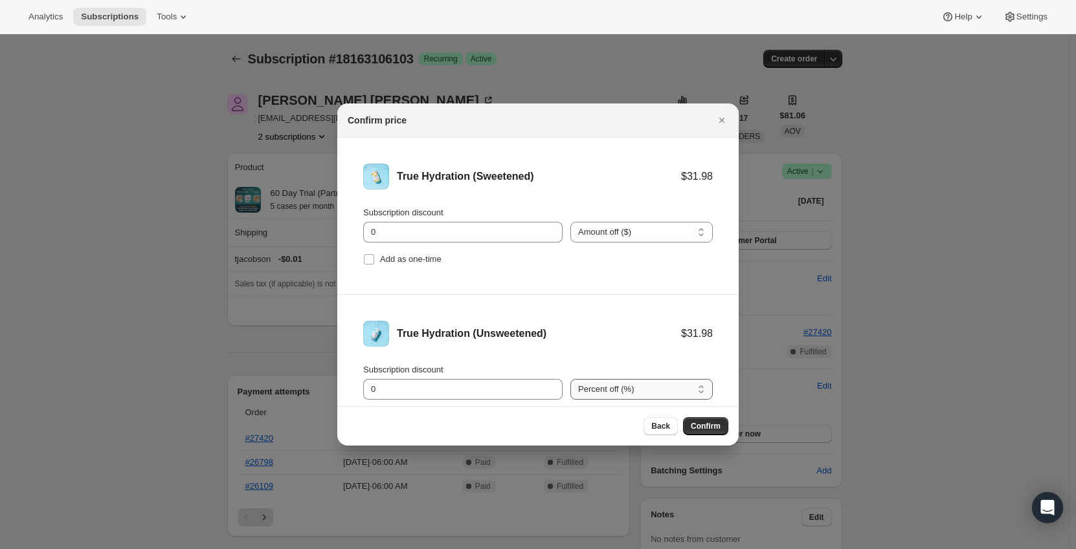
click at [616, 384] on select "Percent off (%) Amount off ($)" at bounding box center [641, 389] width 142 height 21
select select "fixed"
click at [570, 379] on select "Percent off (%) Amount off ($)" at bounding box center [641, 389] width 142 height 21
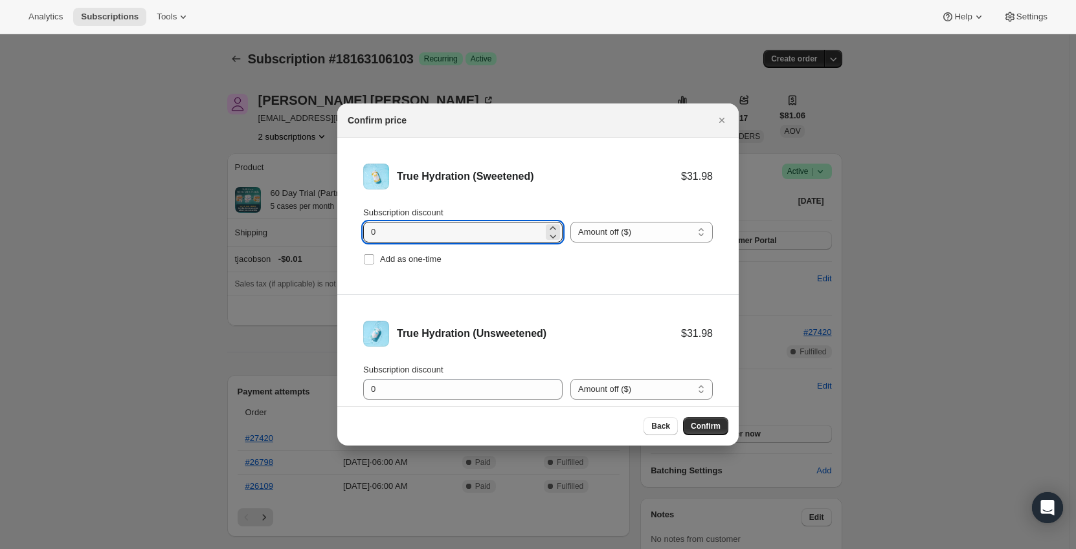
drag, startPoint x: 389, startPoint y: 232, endPoint x: 329, endPoint y: 233, distance: 59.6
type input "11.1"
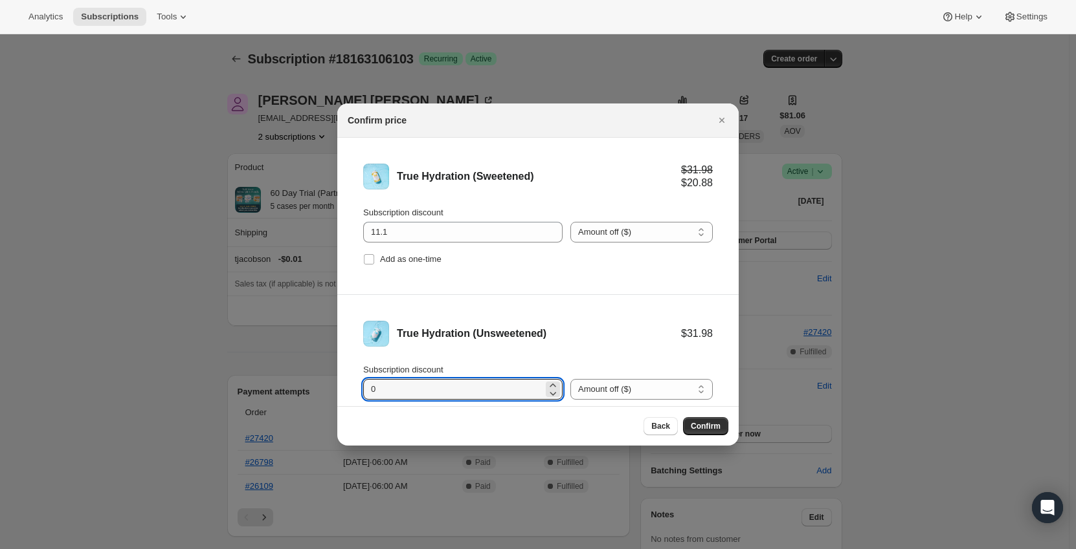
drag, startPoint x: 385, startPoint y: 395, endPoint x: 348, endPoint y: 395, distance: 36.9
click at [348, 395] on li "True Hydration (Unsweetened) $31.98 Subscription discount 0 Percent off (%) Amo…" at bounding box center [537, 373] width 401 height 157
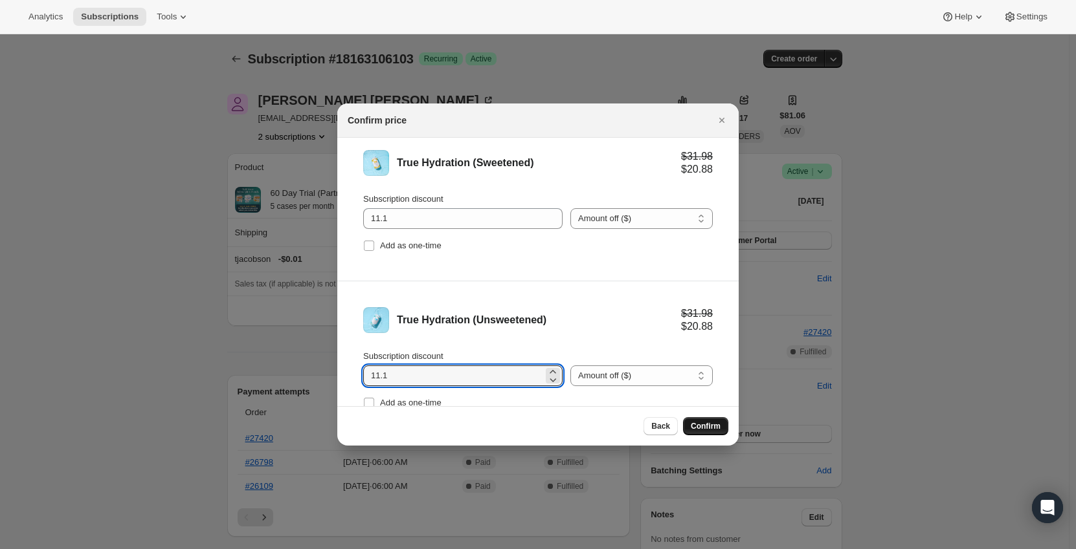
type input "11.1"
click at [700, 425] on span "Confirm" at bounding box center [706, 426] width 30 height 10
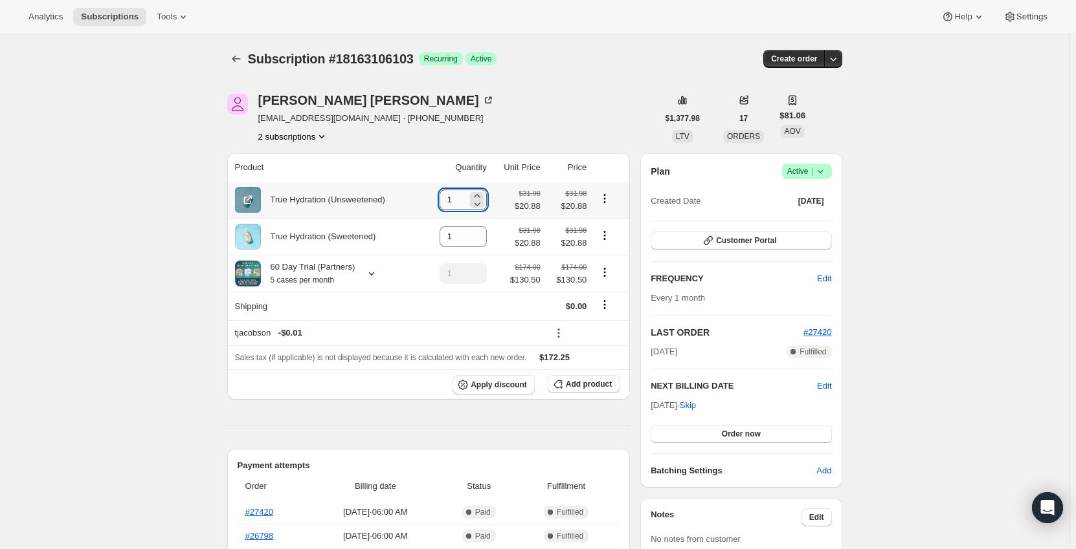
drag, startPoint x: 461, startPoint y: 198, endPoint x: 443, endPoint y: 198, distance: 18.8
click at [443, 198] on input "1" at bounding box center [453, 200] width 28 height 21
click at [430, 172] on th "Quantity" at bounding box center [456, 167] width 67 height 28
drag, startPoint x: 459, startPoint y: 201, endPoint x: 446, endPoint y: 201, distance: 12.9
click at [446, 201] on input "1" at bounding box center [453, 200] width 28 height 21
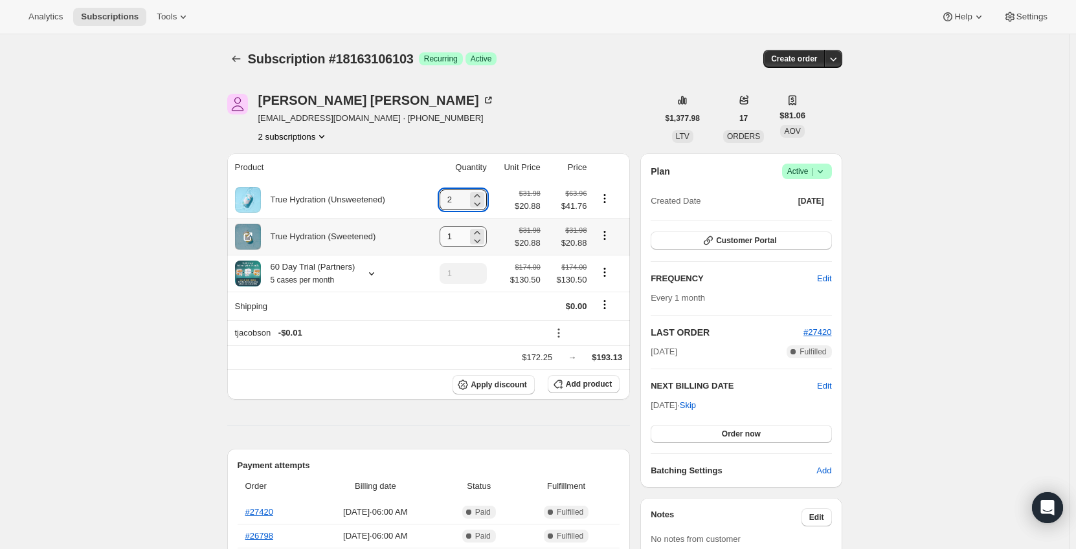
type input "2"
drag, startPoint x: 460, startPoint y: 239, endPoint x: 445, endPoint y: 241, distance: 14.3
click at [446, 241] on input "1" at bounding box center [453, 237] width 28 height 21
type input "3"
click at [437, 225] on td "3" at bounding box center [456, 236] width 67 height 37
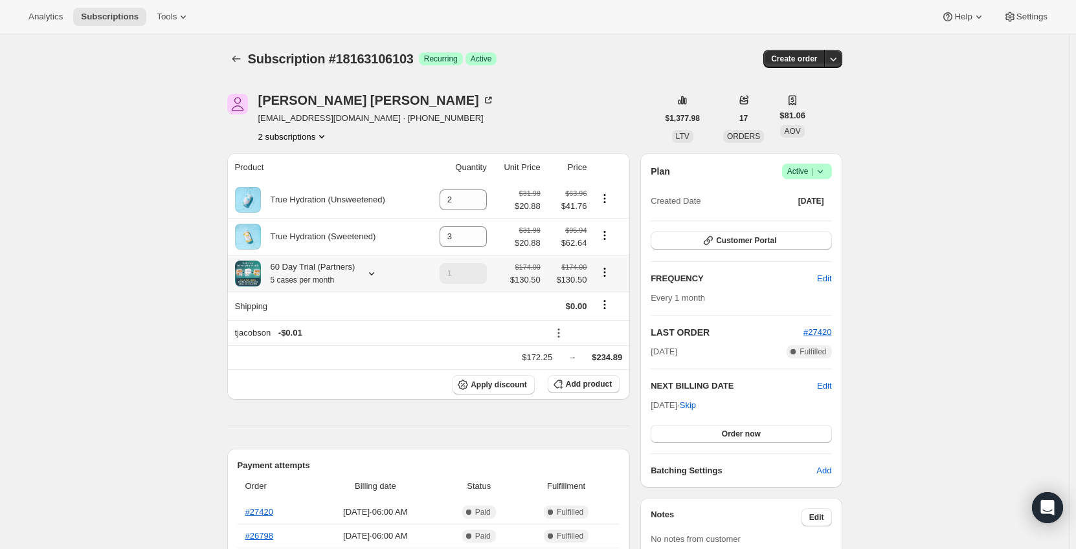
click at [604, 266] on td at bounding box center [609, 273] width 39 height 37
click at [607, 267] on icon "Product actions" at bounding box center [604, 272] width 13 height 13
click at [610, 321] on span "Remove" at bounding box center [607, 321] width 31 height 10
type input "0"
click at [373, 274] on icon at bounding box center [371, 273] width 13 height 13
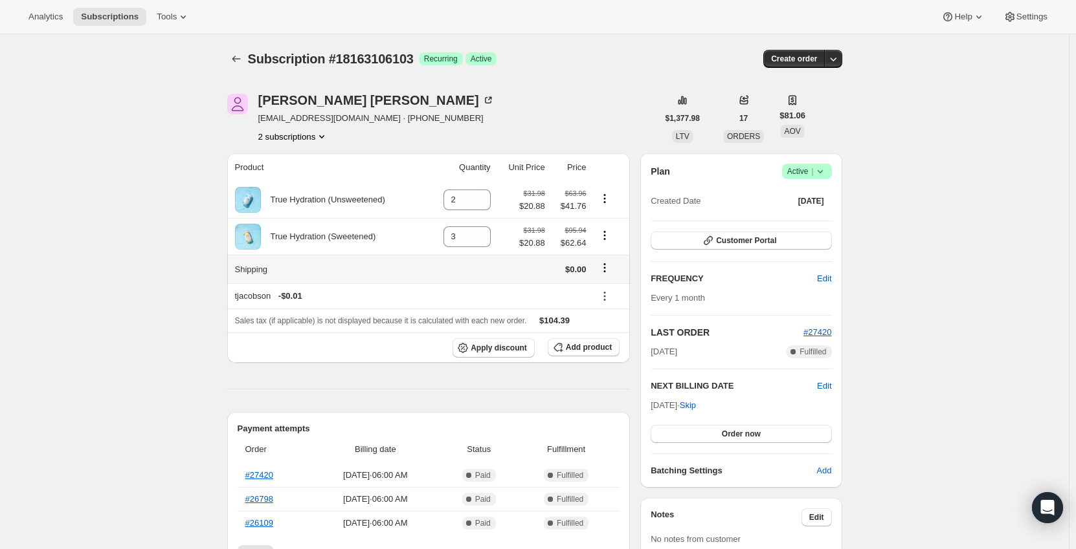
click at [605, 265] on icon "Shipping actions" at bounding box center [604, 267] width 13 height 13
click at [609, 292] on span "Edit shipping rate" at bounding box center [606, 294] width 65 height 10
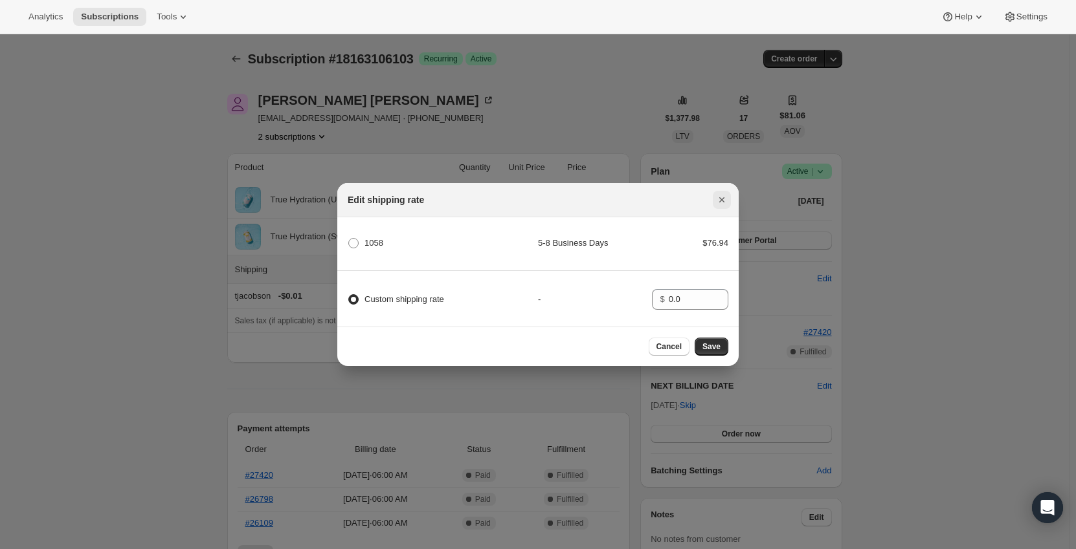
click at [717, 196] on icon "Close" at bounding box center [721, 200] width 13 height 13
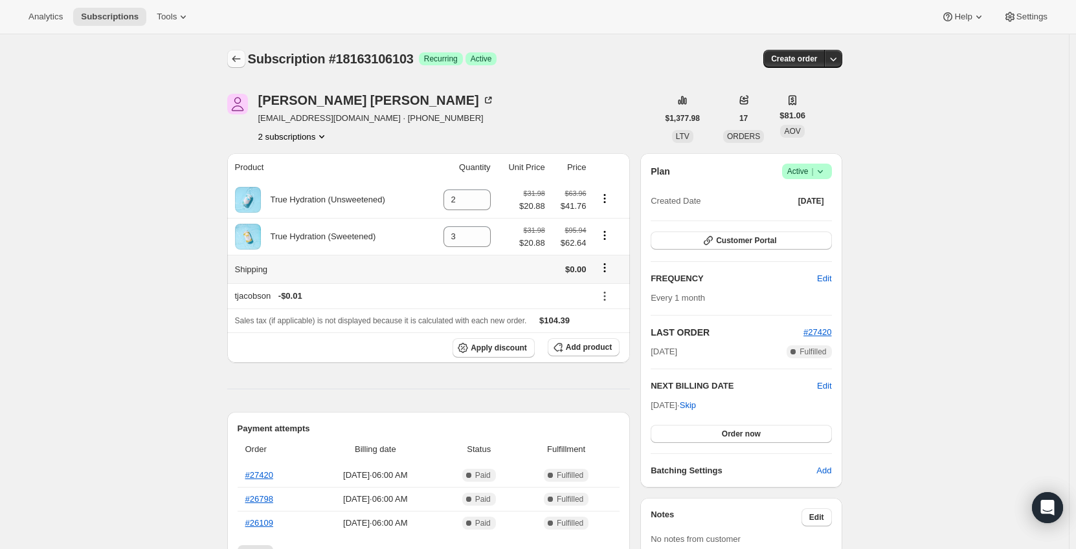
click at [239, 60] on icon "Subscriptions" at bounding box center [236, 58] width 13 height 13
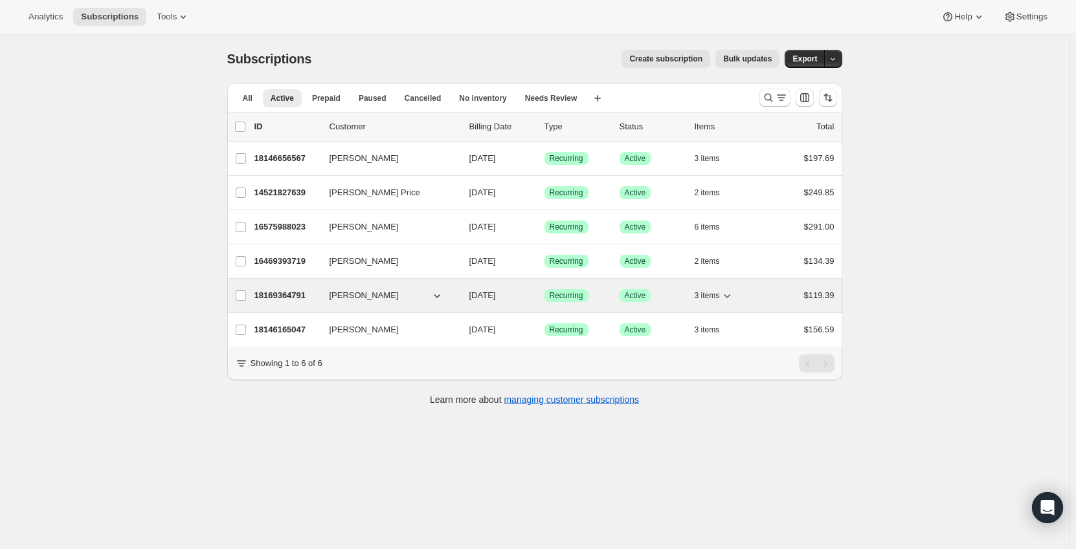
click at [291, 289] on div "18169364791 [PERSON_NAME] [DATE] Success Recurring Success Active 3 items $119.…" at bounding box center [544, 296] width 580 height 18
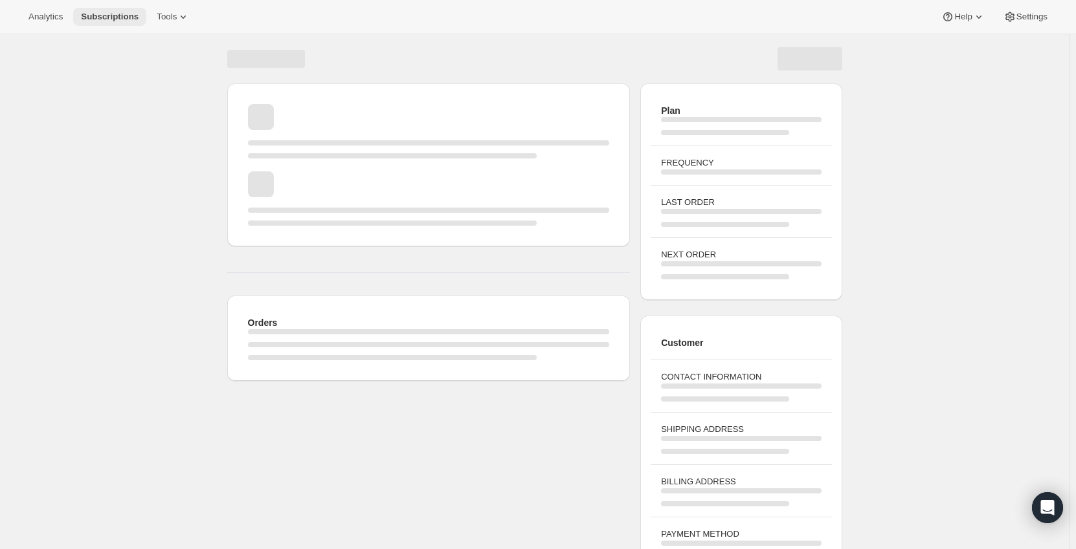
click at [128, 22] on button "Subscriptions" at bounding box center [109, 17] width 73 height 18
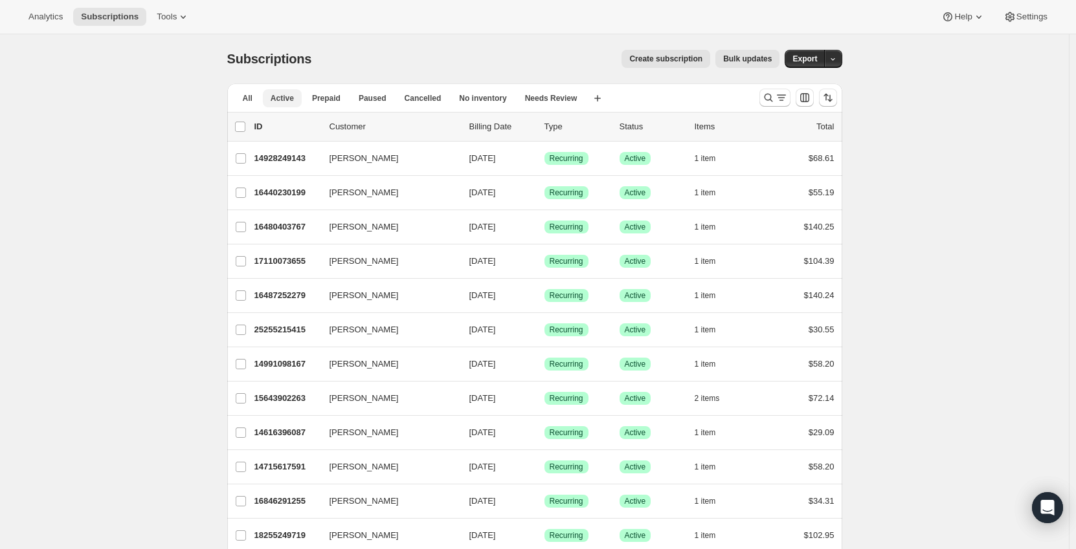
click at [282, 94] on span "Active" at bounding box center [282, 98] width 23 height 10
click at [333, 96] on span "Prepaid" at bounding box center [326, 98] width 28 height 10
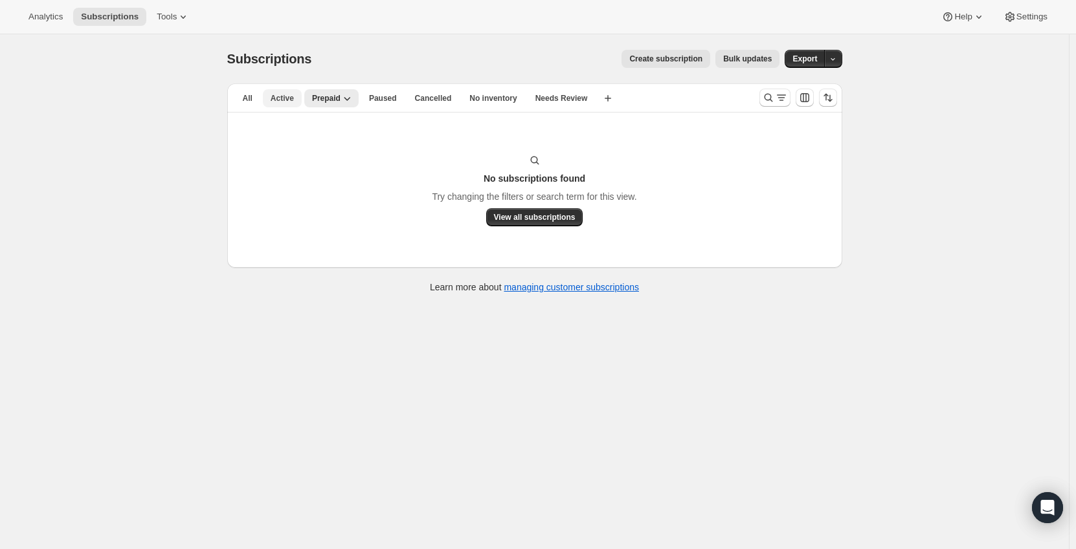
click at [291, 96] on span "Active" at bounding box center [282, 98] width 23 height 10
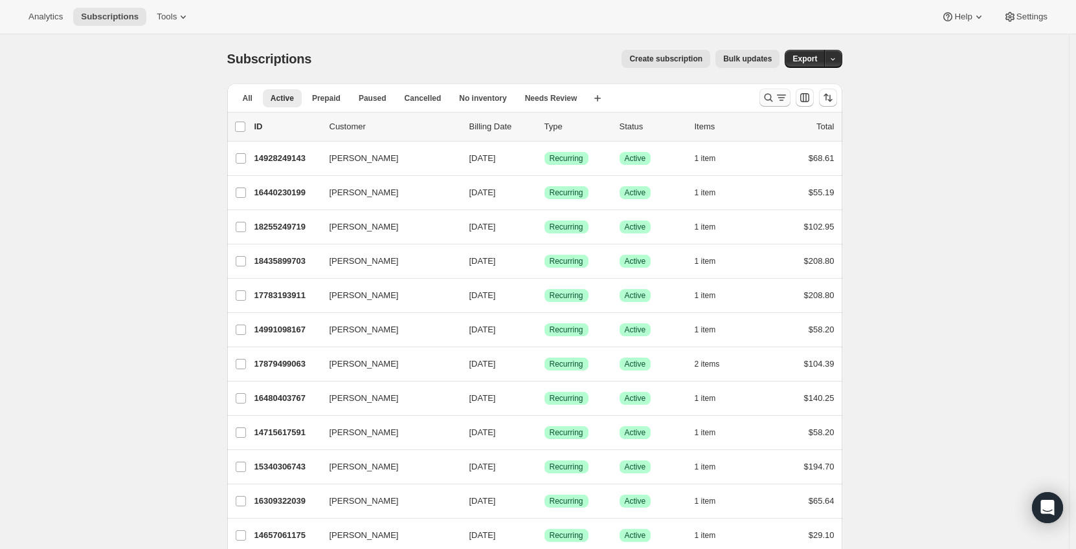
click at [779, 98] on icon "Search and filter results" at bounding box center [781, 97] width 13 height 13
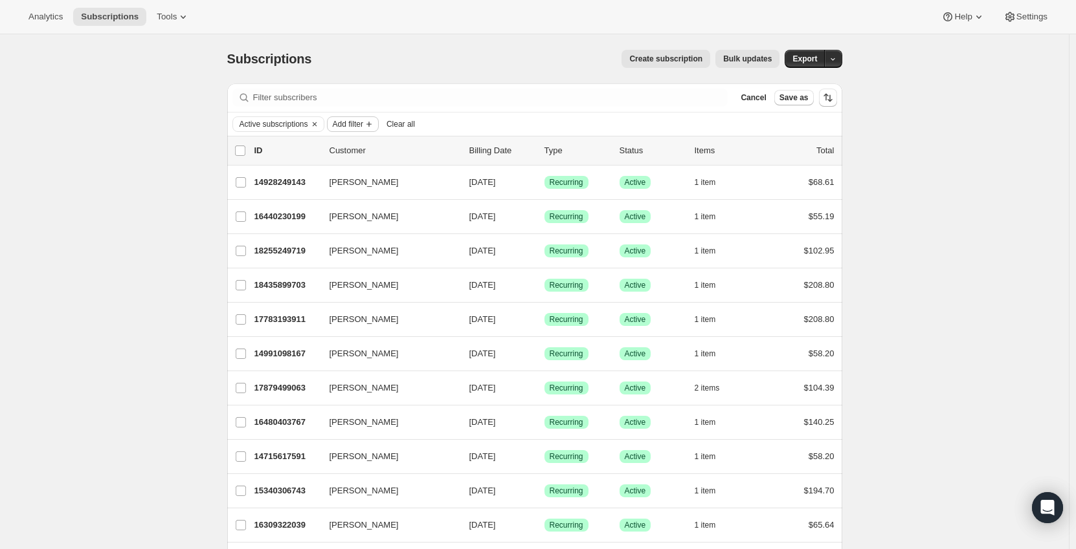
click at [352, 122] on span "Add filter" at bounding box center [348, 124] width 30 height 10
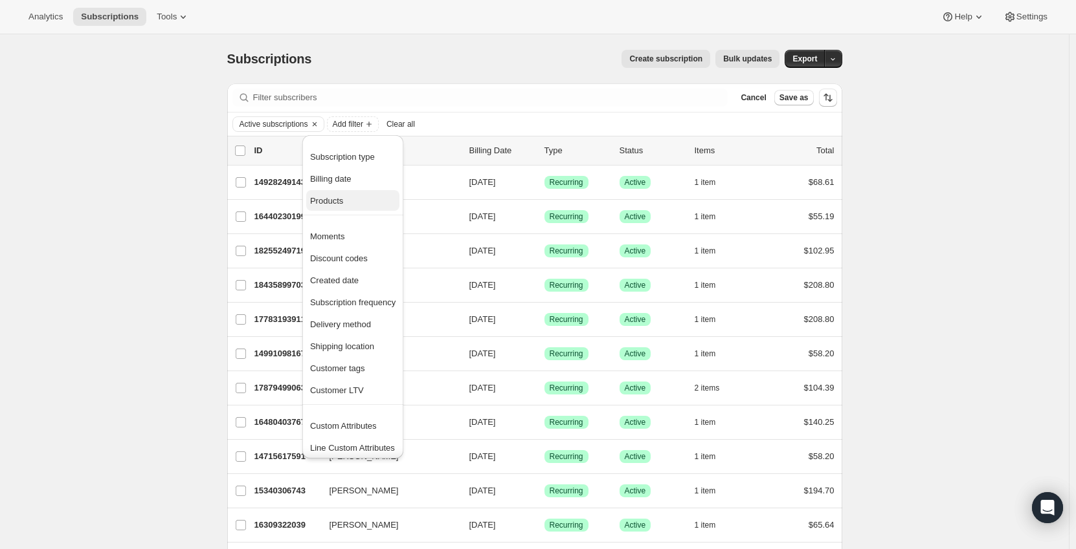
click at [346, 198] on span "Products" at bounding box center [352, 201] width 85 height 13
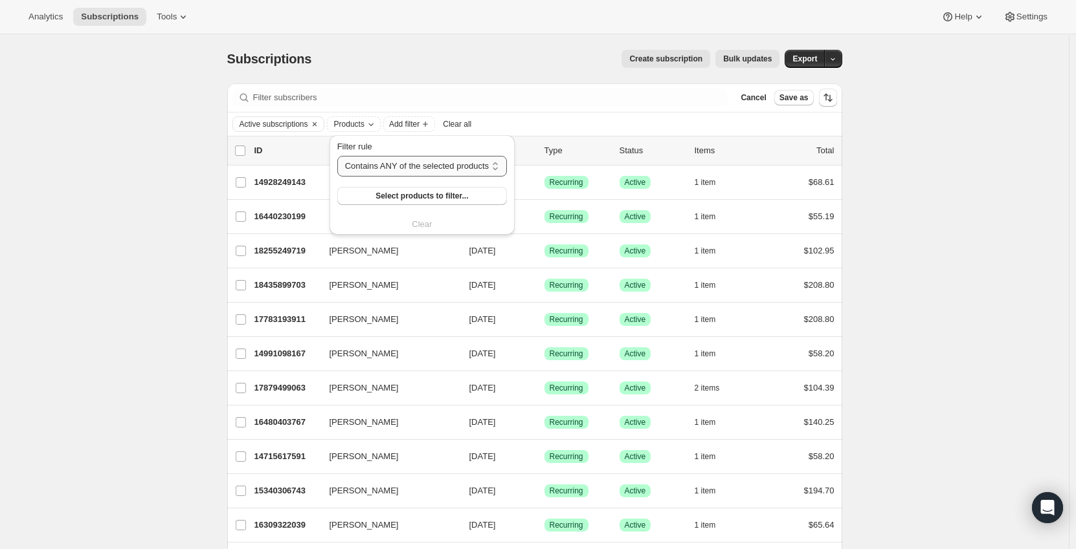
click at [390, 168] on select "Contains ANY of the selected products Contains ALL of the selected products Con…" at bounding box center [422, 166] width 170 height 21
drag, startPoint x: 73, startPoint y: 153, endPoint x: 100, endPoint y: 153, distance: 26.5
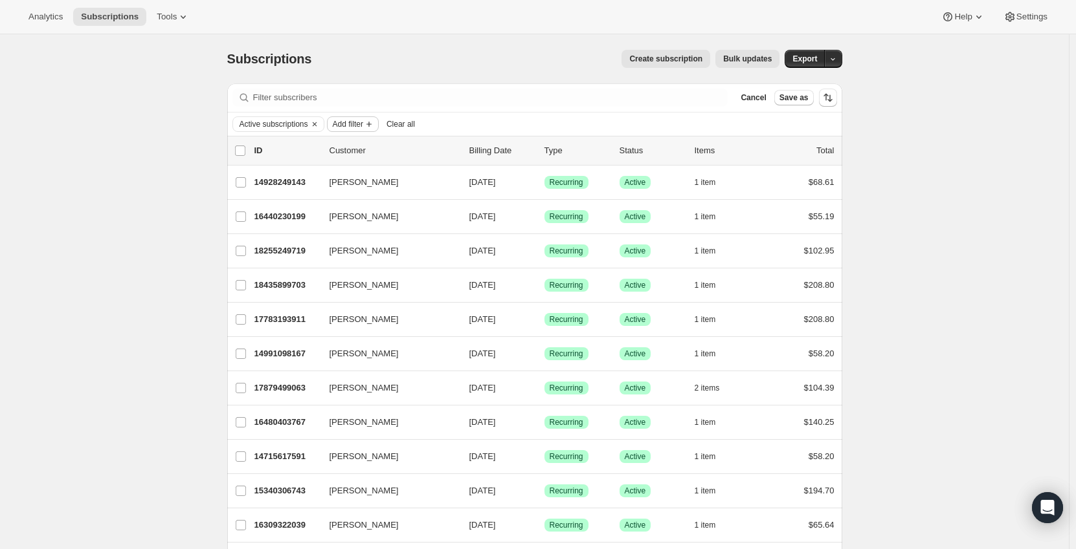
click at [361, 122] on span "Add filter" at bounding box center [348, 124] width 30 height 10
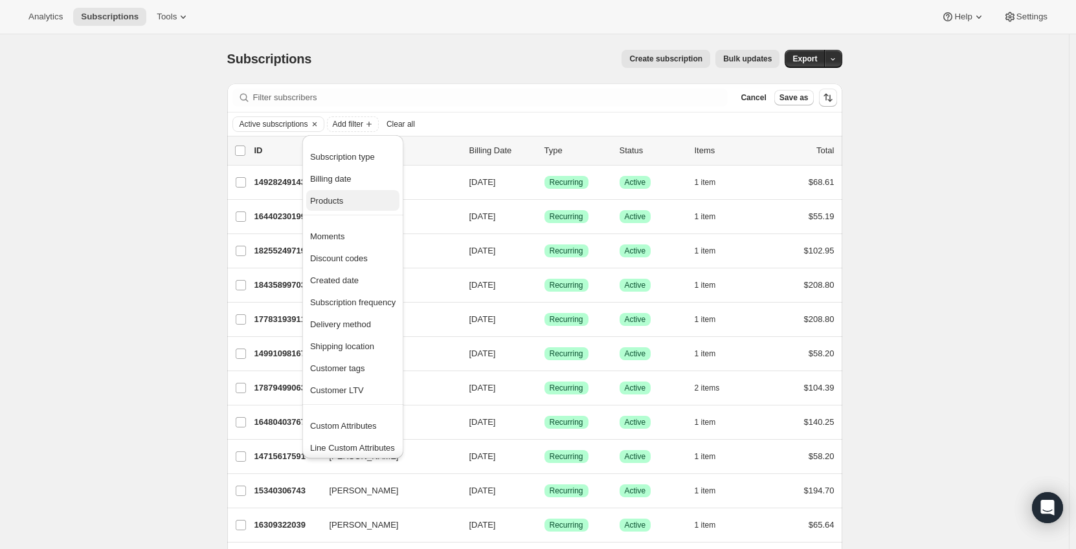
click at [331, 199] on span "Products" at bounding box center [326, 201] width 33 height 10
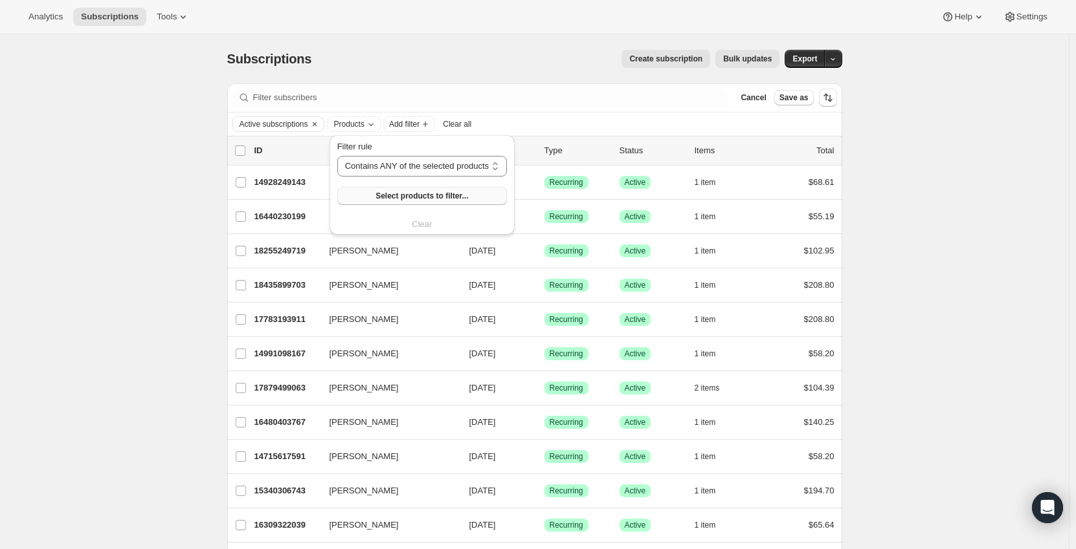
click at [394, 195] on span "Select products to filter..." at bounding box center [421, 196] width 93 height 10
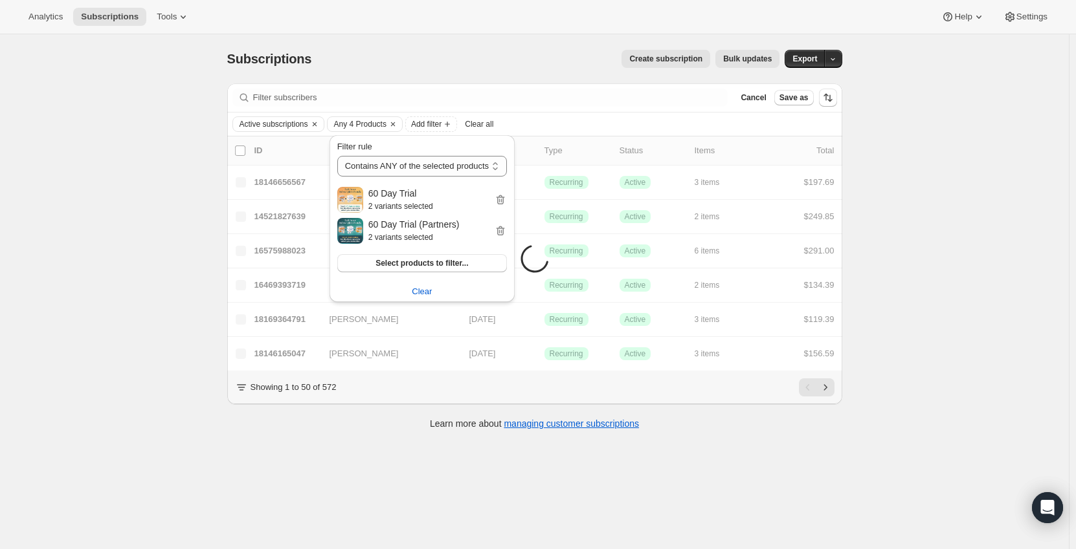
click at [137, 216] on div "Subscriptions. This page is ready Subscriptions Create subscription Bulk update…" at bounding box center [534, 308] width 1069 height 549
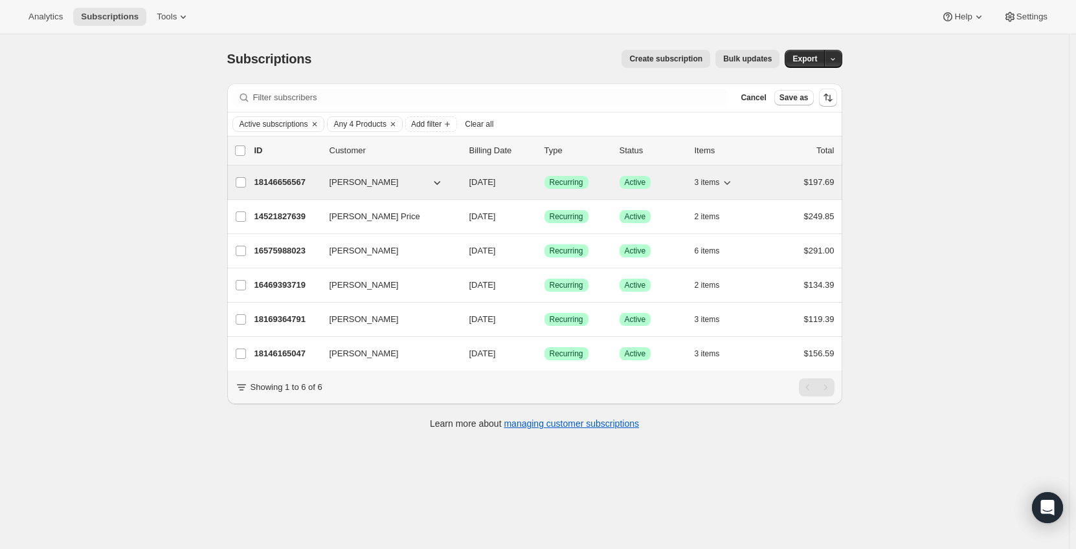
click at [277, 183] on p "18146656567" at bounding box center [286, 182] width 65 height 13
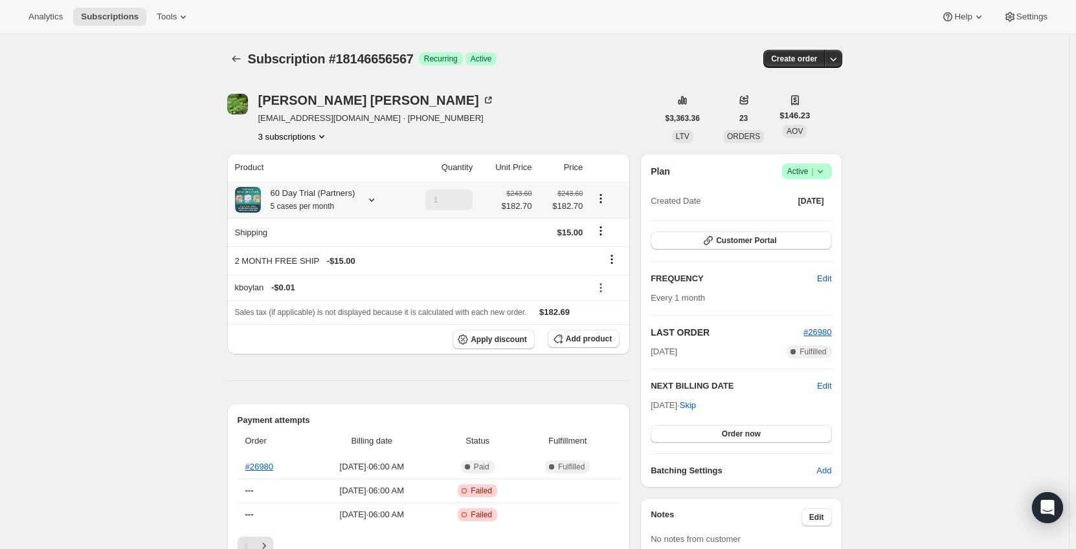
click at [369, 198] on icon at bounding box center [371, 200] width 13 height 13
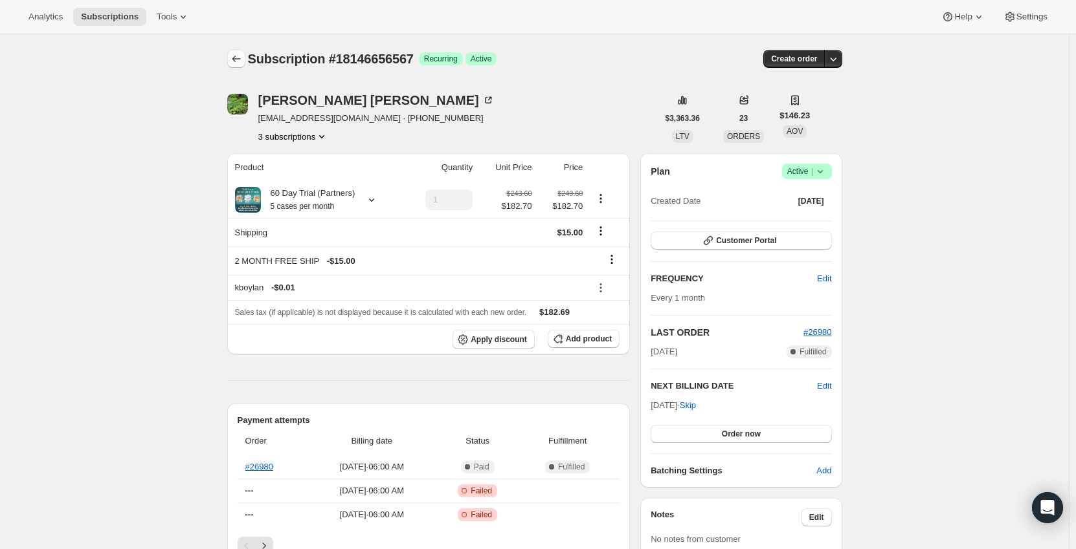
click at [236, 56] on icon "Subscriptions" at bounding box center [236, 58] width 13 height 13
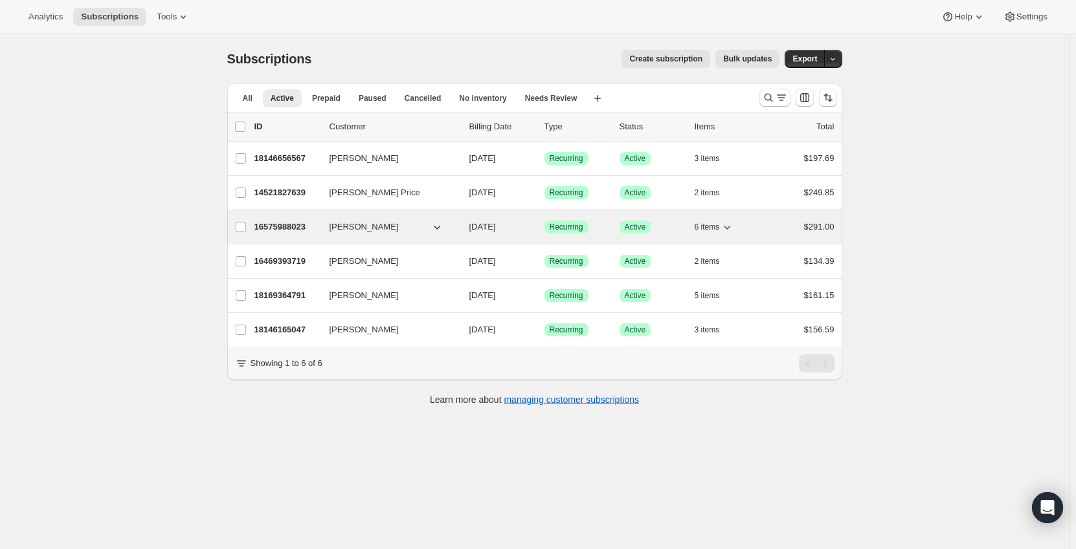
click at [270, 227] on p "16575988023" at bounding box center [286, 227] width 65 height 13
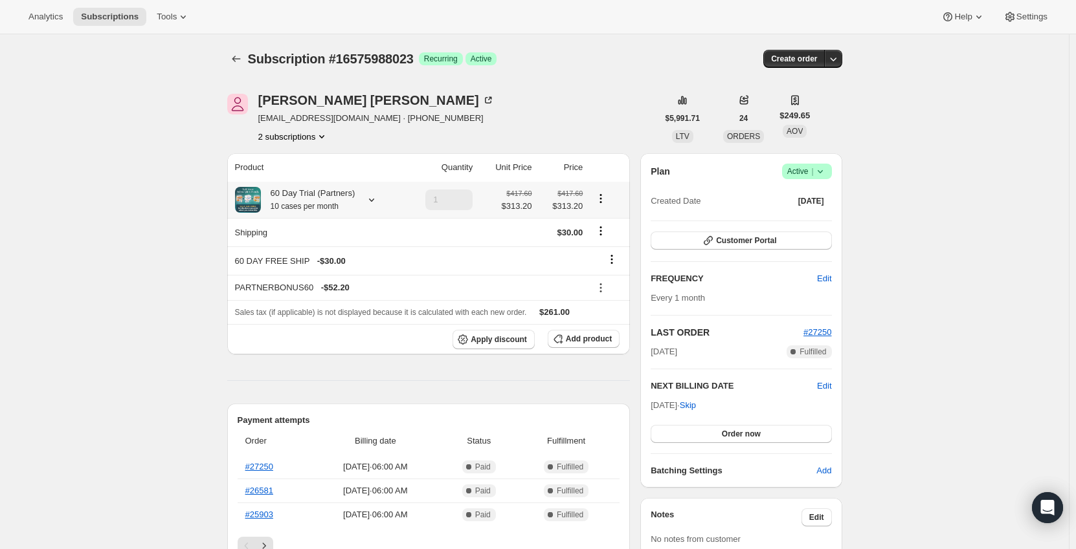
click at [336, 200] on div "60 Day Trial (Partners) 10 cases per month" at bounding box center [308, 200] width 94 height 26
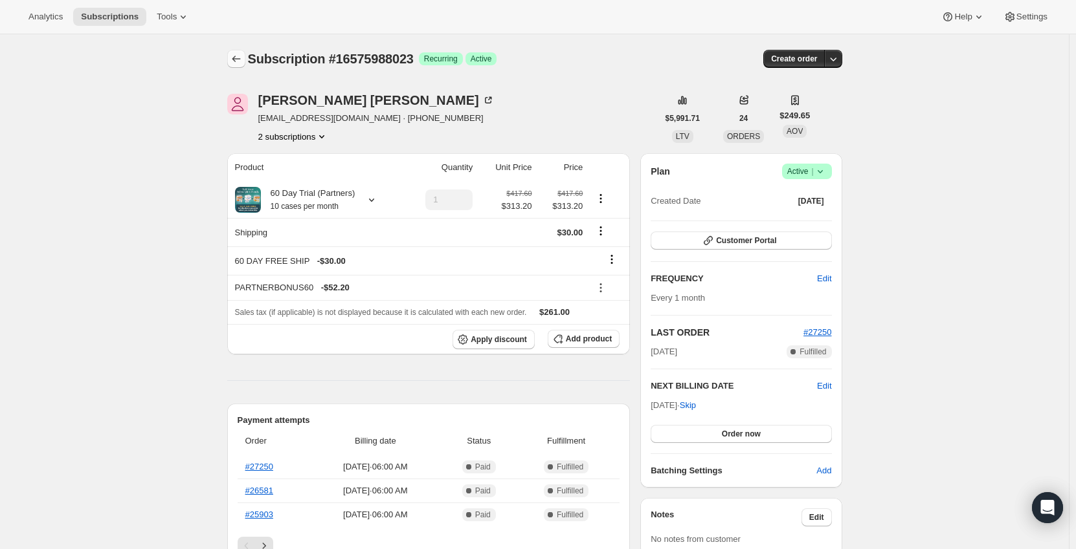
click at [236, 62] on icon "Subscriptions" at bounding box center [236, 58] width 13 height 13
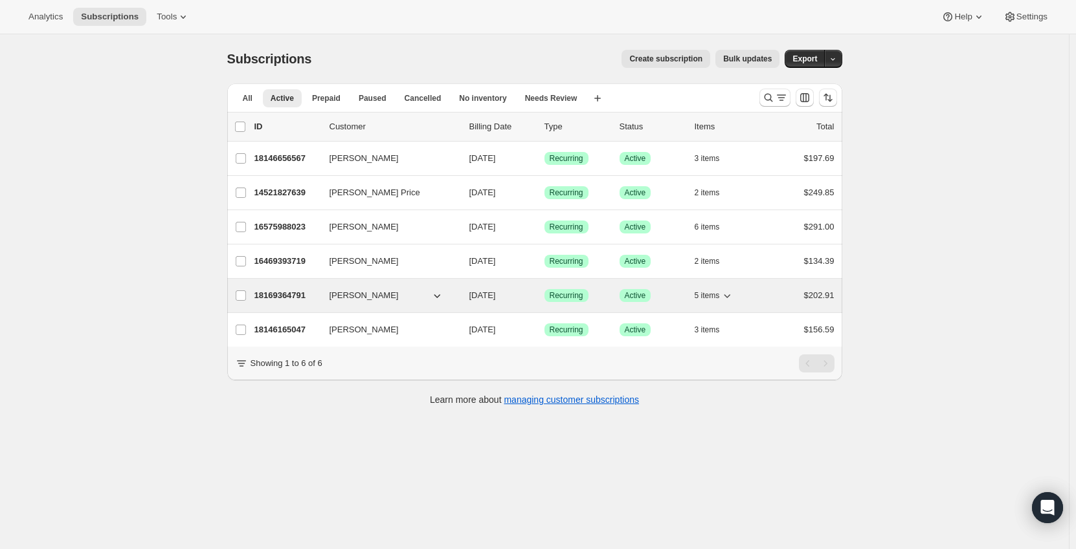
click at [287, 298] on p "18169364791" at bounding box center [286, 295] width 65 height 13
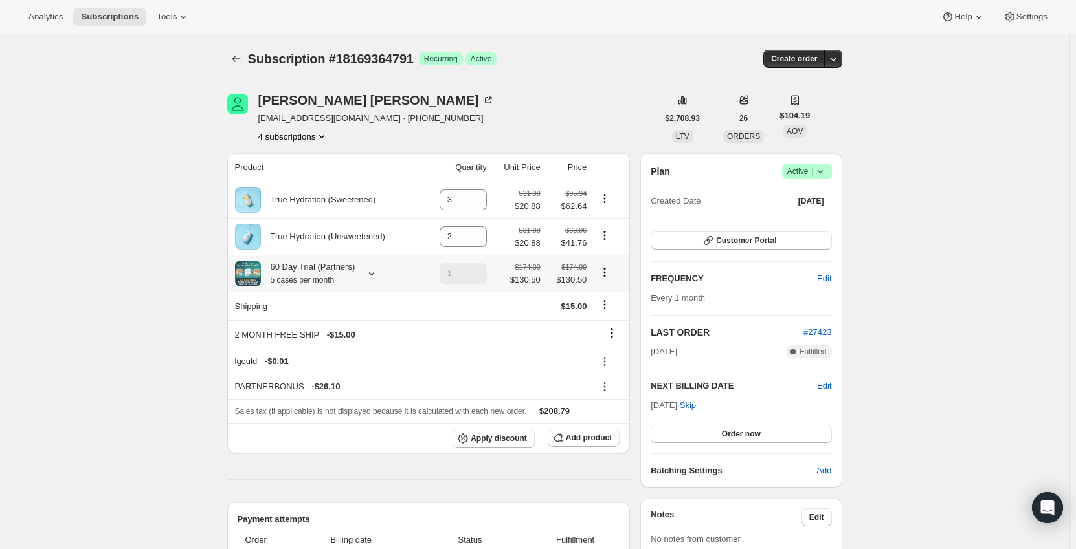
click at [360, 272] on div at bounding box center [369, 273] width 18 height 13
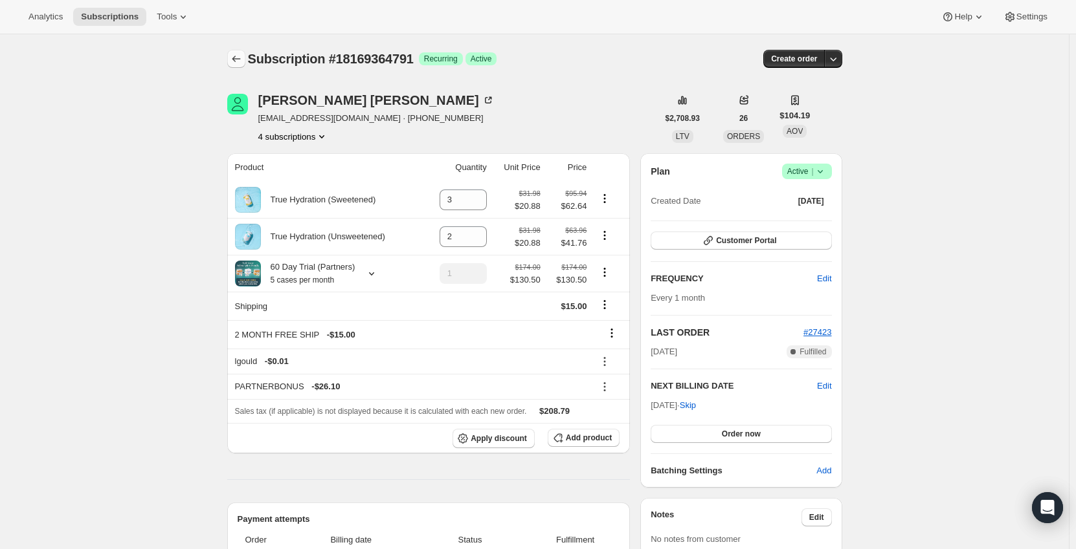
click at [235, 61] on icon "Subscriptions" at bounding box center [236, 58] width 13 height 13
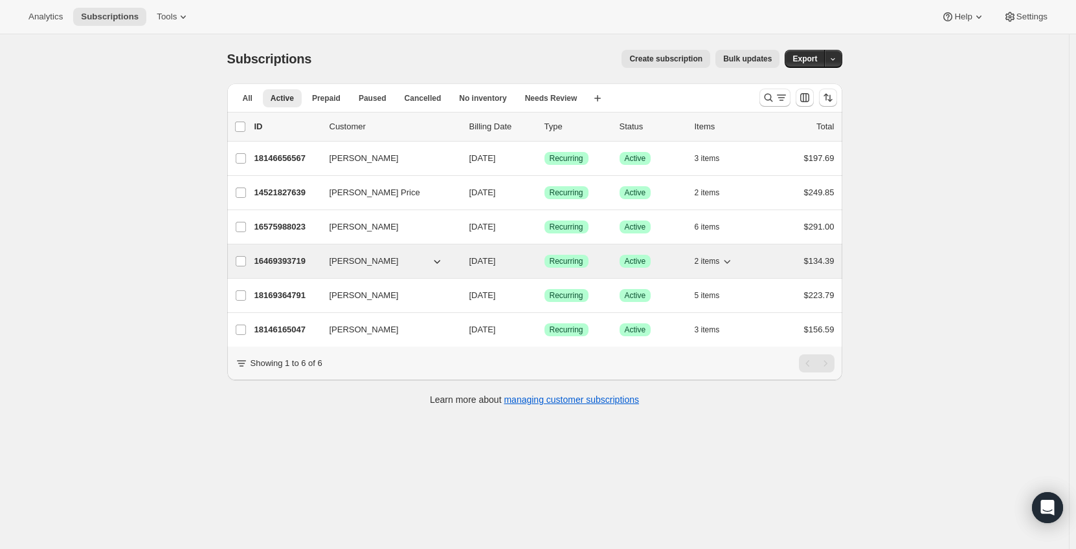
click at [279, 254] on div "16469393719 [PERSON_NAME] [DATE] Success Recurring Success Active 2 items $134.…" at bounding box center [544, 261] width 580 height 18
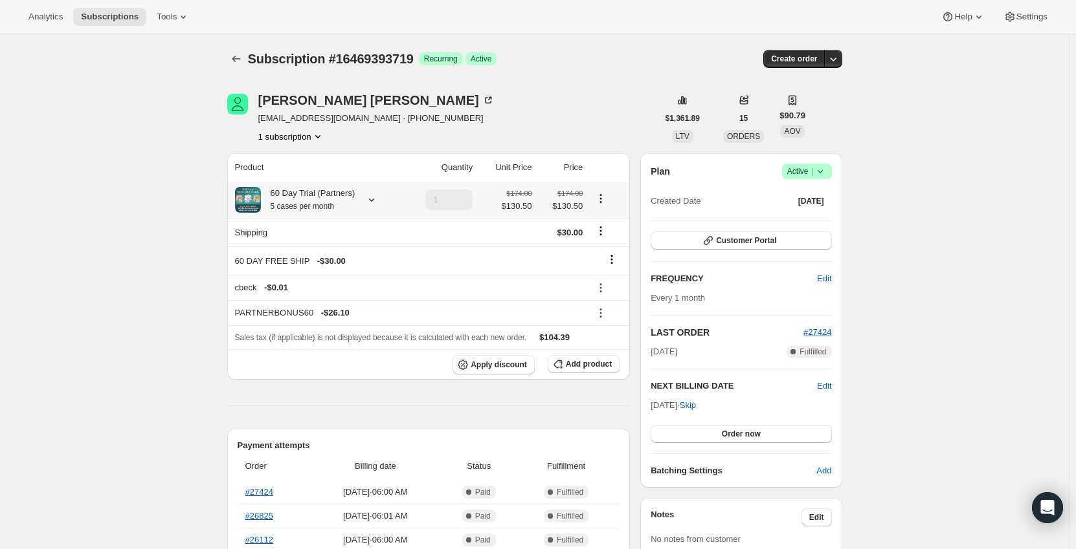
click at [309, 200] on div "60 Day Trial (Partners) 5 cases per month" at bounding box center [308, 200] width 94 height 26
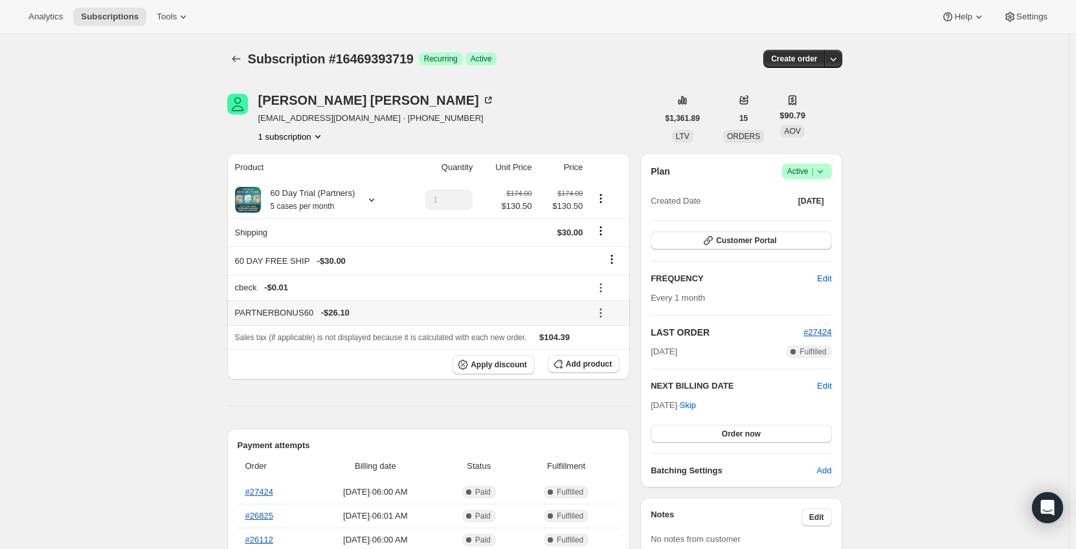
click at [607, 309] on icon at bounding box center [600, 313] width 13 height 13
click at [612, 356] on span "Remove" at bounding box center [609, 360] width 31 height 10
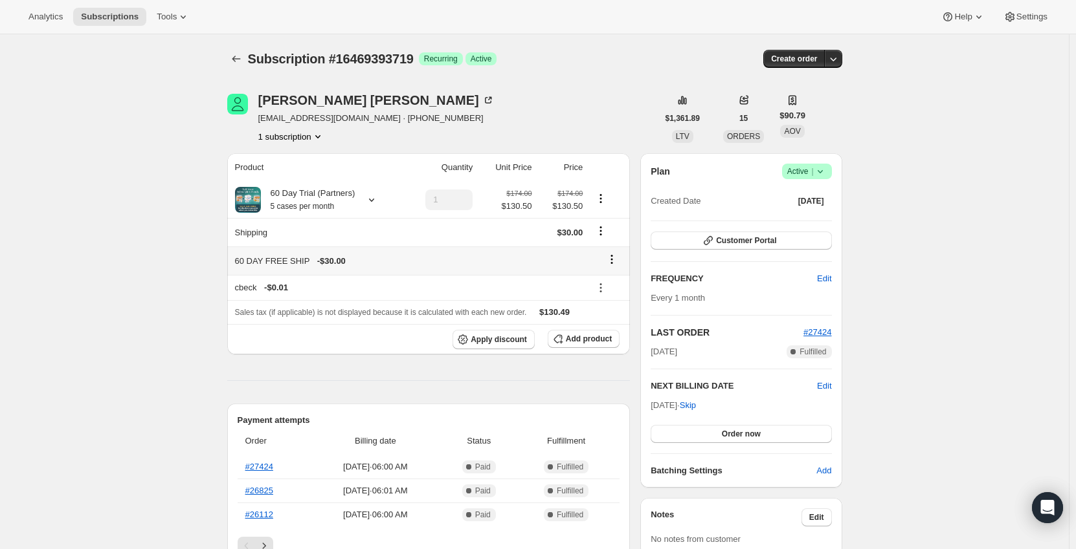
click at [613, 256] on icon at bounding box center [611, 259] width 13 height 13
click at [614, 287] on span "Remove" at bounding box center [615, 285] width 31 height 10
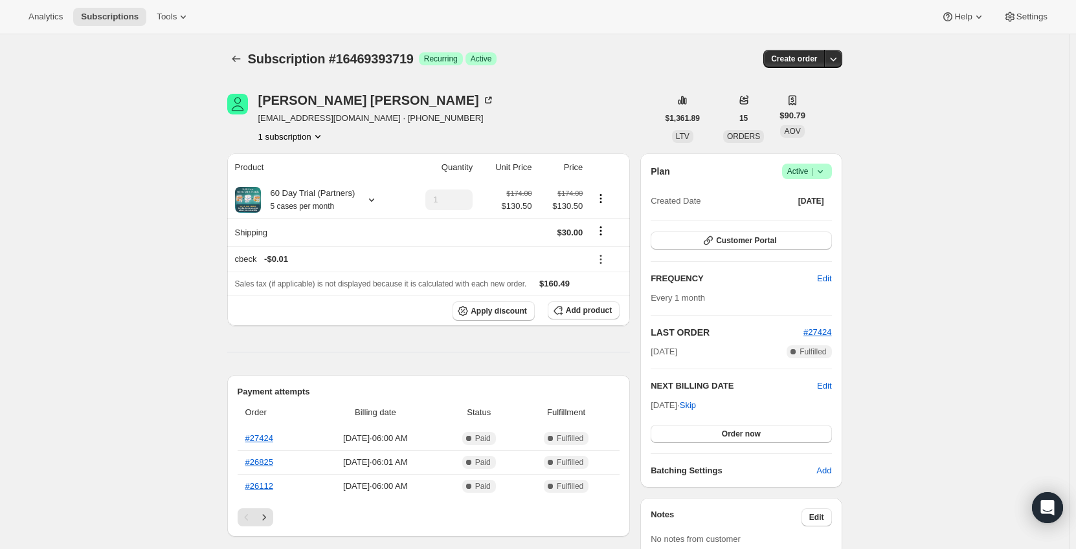
click at [367, 206] on icon at bounding box center [371, 200] width 13 height 13
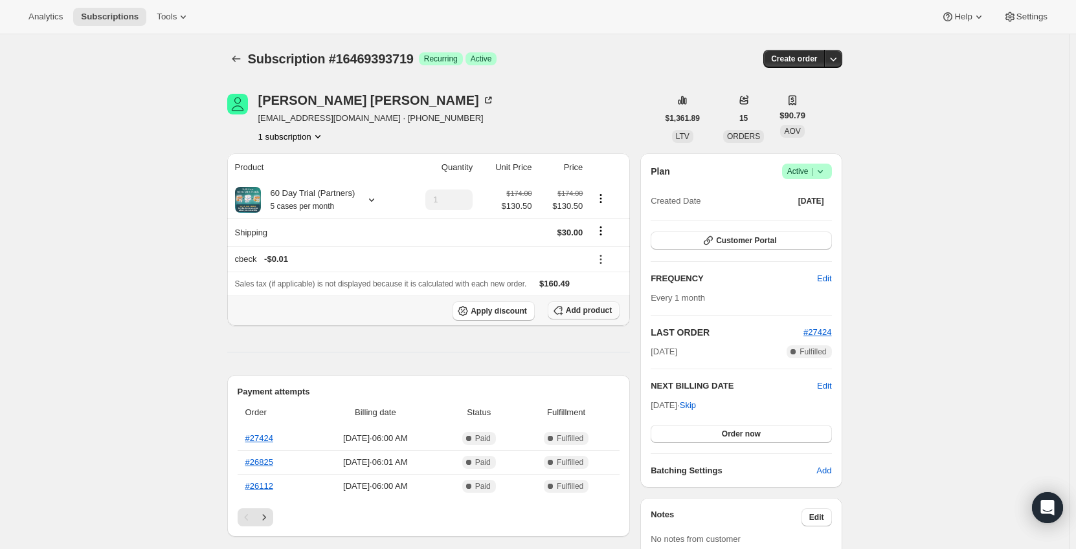
click at [564, 306] on icon "button" at bounding box center [557, 310] width 13 height 13
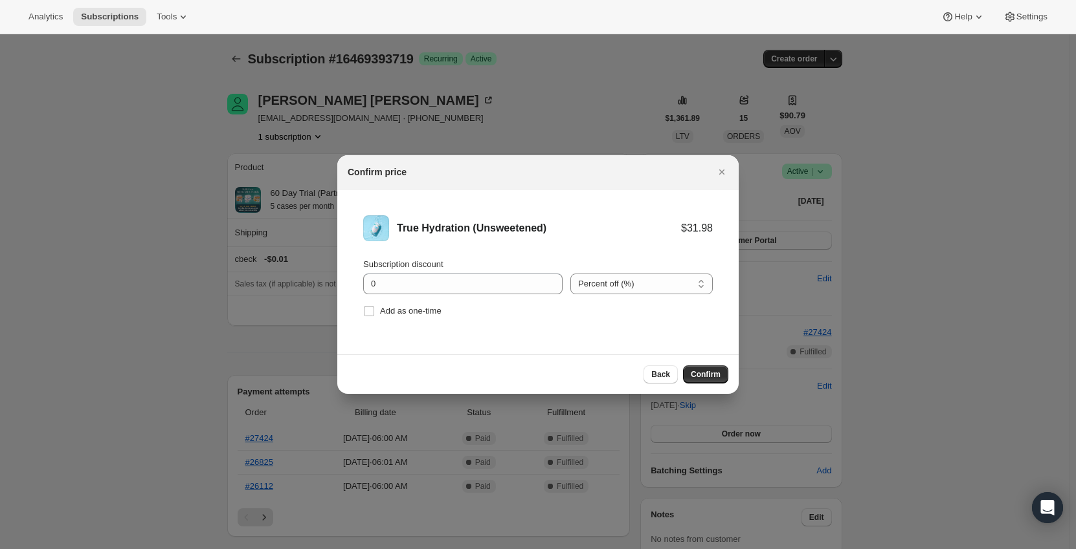
click at [655, 298] on div "Subscription discount 0 Percent off (%) Amount off ($) Percent off (%) Add as o…" at bounding box center [538, 289] width 350 height 62
drag, startPoint x: 645, startPoint y: 293, endPoint x: 616, endPoint y: 336, distance: 51.3
click at [645, 293] on select "Percent off (%) Amount off ($)" at bounding box center [641, 284] width 142 height 21
select select "fixed"
click at [570, 274] on select "Percent off (%) Amount off ($)" at bounding box center [641, 284] width 142 height 21
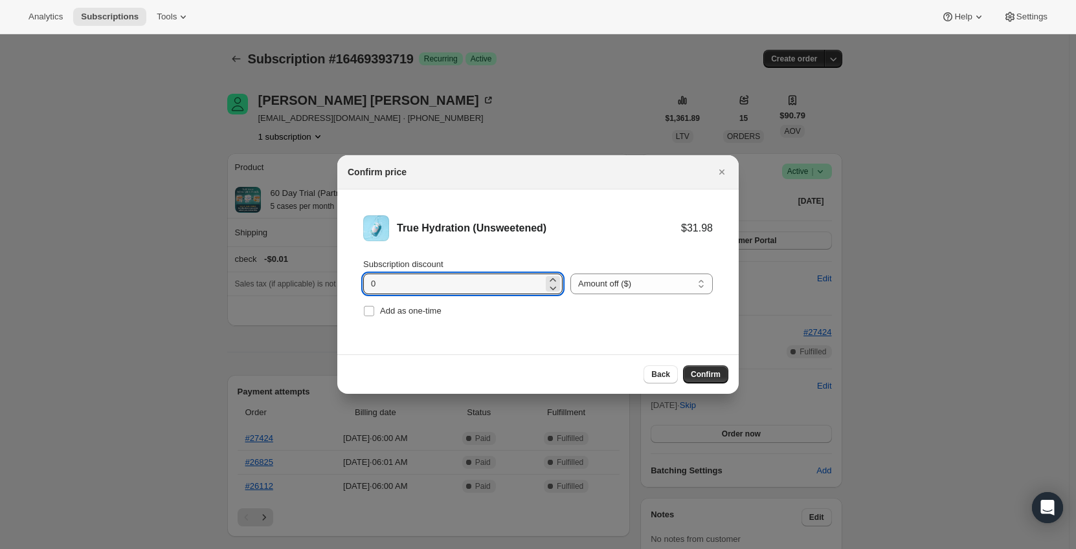
drag, startPoint x: 450, startPoint y: 282, endPoint x: 288, endPoint y: 287, distance: 161.9
type input "11.1"
click at [714, 378] on span "Confirm" at bounding box center [706, 375] width 30 height 10
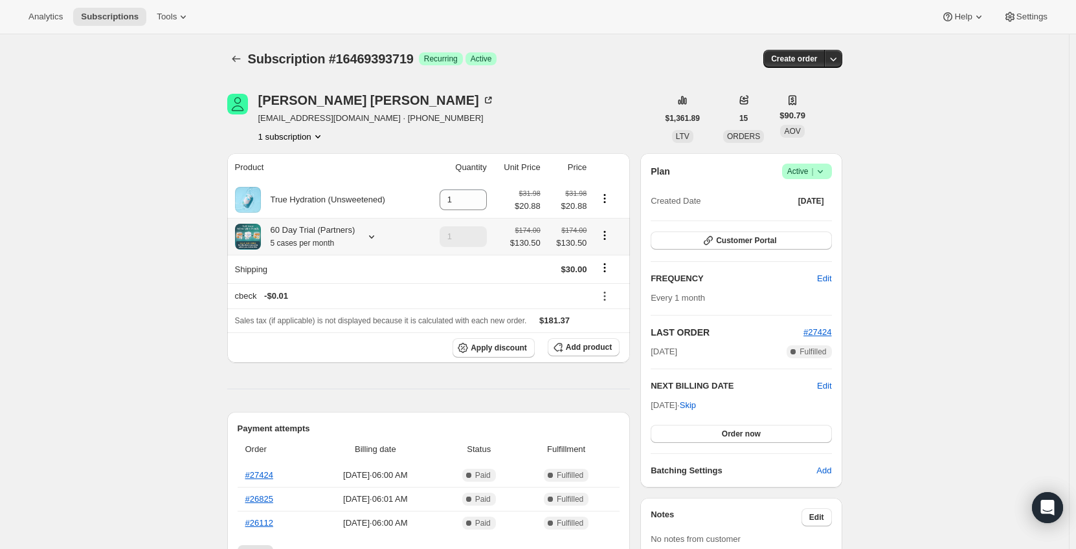
click at [363, 239] on div at bounding box center [369, 236] width 18 height 13
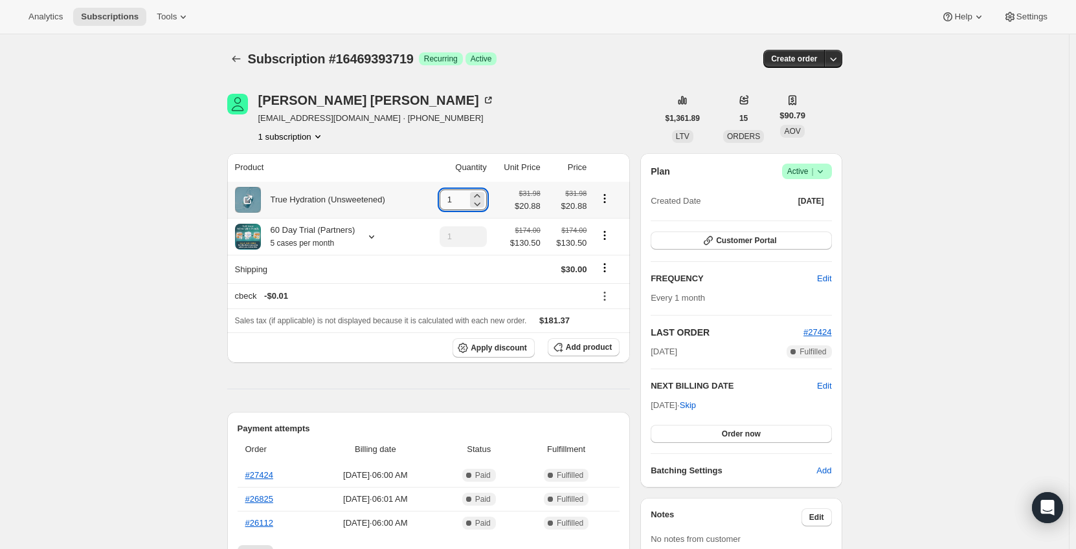
drag, startPoint x: 461, startPoint y: 198, endPoint x: 445, endPoint y: 198, distance: 16.2
click at [445, 198] on input "1" at bounding box center [453, 200] width 28 height 21
type input "5"
click at [606, 233] on icon "Product actions" at bounding box center [604, 235] width 13 height 13
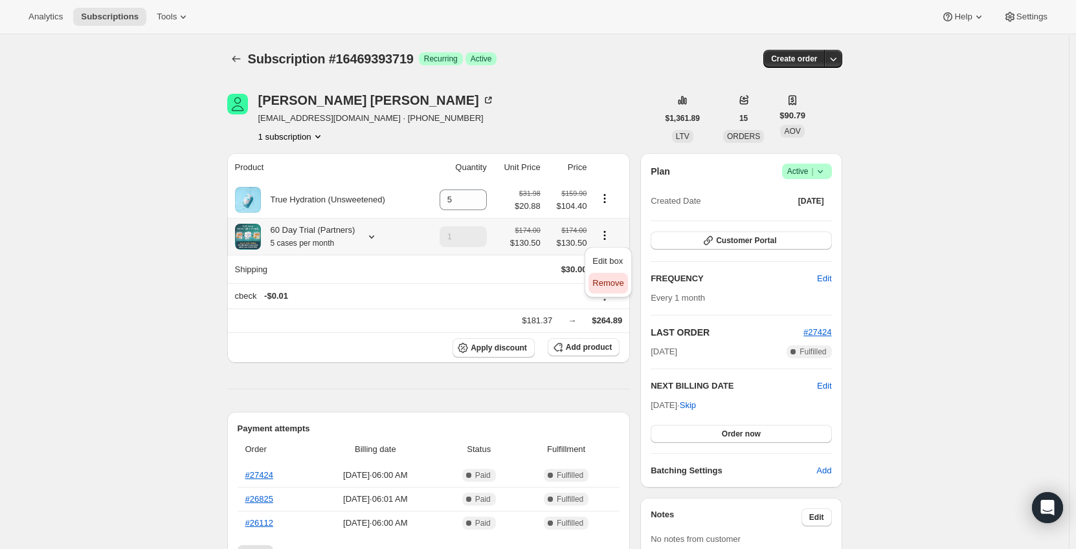
click at [610, 285] on span "Remove" at bounding box center [607, 283] width 31 height 10
type input "0"
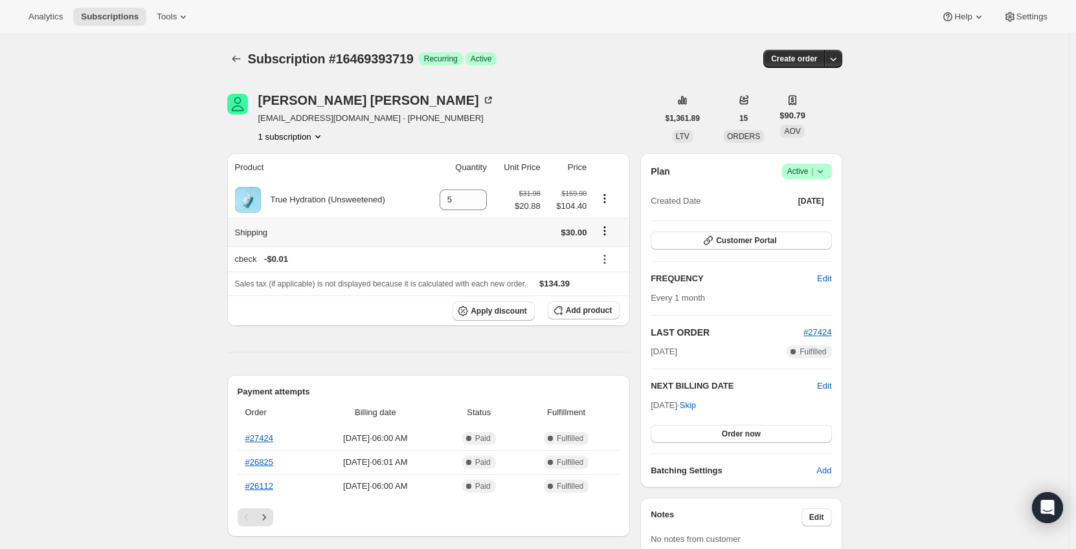
click at [606, 228] on icon "Shipping actions" at bounding box center [604, 231] width 13 height 13
click at [606, 263] on span "Edit shipping rate" at bounding box center [607, 256] width 65 height 13
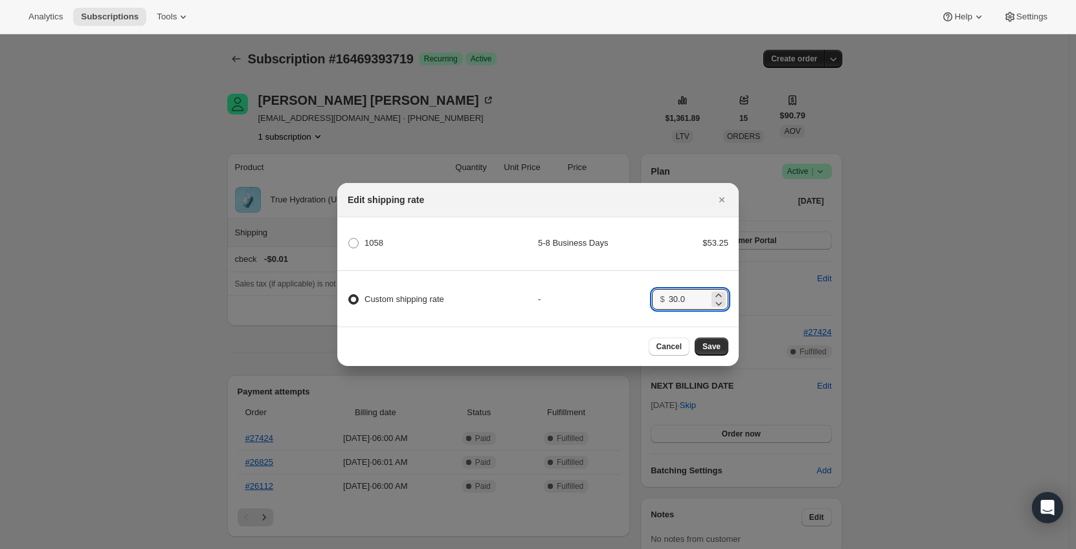
drag, startPoint x: 697, startPoint y: 294, endPoint x: 645, endPoint y: 295, distance: 51.8
click at [647, 294] on div "Custom shipping rate - $ 30.0" at bounding box center [537, 293] width 405 height 45
type input "0"
click at [626, 293] on div "-" at bounding box center [595, 299] width 114 height 13
click at [717, 348] on span "Save" at bounding box center [711, 347] width 18 height 10
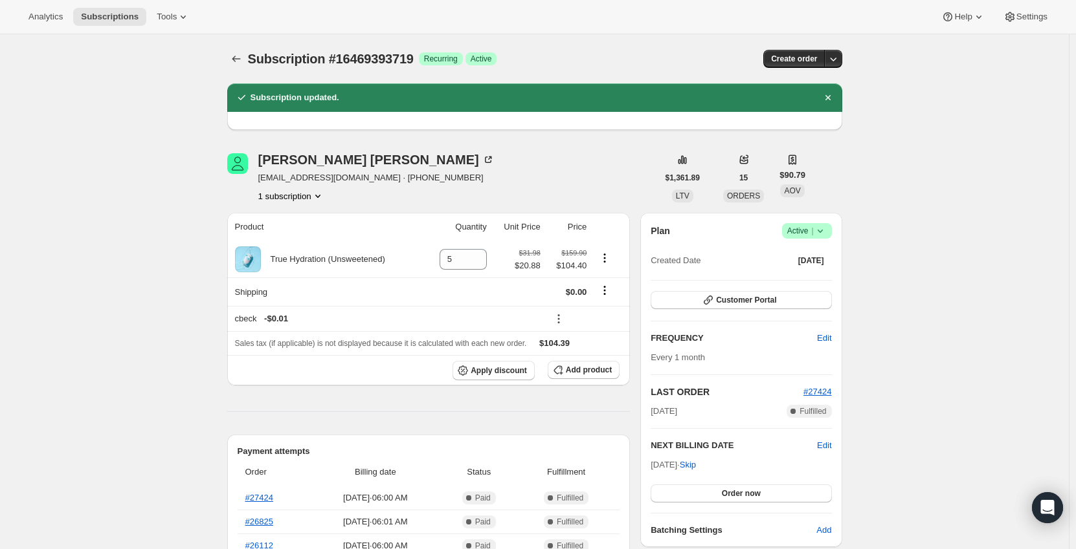
click at [234, 63] on icon "Subscriptions" at bounding box center [236, 58] width 13 height 13
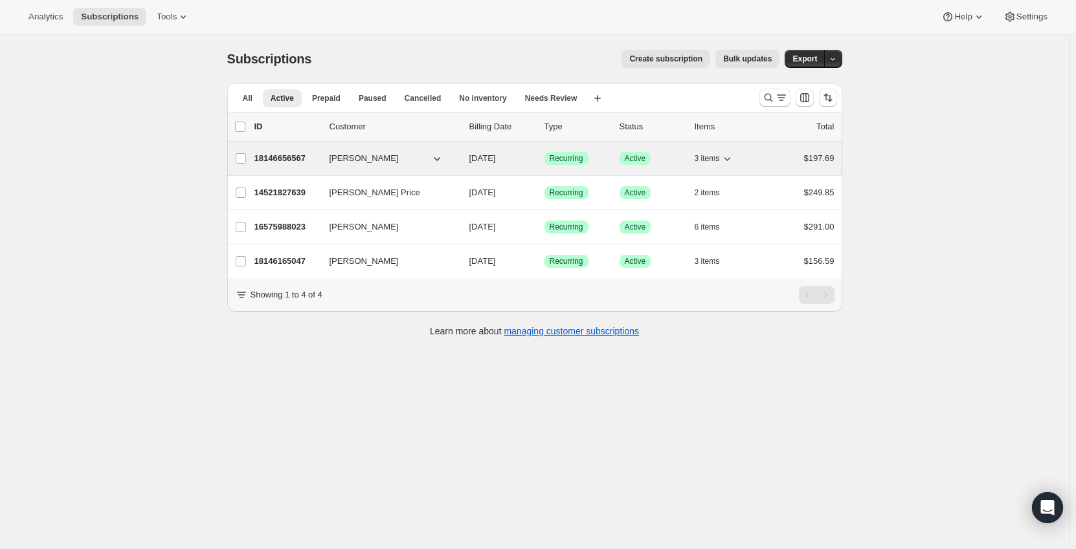
click at [274, 156] on p "18146656567" at bounding box center [286, 158] width 65 height 13
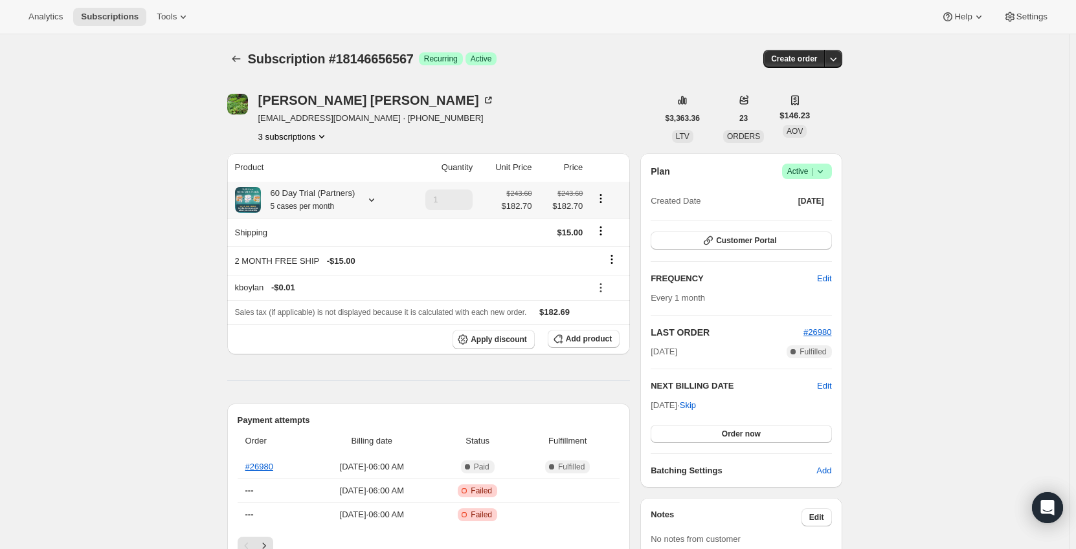
click at [313, 194] on div "60 Day Trial (Partners) 5 cases per month" at bounding box center [308, 200] width 94 height 26
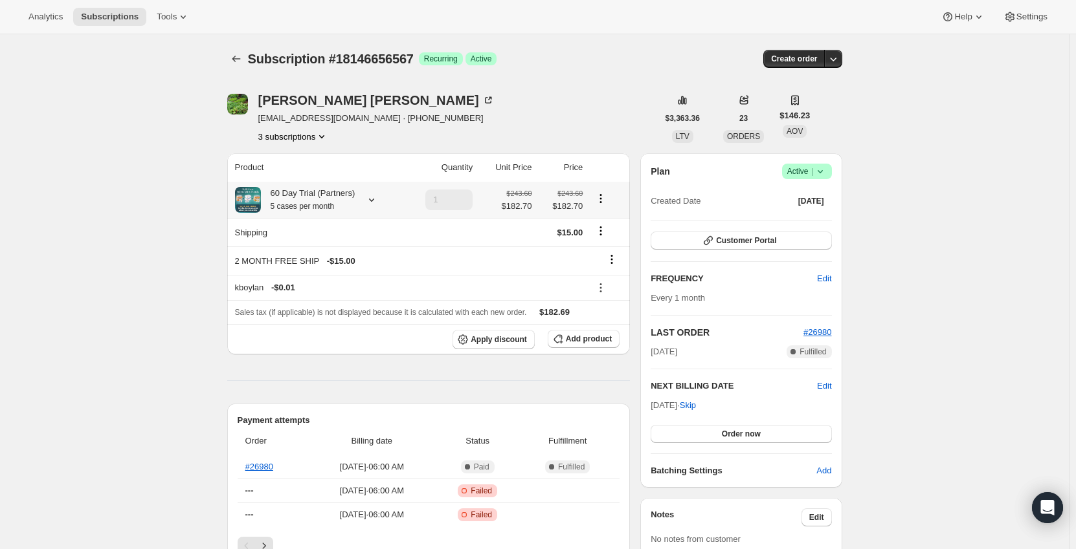
click at [365, 199] on icon at bounding box center [371, 200] width 13 height 13
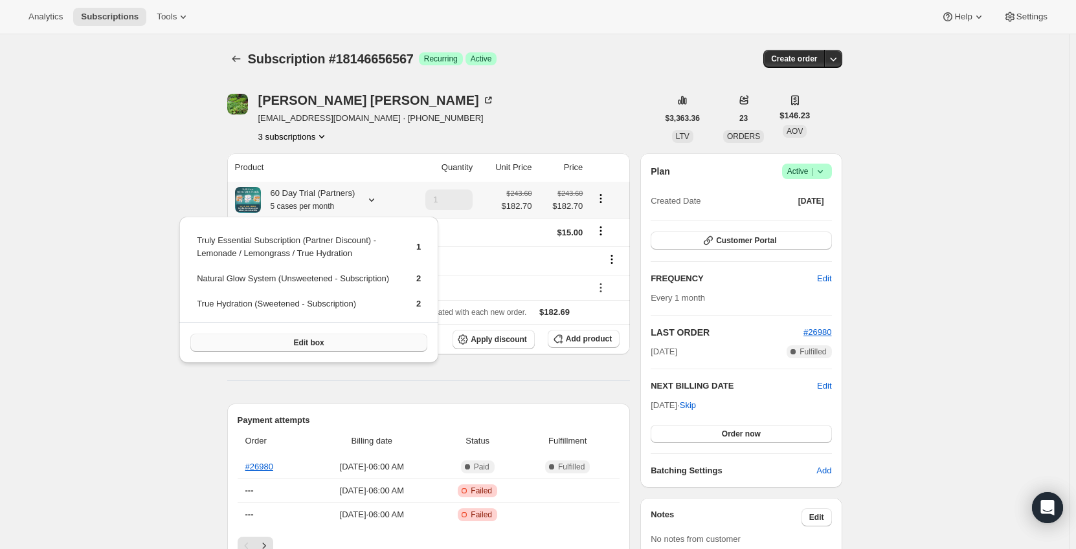
click at [362, 346] on button "Edit box" at bounding box center [308, 343] width 237 height 18
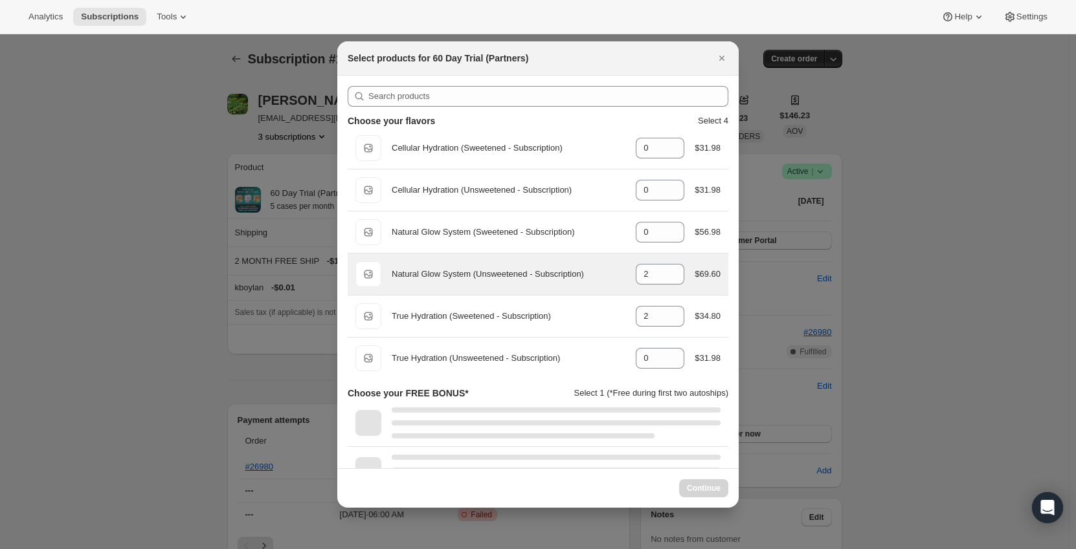
select select "gid://shopify/ProductVariant/49603997106487"
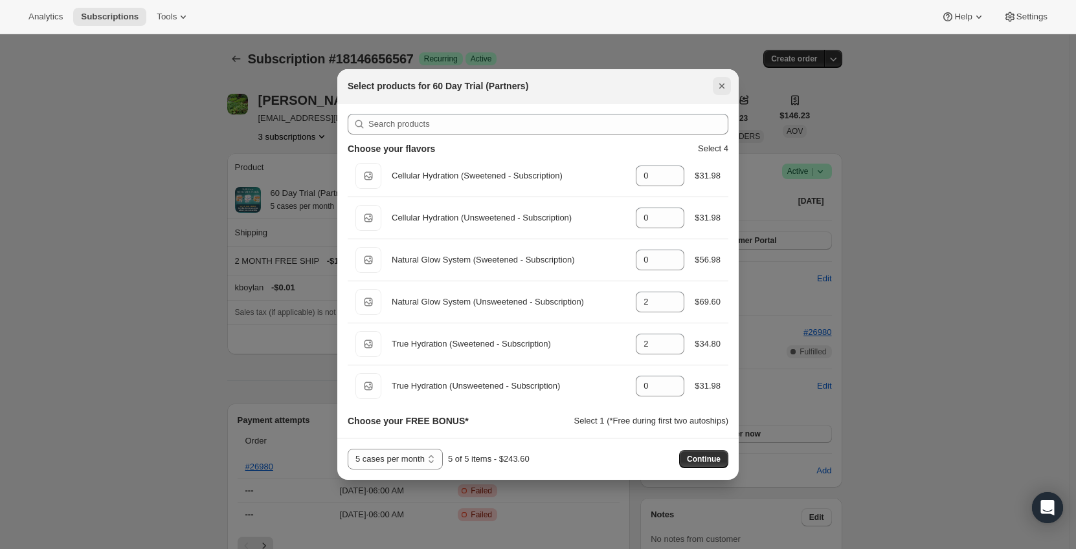
click at [725, 89] on icon "Close" at bounding box center [721, 86] width 13 height 13
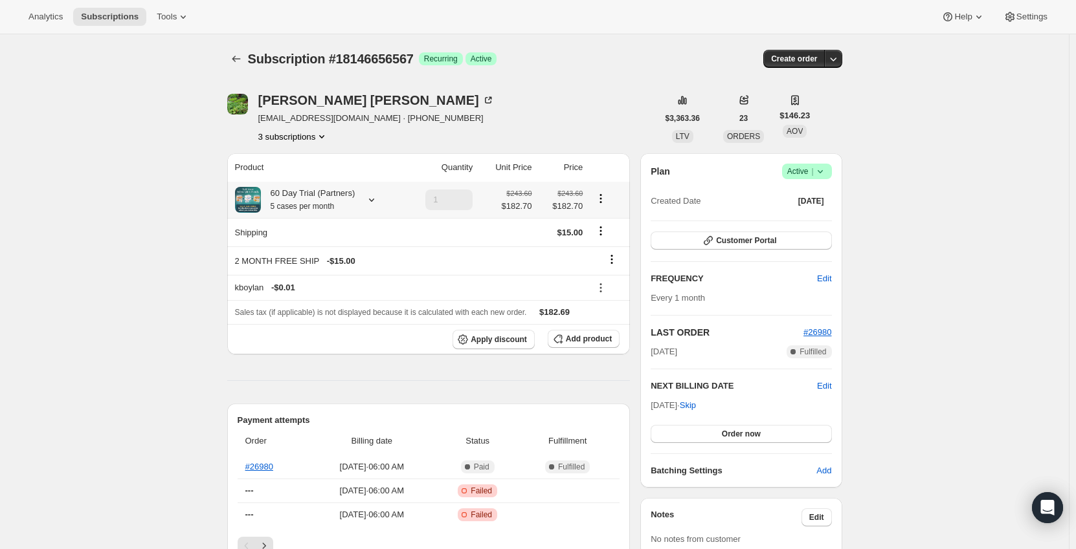
click at [357, 207] on div "60 Day Trial (Partners) 5 cases per month" at bounding box center [317, 200] width 164 height 26
click at [365, 201] on icon at bounding box center [371, 200] width 13 height 13
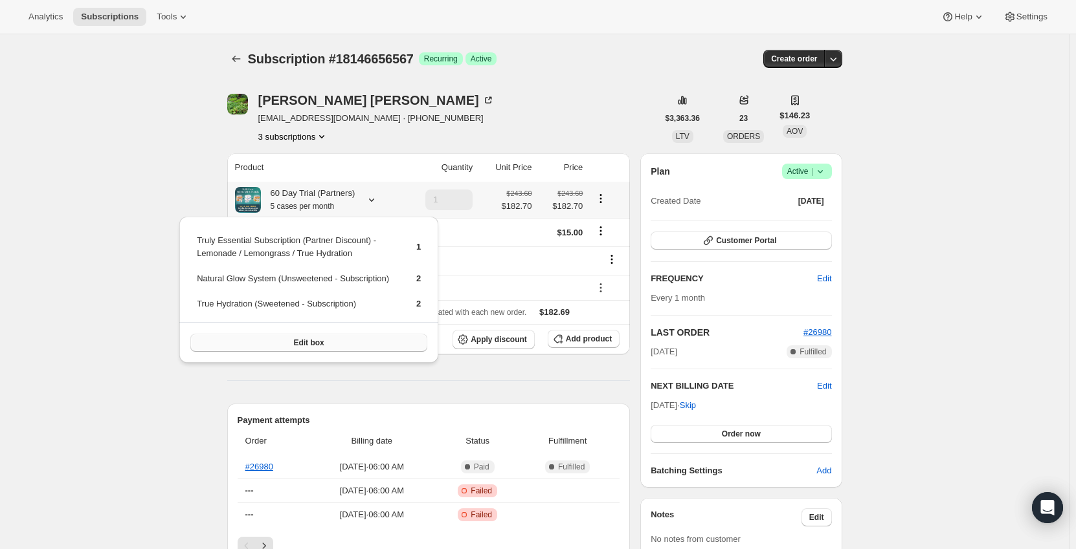
click at [304, 339] on span "Edit box" at bounding box center [308, 343] width 30 height 10
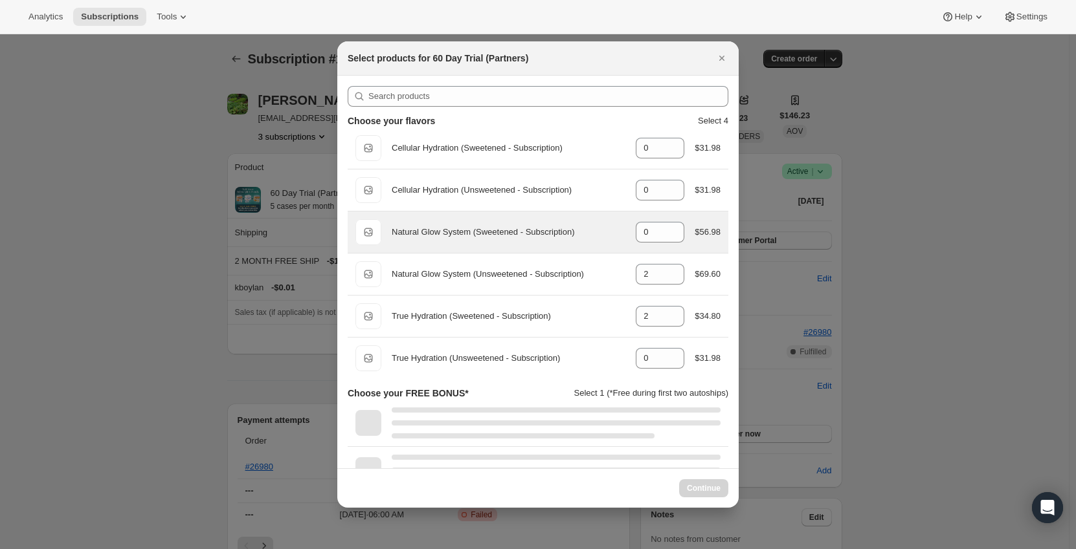
select select "gid://shopify/ProductVariant/49603997106487"
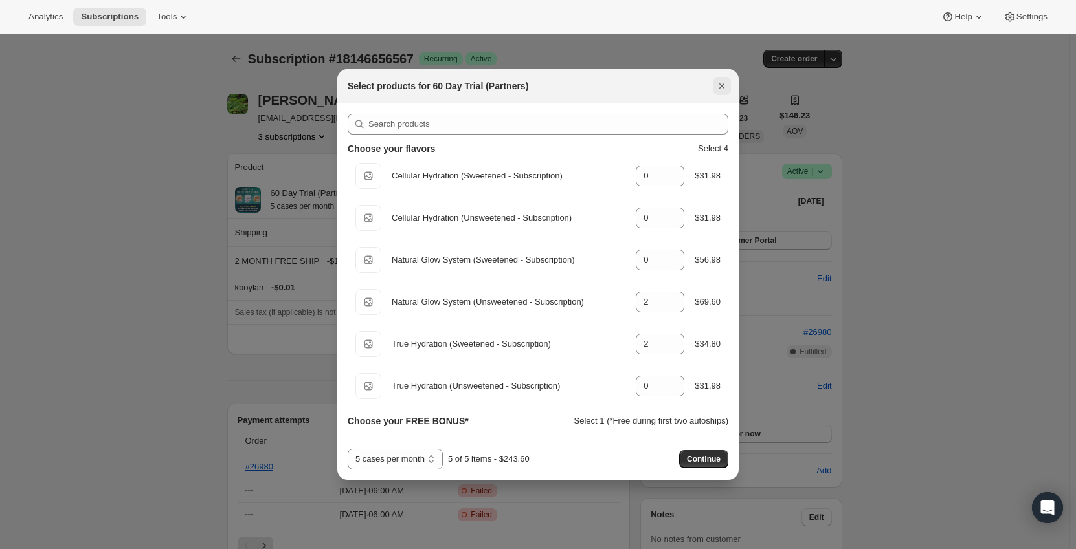
click at [728, 87] on button "Close" at bounding box center [722, 86] width 18 height 18
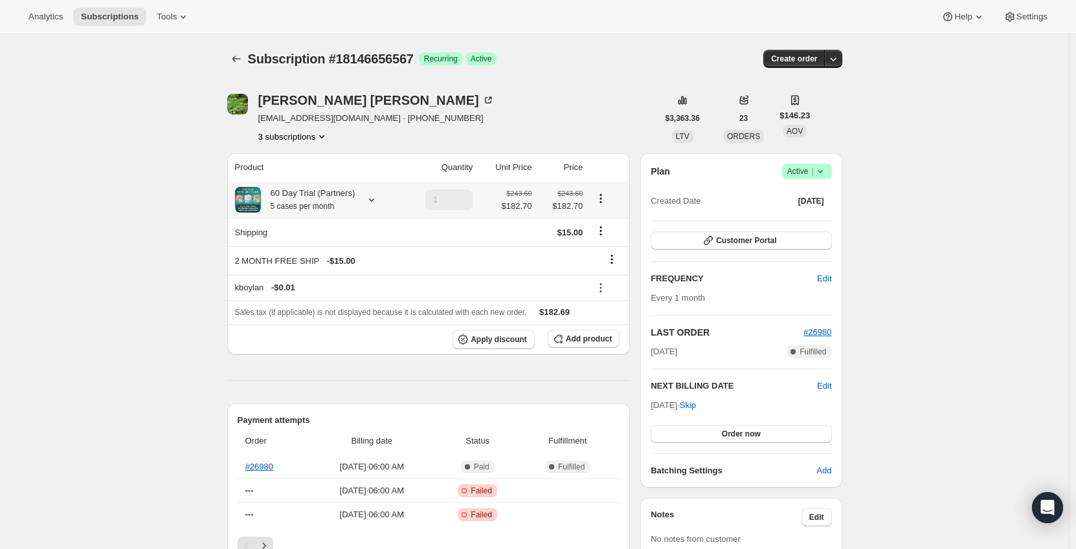
click at [370, 199] on icon at bounding box center [371, 200] width 13 height 13
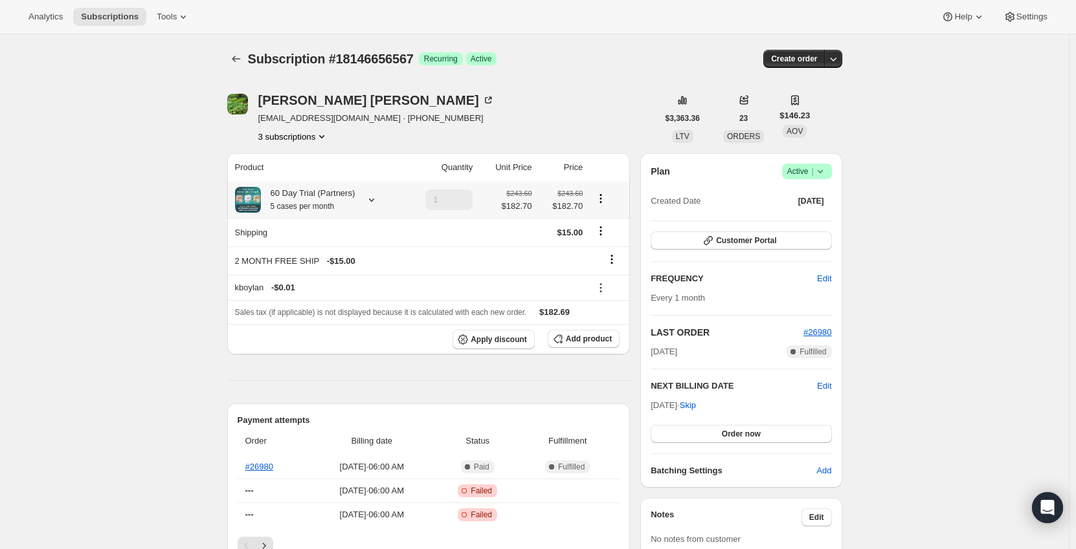
click at [366, 199] on icon at bounding box center [371, 200] width 13 height 13
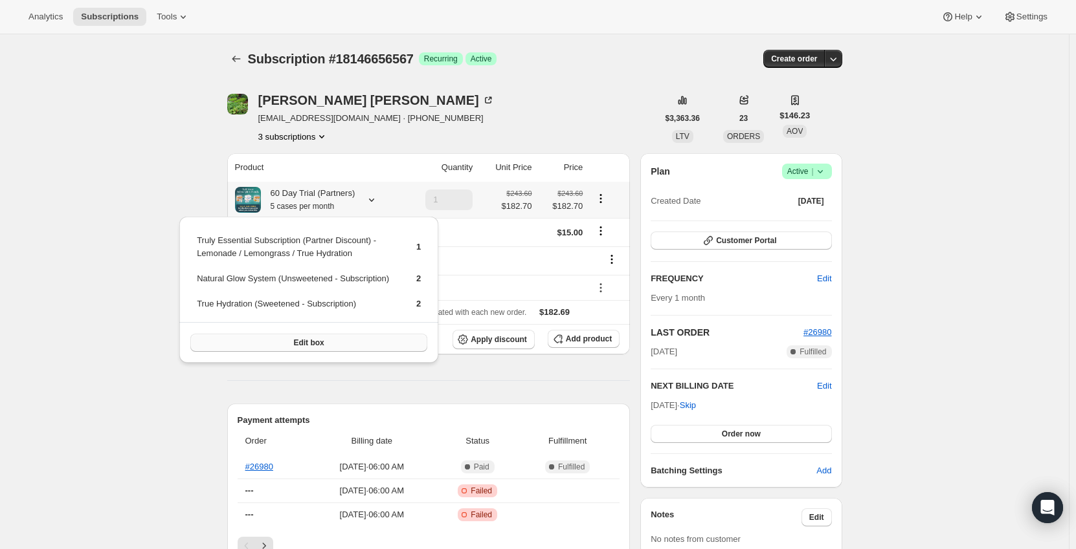
click at [322, 340] on span "Edit box" at bounding box center [308, 343] width 30 height 10
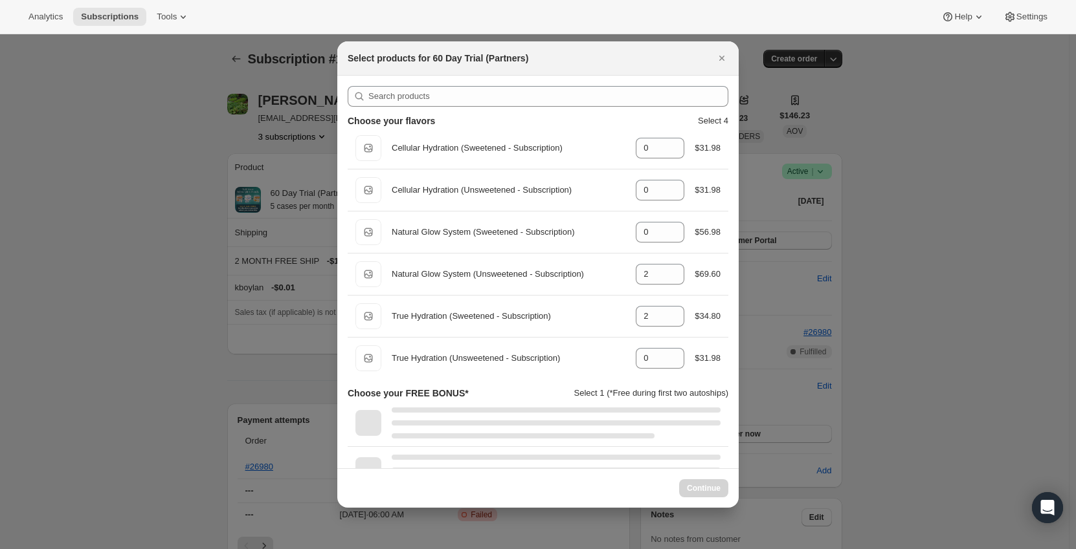
select select "gid://shopify/ProductVariant/49603997106487"
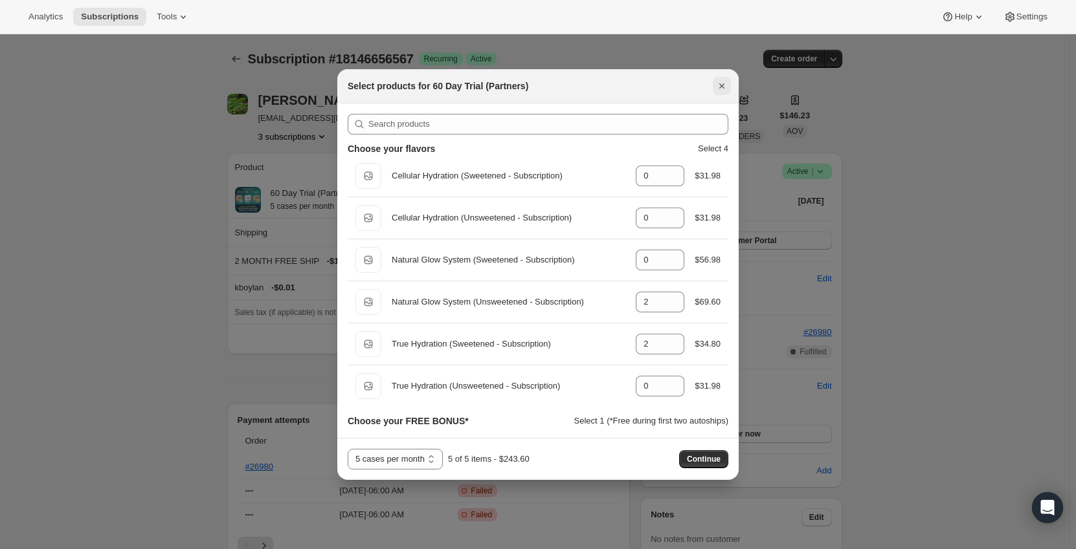
click at [724, 84] on icon "Close" at bounding box center [721, 86] width 13 height 13
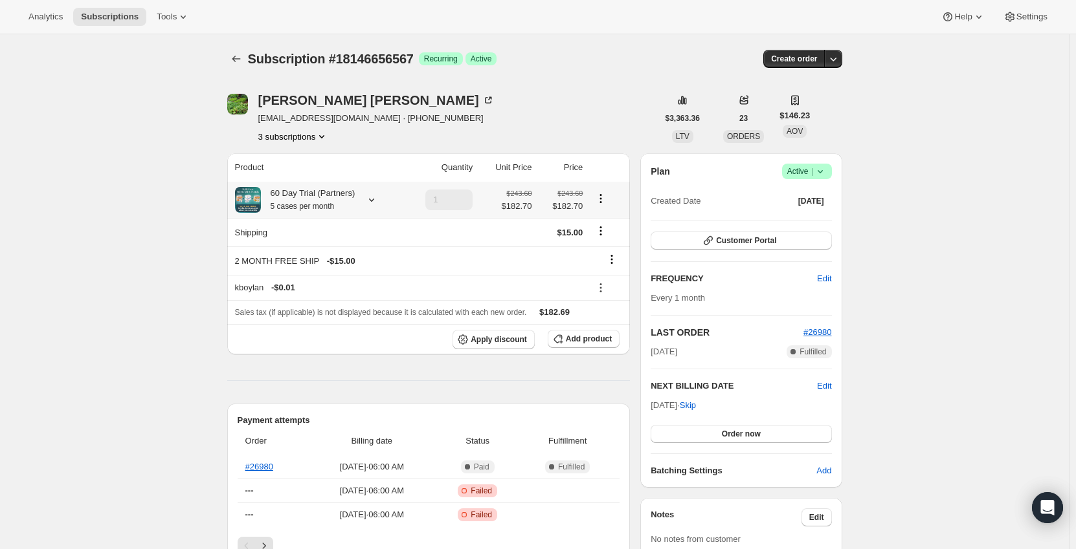
click at [371, 192] on div "60 Day Trial (Partners) 5 cases per month" at bounding box center [317, 200] width 164 height 26
click at [370, 198] on icon at bounding box center [371, 200] width 13 height 13
